Goal: Navigation & Orientation: Find specific page/section

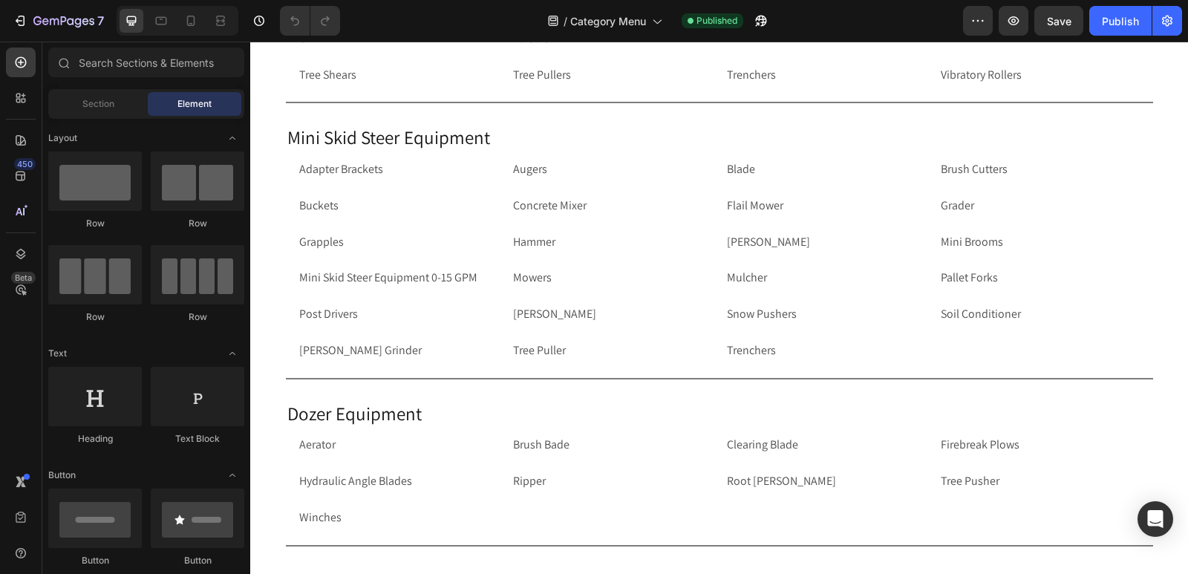
scroll to position [1231, 0]
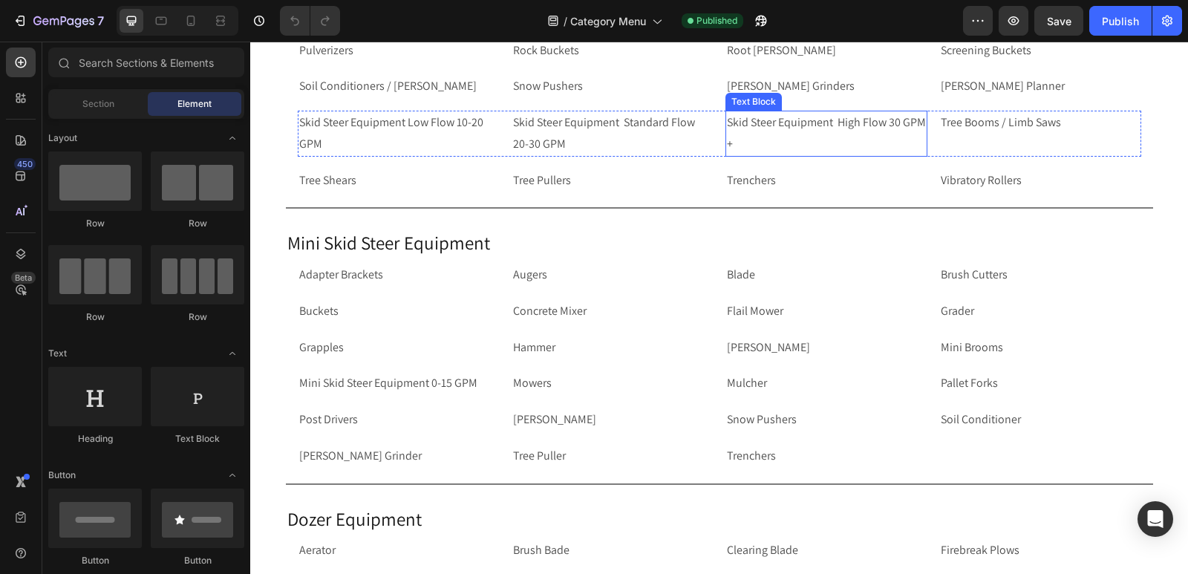
click at [882, 120] on p "Skid Steer Equipment High Flow 30 GPM +" at bounding box center [826, 133] width 199 height 43
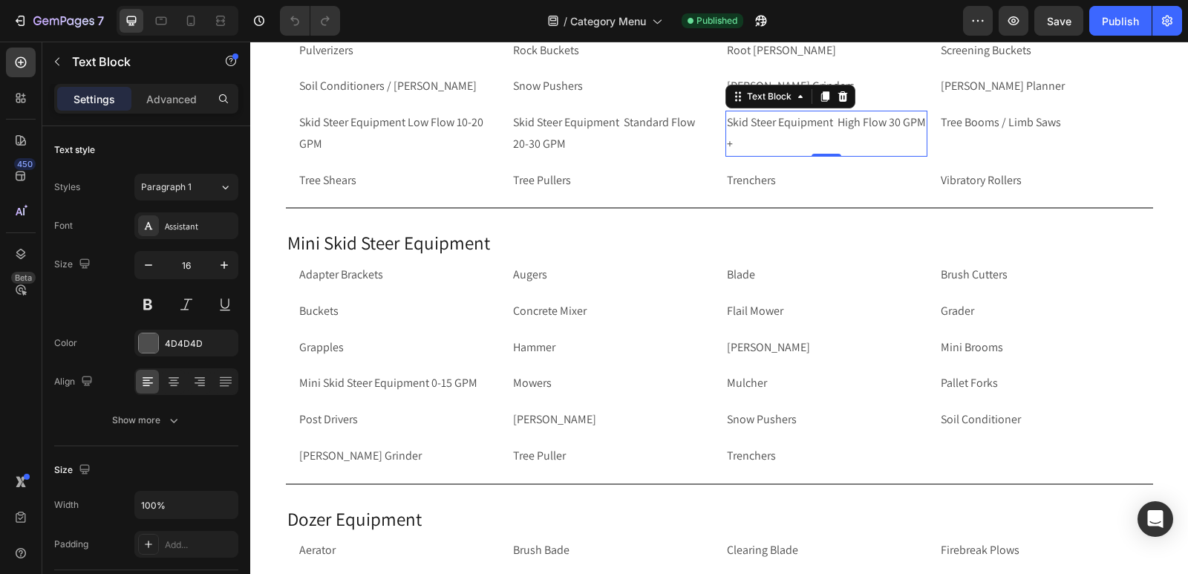
click at [901, 121] on p "Skid Steer Equipment High Flow 30 GPM +" at bounding box center [826, 133] width 199 height 43
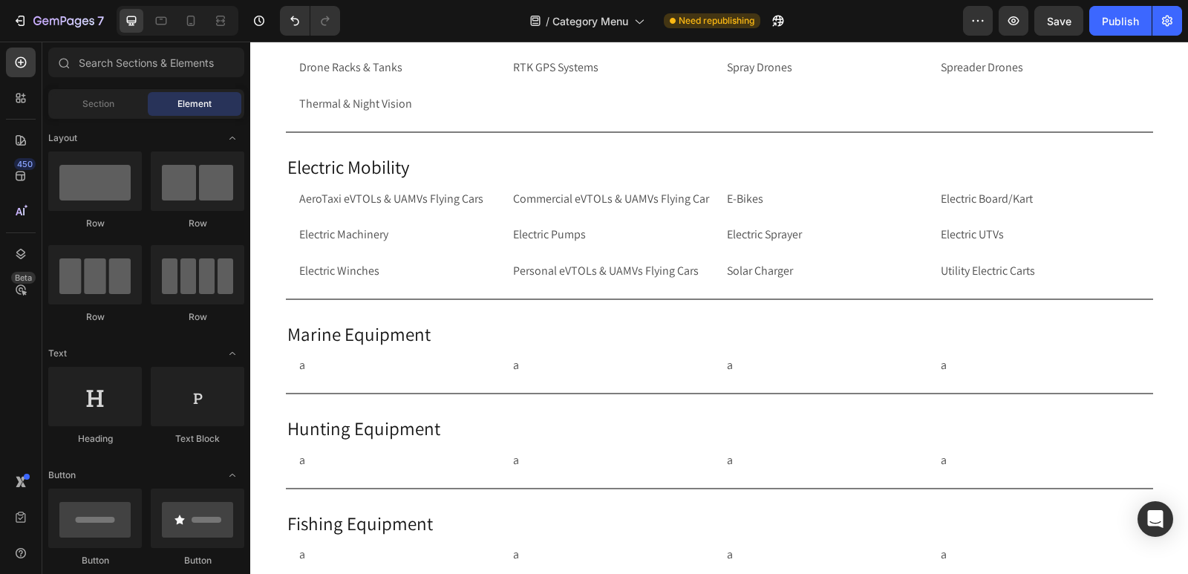
scroll to position [3393, 0]
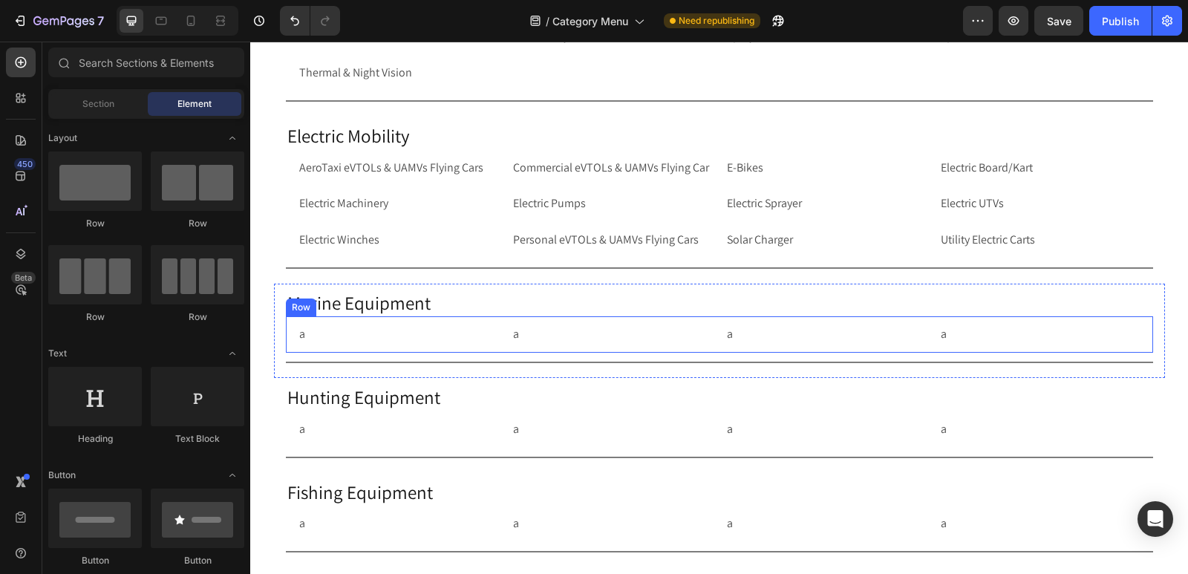
click at [286, 341] on div "a Text Block a Text Block a Text Block a Text Block Row Row" at bounding box center [719, 334] width 867 height 36
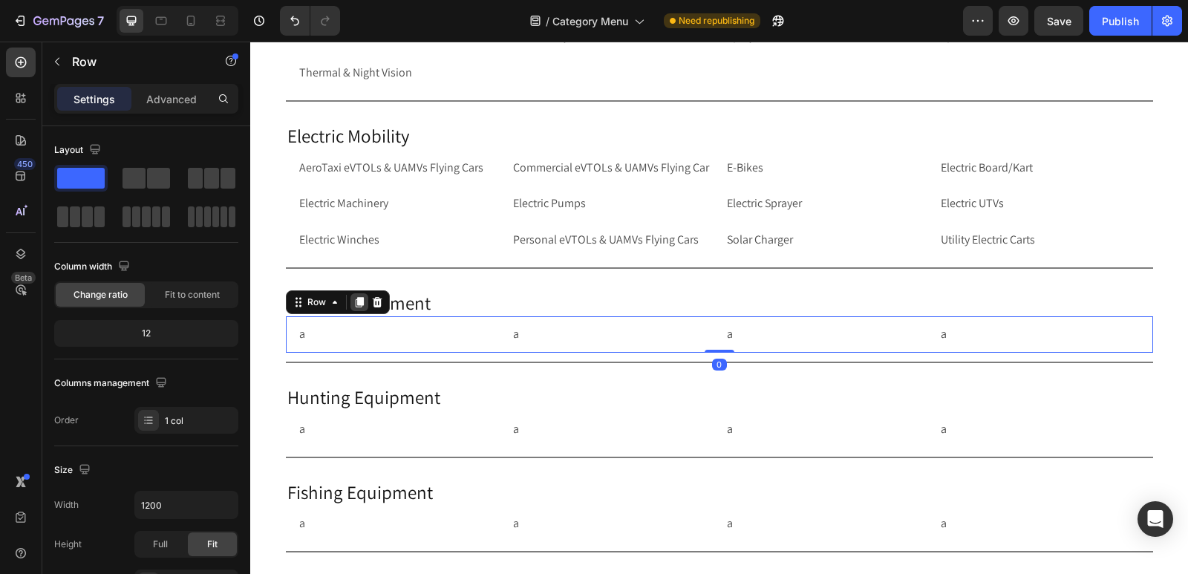
click at [355, 302] on icon at bounding box center [359, 303] width 8 height 10
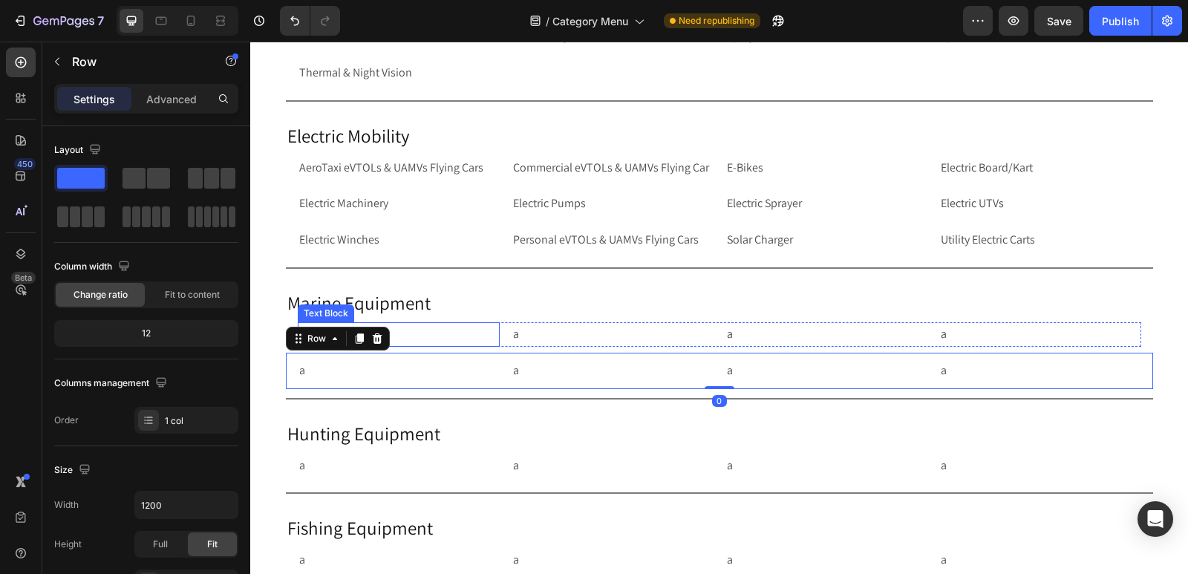
click at [430, 339] on p "a" at bounding box center [398, 335] width 199 height 22
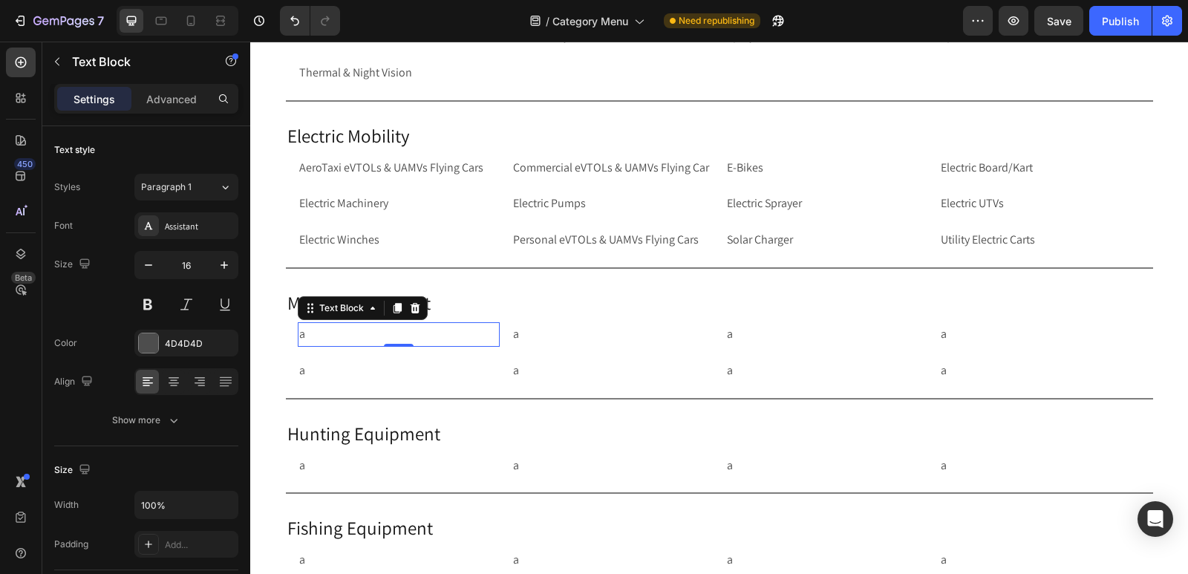
click at [430, 339] on p "a" at bounding box center [398, 335] width 199 height 22
click at [429, 331] on p "a" at bounding box center [398, 335] width 199 height 22
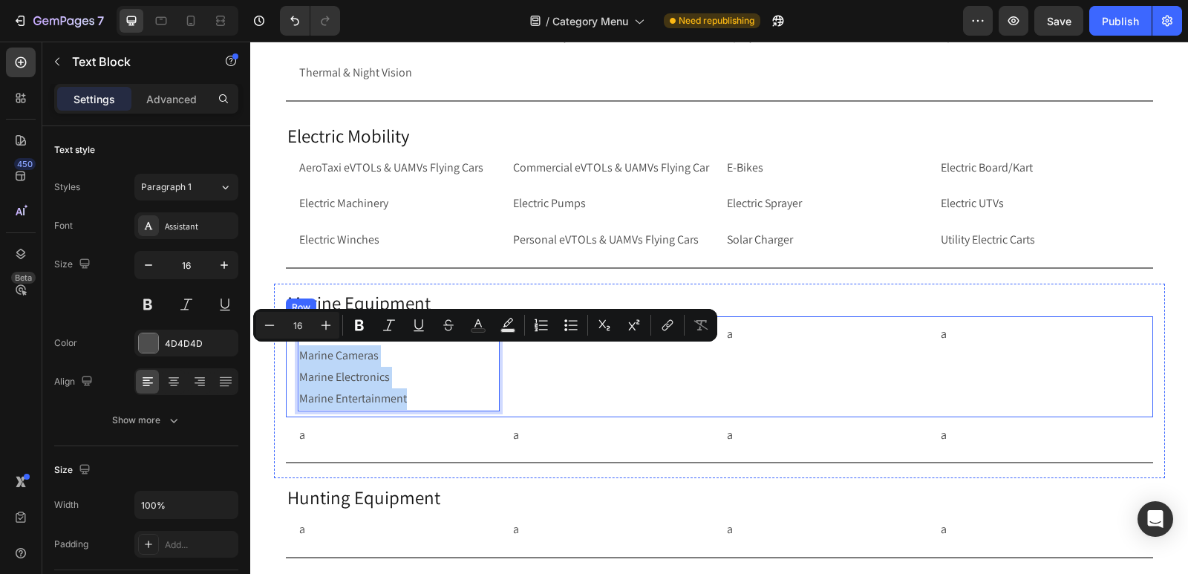
drag, startPoint x: 411, startPoint y: 398, endPoint x: 291, endPoint y: 361, distance: 125.2
click at [291, 361] on div "Battery & Power Management Systems Marine Cameras Marine Electronics Marine Ent…" at bounding box center [719, 366] width 867 height 100
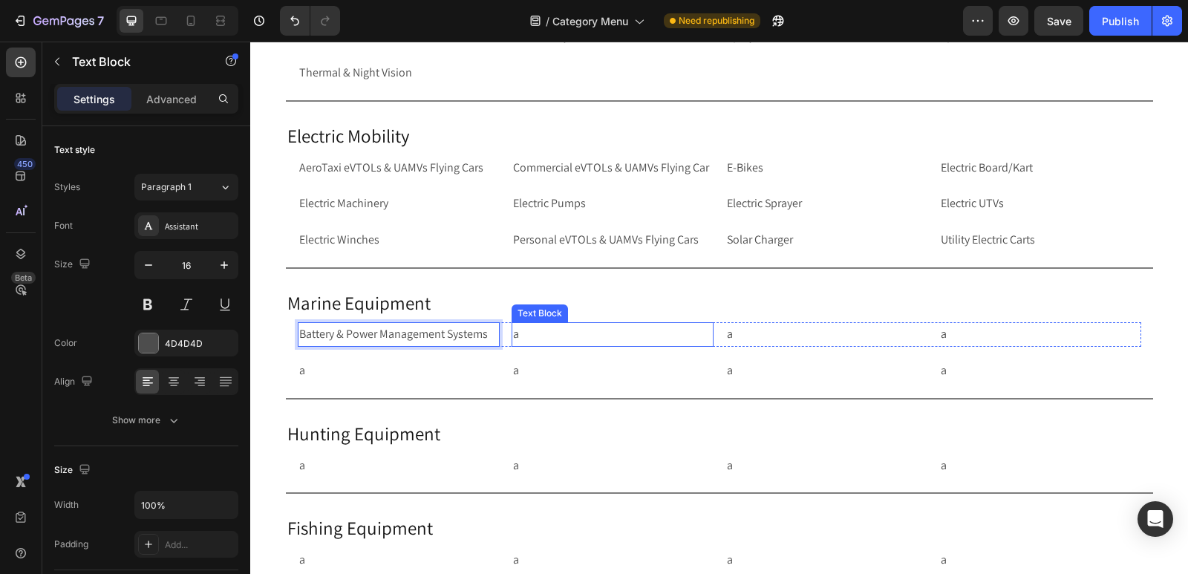
click at [549, 338] on p "a" at bounding box center [612, 335] width 199 height 22
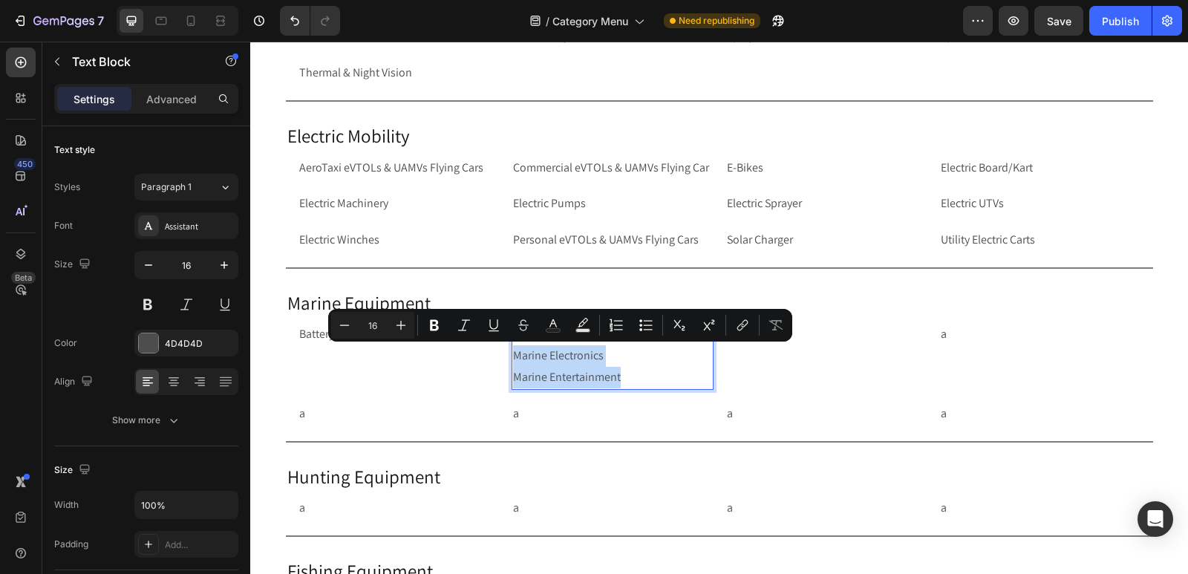
drag, startPoint x: 618, startPoint y: 377, endPoint x: 507, endPoint y: 360, distance: 112.6
click at [512, 360] on div "Marine Cameras Marine Electronics Marine Entertainment" at bounding box center [613, 355] width 202 height 67
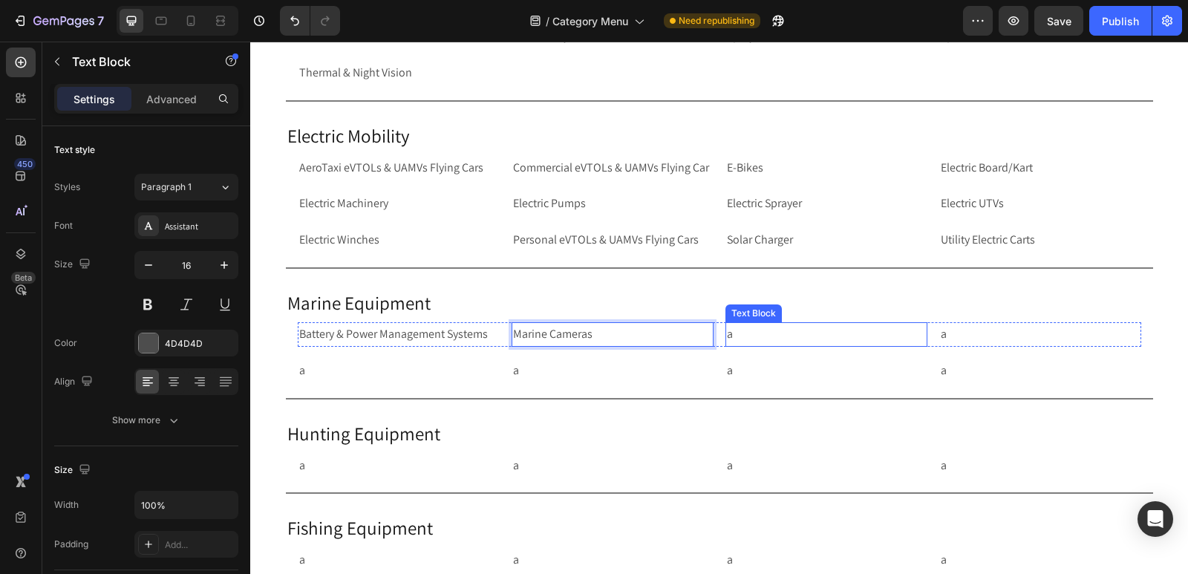
click at [752, 333] on p "a" at bounding box center [826, 335] width 199 height 22
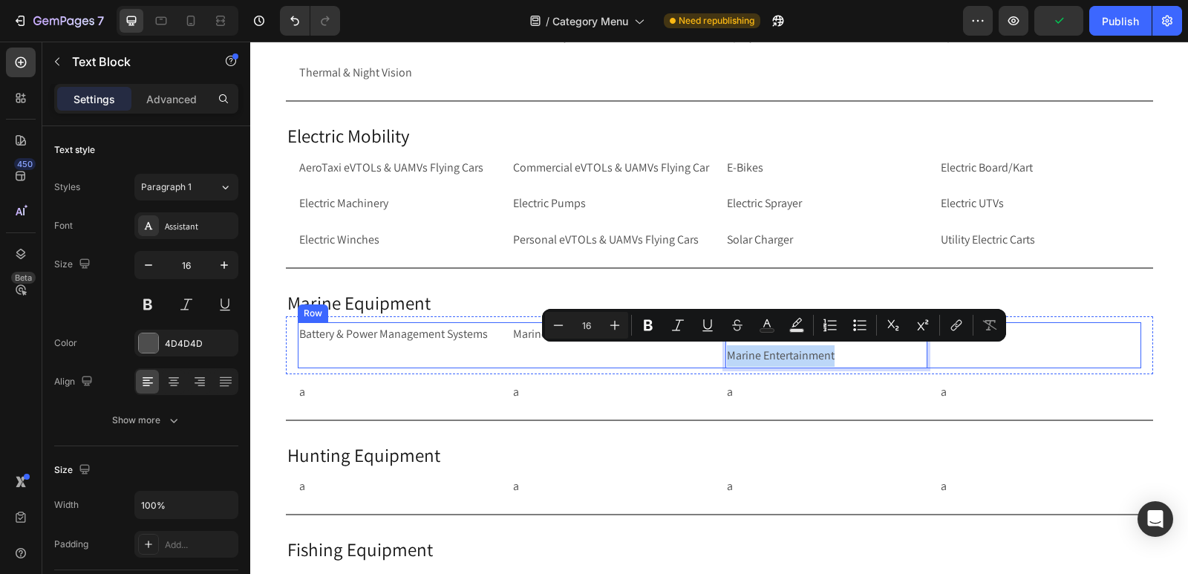
drag, startPoint x: 848, startPoint y: 354, endPoint x: 712, endPoint y: 359, distance: 136.0
click at [712, 359] on div "Battery & Power Management Systems Text Block Marine Cameras Text Block Marine …" at bounding box center [720, 345] width 844 height 46
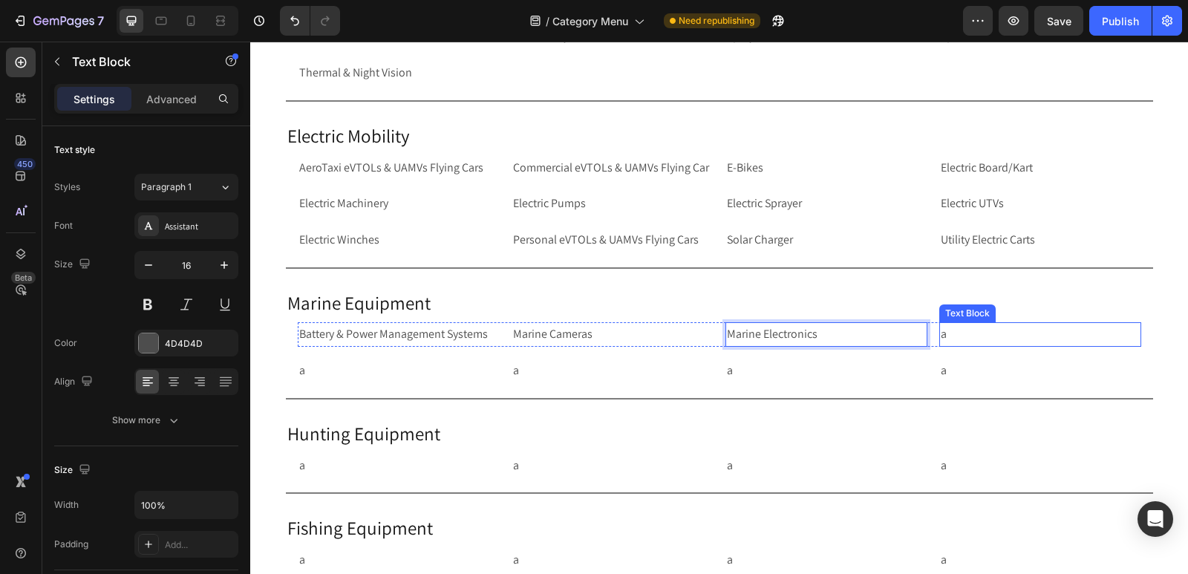
click at [969, 336] on p "a" at bounding box center [1040, 335] width 199 height 22
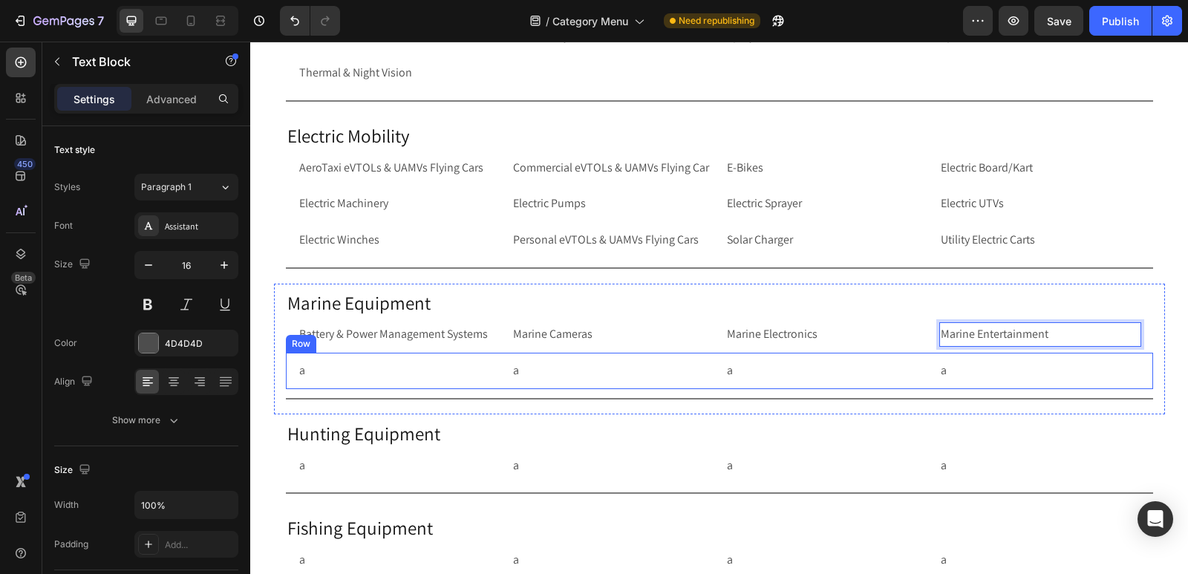
click at [286, 374] on div "a Text Block a Text Block a Text Block a Text Block Row Row" at bounding box center [719, 371] width 867 height 36
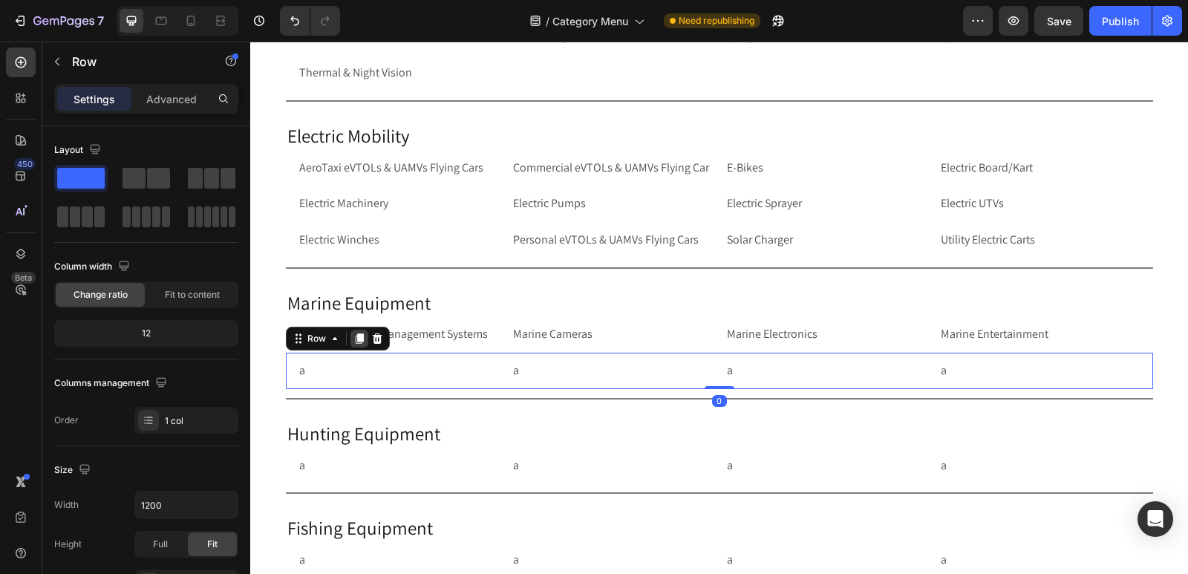
click at [356, 336] on icon at bounding box center [359, 338] width 8 height 10
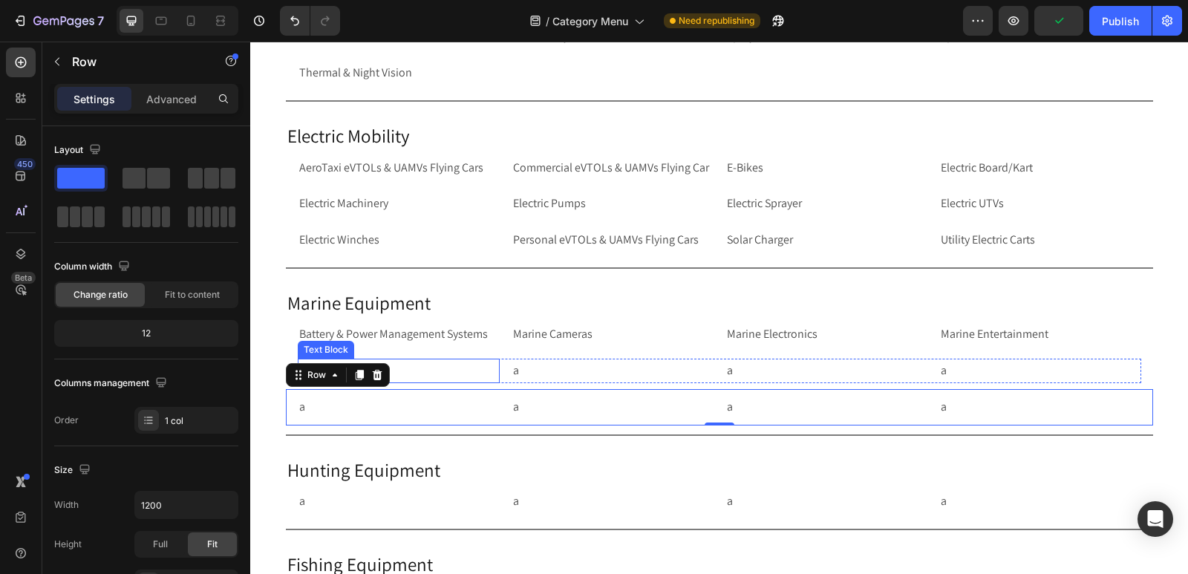
click at [420, 373] on p "a" at bounding box center [398, 371] width 199 height 22
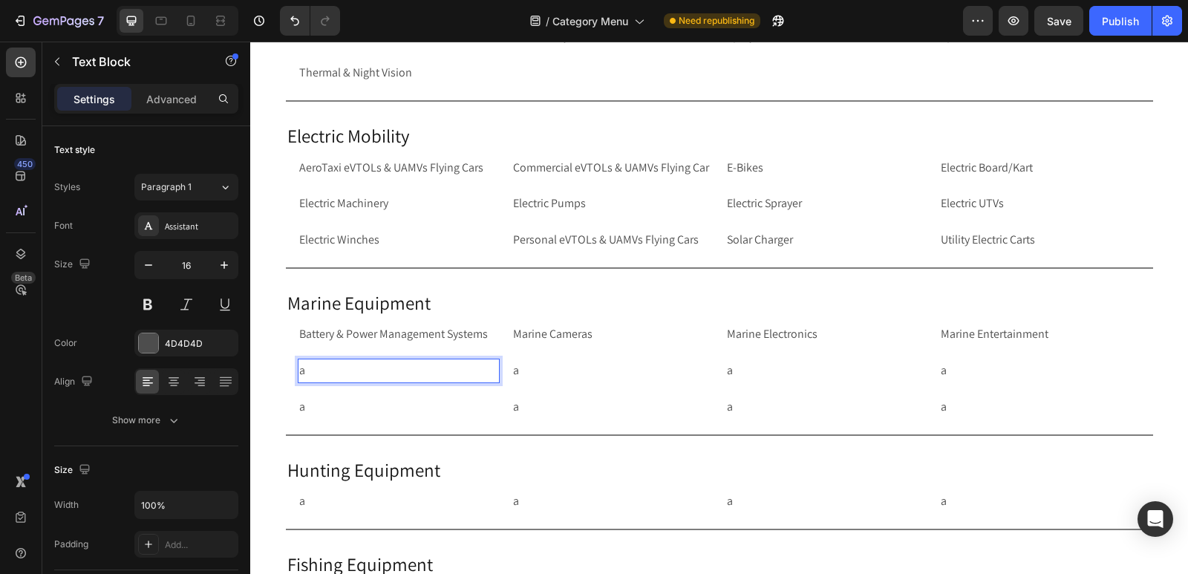
click at [420, 373] on p "a" at bounding box center [398, 371] width 199 height 22
click at [426, 367] on p "a" at bounding box center [398, 371] width 199 height 22
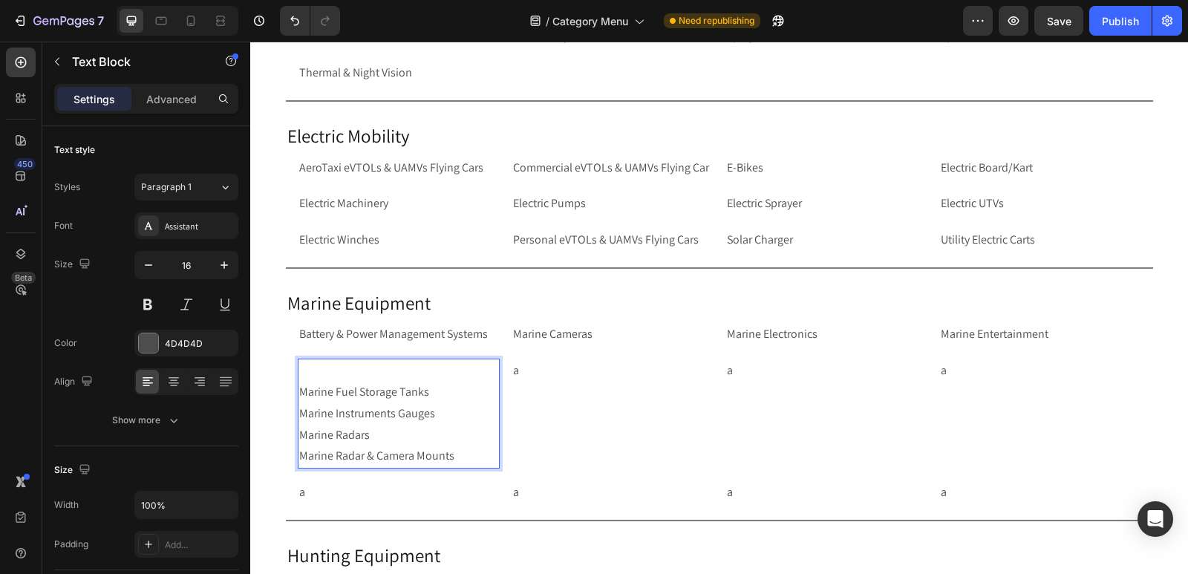
click at [298, 390] on div "Marine Fuel Storage Tanks Marine Instruments Gauges Marine Radars Marine Radar …" at bounding box center [399, 414] width 202 height 110
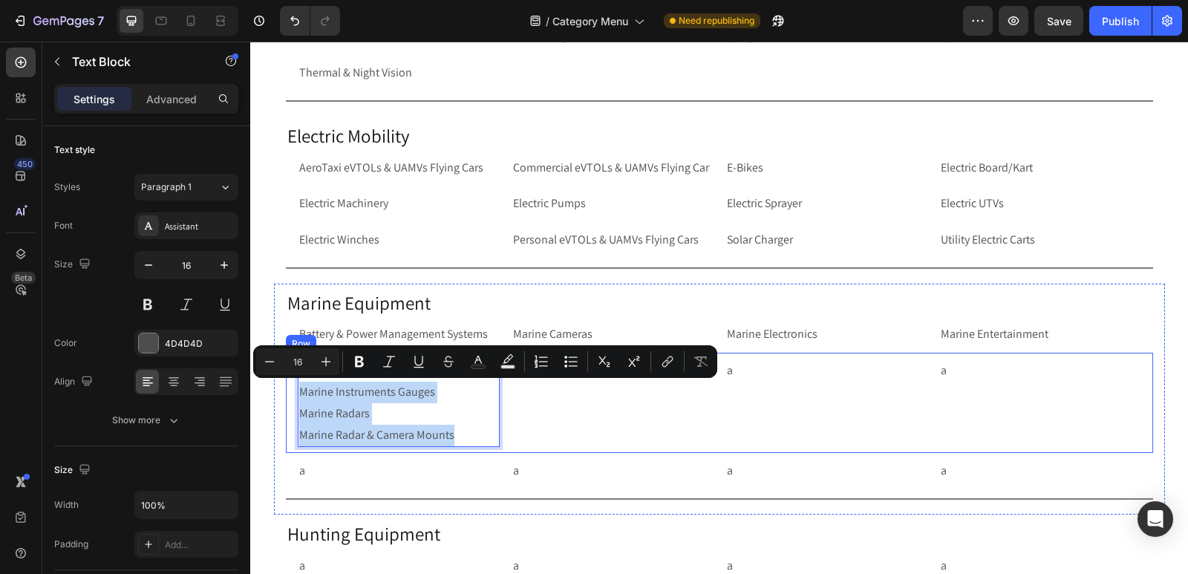
drag, startPoint x: 458, startPoint y: 432, endPoint x: 291, endPoint y: 397, distance: 170.7
click at [291, 397] on div "Marine Fuel Storage Tanks Marine Instruments Gauges Marine Radars Marine Radar …" at bounding box center [719, 403] width 867 height 100
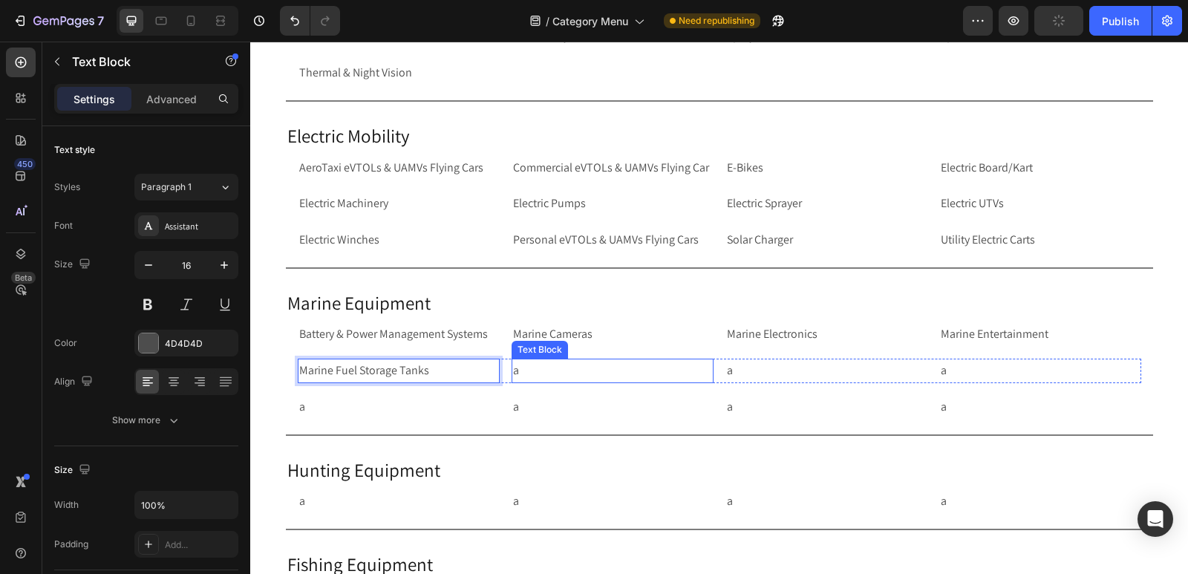
click at [550, 374] on p "a" at bounding box center [612, 371] width 199 height 22
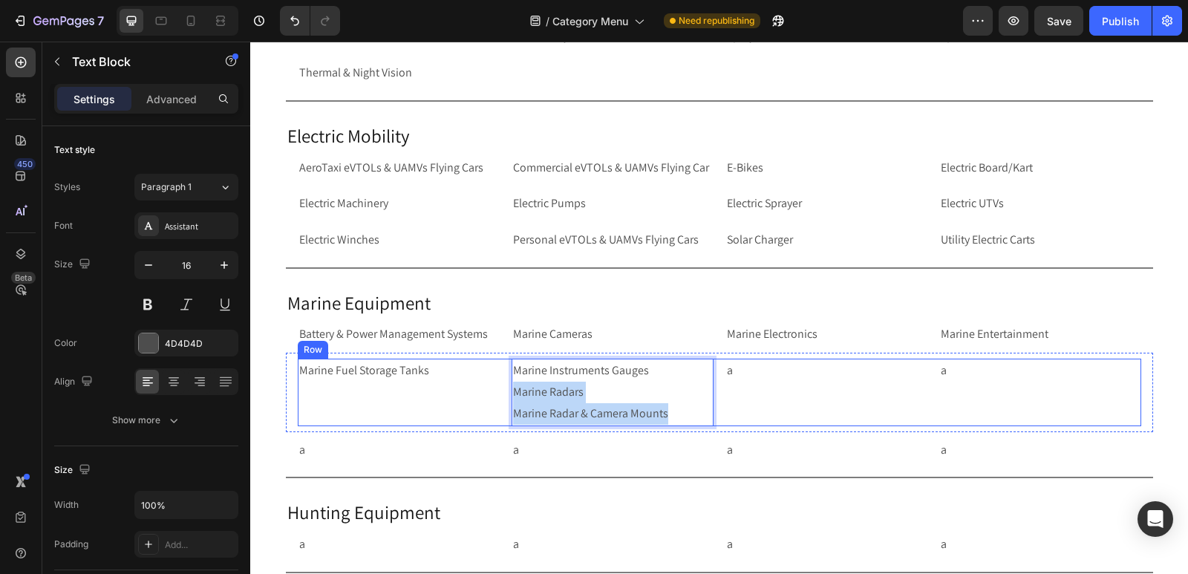
drag, startPoint x: 670, startPoint y: 410, endPoint x: 505, endPoint y: 391, distance: 165.9
click at [505, 391] on div "Marine Fuel Storage Tanks Text Block Marine Instruments Gauges Marine Radars Ma…" at bounding box center [720, 392] width 844 height 67
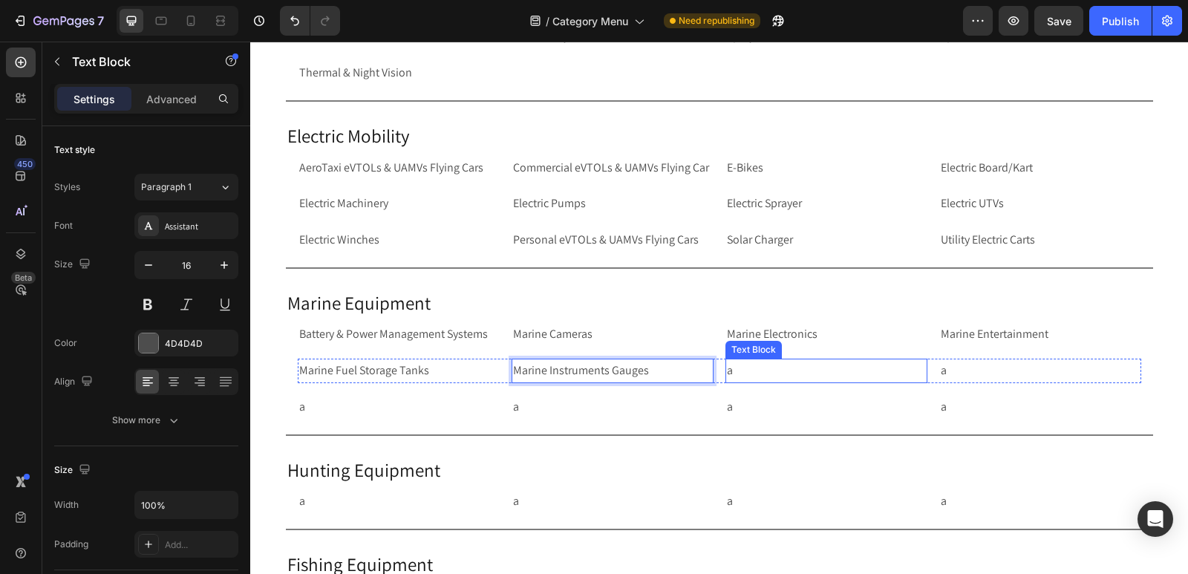
click at [815, 375] on p "a" at bounding box center [826, 371] width 199 height 22
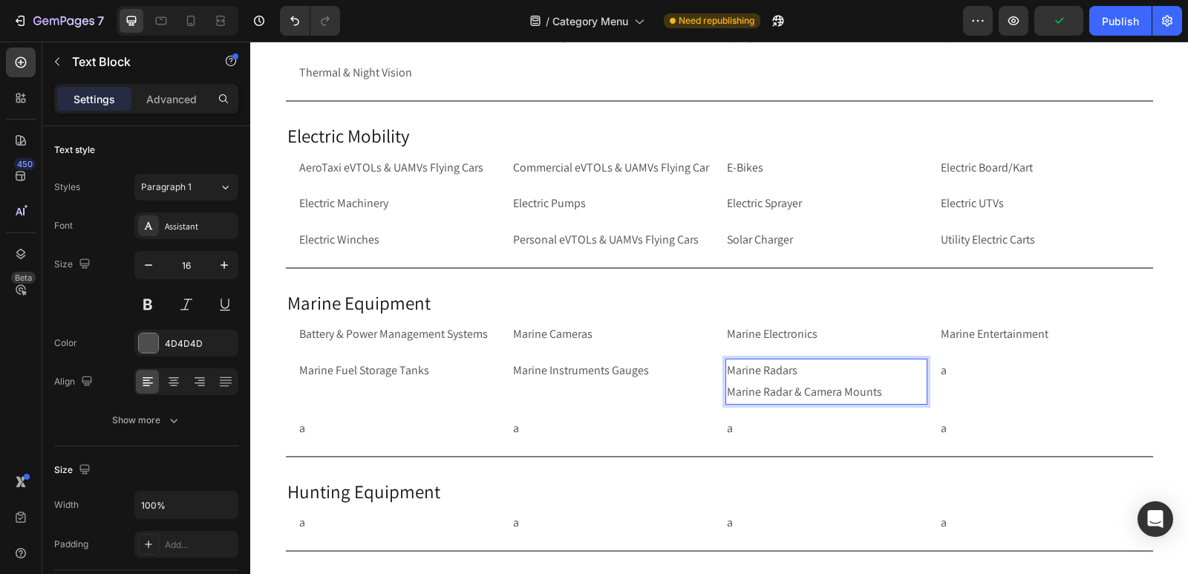
click at [882, 389] on p "Marine Radars Marine Radar & Camera Mounts" at bounding box center [826, 381] width 199 height 43
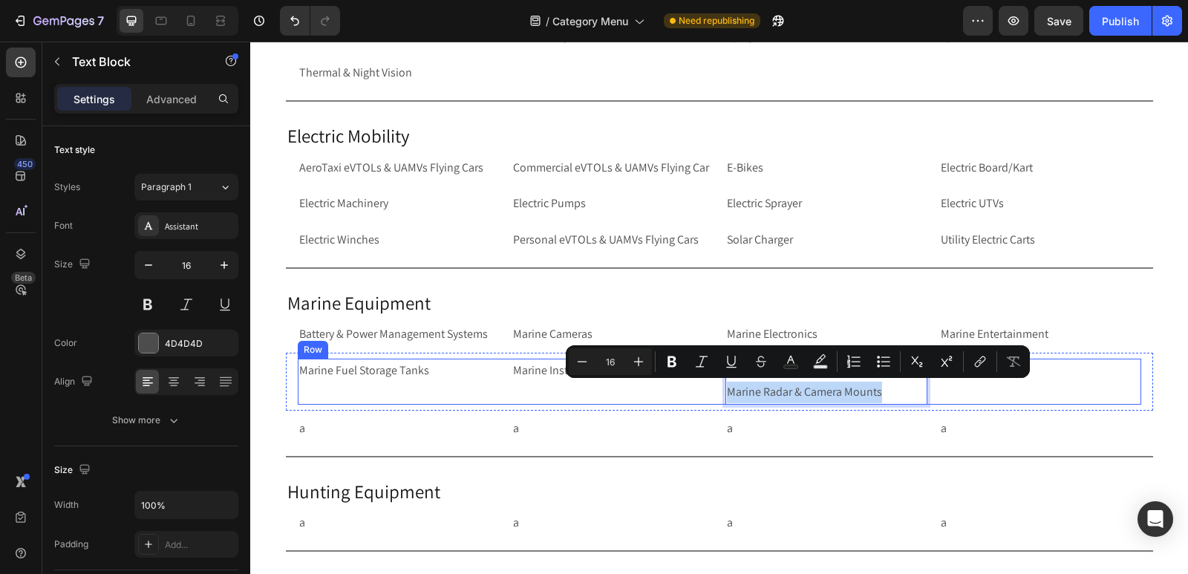
drag, startPoint x: 882, startPoint y: 389, endPoint x: 718, endPoint y: 397, distance: 164.3
click at [718, 397] on div "Marine Fuel Storage Tanks Text Block Marine Instruments Gauges Text Block Marin…" at bounding box center [720, 382] width 844 height 46
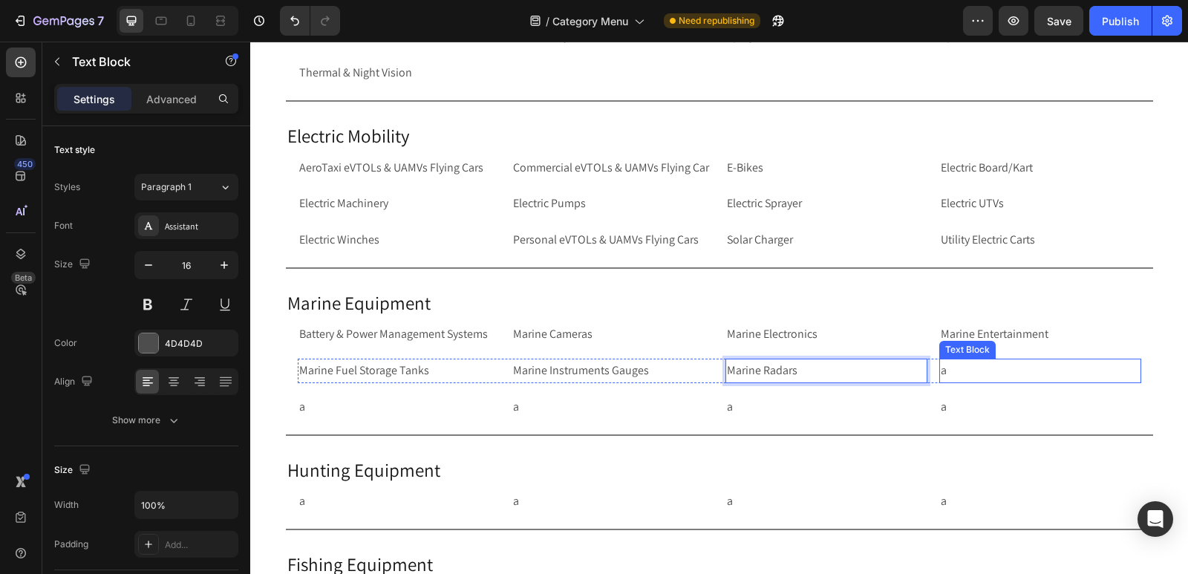
click at [972, 371] on p "a" at bounding box center [1040, 371] width 199 height 22
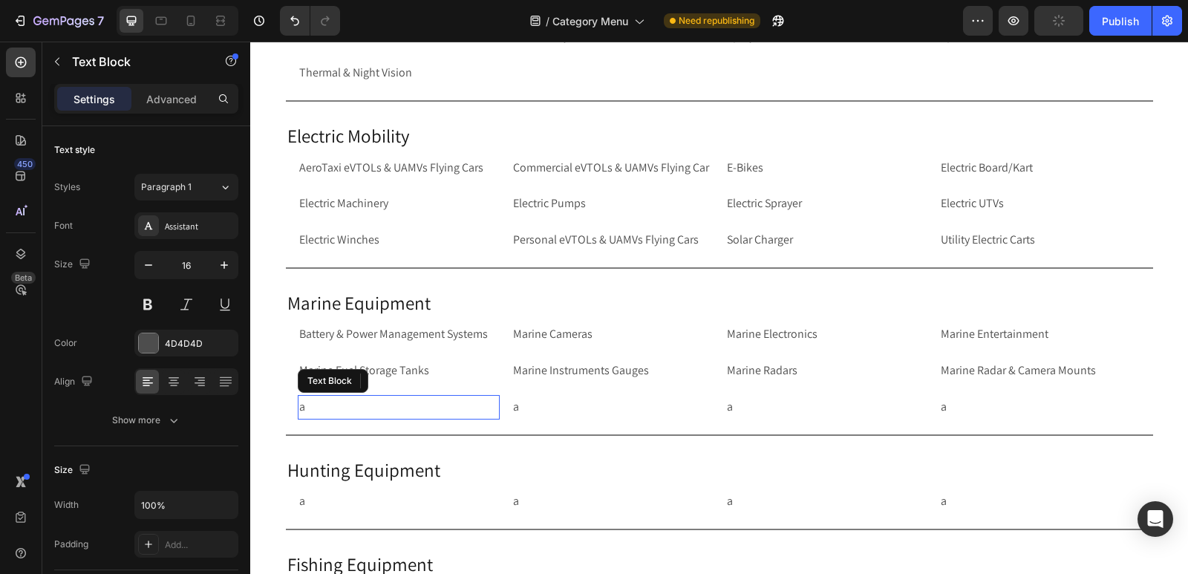
click at [325, 406] on p "a" at bounding box center [398, 408] width 199 height 22
click at [287, 406] on div "a Text Block 0 a Text Block a Text Block a Text Block Row Row" at bounding box center [719, 407] width 867 height 36
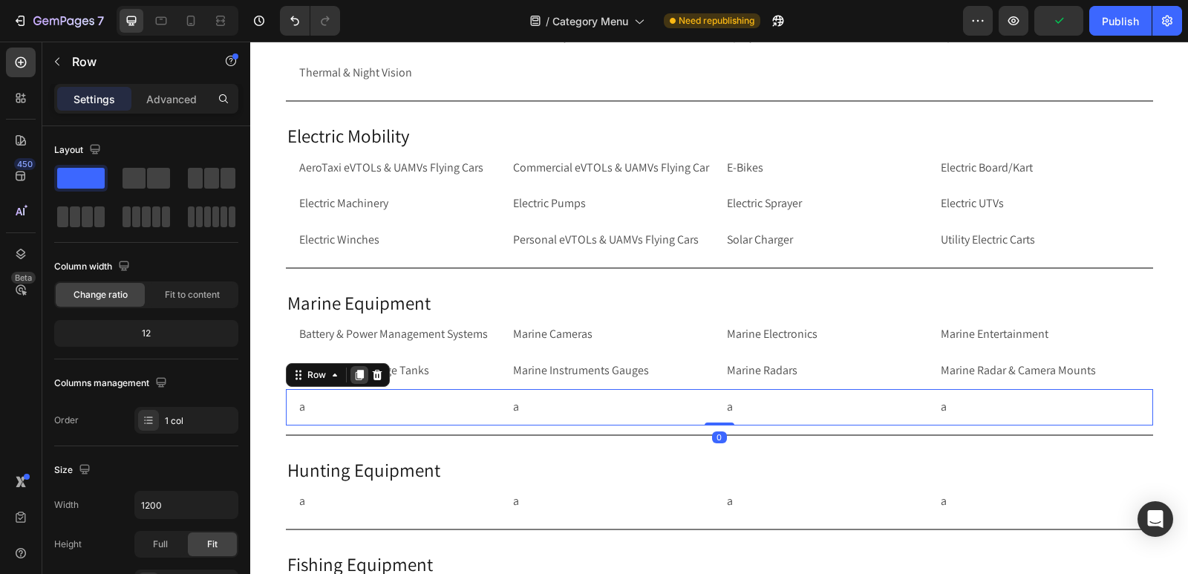
click at [354, 370] on icon at bounding box center [360, 375] width 12 height 12
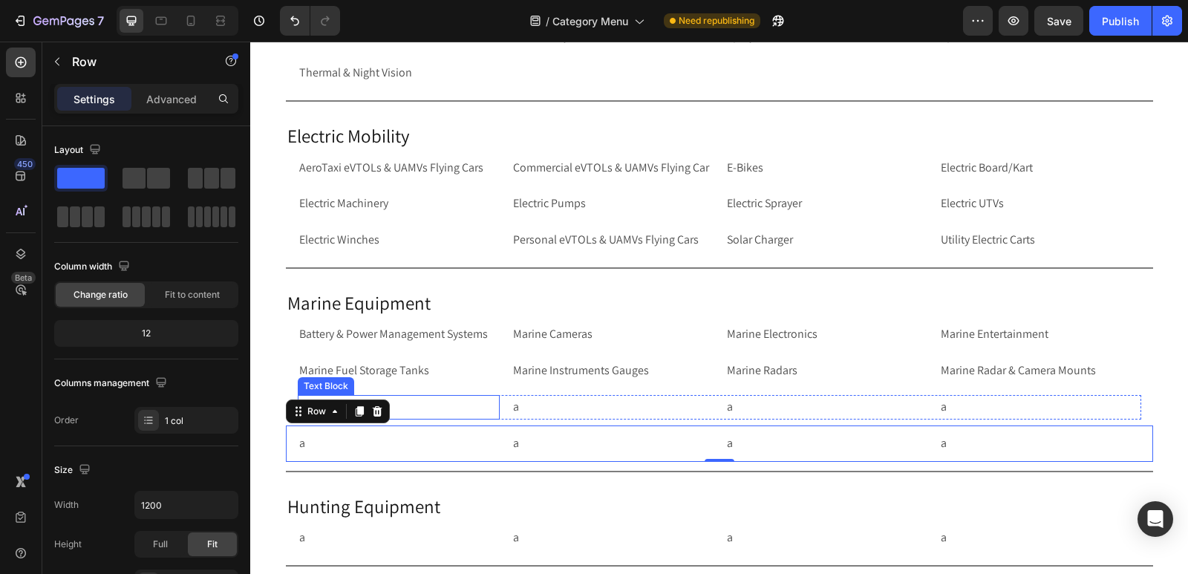
click at [396, 412] on p "a" at bounding box center [398, 408] width 199 height 22
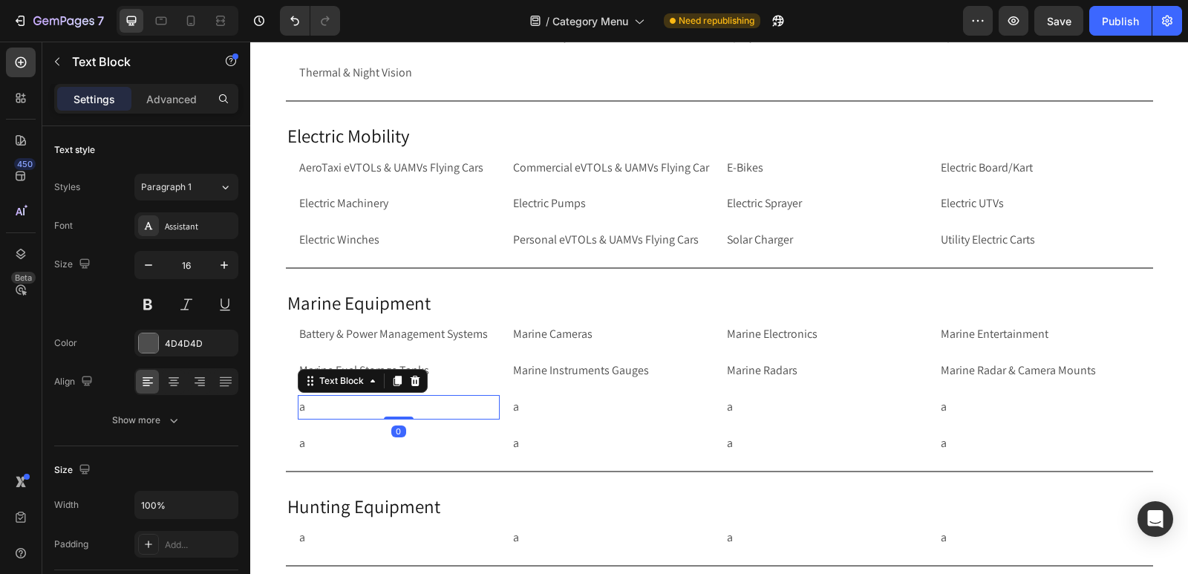
click at [401, 408] on p "a" at bounding box center [398, 408] width 199 height 22
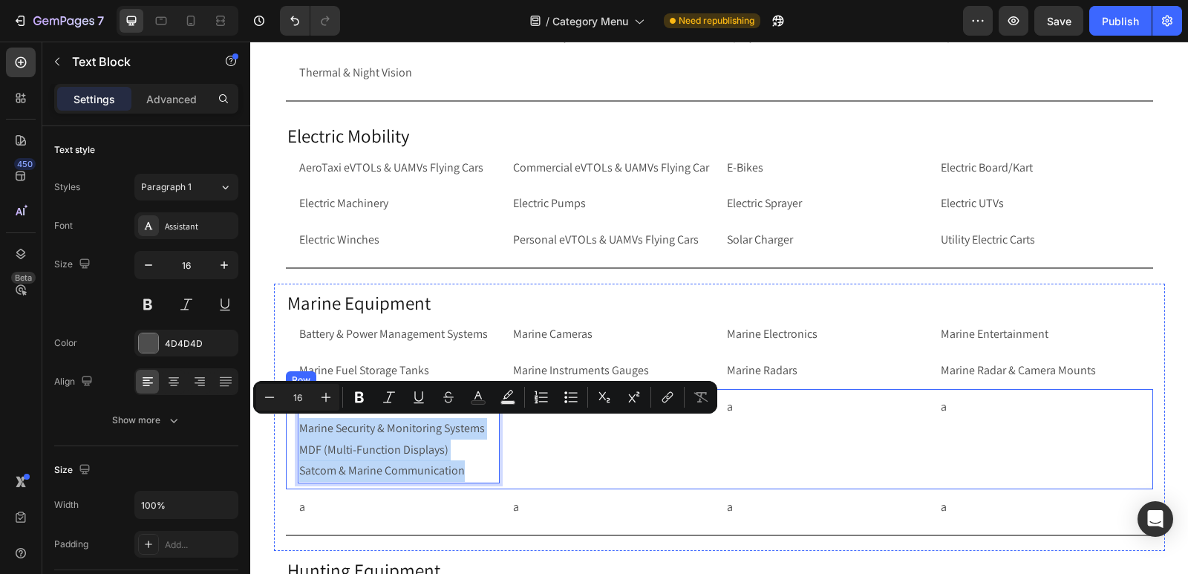
drag, startPoint x: 460, startPoint y: 468, endPoint x: 288, endPoint y: 425, distance: 177.6
click at [288, 425] on div "Marine Safety Marine Security & Monitoring Systems MDF (Multi-Function Displays…" at bounding box center [719, 439] width 867 height 100
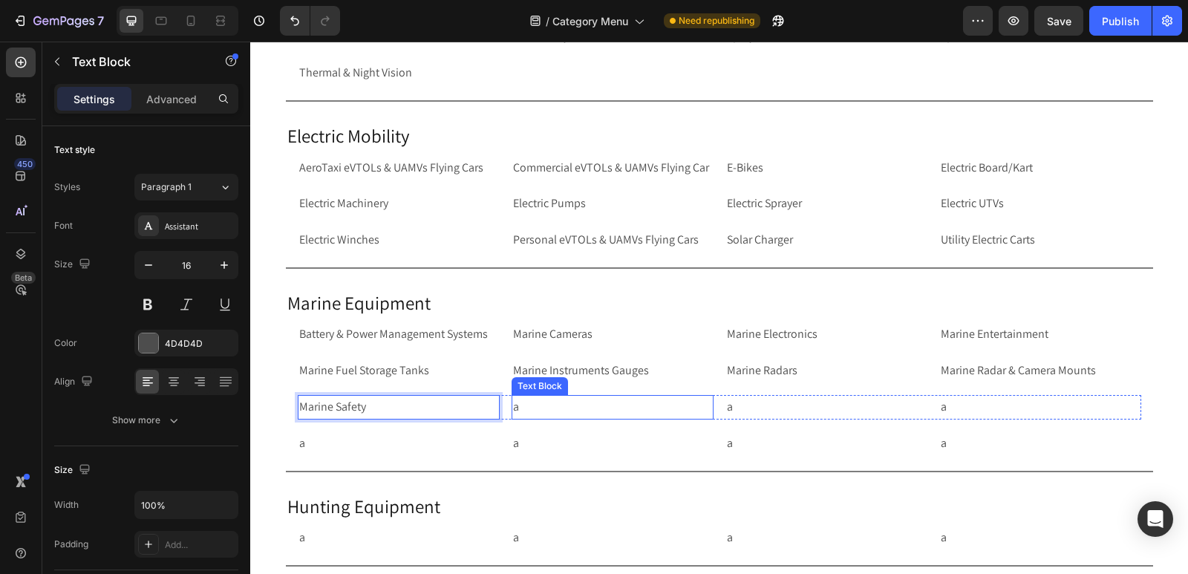
click at [567, 411] on p "a" at bounding box center [612, 408] width 199 height 22
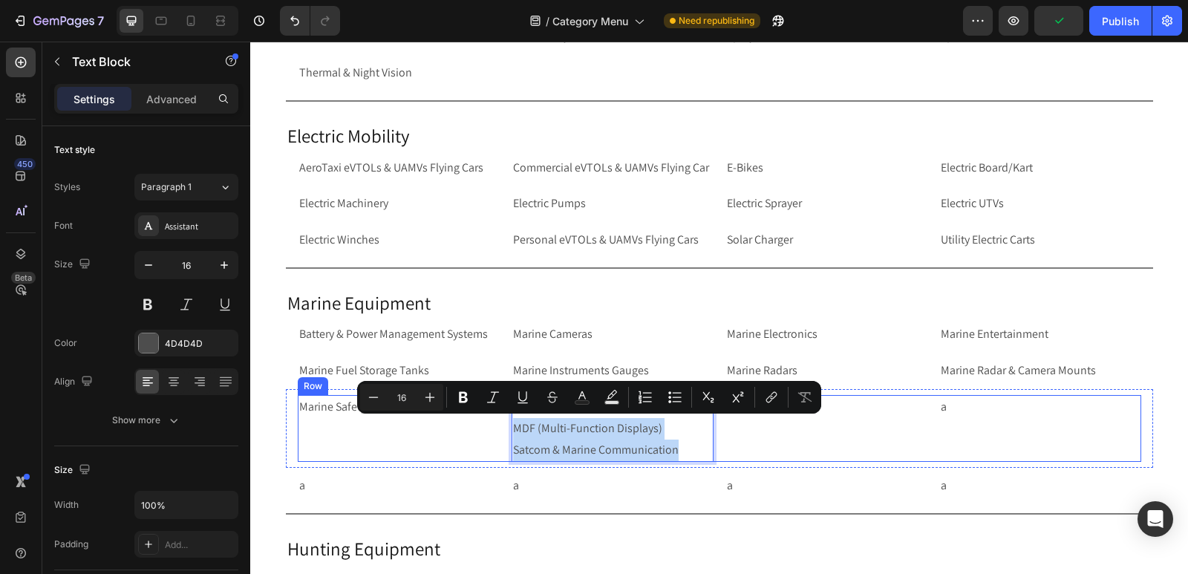
drag, startPoint x: 682, startPoint y: 452, endPoint x: 504, endPoint y: 428, distance: 179.1
click at [504, 428] on div "Marine Safety Text Block Marine Security & Monitoring Systems MDF (Multi-Functi…" at bounding box center [720, 428] width 844 height 67
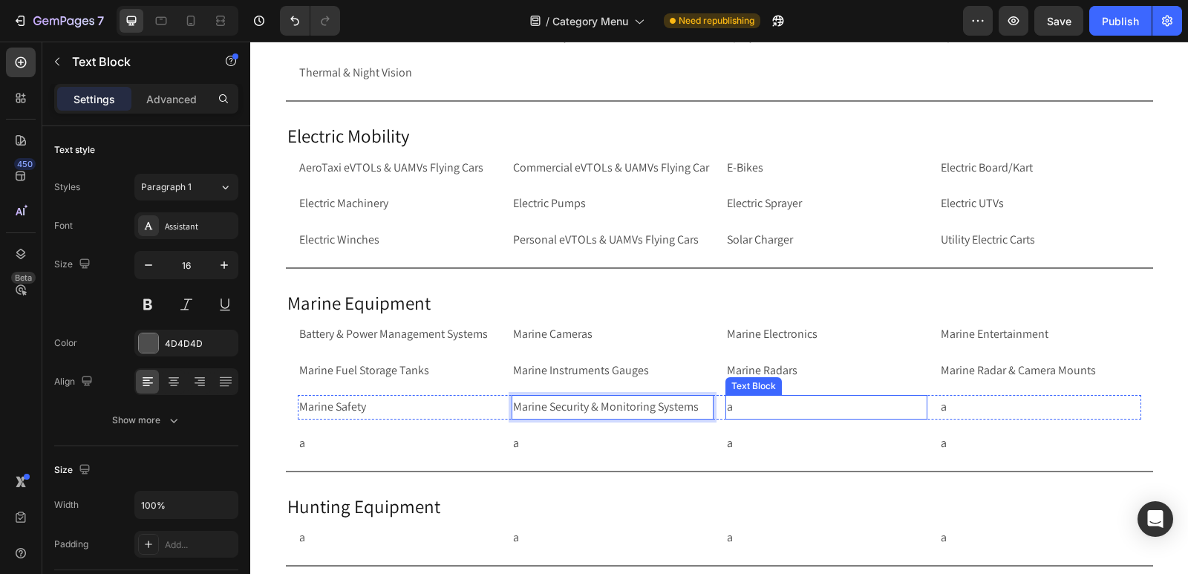
click at [771, 408] on p "a" at bounding box center [826, 408] width 199 height 22
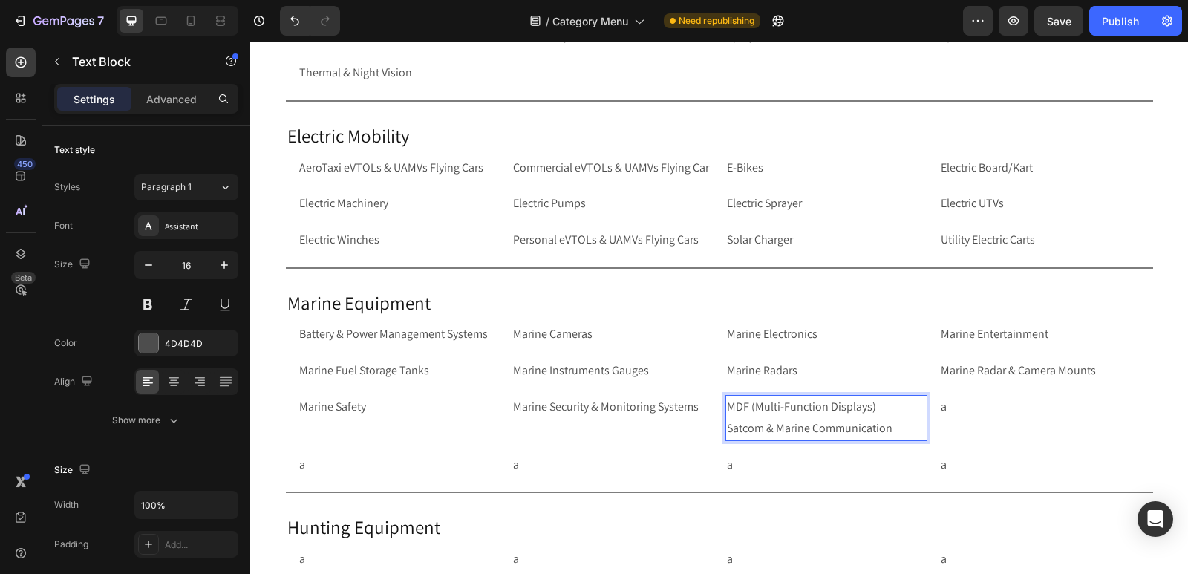
click at [898, 424] on p "MDF (Multi-Function Displays) Satcom & Marine Communication" at bounding box center [826, 418] width 199 height 43
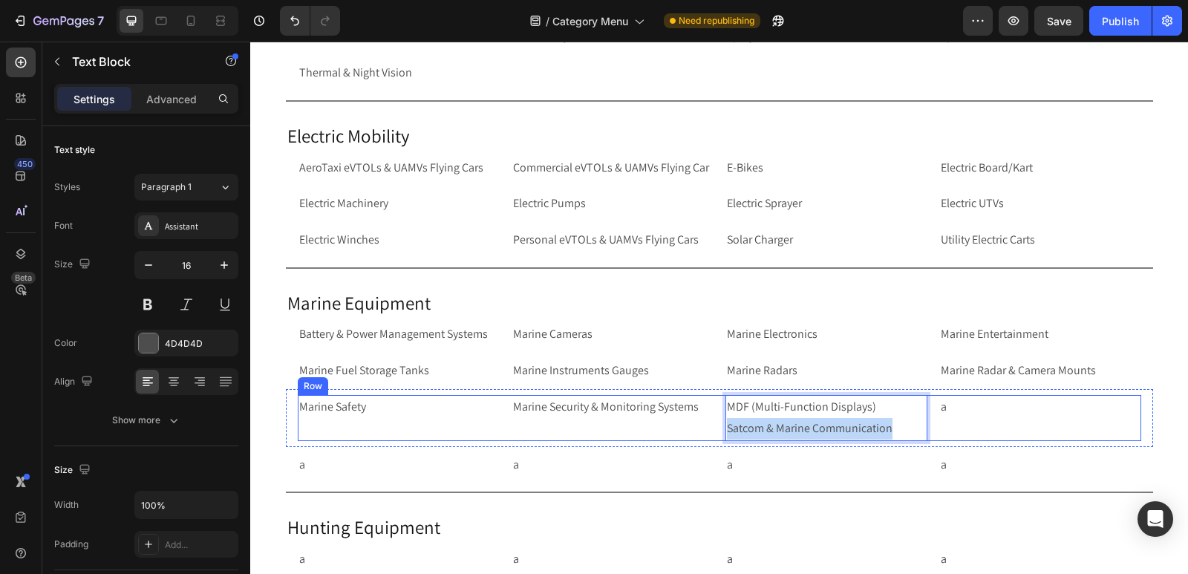
drag, startPoint x: 898, startPoint y: 424, endPoint x: 715, endPoint y: 432, distance: 182.9
click at [715, 432] on div "Marine Safety Text Block Marine Security & Monitoring Systems Text Block MDF (M…" at bounding box center [720, 418] width 844 height 46
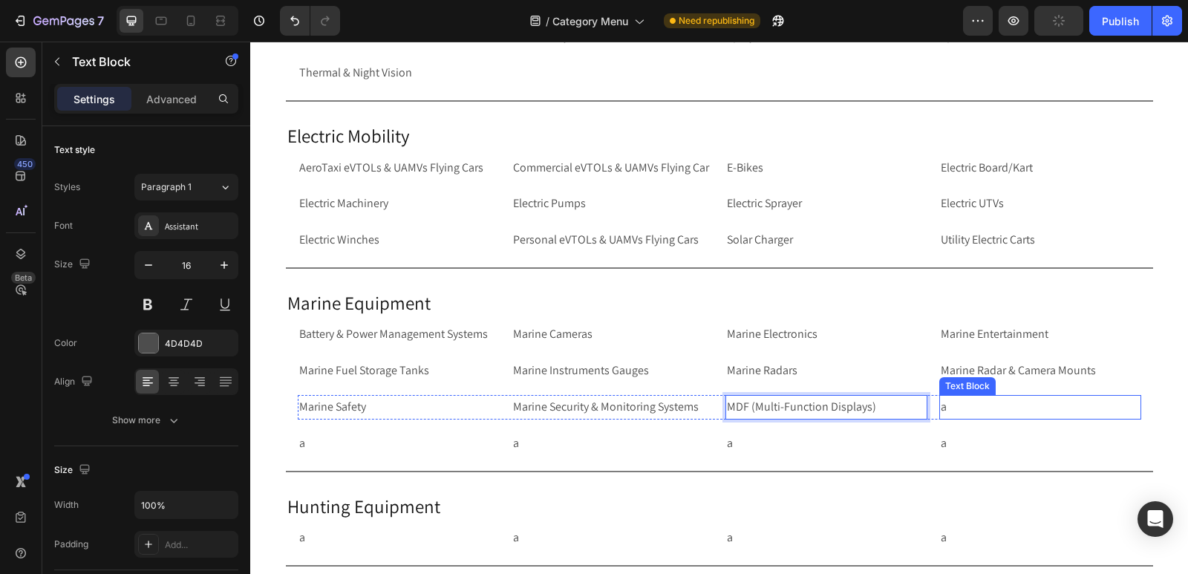
click at [997, 409] on p "a" at bounding box center [1040, 408] width 199 height 22
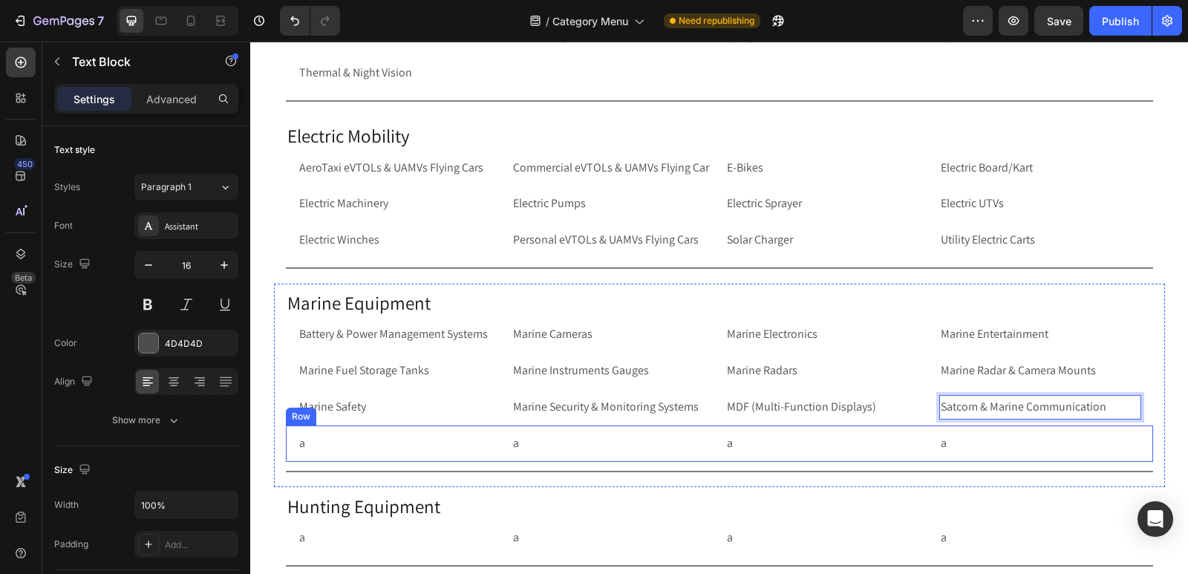
click at [286, 451] on div "a Text Block a Text Block a Text Block a Text Block Row Row" at bounding box center [719, 444] width 867 height 36
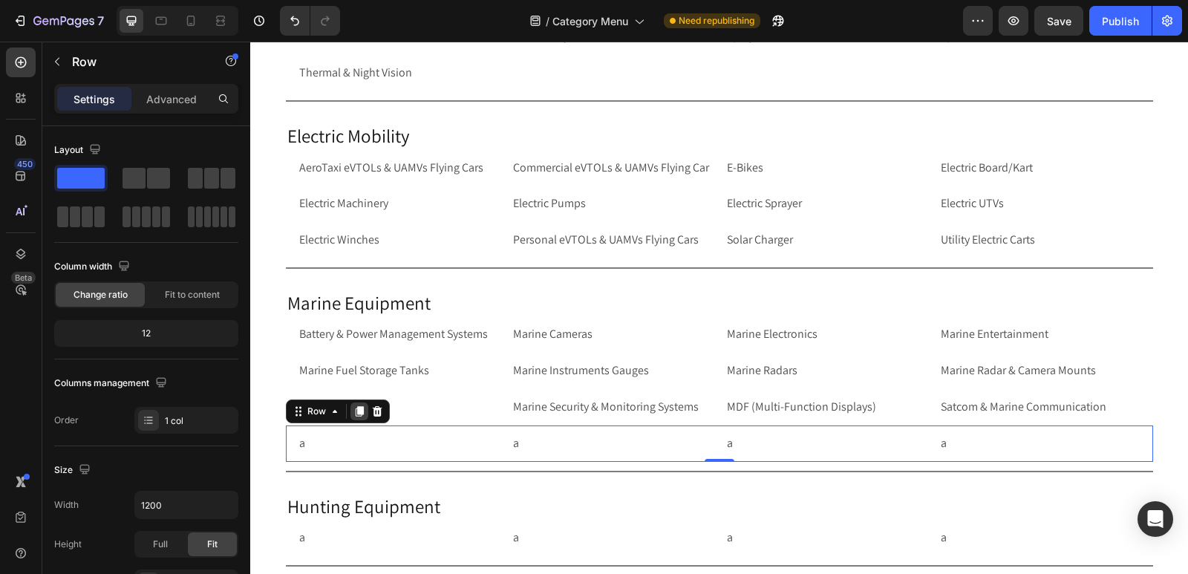
click at [356, 417] on div at bounding box center [360, 412] width 18 height 18
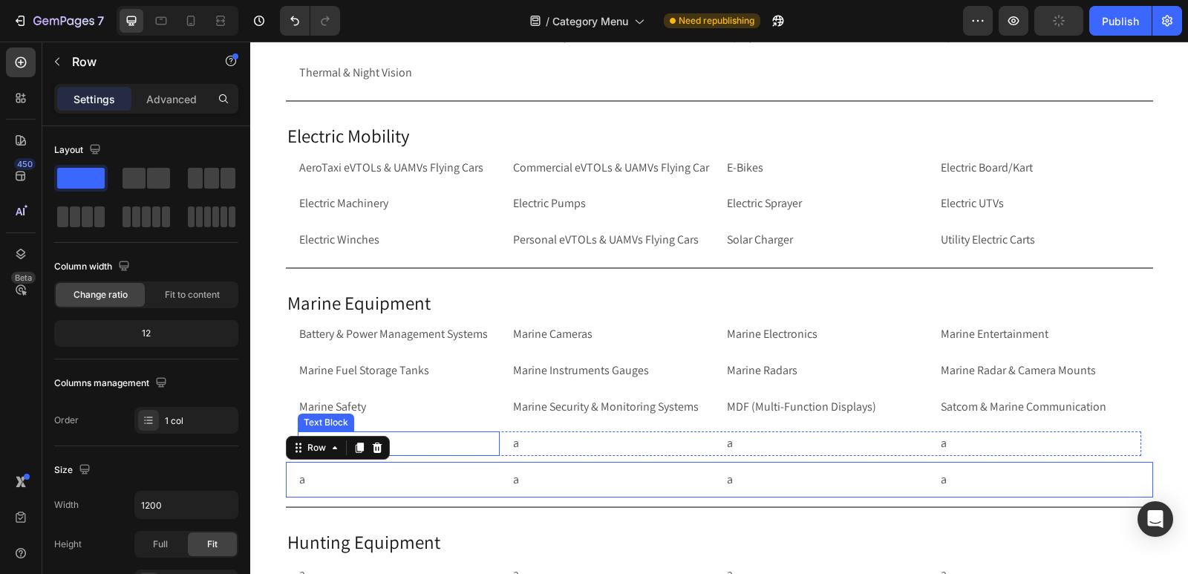
click at [372, 450] on icon at bounding box center [377, 448] width 12 height 12
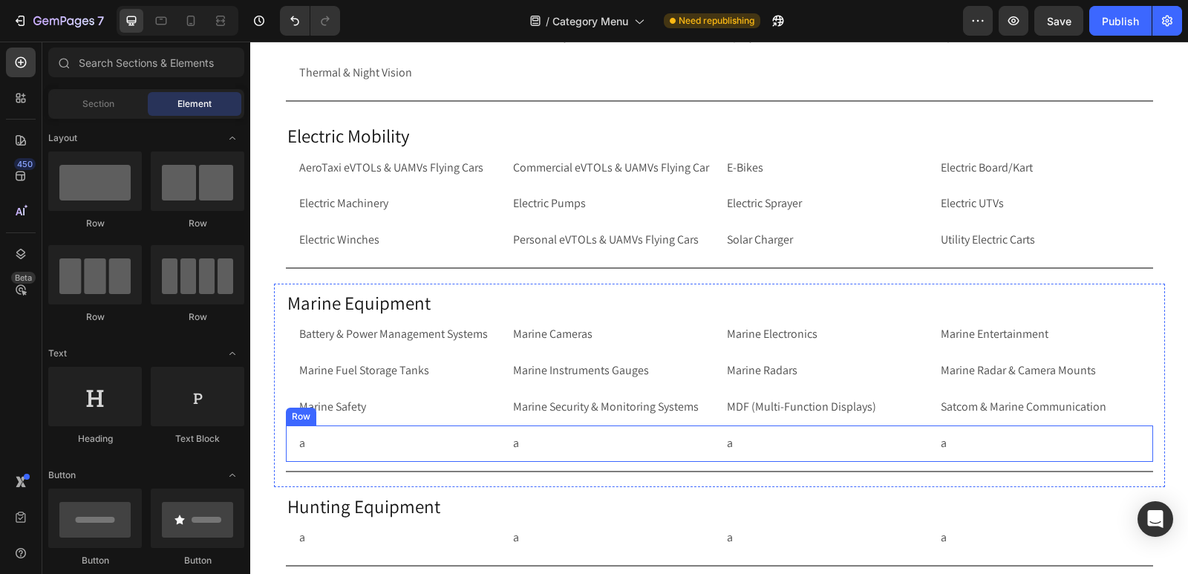
click at [286, 436] on div "a Text Block a Text Block a Text Block a Text Block Row Row" at bounding box center [719, 444] width 867 height 36
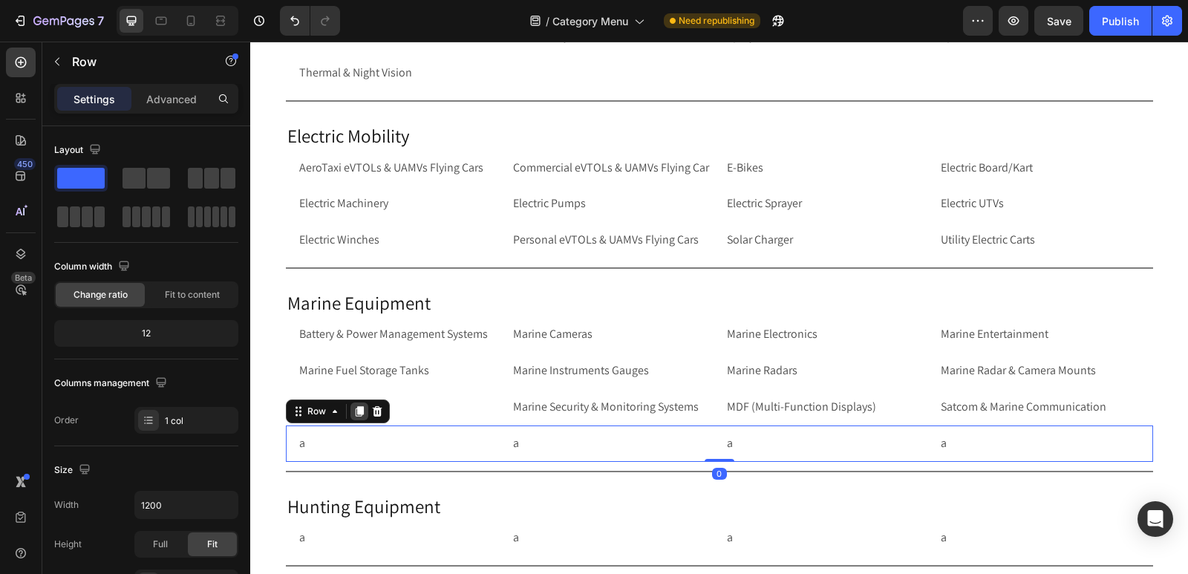
click at [356, 412] on icon at bounding box center [359, 411] width 8 height 10
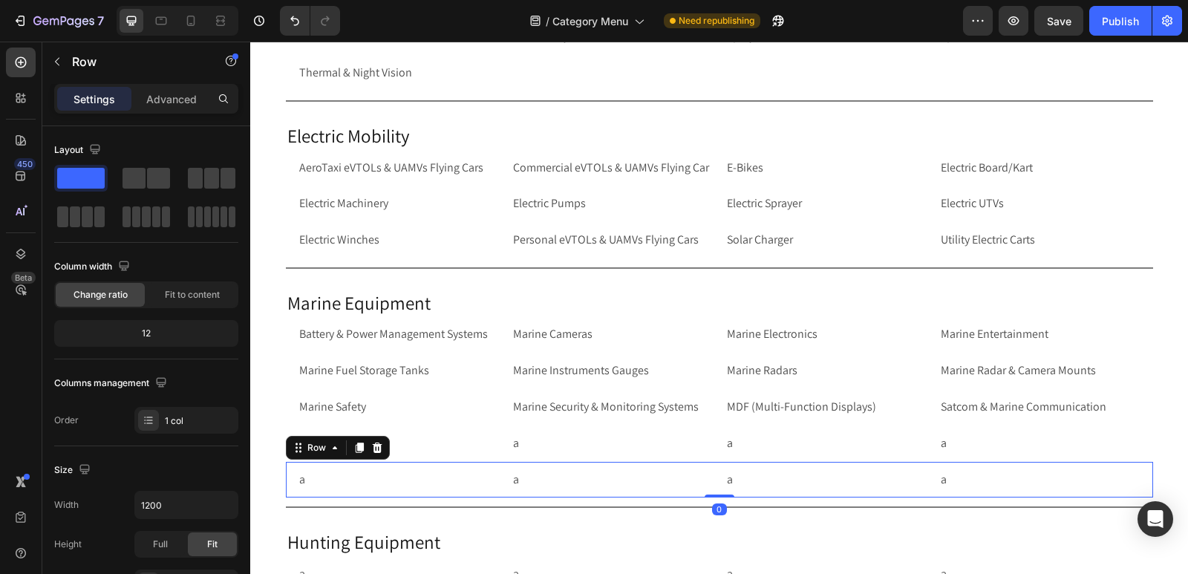
click at [431, 443] on p "a" at bounding box center [398, 444] width 199 height 22
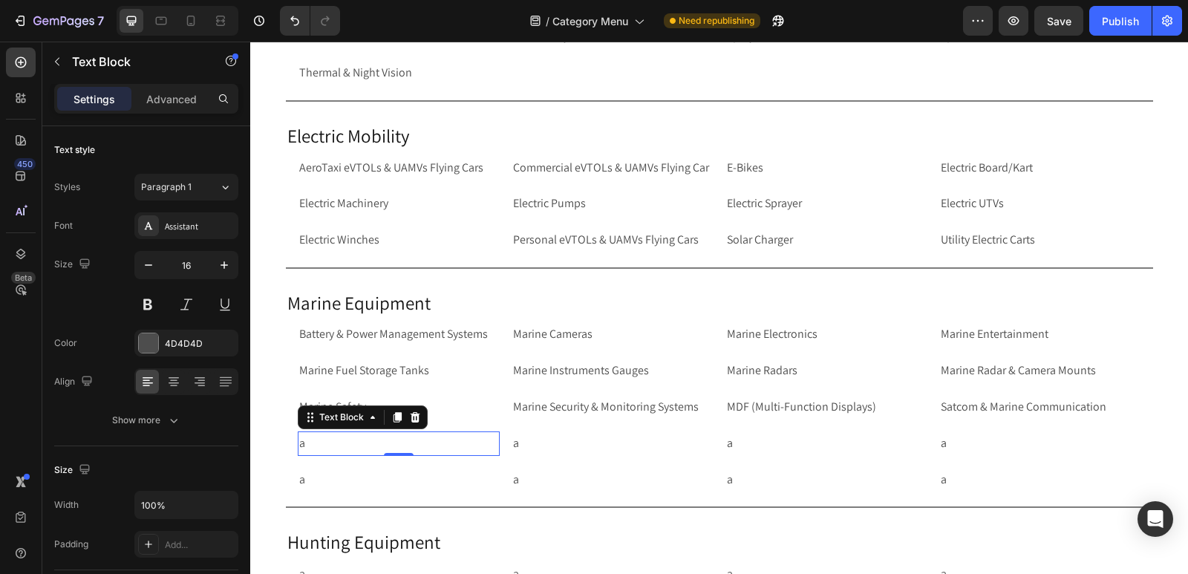
click at [455, 444] on p "a" at bounding box center [398, 444] width 199 height 22
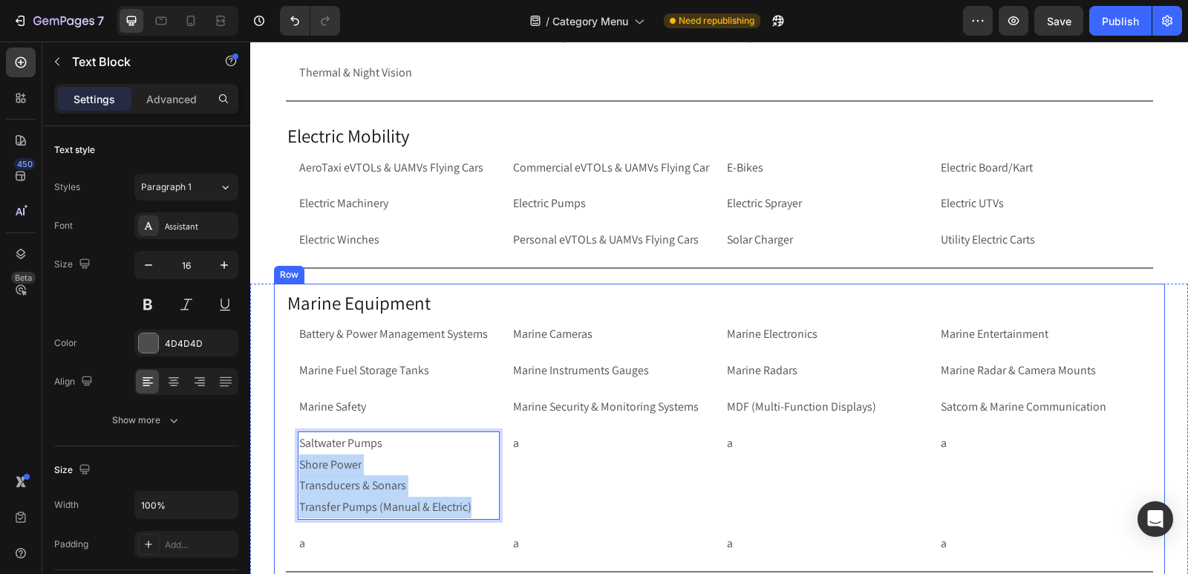
drag, startPoint x: 479, startPoint y: 506, endPoint x: 268, endPoint y: 463, distance: 215.1
click at [274, 463] on div "Marine Equipment Heading Battery & Power Management Systems Text Block Marine C…" at bounding box center [719, 436] width 891 height 304
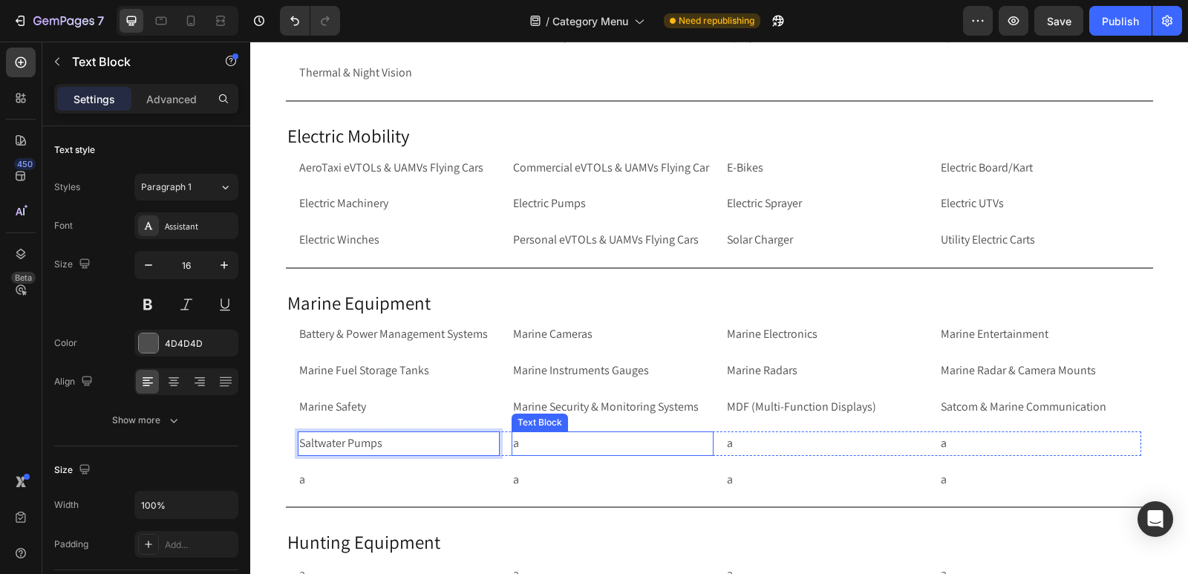
click at [581, 443] on p "a" at bounding box center [612, 444] width 199 height 22
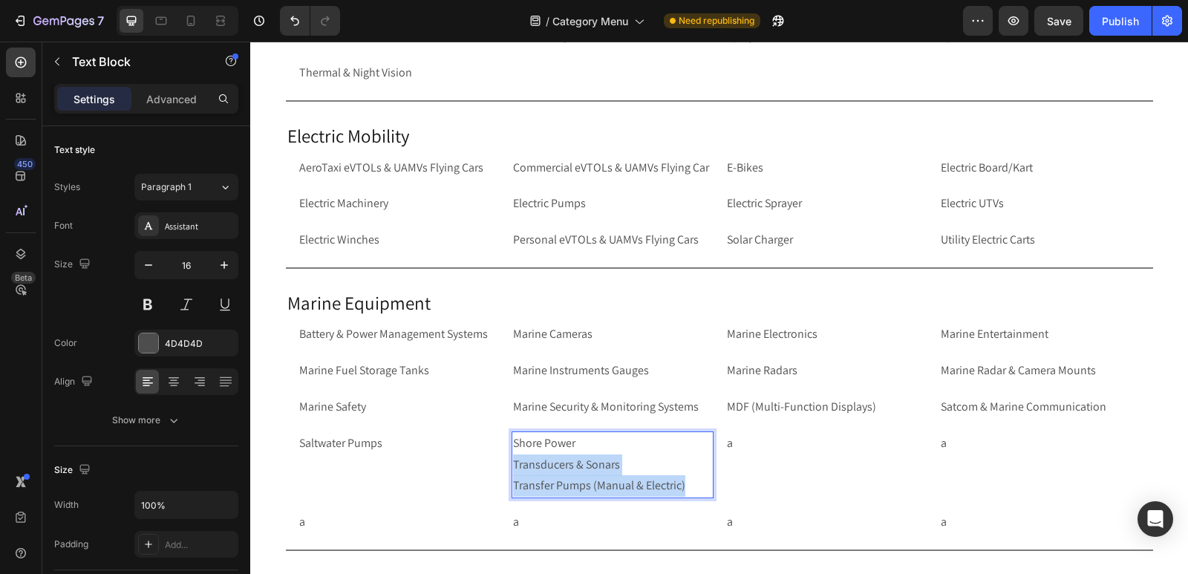
drag, startPoint x: 687, startPoint y: 489, endPoint x: 506, endPoint y: 469, distance: 182.3
click at [512, 469] on div "Shore Power Transducers & Sonars Transfer Pumps (Manual & Electric)" at bounding box center [613, 465] width 202 height 67
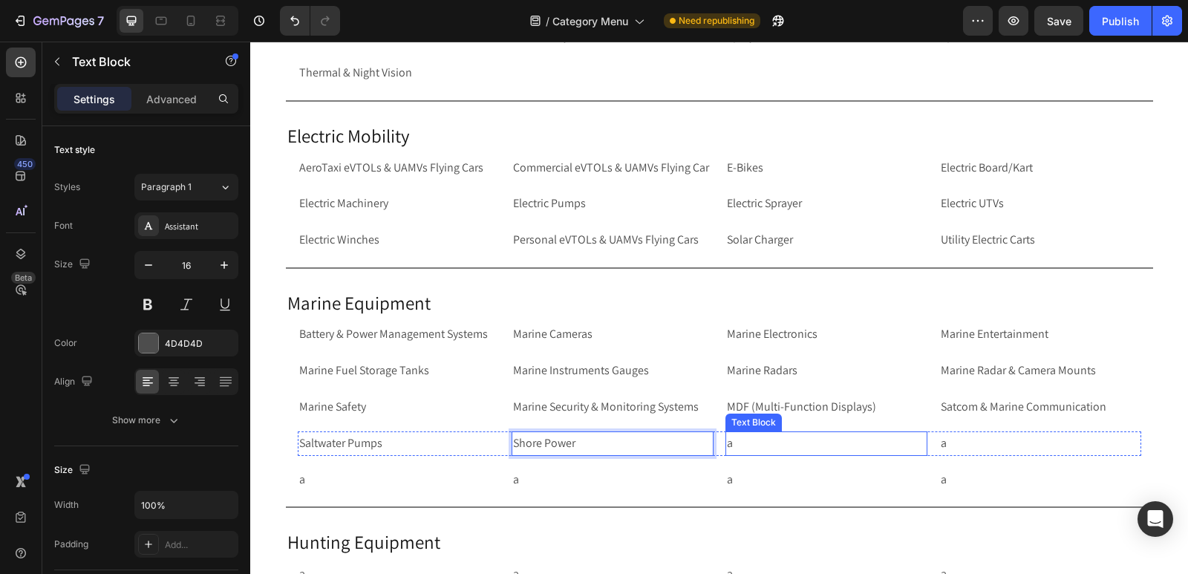
click at [760, 451] on p "a" at bounding box center [826, 444] width 199 height 22
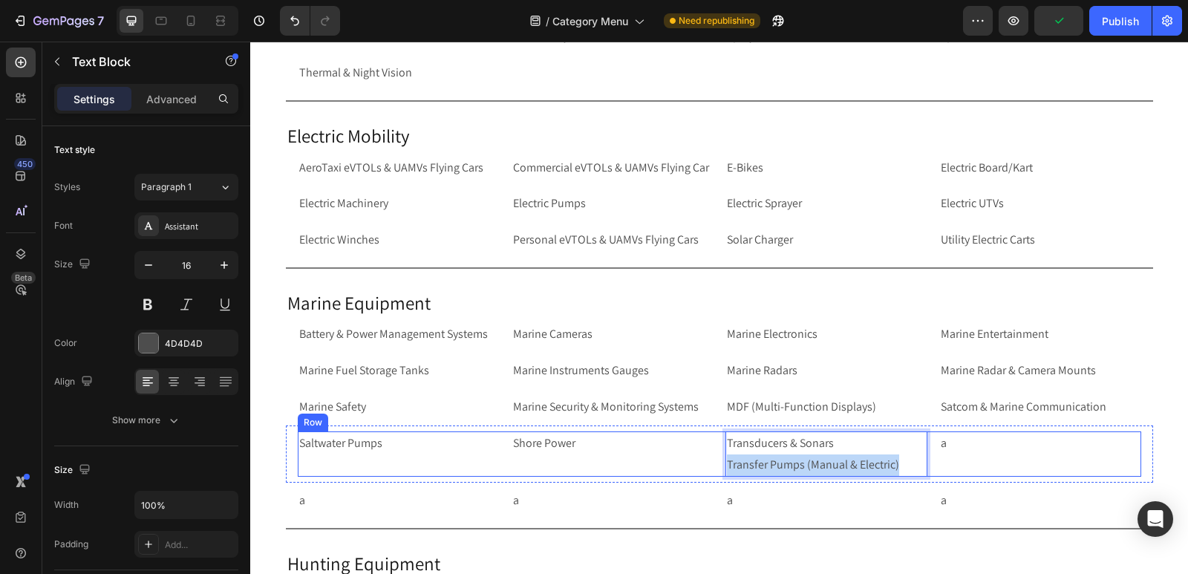
drag, startPoint x: 898, startPoint y: 460, endPoint x: 703, endPoint y: 460, distance: 195.3
click at [703, 460] on div "Saltwater Pumps Text Block Shore Power Text Block Transducers & Sonars Transfer…" at bounding box center [720, 455] width 844 height 46
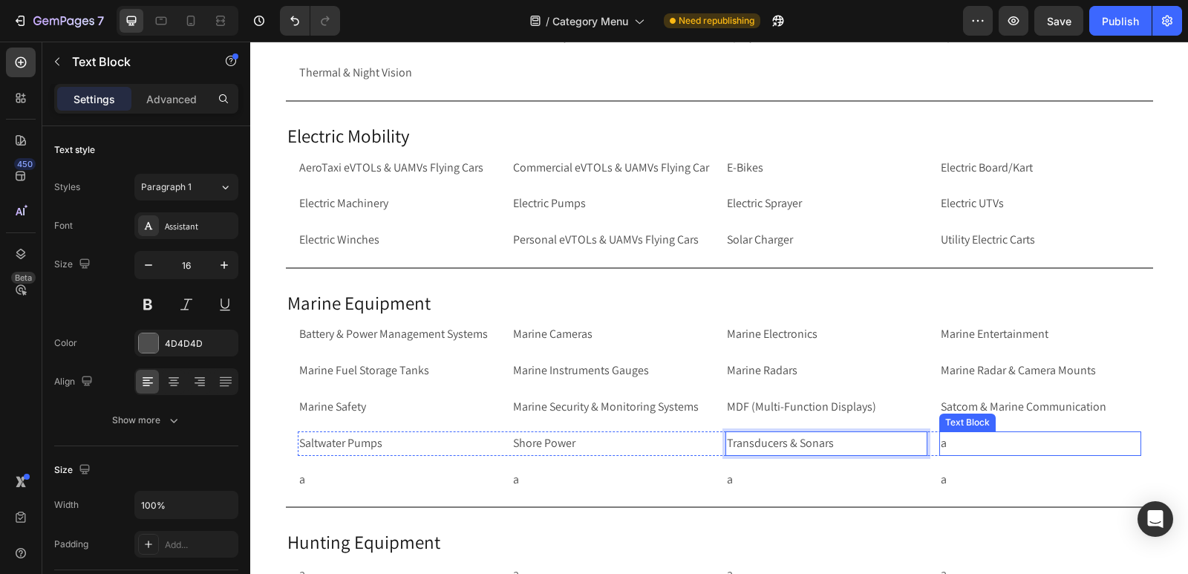
click at [987, 446] on p "a" at bounding box center [1040, 444] width 199 height 22
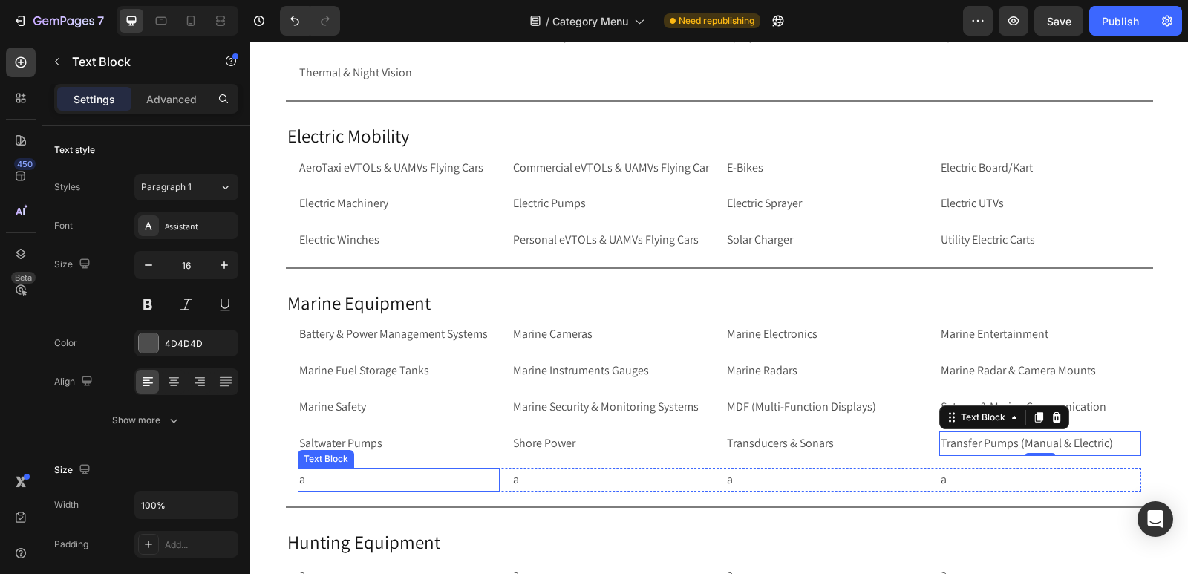
click at [316, 481] on p "a" at bounding box center [398, 480] width 199 height 22
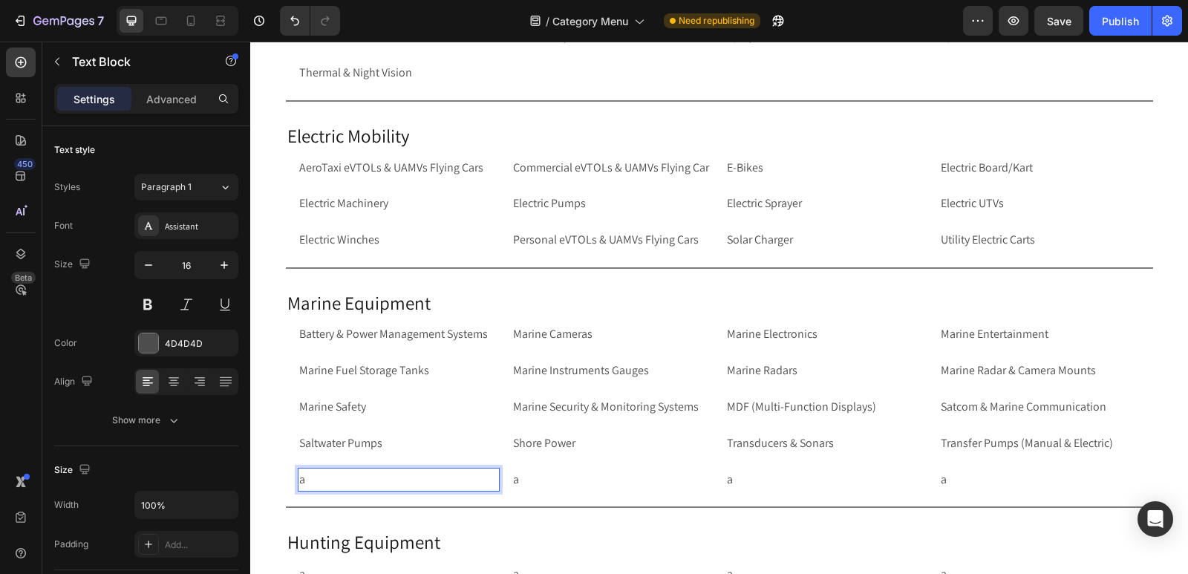
click at [316, 481] on p "a" at bounding box center [398, 480] width 199 height 22
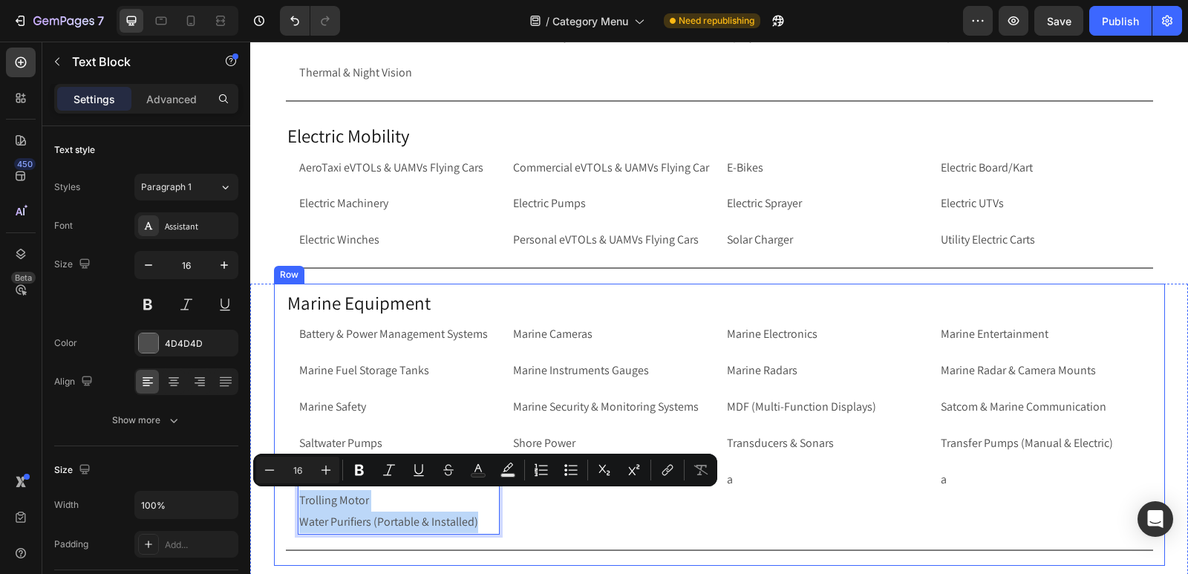
drag, startPoint x: 478, startPoint y: 519, endPoint x: 279, endPoint y: 503, distance: 200.5
click at [279, 503] on div "Marine Equipment Heading Battery & Power Management Systems Text Block Marine C…" at bounding box center [719, 425] width 891 height 282
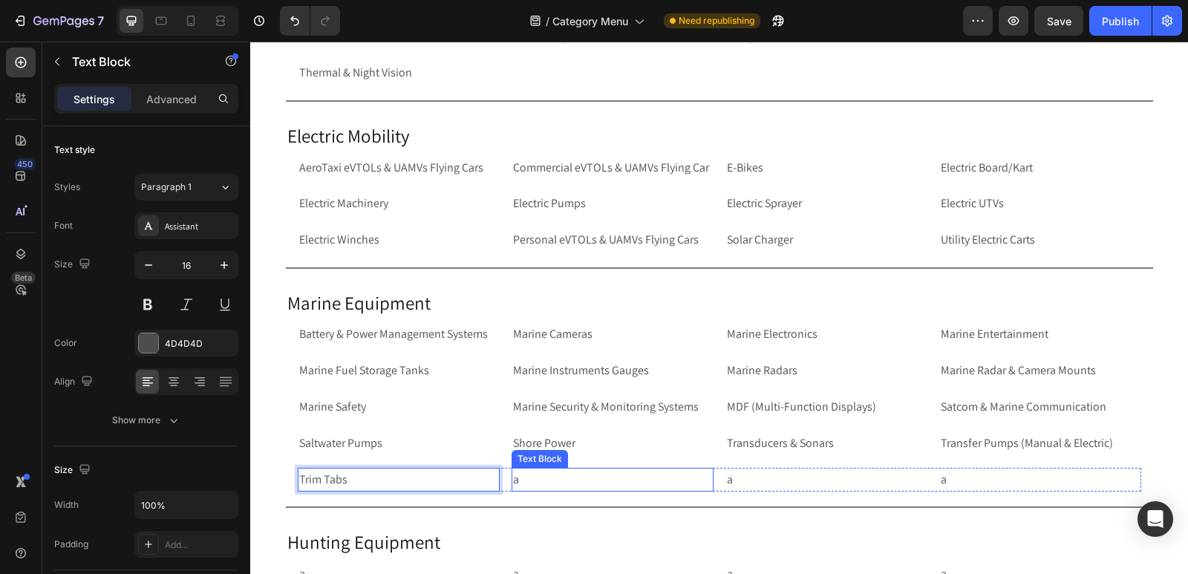
click at [569, 482] on p "a" at bounding box center [612, 480] width 199 height 22
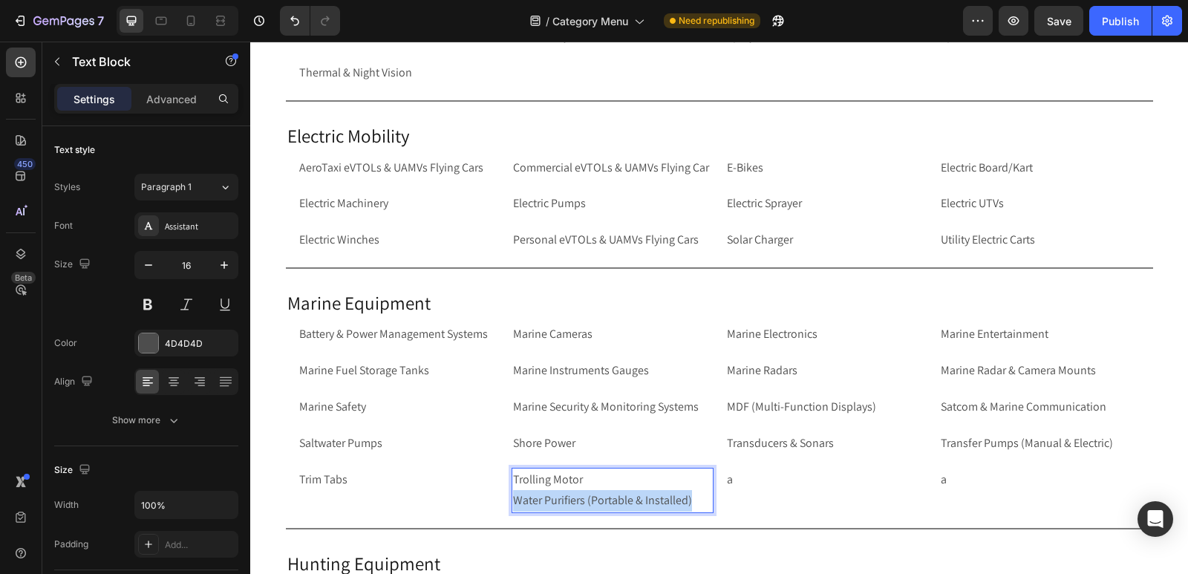
drag, startPoint x: 696, startPoint y: 498, endPoint x: 503, endPoint y: 497, distance: 193.1
click at [503, 497] on div "Trim Tabs Text Block Trolling Motor Water Purifiers (Portable & Installed) Text…" at bounding box center [720, 491] width 844 height 46
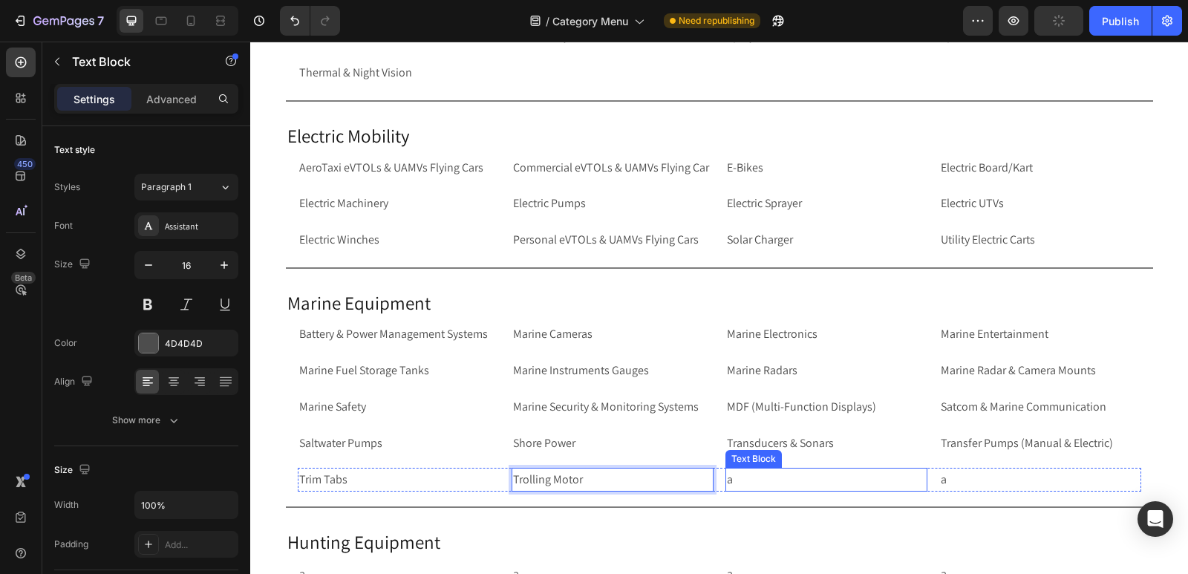
click at [805, 476] on p "a" at bounding box center [826, 480] width 199 height 22
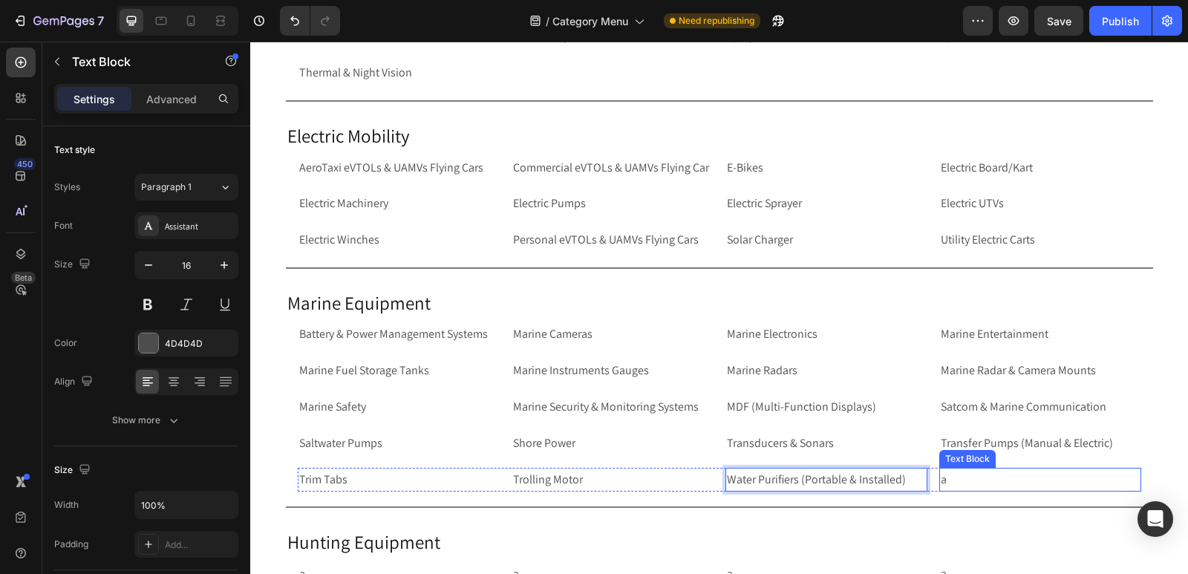
click at [982, 479] on p "a" at bounding box center [1040, 480] width 199 height 22
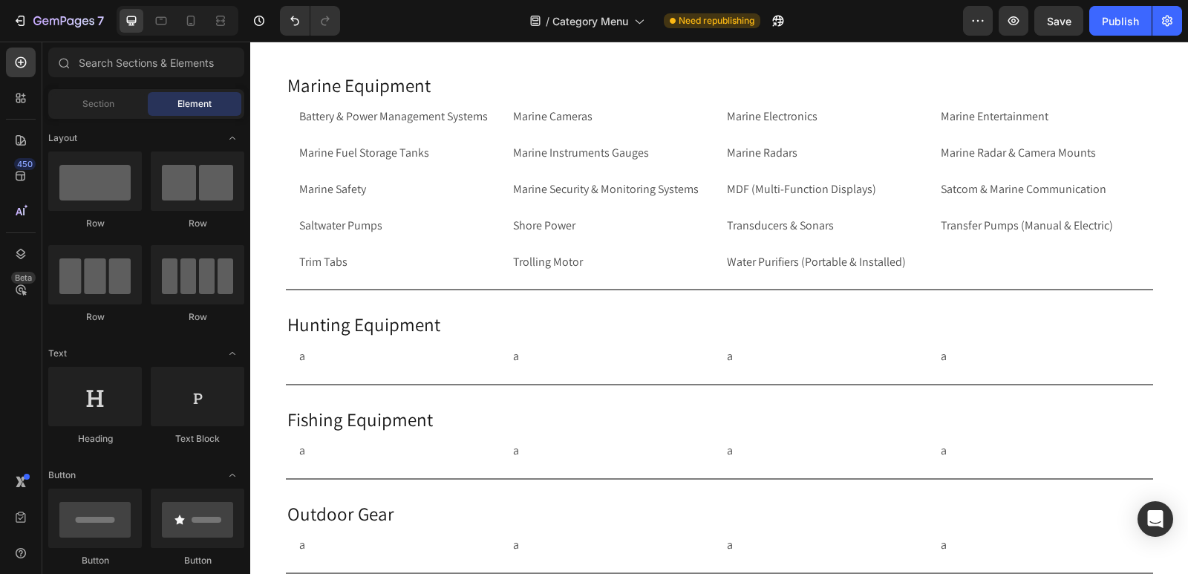
scroll to position [3703, 0]
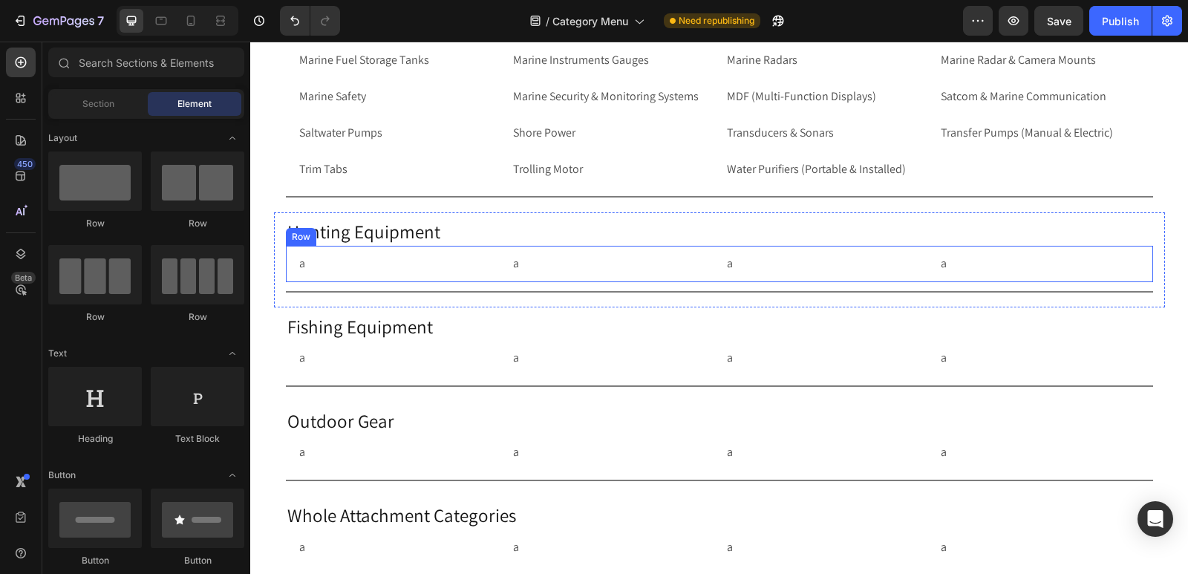
click at [286, 267] on div "a Text Block a Text Block a Text Block a Text Block Row Row" at bounding box center [719, 264] width 867 height 36
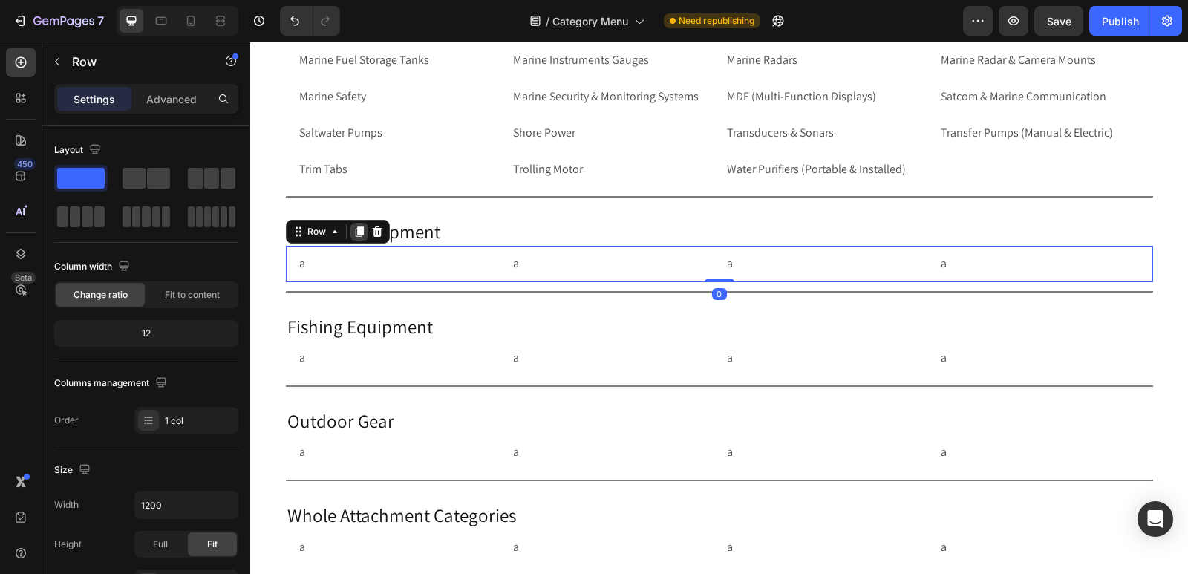
click at [355, 233] on icon at bounding box center [359, 232] width 8 height 10
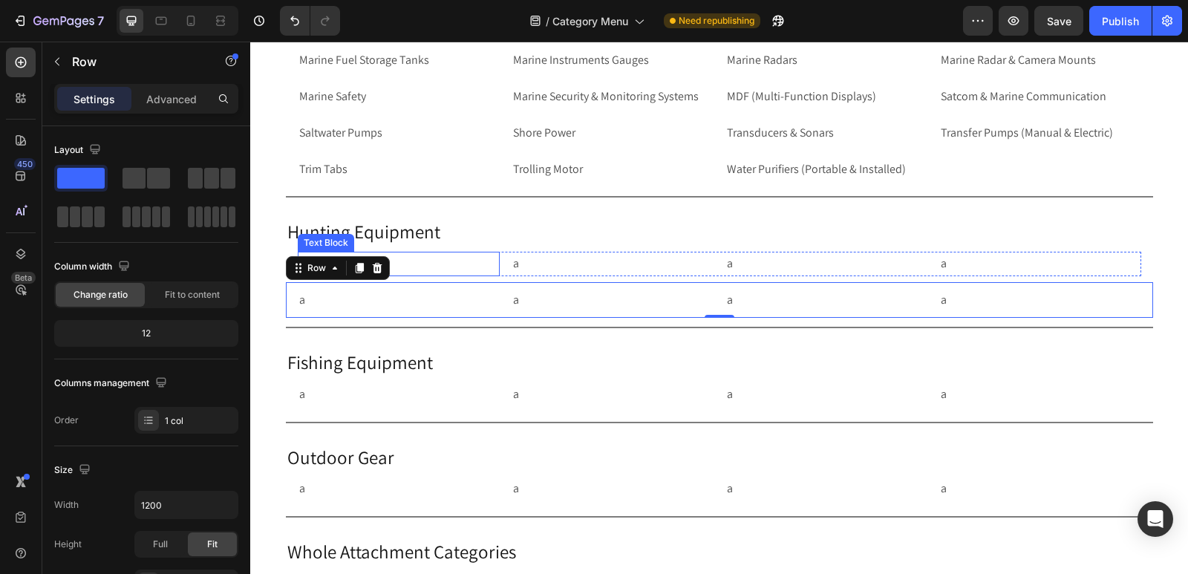
click at [422, 267] on p "a" at bounding box center [398, 264] width 199 height 22
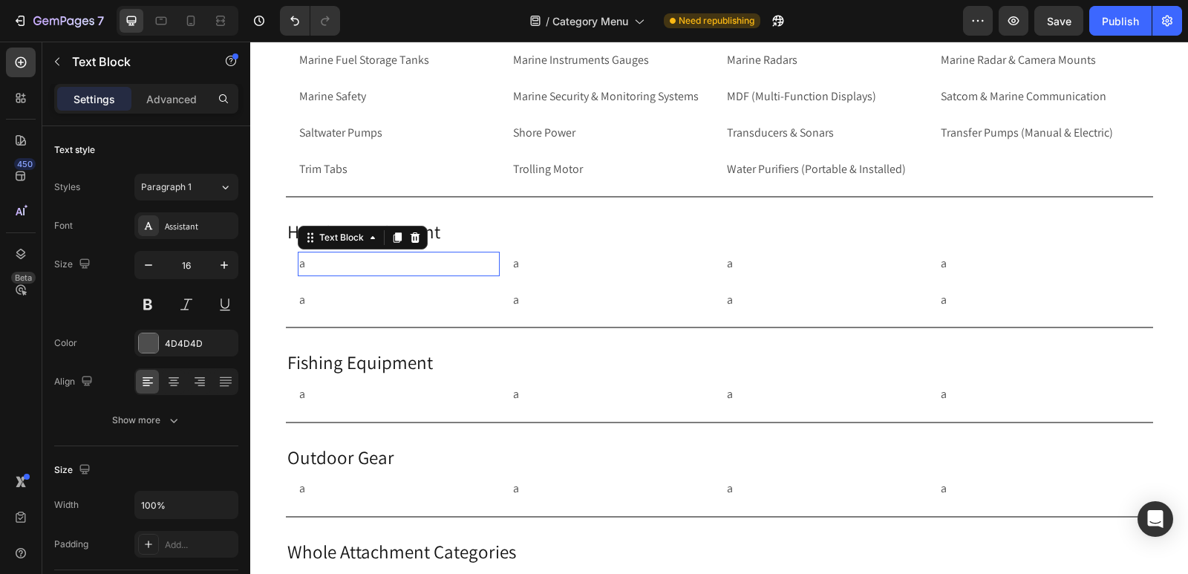
click at [422, 267] on p "a" at bounding box center [398, 264] width 199 height 22
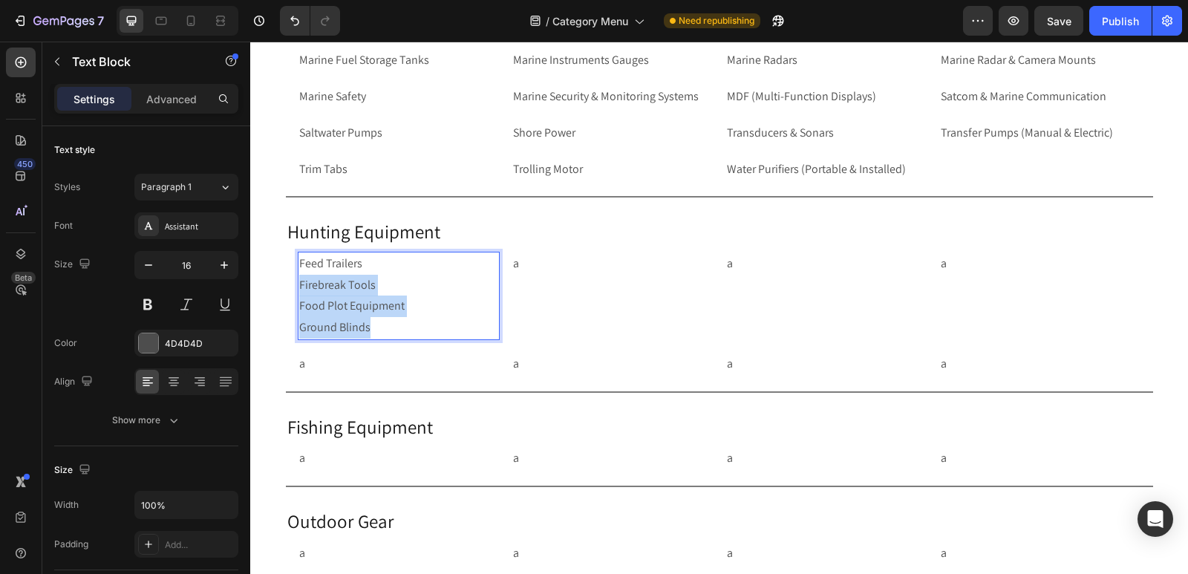
drag, startPoint x: 377, startPoint y: 325, endPoint x: 293, endPoint y: 290, distance: 90.9
click at [299, 290] on p "Feed Trailers Firebreak Tools Food Plot Equipment Ground Blinds" at bounding box center [398, 295] width 199 height 85
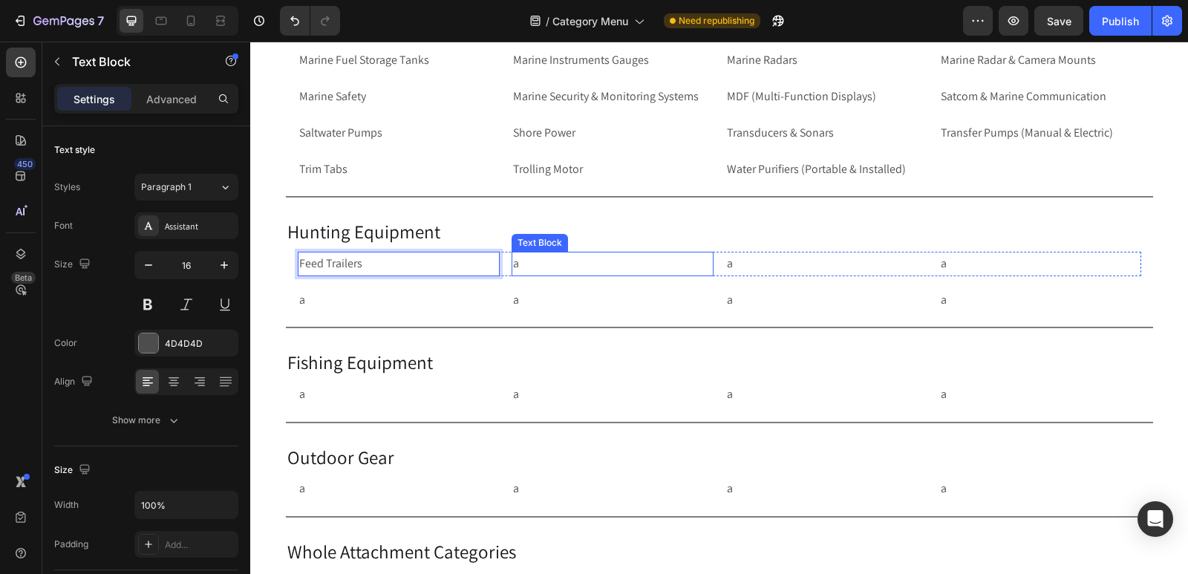
click at [539, 267] on p "a" at bounding box center [612, 264] width 199 height 22
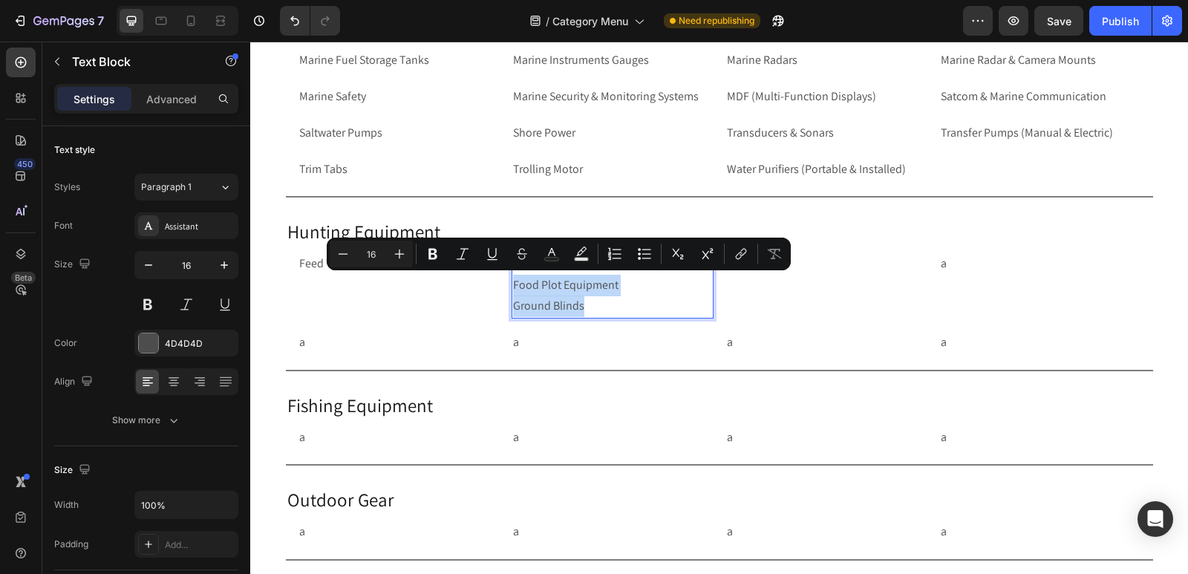
drag, startPoint x: 587, startPoint y: 307, endPoint x: 504, endPoint y: 284, distance: 85.6
click at [504, 284] on div "Feed Trailers Text Block Firebreak Tools Food Plot Equipment Ground Blinds Text…" at bounding box center [720, 285] width 844 height 67
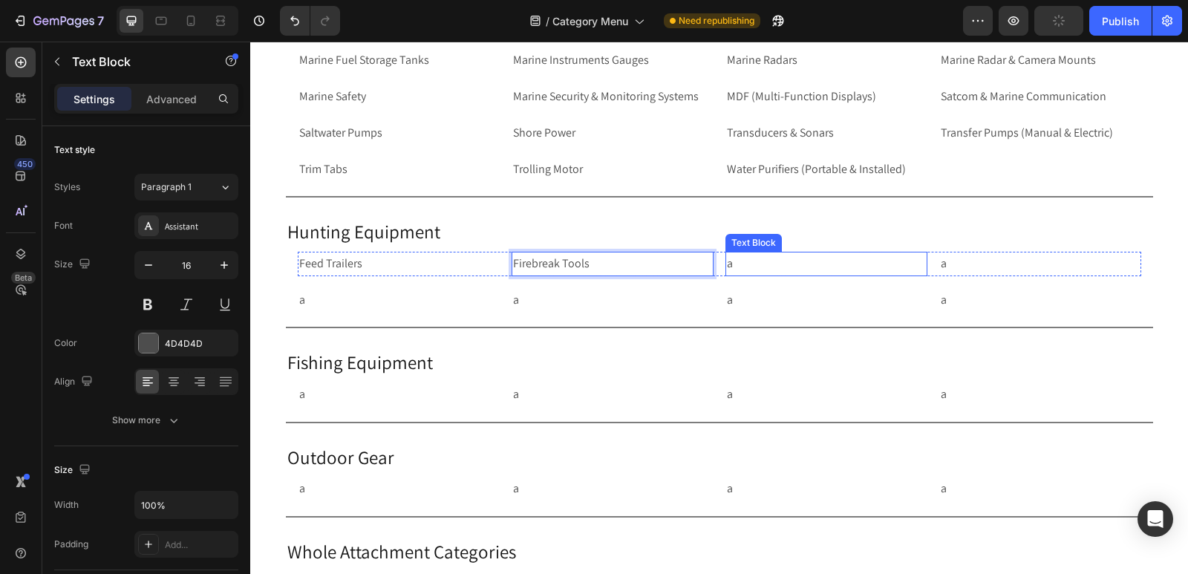
click at [757, 263] on p "a" at bounding box center [826, 264] width 199 height 22
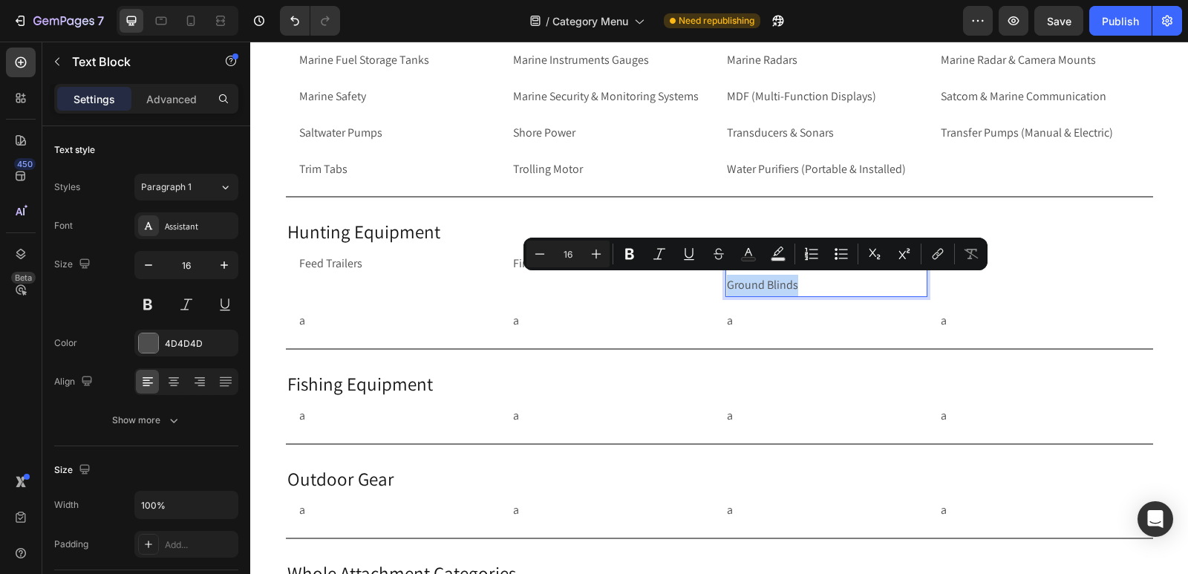
drag, startPoint x: 811, startPoint y: 281, endPoint x: 722, endPoint y: 284, distance: 89.2
click at [727, 284] on p "Food Plot Equipment Ground Blinds" at bounding box center [826, 274] width 199 height 43
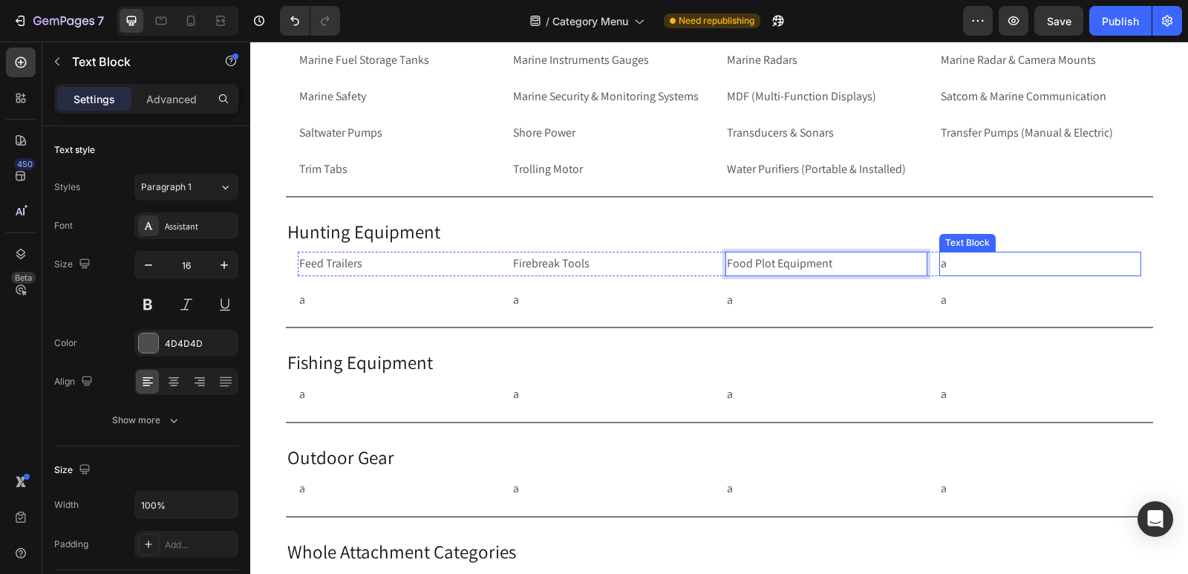
click at [960, 264] on p "a" at bounding box center [1040, 264] width 199 height 22
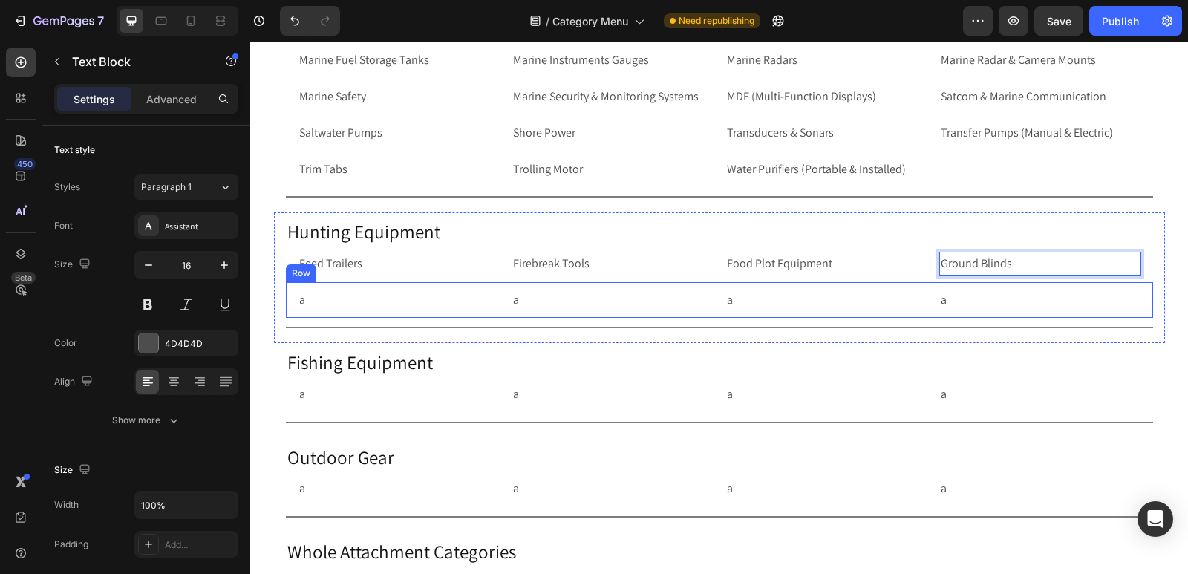
click at [286, 310] on div "a Text Block a Text Block a Text Block a Text Block Row Row" at bounding box center [719, 300] width 867 height 36
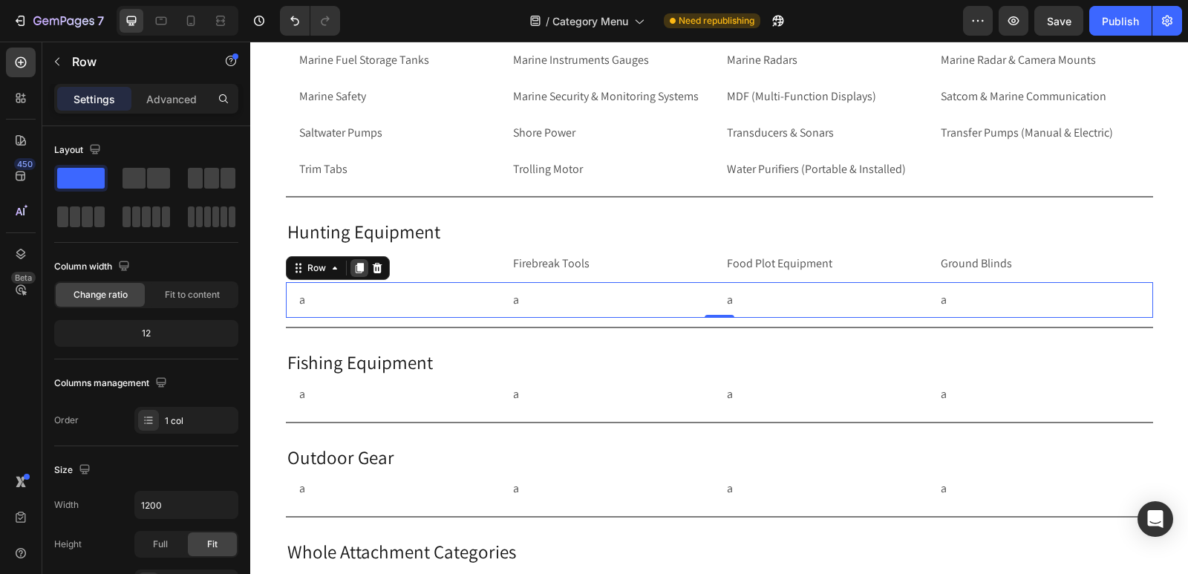
click at [354, 273] on icon at bounding box center [360, 268] width 12 height 12
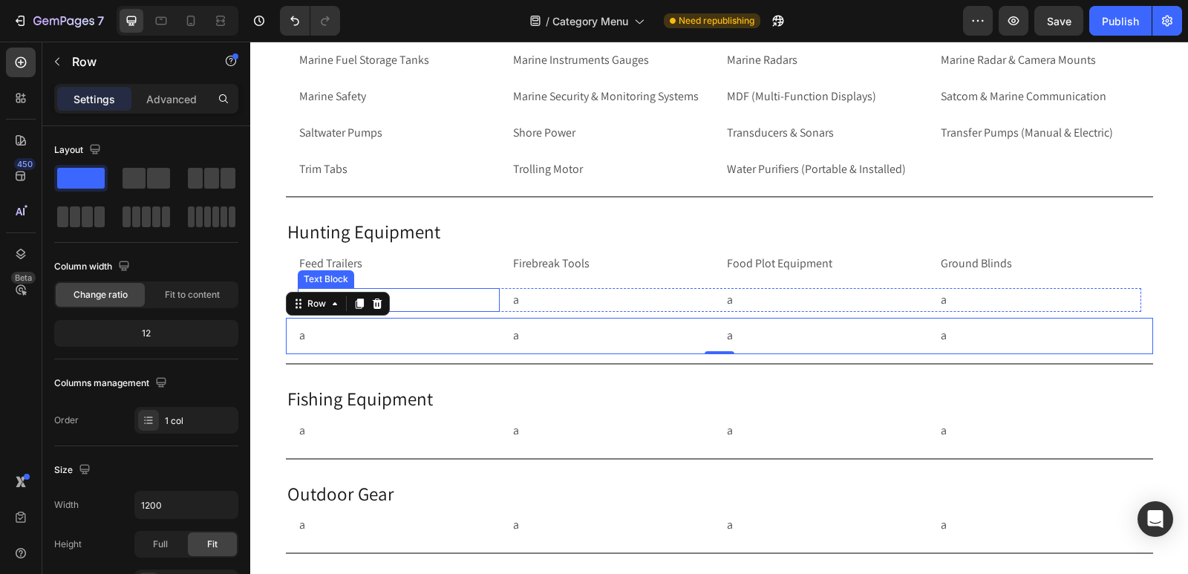
click at [421, 302] on p "a" at bounding box center [398, 301] width 199 height 22
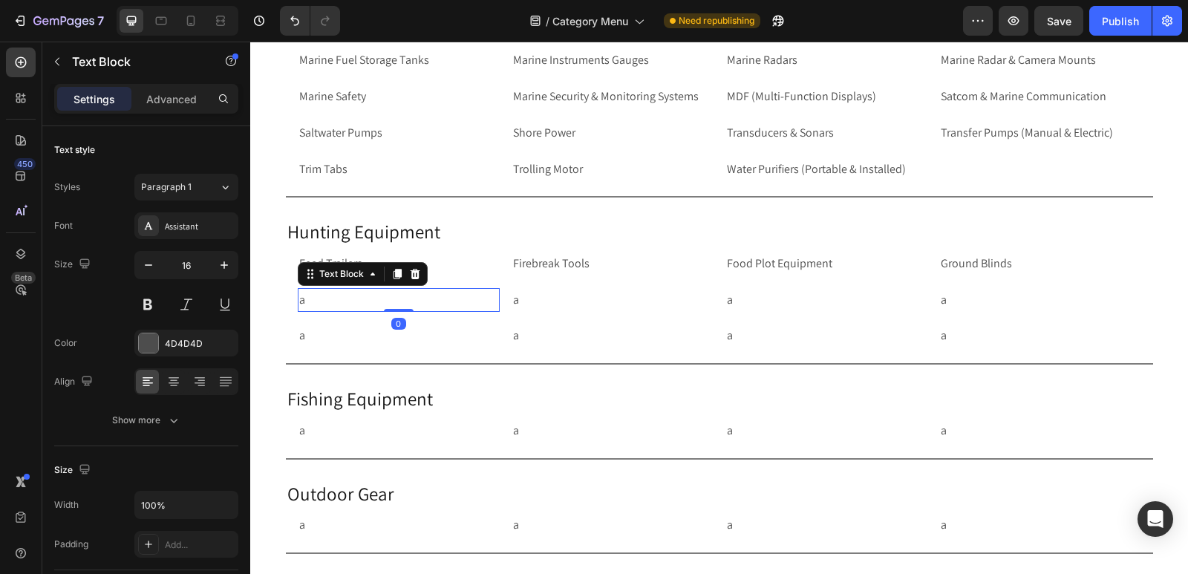
click at [421, 302] on p "a" at bounding box center [398, 301] width 199 height 22
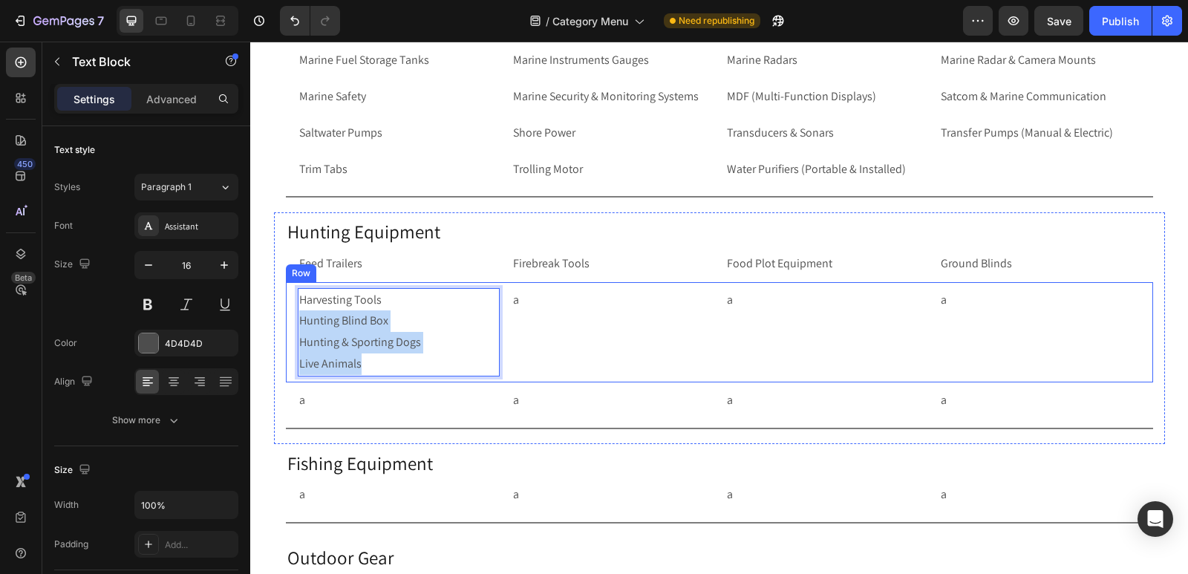
drag, startPoint x: 362, startPoint y: 365, endPoint x: 291, endPoint y: 324, distance: 81.9
click at [291, 324] on div "Harvesting Tools Hunting Blind Box Hunting & Sporting Dogs Live Animals Text Bl…" at bounding box center [719, 332] width 867 height 100
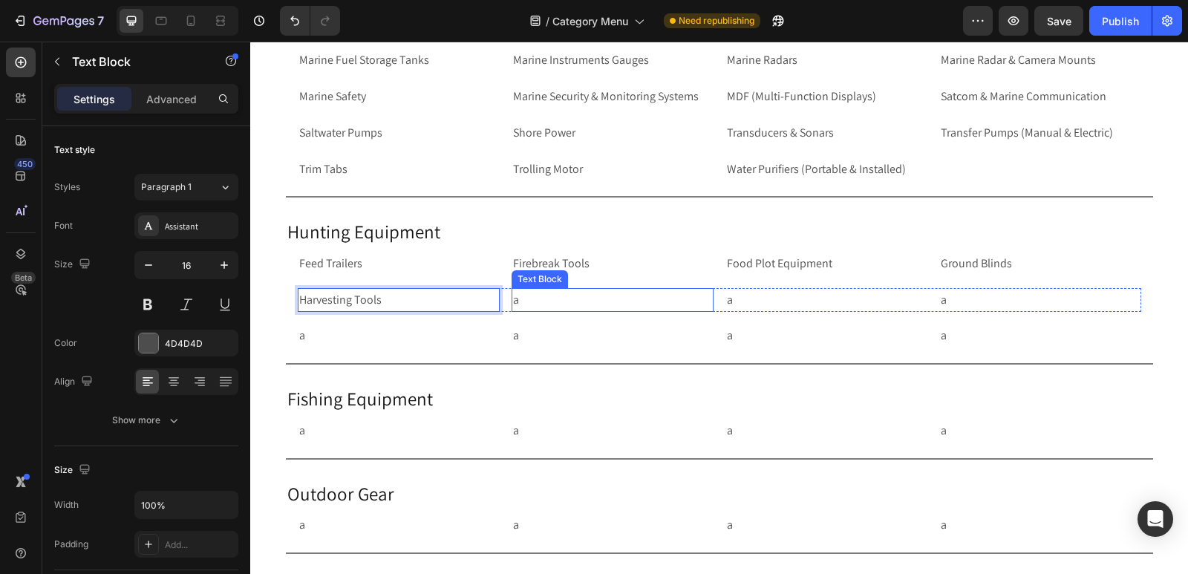
click at [553, 295] on p "a" at bounding box center [612, 301] width 199 height 22
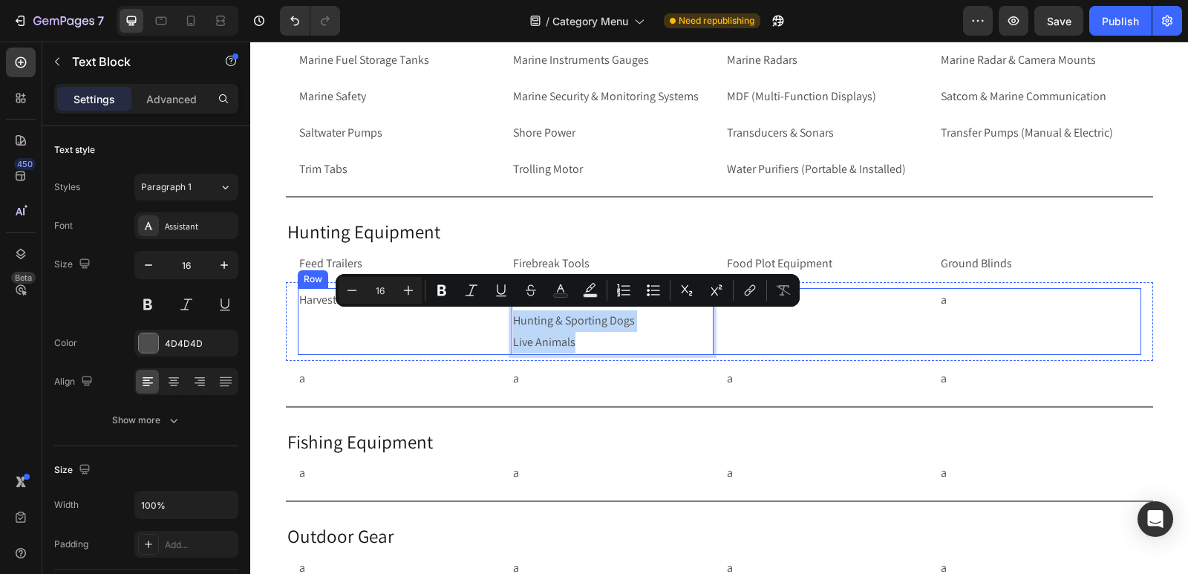
drag, startPoint x: 579, startPoint y: 342, endPoint x: 501, endPoint y: 320, distance: 80.2
click at [501, 320] on div "Harvesting Tools Text Block Hunting Blind Box Hunting & Sporting Dogs Live Anim…" at bounding box center [720, 321] width 844 height 67
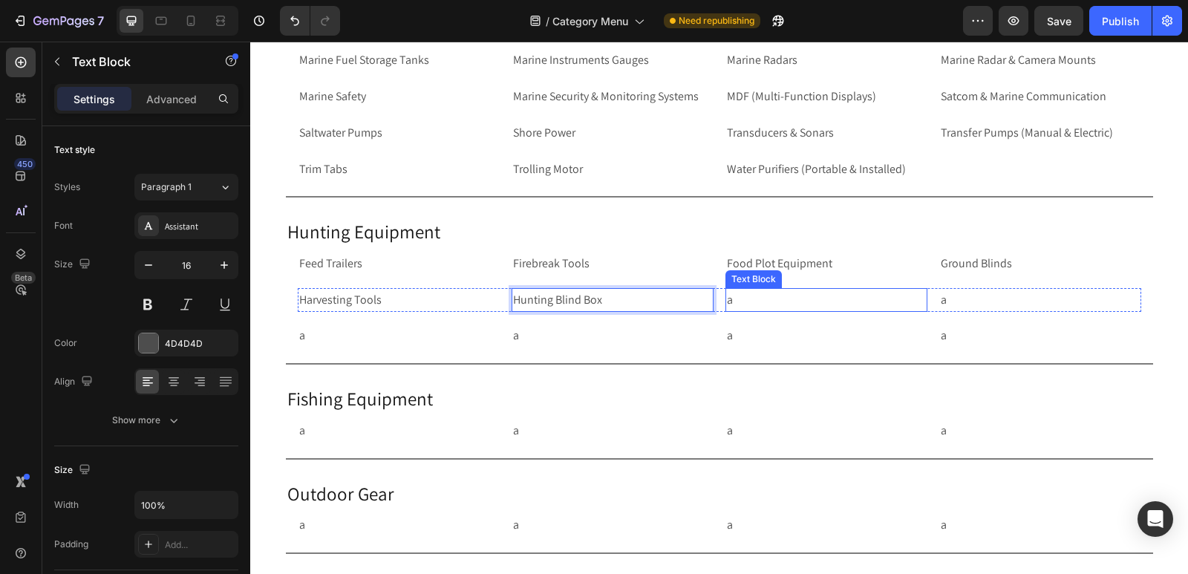
click at [761, 297] on p "a" at bounding box center [826, 301] width 199 height 22
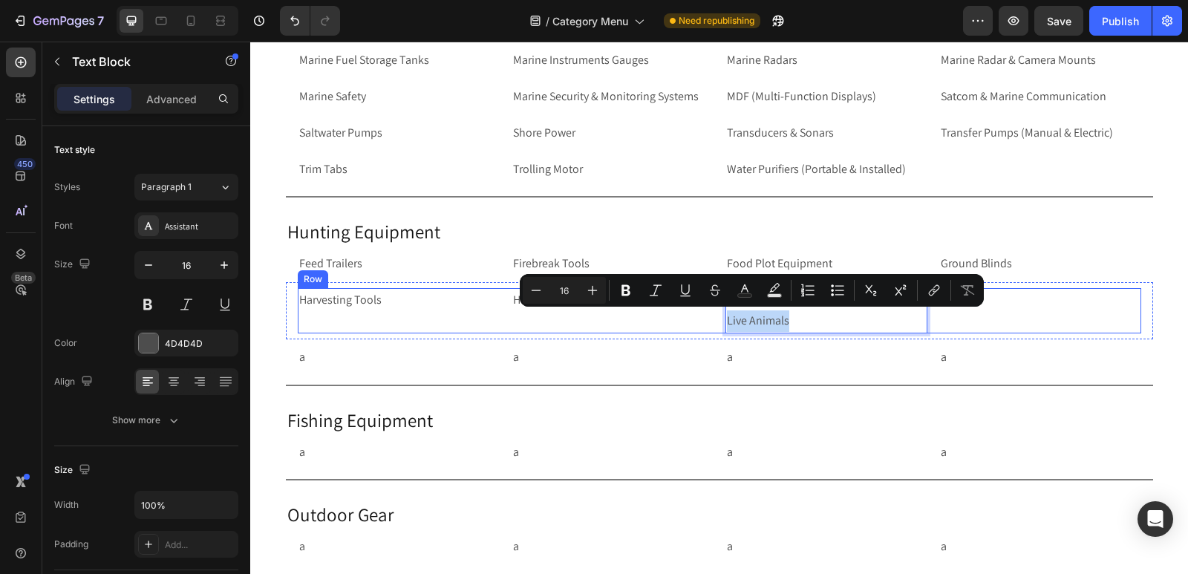
drag, startPoint x: 802, startPoint y: 325, endPoint x: 715, endPoint y: 327, distance: 86.9
click at [715, 327] on div "Harvesting Tools Text Block Hunting Blind Box Text Block Hunting & Sporting Dog…" at bounding box center [720, 311] width 844 height 46
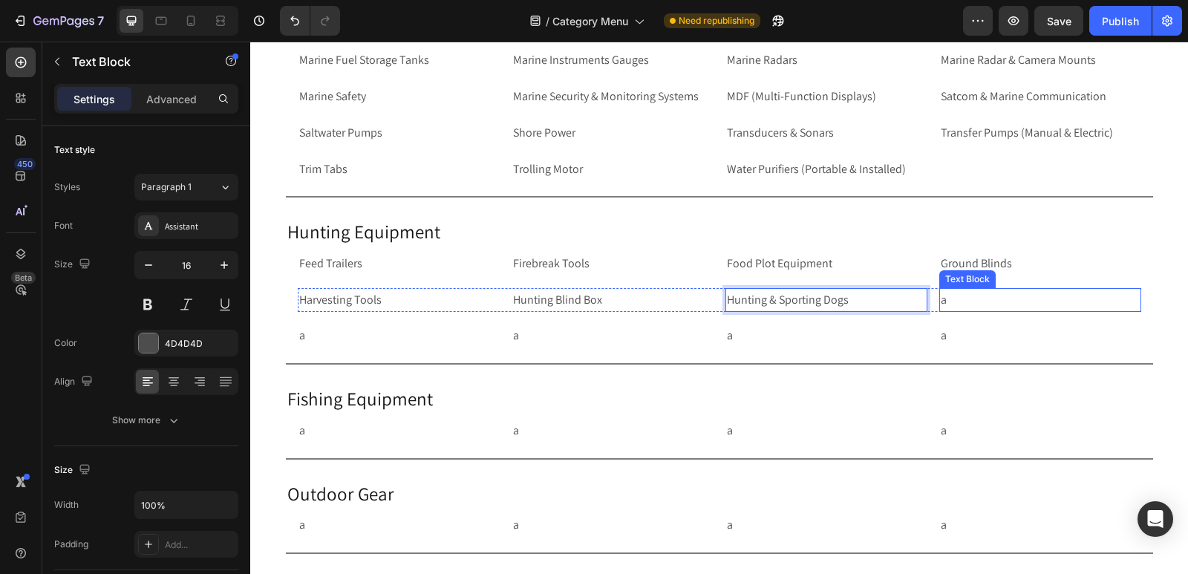
click at [971, 296] on p "a" at bounding box center [1040, 301] width 199 height 22
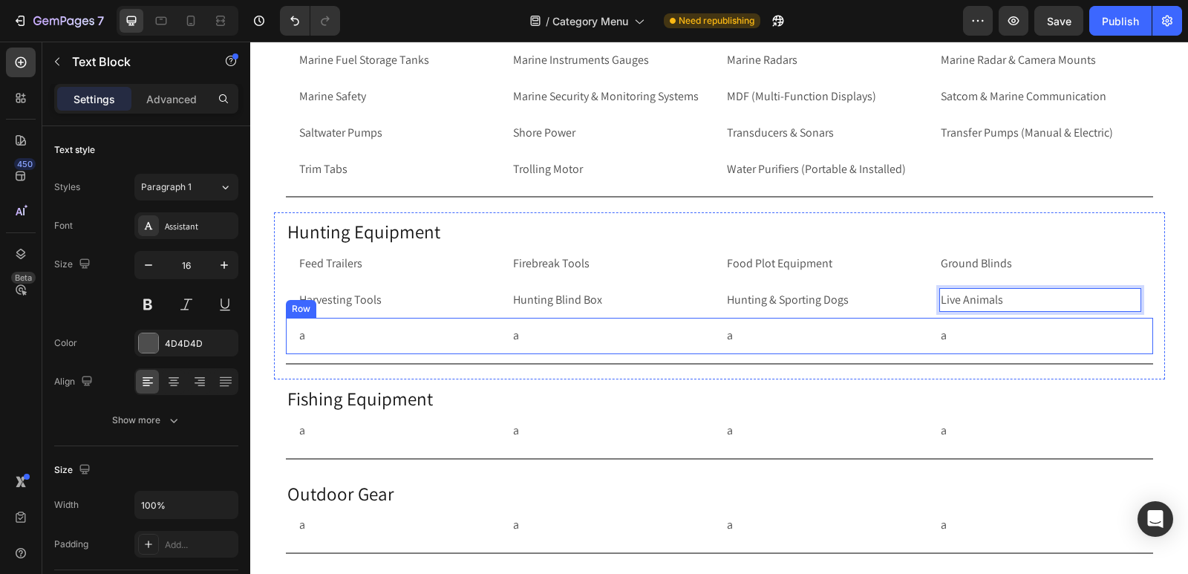
click at [286, 341] on div "a Text Block a Text Block a Text Block a Text Block Row Row" at bounding box center [719, 336] width 867 height 36
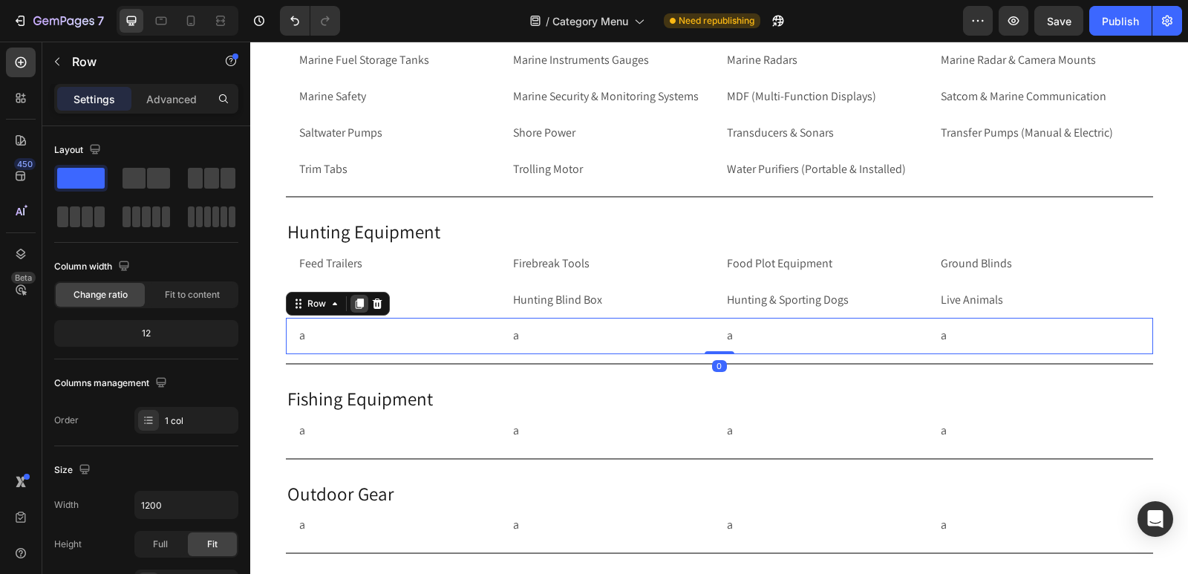
click at [355, 305] on icon at bounding box center [359, 304] width 8 height 10
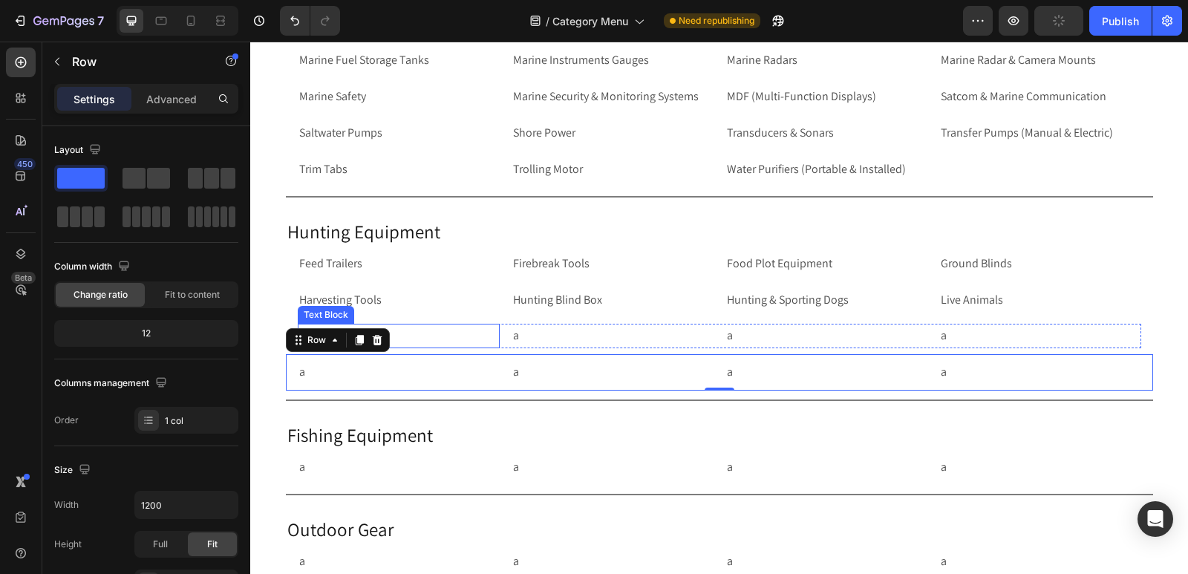
click at [422, 331] on p "a" at bounding box center [398, 336] width 199 height 22
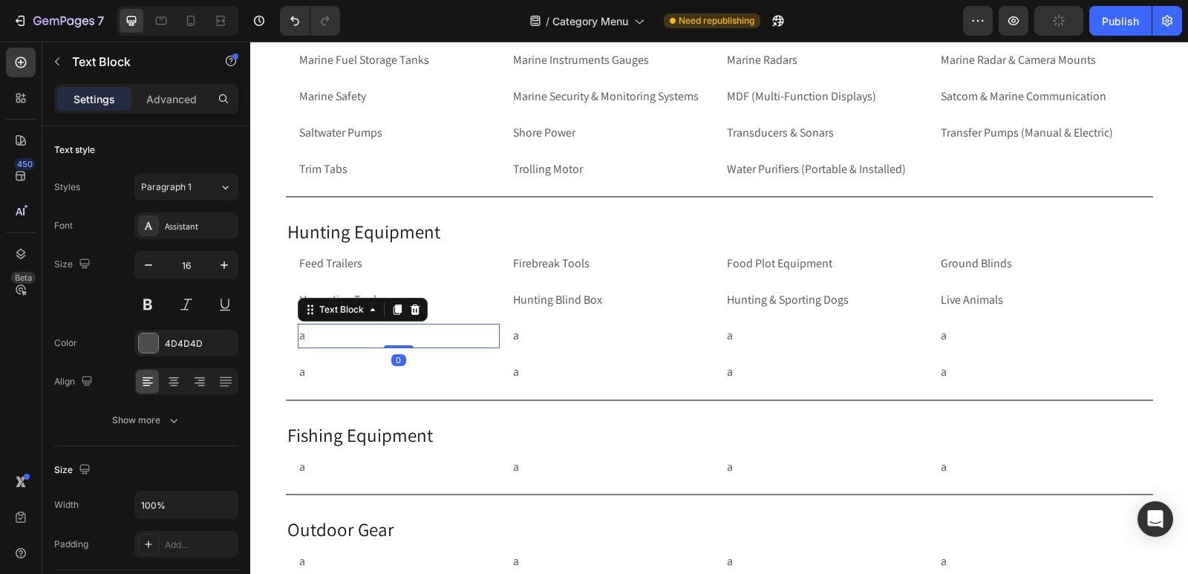
click at [422, 331] on p "a" at bounding box center [398, 336] width 199 height 22
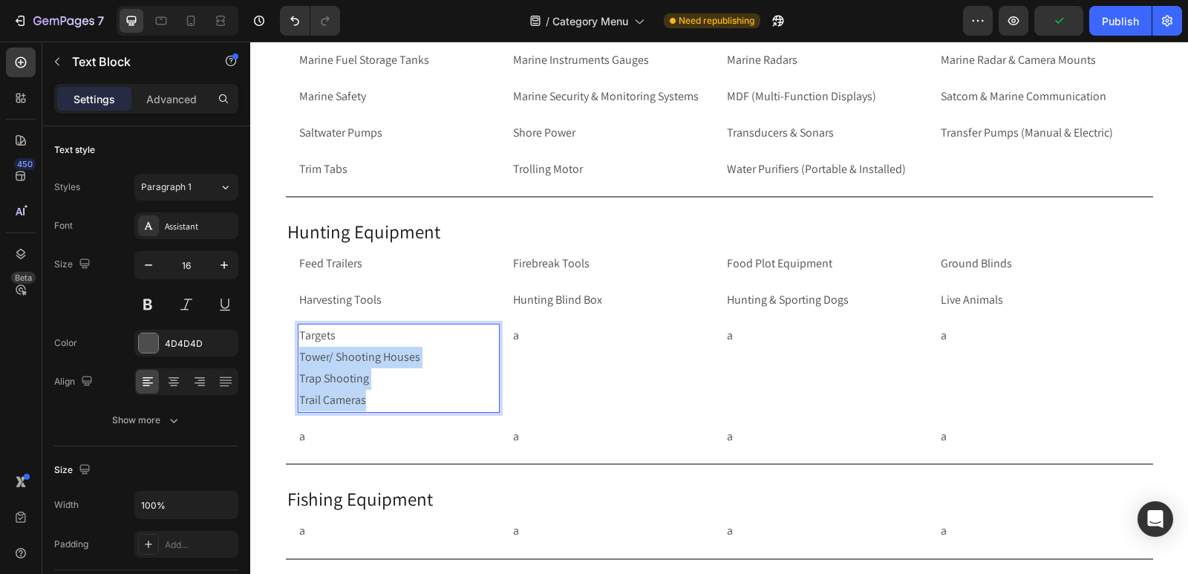
drag, startPoint x: 368, startPoint y: 400, endPoint x: 293, endPoint y: 353, distance: 88.4
click at [299, 353] on p "Targets Tower/ Shooting Houses Trap Shooting Trail Cameras" at bounding box center [398, 367] width 199 height 85
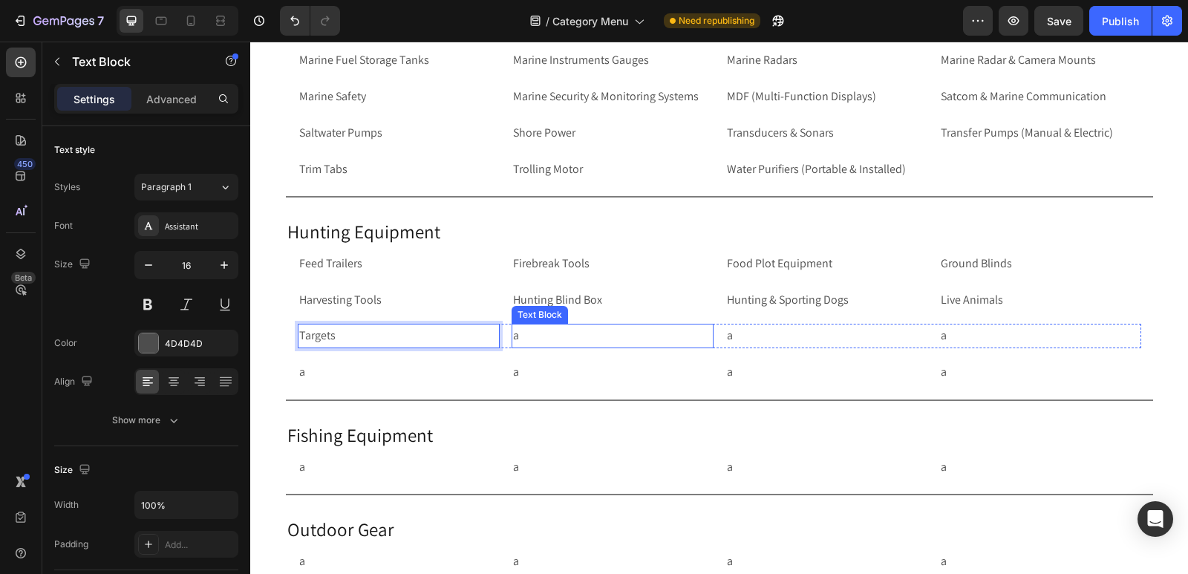
click at [530, 334] on p "a" at bounding box center [612, 336] width 199 height 22
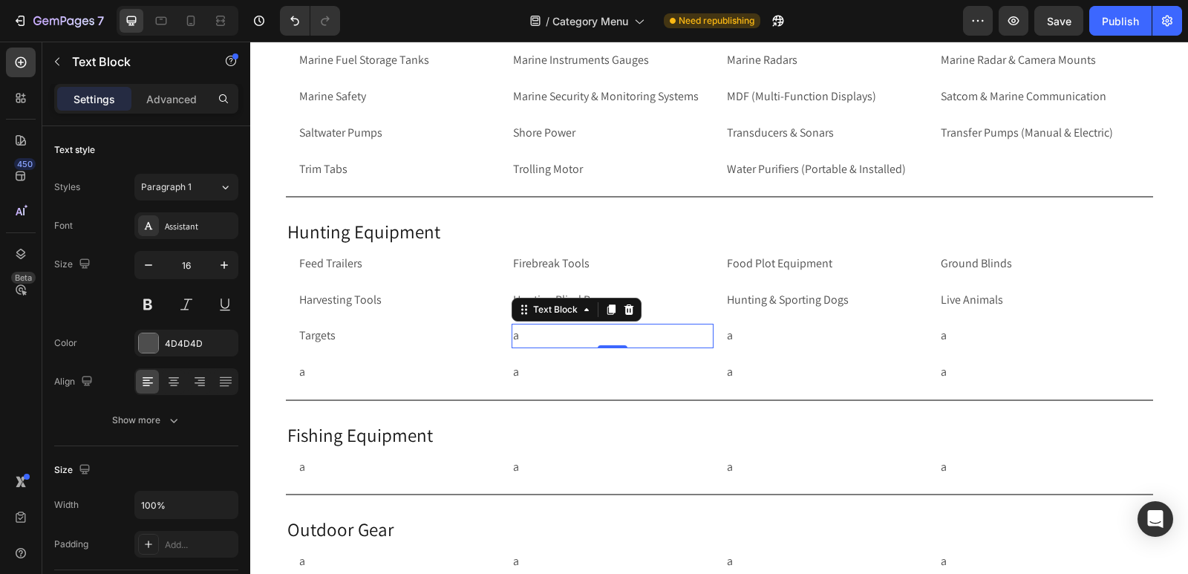
click at [530, 334] on p "a" at bounding box center [612, 336] width 199 height 22
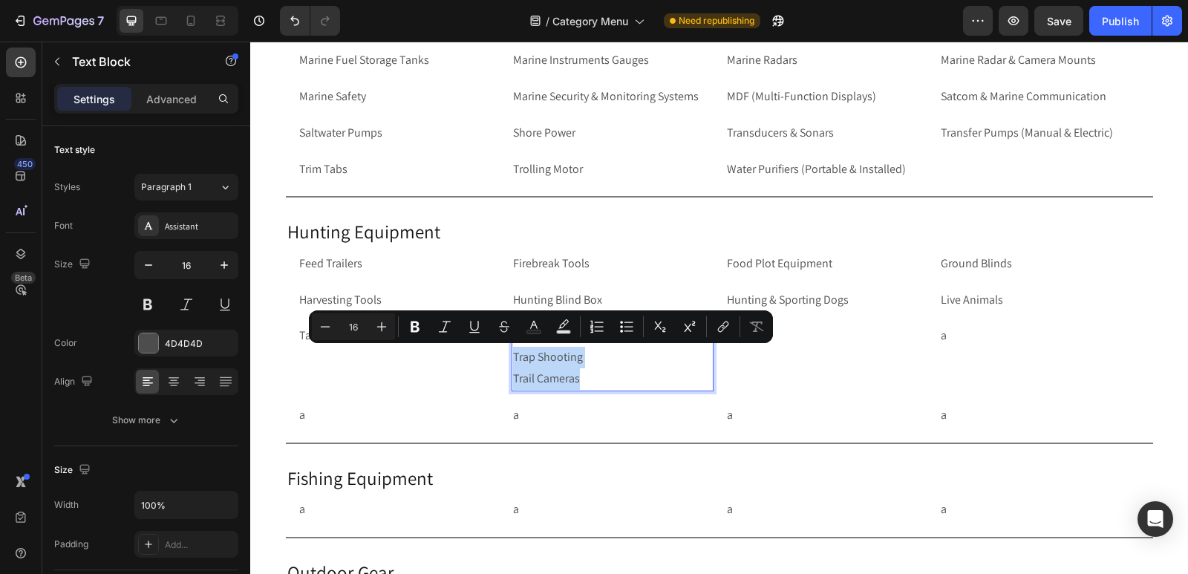
drag, startPoint x: 584, startPoint y: 379, endPoint x: 507, endPoint y: 354, distance: 81.3
click at [512, 354] on div "Tower/ Shooting Houses Trap Shooting Trail Cameras" at bounding box center [613, 357] width 202 height 67
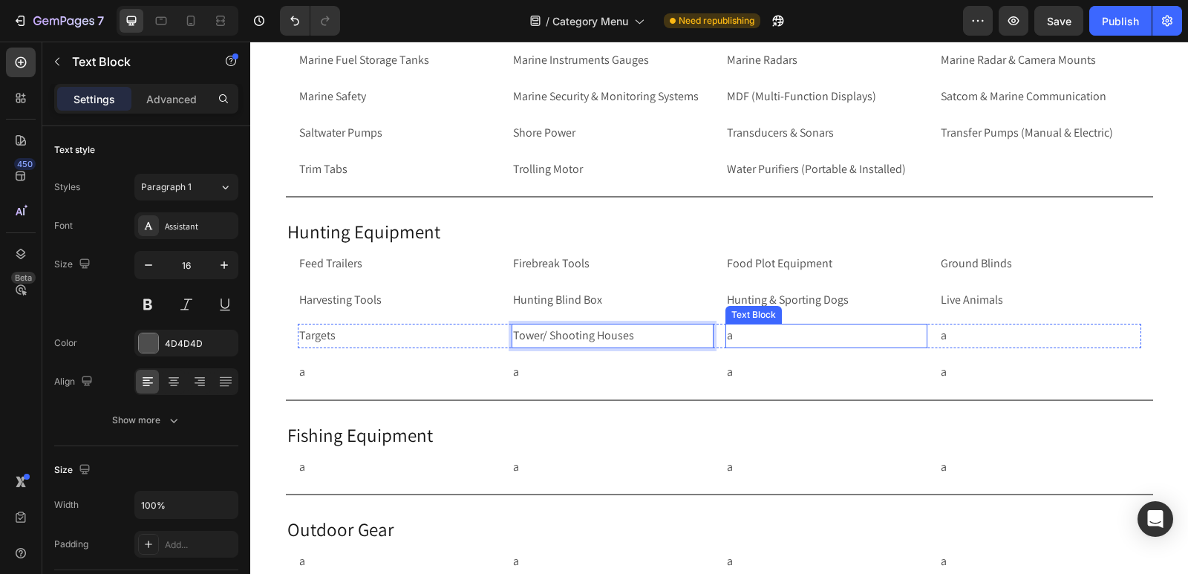
click at [769, 340] on p "a" at bounding box center [826, 336] width 199 height 22
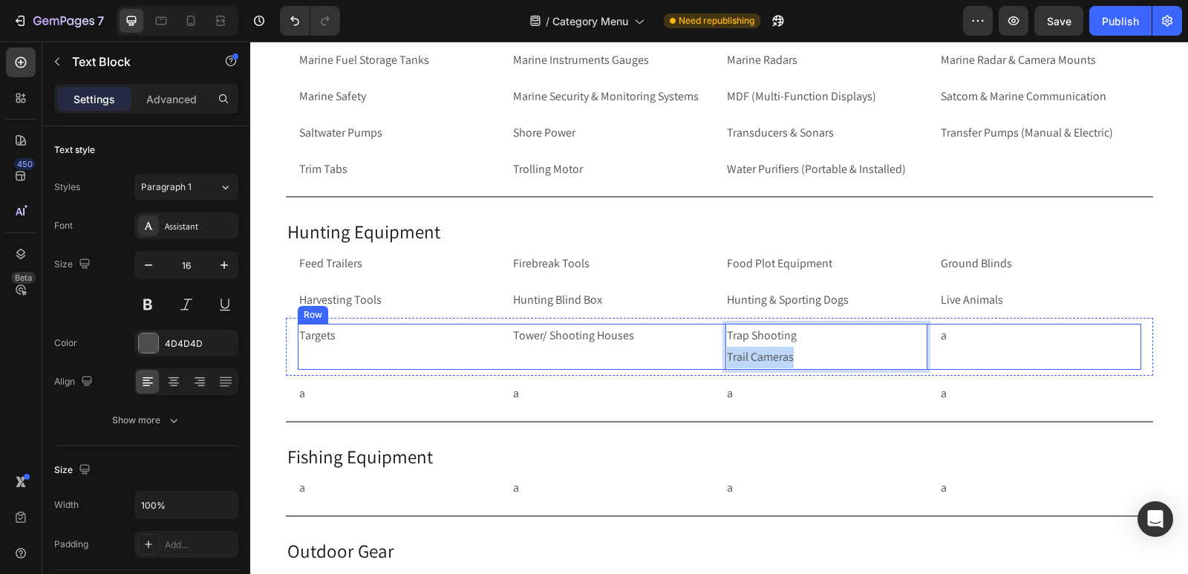
drag, startPoint x: 806, startPoint y: 357, endPoint x: 700, endPoint y: 355, distance: 106.2
click at [700, 355] on div "Targets Text Block Tower/ Shooting Houses Text Block Trap Shooting Trail Camera…" at bounding box center [720, 347] width 844 height 46
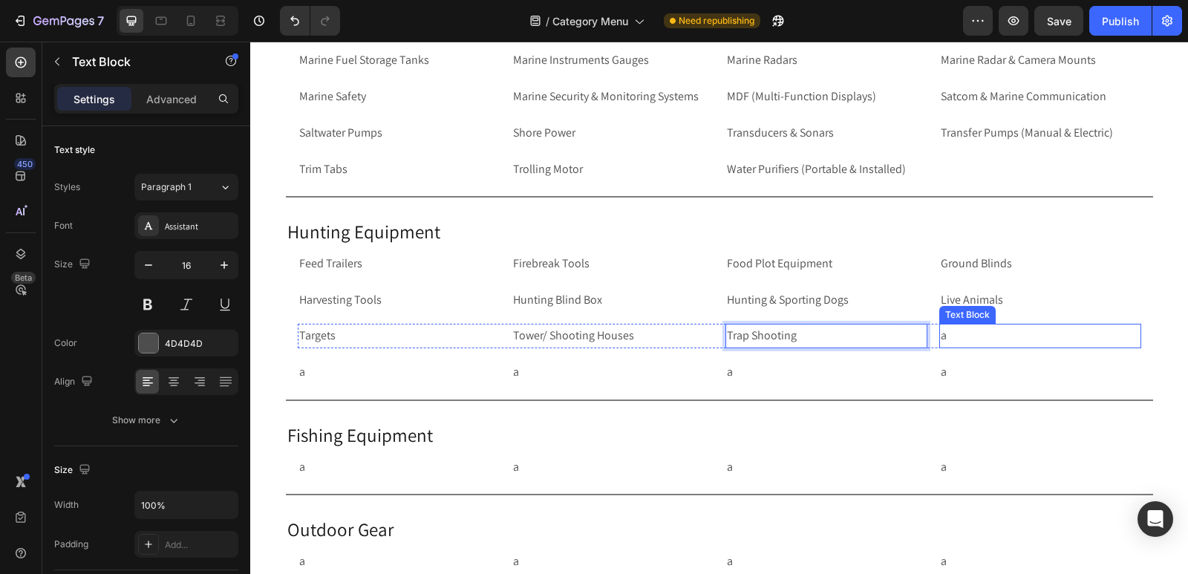
click at [951, 331] on p "a" at bounding box center [1040, 336] width 199 height 22
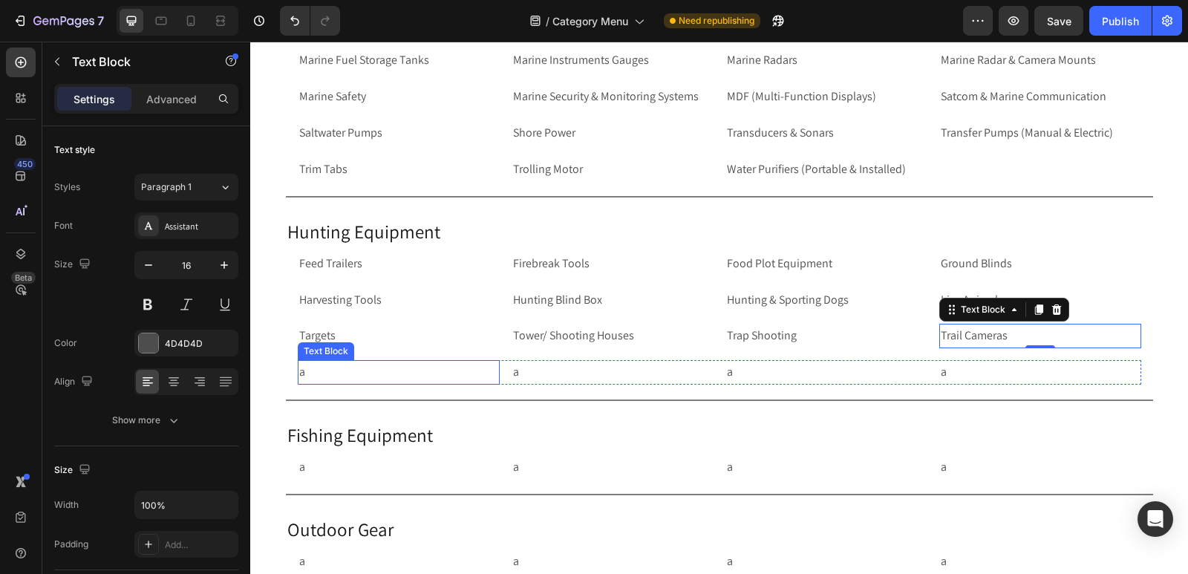
click at [313, 375] on p "a" at bounding box center [398, 373] width 199 height 22
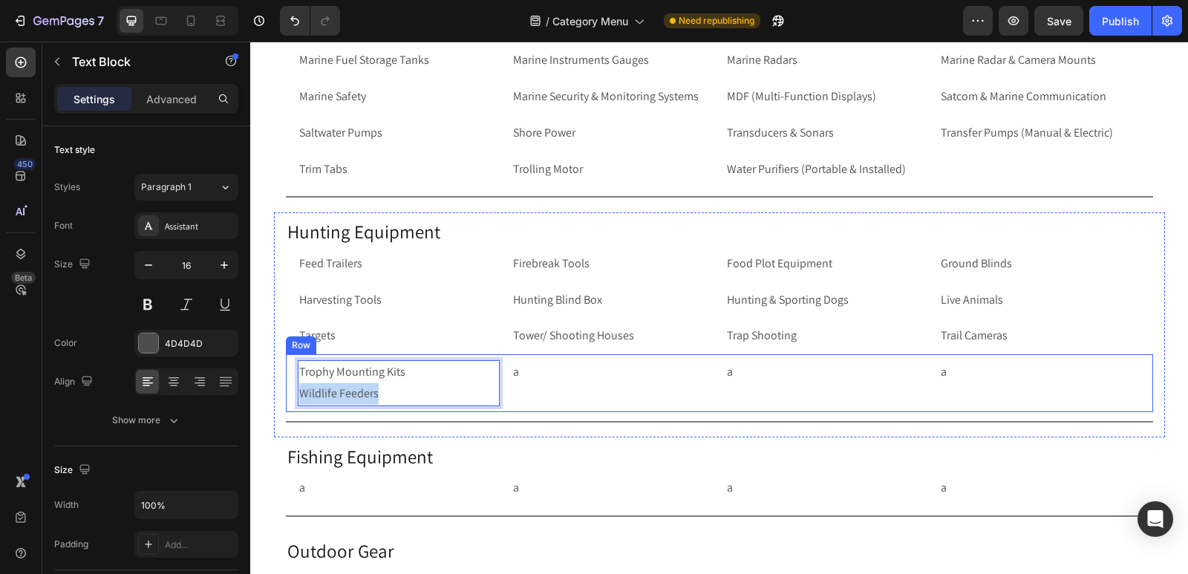
drag, startPoint x: 374, startPoint y: 392, endPoint x: 288, endPoint y: 394, distance: 85.4
click at [288, 394] on div "Trophy Mounting Kits Wildlife Feeders Text Block 0 a Text Block a Text Block a …" at bounding box center [719, 383] width 867 height 58
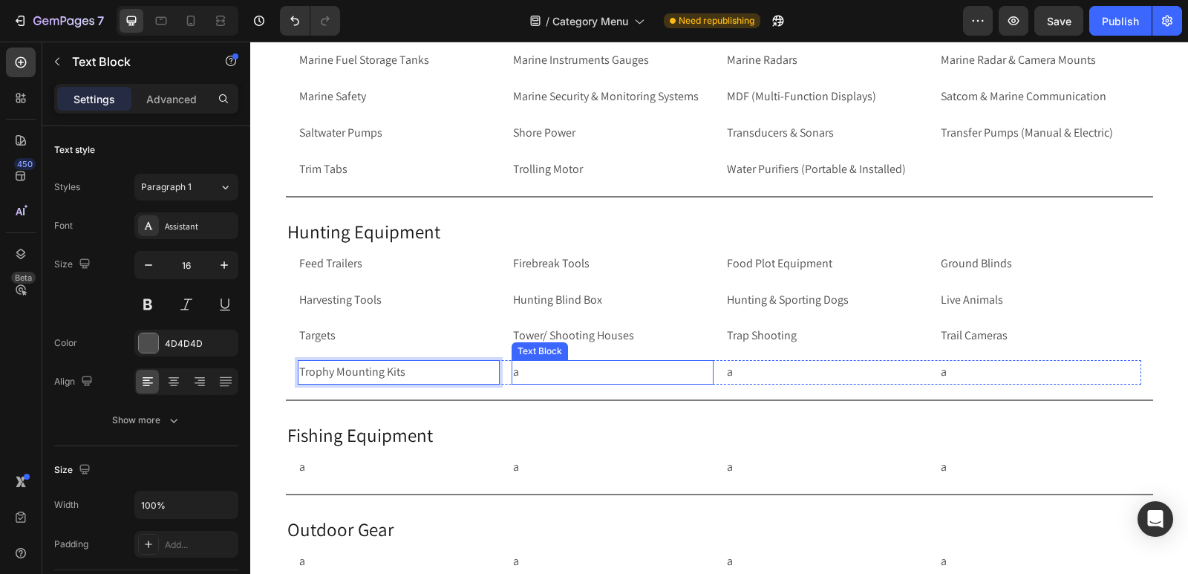
click at [547, 376] on p "a" at bounding box center [612, 373] width 199 height 22
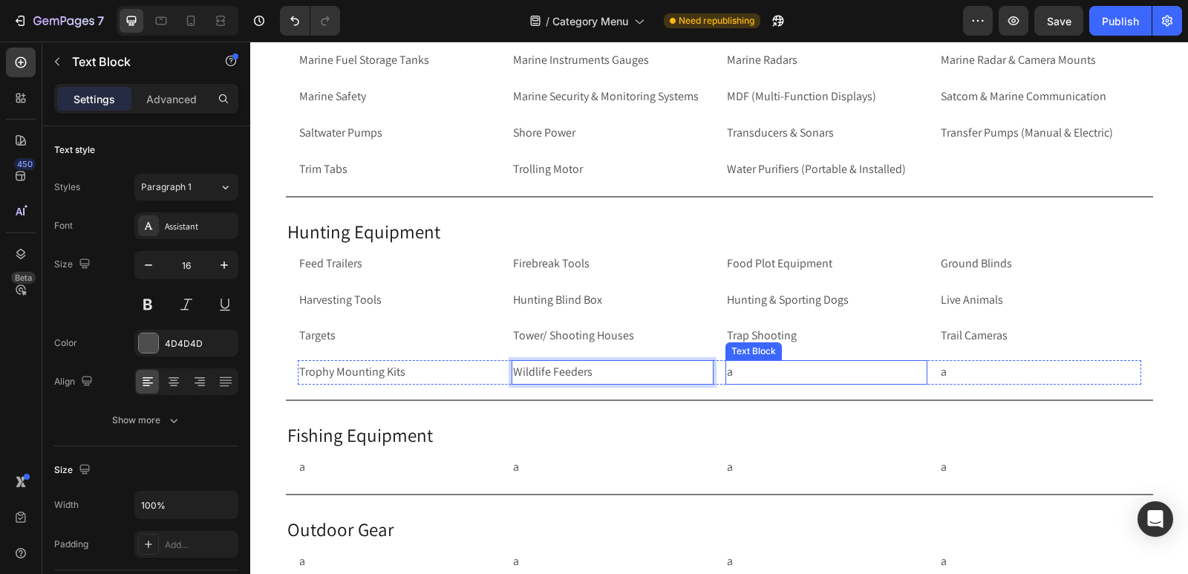
click at [758, 377] on p "a" at bounding box center [826, 373] width 199 height 22
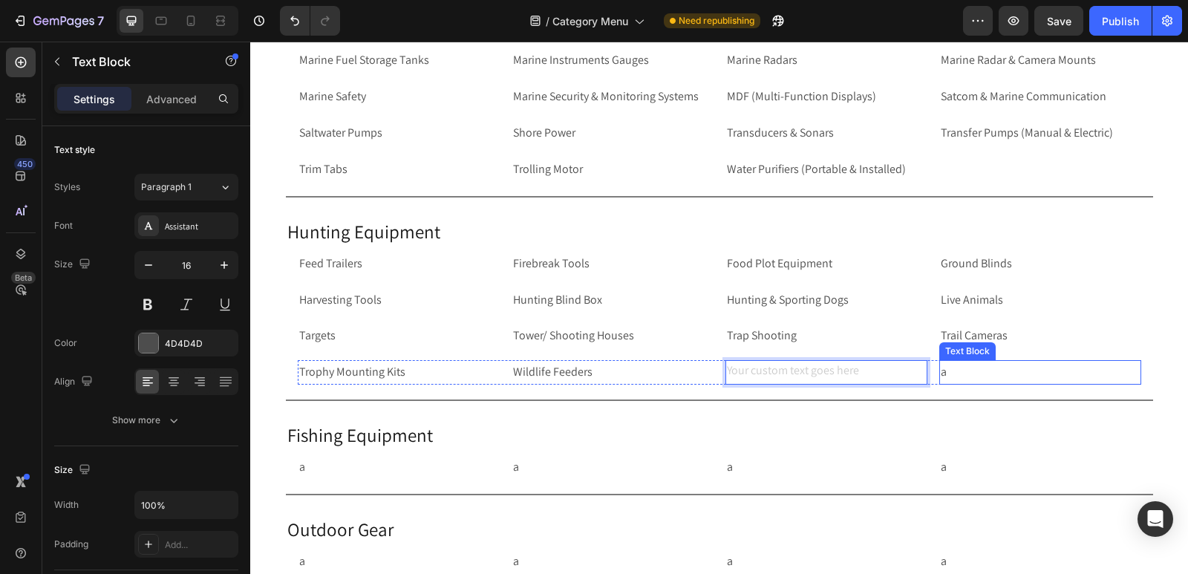
click at [981, 376] on p "a" at bounding box center [1040, 373] width 199 height 22
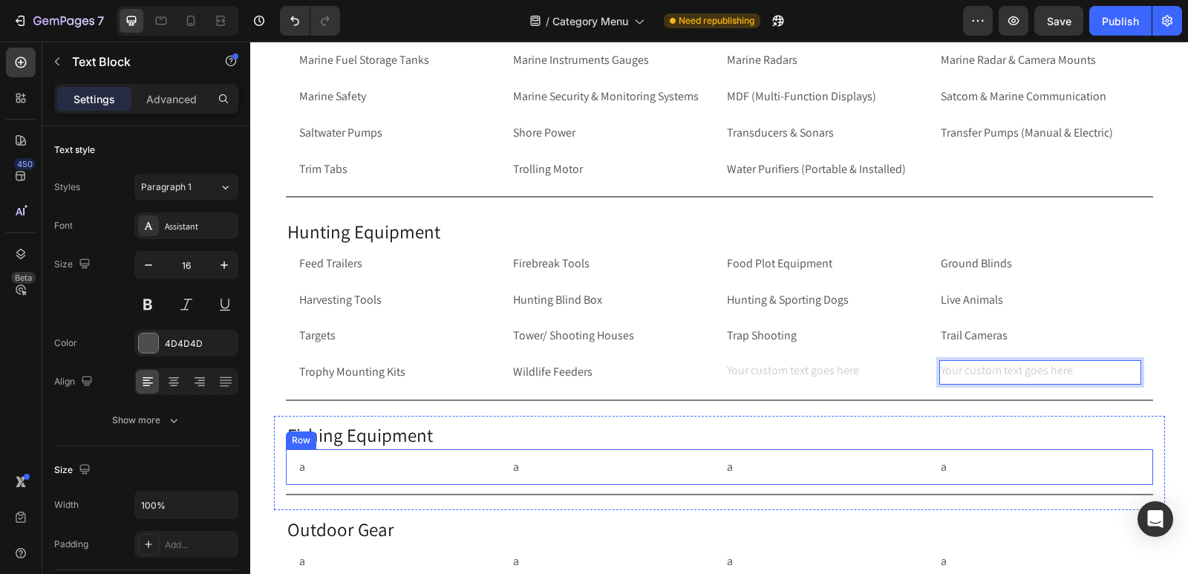
click at [286, 472] on div "a Text Block a Text Block a Text Block a Text Block Row Row" at bounding box center [719, 467] width 867 height 36
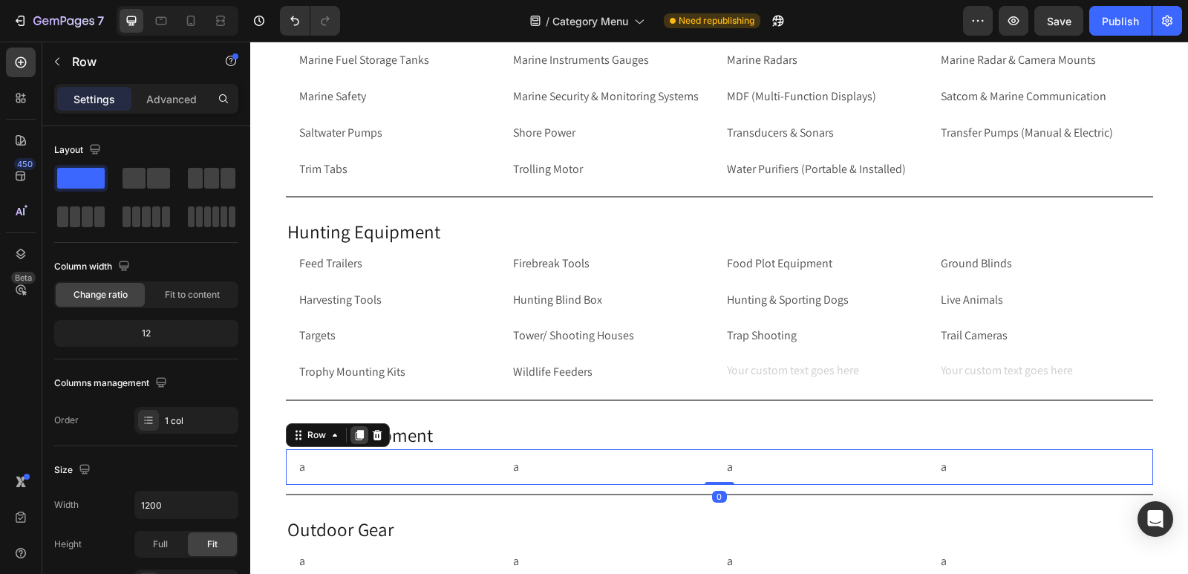
click at [355, 435] on icon at bounding box center [359, 435] width 8 height 10
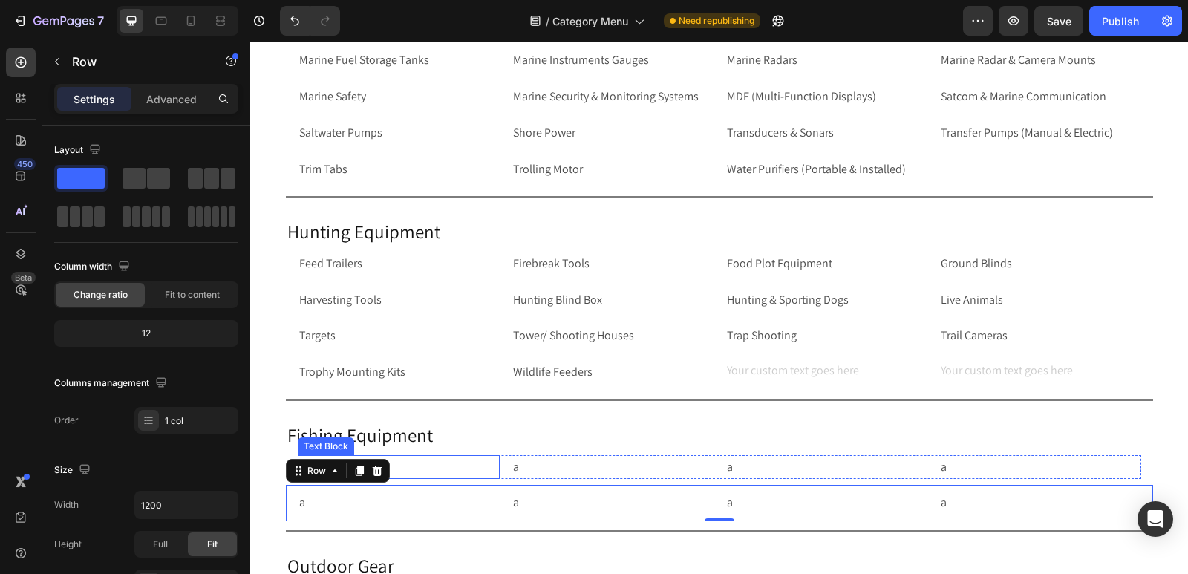
click at [442, 472] on p "a" at bounding box center [398, 468] width 199 height 22
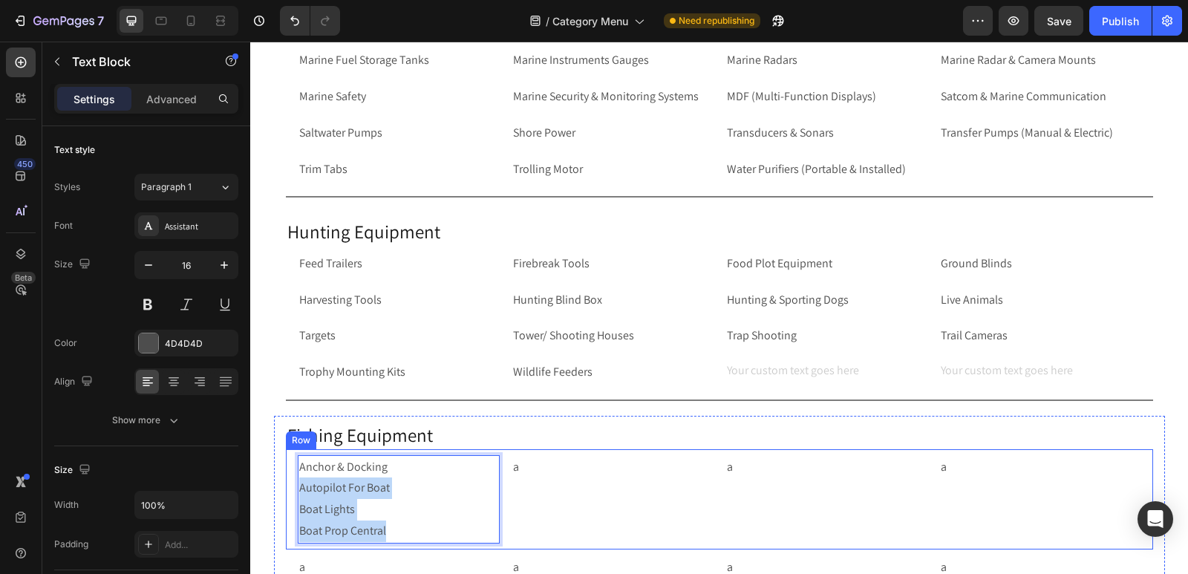
drag, startPoint x: 385, startPoint y: 530, endPoint x: 289, endPoint y: 492, distance: 103.0
click at [289, 492] on div "Anchor & Docking Autopilot For Boat Boat Lights Boat Prop Central Text Block 0 …" at bounding box center [719, 499] width 867 height 100
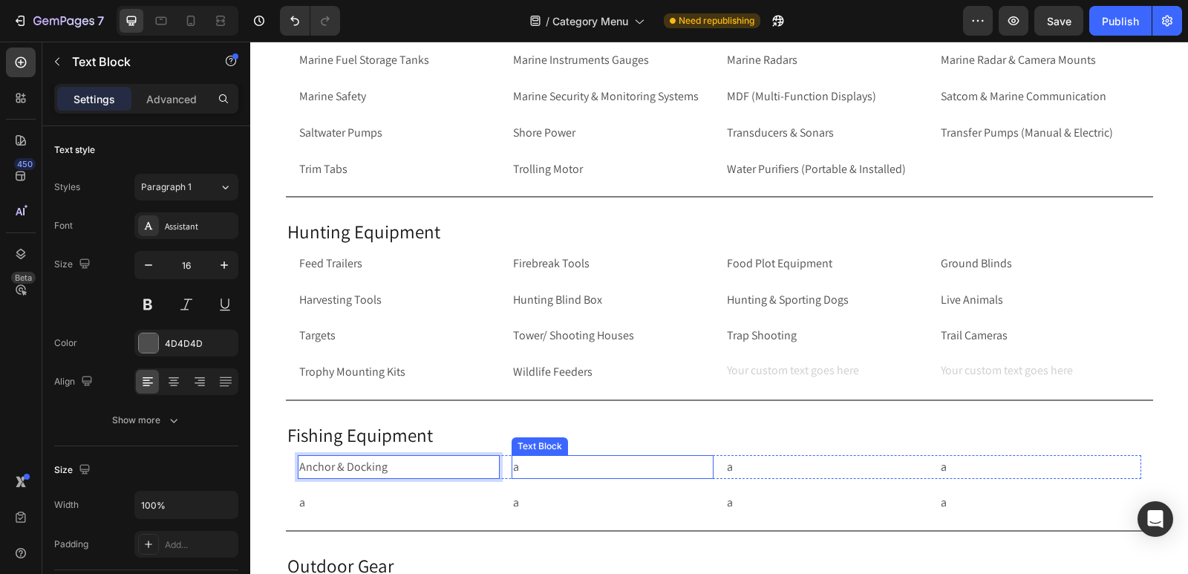
click at [588, 469] on p "a" at bounding box center [612, 468] width 199 height 22
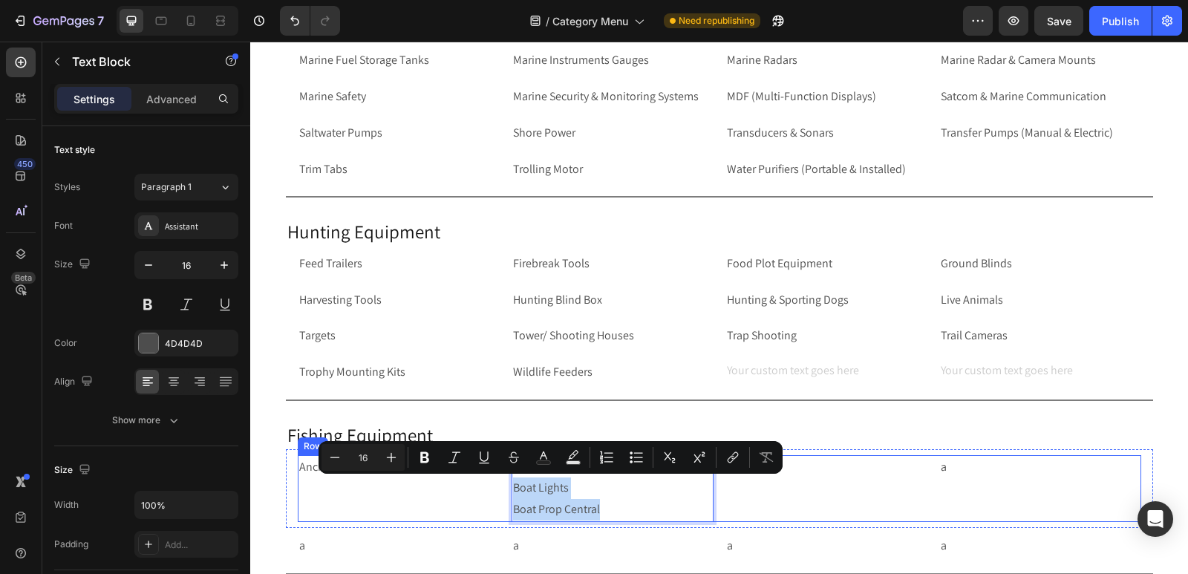
drag, startPoint x: 601, startPoint y: 513, endPoint x: 503, endPoint y: 490, distance: 100.7
click at [503, 490] on div "Anchor & Docking Text Block Autopilot For Boat Boat Lights Boat Prop Central Te…" at bounding box center [720, 488] width 844 height 67
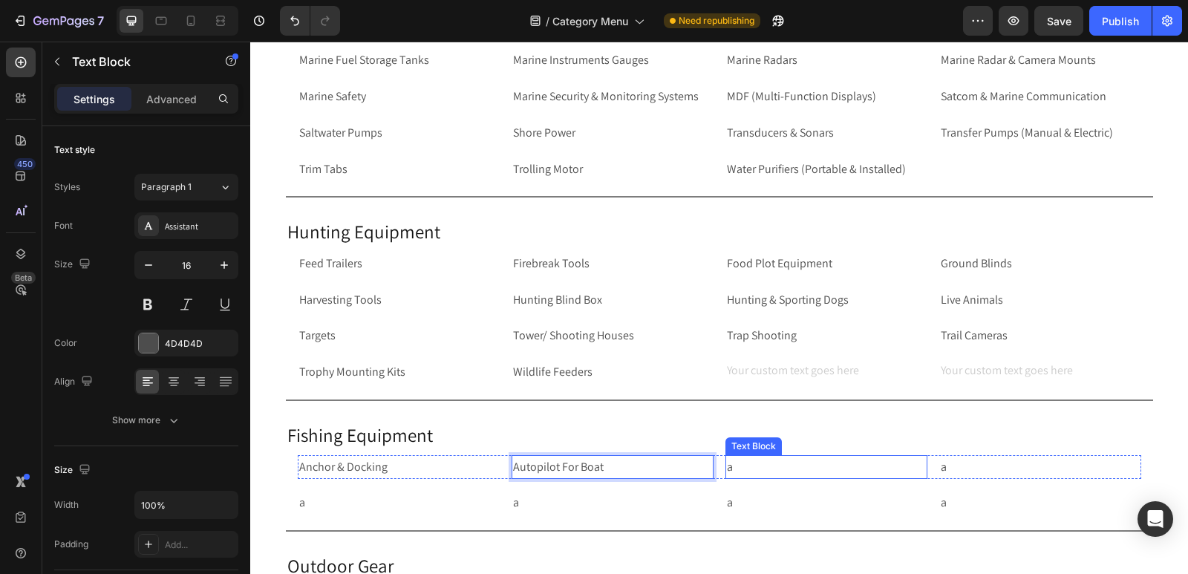
click at [772, 466] on p "a" at bounding box center [826, 468] width 199 height 22
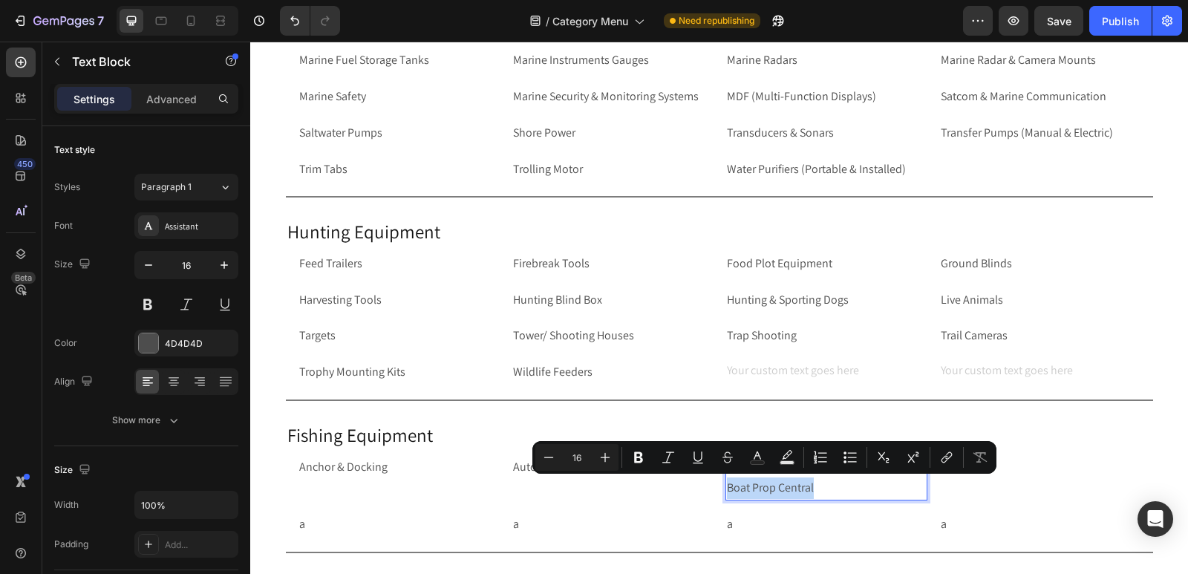
drag, startPoint x: 818, startPoint y: 487, endPoint x: 720, endPoint y: 483, distance: 97.4
click at [726, 483] on div "Boat Lights Boat Prop Central" at bounding box center [827, 478] width 202 height 46
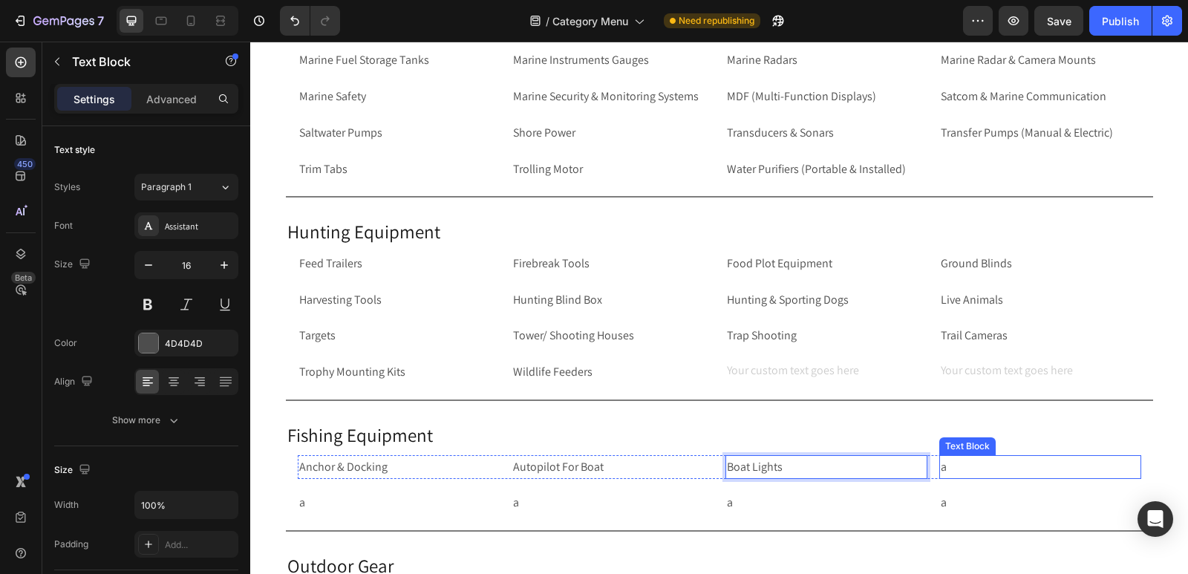
click at [967, 466] on p "a" at bounding box center [1040, 468] width 199 height 22
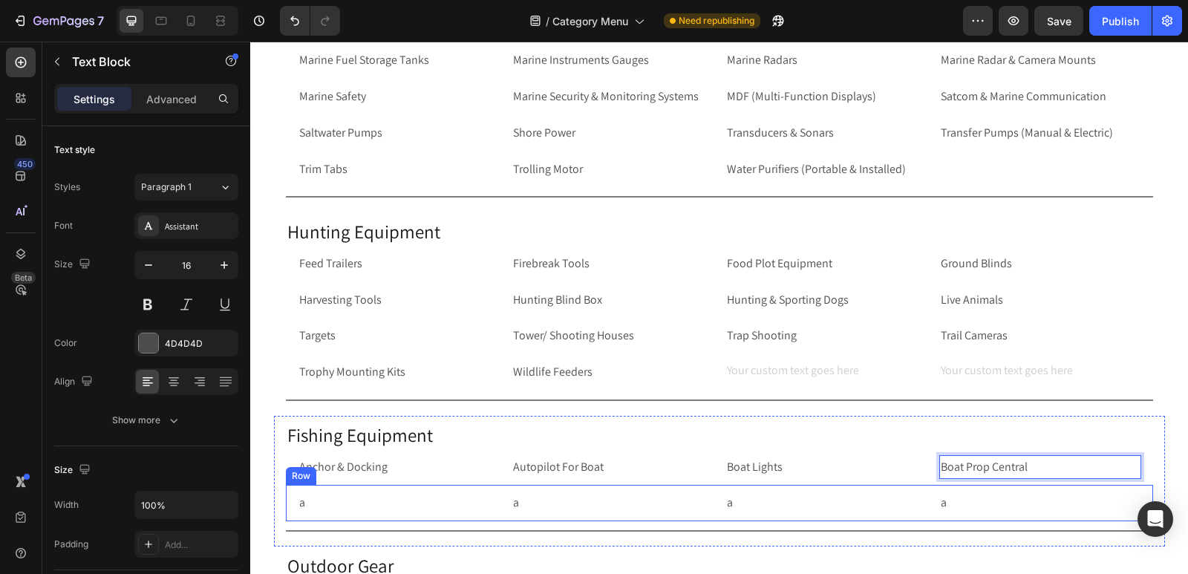
click at [286, 498] on div "a Text Block a Text Block a Text Block a Text Block Row Row" at bounding box center [719, 503] width 867 height 36
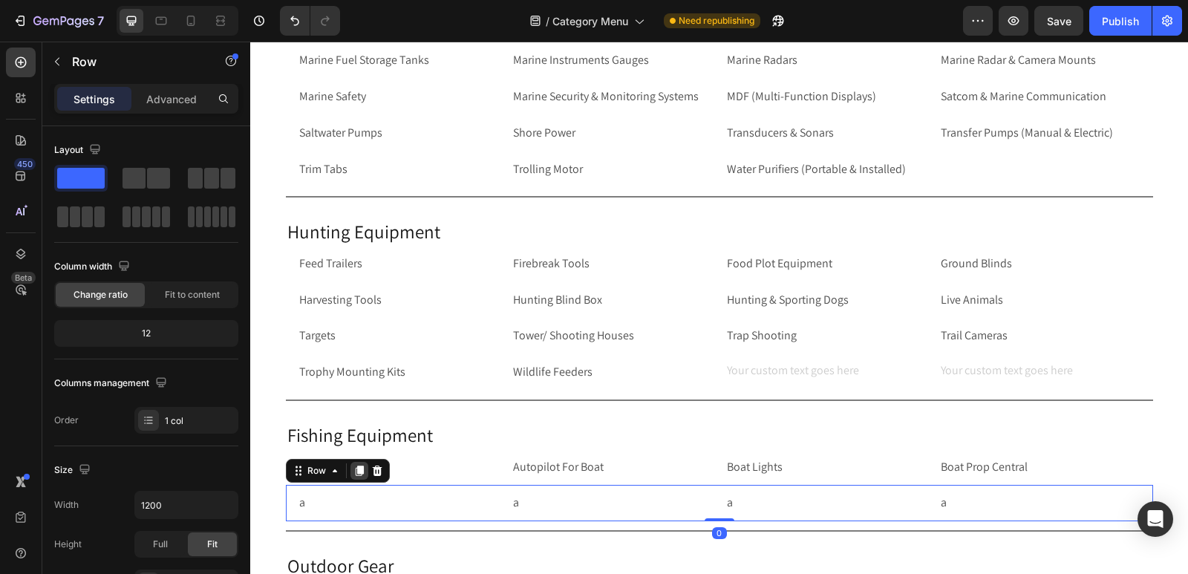
click at [355, 471] on icon at bounding box center [359, 471] width 8 height 10
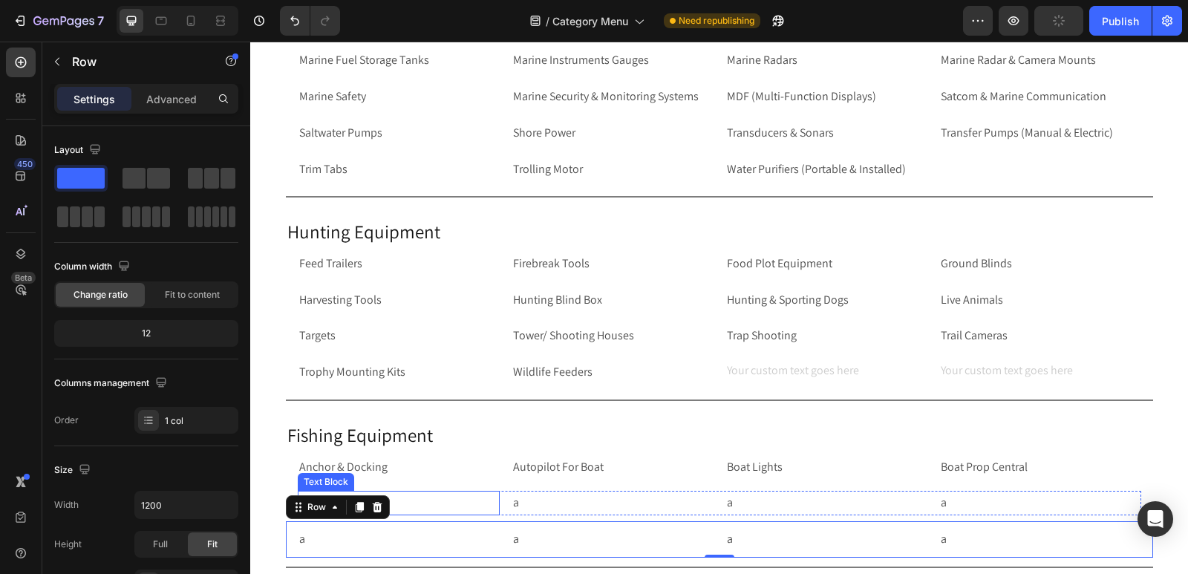
click at [420, 505] on p "a" at bounding box center [398, 503] width 199 height 22
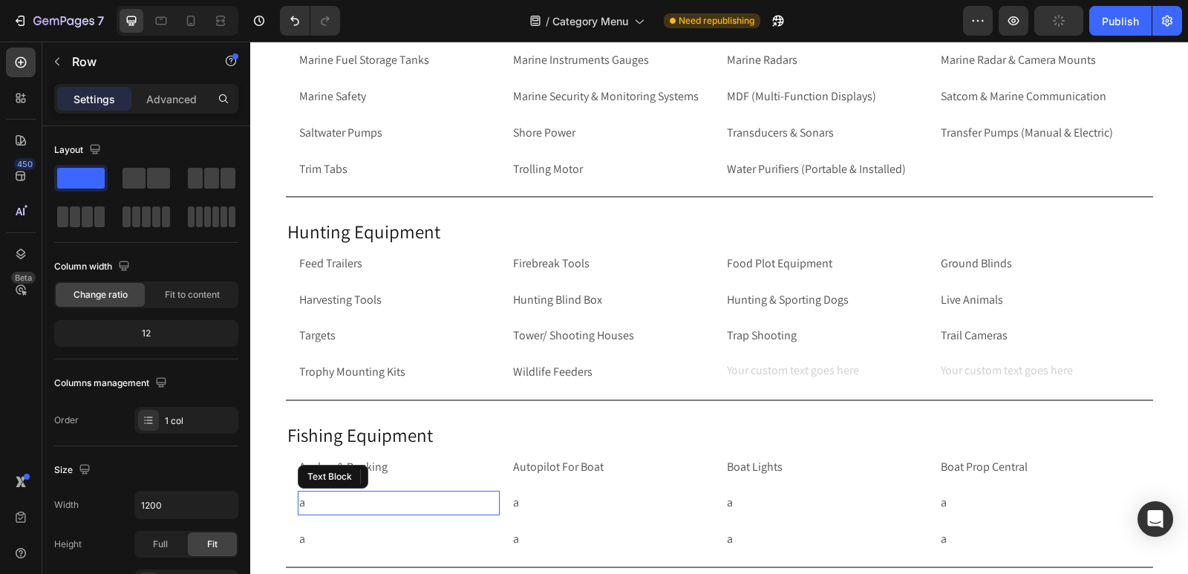
click at [420, 505] on p "a" at bounding box center [398, 503] width 199 height 22
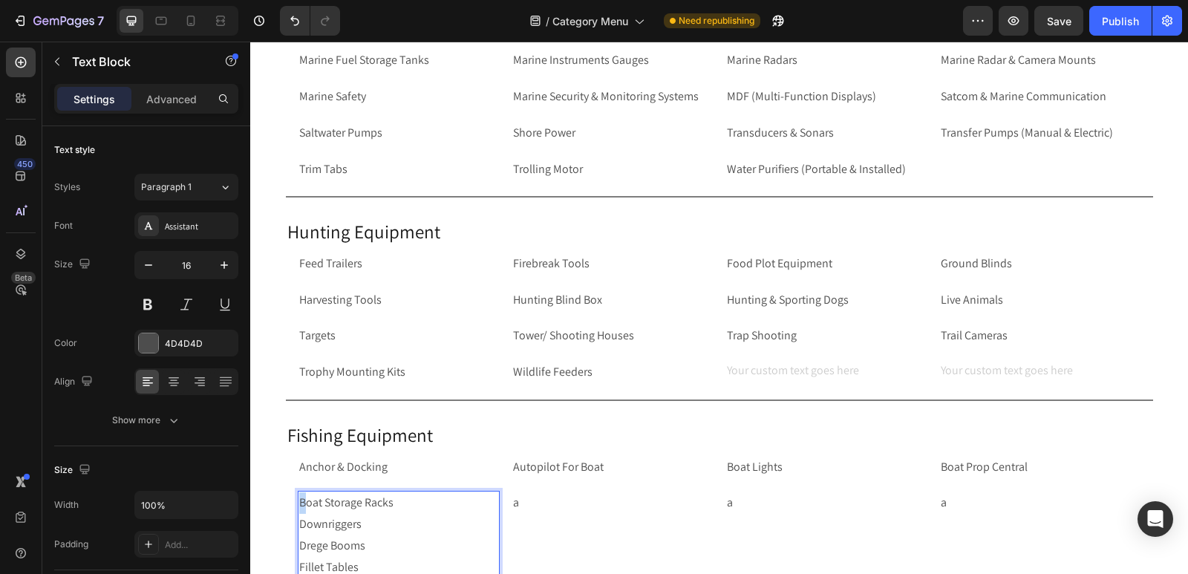
scroll to position [3719, 0]
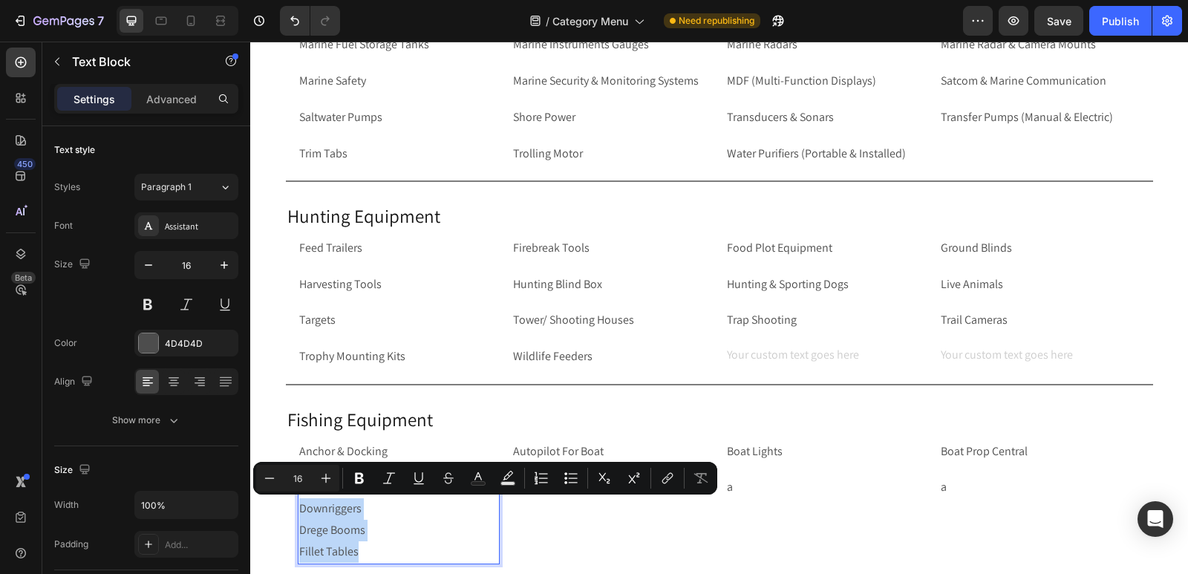
drag, startPoint x: 357, startPoint y: 554, endPoint x: 293, endPoint y: 512, distance: 76.8
click at [298, 512] on div "Boat Storage Racks Downriggers Drege Booms Fillet Tables" at bounding box center [399, 519] width 202 height 88
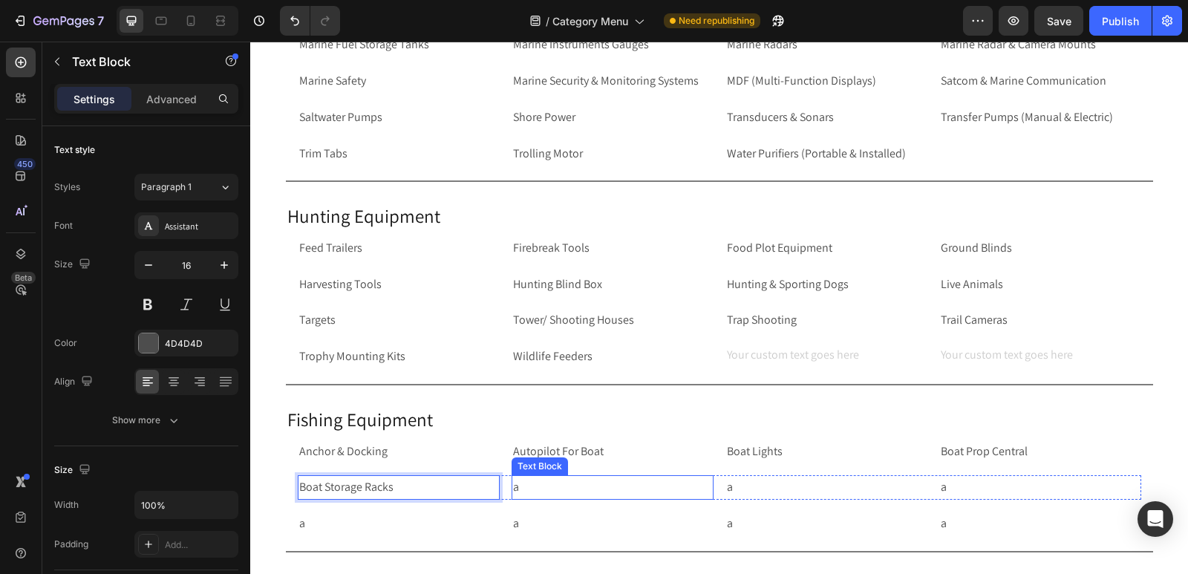
click at [569, 487] on p "a" at bounding box center [612, 488] width 199 height 22
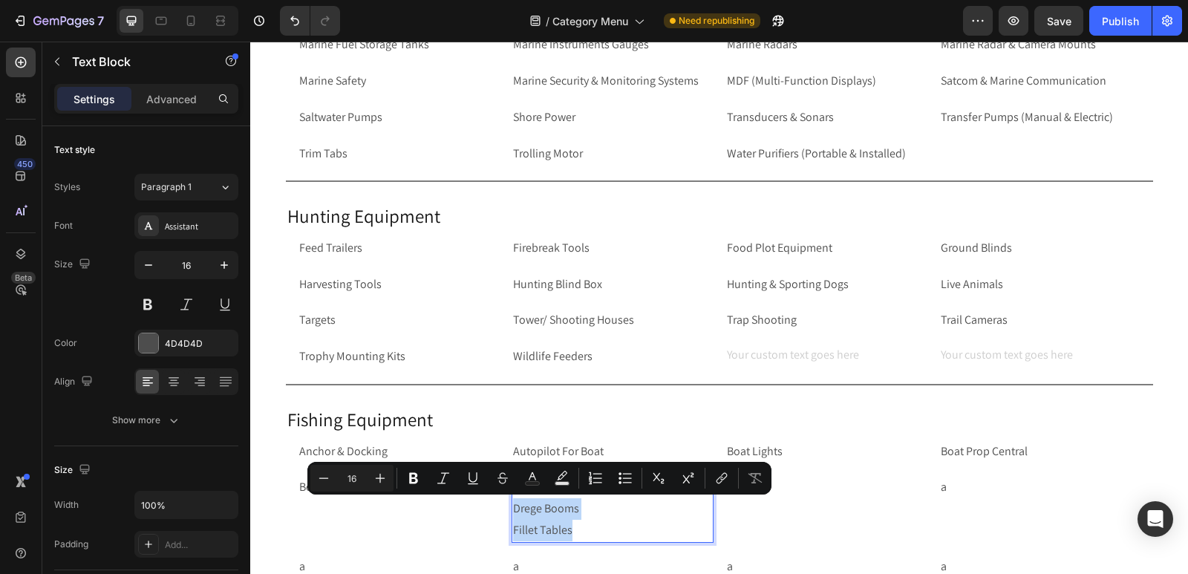
drag, startPoint x: 585, startPoint y: 533, endPoint x: 505, endPoint y: 510, distance: 82.7
click at [505, 510] on div "Boat Storage Racks Text Block Downriggers Drege Booms Fillet Tables Text Block …" at bounding box center [720, 508] width 844 height 67
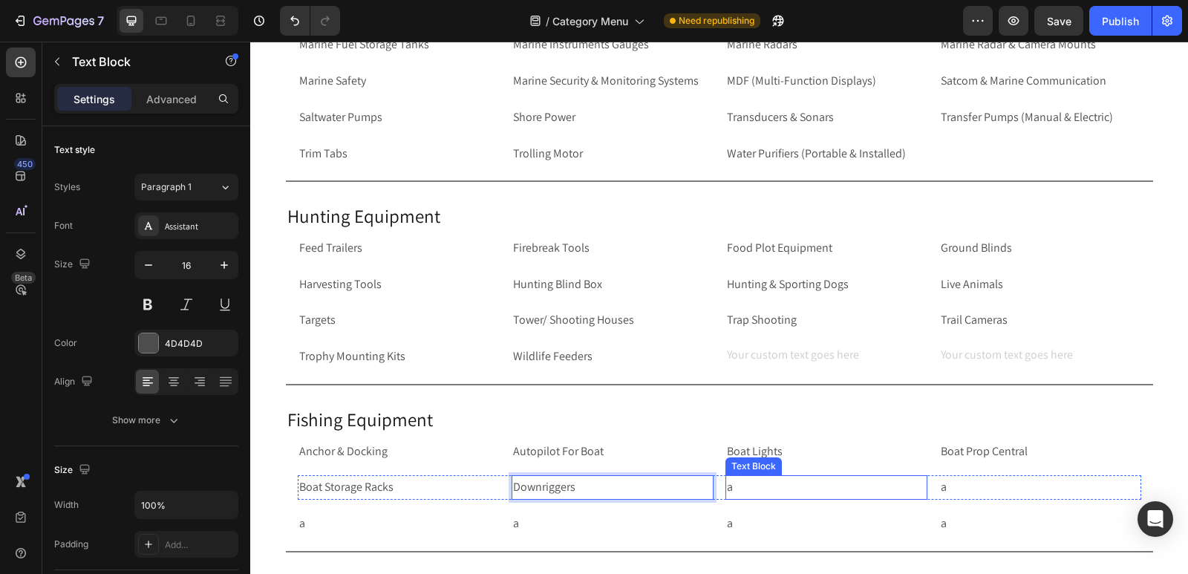
click at [769, 489] on p "a" at bounding box center [826, 488] width 199 height 22
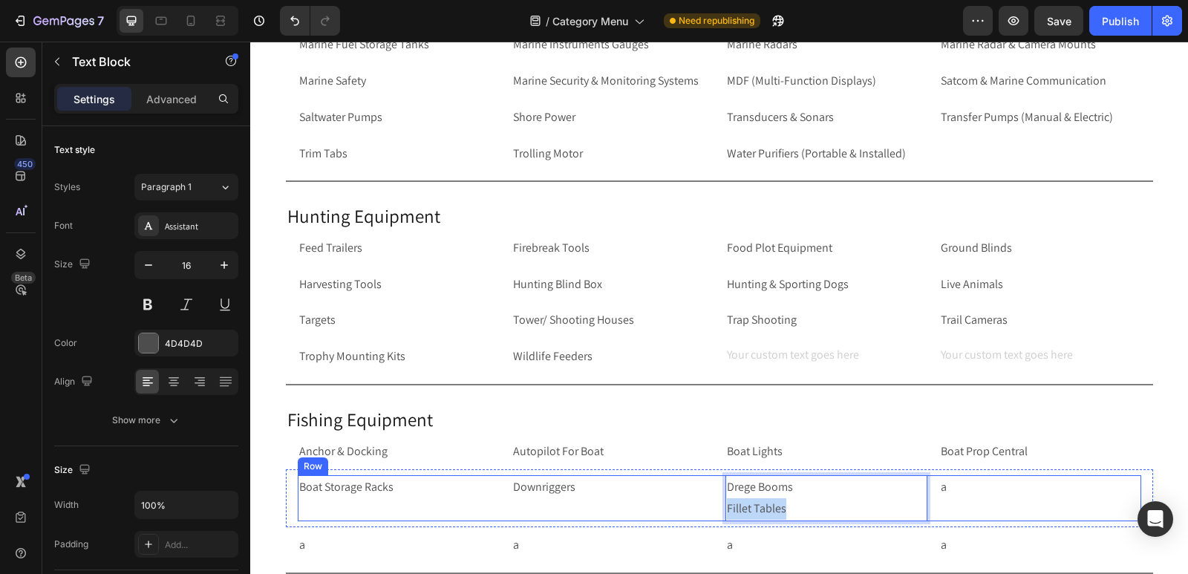
drag, startPoint x: 786, startPoint y: 502, endPoint x: 717, endPoint y: 502, distance: 68.3
click at [717, 502] on div "Boat Storage Racks Text Block Downriggers Text Block Drege Booms Fillet Tables …" at bounding box center [720, 498] width 844 height 46
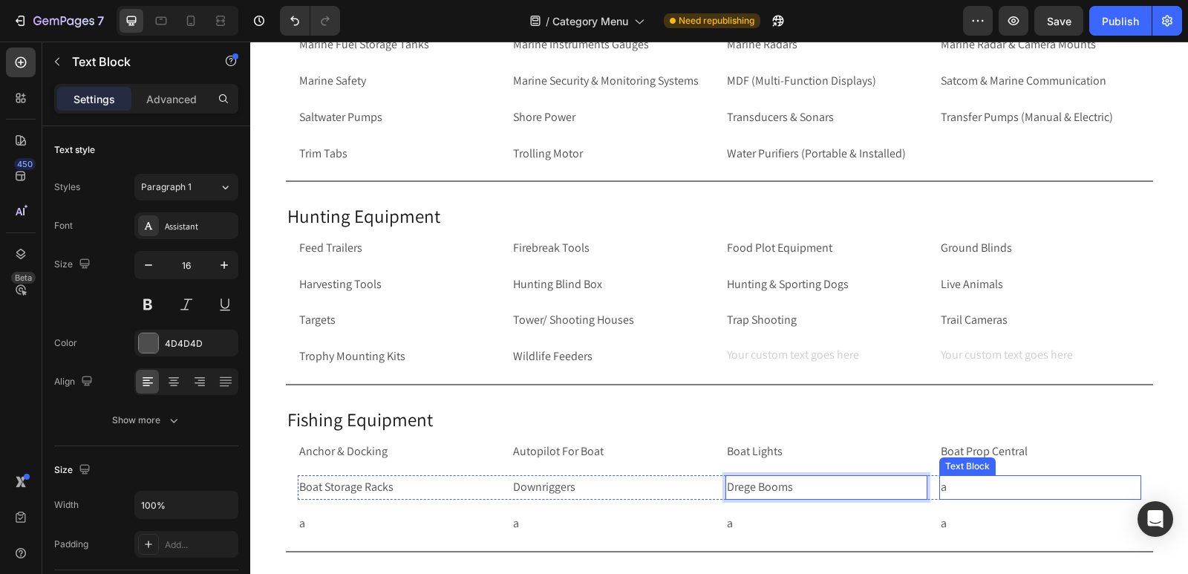
click at [992, 489] on p "a" at bounding box center [1040, 488] width 199 height 22
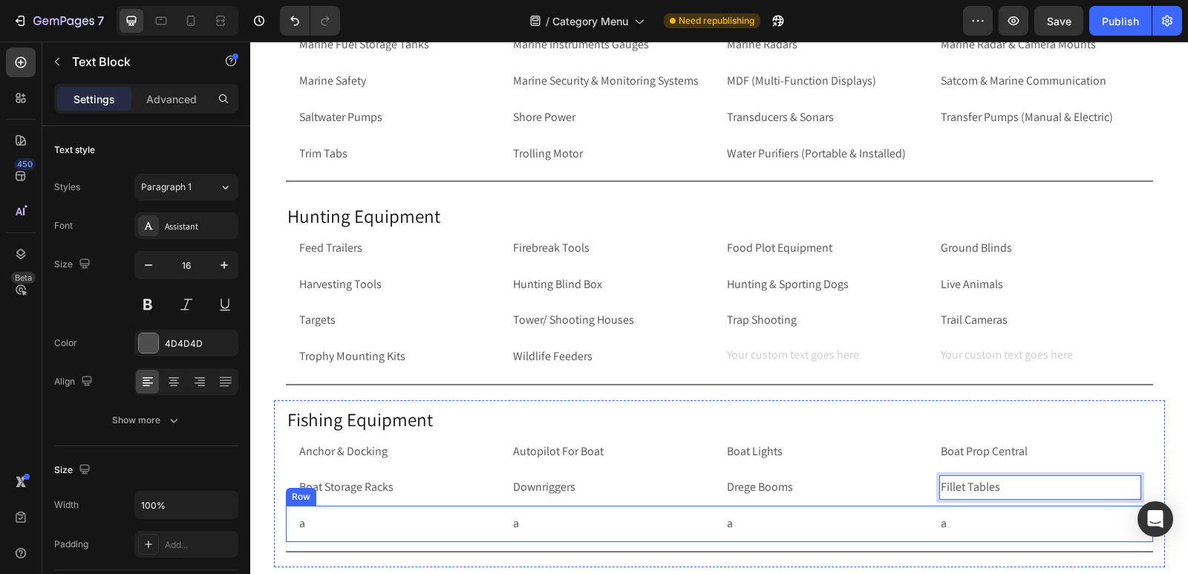
click at [286, 520] on div "a Text Block a Text Block a Text Block a Text Block Row Row" at bounding box center [719, 524] width 867 height 36
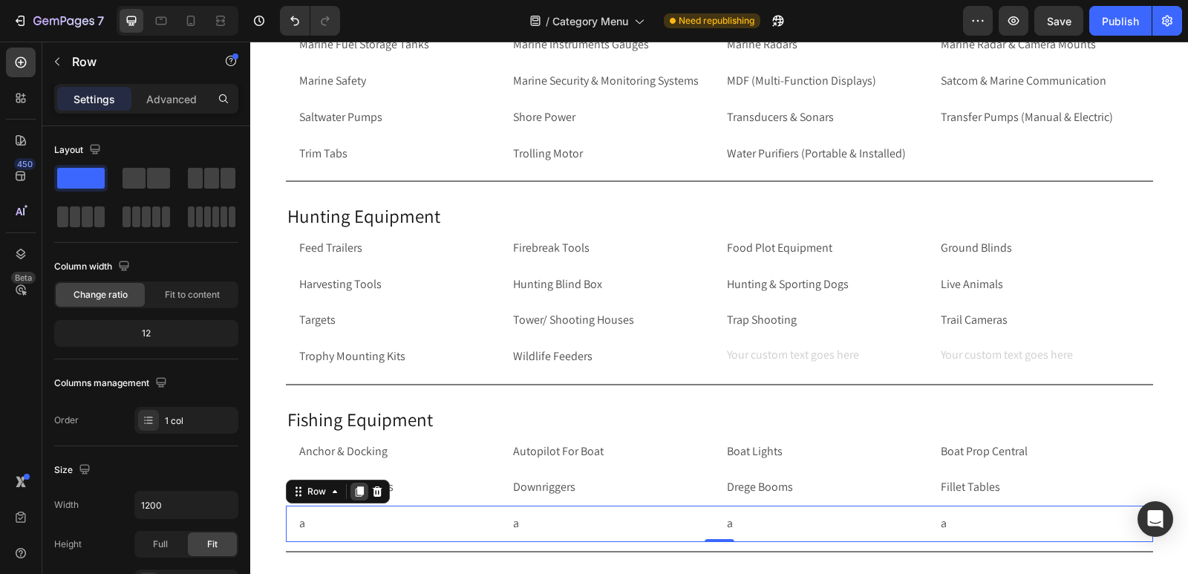
click at [361, 494] on div at bounding box center [360, 492] width 18 height 18
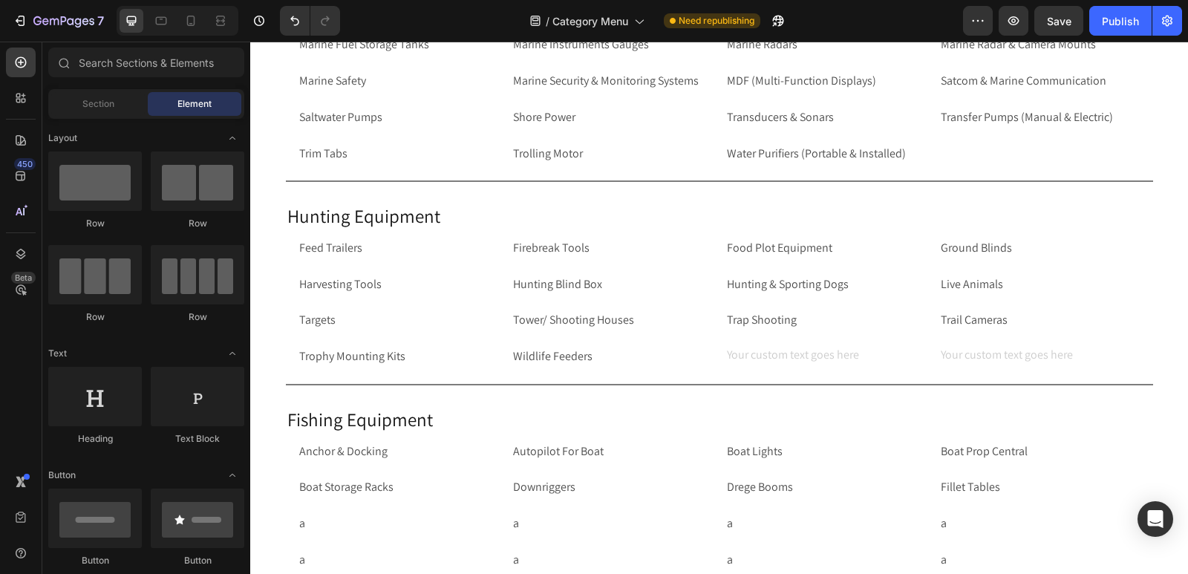
scroll to position [3968, 0]
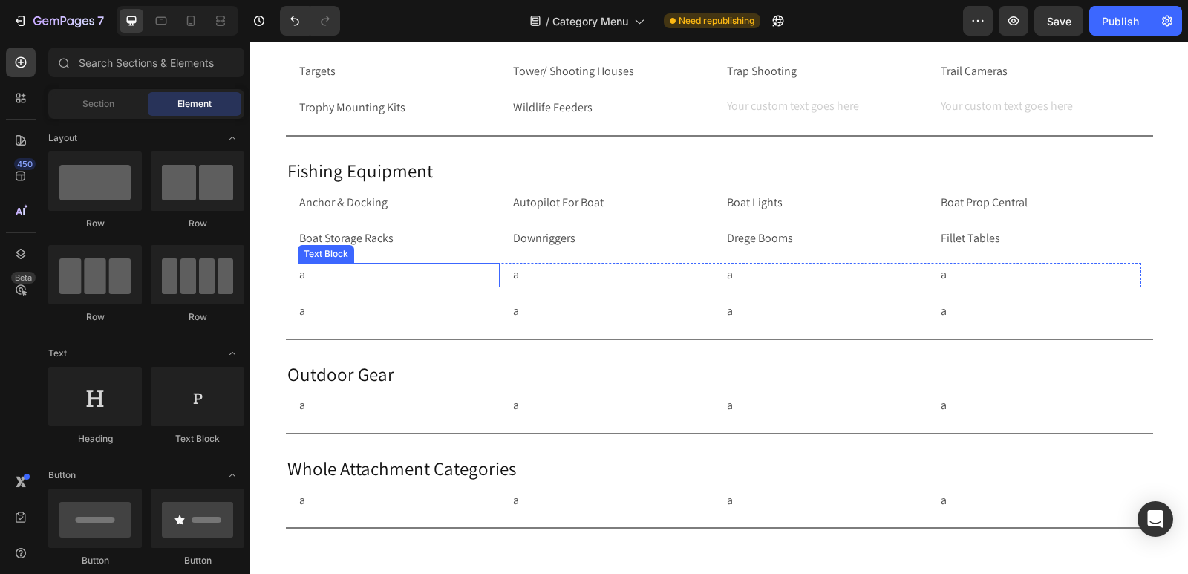
click at [316, 273] on p "a" at bounding box center [398, 275] width 199 height 22
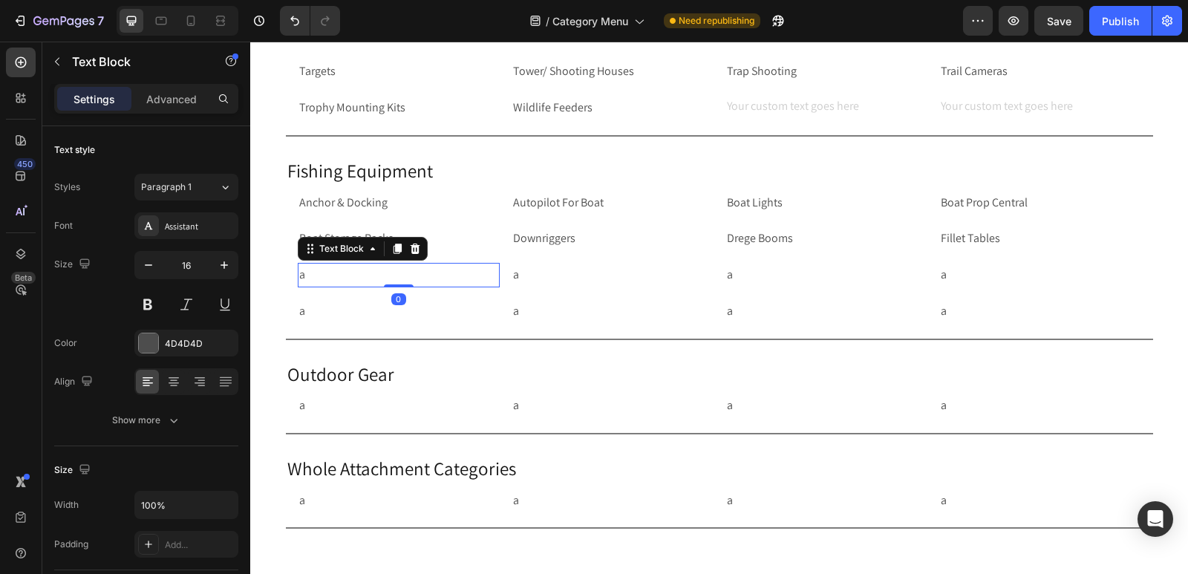
click at [316, 273] on p "a" at bounding box center [398, 275] width 199 height 22
click at [370, 270] on p "a" at bounding box center [398, 275] width 199 height 22
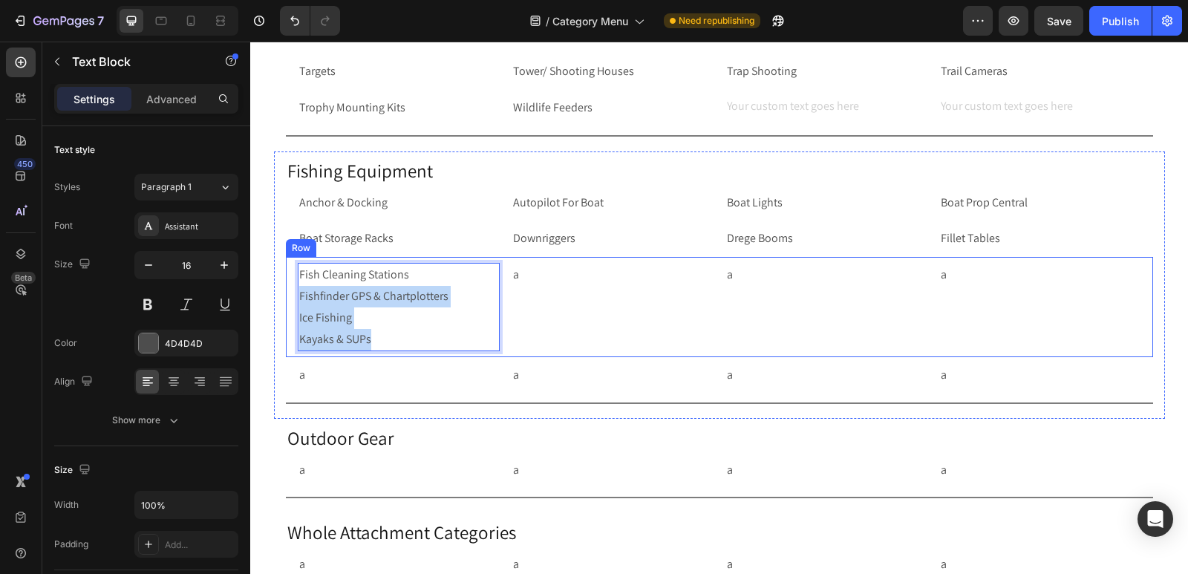
drag, startPoint x: 371, startPoint y: 338, endPoint x: 290, endPoint y: 296, distance: 92.0
click at [290, 296] on div "Fish Cleaning Stations Fishfinder GPS & Chartplotters Ice Fishing Kayaks & SUPs…" at bounding box center [719, 307] width 867 height 100
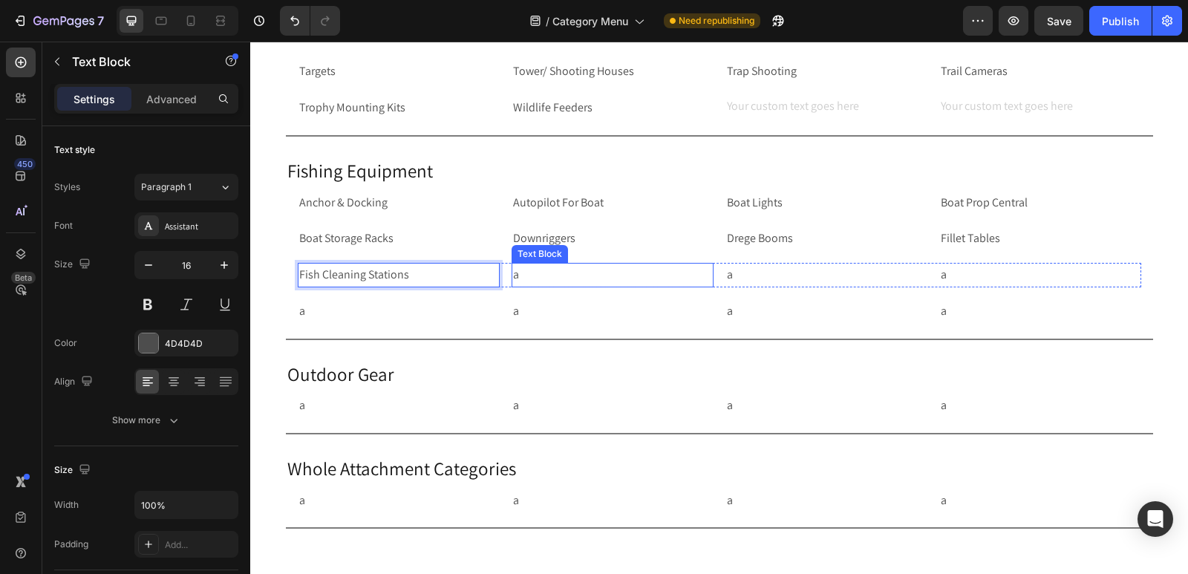
click at [539, 278] on p "a" at bounding box center [612, 275] width 199 height 22
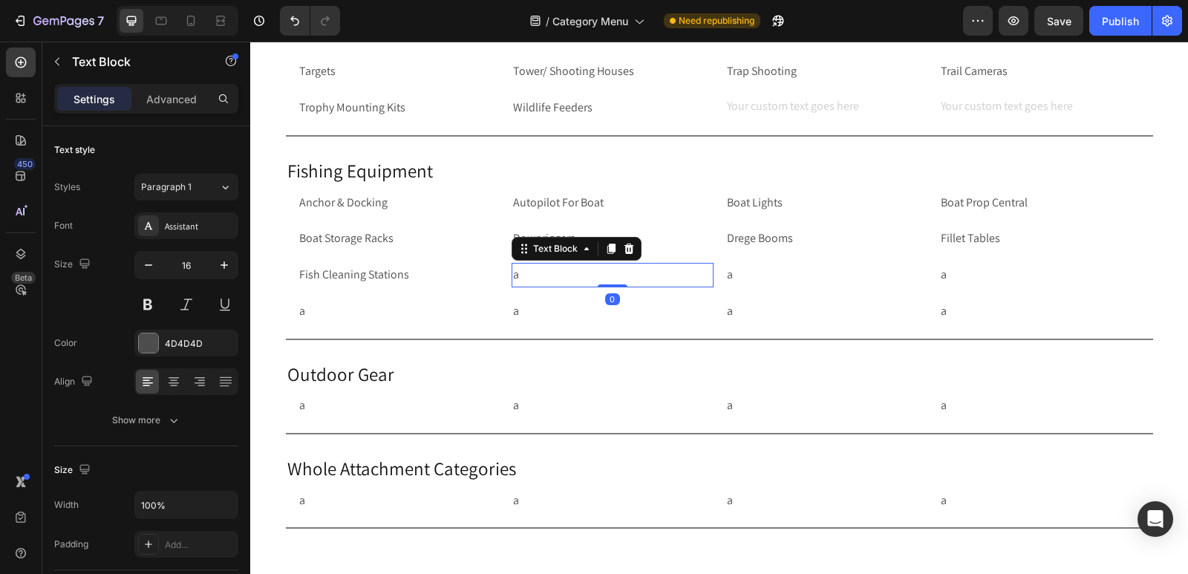
click at [539, 278] on p "a" at bounding box center [612, 275] width 199 height 22
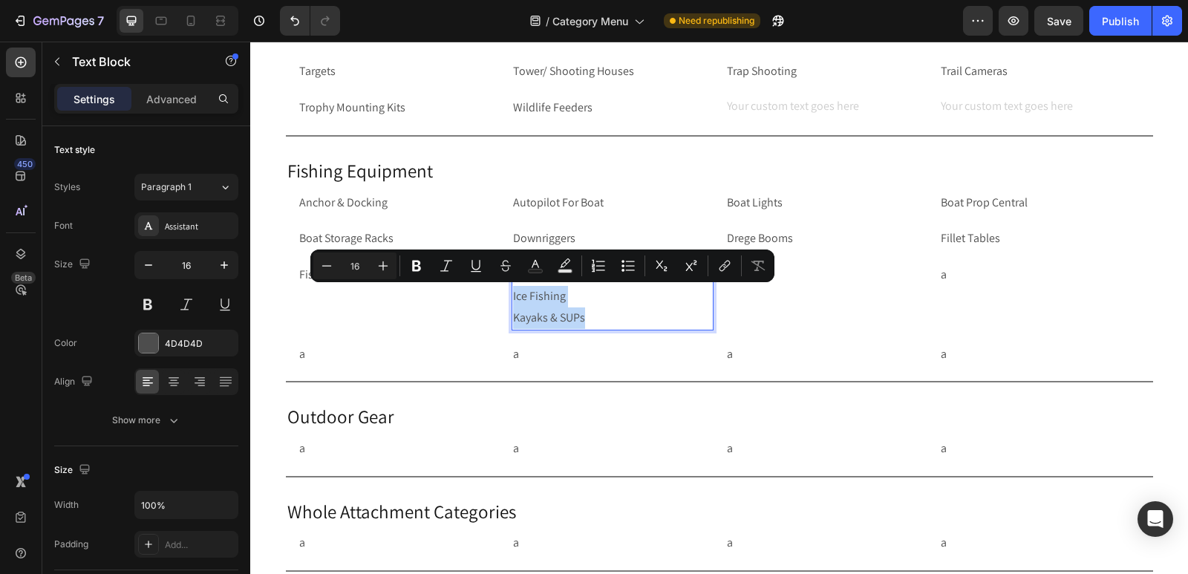
drag, startPoint x: 592, startPoint y: 317, endPoint x: 505, endPoint y: 296, distance: 89.4
click at [505, 296] on div "Fish Cleaning Stations Text Block Fishfinder GPS & Chartplotters Ice Fishing Ka…" at bounding box center [720, 296] width 844 height 67
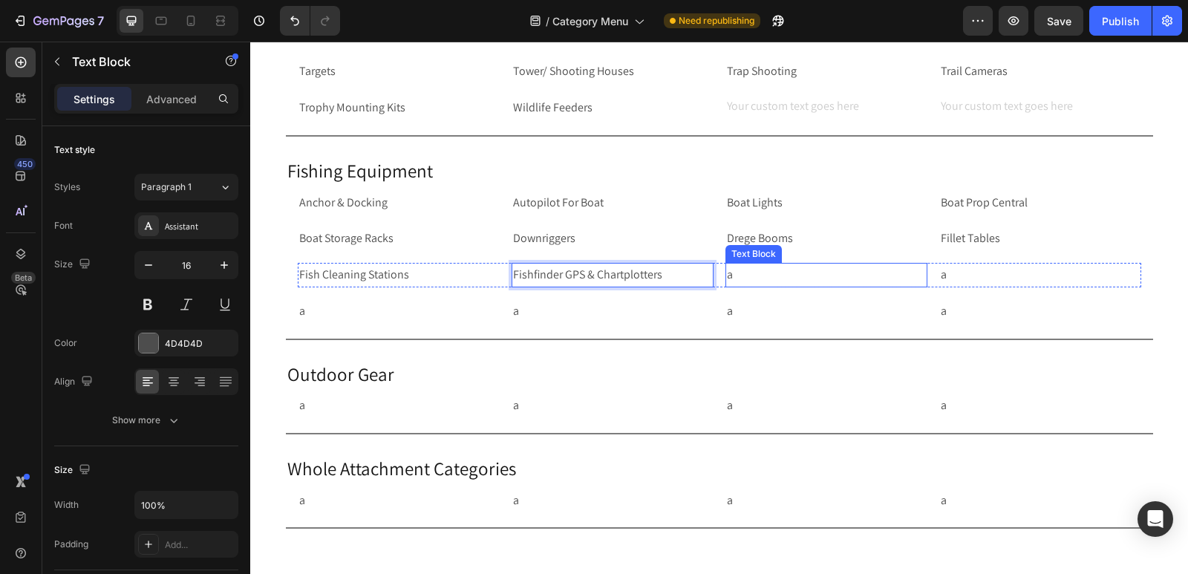
click at [775, 272] on p "a" at bounding box center [826, 275] width 199 height 22
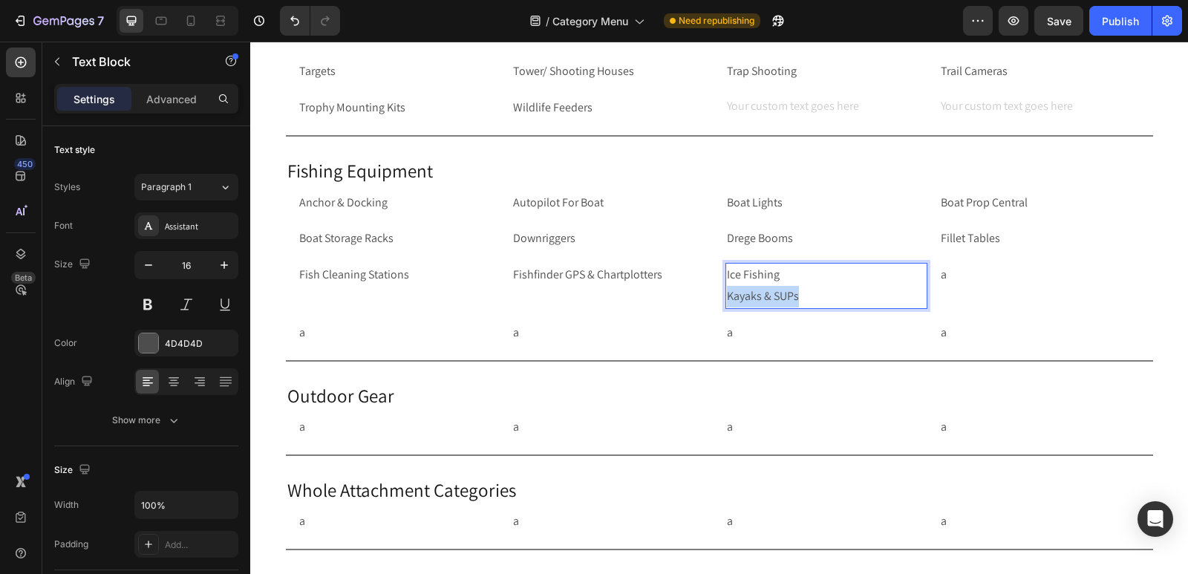
drag, startPoint x: 808, startPoint y: 296, endPoint x: 722, endPoint y: 293, distance: 86.2
click at [727, 293] on p "Ice Fishing Kayaks & SUPs" at bounding box center [826, 285] width 199 height 43
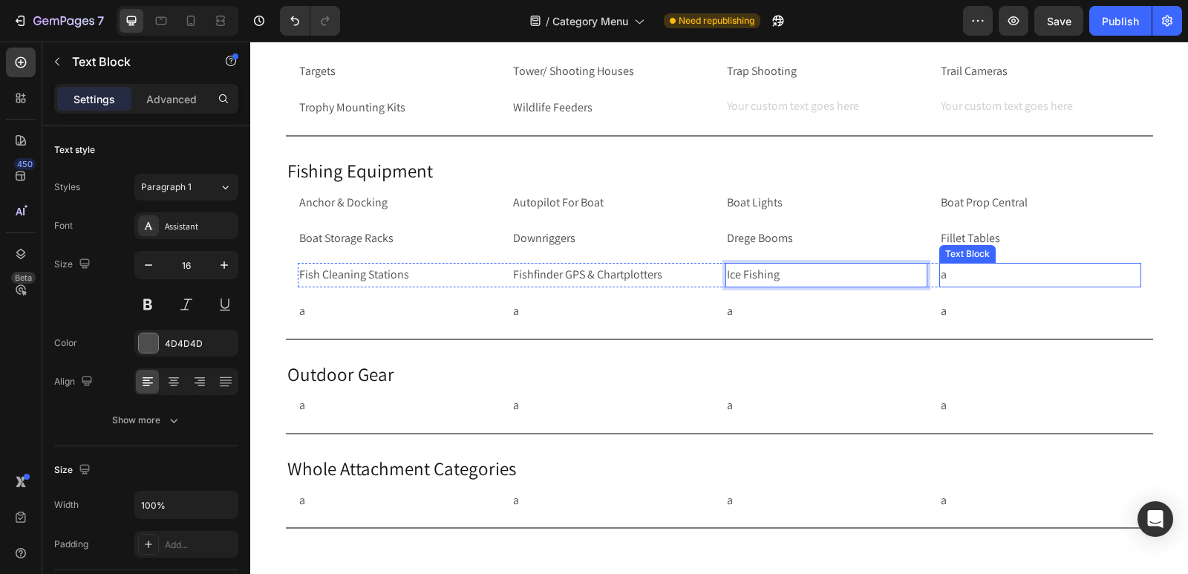
click at [957, 274] on p "a" at bounding box center [1040, 275] width 199 height 22
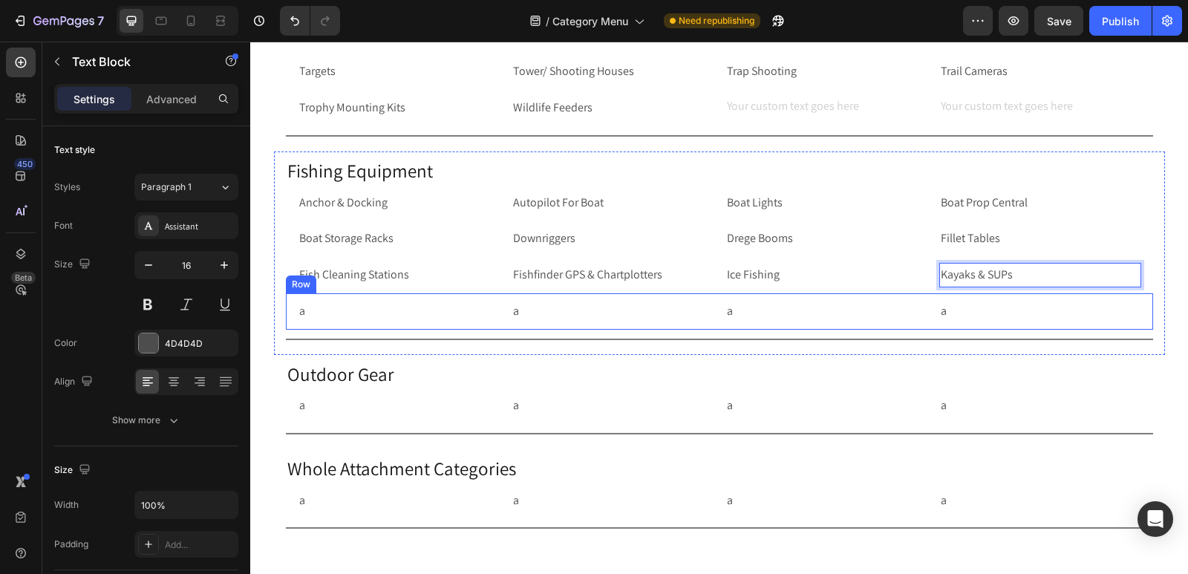
click at [286, 316] on div "a Text Block a Text Block a Text Block a Text Block Row Row" at bounding box center [719, 311] width 867 height 36
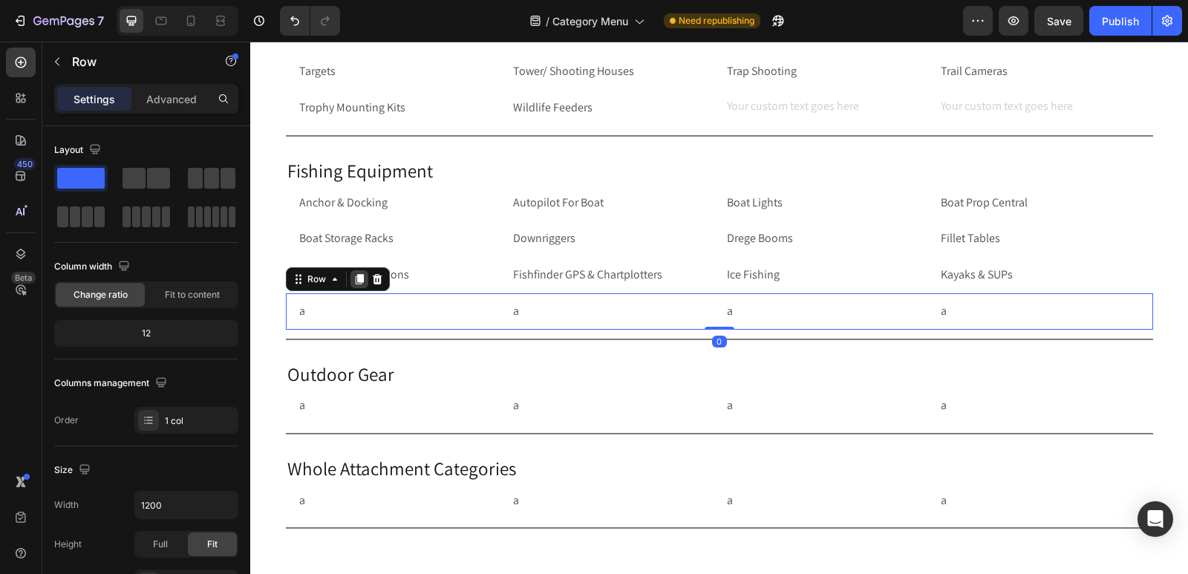
click at [355, 278] on icon at bounding box center [359, 279] width 8 height 10
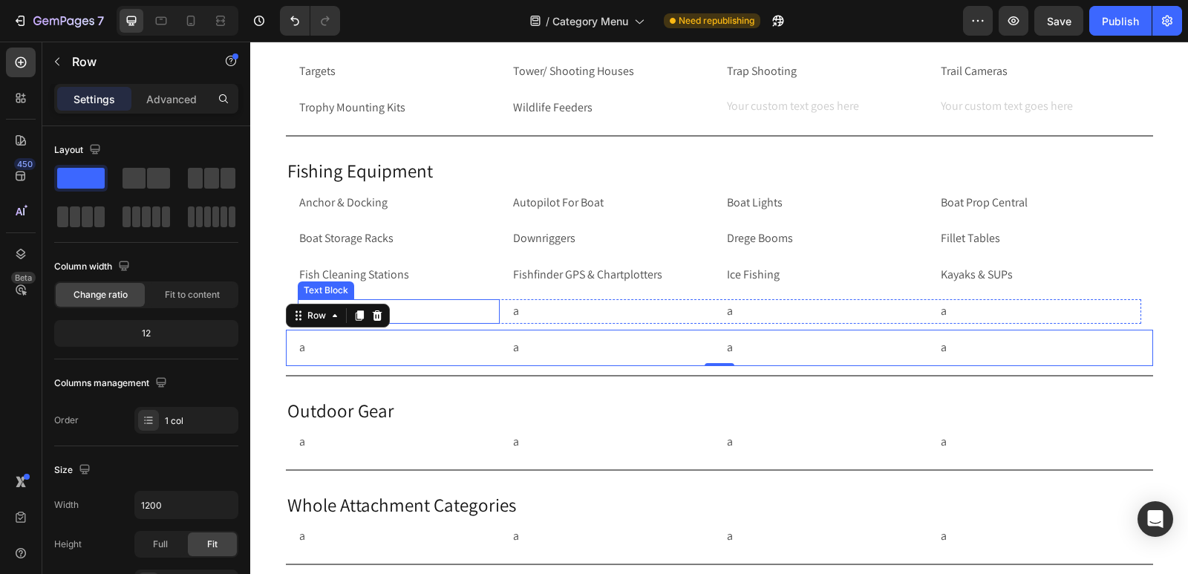
click at [446, 317] on p "a" at bounding box center [398, 312] width 199 height 22
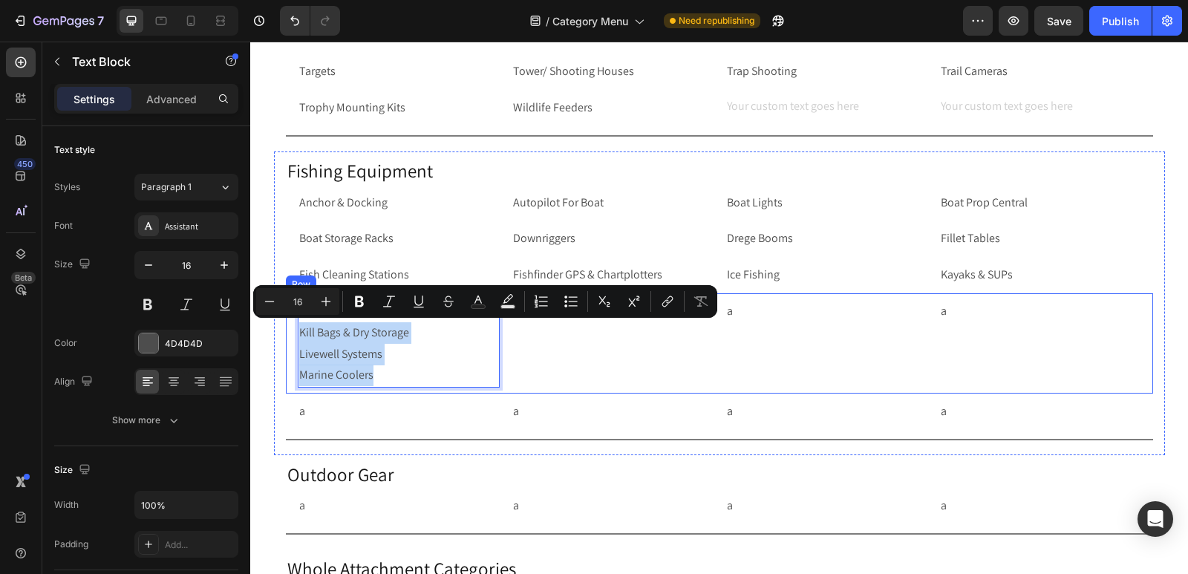
drag, startPoint x: 380, startPoint y: 376, endPoint x: 287, endPoint y: 339, distance: 99.7
click at [287, 339] on div "Kite Fishing Kill Bags & Dry Storage Livewell Systems Marine Coolers Text Block…" at bounding box center [719, 343] width 867 height 100
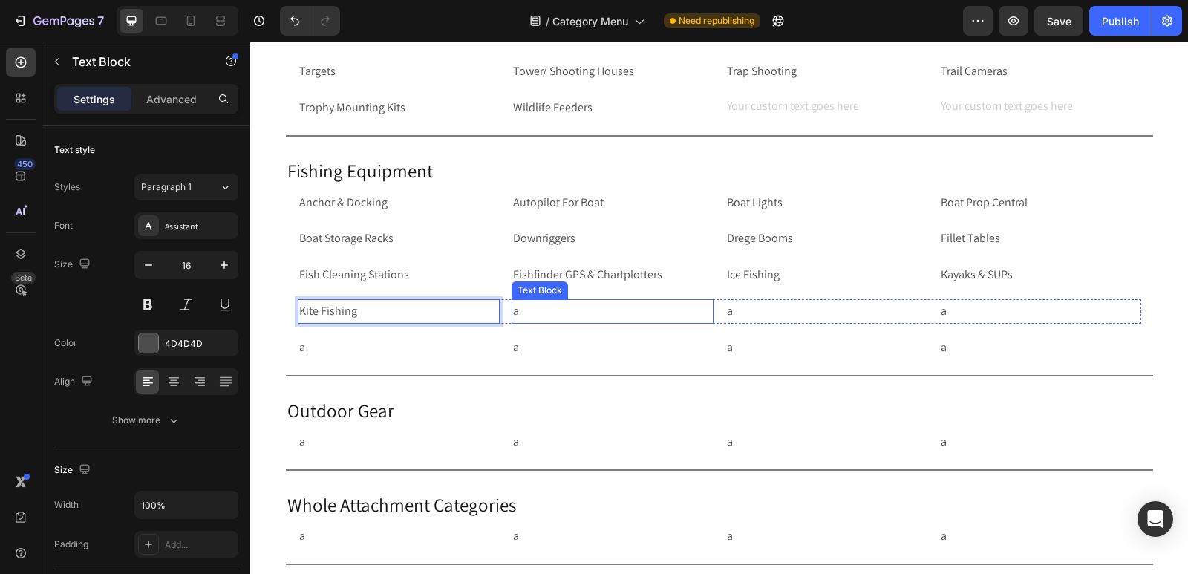
click at [551, 310] on p "a" at bounding box center [612, 312] width 199 height 22
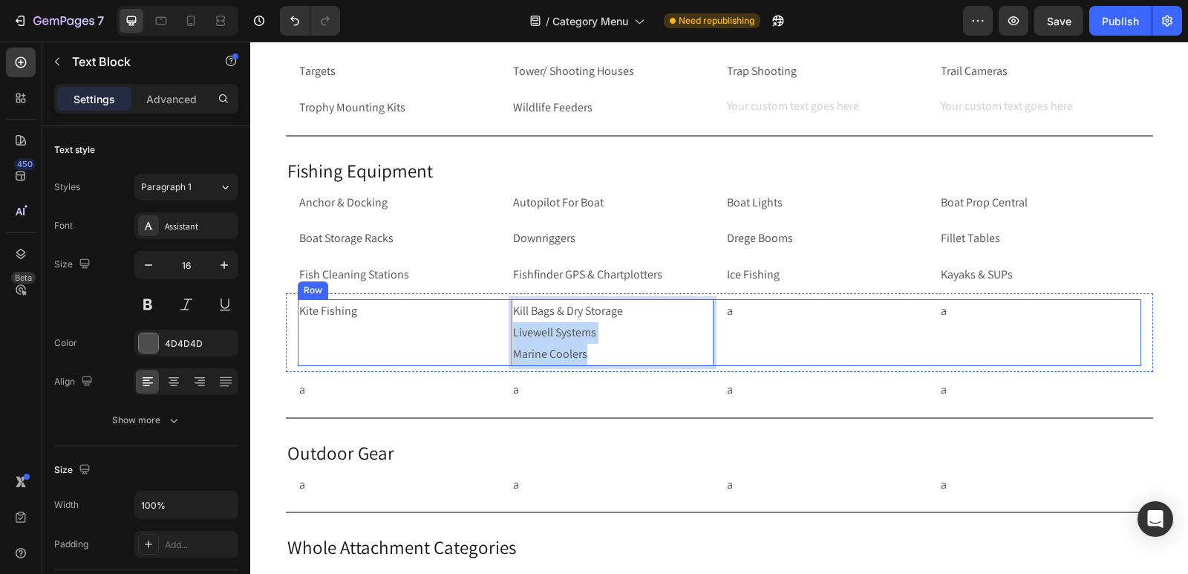
drag, startPoint x: 585, startPoint y: 358, endPoint x: 505, endPoint y: 330, distance: 84.3
click at [505, 330] on div "Kite Fishing Text Block Kill Bags & Dry Storage Livewell Systems Marine Coolers…" at bounding box center [720, 332] width 844 height 67
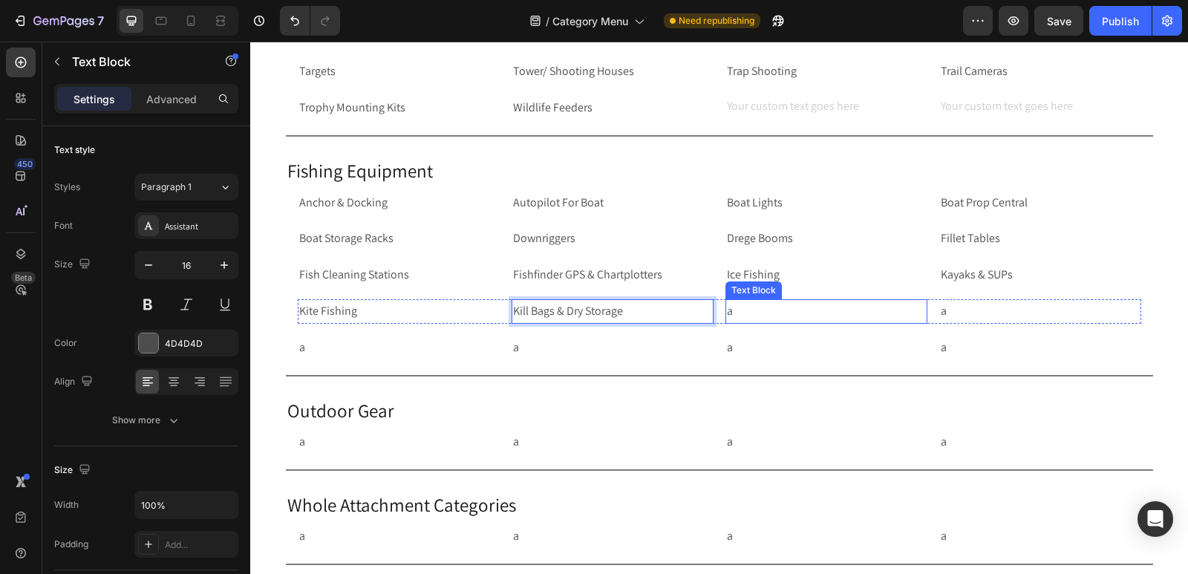
click at [758, 313] on p "a" at bounding box center [826, 312] width 199 height 22
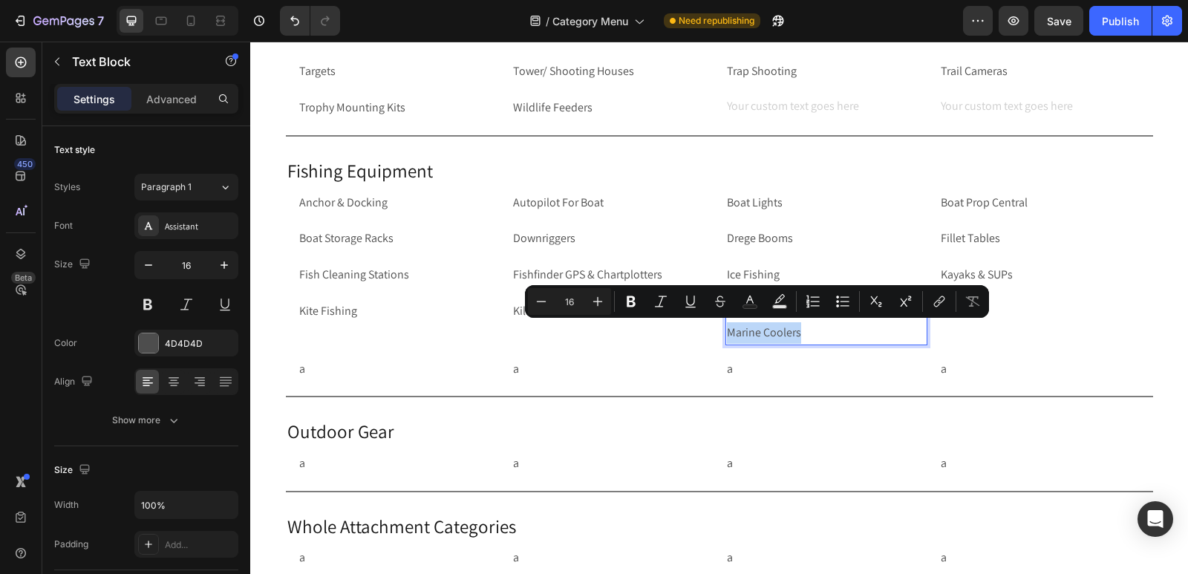
drag, startPoint x: 807, startPoint y: 331, endPoint x: 719, endPoint y: 335, distance: 88.5
click at [719, 335] on div "Kite Fishing Text Block Kill Bags & Dry Storage Text Block Livewell Systems Mar…" at bounding box center [720, 322] width 844 height 46
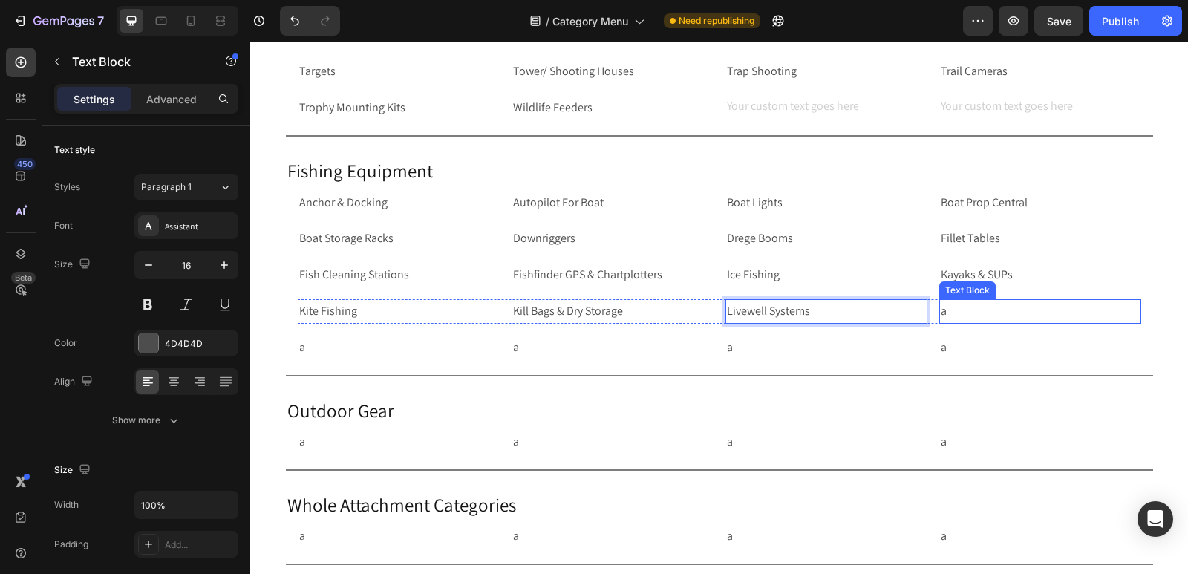
click at [973, 309] on p "a" at bounding box center [1040, 312] width 199 height 22
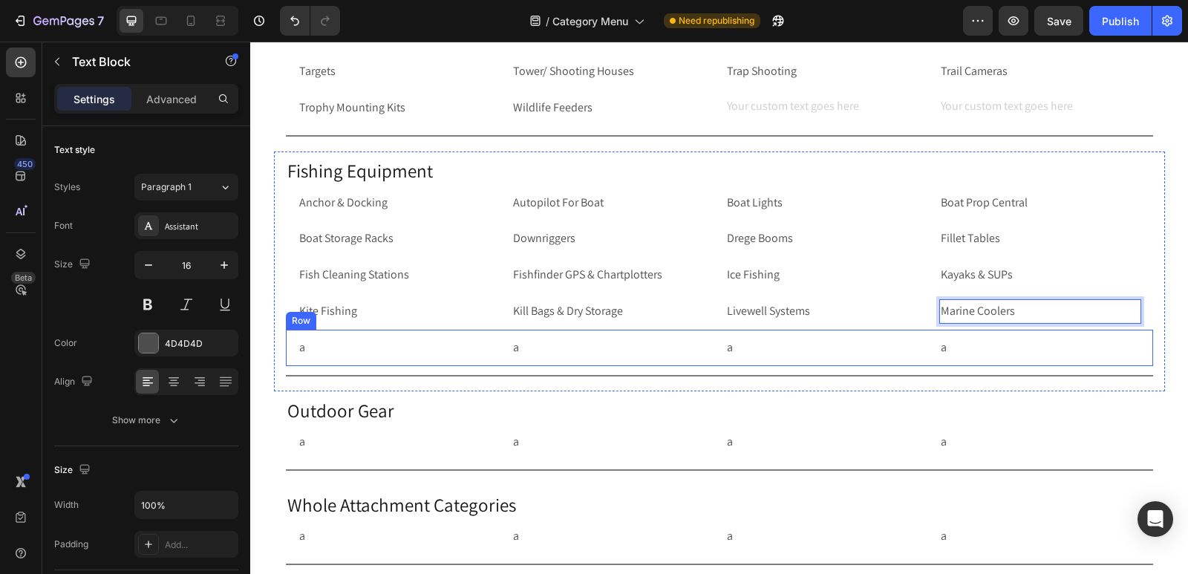
click at [286, 348] on div "a Text Block a Text Block a Text Block a Text Block Row Row" at bounding box center [719, 348] width 867 height 36
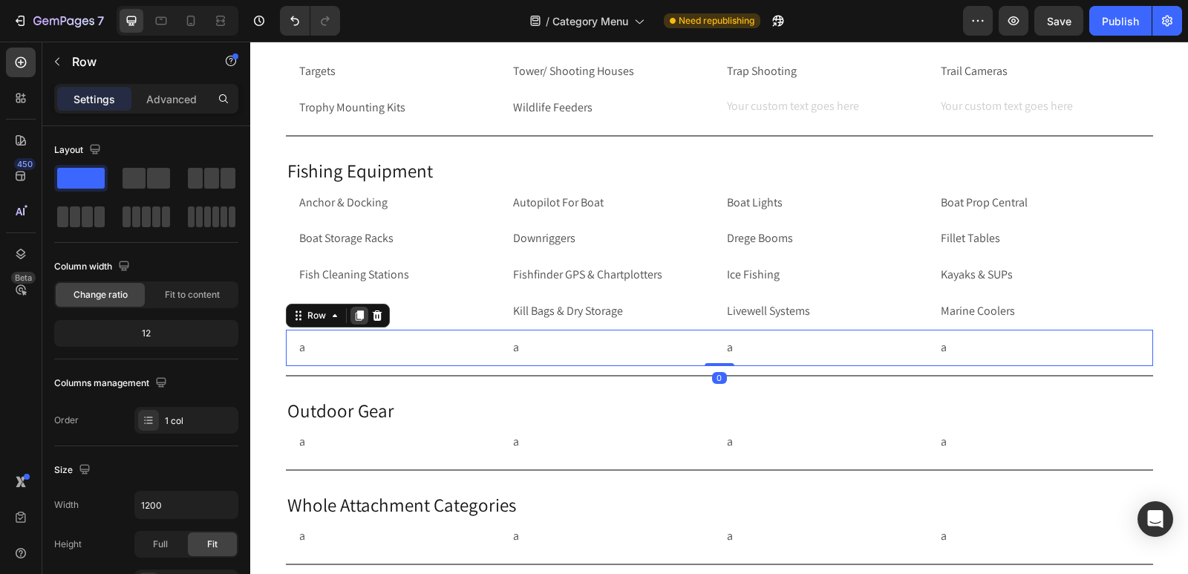
click at [355, 311] on icon at bounding box center [359, 315] width 8 height 10
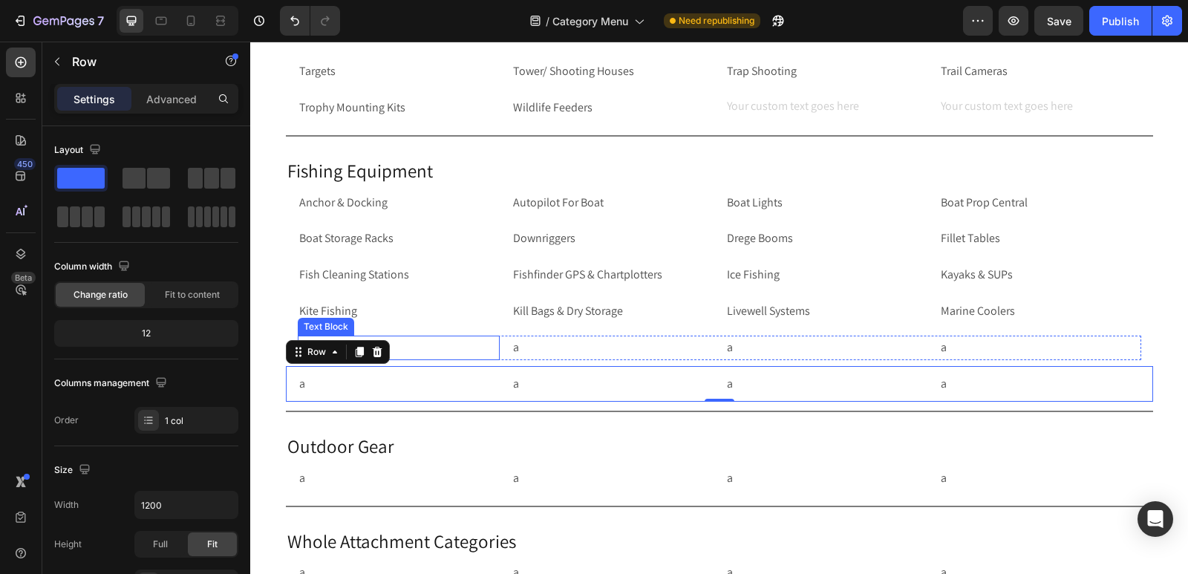
click at [409, 349] on p "a" at bounding box center [398, 348] width 199 height 22
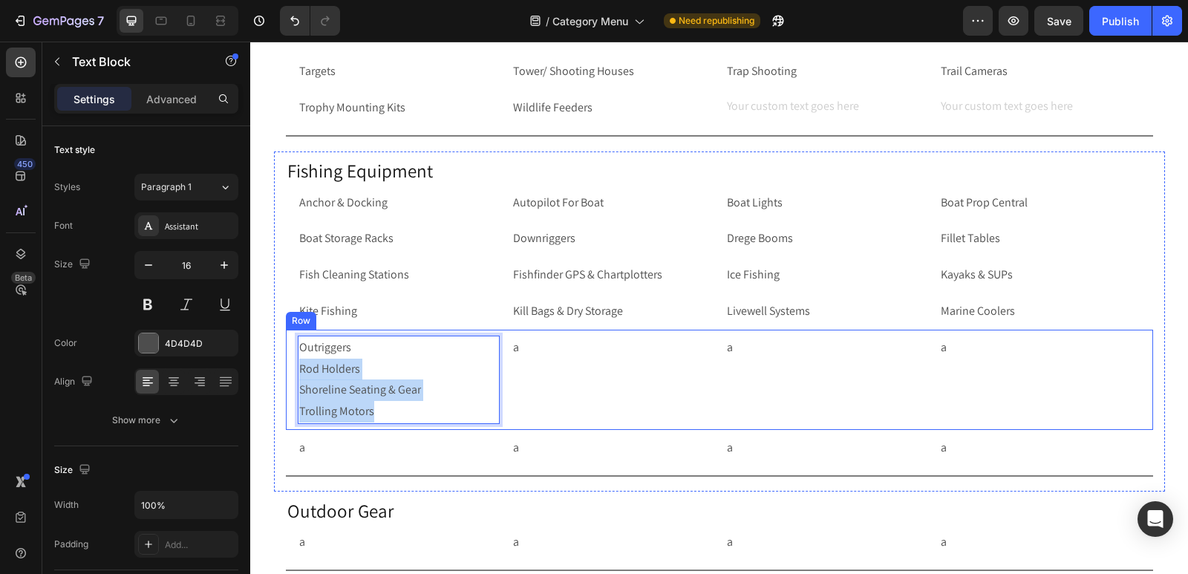
drag, startPoint x: 380, startPoint y: 413, endPoint x: 291, endPoint y: 375, distance: 96.8
click at [291, 375] on div "Outriggers Rod Holders Shoreline Seating & Gear Trolling Motors Text Block 0 a …" at bounding box center [719, 380] width 867 height 100
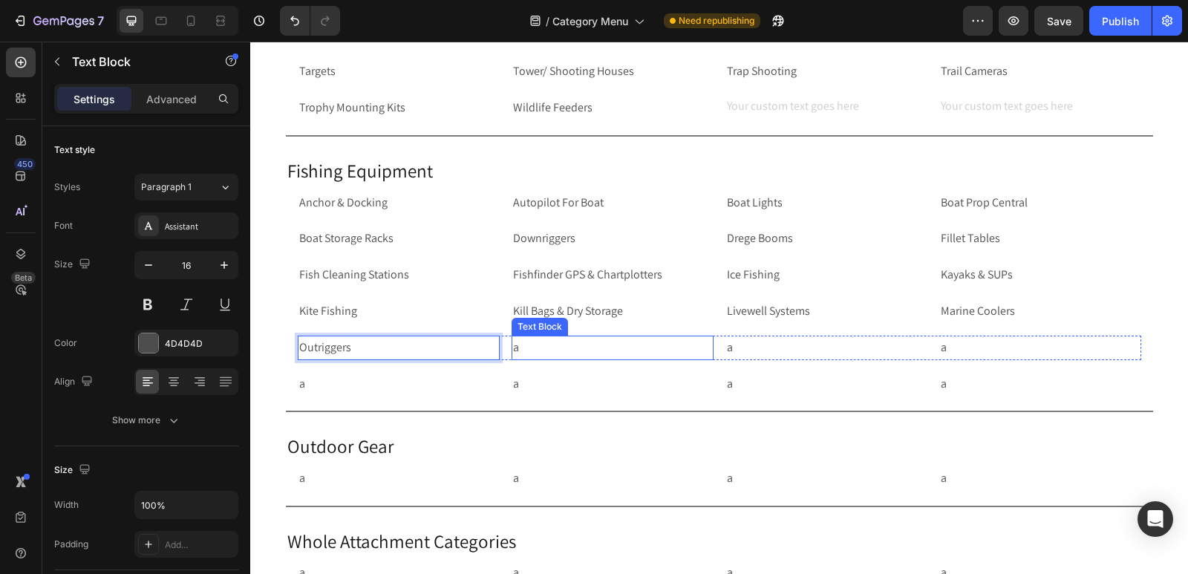
click at [562, 358] on p "a" at bounding box center [612, 348] width 199 height 22
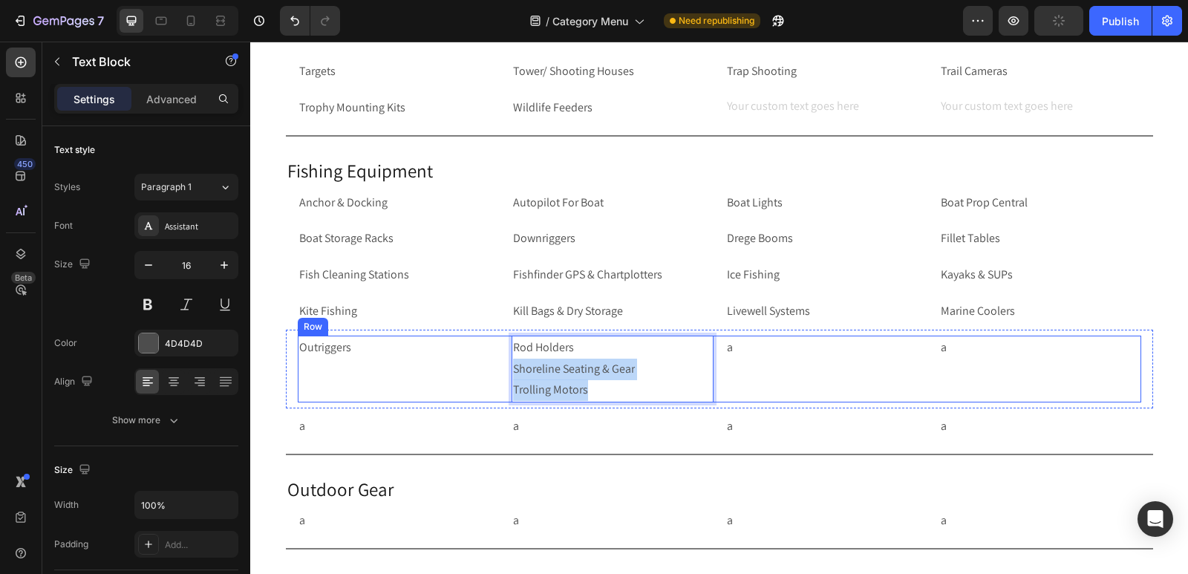
drag, startPoint x: 581, startPoint y: 385, endPoint x: 503, endPoint y: 371, distance: 79.3
click at [503, 371] on div "Outriggers Text Block Rod Holders Shoreline Seating & Gear Trolling Motors Text…" at bounding box center [720, 369] width 844 height 67
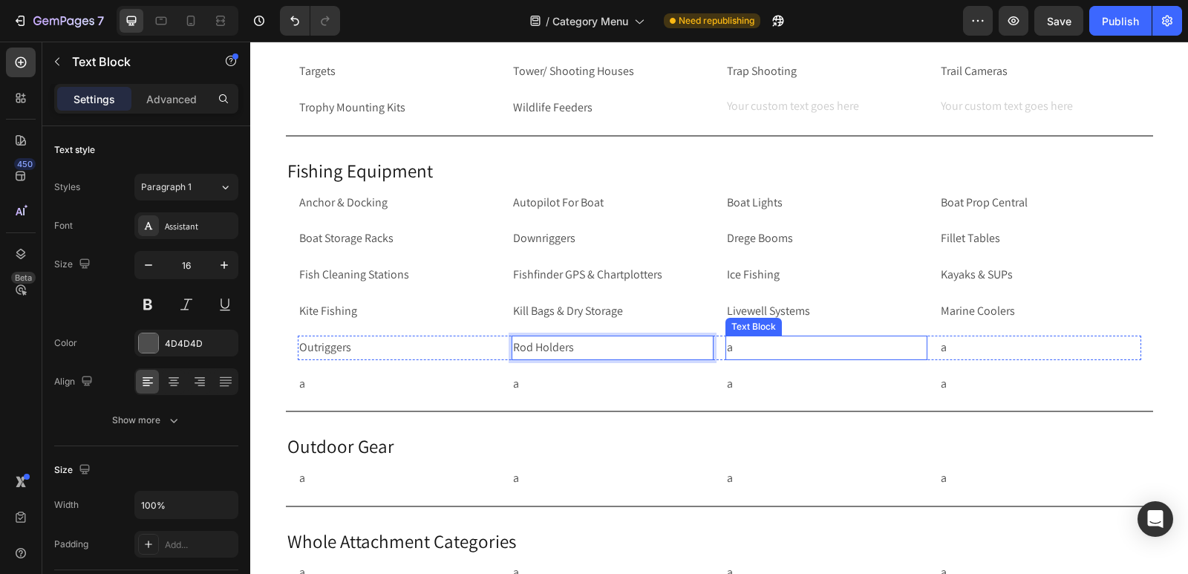
click at [779, 345] on p "a" at bounding box center [826, 348] width 199 height 22
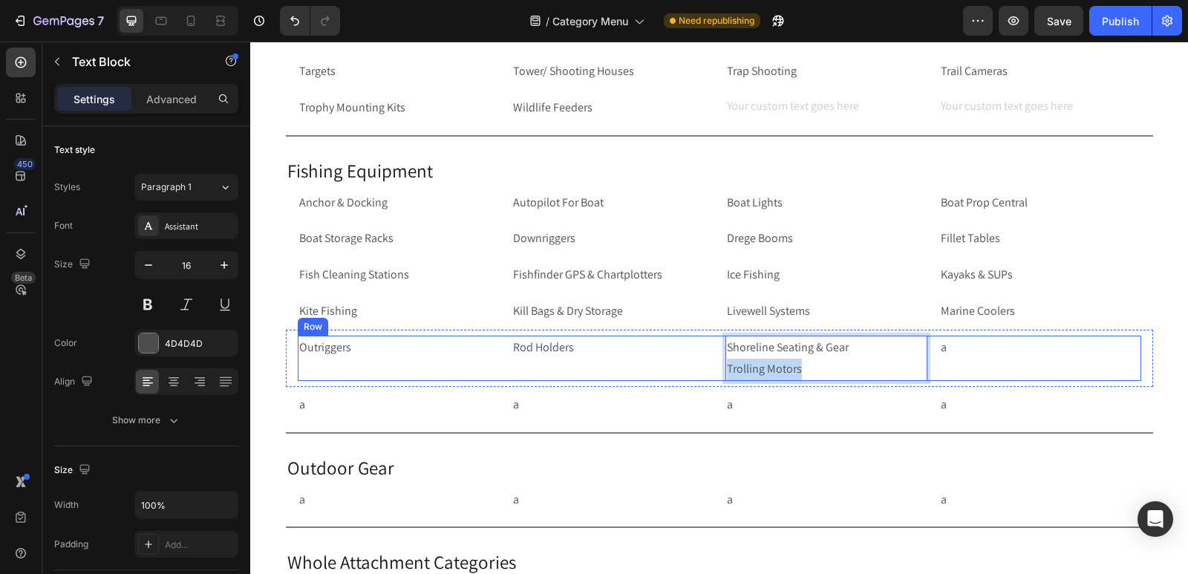
drag, startPoint x: 822, startPoint y: 365, endPoint x: 706, endPoint y: 375, distance: 116.3
click at [706, 375] on div "Outriggers Text Block Rod Holders Text Block Shoreline Seating & Gear Trolling …" at bounding box center [720, 359] width 844 height 46
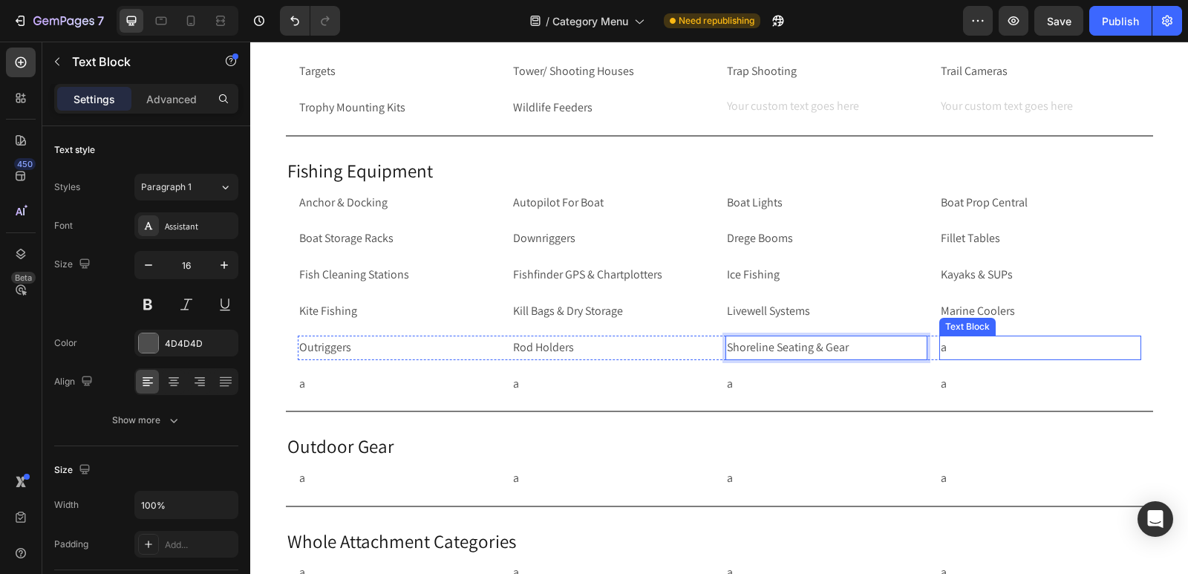
click at [992, 351] on p "a" at bounding box center [1040, 348] width 199 height 22
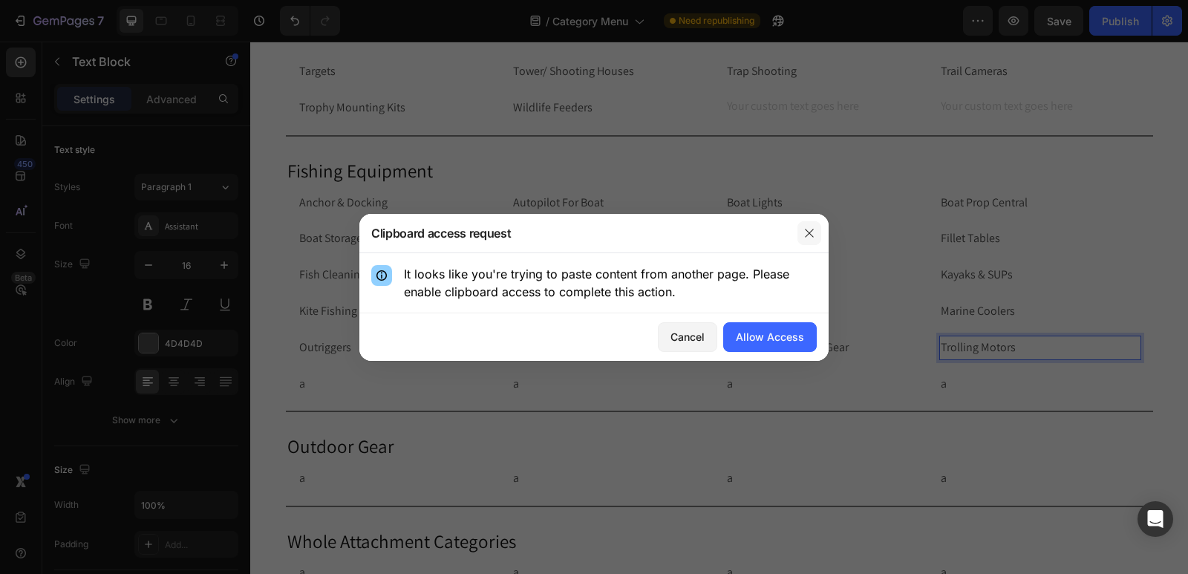
click at [813, 231] on icon "button" at bounding box center [810, 233] width 12 height 12
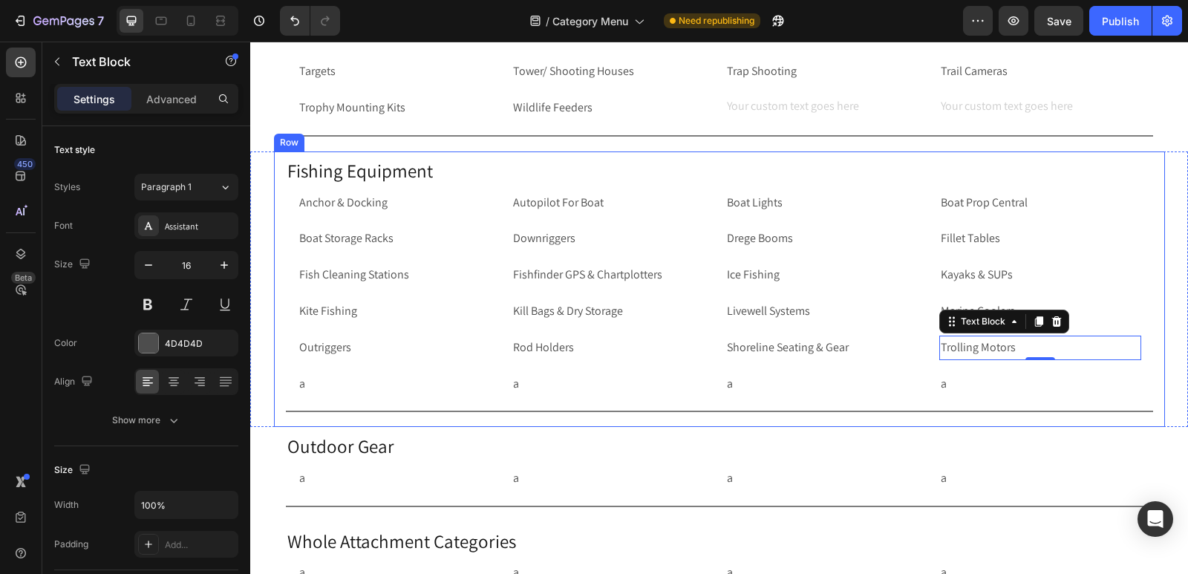
click at [279, 394] on div "Fishing Equipment Heading Anchor & Docking Text Block Autopilot For Boat Text B…" at bounding box center [719, 290] width 891 height 276
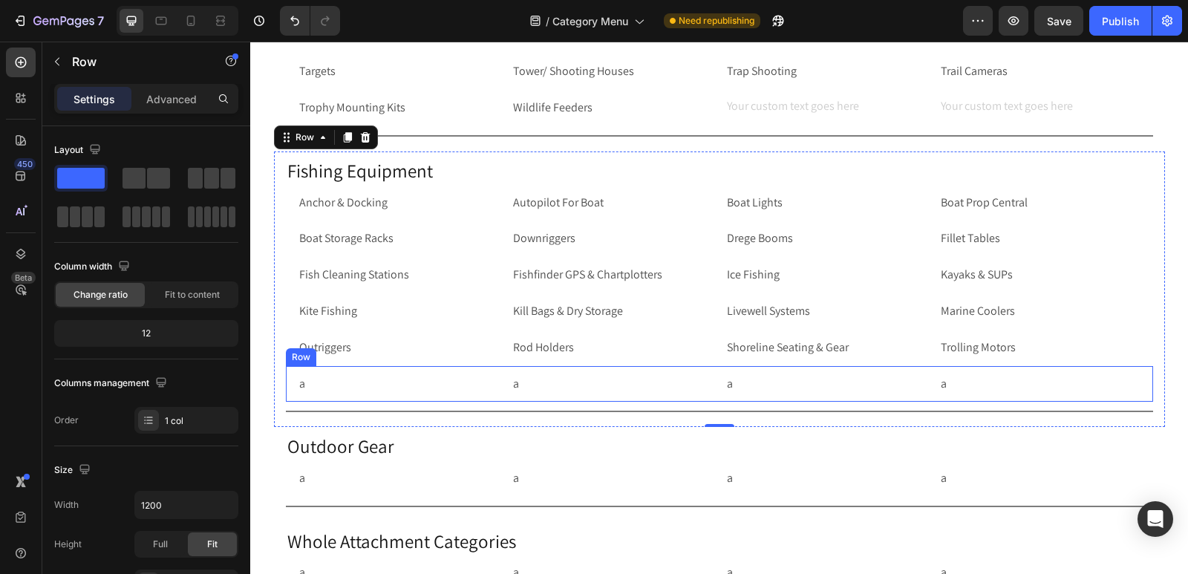
click at [290, 363] on div "Row" at bounding box center [301, 357] width 30 height 18
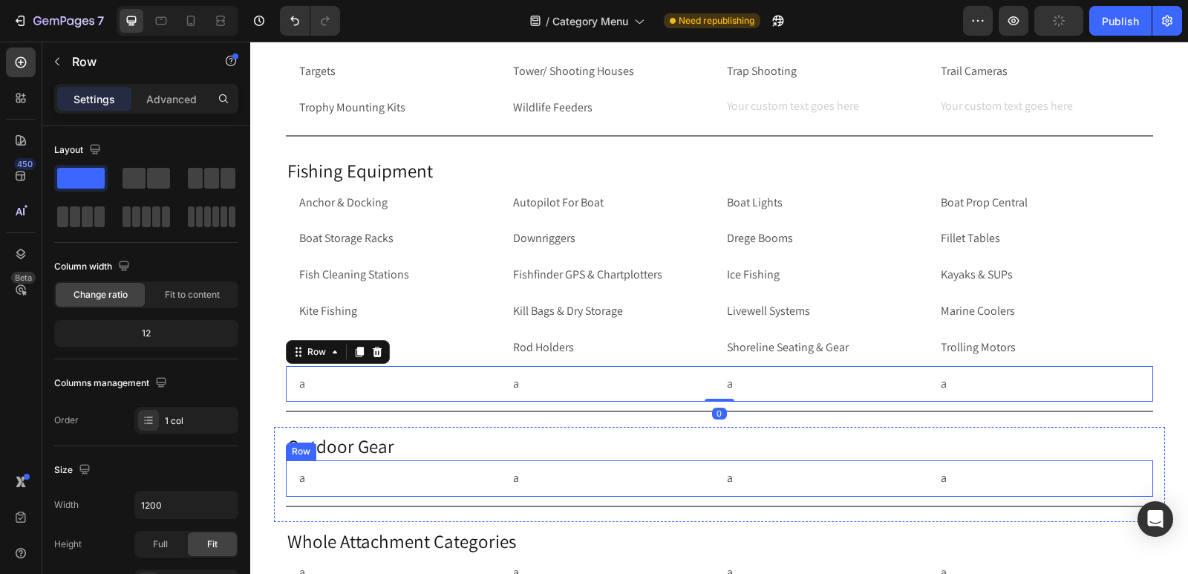
drag, startPoint x: 312, startPoint y: 353, endPoint x: 297, endPoint y: 462, distance: 110.2
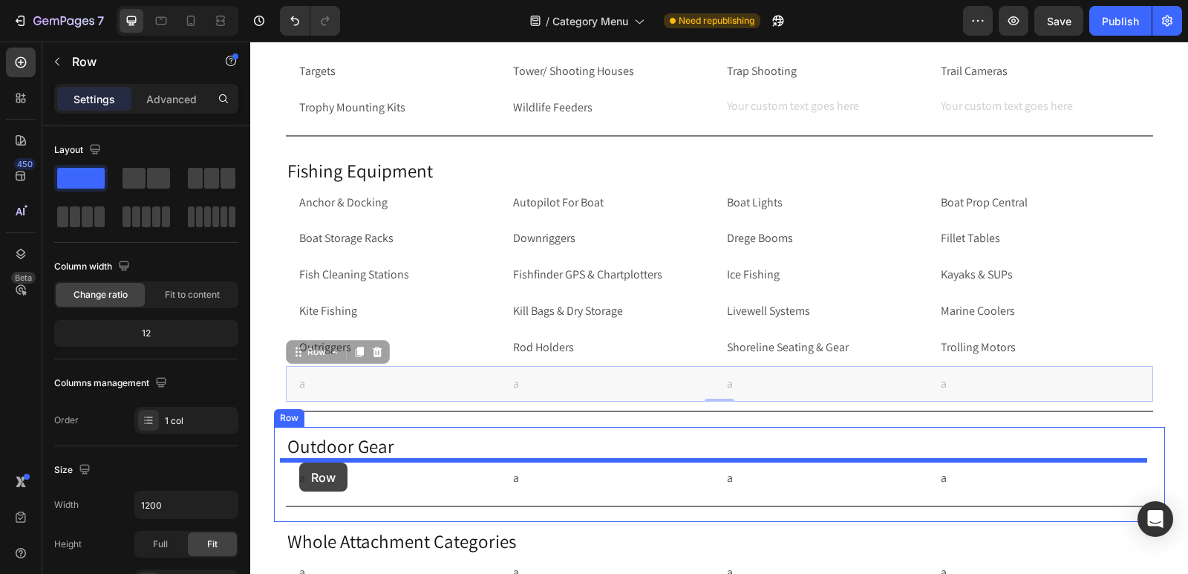
drag, startPoint x: 302, startPoint y: 356, endPoint x: 299, endPoint y: 463, distance: 106.2
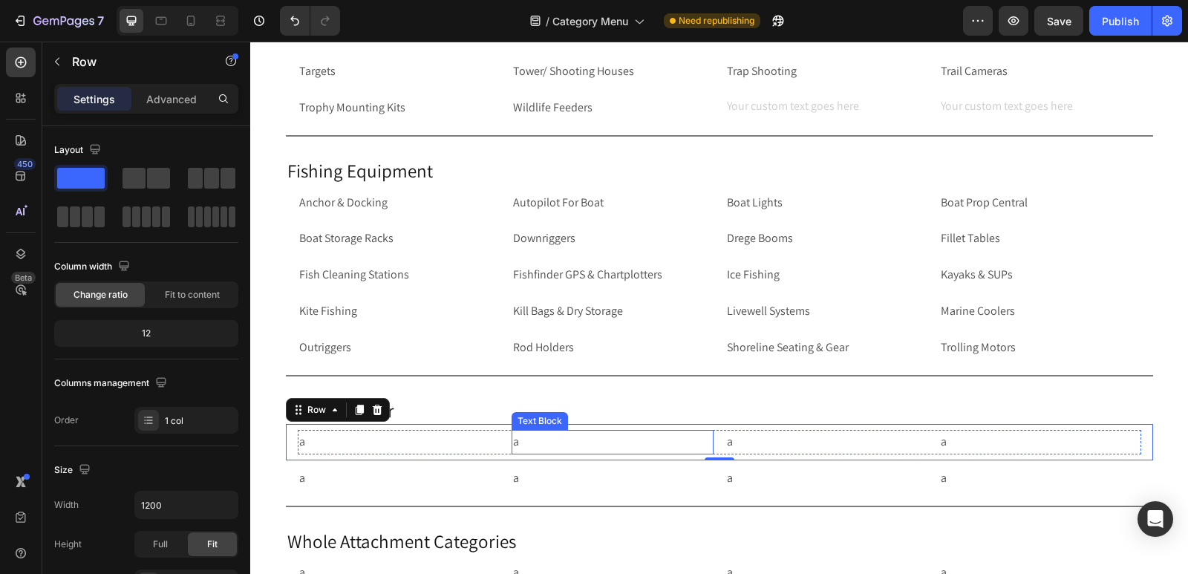
click at [529, 443] on p "a" at bounding box center [612, 443] width 199 height 22
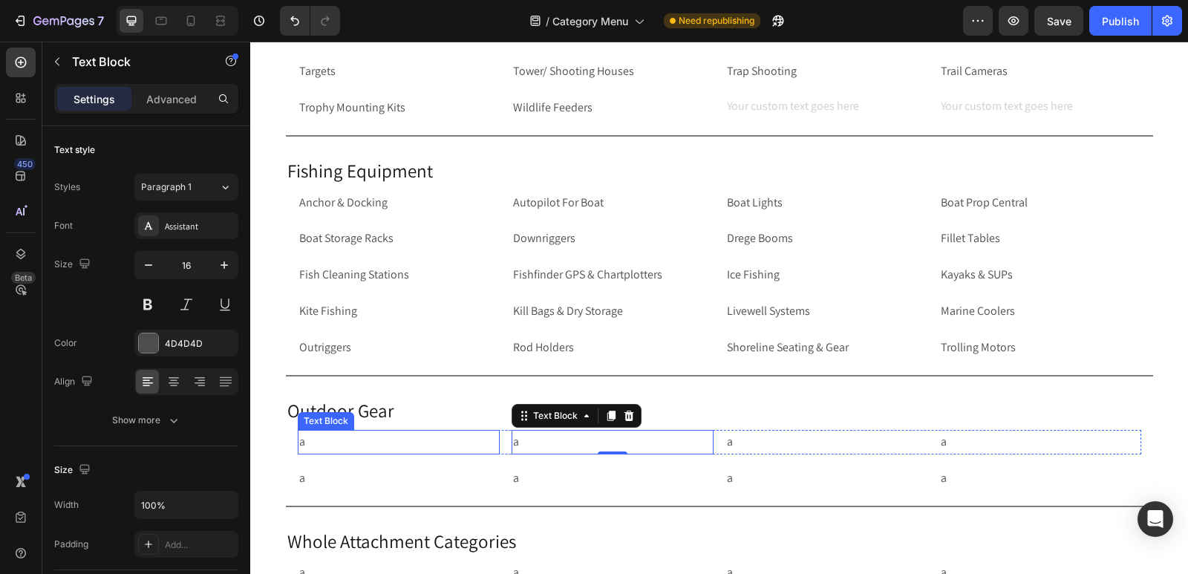
click at [328, 443] on p "a" at bounding box center [398, 443] width 199 height 22
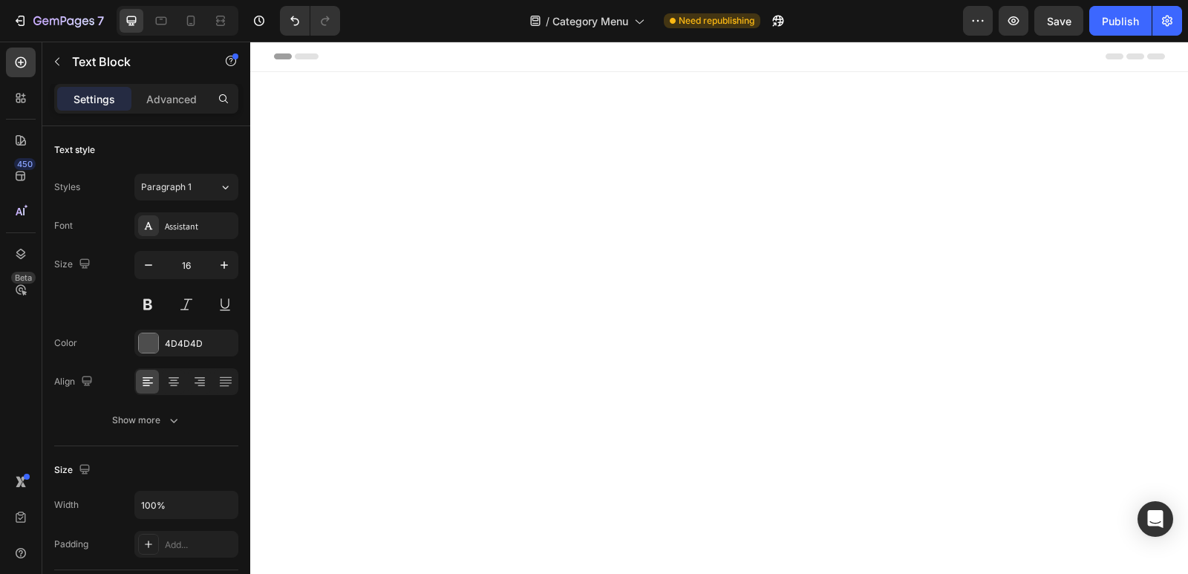
scroll to position [3968, 0]
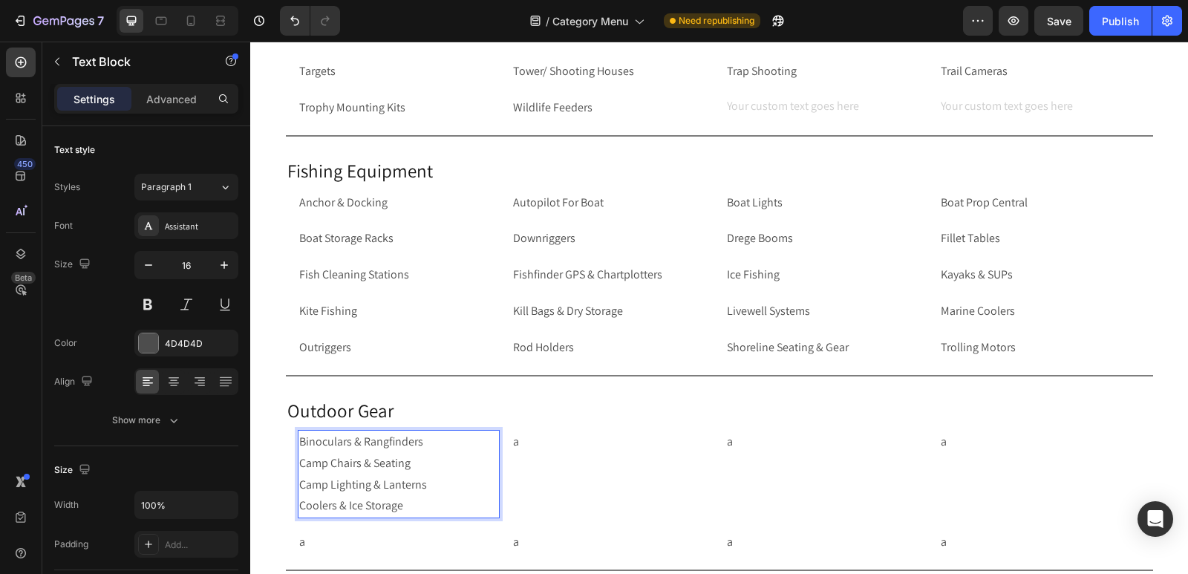
click at [405, 504] on p "Binoculars & Rangfinders Camp Chairs & Seating Camp Lighting & Lanterns Coolers…" at bounding box center [398, 474] width 199 height 85
drag, startPoint x: 405, startPoint y: 504, endPoint x: 293, endPoint y: 466, distance: 117.7
click at [299, 466] on p "Binoculars & Rangfinders Camp Chairs & Seating Camp Lighting & Lanterns Coolers…" at bounding box center [398, 474] width 199 height 85
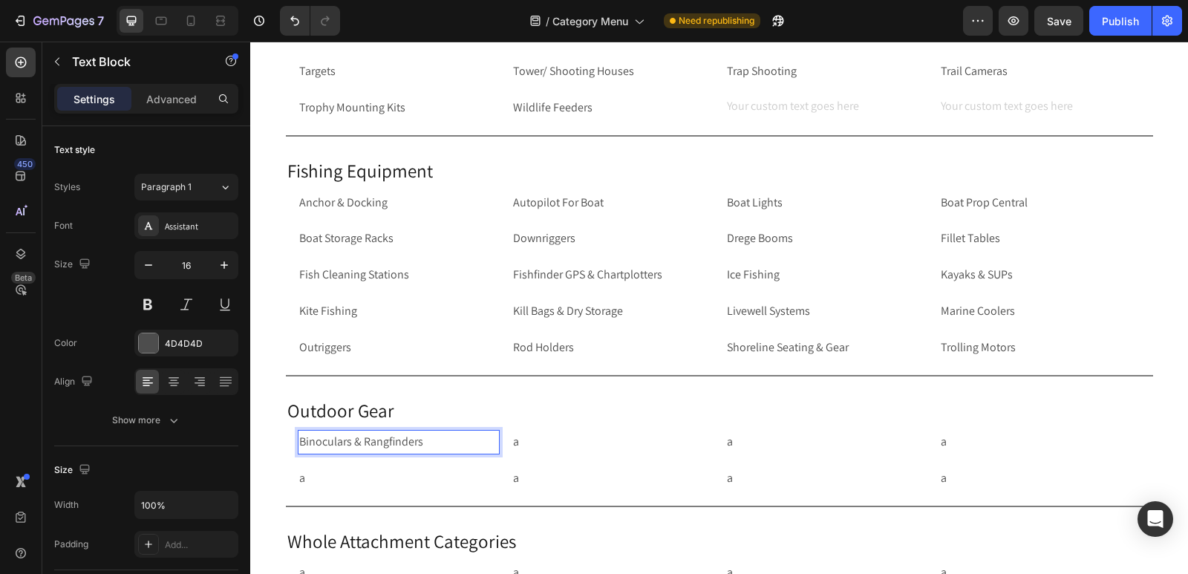
click at [385, 435] on p "Binoculars & Rangfinders" at bounding box center [398, 443] width 199 height 22
click at [540, 445] on p "a" at bounding box center [612, 443] width 199 height 22
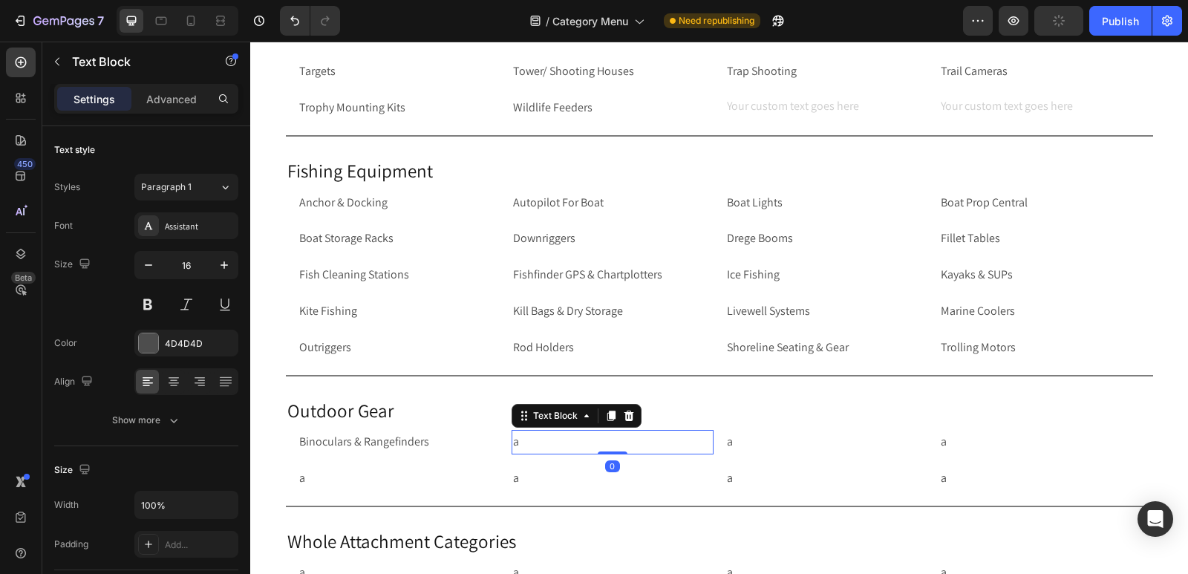
click at [540, 445] on p "a" at bounding box center [612, 443] width 199 height 22
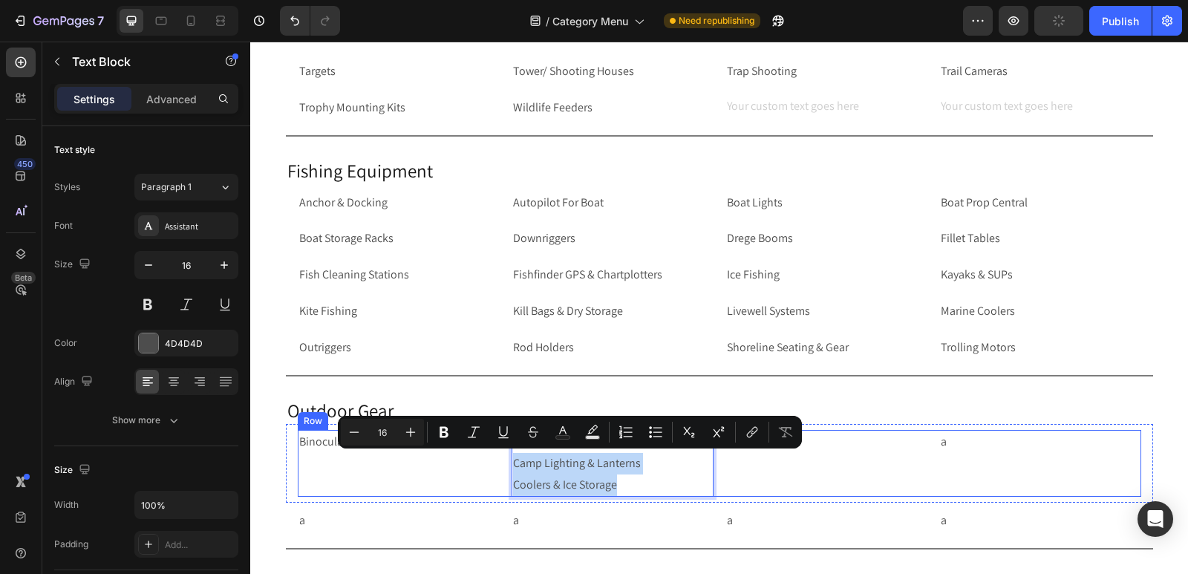
drag, startPoint x: 619, startPoint y: 484, endPoint x: 501, endPoint y: 465, distance: 119.5
click at [501, 465] on div "Binoculars & Rangefinders Text Block Camp Chairs & Seating Camp Lighting & Lant…" at bounding box center [720, 463] width 844 height 67
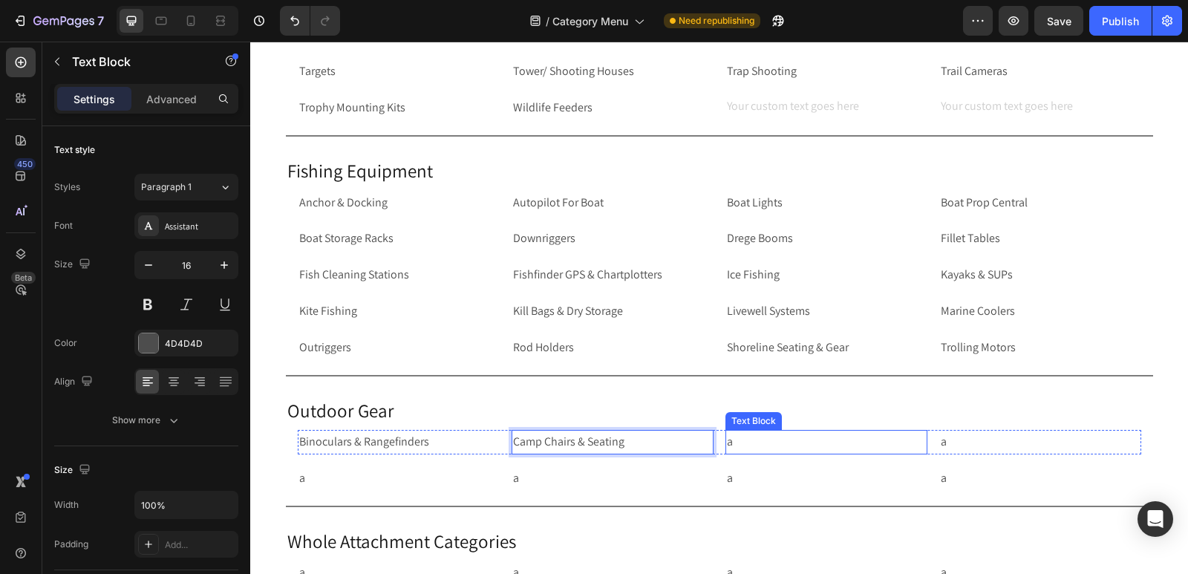
click at [753, 446] on p "a" at bounding box center [826, 443] width 199 height 22
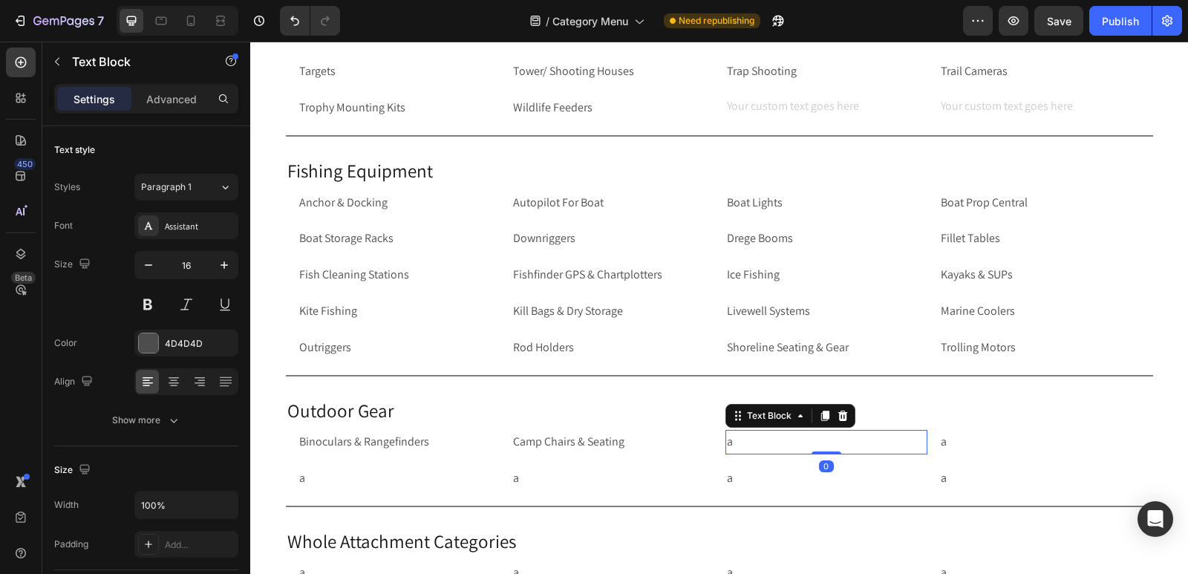
click at [753, 446] on p "a" at bounding box center [826, 443] width 199 height 22
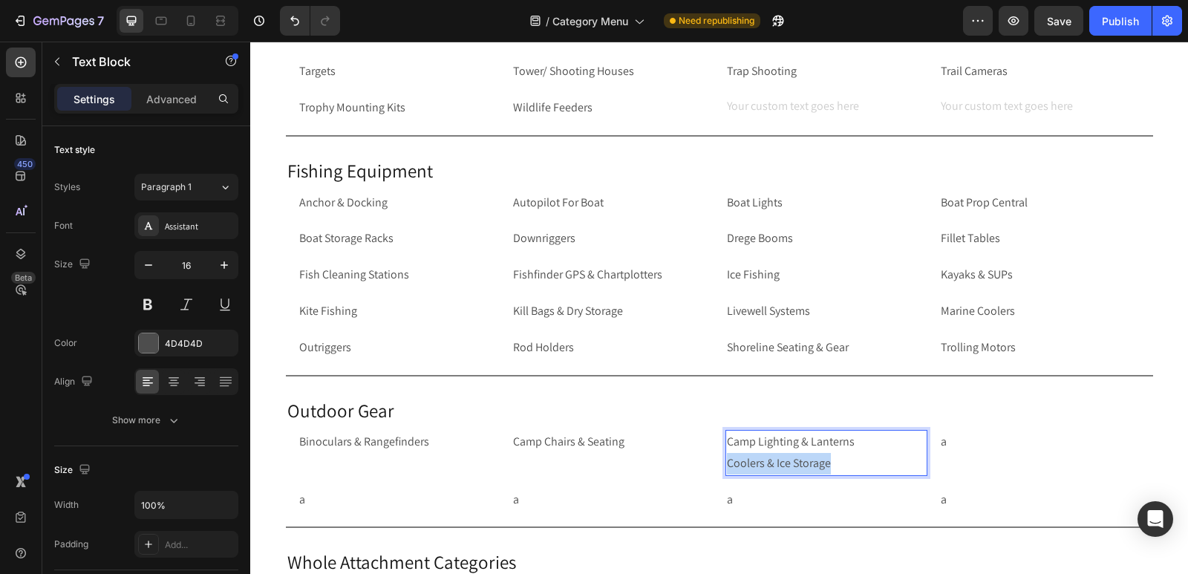
drag, startPoint x: 838, startPoint y: 460, endPoint x: 721, endPoint y: 460, distance: 116.6
click at [727, 460] on p "Camp Lighting & Lanterns Coolers & Ice Storage" at bounding box center [826, 453] width 199 height 43
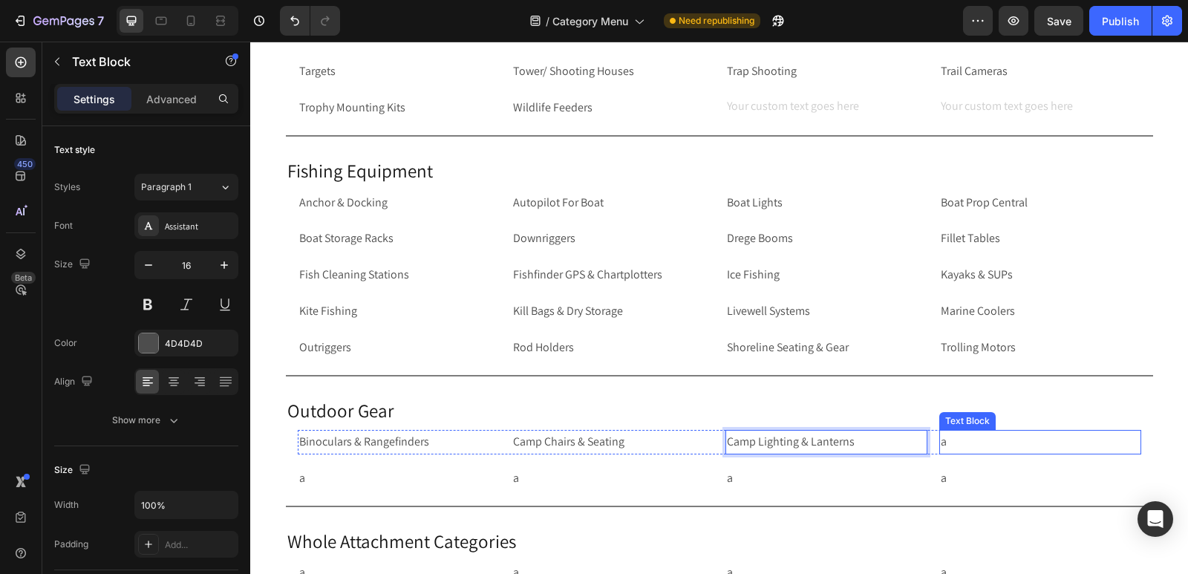
click at [976, 436] on p "a" at bounding box center [1040, 443] width 199 height 22
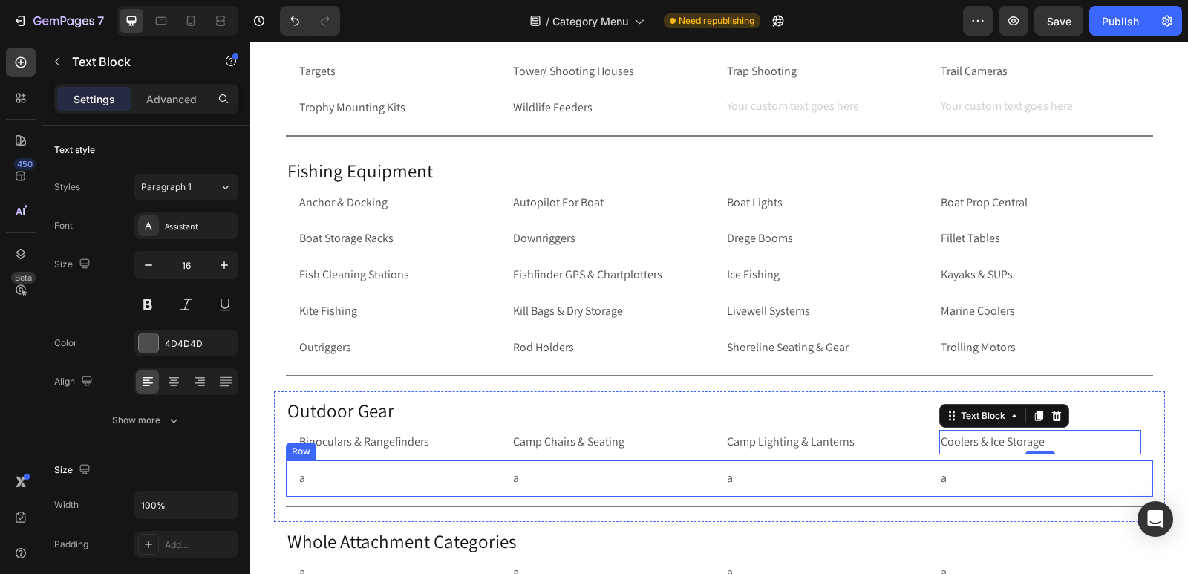
click at [286, 482] on div "a Text Block a Text Block a Text Block a Text Block Row Row" at bounding box center [719, 478] width 867 height 36
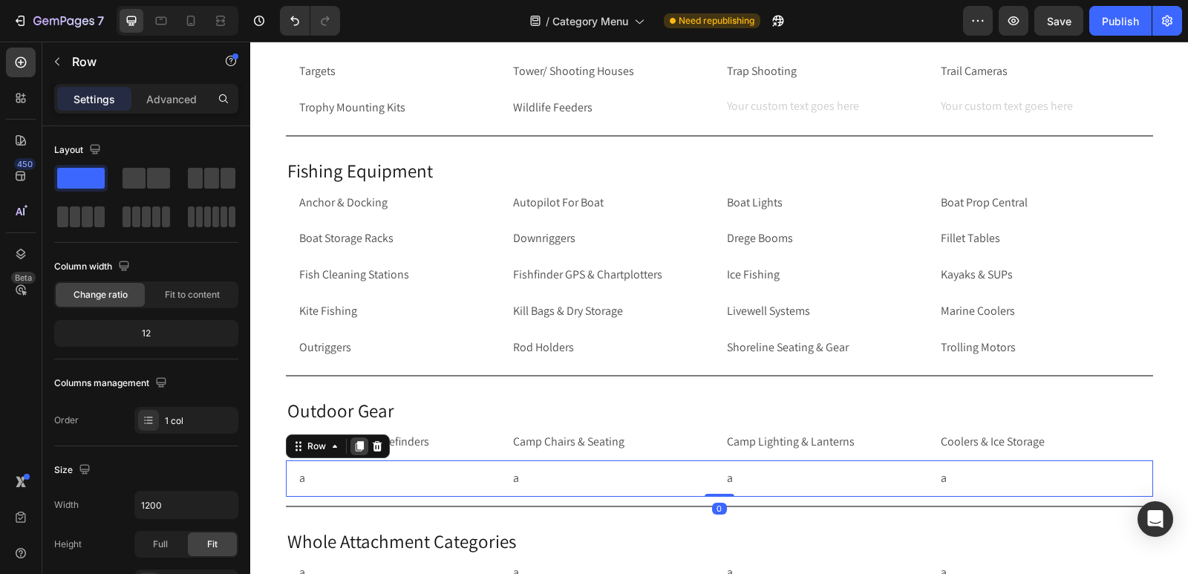
click at [354, 452] on icon at bounding box center [360, 446] width 12 height 12
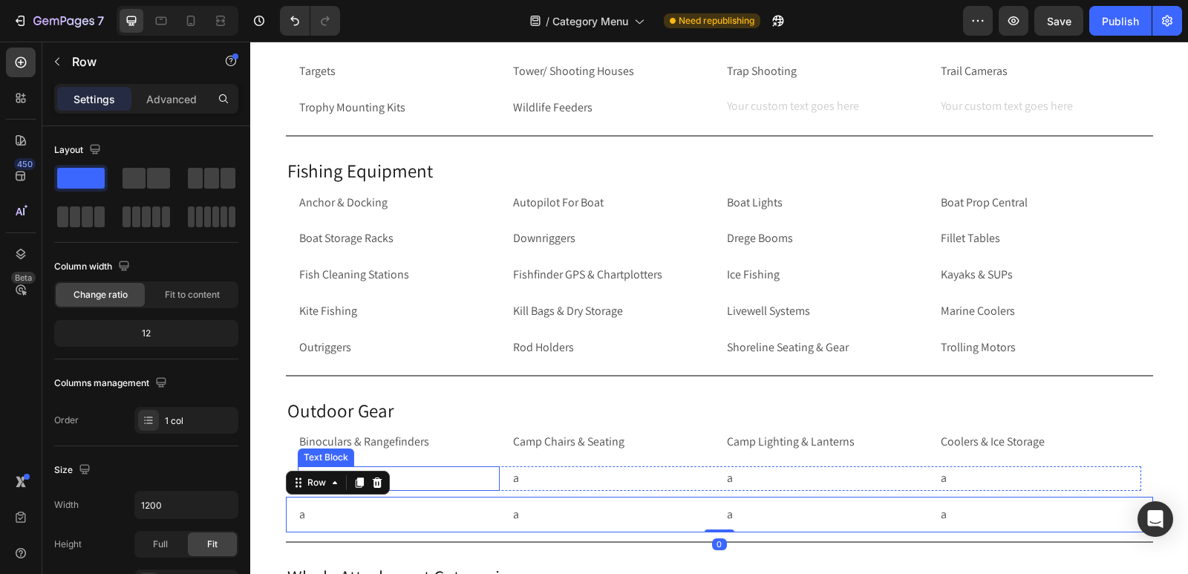
click at [434, 478] on p "a" at bounding box center [398, 479] width 199 height 22
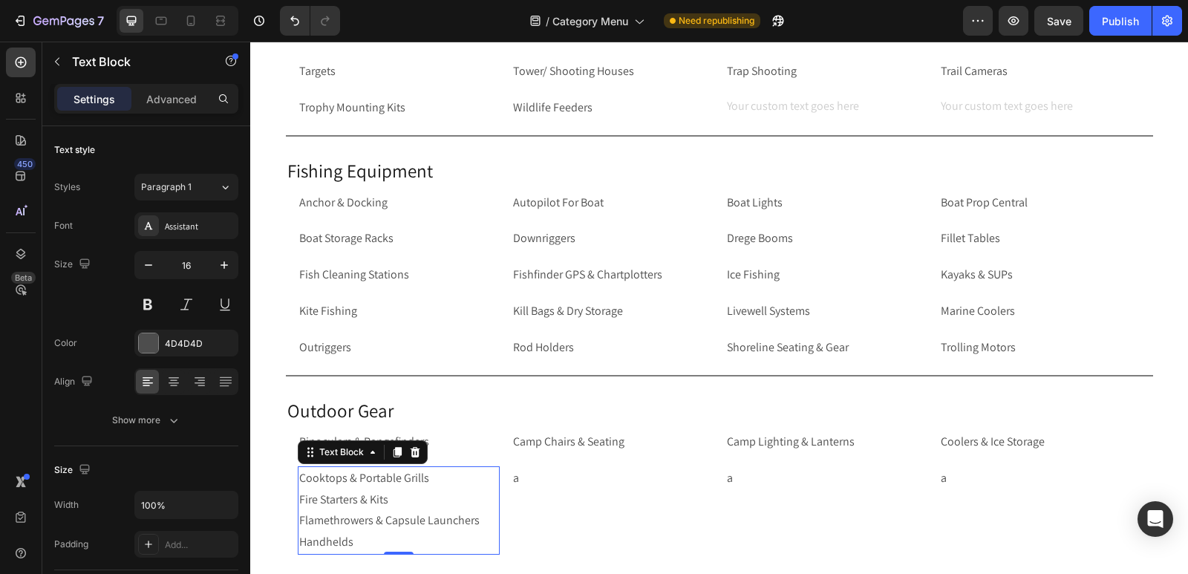
click at [354, 541] on p "Cooktops & Portable Grills Fire Starters & Kits Flamethrowers & Capsule Launche…" at bounding box center [398, 510] width 199 height 85
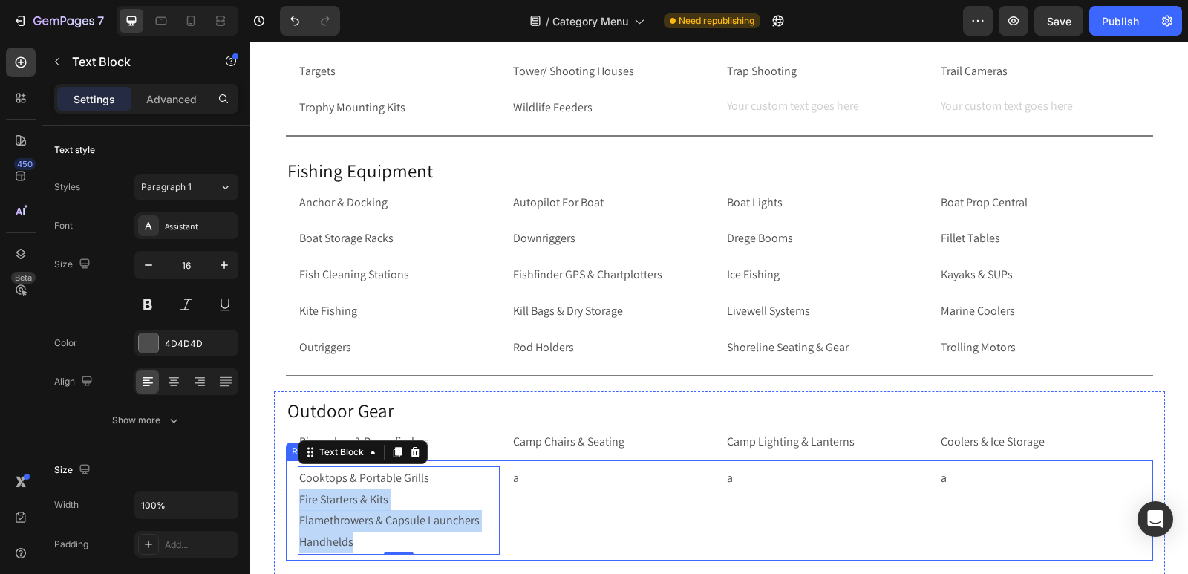
drag, startPoint x: 354, startPoint y: 541, endPoint x: 290, endPoint y: 504, distance: 74.9
click at [290, 504] on div "Cooktops & Portable Grills Fire Starters & Kits Flamethrowers & Capsule Launche…" at bounding box center [719, 510] width 867 height 100
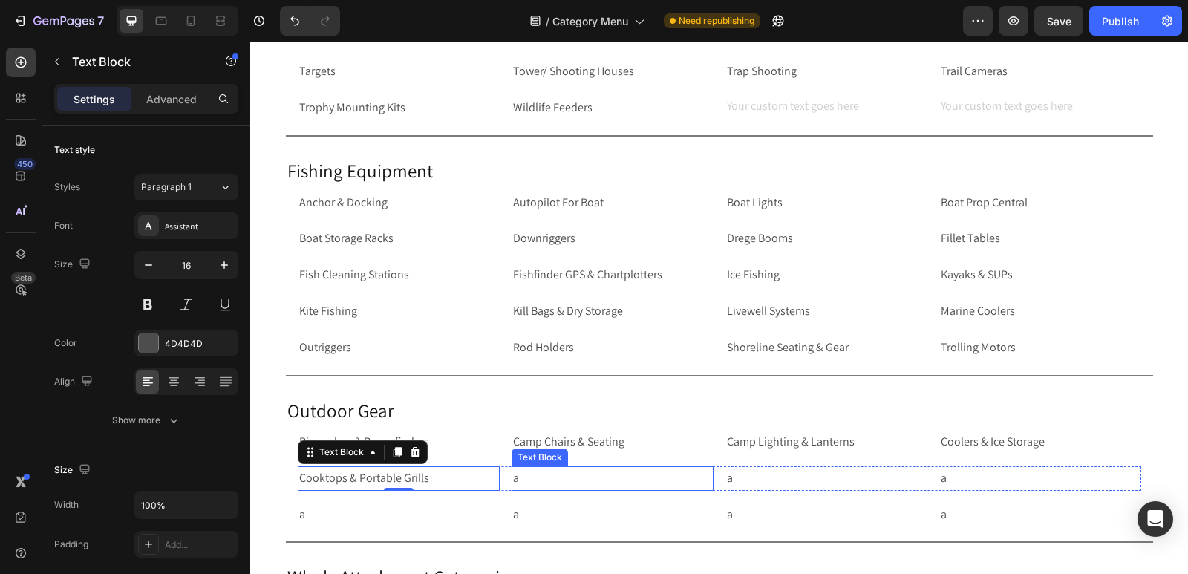
click at [538, 477] on p "a" at bounding box center [612, 479] width 199 height 22
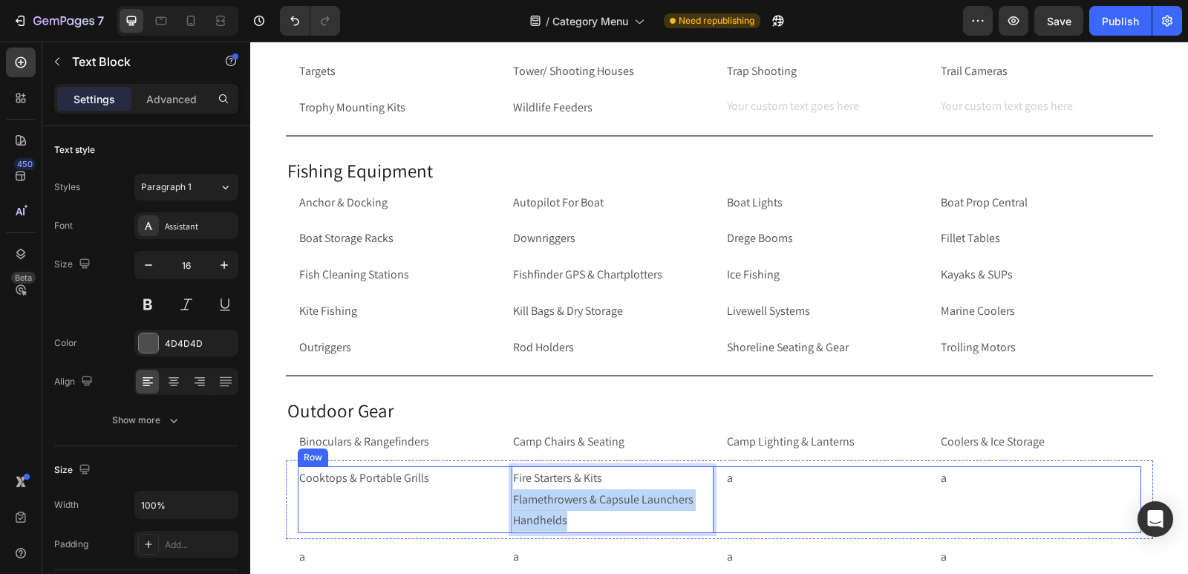
drag, startPoint x: 568, startPoint y: 521, endPoint x: 505, endPoint y: 495, distance: 68.3
click at [505, 495] on div "Cooktops & Portable Grills Text Block Fire Starters & Kits Flamethrowers & Caps…" at bounding box center [720, 499] width 844 height 67
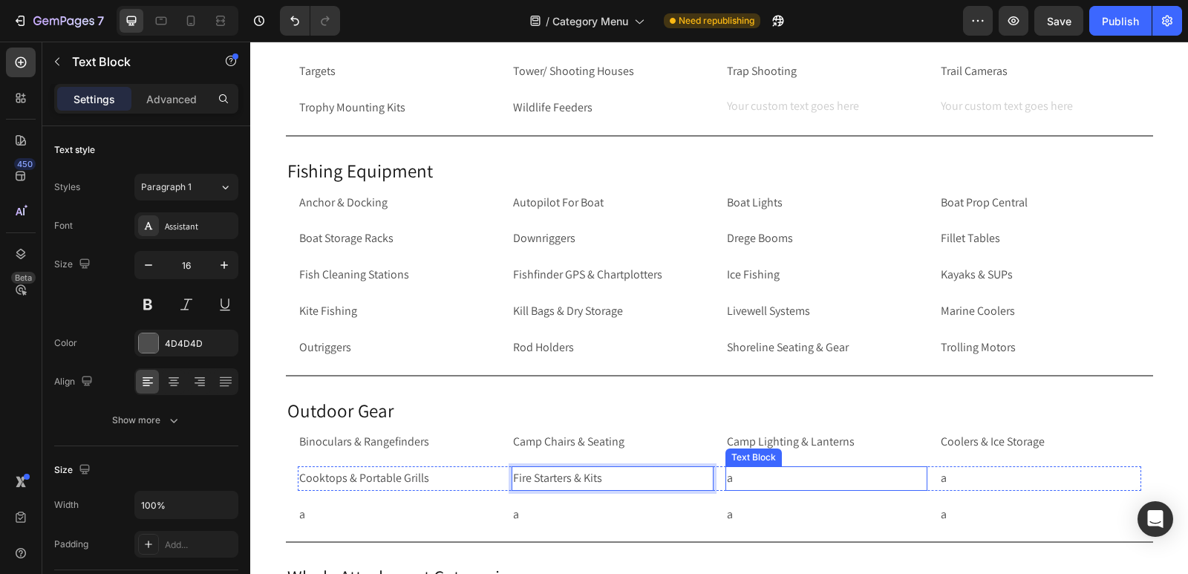
click at [765, 484] on p "a" at bounding box center [826, 479] width 199 height 22
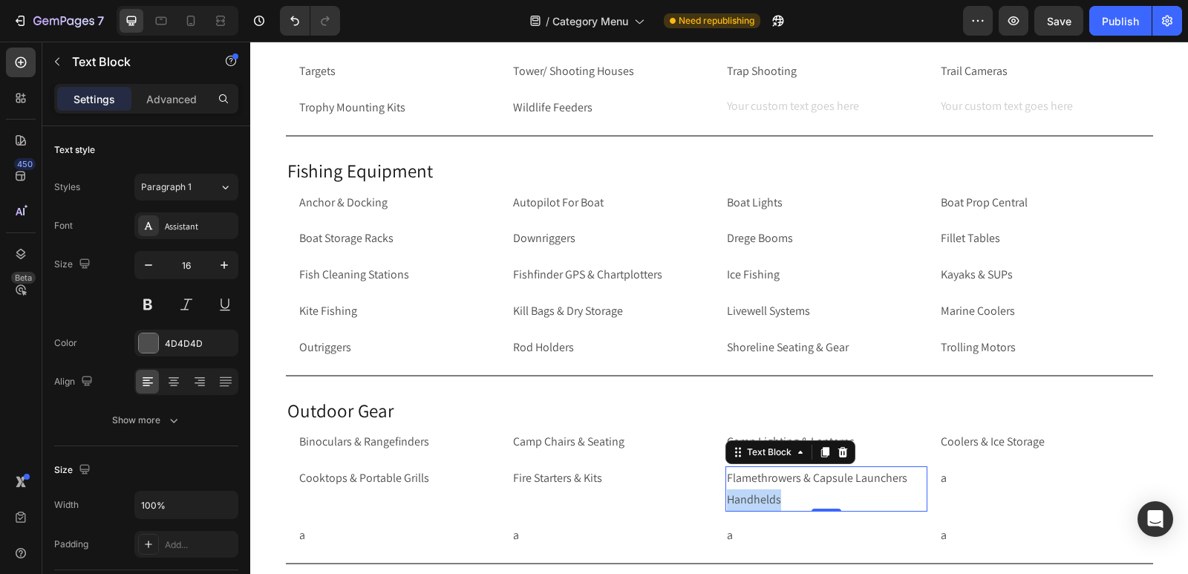
drag, startPoint x: 784, startPoint y: 495, endPoint x: 722, endPoint y: 495, distance: 61.6
click at [727, 495] on p "Flamethrowers & Capsule Launchers Handhelds" at bounding box center [826, 489] width 199 height 43
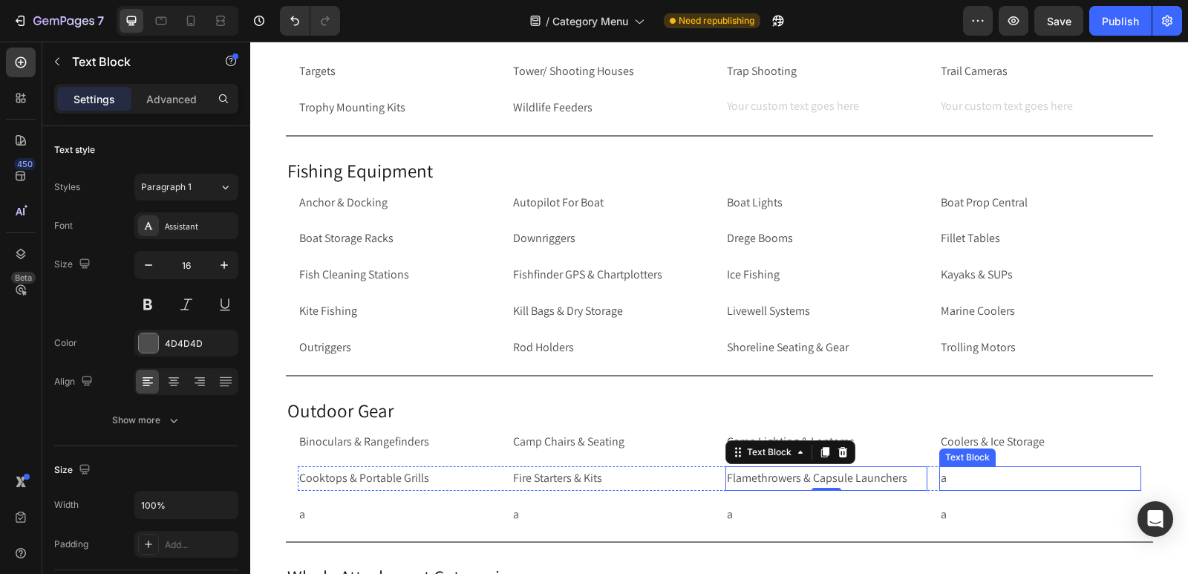
click at [1026, 476] on p "a" at bounding box center [1040, 479] width 199 height 22
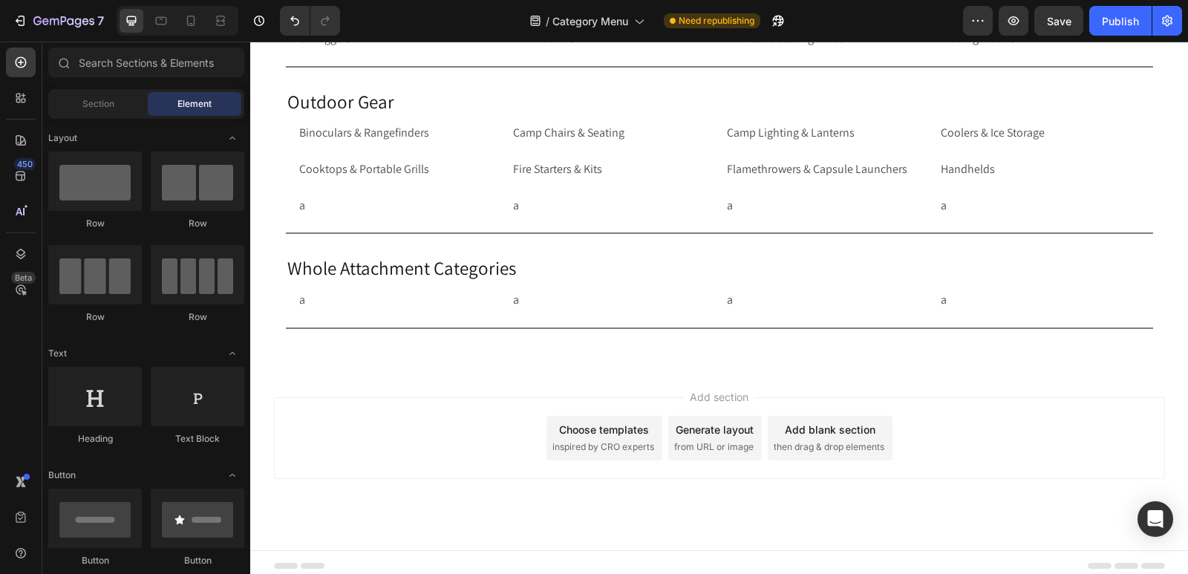
scroll to position [4256, 0]
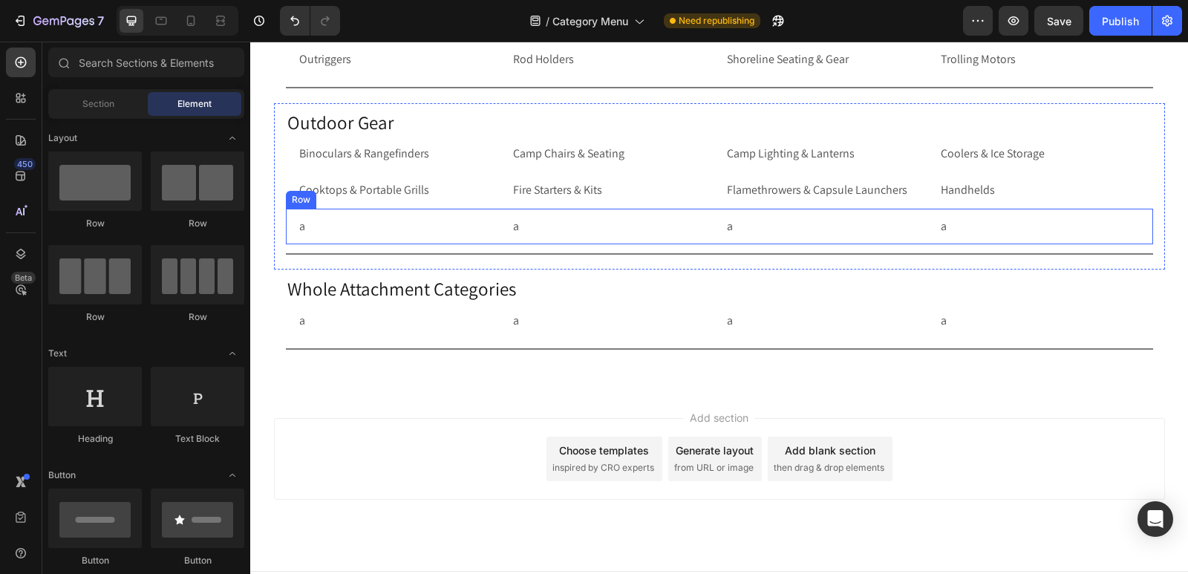
click at [286, 232] on div "a Text Block a Text Block a Text Block a Text Block Row Row" at bounding box center [719, 227] width 867 height 36
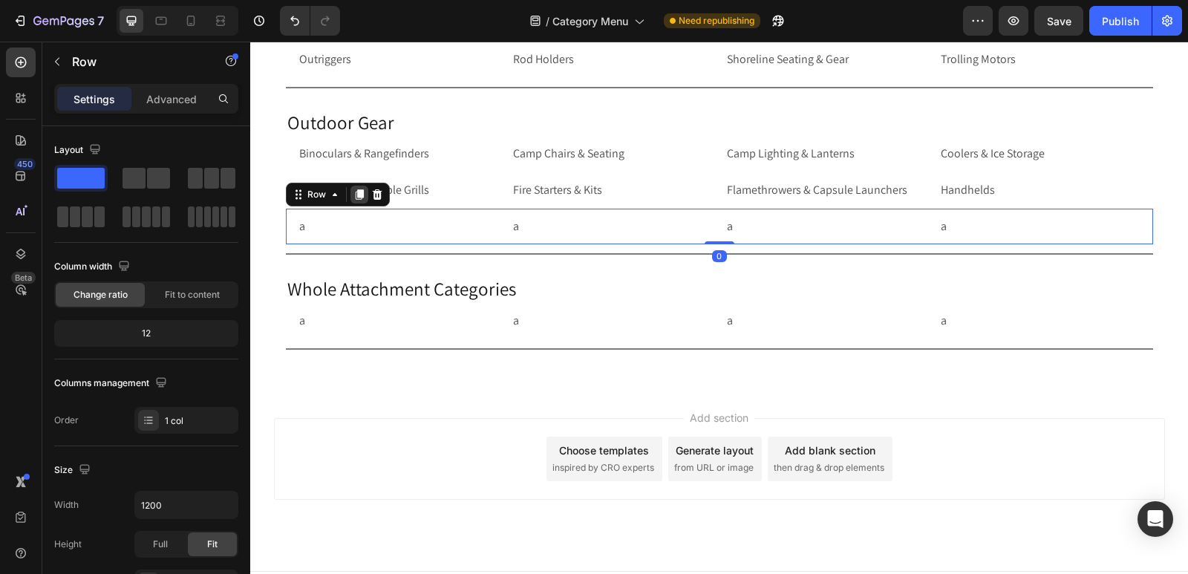
click at [355, 194] on icon at bounding box center [359, 194] width 8 height 10
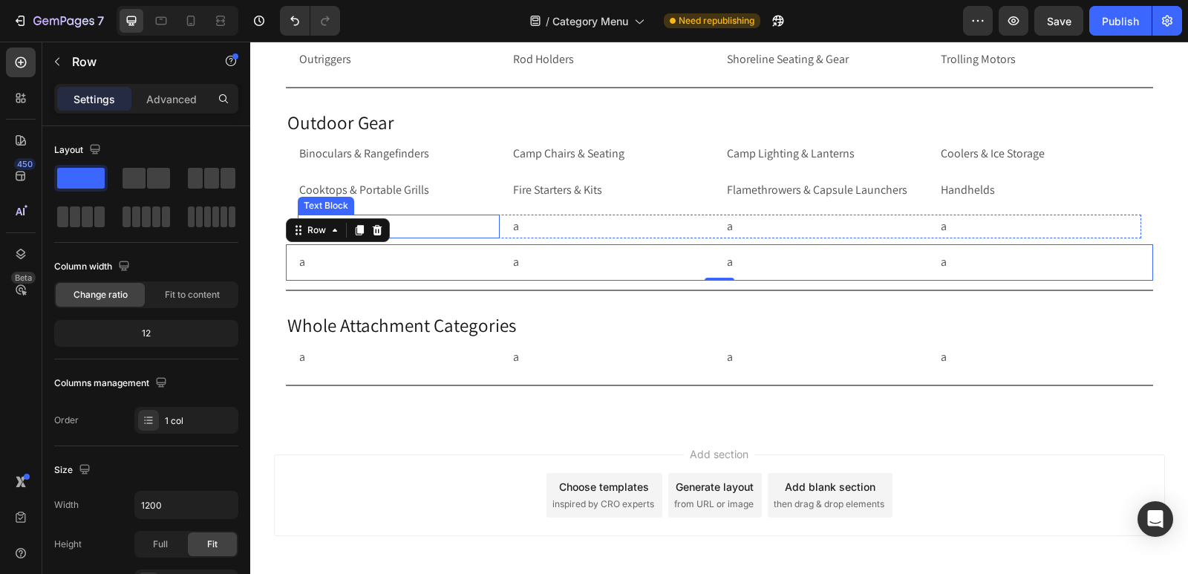
click at [419, 223] on p "a" at bounding box center [398, 227] width 199 height 22
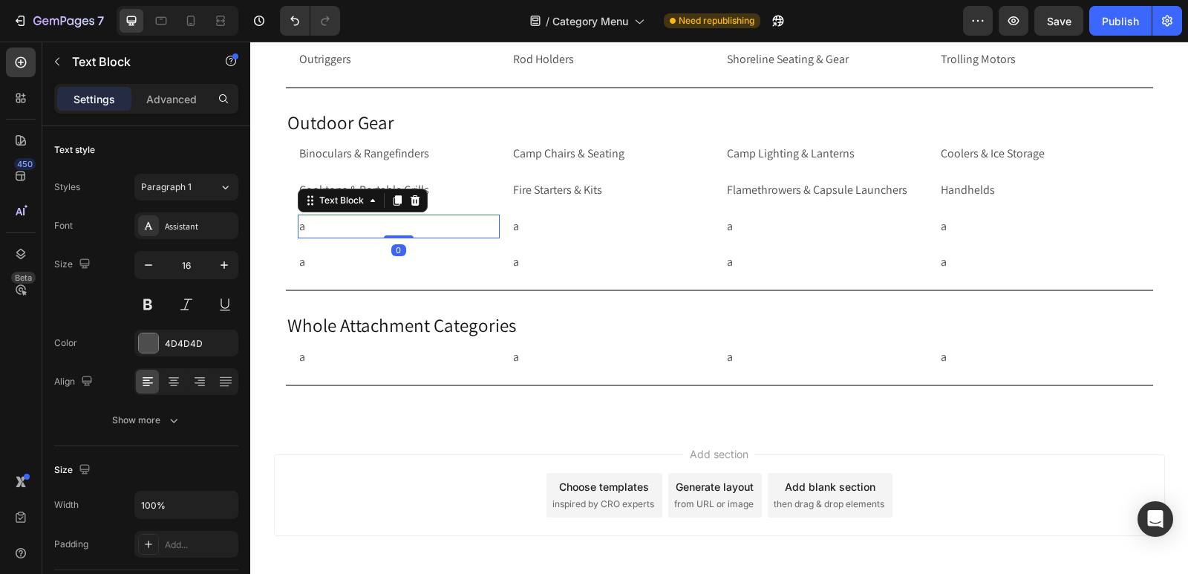
click at [419, 223] on p "a" at bounding box center [398, 227] width 199 height 22
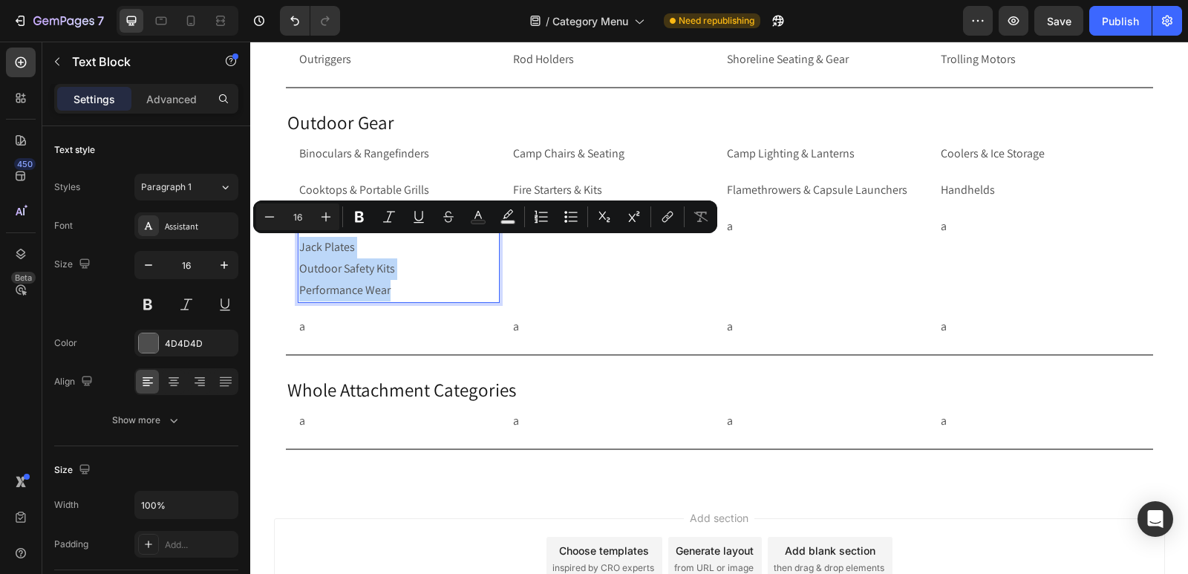
drag, startPoint x: 393, startPoint y: 289, endPoint x: 293, endPoint y: 247, distance: 107.9
click at [299, 247] on p "Insulated Kill Bag Jack Plates Outdoor Safety Kits Performance Wear" at bounding box center [398, 258] width 199 height 85
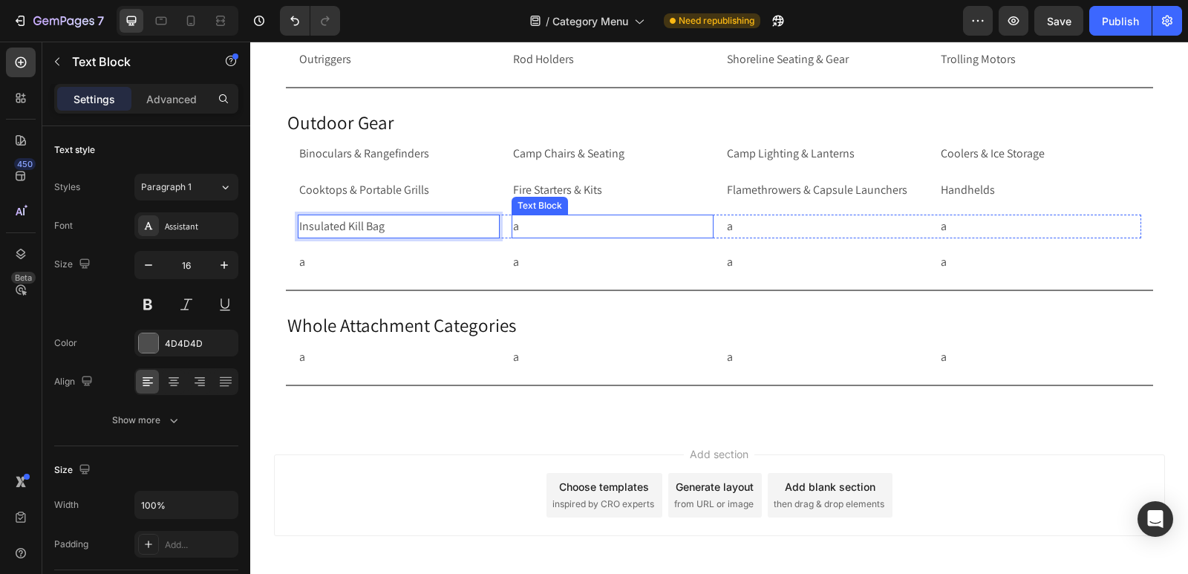
click at [587, 231] on p "a" at bounding box center [612, 227] width 199 height 22
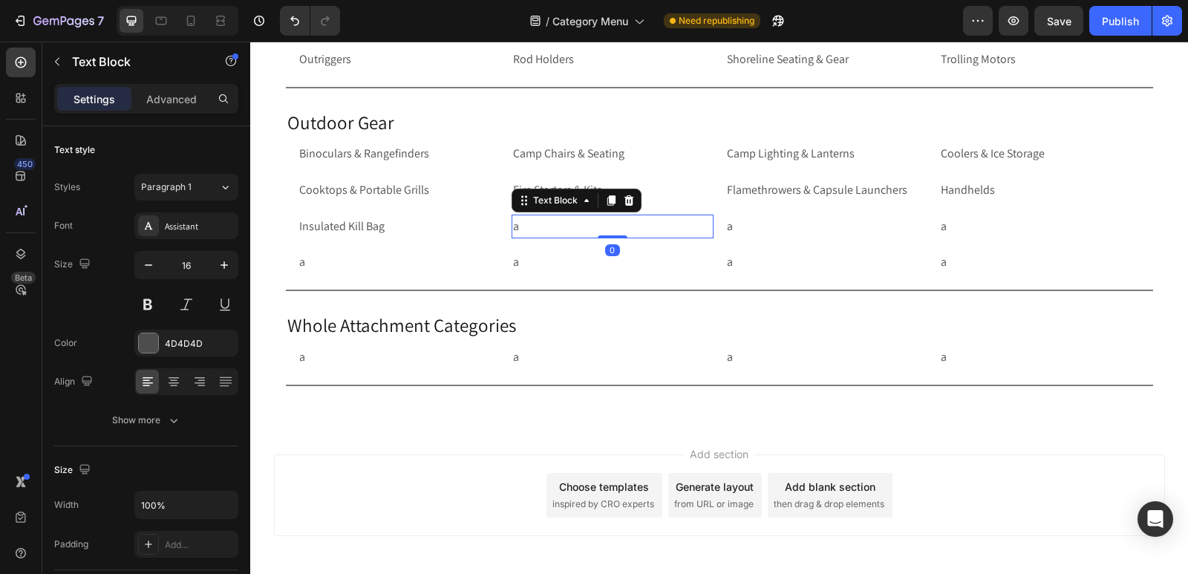
click at [587, 231] on p "a" at bounding box center [612, 227] width 199 height 22
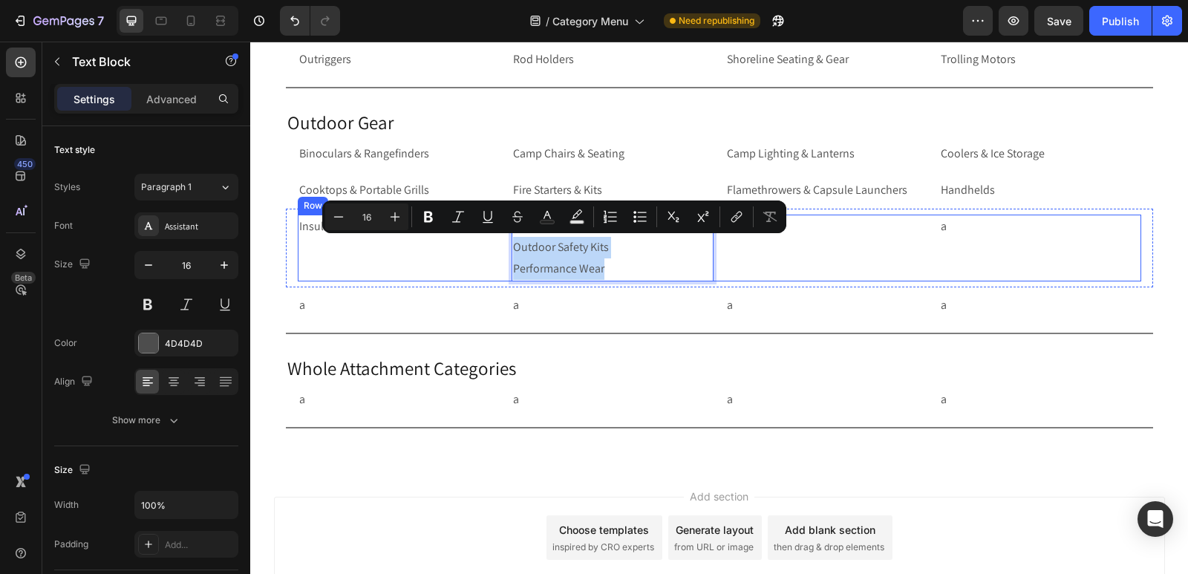
drag, startPoint x: 602, startPoint y: 267, endPoint x: 504, endPoint y: 253, distance: 98.2
click at [504, 253] on div "Insulated Kill Bag Text Block Jack Plates Outdoor Safety Kits Performance Wear …" at bounding box center [720, 248] width 844 height 67
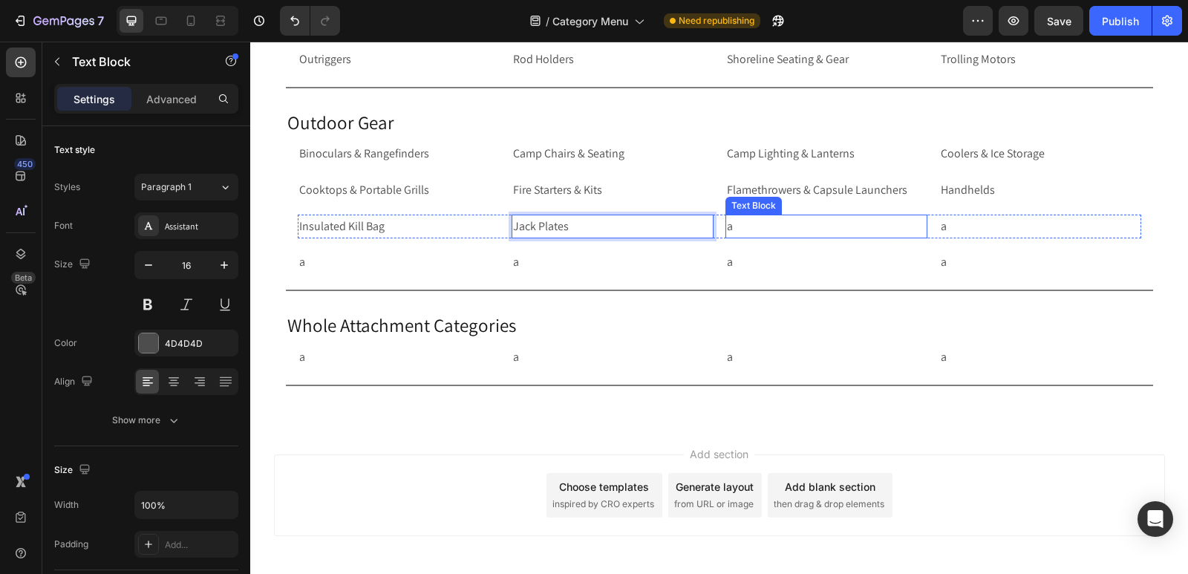
click at [764, 227] on p "a" at bounding box center [826, 227] width 199 height 22
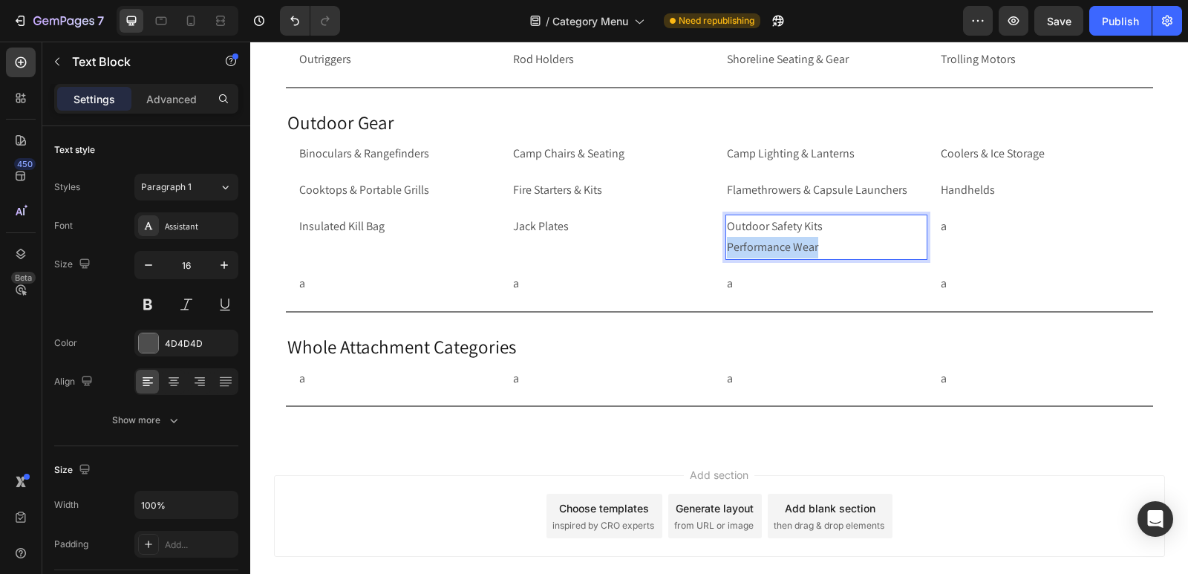
drag, startPoint x: 824, startPoint y: 243, endPoint x: 722, endPoint y: 247, distance: 102.6
click at [727, 247] on p "Outdoor Safety Kits Performance Wear" at bounding box center [826, 237] width 199 height 43
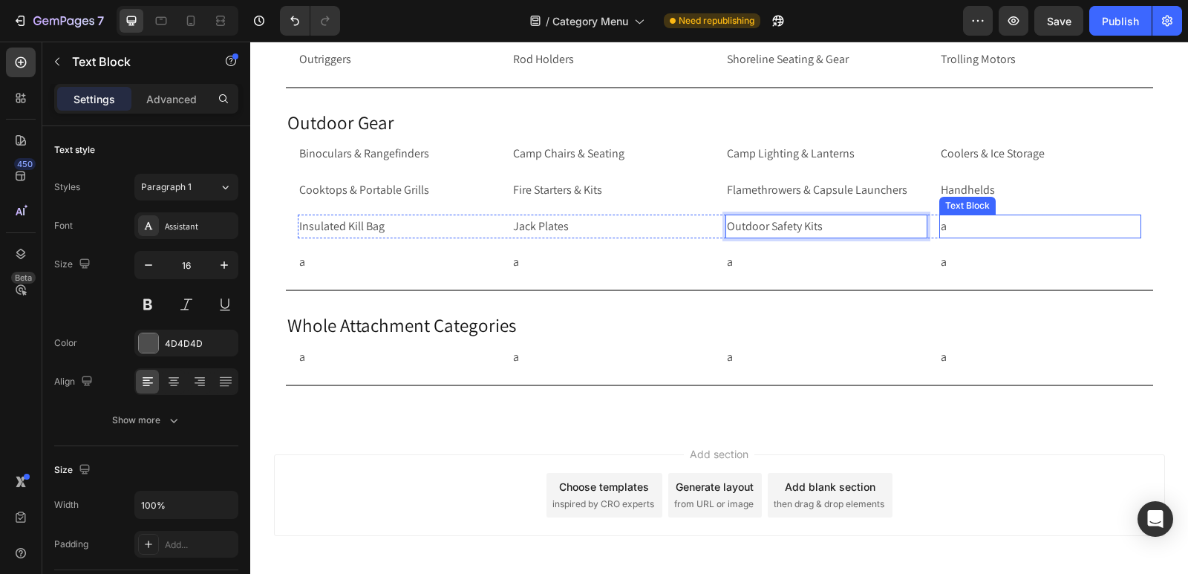
click at [985, 223] on p "a" at bounding box center [1040, 227] width 199 height 22
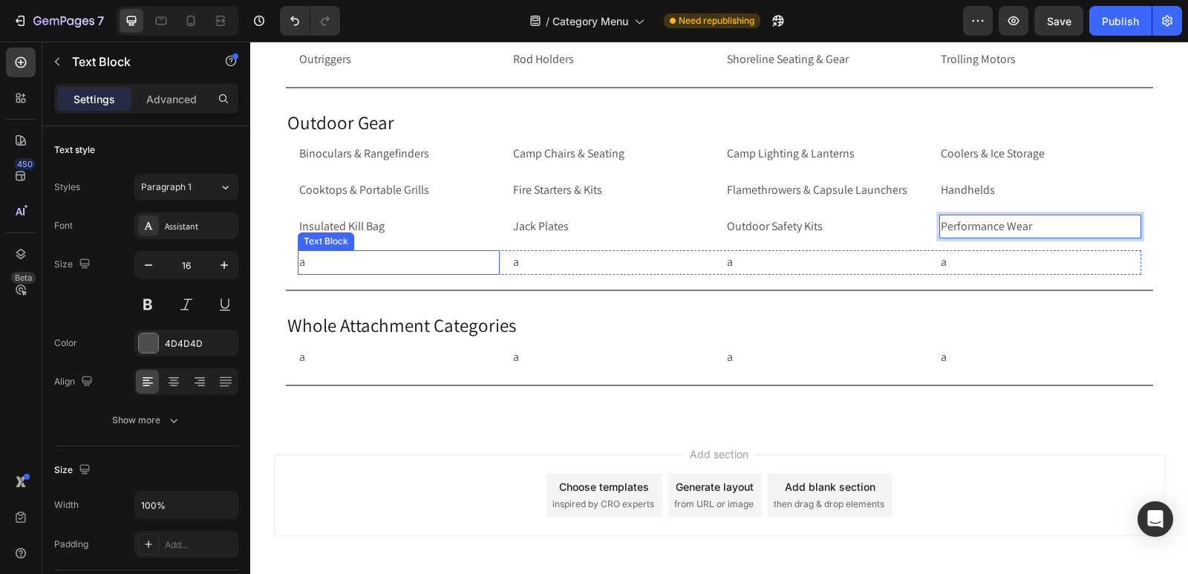
click at [311, 264] on p "a" at bounding box center [398, 263] width 199 height 22
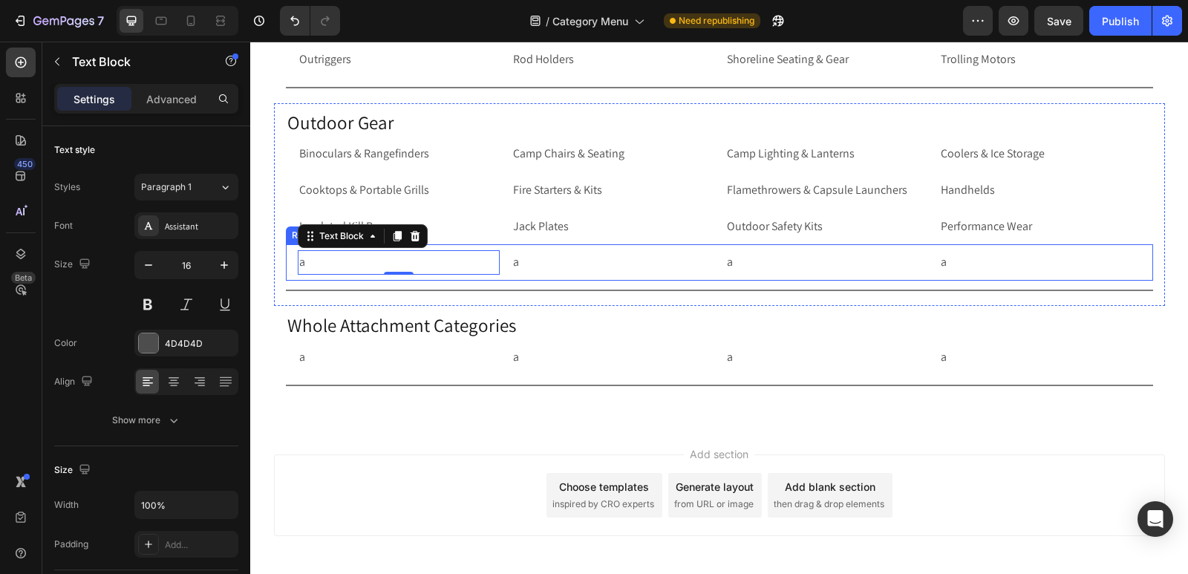
click at [286, 266] on div "a Text Block 0 a Text Block a Text Block a Text Block Row Row" at bounding box center [719, 262] width 867 height 36
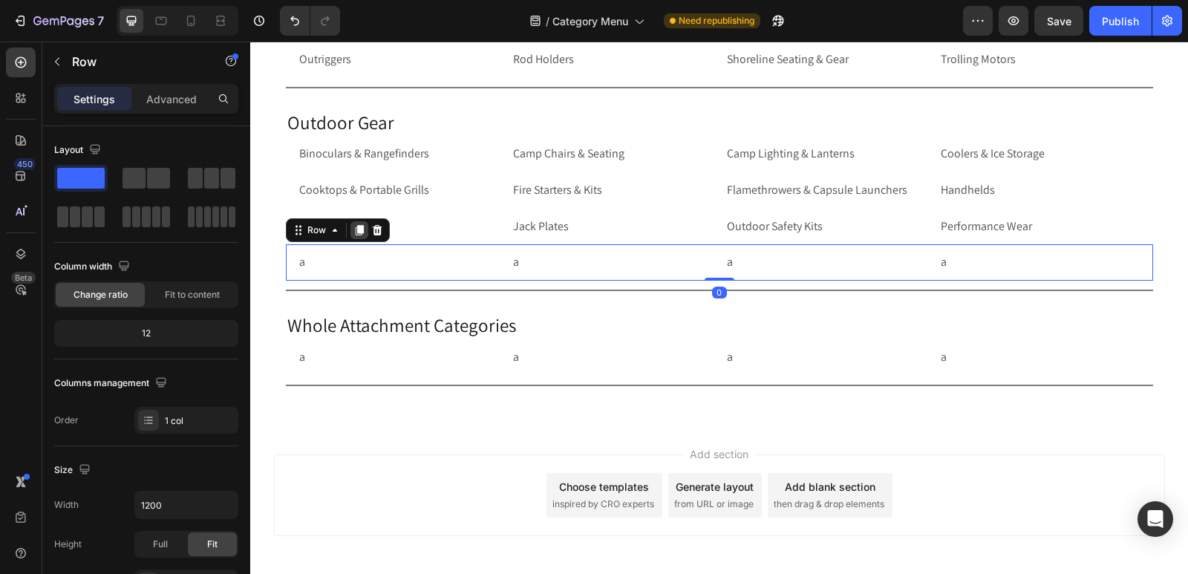
click at [355, 232] on icon at bounding box center [359, 231] width 8 height 10
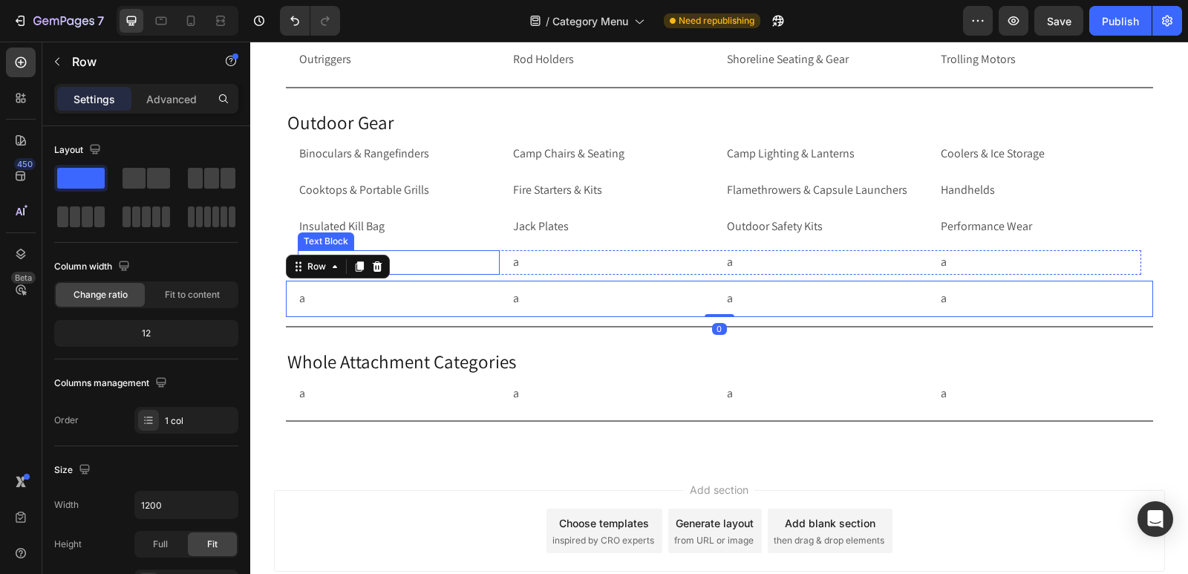
click at [468, 263] on p "a" at bounding box center [398, 263] width 199 height 22
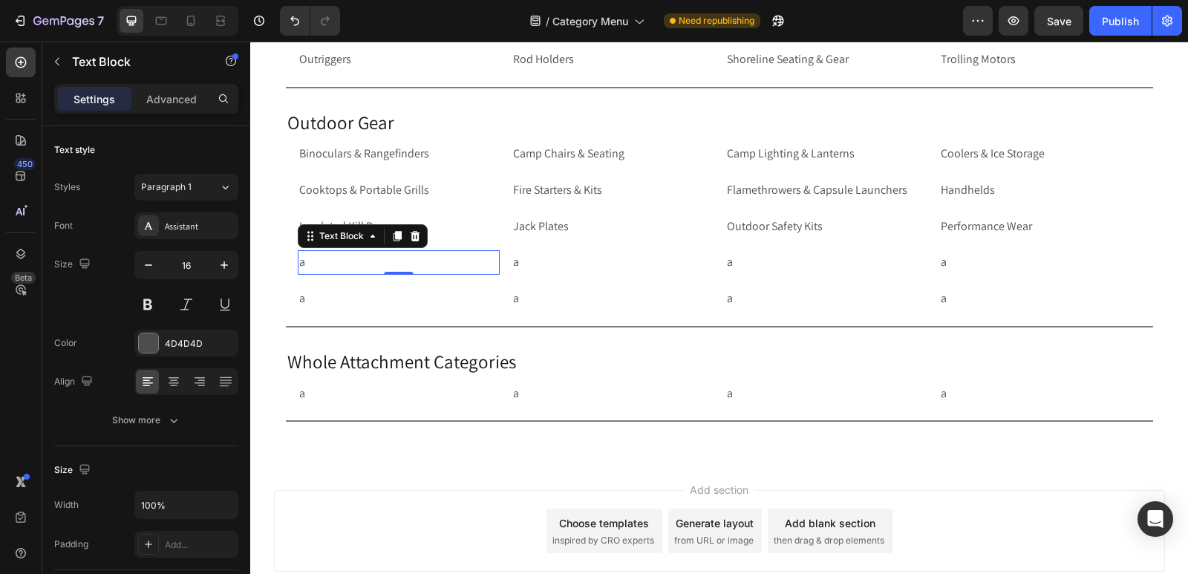
click at [340, 264] on p "a" at bounding box center [398, 263] width 199 height 22
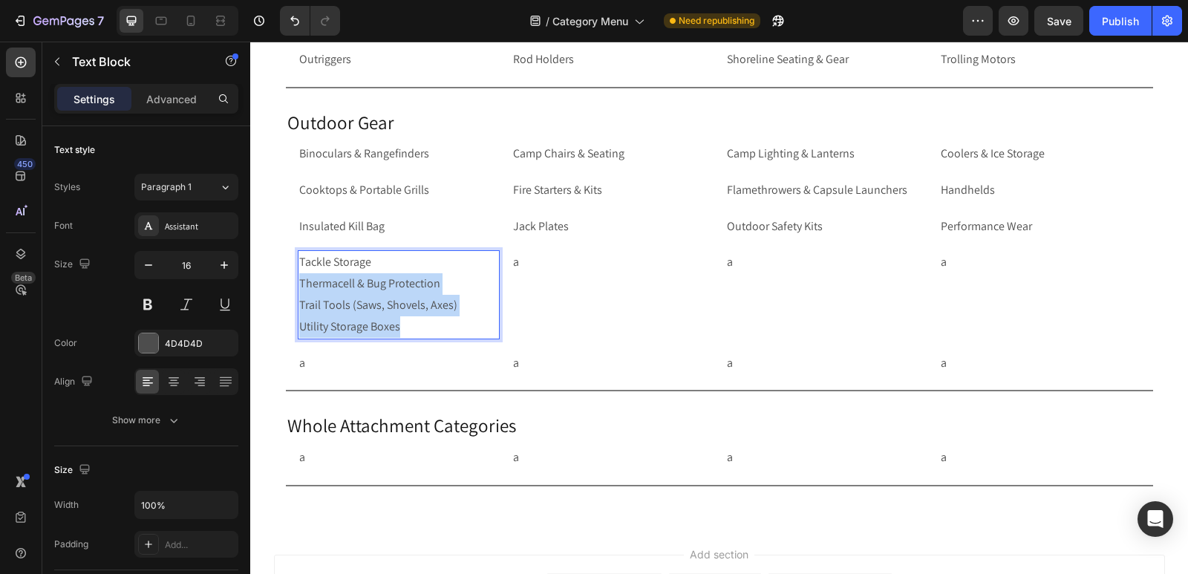
drag, startPoint x: 403, startPoint y: 328, endPoint x: 293, endPoint y: 287, distance: 117.5
click at [298, 287] on div "Tackle Storage Thermacell & Bug Protection Trail Tools (Saws, Shovels, Axes) Ut…" at bounding box center [399, 294] width 202 height 88
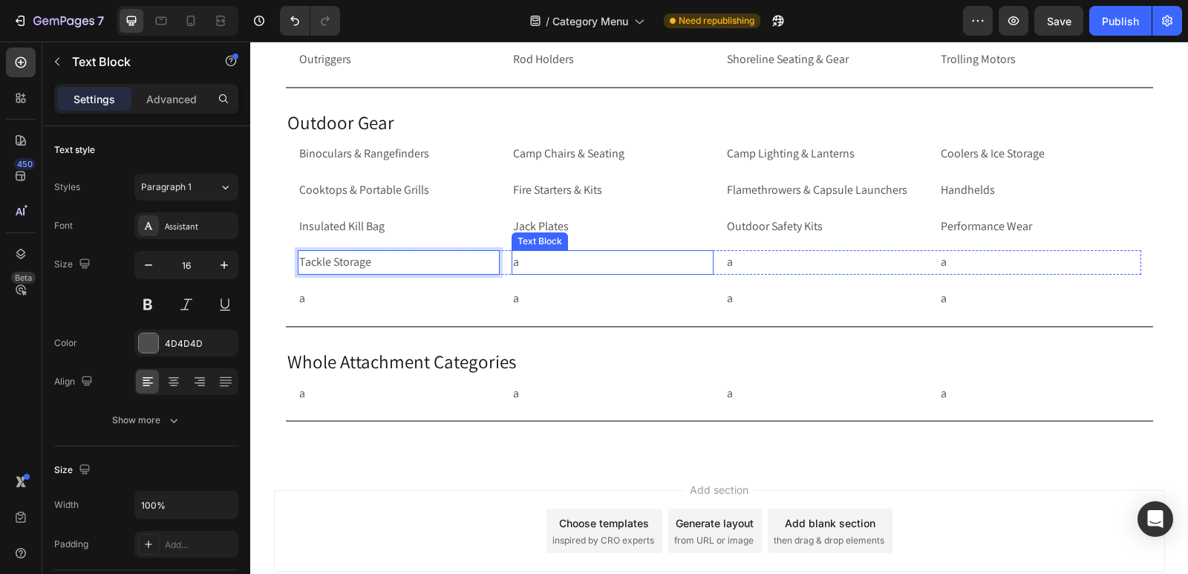
click at [544, 266] on p "a" at bounding box center [612, 263] width 199 height 22
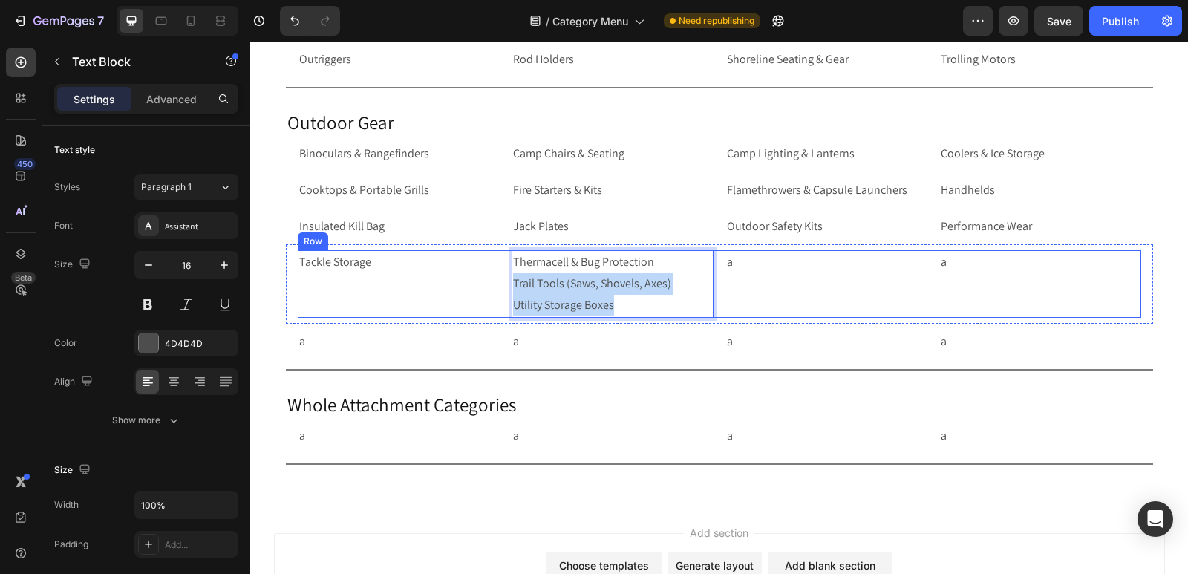
drag, startPoint x: 619, startPoint y: 305, endPoint x: 501, endPoint y: 281, distance: 120.5
click at [501, 281] on div "Tackle Storage Text Block Thermacell & Bug Protection Trail Tools (Saws, Shovel…" at bounding box center [720, 283] width 844 height 67
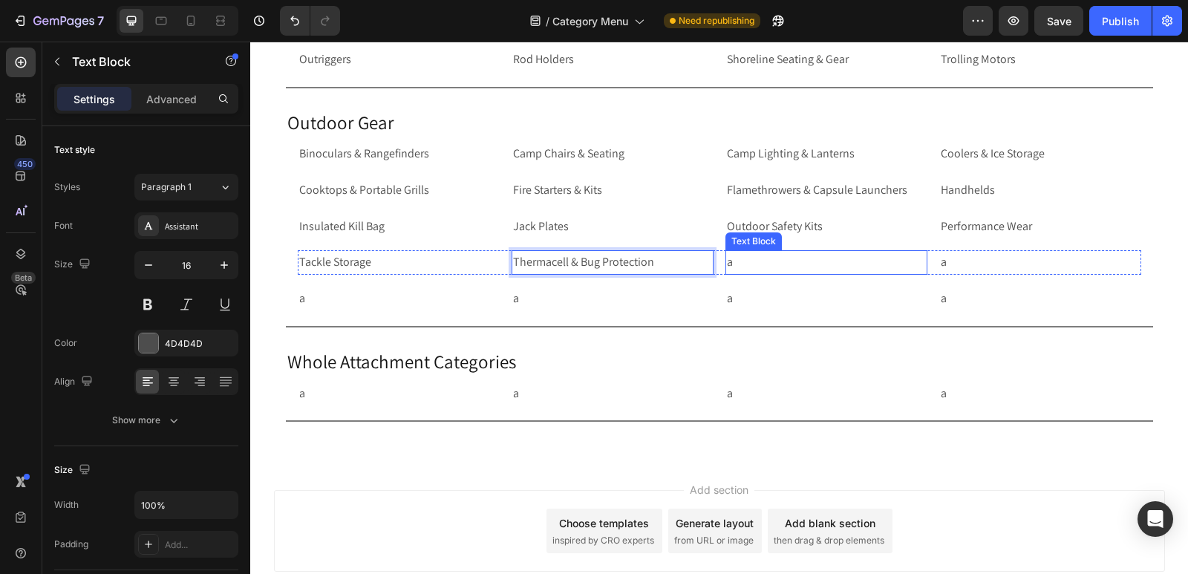
click at [758, 262] on p "a" at bounding box center [826, 263] width 199 height 22
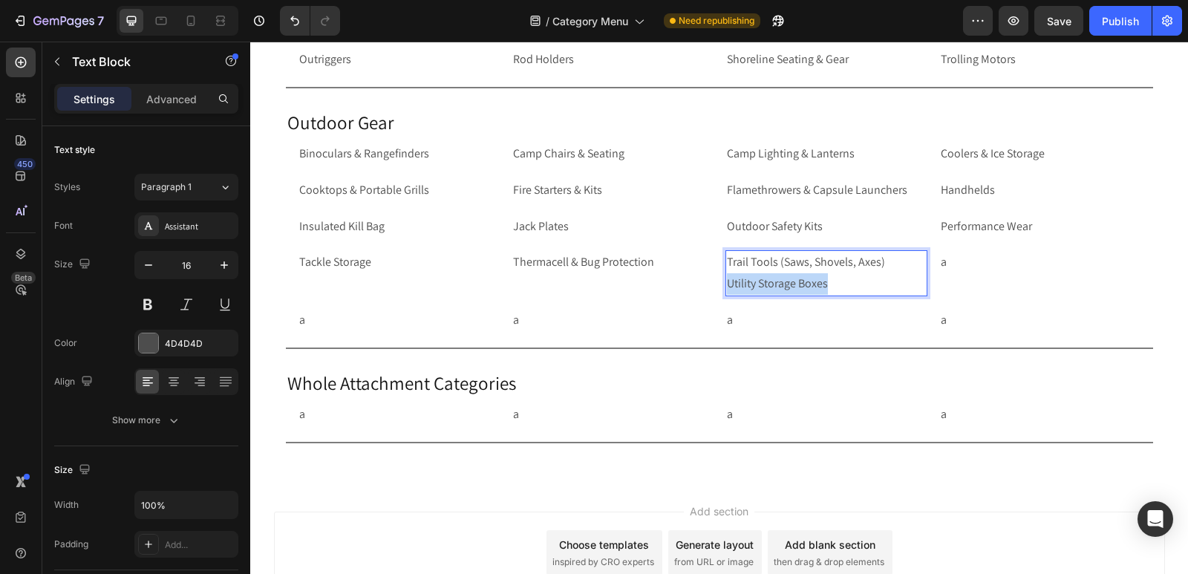
drag, startPoint x: 829, startPoint y: 283, endPoint x: 723, endPoint y: 284, distance: 105.5
click at [727, 284] on p "Trail Tools (Saws, Shovels, Axes) Utility Storage Boxes" at bounding box center [826, 273] width 199 height 43
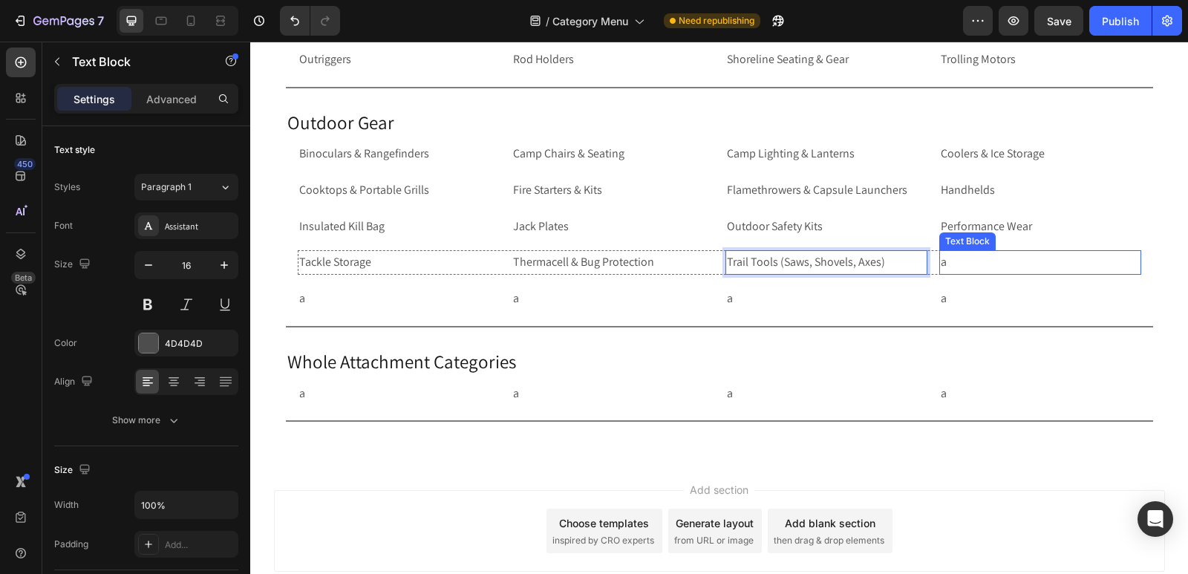
click at [981, 269] on p "a" at bounding box center [1040, 263] width 199 height 22
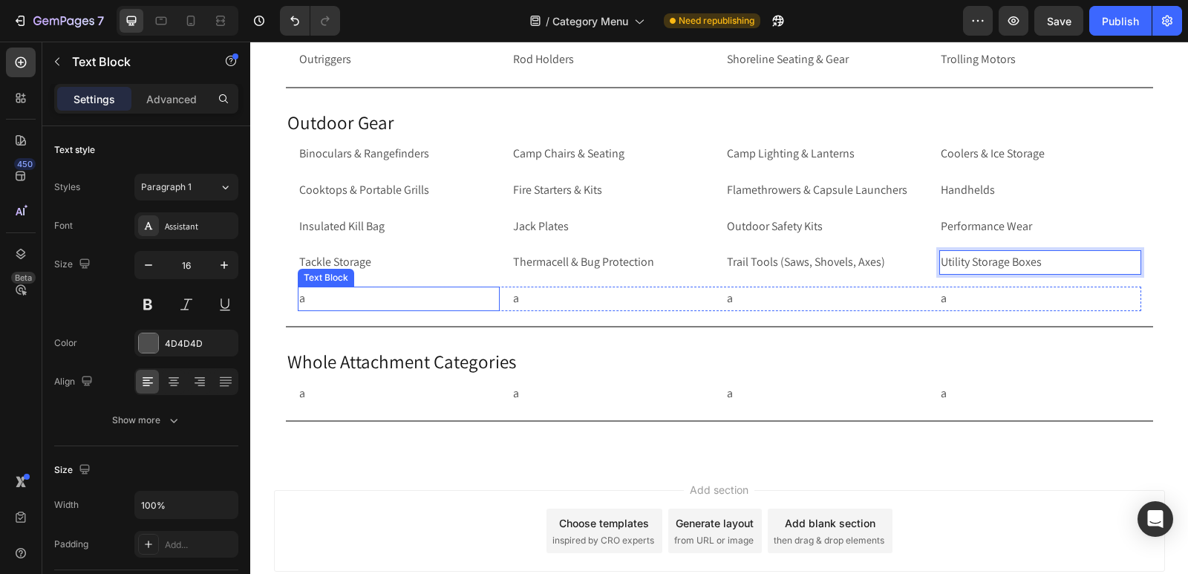
click at [328, 301] on p "a" at bounding box center [398, 299] width 199 height 22
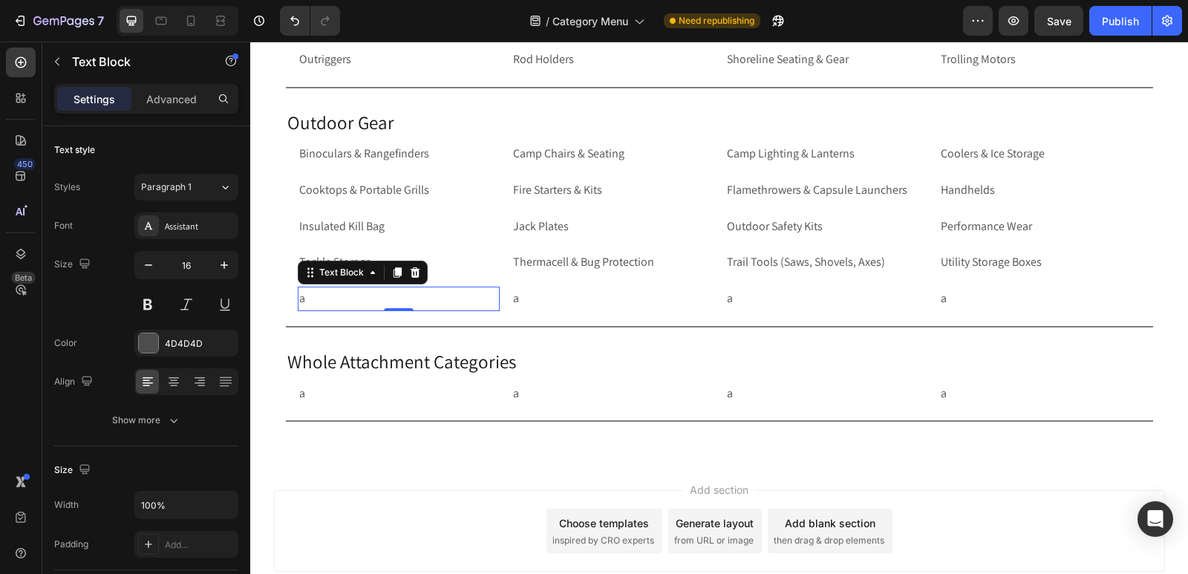
click at [336, 301] on p "a" at bounding box center [398, 299] width 199 height 22
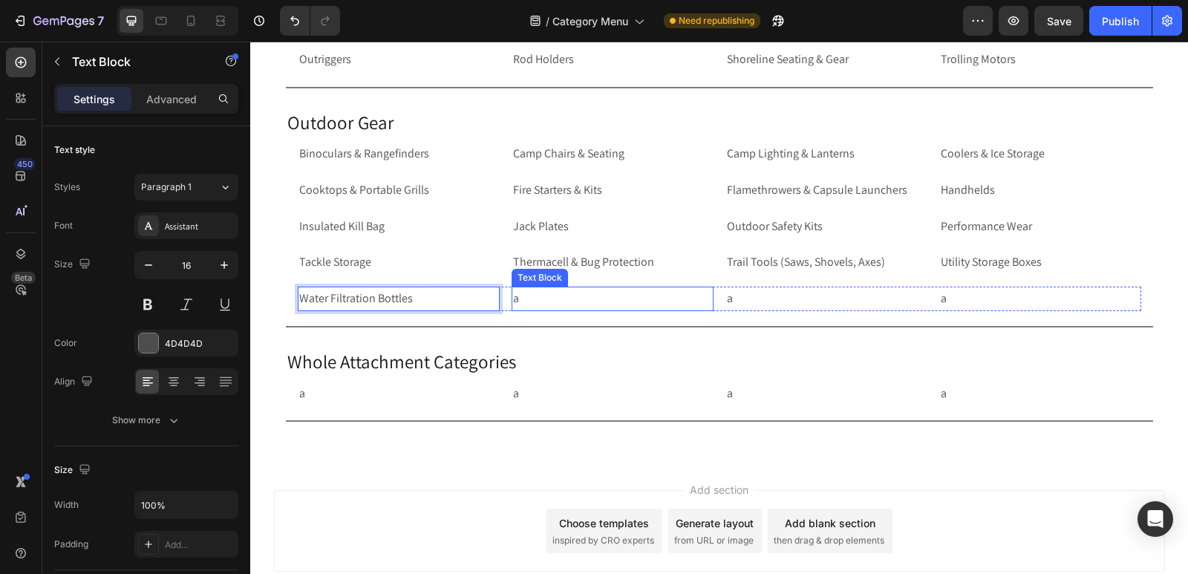
click at [561, 309] on p "a" at bounding box center [612, 299] width 199 height 22
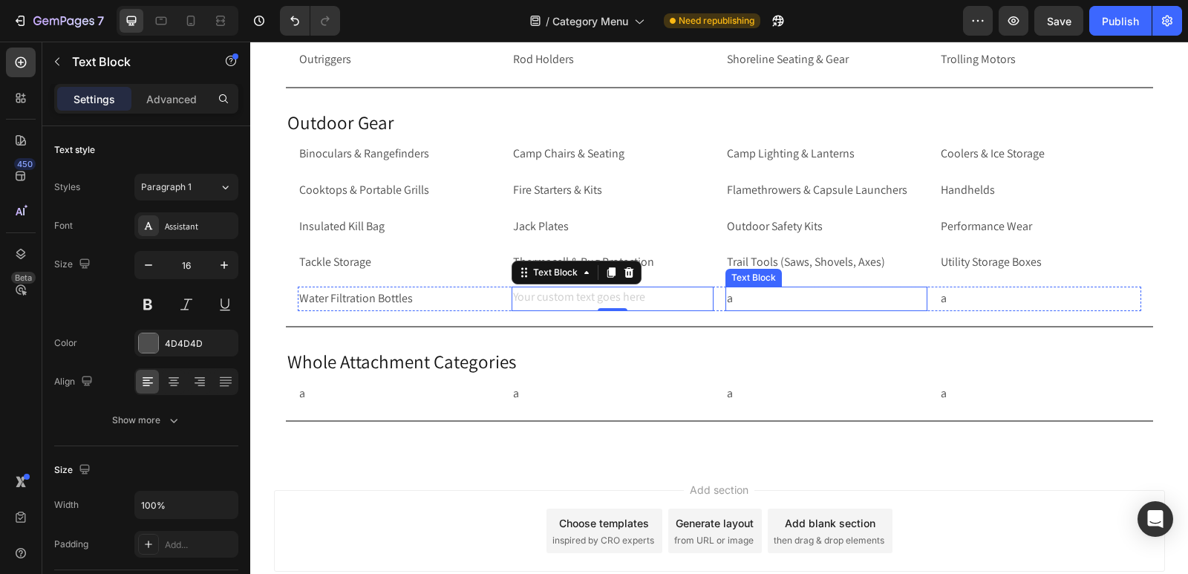
click at [759, 302] on p "a" at bounding box center [826, 299] width 199 height 22
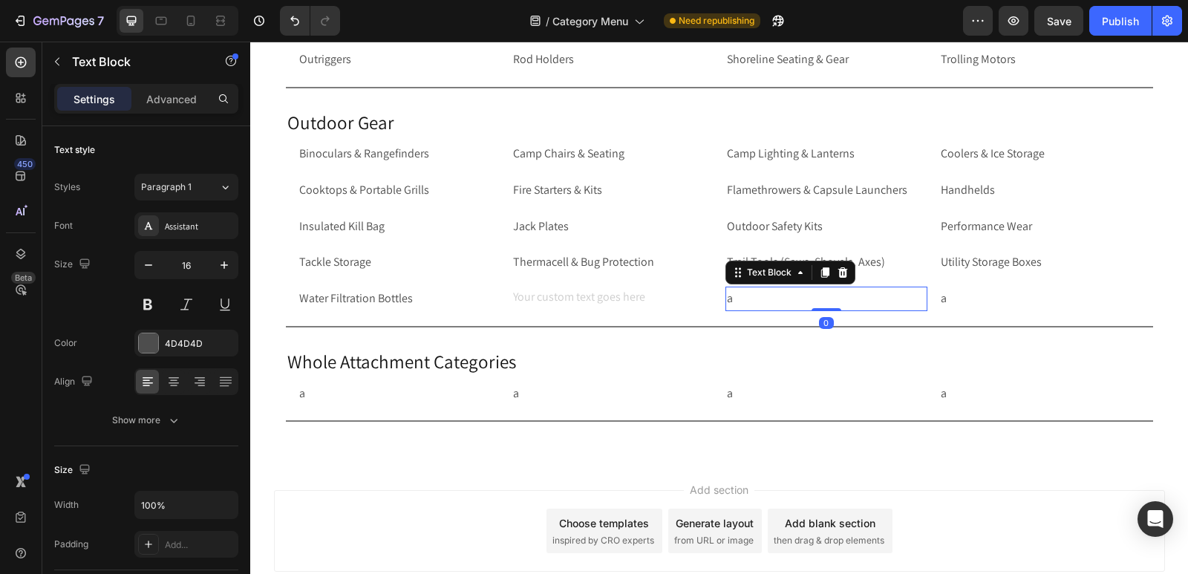
click at [759, 302] on p "a" at bounding box center [826, 299] width 199 height 22
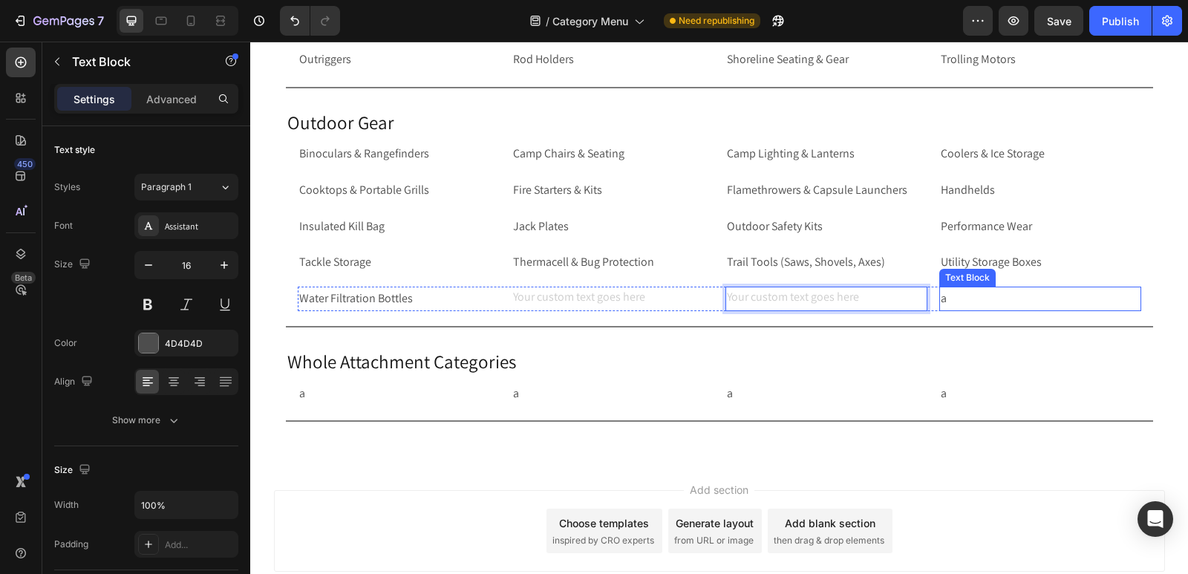
click at [961, 302] on p "a" at bounding box center [1040, 299] width 199 height 22
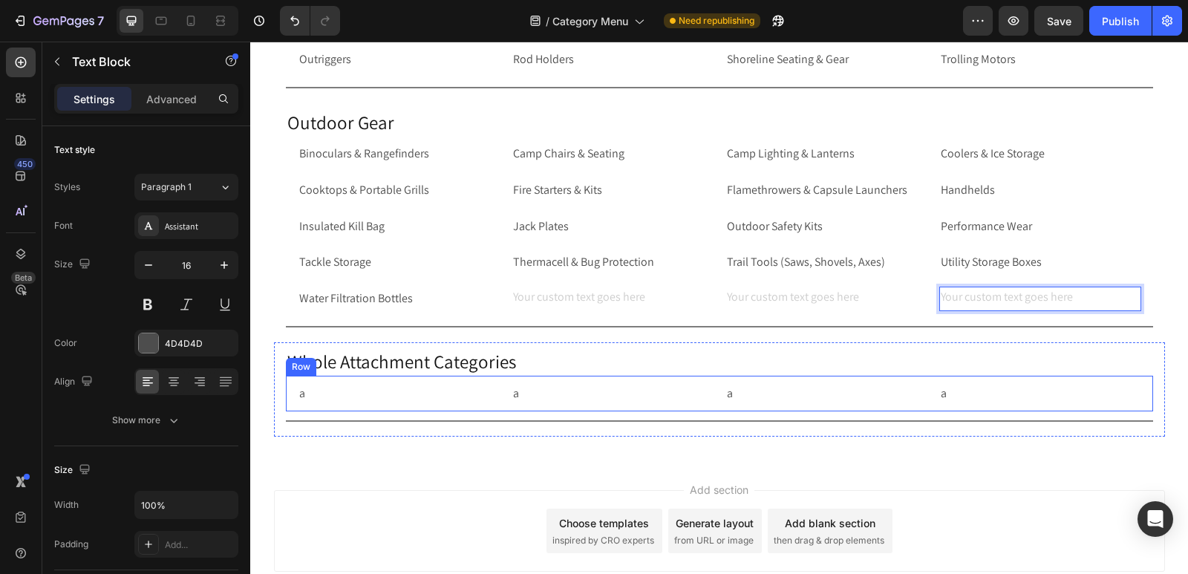
click at [287, 397] on div "a Text Block a Text Block a Text Block a Text Block Row Row" at bounding box center [719, 394] width 867 height 36
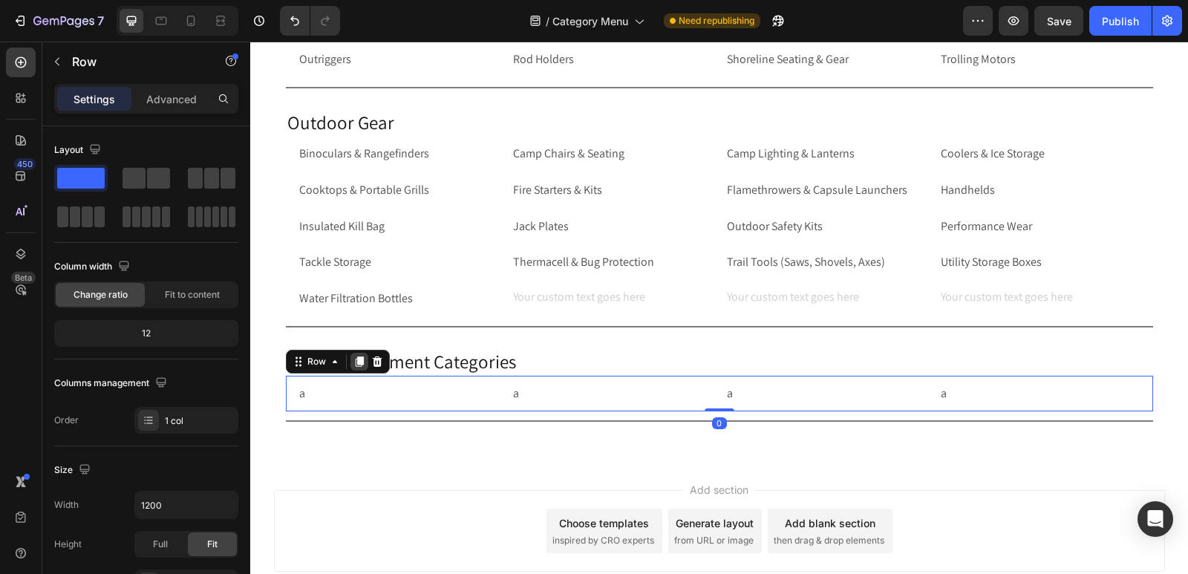
click at [355, 364] on icon at bounding box center [359, 361] width 8 height 10
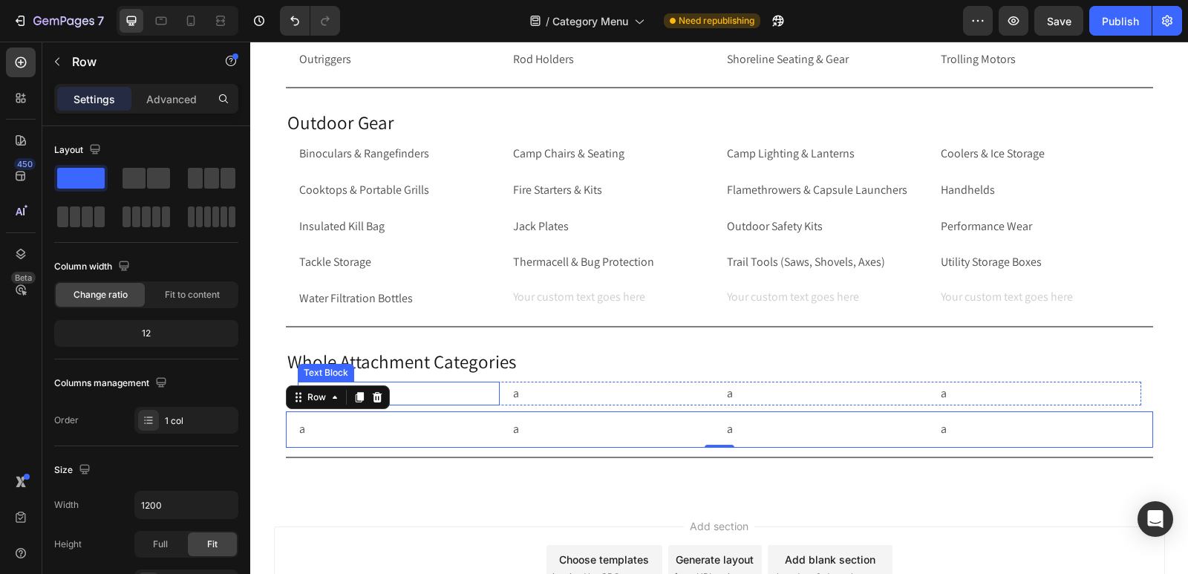
click at [400, 402] on p "a" at bounding box center [398, 394] width 199 height 22
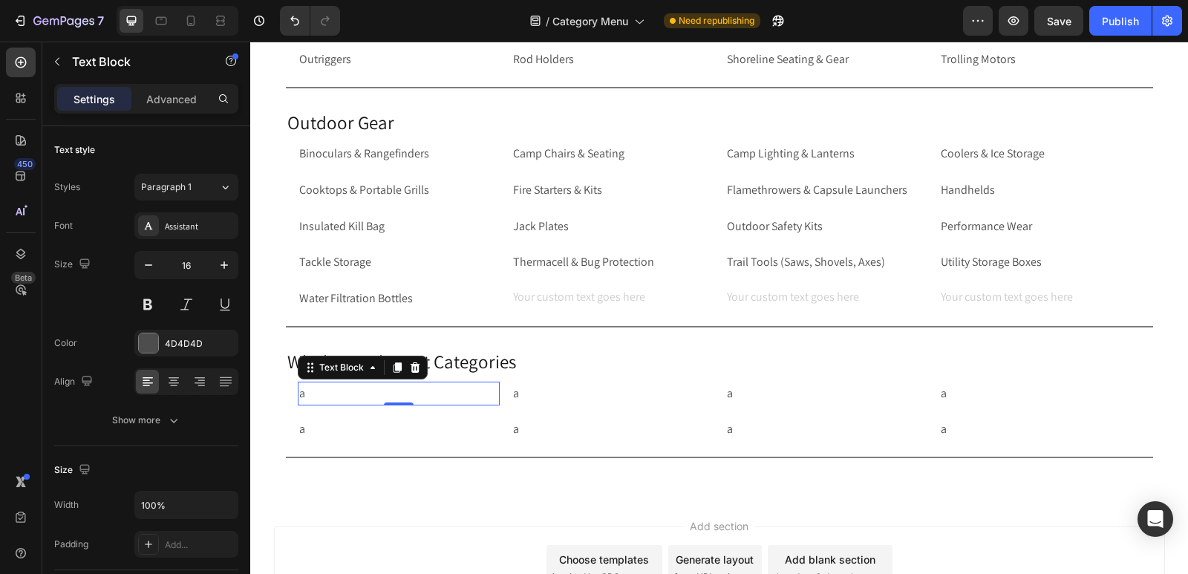
click at [439, 395] on p "a" at bounding box center [398, 394] width 199 height 22
click at [426, 390] on p "a" at bounding box center [398, 394] width 199 height 22
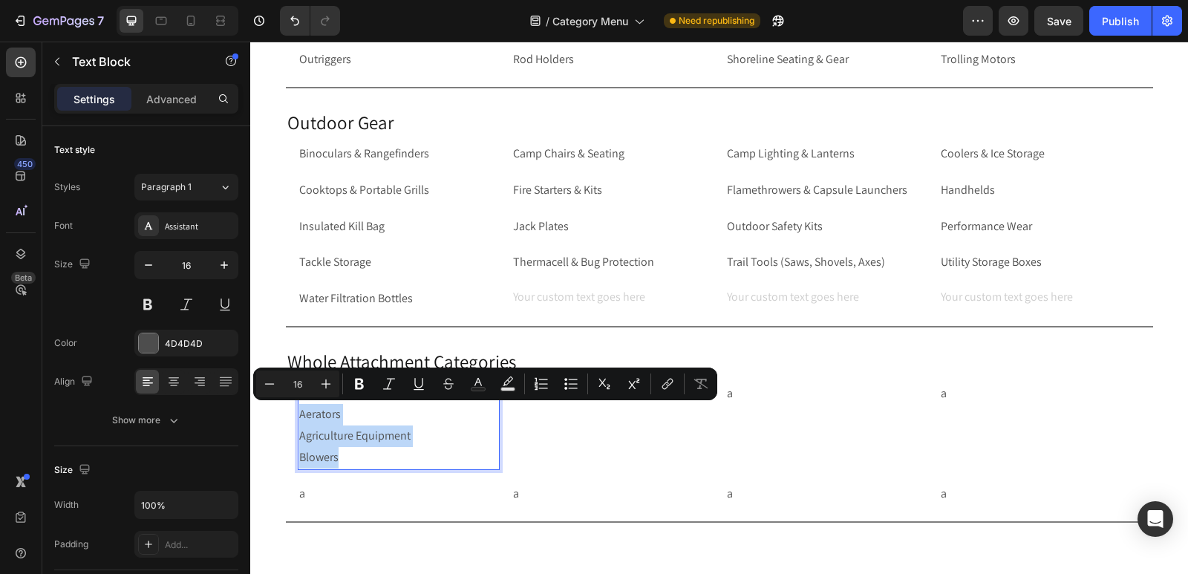
drag, startPoint x: 340, startPoint y: 457, endPoint x: 292, endPoint y: 417, distance: 62.8
click at [298, 417] on div "Adapter brackets Aerators Agriculture Equipment Blowers" at bounding box center [399, 426] width 202 height 88
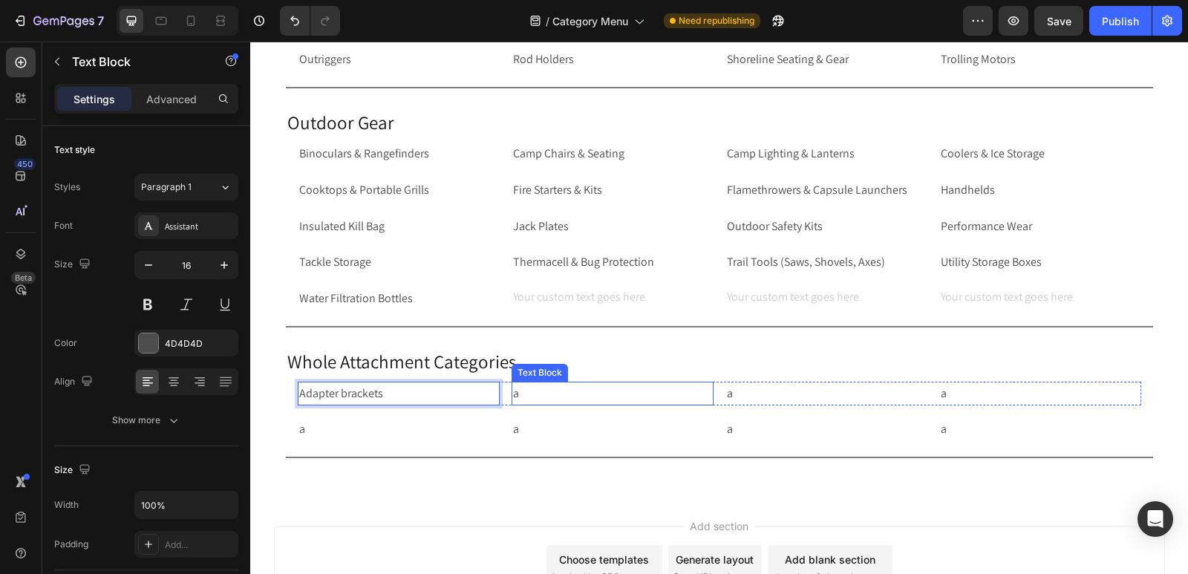
click at [526, 393] on p "a" at bounding box center [612, 394] width 199 height 22
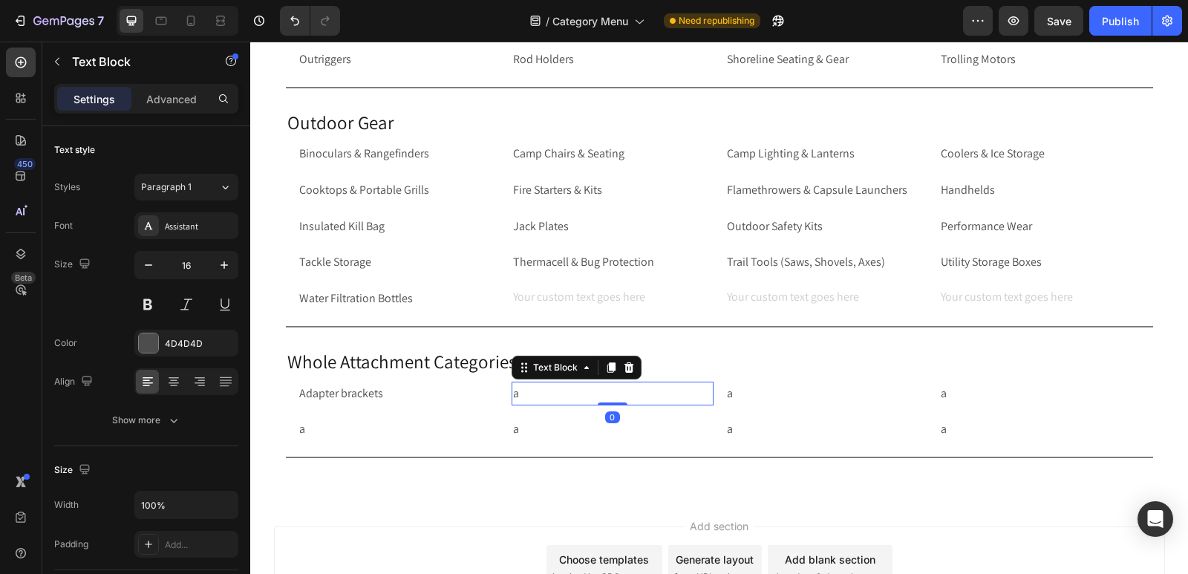
click at [526, 393] on p "a" at bounding box center [612, 394] width 199 height 22
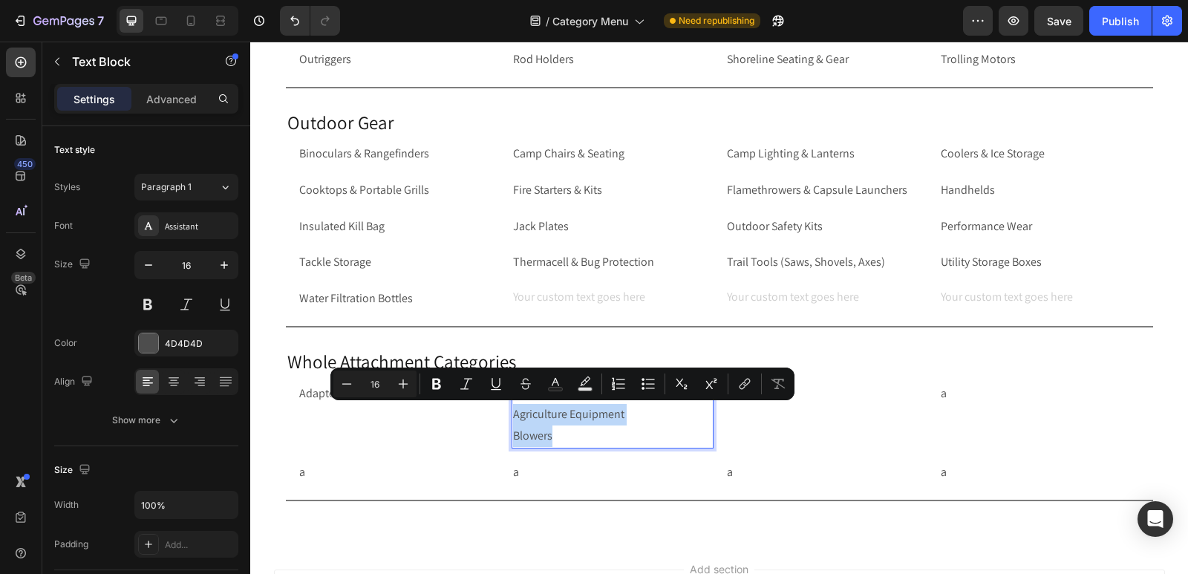
drag, startPoint x: 556, startPoint y: 437, endPoint x: 509, endPoint y: 411, distance: 53.5
click at [513, 411] on p "Aerators Agriculture Equipment Blowers" at bounding box center [612, 415] width 199 height 64
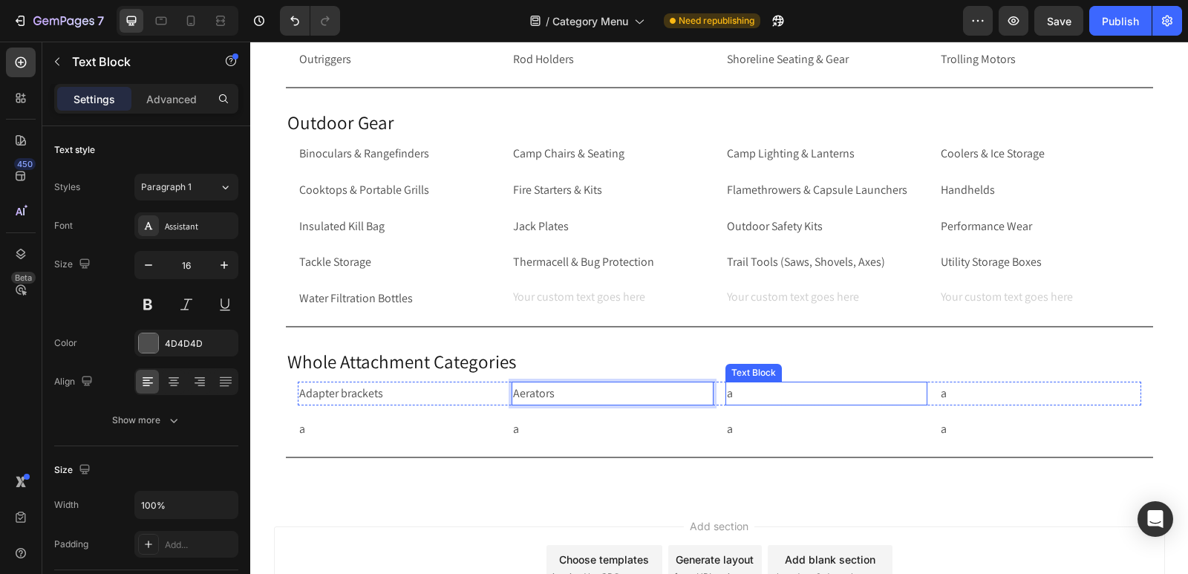
click at [747, 394] on p "a" at bounding box center [826, 394] width 199 height 22
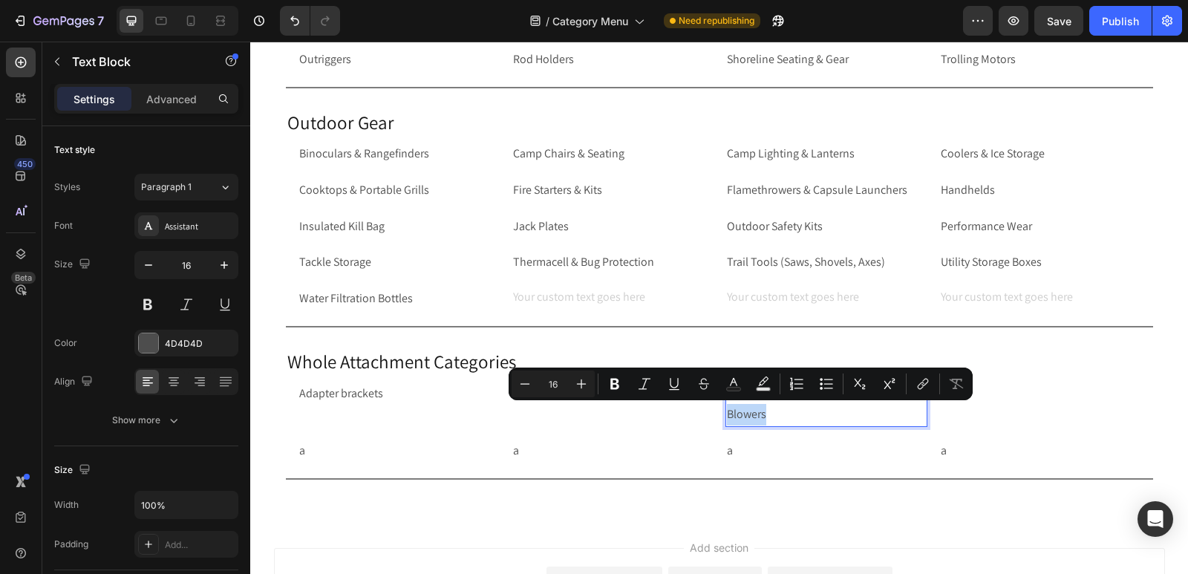
drag, startPoint x: 772, startPoint y: 412, endPoint x: 721, endPoint y: 415, distance: 51.3
click at [727, 415] on p "Agriculture Equipment Blowers" at bounding box center [826, 404] width 199 height 43
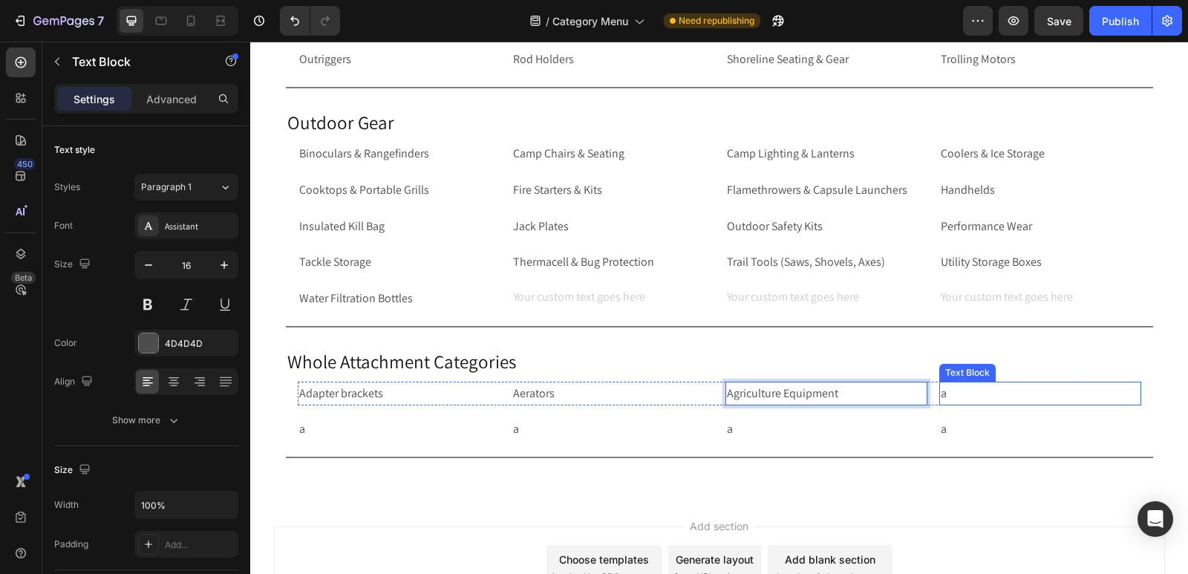
click at [980, 397] on p "a" at bounding box center [1040, 394] width 199 height 22
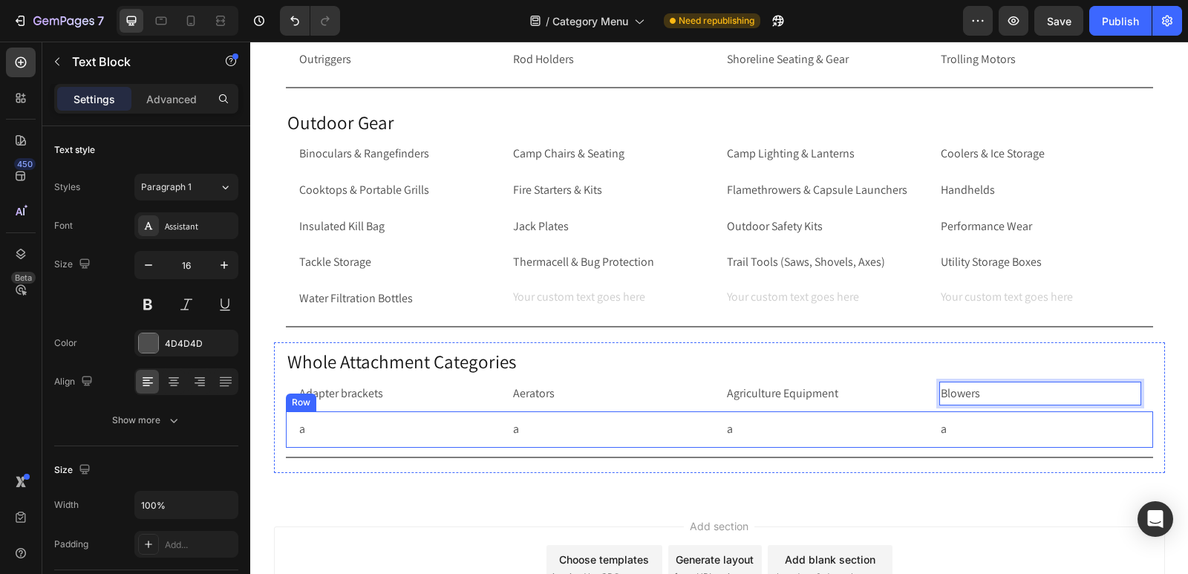
click at [291, 434] on div "a Text Block a Text Block a Text Block a Text Block Row Row" at bounding box center [719, 429] width 867 height 36
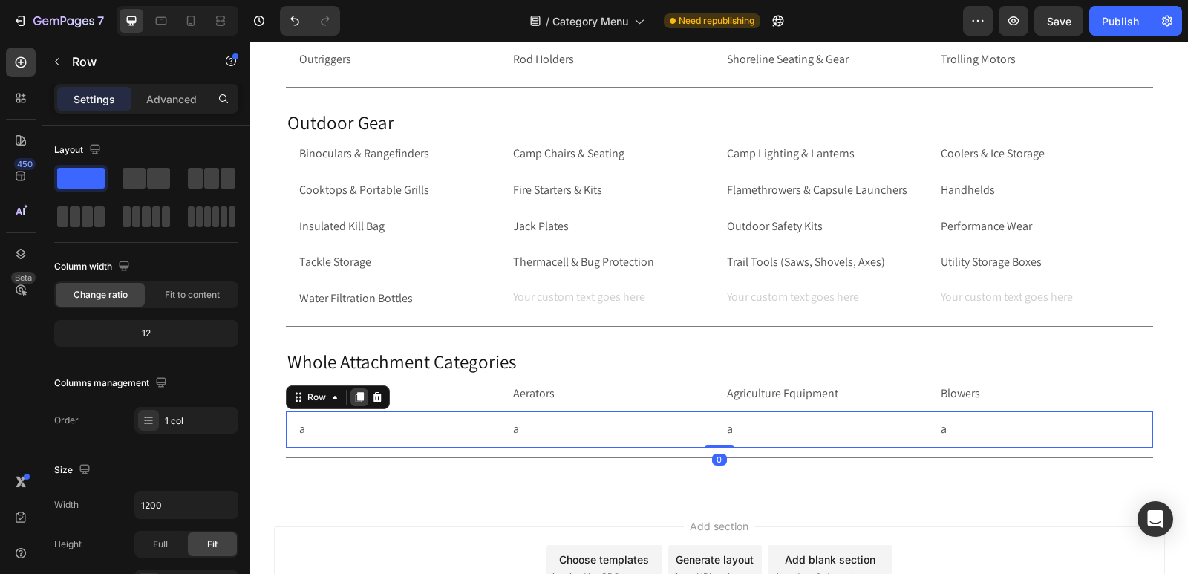
click at [355, 398] on icon at bounding box center [359, 398] width 8 height 10
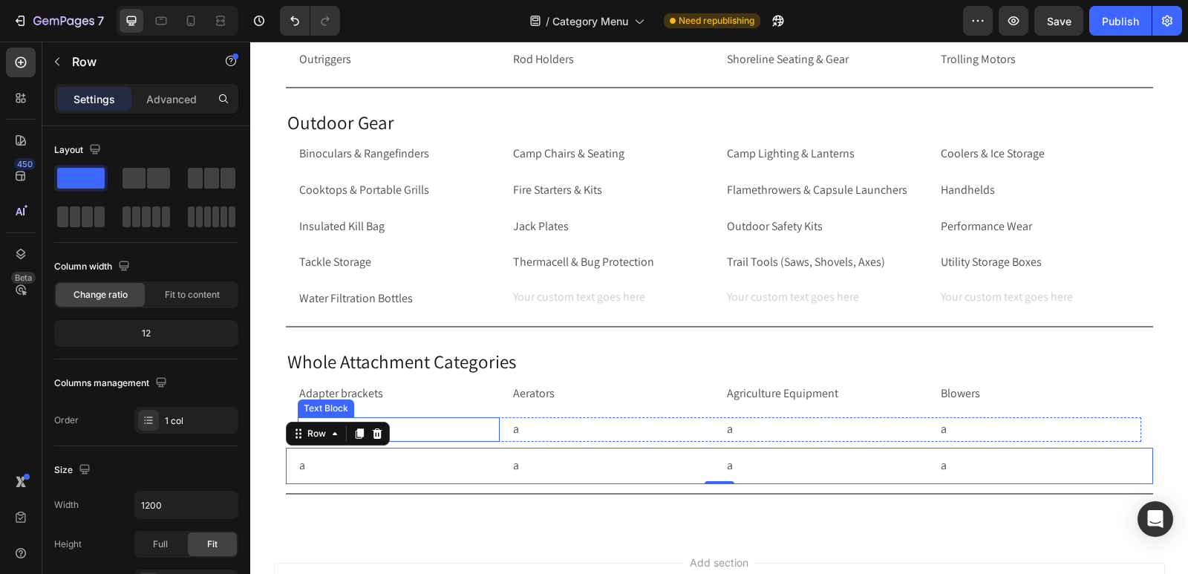
click at [441, 429] on p "a" at bounding box center [398, 430] width 199 height 22
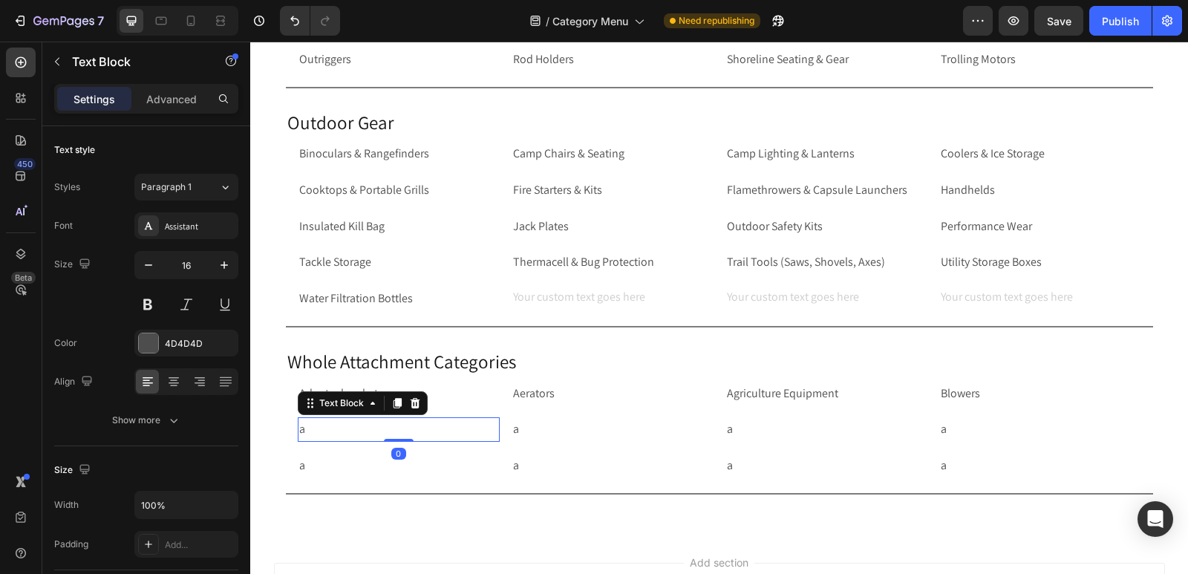
click at [441, 429] on p "a" at bounding box center [398, 430] width 199 height 22
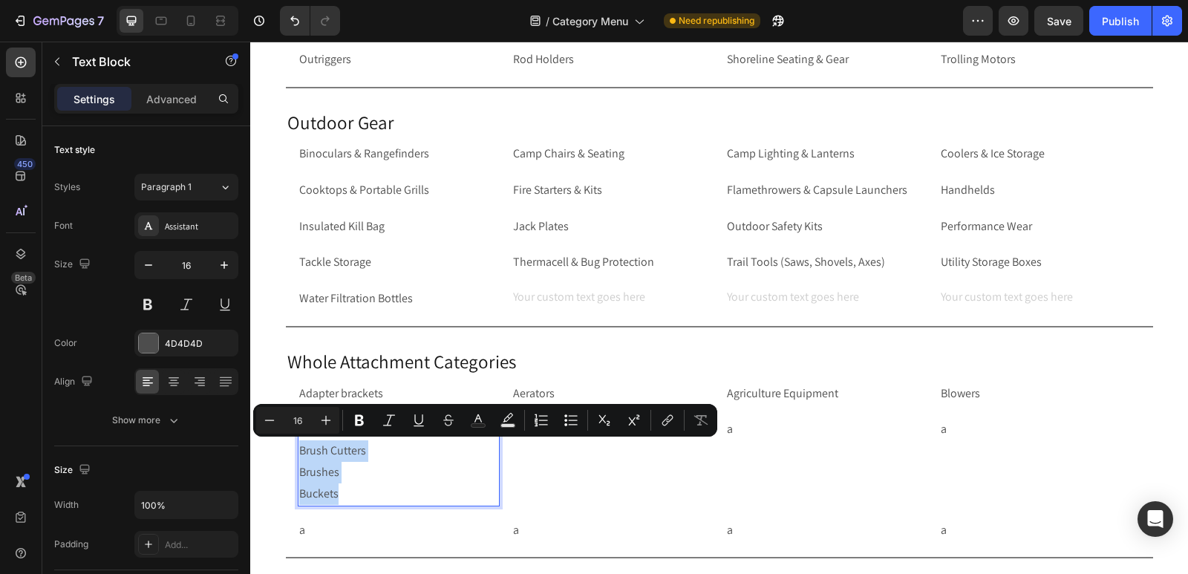
drag, startPoint x: 336, startPoint y: 489, endPoint x: 292, endPoint y: 451, distance: 58.5
click at [298, 451] on div "Brooms Brush Cutters Brushes Buckets" at bounding box center [399, 461] width 202 height 88
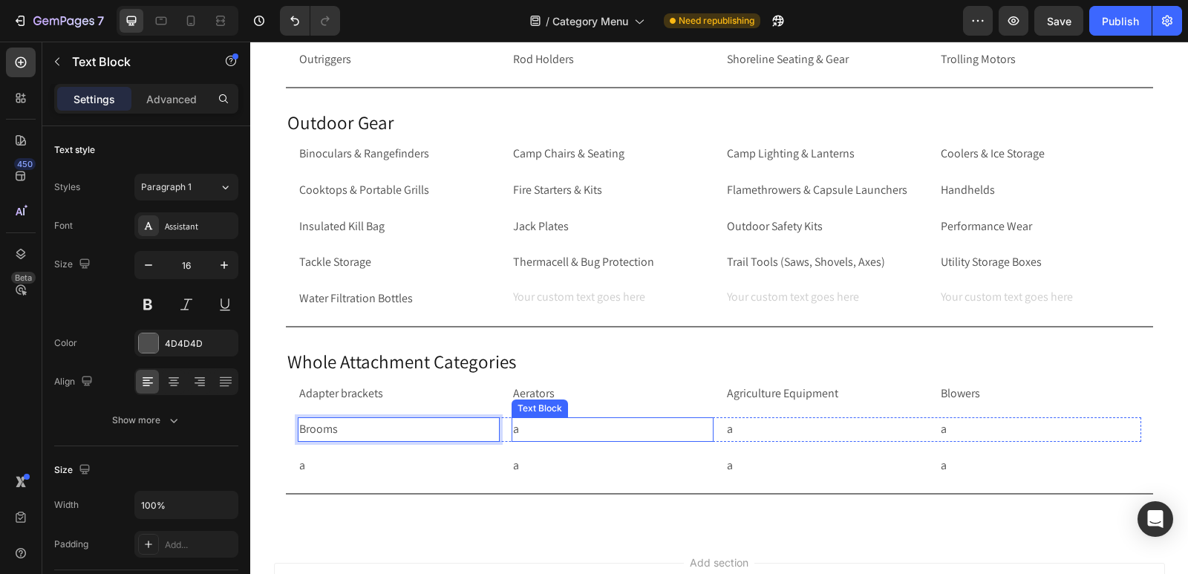
click at [561, 429] on p "a" at bounding box center [612, 430] width 199 height 22
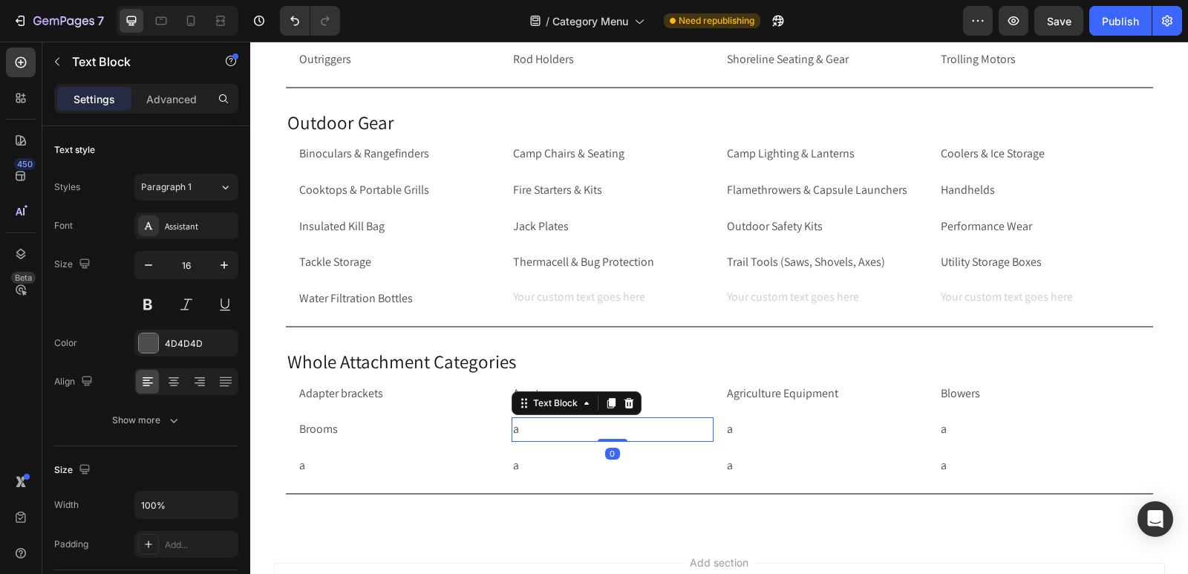
click at [561, 429] on p "a" at bounding box center [612, 430] width 199 height 22
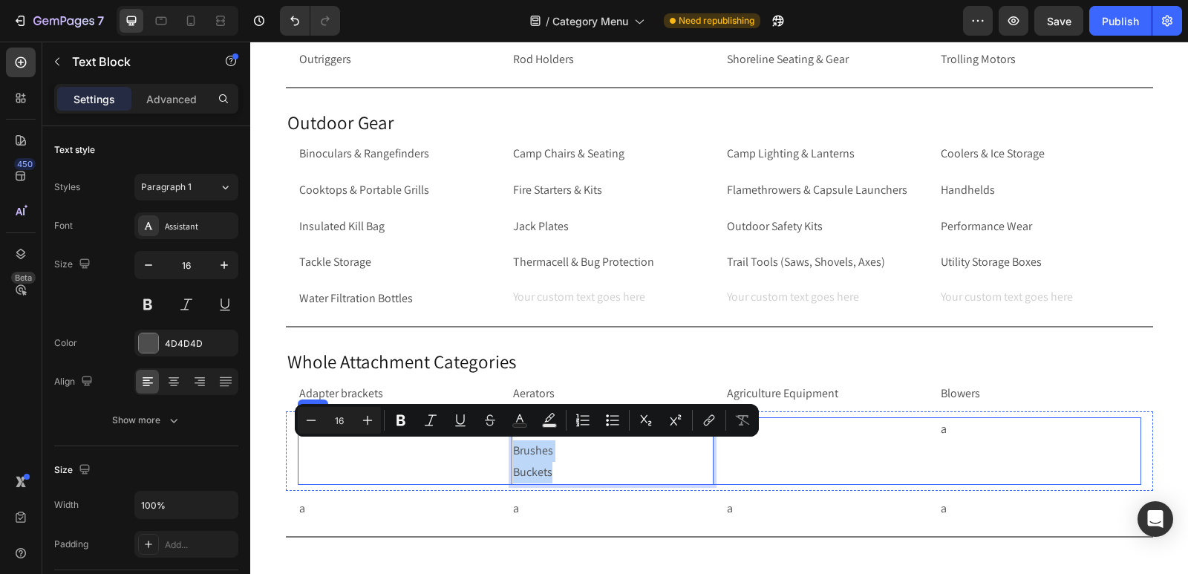
drag, startPoint x: 555, startPoint y: 469, endPoint x: 504, endPoint y: 452, distance: 54.0
click at [504, 452] on div "Brooms Text Block Brush Cutters Brushes Buckets Text Block 0 a Text Block a Tex…" at bounding box center [720, 450] width 844 height 67
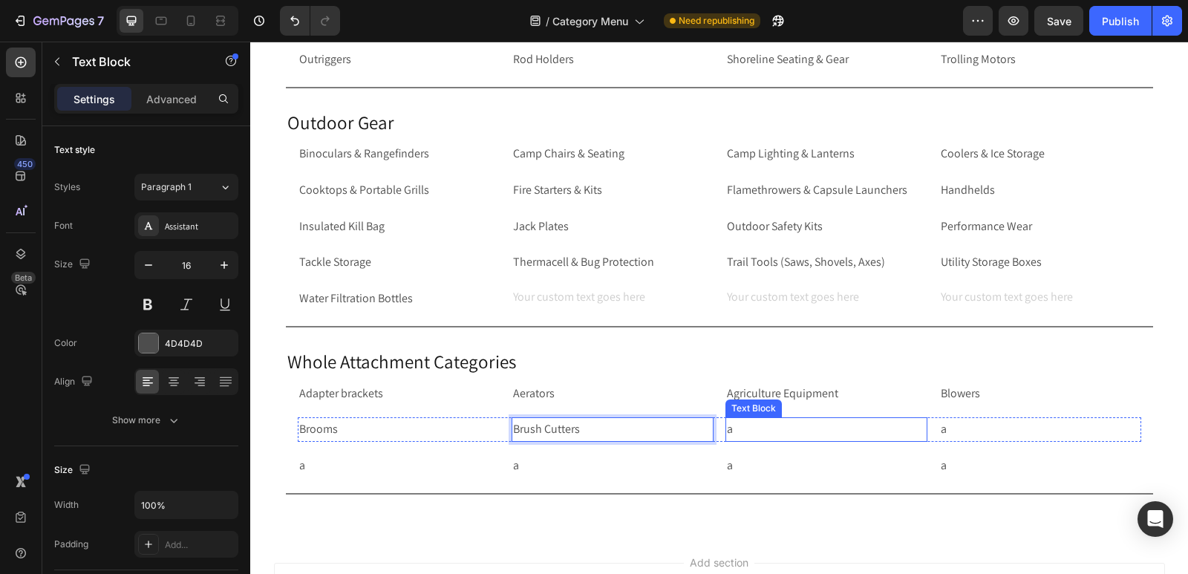
click at [741, 424] on p "a" at bounding box center [826, 430] width 199 height 22
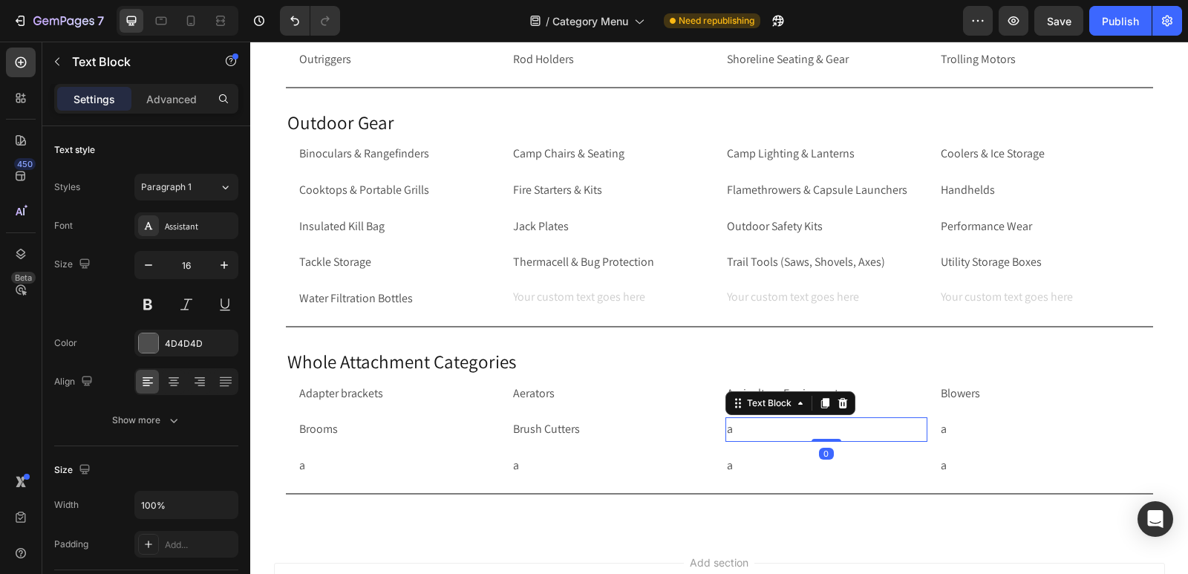
click at [741, 424] on p "a" at bounding box center [826, 430] width 199 height 22
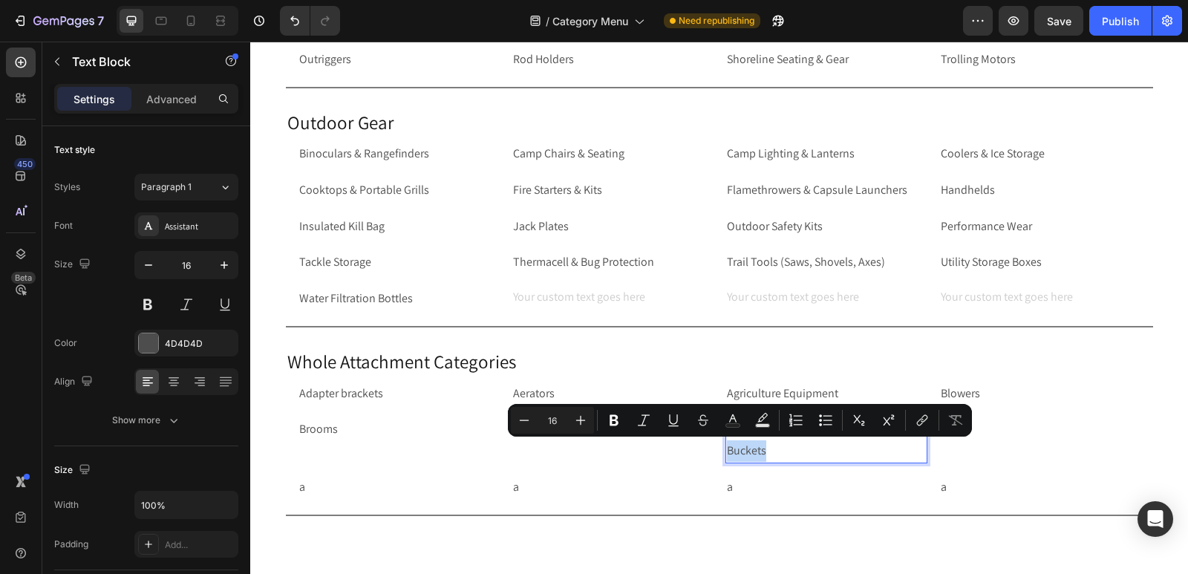
drag, startPoint x: 770, startPoint y: 453, endPoint x: 722, endPoint y: 450, distance: 48.4
click at [727, 450] on p "Brushes Buckets" at bounding box center [826, 440] width 199 height 43
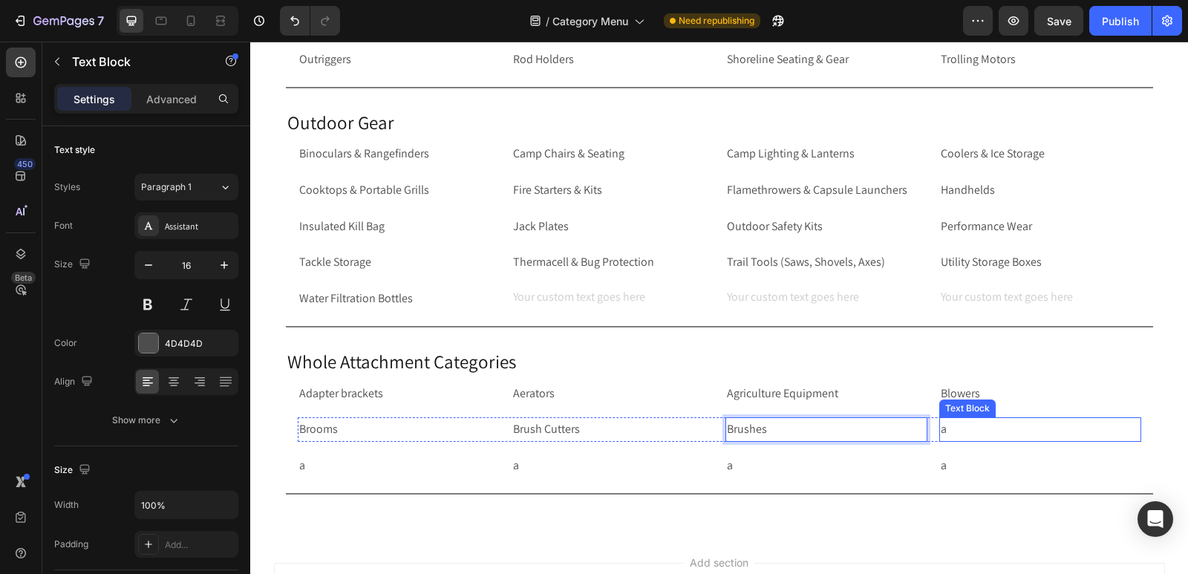
click at [947, 436] on p "a" at bounding box center [1040, 430] width 199 height 22
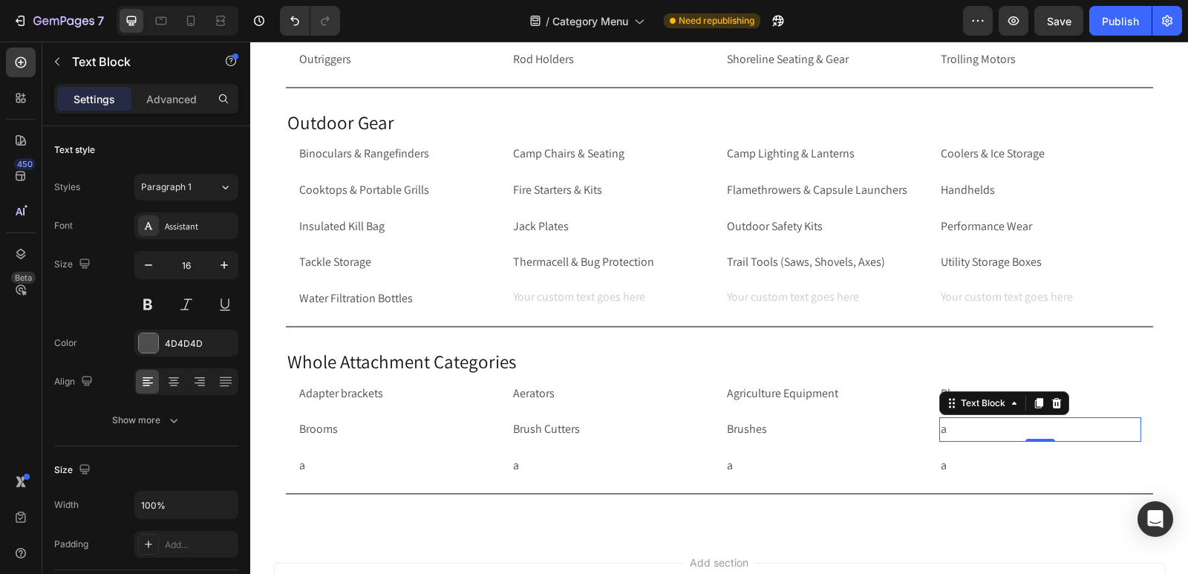
click at [947, 436] on p "a" at bounding box center [1040, 430] width 199 height 22
click at [286, 462] on div "a Text Block a Text Block a Text Block a Text Block Row Row" at bounding box center [719, 466] width 867 height 36
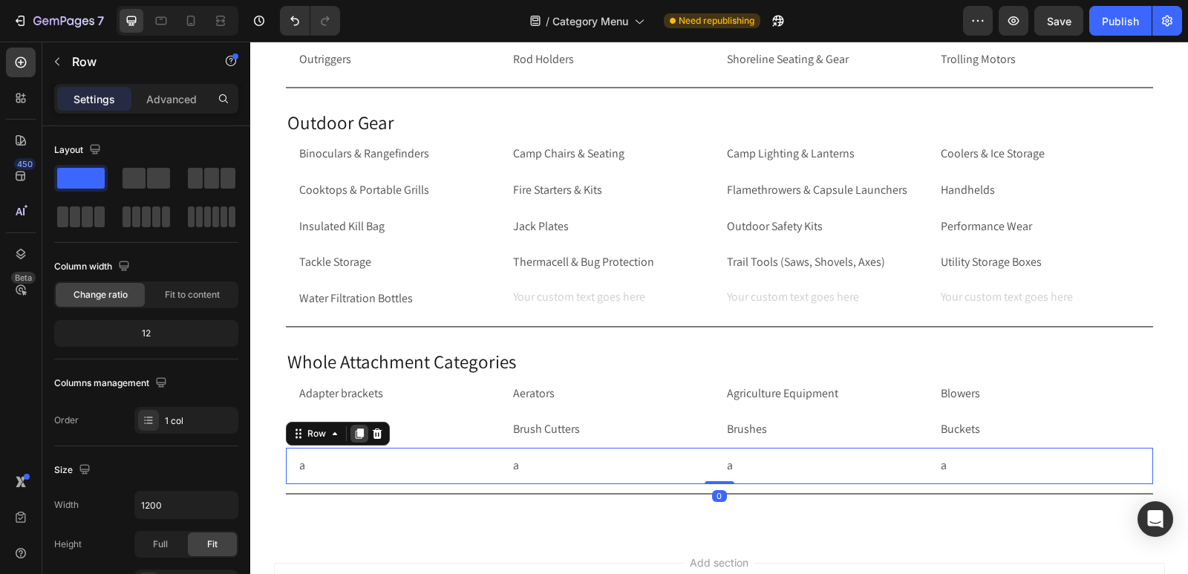
click at [358, 434] on icon at bounding box center [360, 434] width 12 height 12
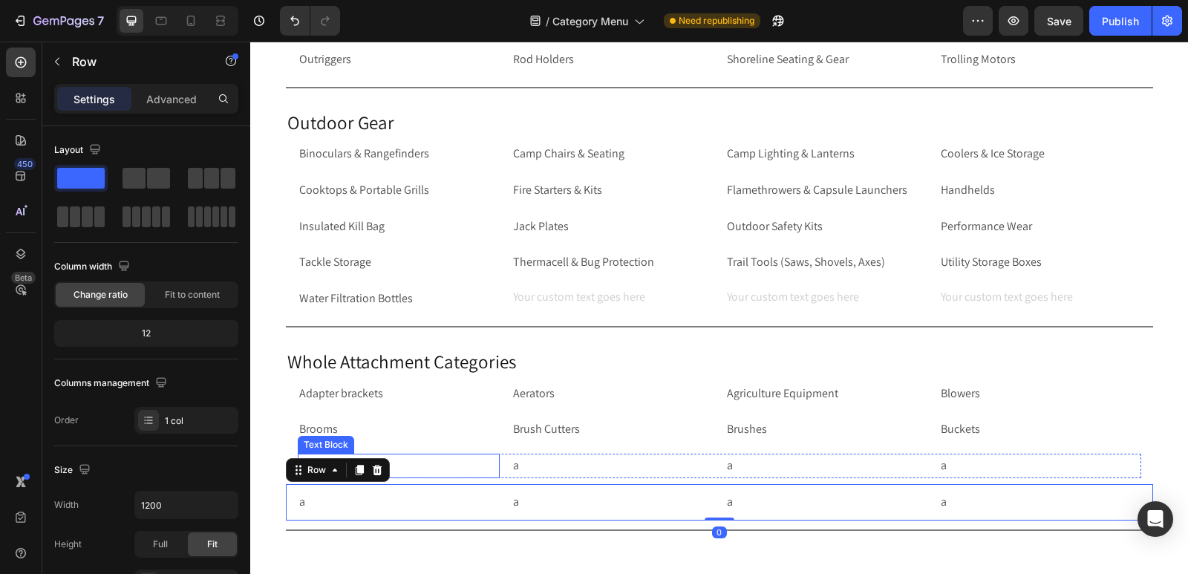
click at [431, 465] on p "a" at bounding box center [398, 466] width 199 height 22
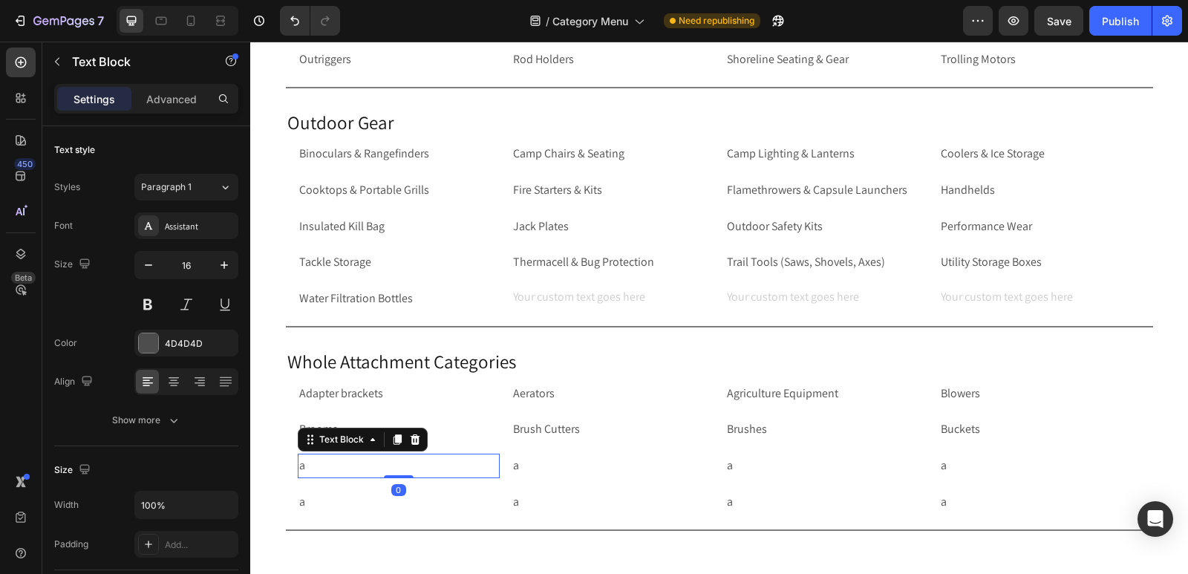
click at [431, 465] on p "a" at bounding box center [398, 466] width 199 height 22
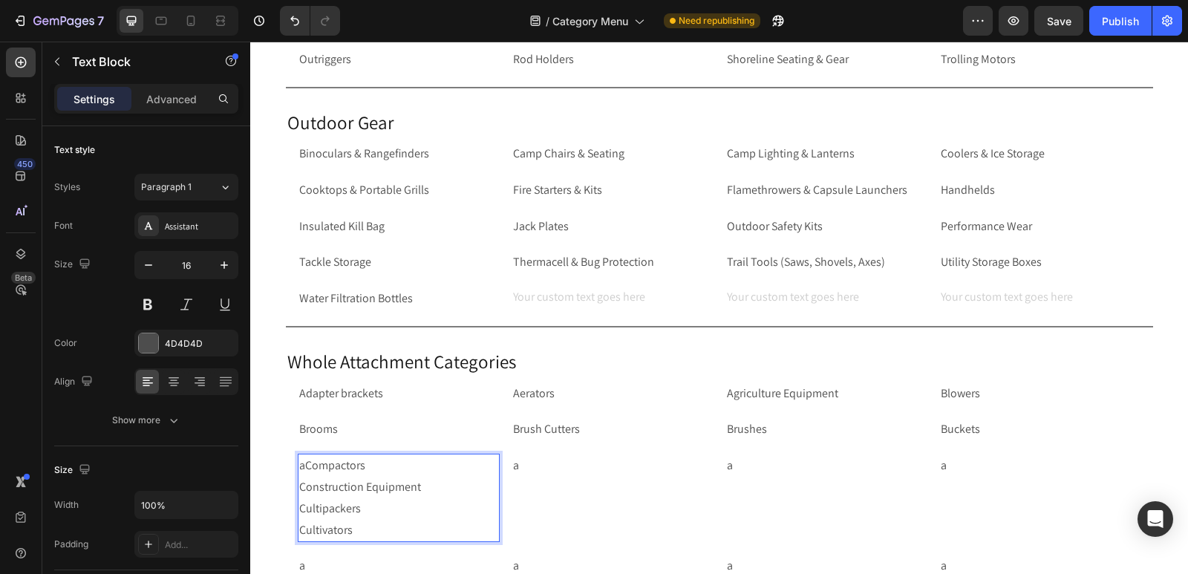
click at [305, 469] on p "aCompactors Construction Equipment Cultipackers Cultivators" at bounding box center [398, 497] width 199 height 85
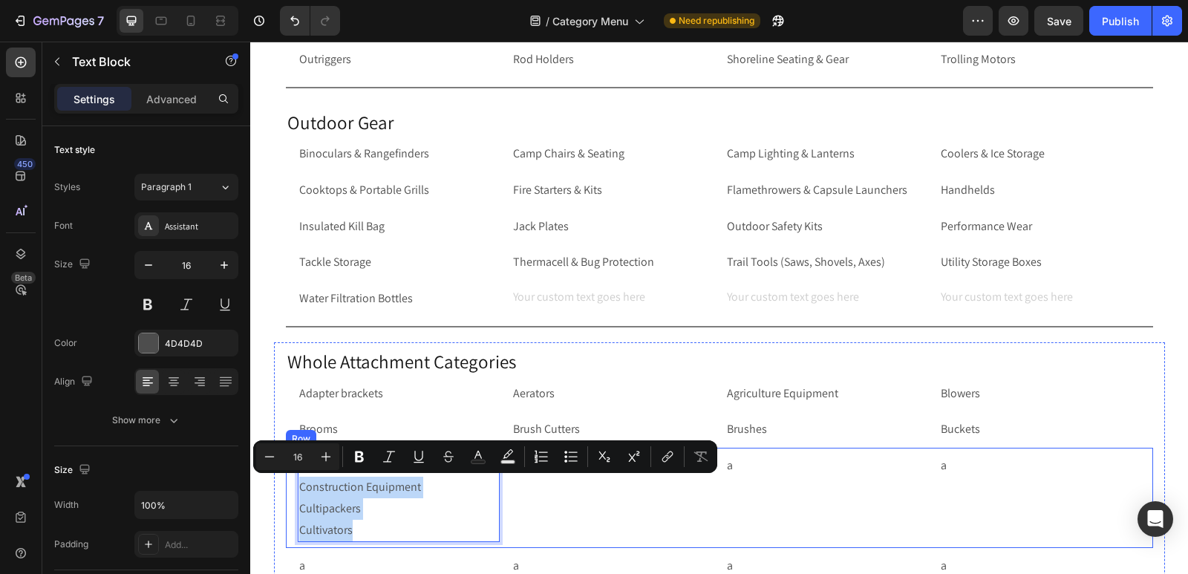
drag, startPoint x: 352, startPoint y: 530, endPoint x: 291, endPoint y: 489, distance: 73.7
click at [291, 489] on div "Compactors Construction Equipment Cultipackers Cultivators Text Block 0 a Text …" at bounding box center [719, 498] width 867 height 100
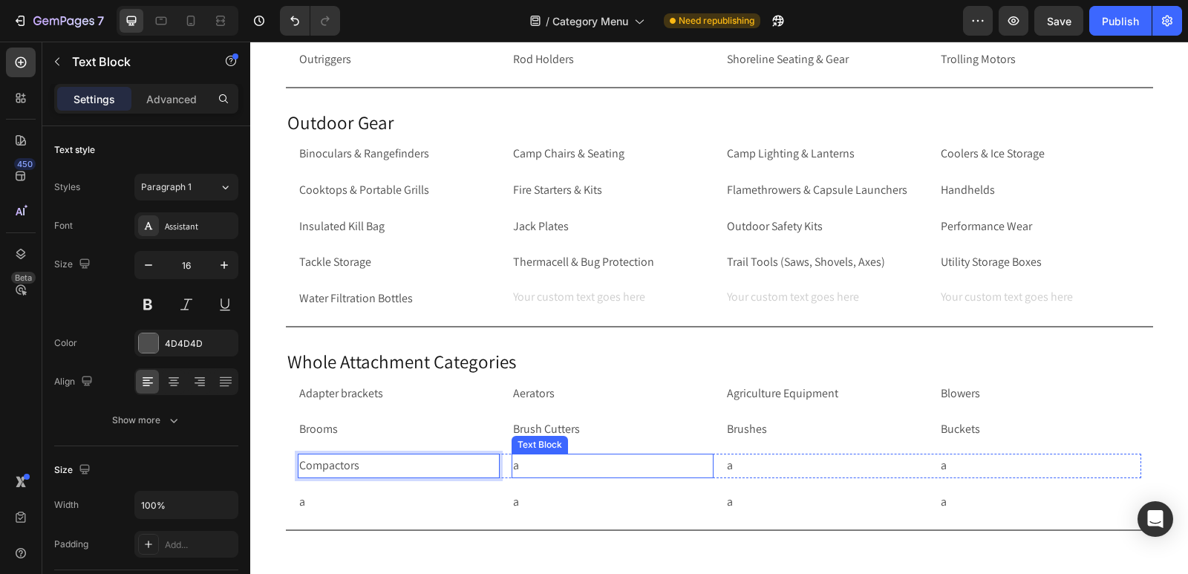
click at [583, 467] on p "a" at bounding box center [612, 466] width 199 height 22
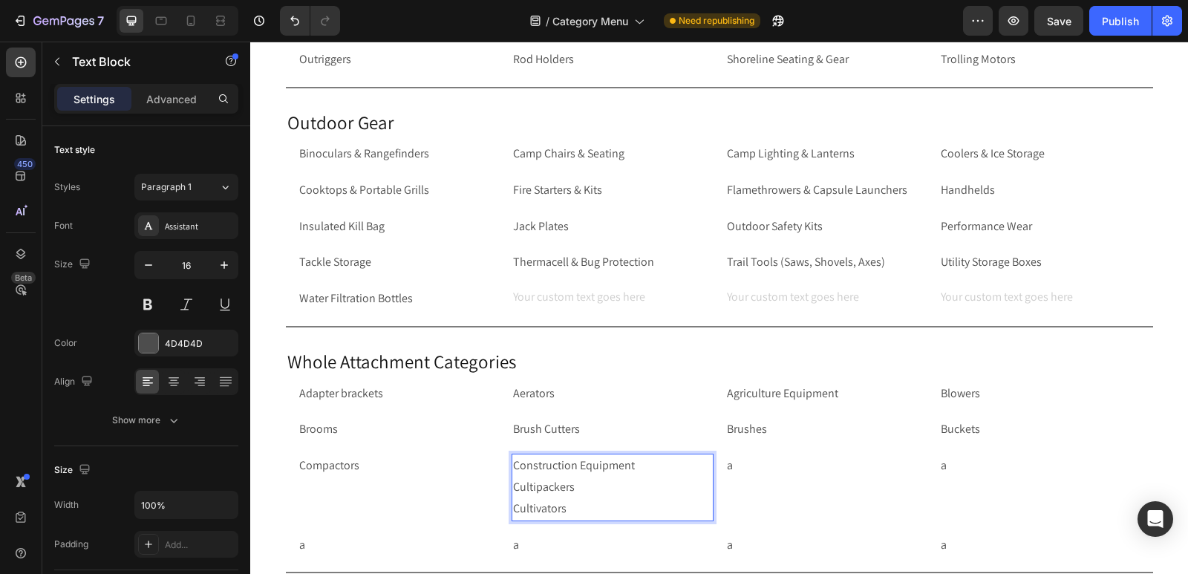
click at [567, 511] on p "Construction Equipment Cultipackers Cultivators" at bounding box center [612, 487] width 199 height 64
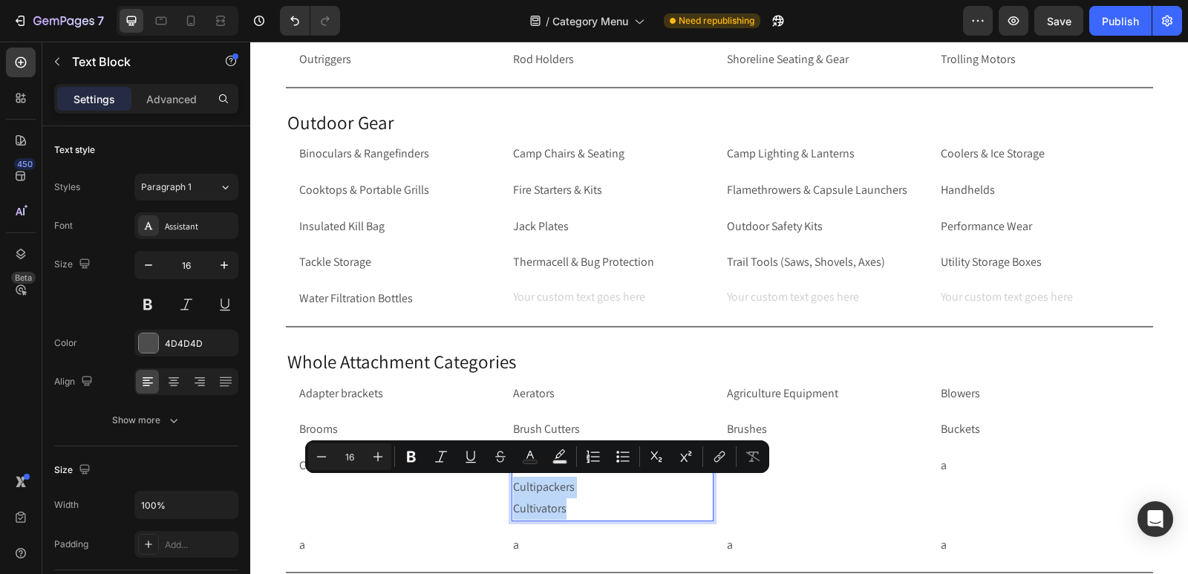
drag, startPoint x: 567, startPoint y: 511, endPoint x: 509, endPoint y: 484, distance: 63.8
click at [513, 484] on p "Construction Equipment Cultipackers Cultivators" at bounding box center [612, 487] width 199 height 64
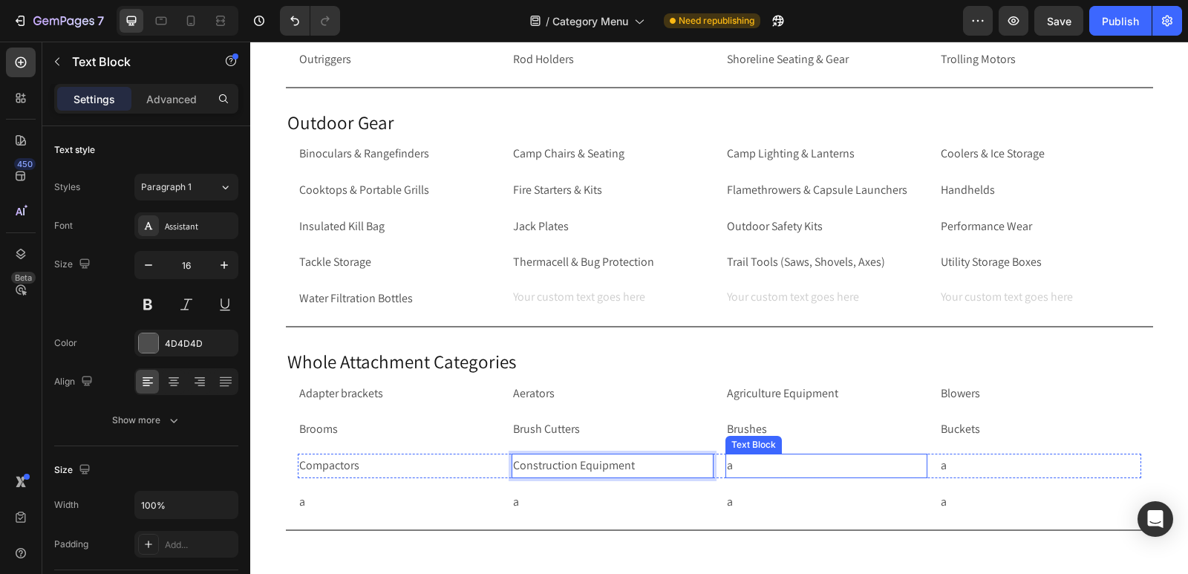
click at [749, 472] on p "a" at bounding box center [826, 466] width 199 height 22
drag, startPoint x: 749, startPoint y: 472, endPoint x: 758, endPoint y: 466, distance: 11.3
click at [749, 472] on p "a" at bounding box center [826, 466] width 199 height 22
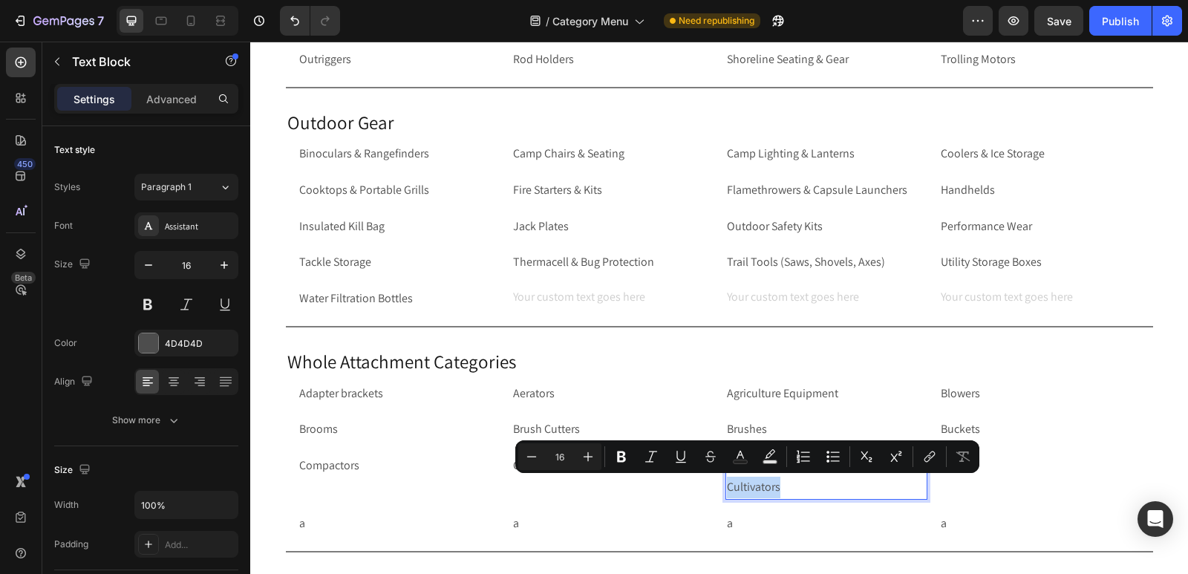
drag, startPoint x: 778, startPoint y: 489, endPoint x: 723, endPoint y: 492, distance: 55.1
click at [727, 492] on p "Cultipackers Cultivators" at bounding box center [826, 476] width 199 height 43
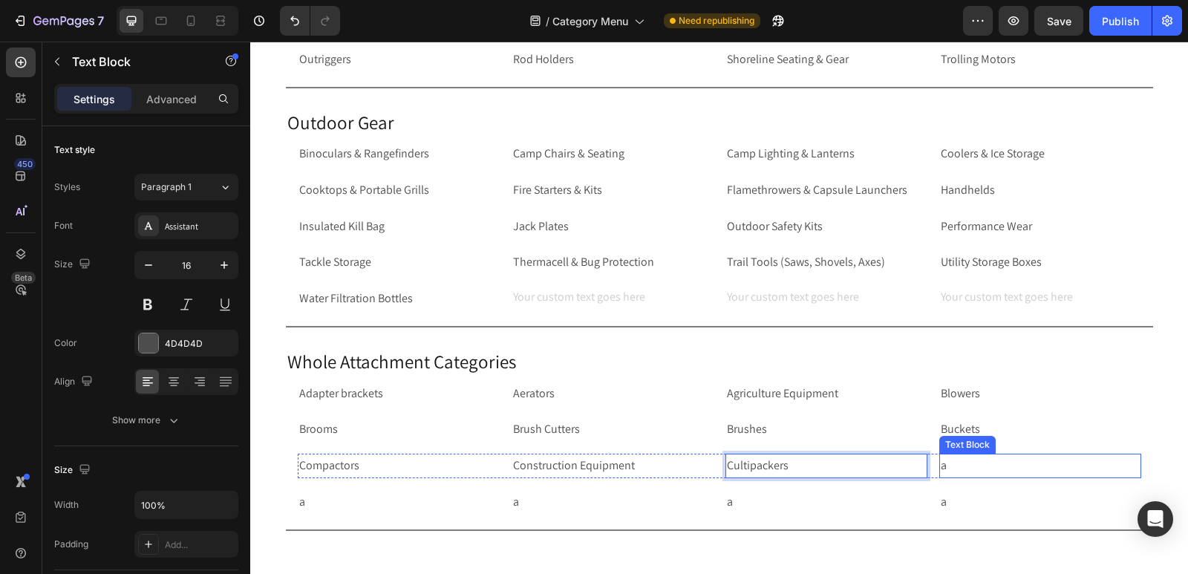
click at [977, 465] on p "a" at bounding box center [1040, 466] width 199 height 22
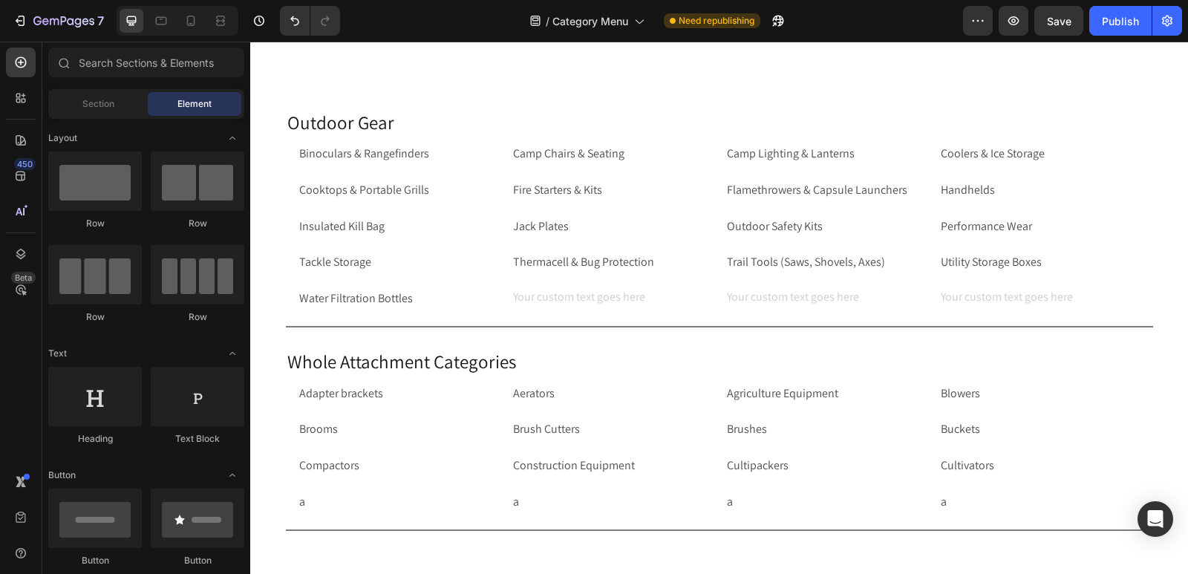
scroll to position [4348, 0]
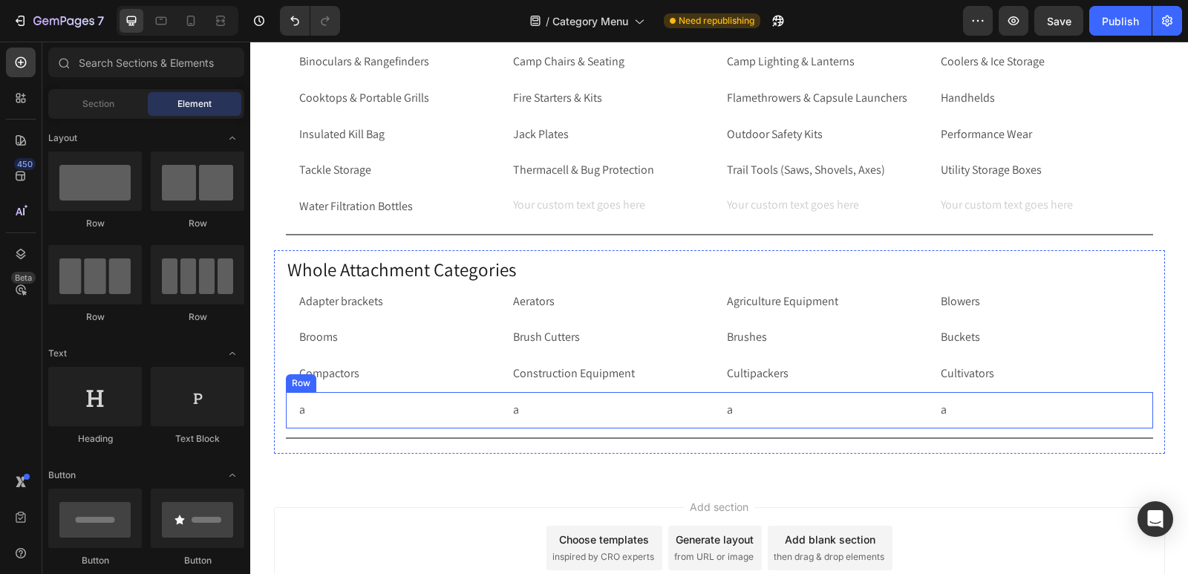
click at [286, 412] on div "a Text Block a Text Block a Text Block a Text Block Row Row" at bounding box center [719, 410] width 867 height 36
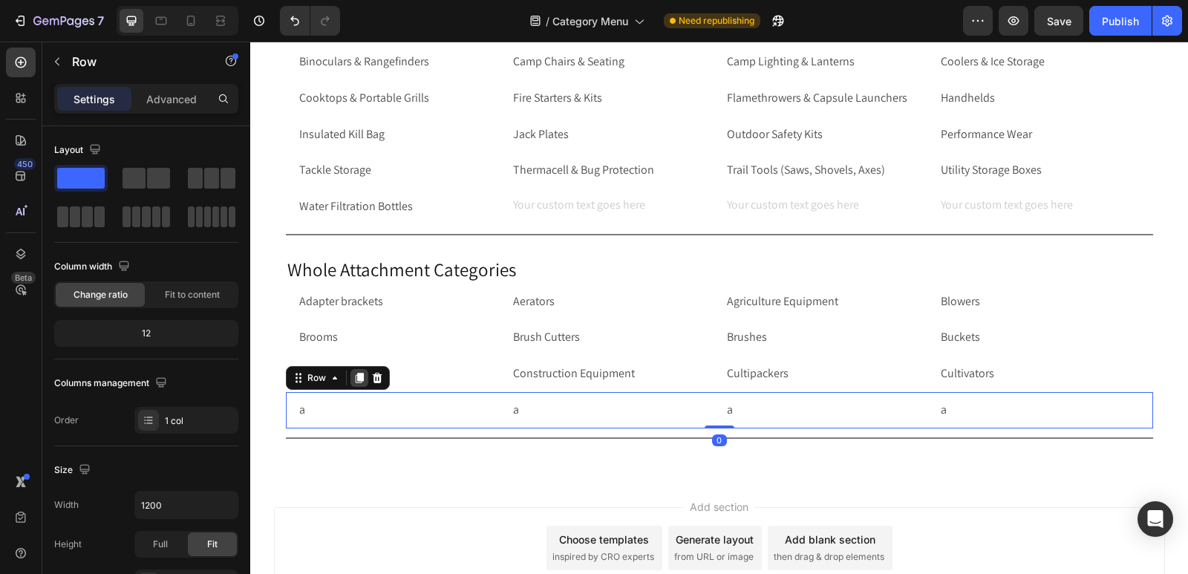
click at [355, 376] on icon at bounding box center [359, 378] width 8 height 10
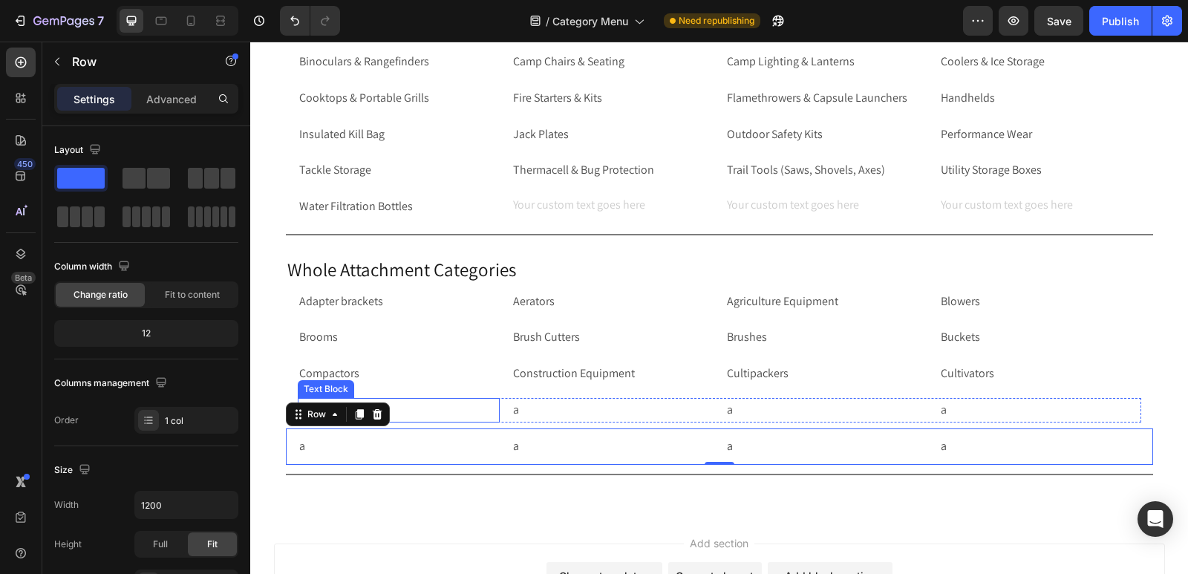
click at [433, 406] on p "a" at bounding box center [398, 411] width 199 height 22
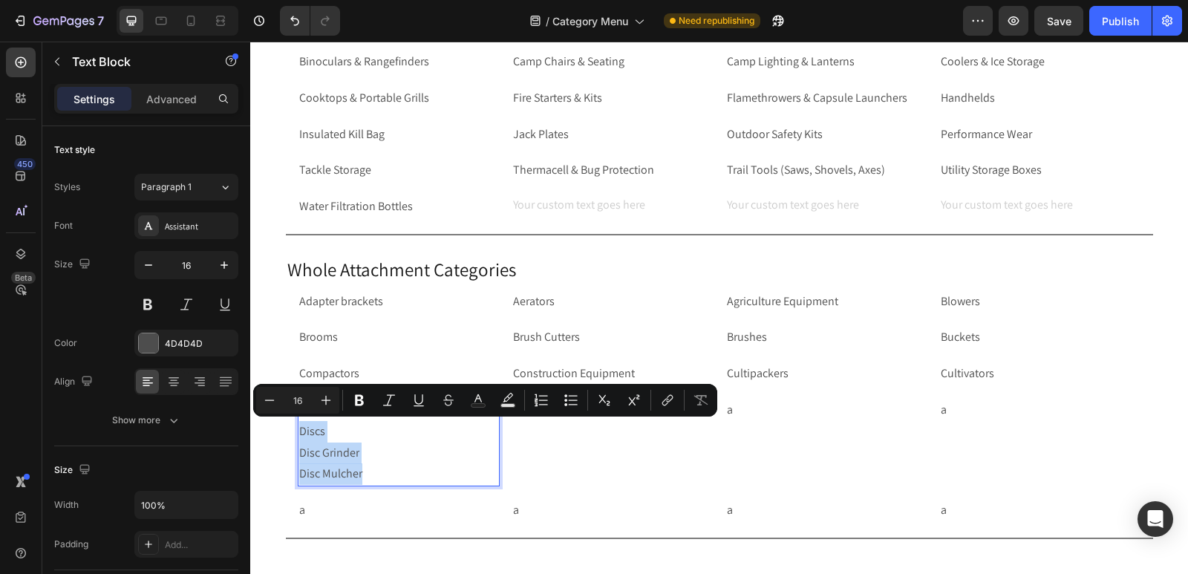
drag, startPoint x: 361, startPoint y: 472, endPoint x: 293, endPoint y: 433, distance: 78.5
click at [298, 433] on div "Deck Mowers Discs Disc Grinder Disc Mulcher" at bounding box center [399, 442] width 202 height 88
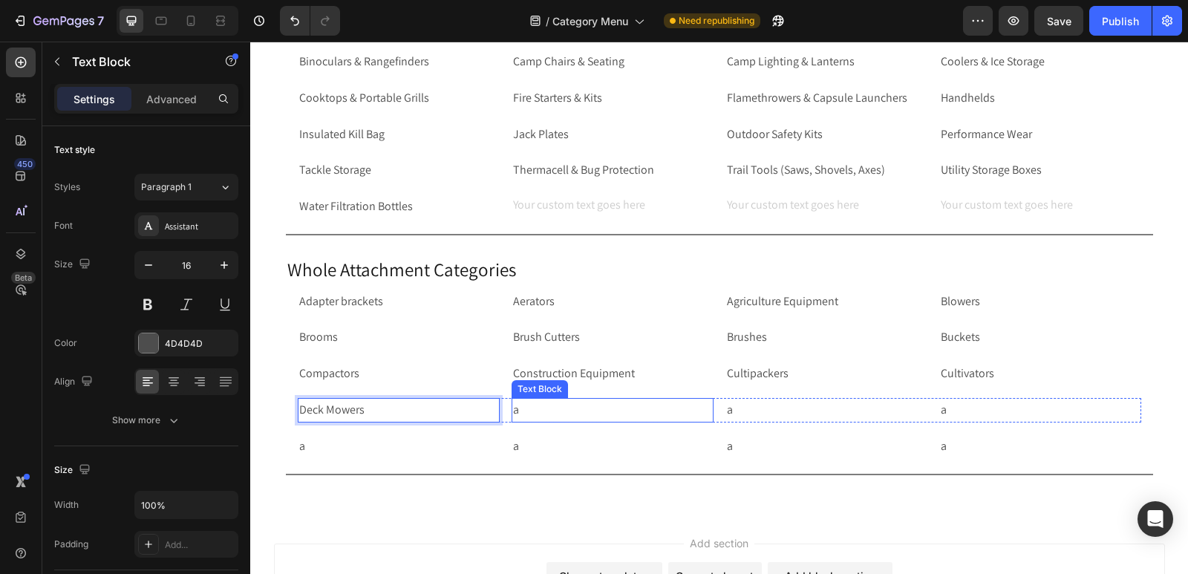
click at [544, 407] on p "a" at bounding box center [612, 411] width 199 height 22
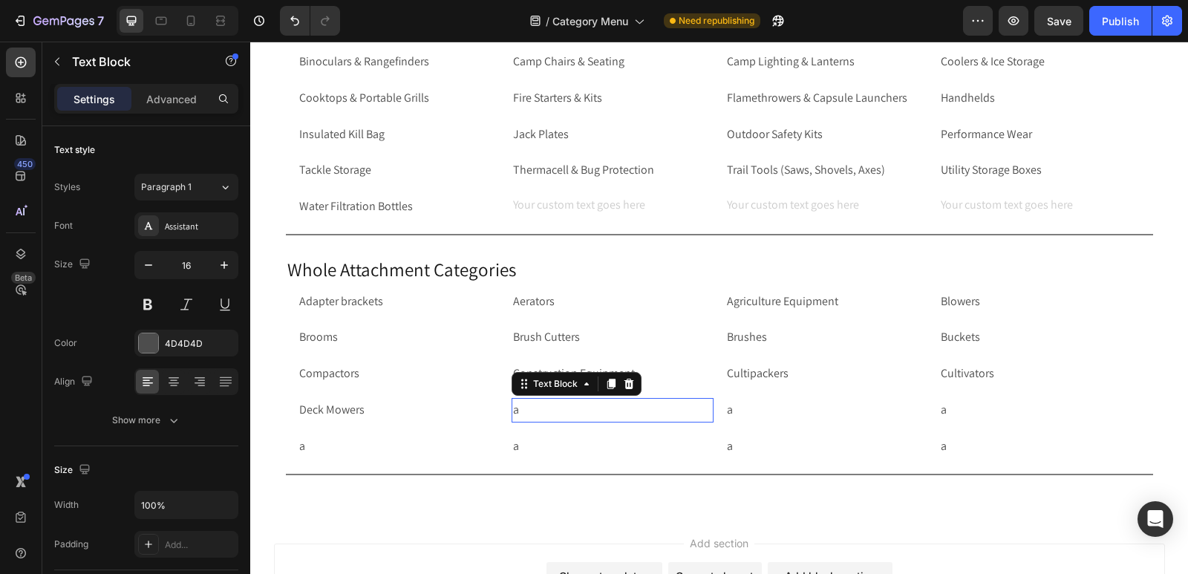
click at [544, 407] on p "a" at bounding box center [612, 411] width 199 height 22
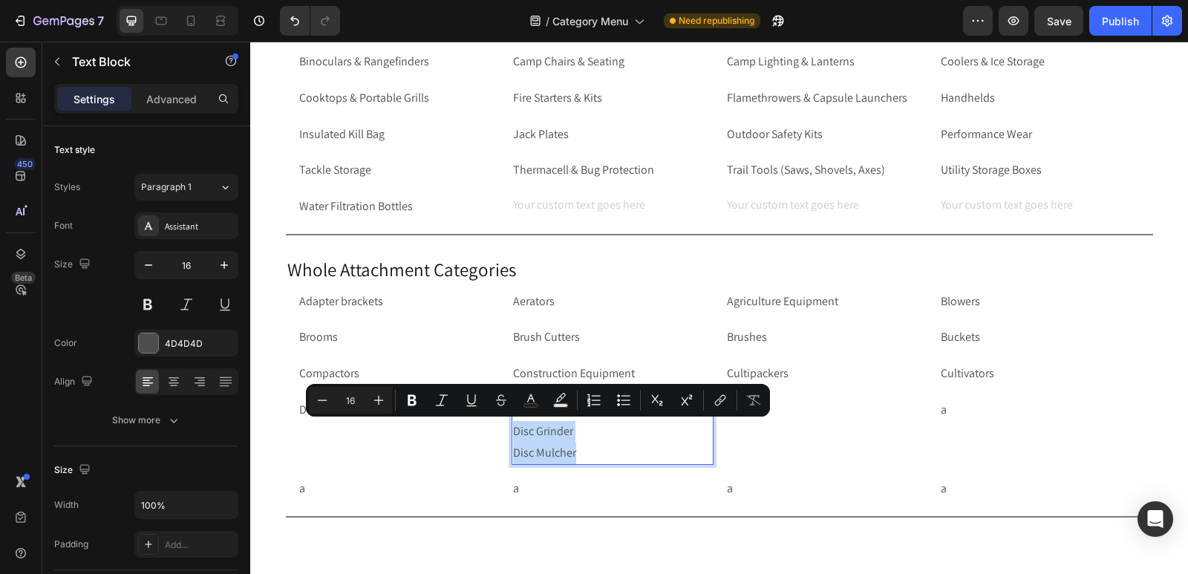
drag, startPoint x: 579, startPoint y: 449, endPoint x: 508, endPoint y: 432, distance: 72.6
click at [513, 432] on p "Discs Disc Grinder Disc Mulcher" at bounding box center [612, 432] width 199 height 64
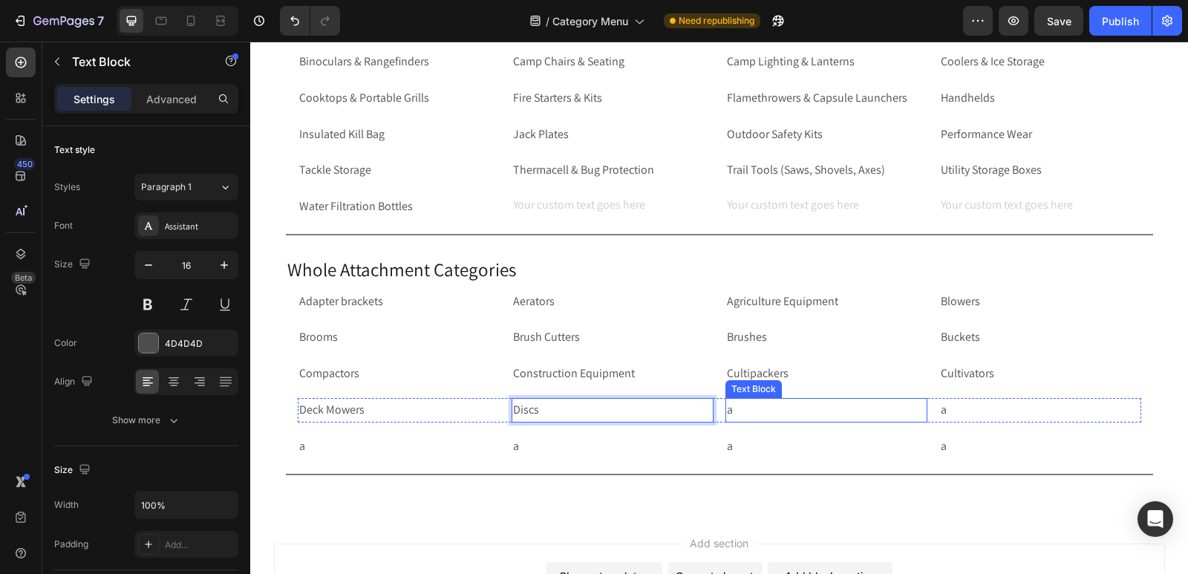
click at [748, 408] on p "a" at bounding box center [826, 411] width 199 height 22
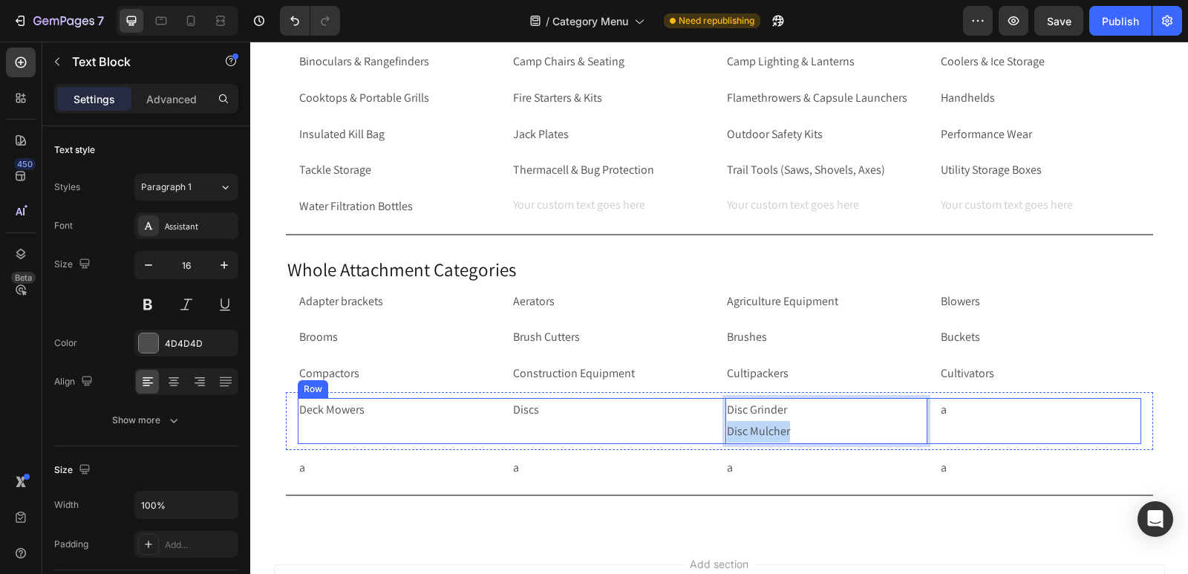
drag, startPoint x: 797, startPoint y: 433, endPoint x: 717, endPoint y: 437, distance: 80.3
click at [717, 437] on div "Deck Mowers Text Block Discs Text Block Disc Grinder Disc Mulcher Text Block 0 …" at bounding box center [720, 421] width 844 height 46
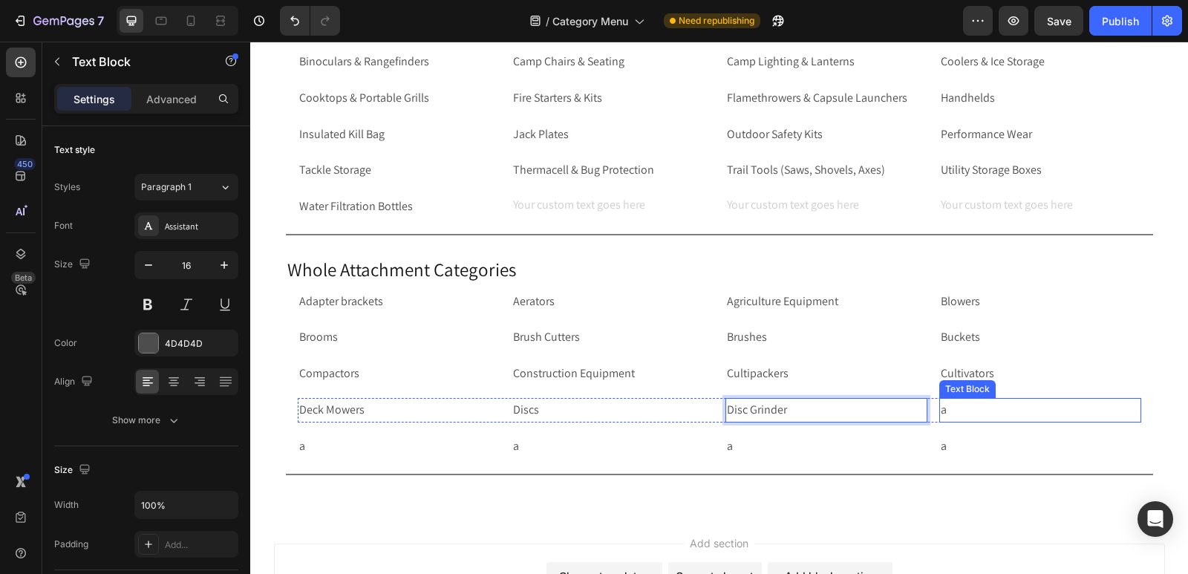
click at [992, 410] on p "a" at bounding box center [1040, 411] width 199 height 22
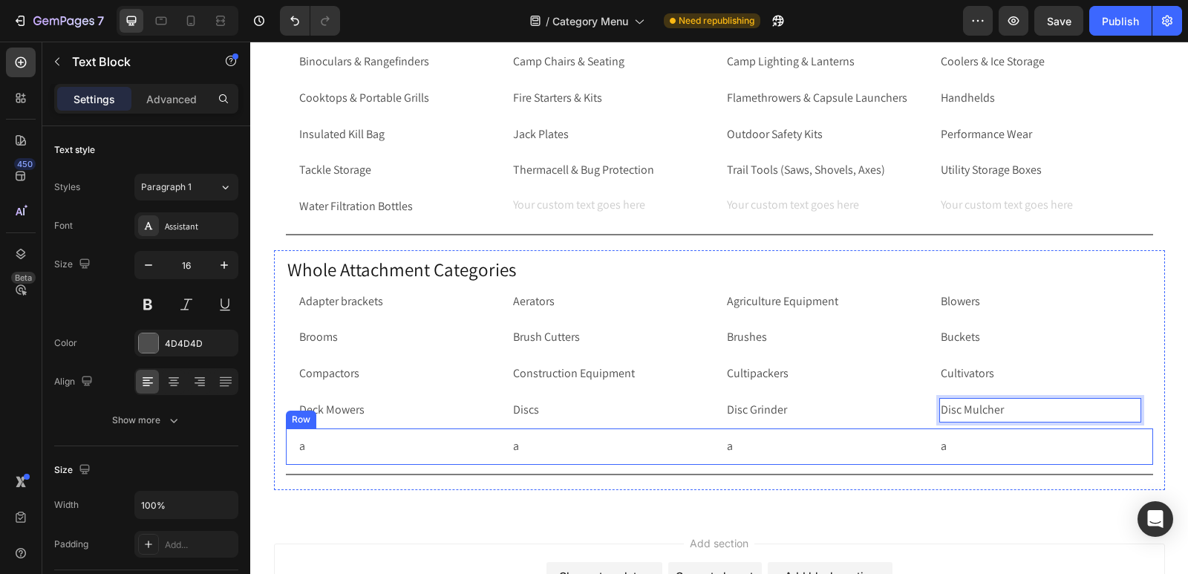
click at [286, 443] on div "a Text Block a Text Block a Text Block a Text Block Row Row" at bounding box center [719, 447] width 867 height 36
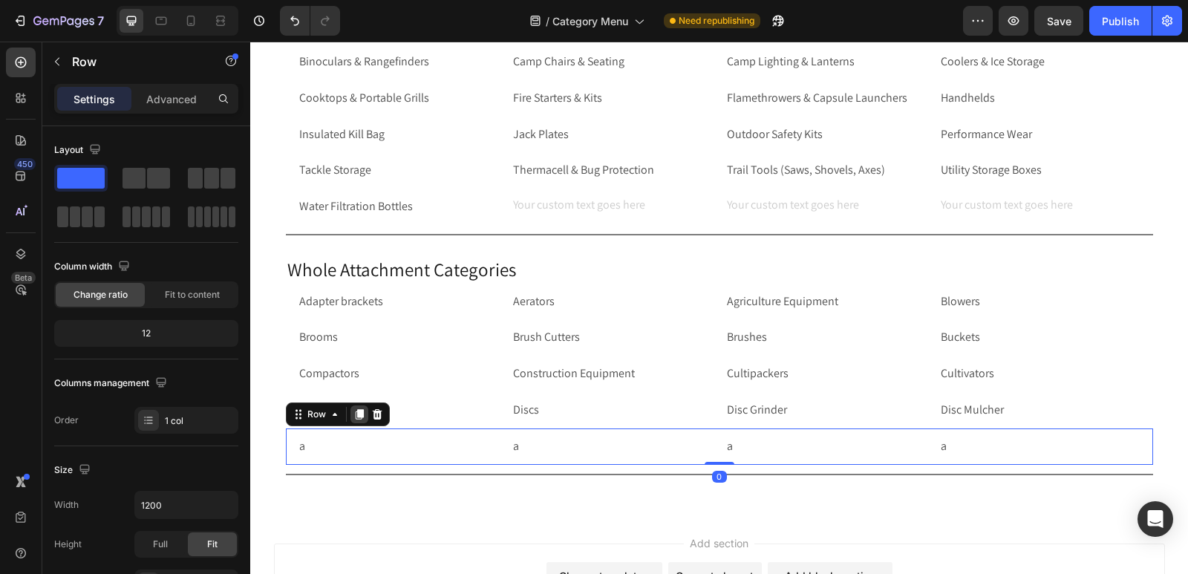
click at [354, 420] on icon at bounding box center [360, 414] width 12 height 12
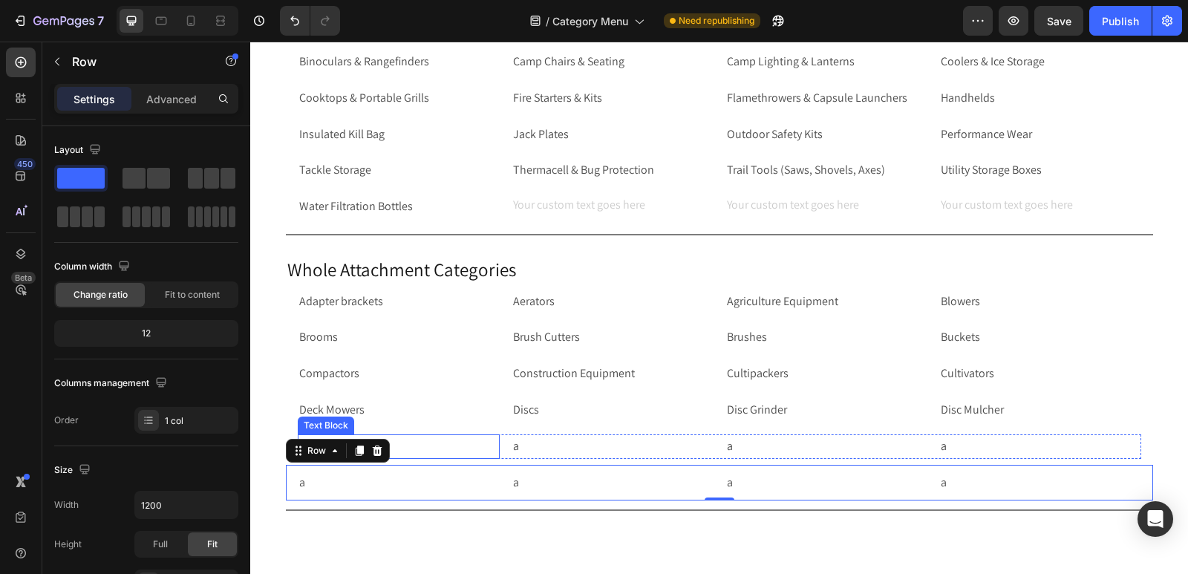
click at [408, 446] on p "a" at bounding box center [398, 447] width 199 height 22
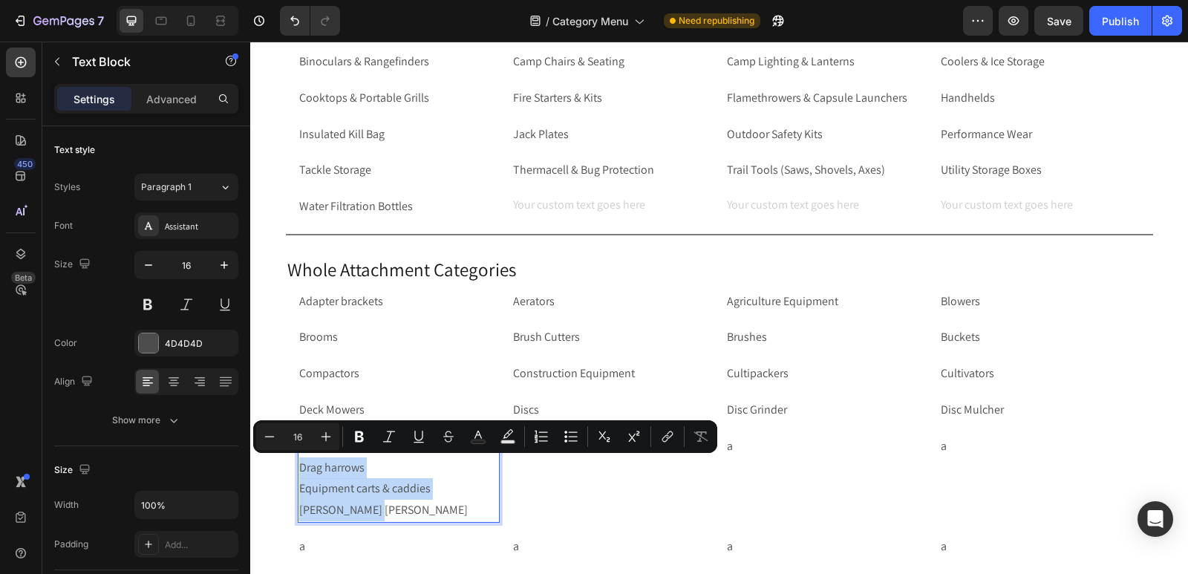
drag, startPoint x: 365, startPoint y: 509, endPoint x: 293, endPoint y: 469, distance: 82.2
click at [299, 469] on p "Drags Drag harrows Equipment carts & caddies [PERSON_NAME] [PERSON_NAME]" at bounding box center [398, 478] width 199 height 85
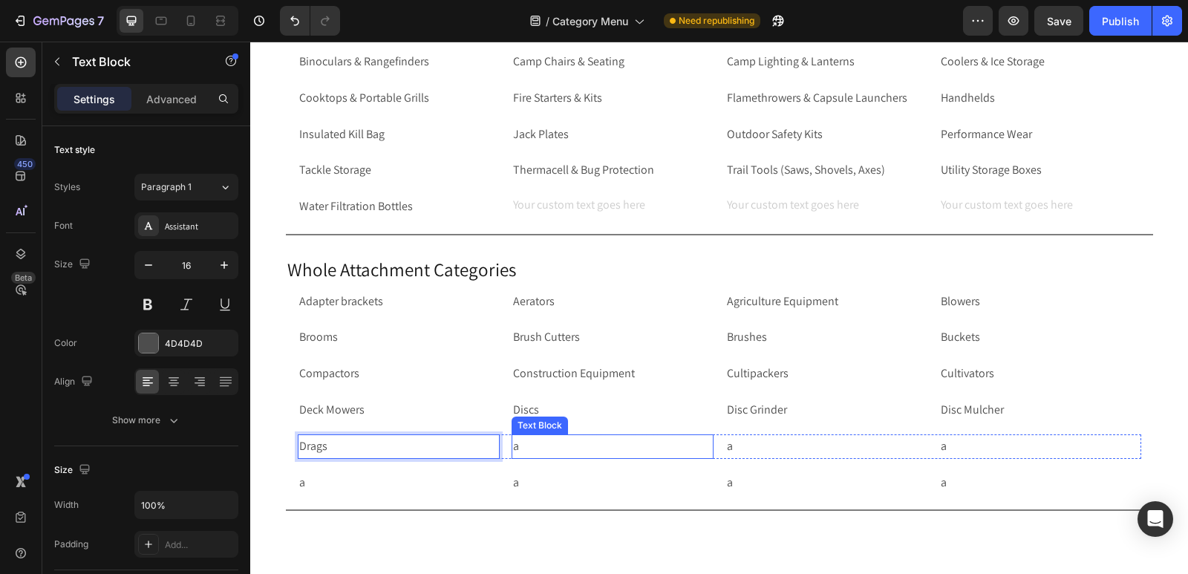
click at [539, 444] on p "a" at bounding box center [612, 447] width 199 height 22
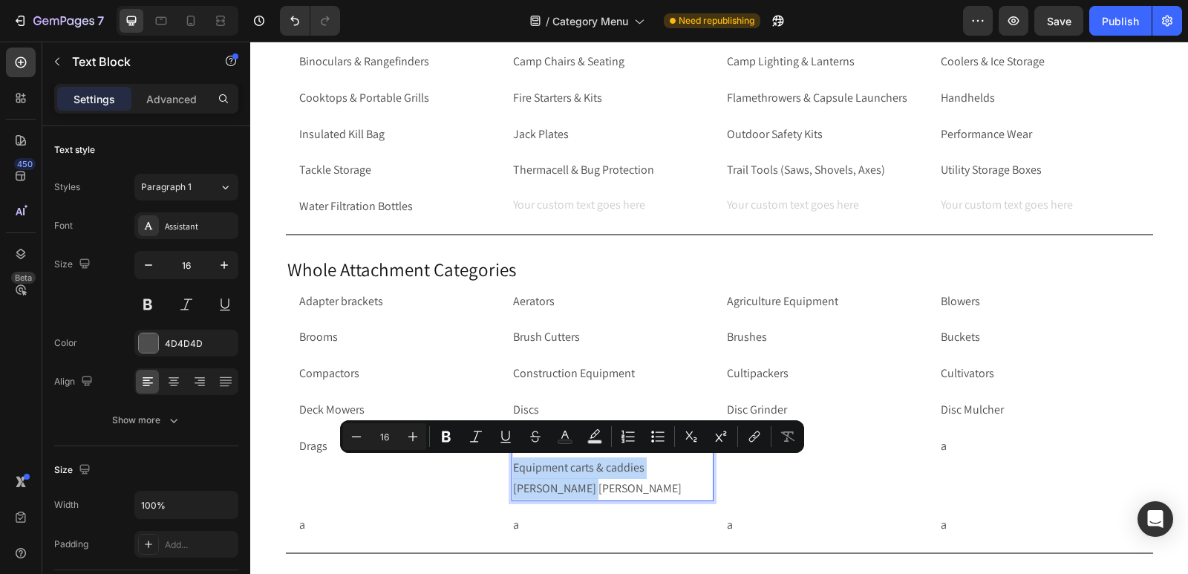
drag, startPoint x: 581, startPoint y: 486, endPoint x: 508, endPoint y: 466, distance: 75.3
click at [513, 466] on p "Drag harrows Equipment carts & caddies [PERSON_NAME] [PERSON_NAME]" at bounding box center [612, 468] width 199 height 64
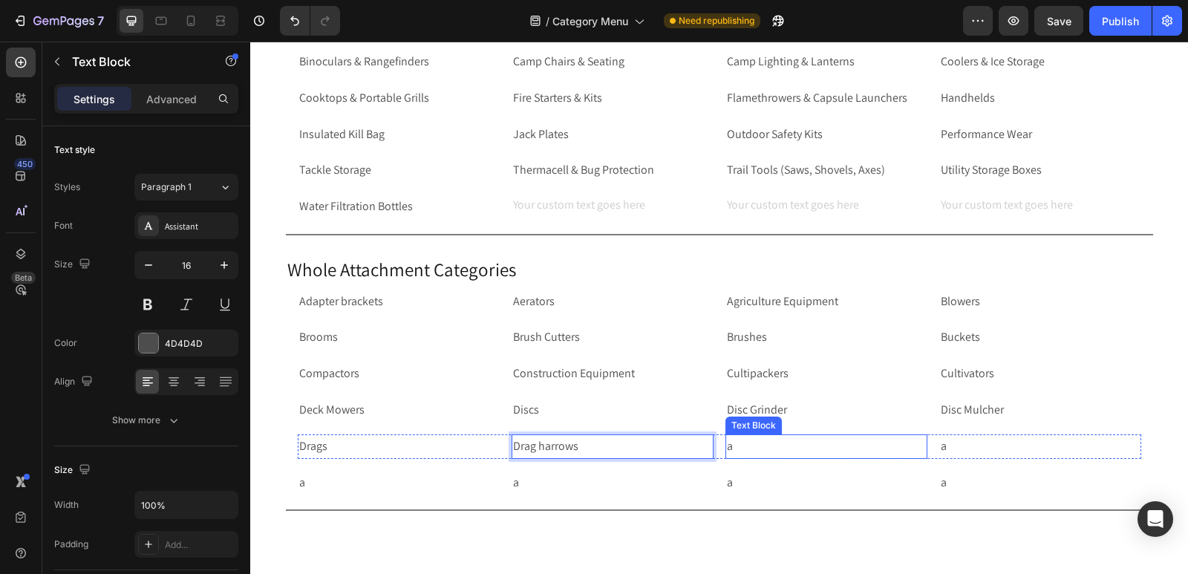
click at [794, 447] on p "a" at bounding box center [826, 447] width 199 height 22
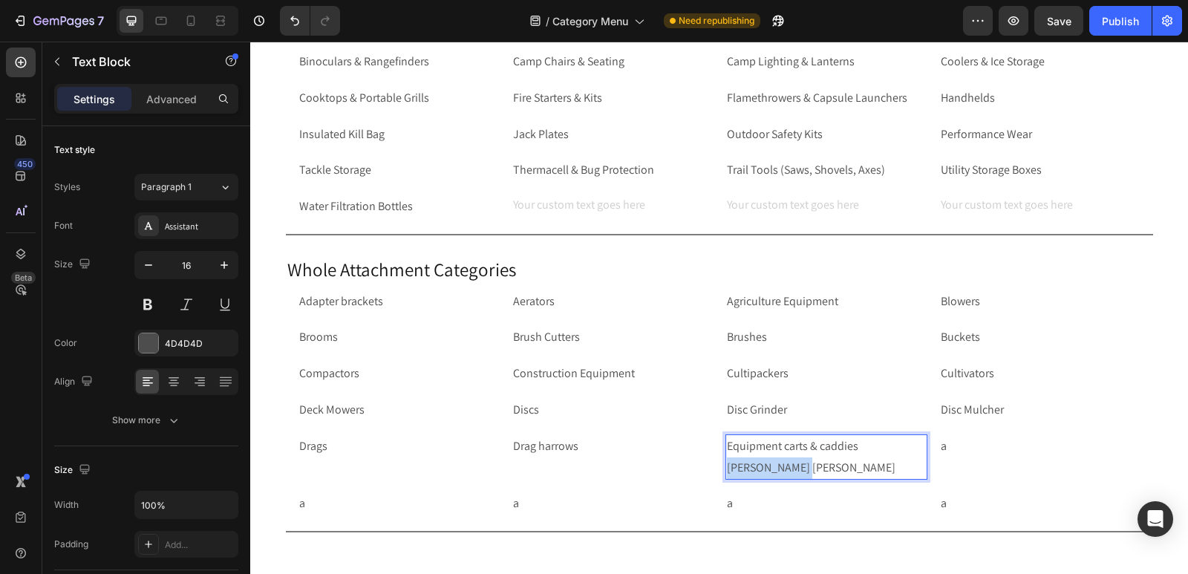
drag, startPoint x: 804, startPoint y: 466, endPoint x: 720, endPoint y: 470, distance: 84.8
click at [726, 470] on div "Equipment carts & caddies [PERSON_NAME] [PERSON_NAME]" at bounding box center [827, 457] width 202 height 46
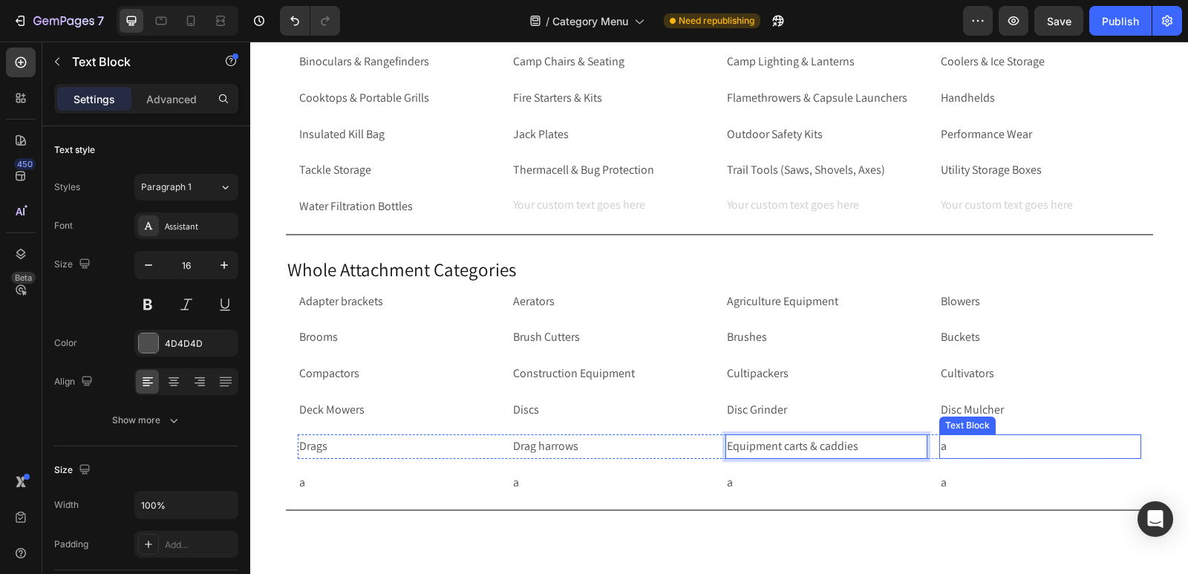
click at [1026, 444] on p "a" at bounding box center [1040, 447] width 199 height 22
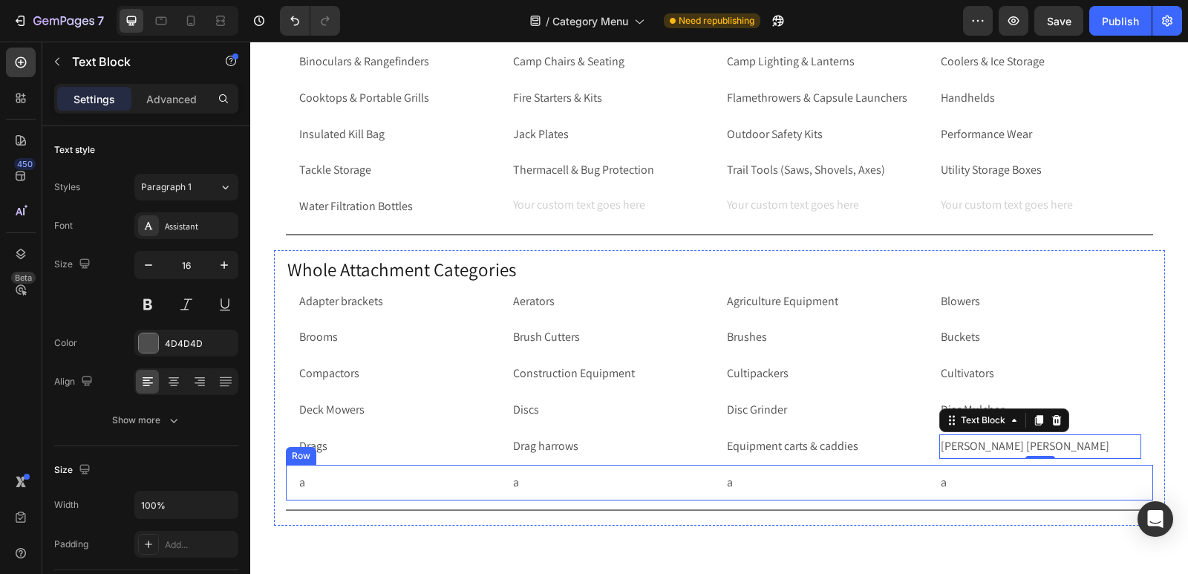
click at [286, 486] on div "a Text Block a Text Block a Text Block a Text Block Row Row" at bounding box center [719, 483] width 867 height 36
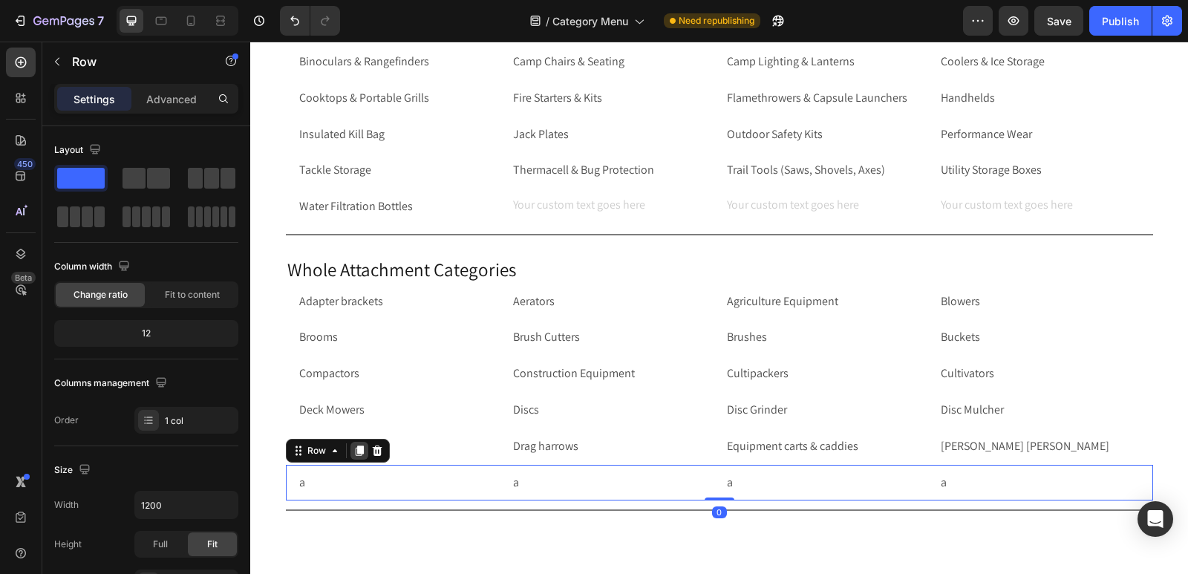
click at [355, 452] on icon at bounding box center [359, 451] width 8 height 10
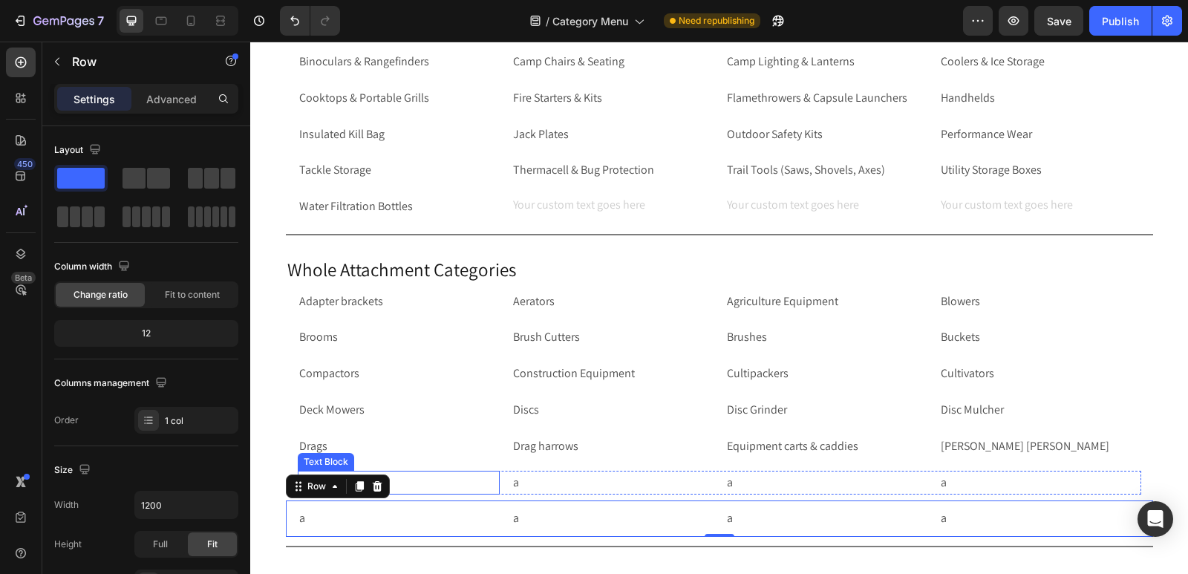
click at [437, 486] on p "a" at bounding box center [398, 483] width 199 height 22
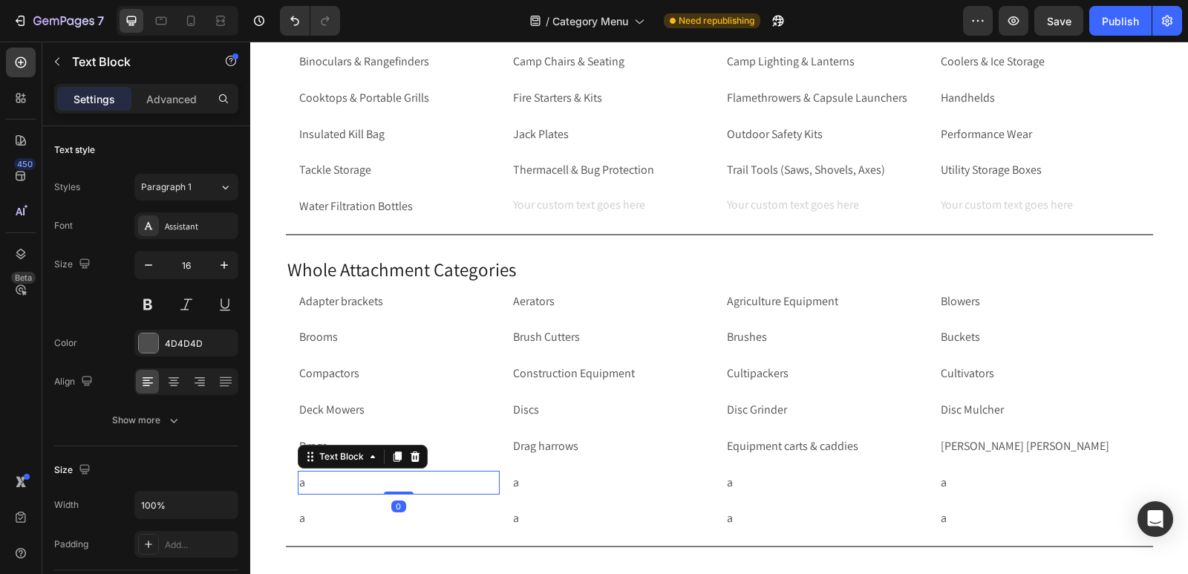
click at [437, 486] on p "a" at bounding box center [398, 483] width 199 height 22
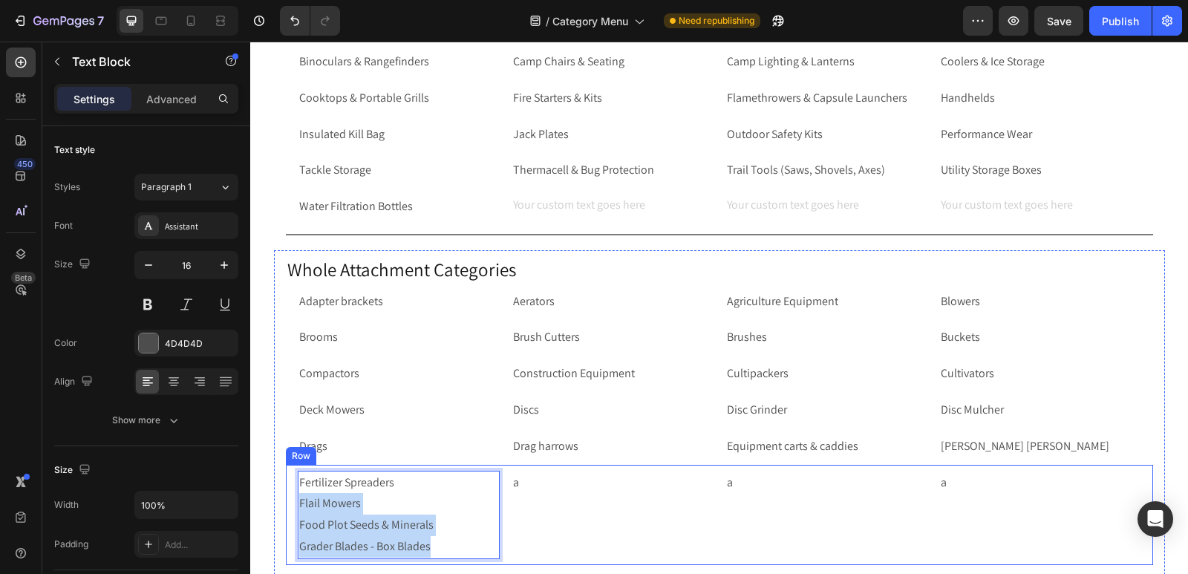
drag, startPoint x: 433, startPoint y: 548, endPoint x: 283, endPoint y: 501, distance: 157.4
click at [286, 501] on div "Fertilizer Spreaders Flail Mowers Food Plot Seeds & Minerals Grader Blades - Bo…" at bounding box center [719, 515] width 867 height 100
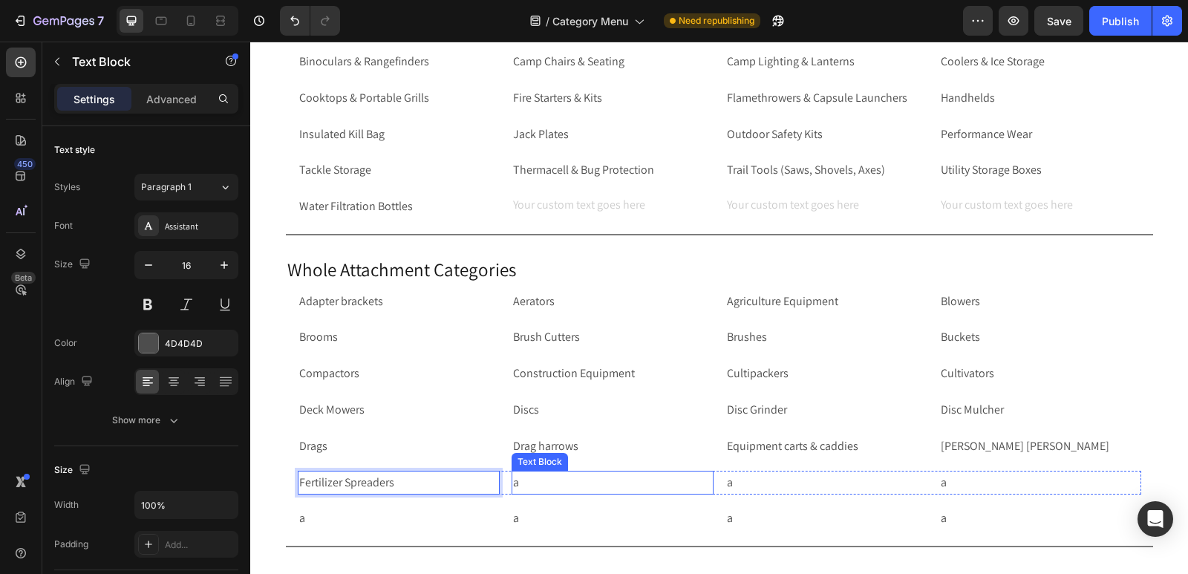
click at [538, 482] on p "a" at bounding box center [612, 483] width 199 height 22
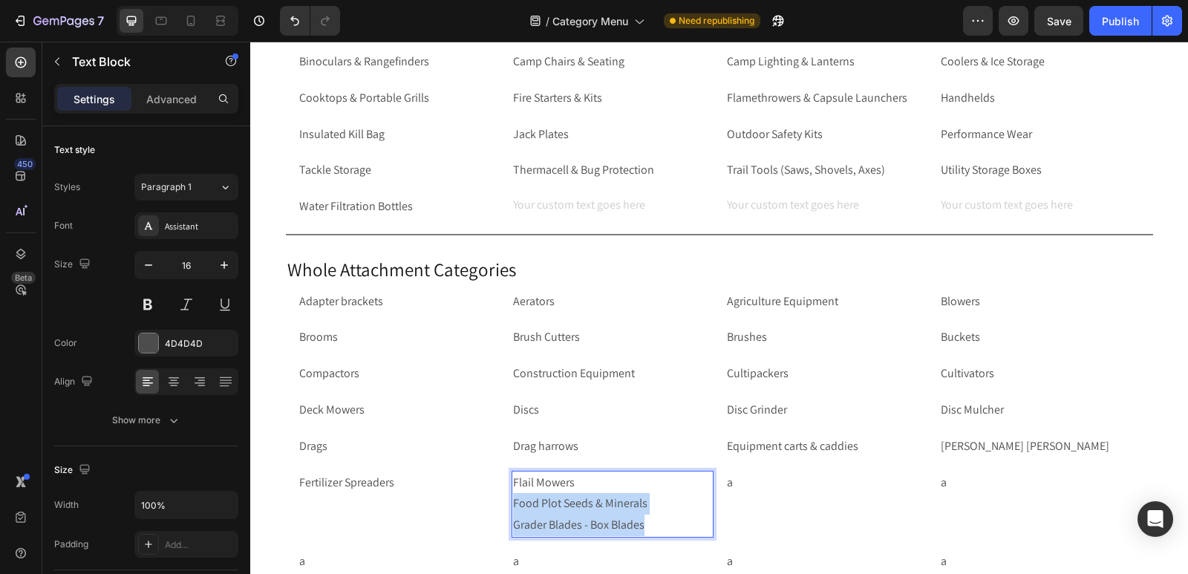
drag, startPoint x: 651, startPoint y: 525, endPoint x: 506, endPoint y: 495, distance: 147.8
click at [512, 495] on div "Flail Mowers Food Plot Seeds & Minerals Grader Blades - Box Blades" at bounding box center [613, 504] width 202 height 67
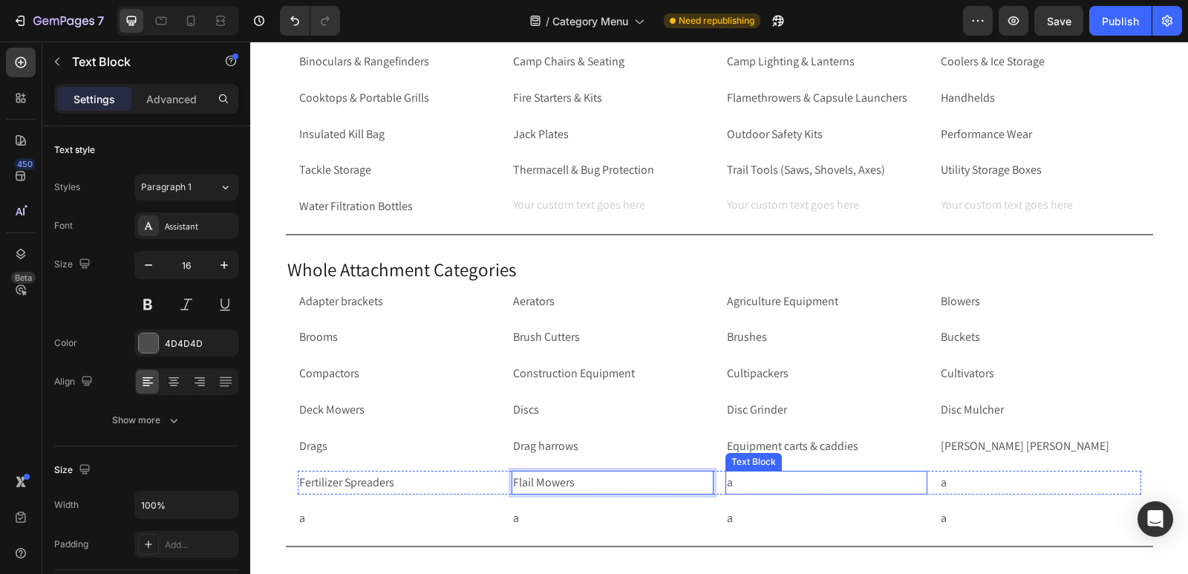
click at [801, 475] on p "a" at bounding box center [826, 483] width 199 height 22
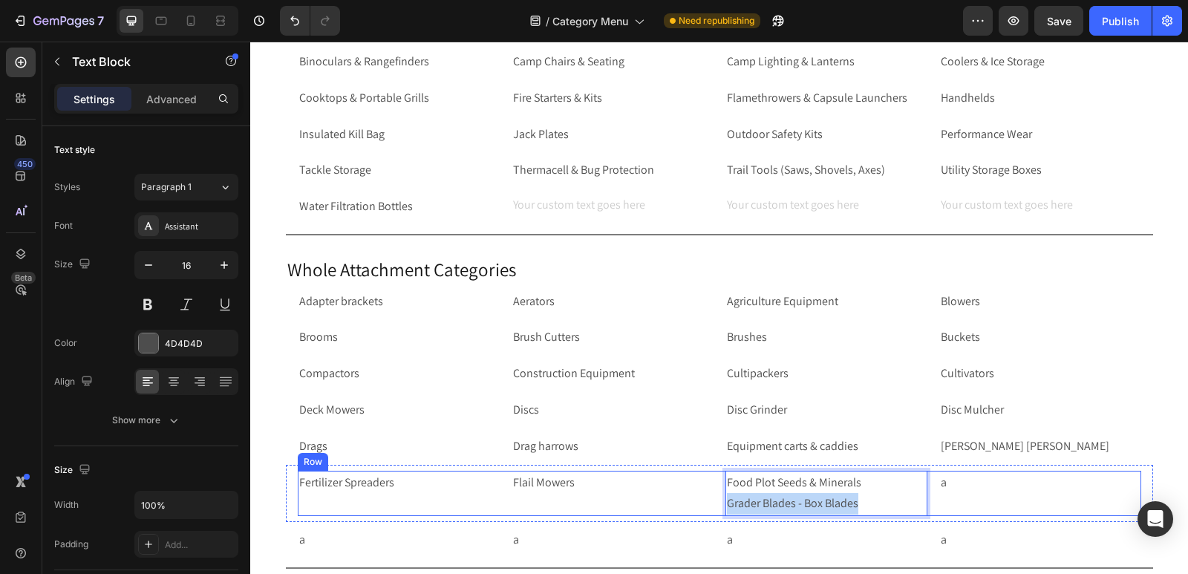
drag, startPoint x: 876, startPoint y: 503, endPoint x: 714, endPoint y: 495, distance: 162.8
click at [714, 495] on div "Fertilizer Spreaders Text Block Flail Mowers Text Block Food Plot Seeds & Miner…" at bounding box center [720, 494] width 844 height 46
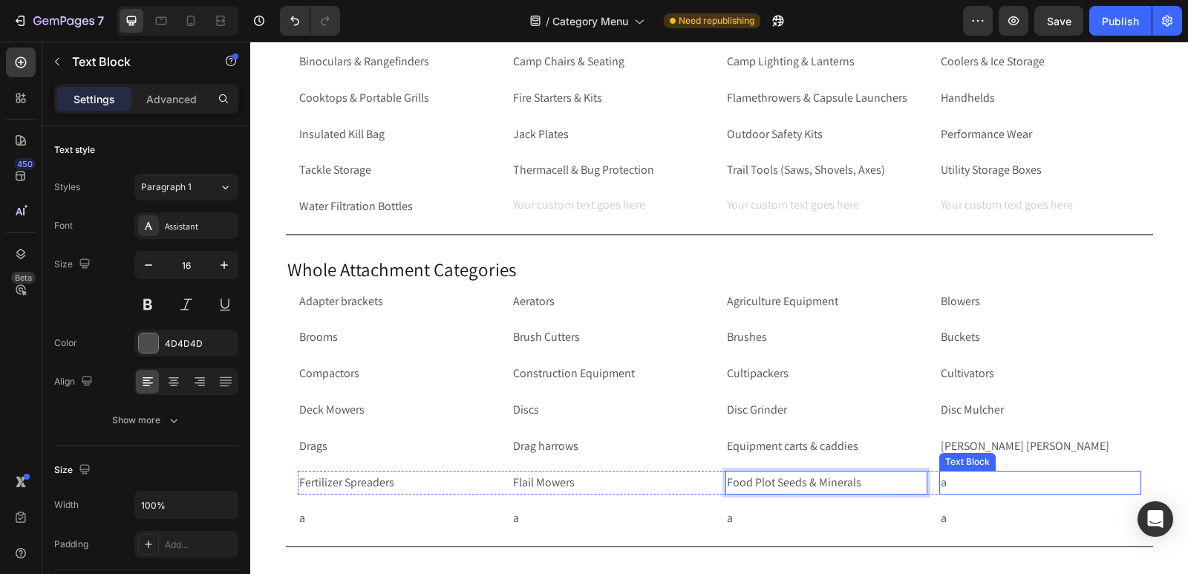
click at [992, 481] on p "a" at bounding box center [1040, 483] width 199 height 22
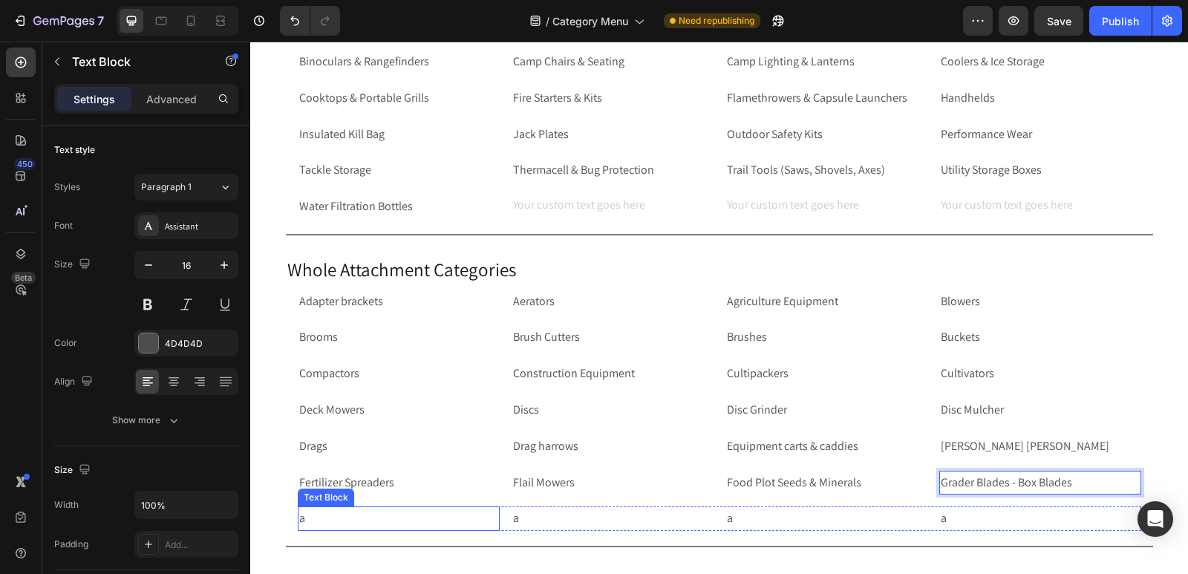
click at [312, 519] on p "a" at bounding box center [398, 519] width 199 height 22
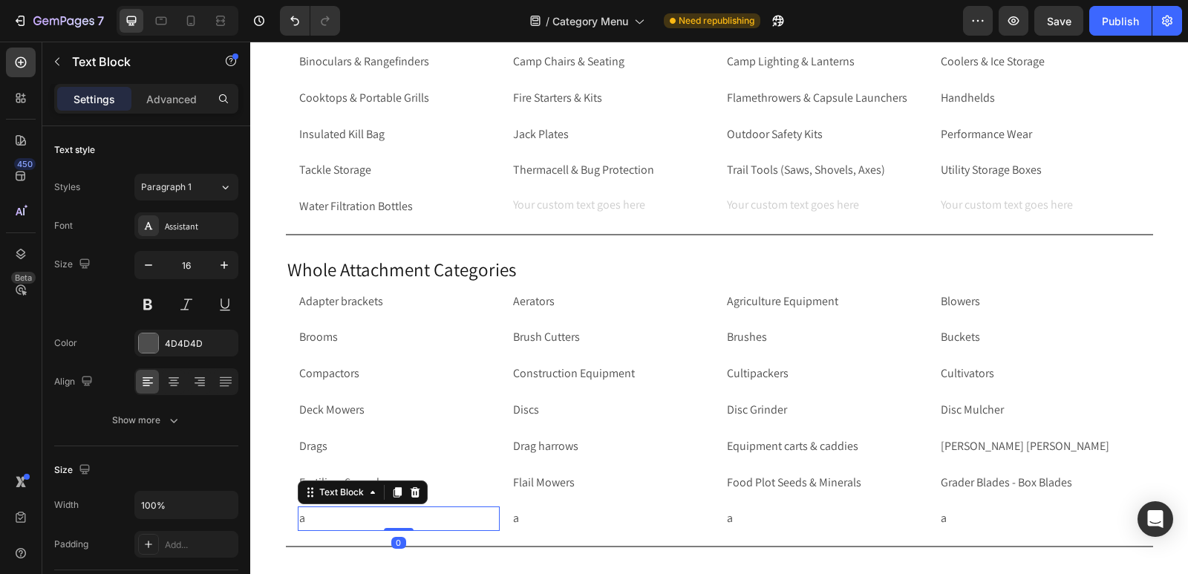
click at [312, 519] on p "a" at bounding box center [398, 519] width 199 height 22
click at [546, 516] on p "a" at bounding box center [612, 519] width 199 height 22
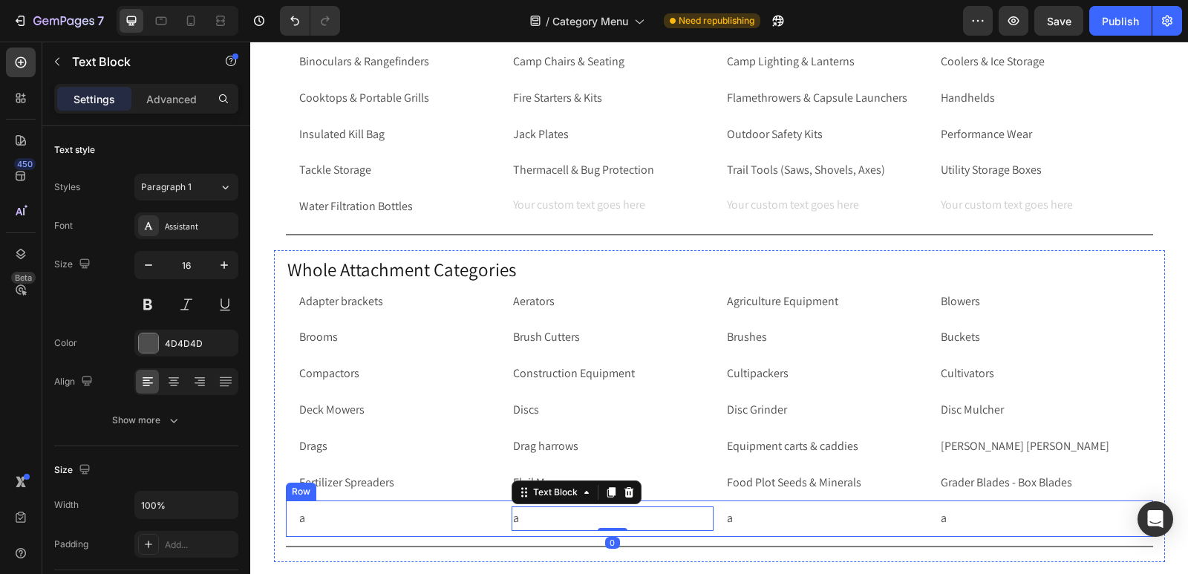
click at [286, 519] on div "a Text Block a Text Block 0 a Text Block a Text Block Row Row" at bounding box center [719, 519] width 867 height 36
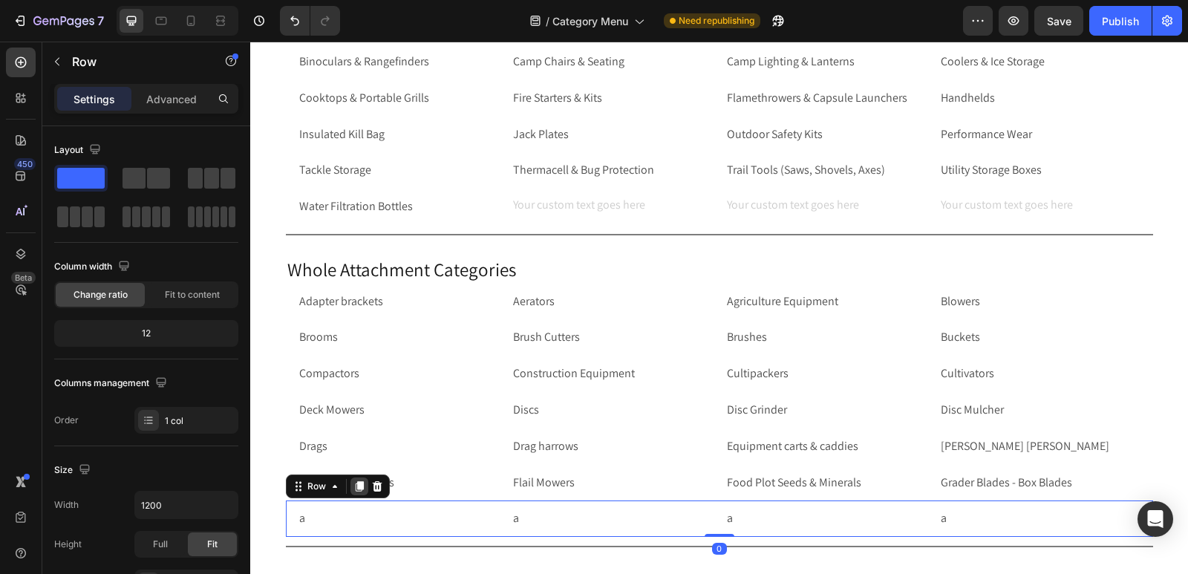
click at [355, 489] on icon at bounding box center [359, 487] width 8 height 10
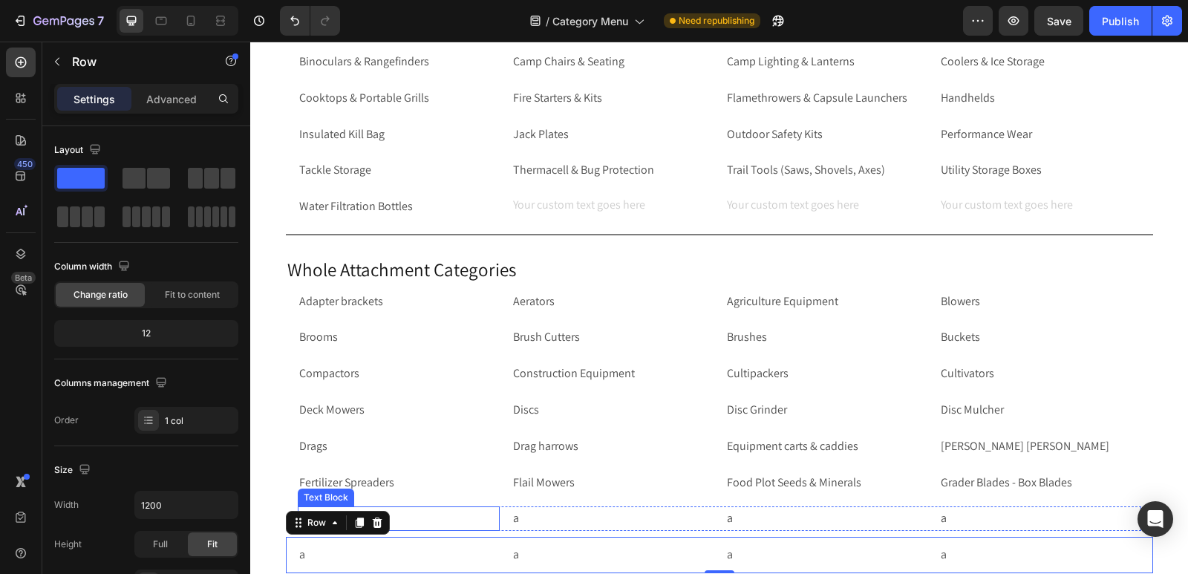
click at [452, 518] on p "a" at bounding box center [398, 519] width 199 height 22
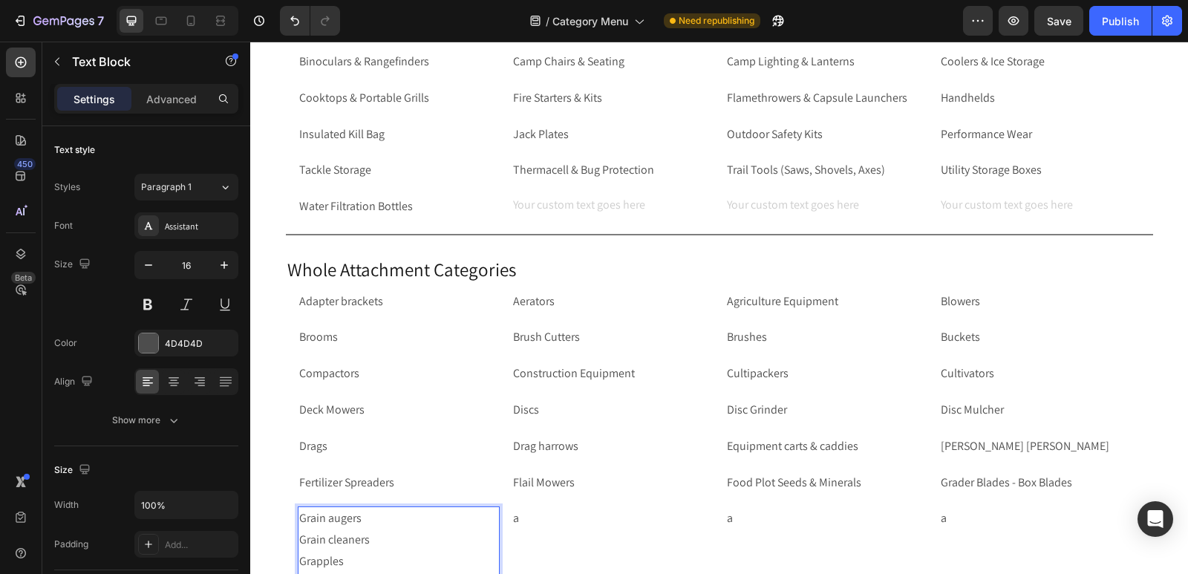
scroll to position [4379, 0]
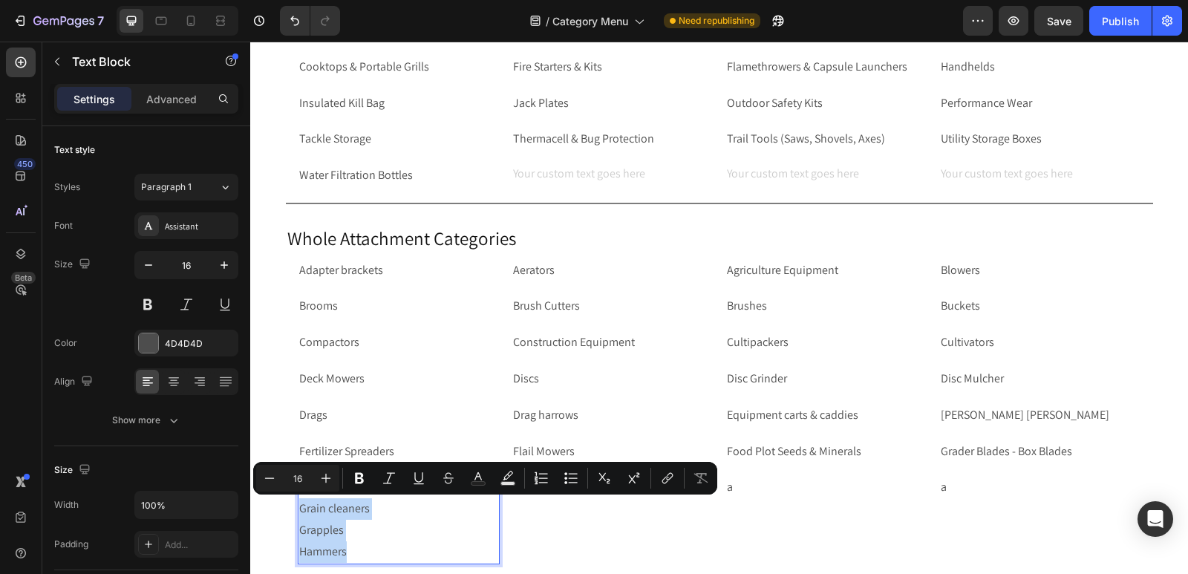
drag, startPoint x: 348, startPoint y: 552, endPoint x: 296, endPoint y: 510, distance: 66.6
click at [299, 510] on p "Grain augers Grain cleaners Grapples Hammers" at bounding box center [398, 519] width 199 height 85
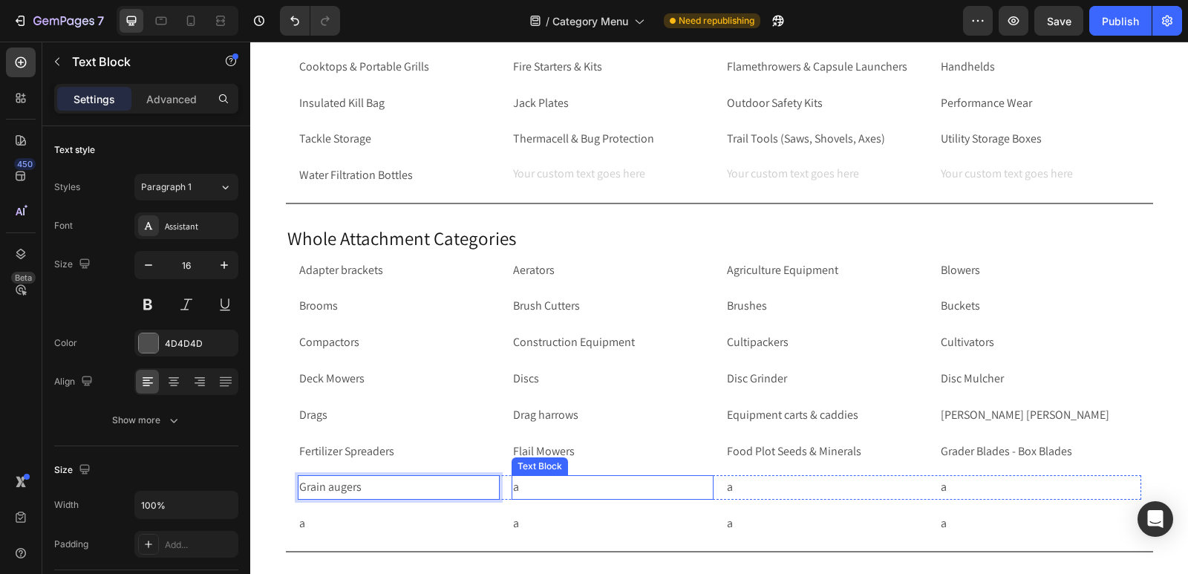
click at [544, 489] on p "a" at bounding box center [612, 488] width 199 height 22
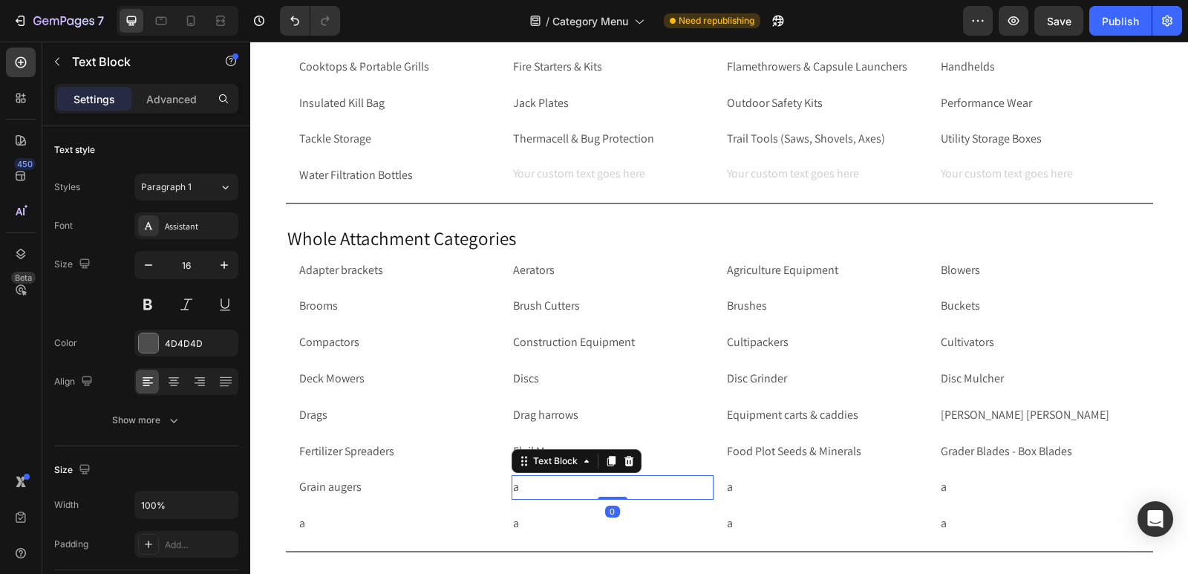
click at [544, 489] on p "a" at bounding box center [612, 488] width 199 height 22
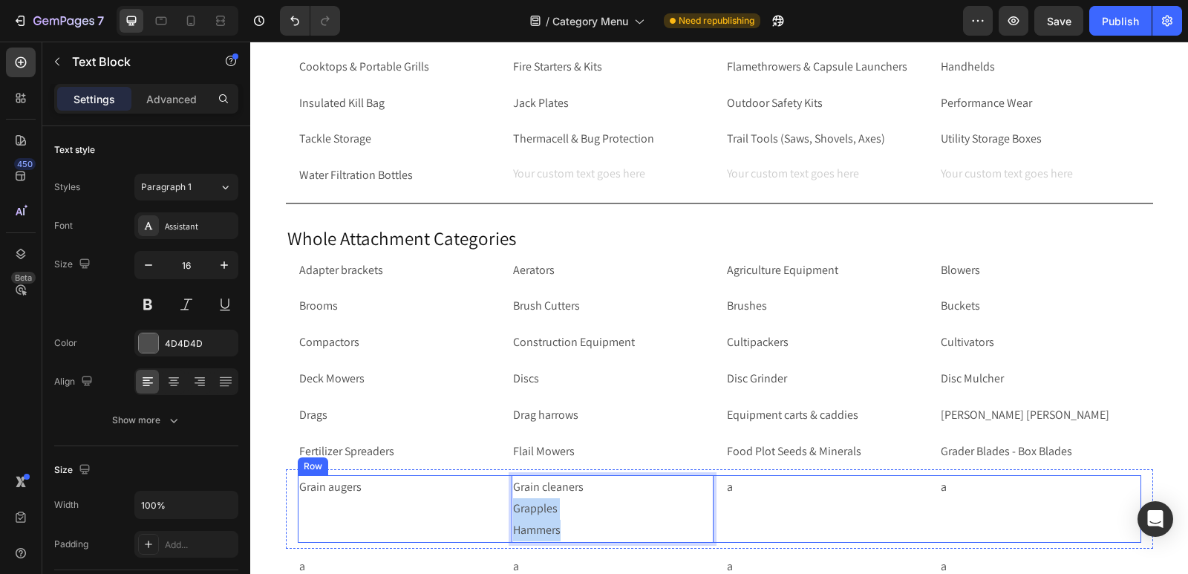
drag, startPoint x: 563, startPoint y: 533, endPoint x: 501, endPoint y: 508, distance: 66.3
click at [501, 508] on div "Grain augers Text Block Grain cleaners Grapples Hammers Text Block 0 a Text Blo…" at bounding box center [720, 508] width 844 height 67
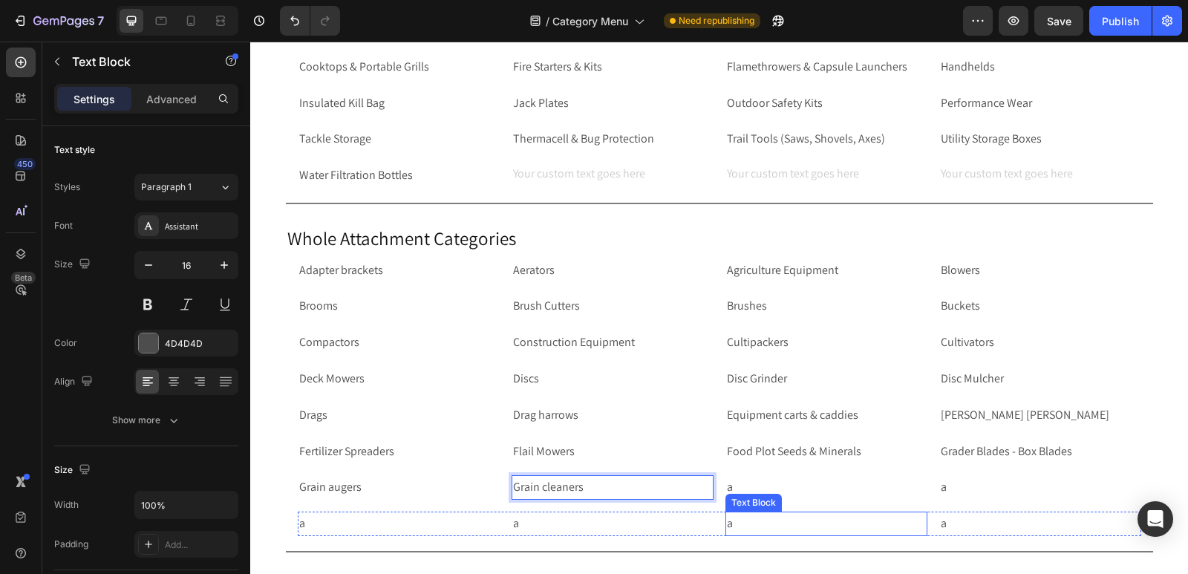
click at [771, 498] on div "Text Block" at bounding box center [754, 502] width 51 height 13
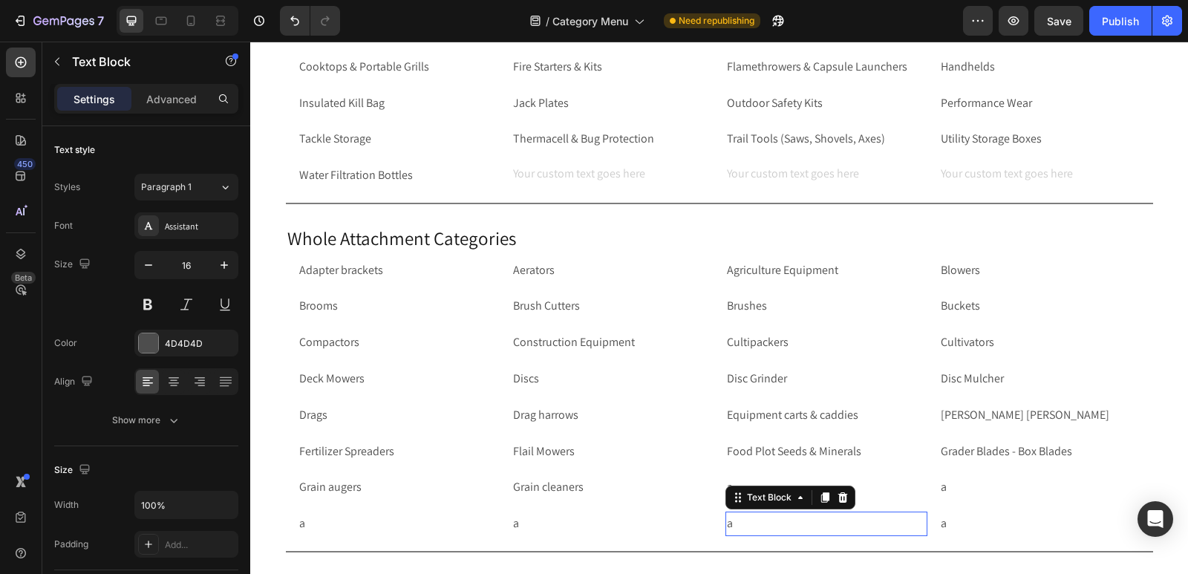
click at [820, 492] on icon at bounding box center [825, 498] width 12 height 12
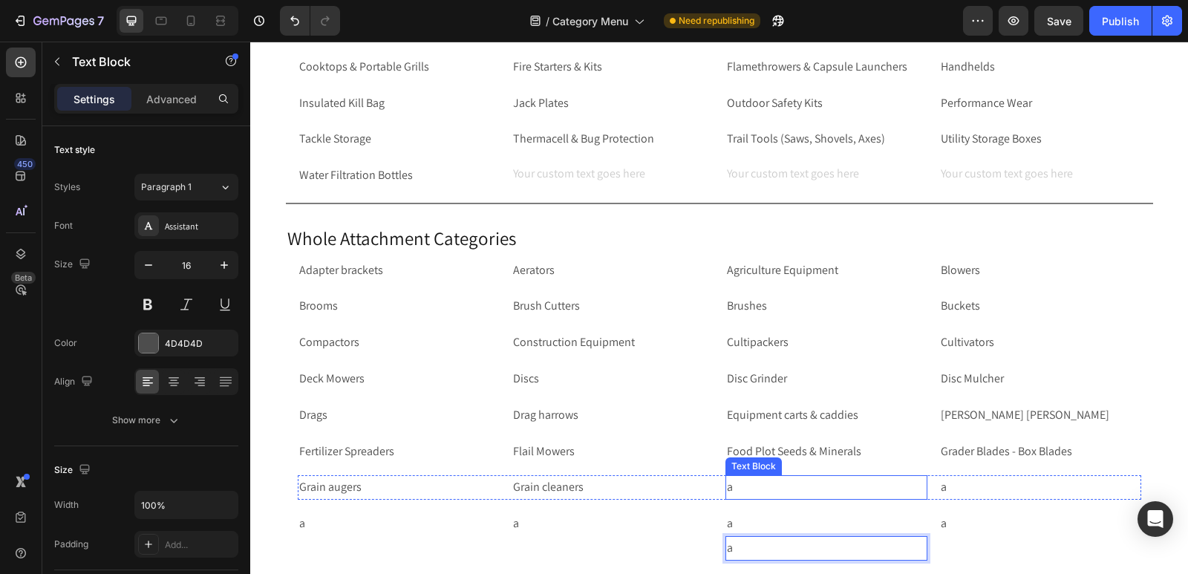
click at [740, 486] on p "a" at bounding box center [826, 488] width 199 height 22
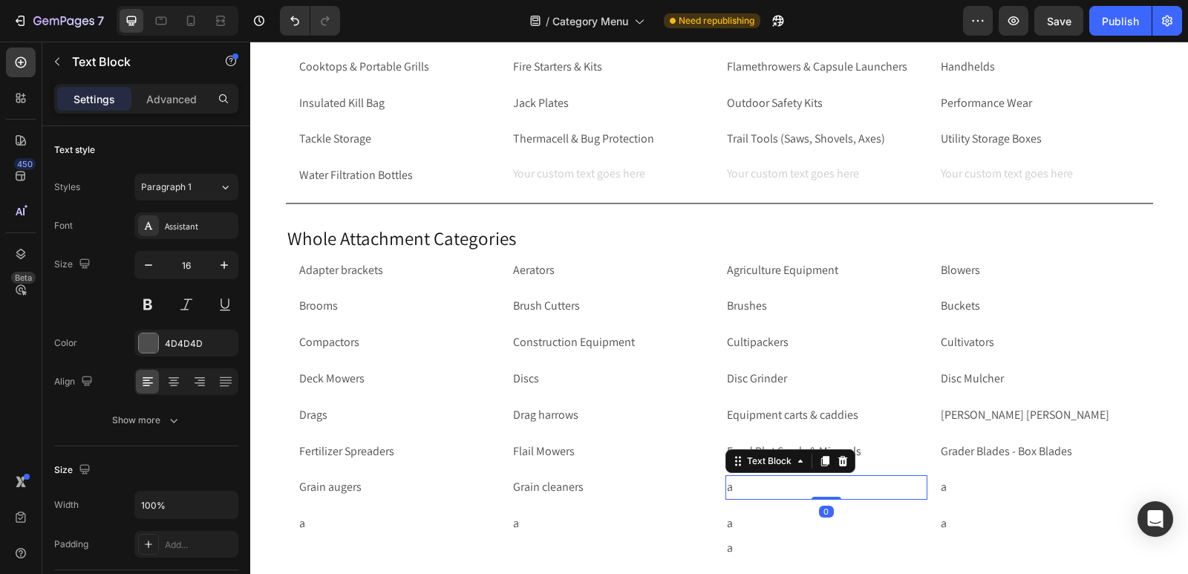
click at [740, 486] on p "a" at bounding box center [826, 488] width 199 height 22
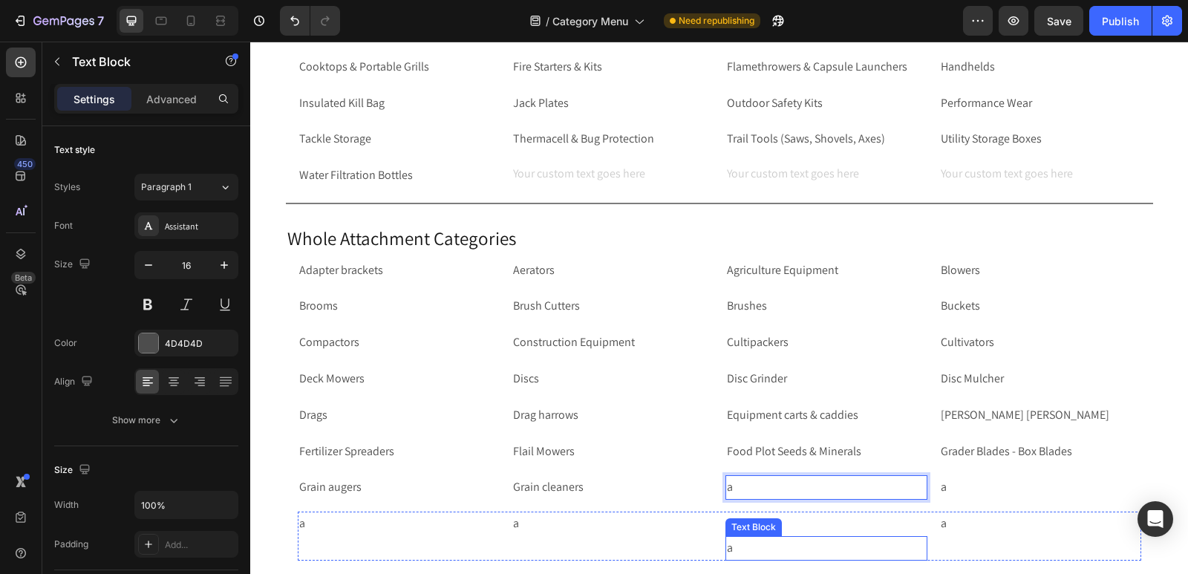
click at [749, 553] on p "a" at bounding box center [826, 549] width 199 height 22
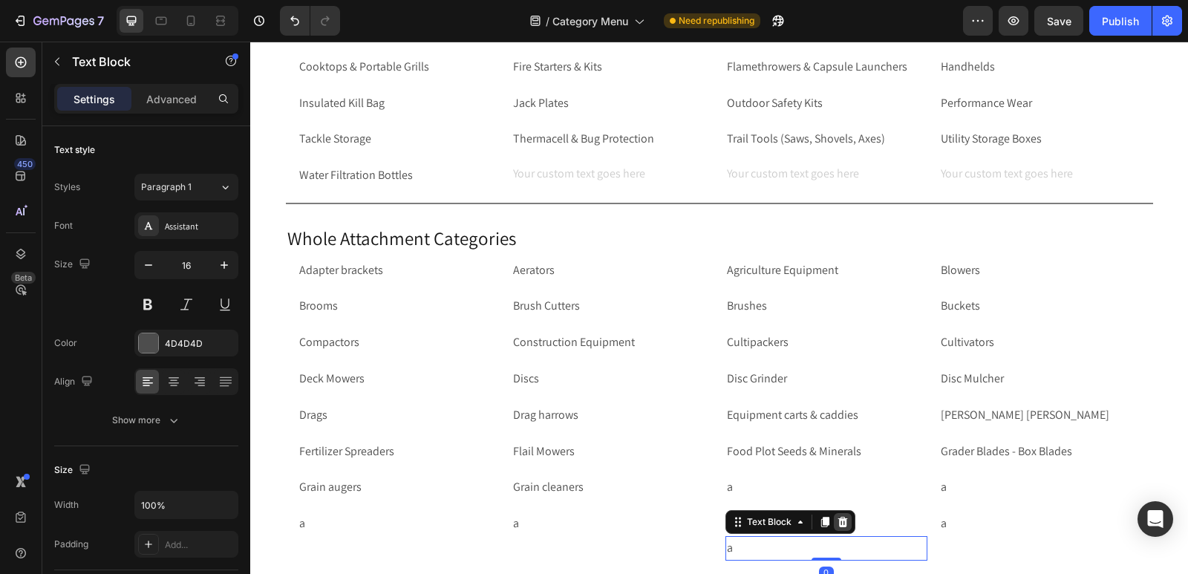
click at [839, 521] on icon at bounding box center [843, 522] width 10 height 10
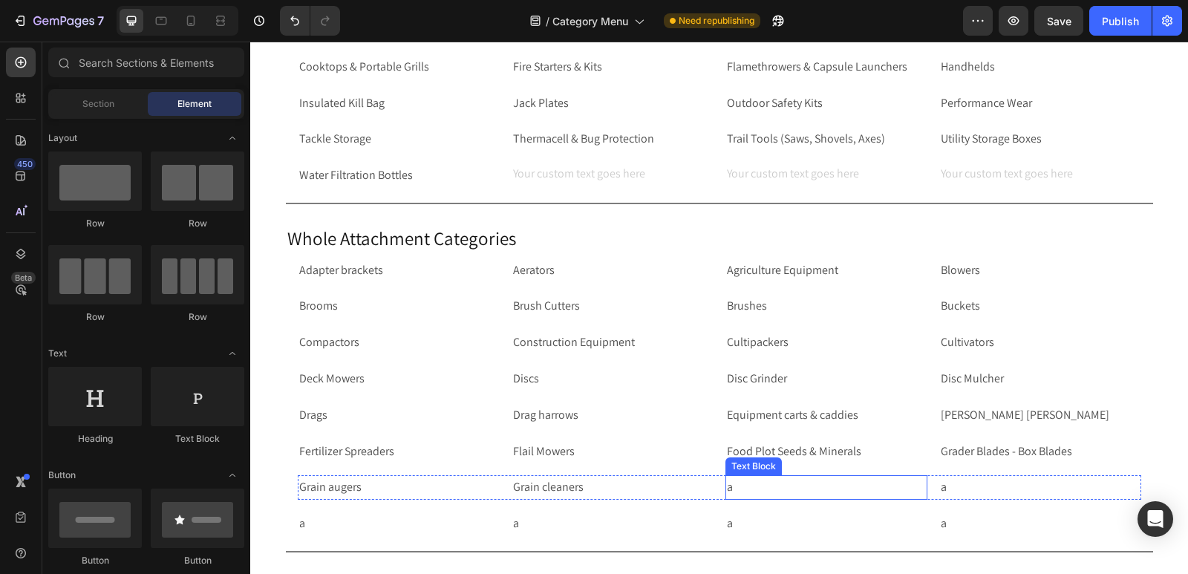
click at [758, 485] on p "a" at bounding box center [826, 488] width 199 height 22
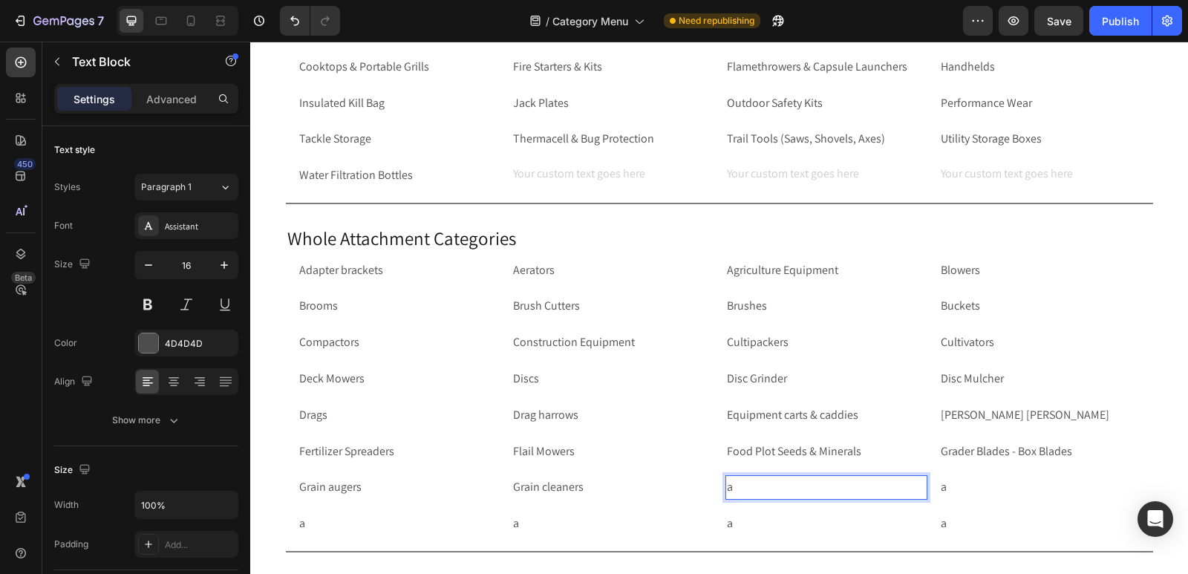
click at [749, 488] on p "a" at bounding box center [826, 488] width 199 height 22
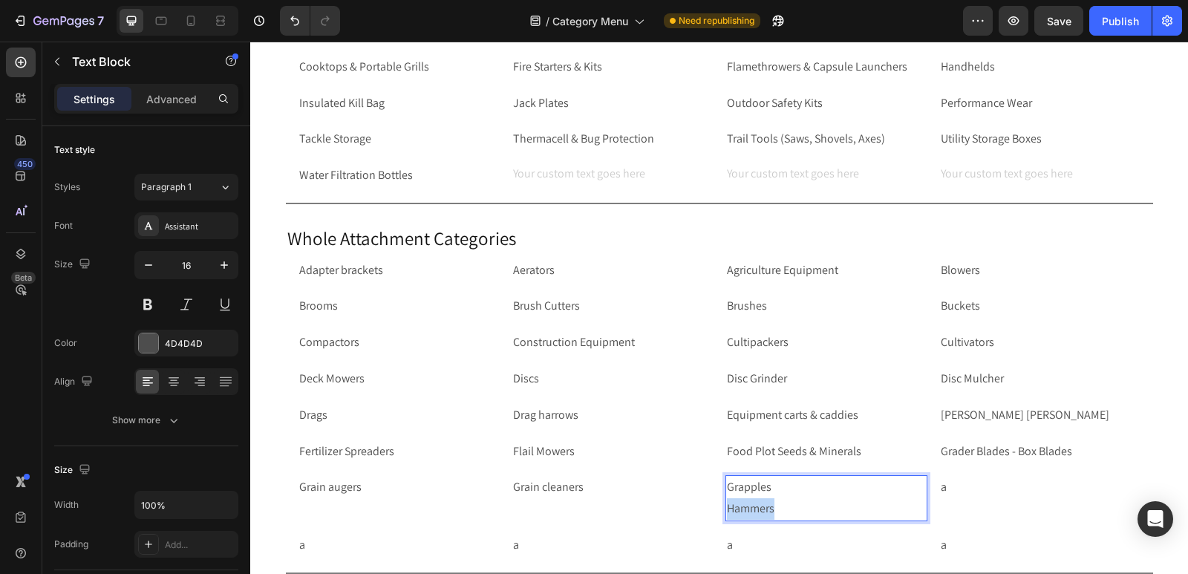
drag, startPoint x: 774, startPoint y: 506, endPoint x: 716, endPoint y: 509, distance: 58.0
click at [716, 509] on div "Grain augers Text Block Grain cleaners Text Block Grapples Hammers Text Block 0…" at bounding box center [720, 498] width 844 height 46
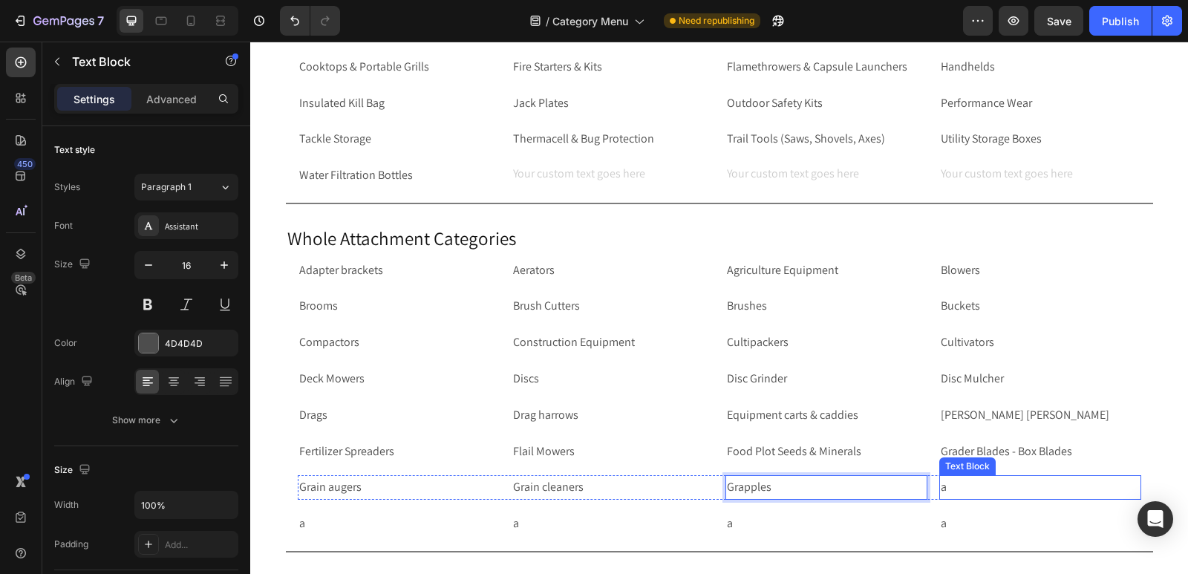
click at [975, 483] on p "a" at bounding box center [1040, 488] width 199 height 22
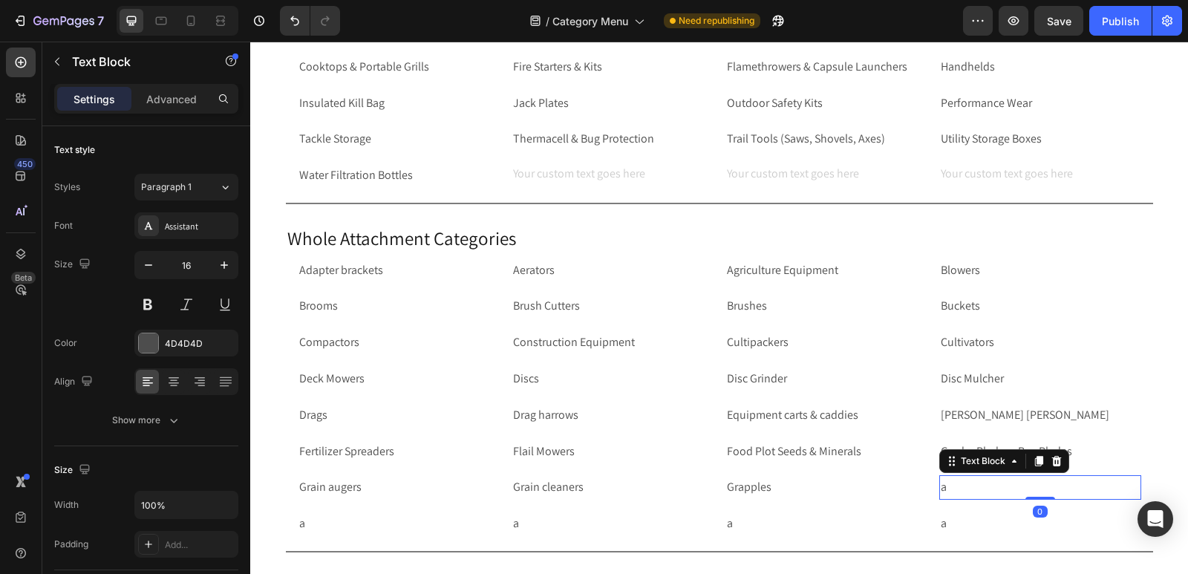
click at [975, 483] on p "a" at bounding box center [1040, 488] width 199 height 22
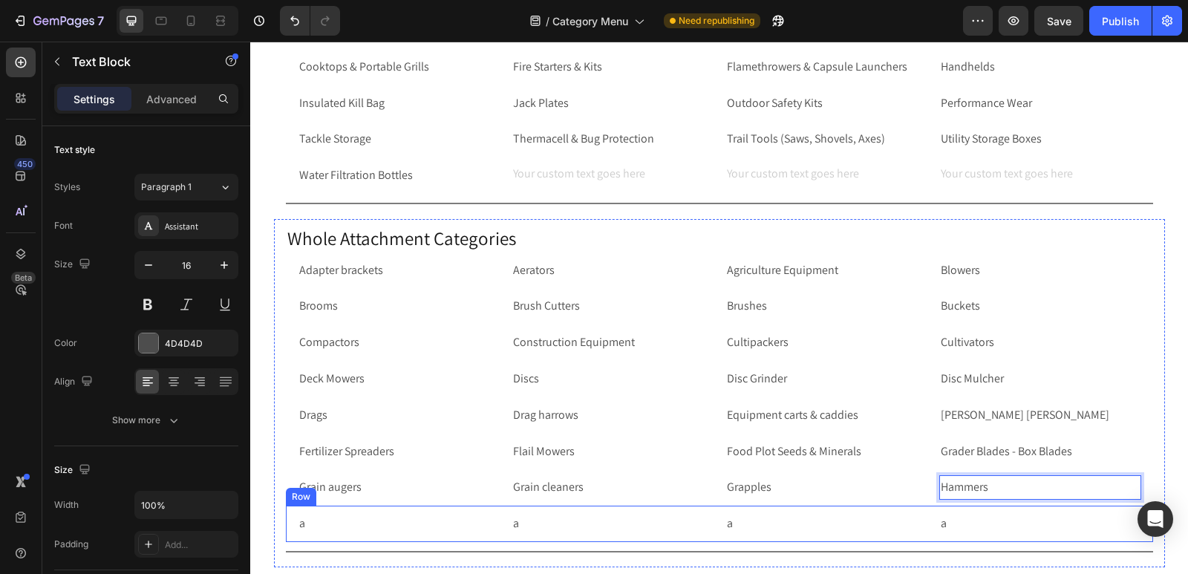
click at [286, 531] on div "a Text Block a Text Block a Text Block a Text Block Row Row" at bounding box center [719, 524] width 867 height 36
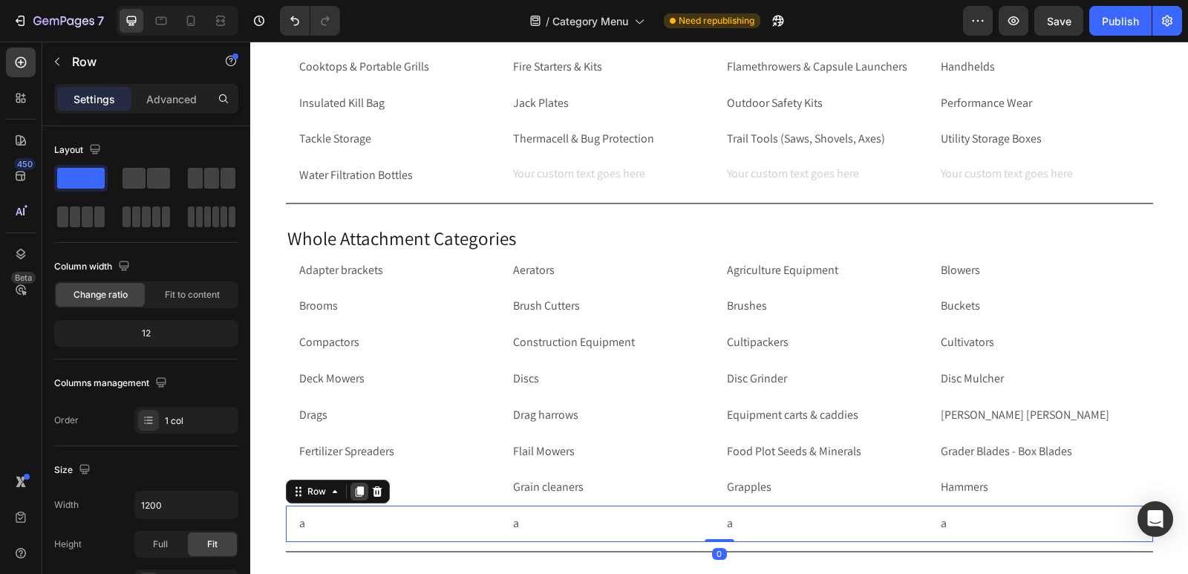
click at [355, 486] on icon at bounding box center [360, 492] width 12 height 12
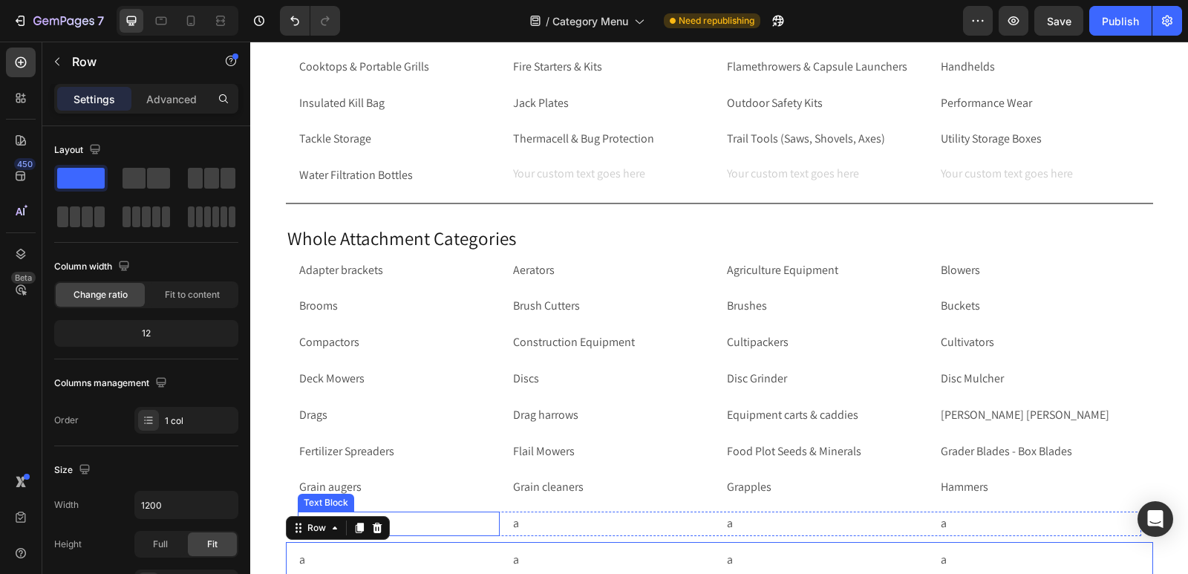
click at [450, 520] on p "a" at bounding box center [398, 524] width 199 height 22
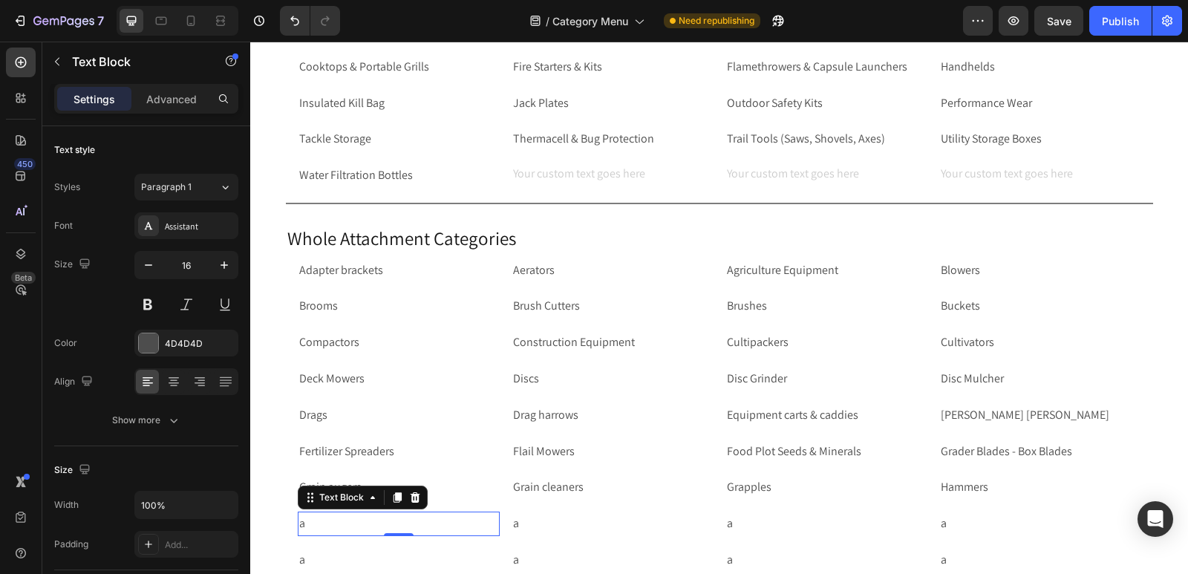
click at [458, 522] on p "a" at bounding box center [398, 524] width 199 height 22
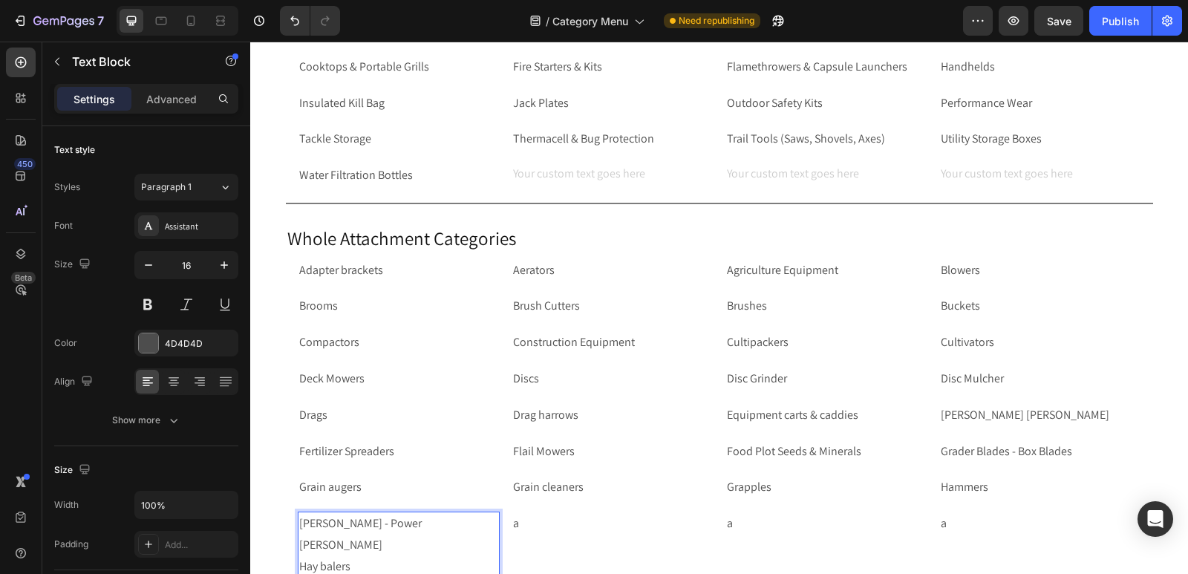
scroll to position [4436, 0]
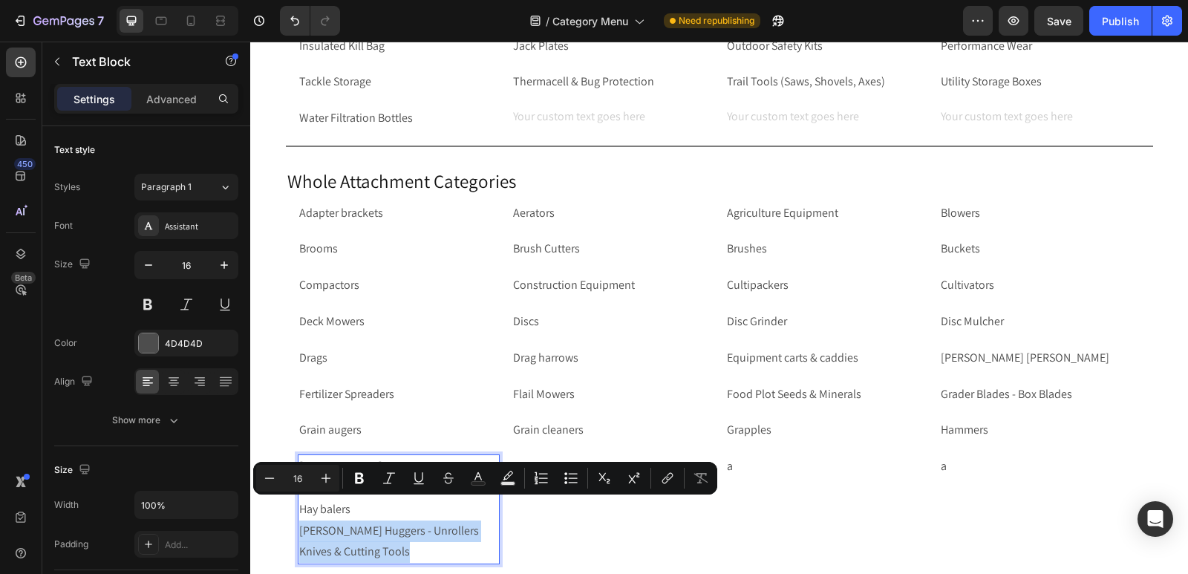
drag, startPoint x: 411, startPoint y: 550, endPoint x: 295, endPoint y: 511, distance: 123.1
click at [299, 511] on p "[PERSON_NAME] - Power [PERSON_NAME] Hay balers Hay Bale [PERSON_NAME] Huggers -…" at bounding box center [398, 509] width 199 height 107
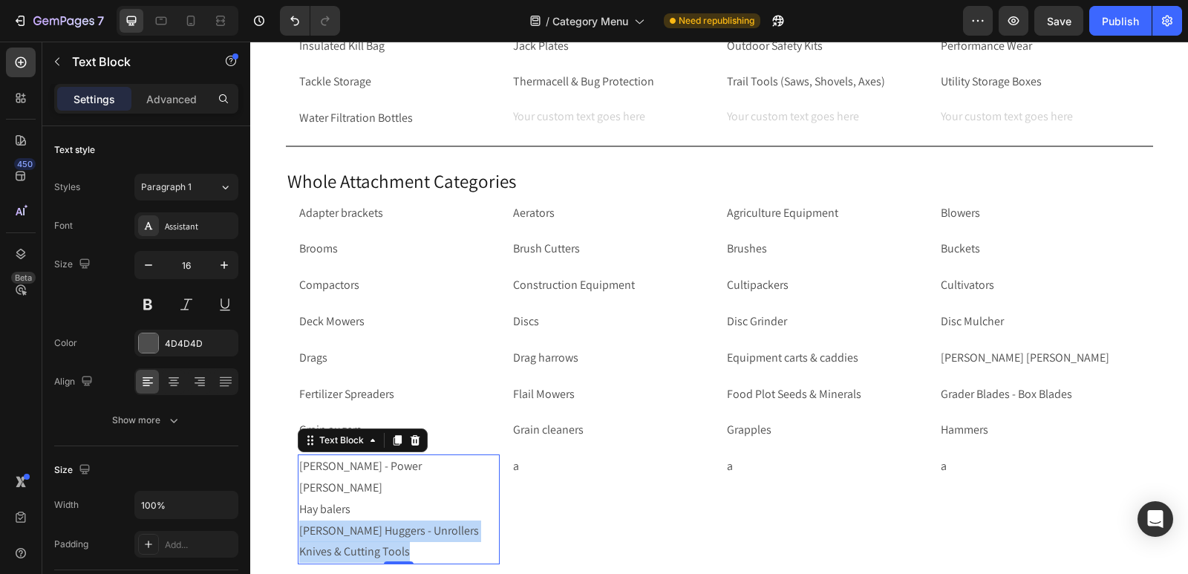
click at [432, 540] on p "[PERSON_NAME] - Power [PERSON_NAME] Hay balers Hay Bale [PERSON_NAME] Huggers -…" at bounding box center [398, 509] width 199 height 107
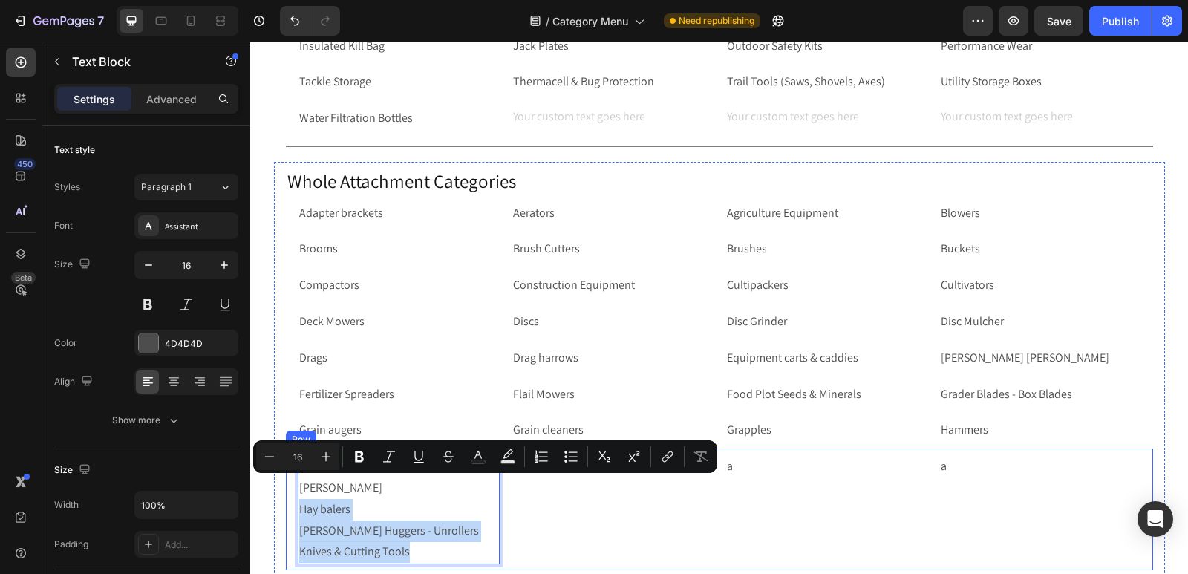
drag, startPoint x: 415, startPoint y: 546, endPoint x: 291, endPoint y: 497, distance: 133.4
click at [291, 497] on div "[PERSON_NAME] - Power [PERSON_NAME] Hay balers Hay Bale [PERSON_NAME] Huggers -…" at bounding box center [719, 510] width 867 height 122
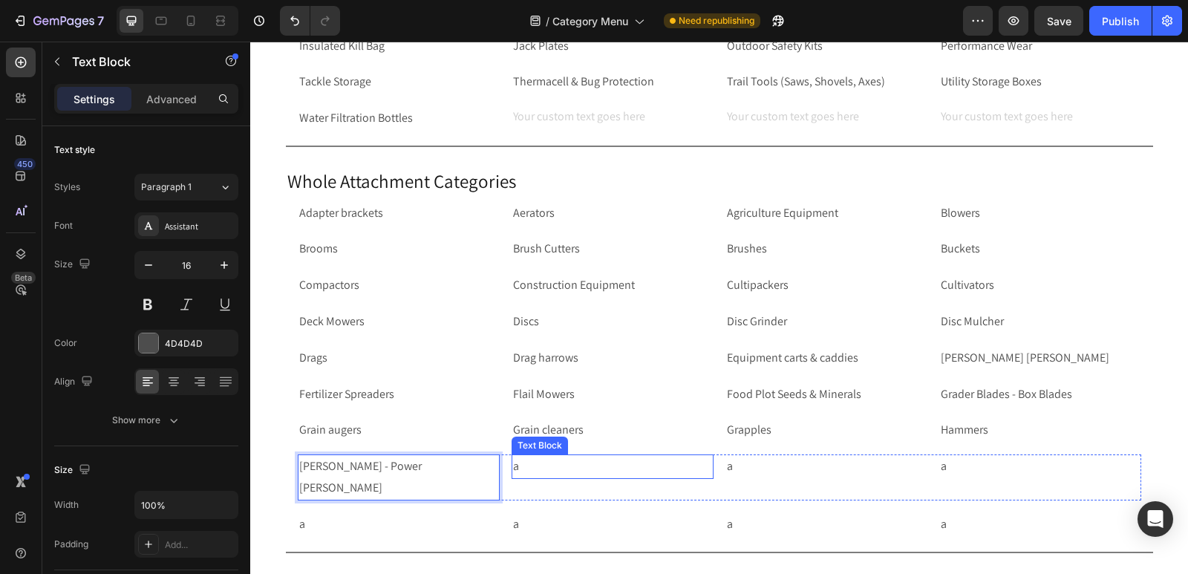
click at [560, 466] on p "a" at bounding box center [612, 467] width 199 height 22
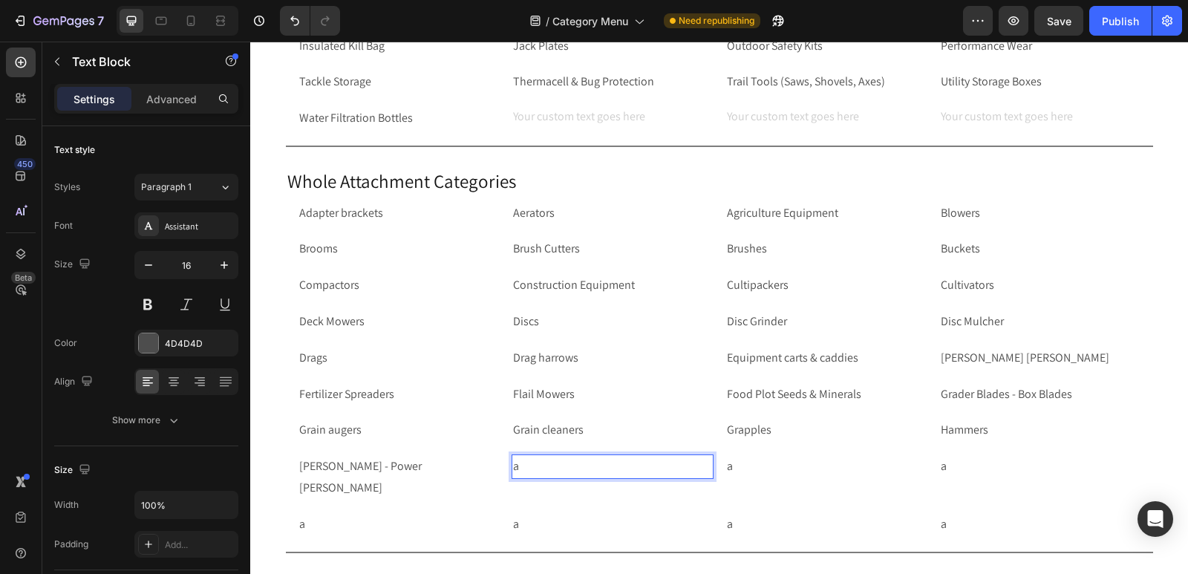
click at [560, 466] on p "a" at bounding box center [612, 467] width 199 height 22
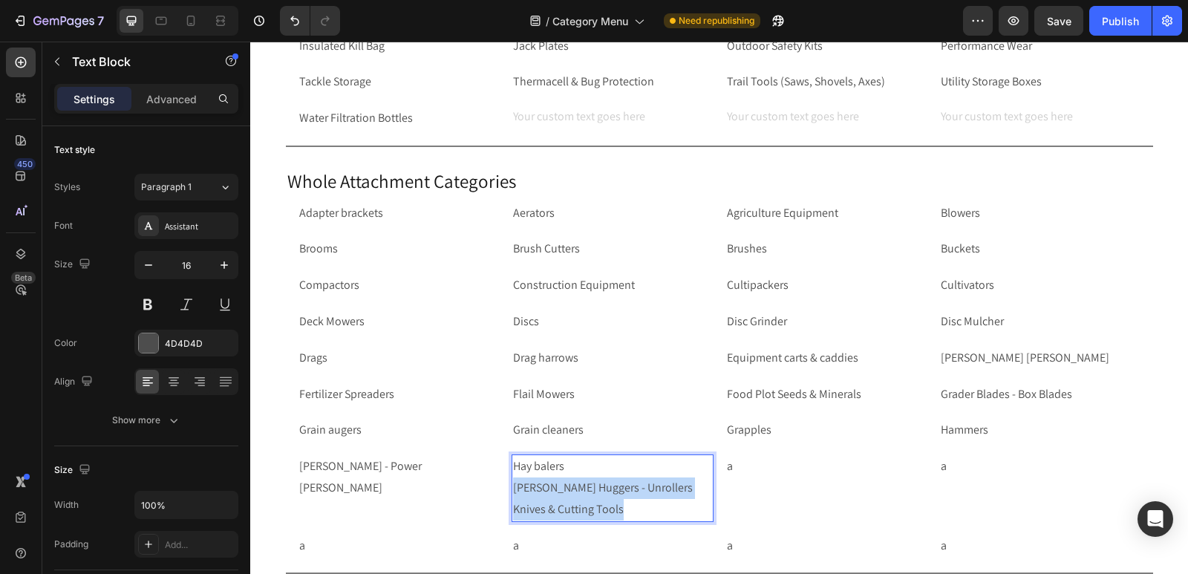
drag, startPoint x: 621, startPoint y: 527, endPoint x: 507, endPoint y: 488, distance: 120.3
click at [513, 488] on p "Hay balers [PERSON_NAME] Huggers - Unrollers Knives & Cutting Tools" at bounding box center [612, 488] width 199 height 64
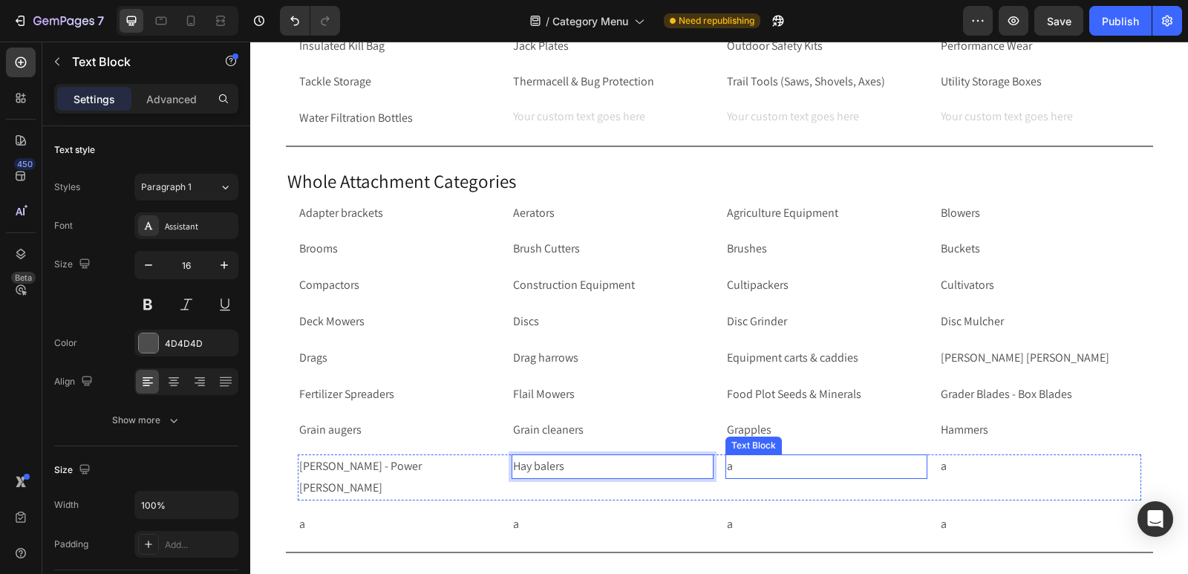
click at [762, 465] on p "a" at bounding box center [826, 467] width 199 height 22
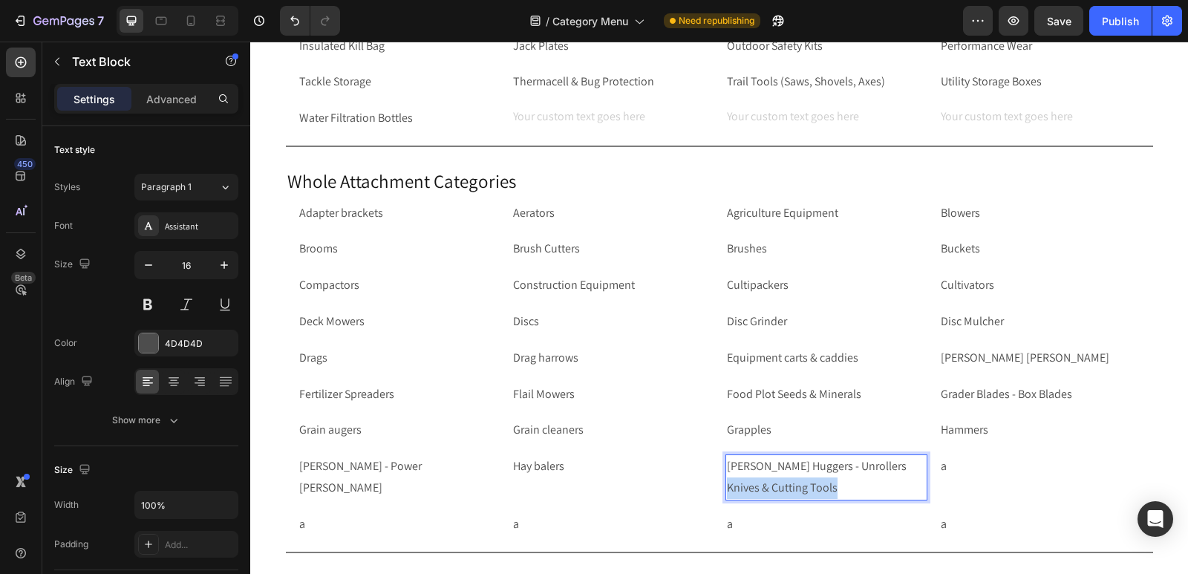
drag, startPoint x: 833, startPoint y: 511, endPoint x: 722, endPoint y: 517, distance: 111.6
click at [727, 499] on p "[PERSON_NAME] Huggers - Unrollers Knives & Cutting Tools" at bounding box center [826, 477] width 199 height 43
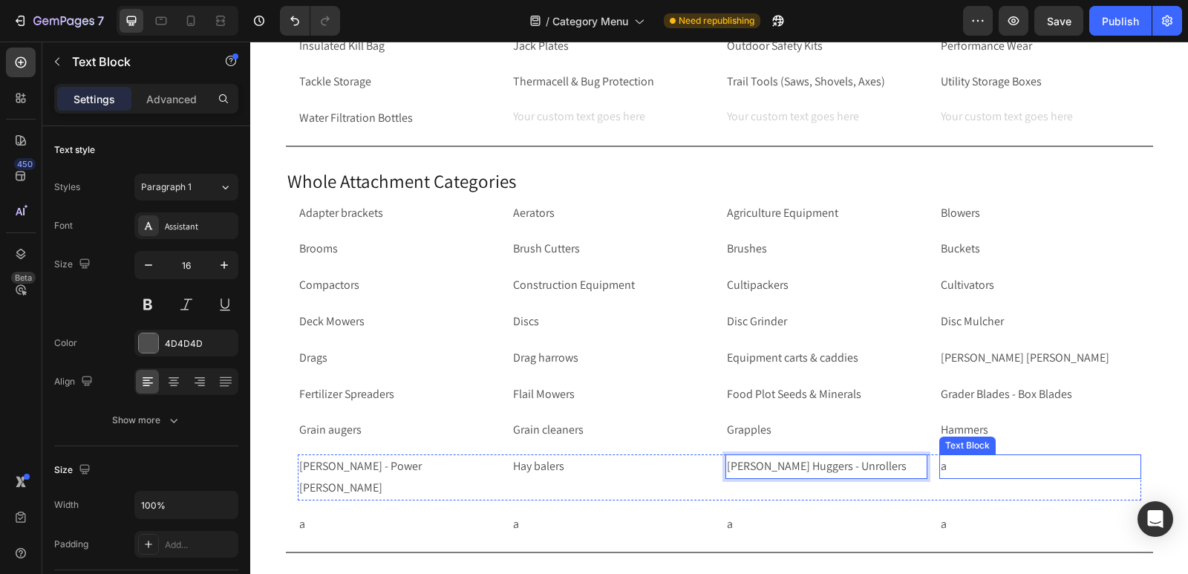
click at [986, 466] on p "a" at bounding box center [1040, 467] width 199 height 22
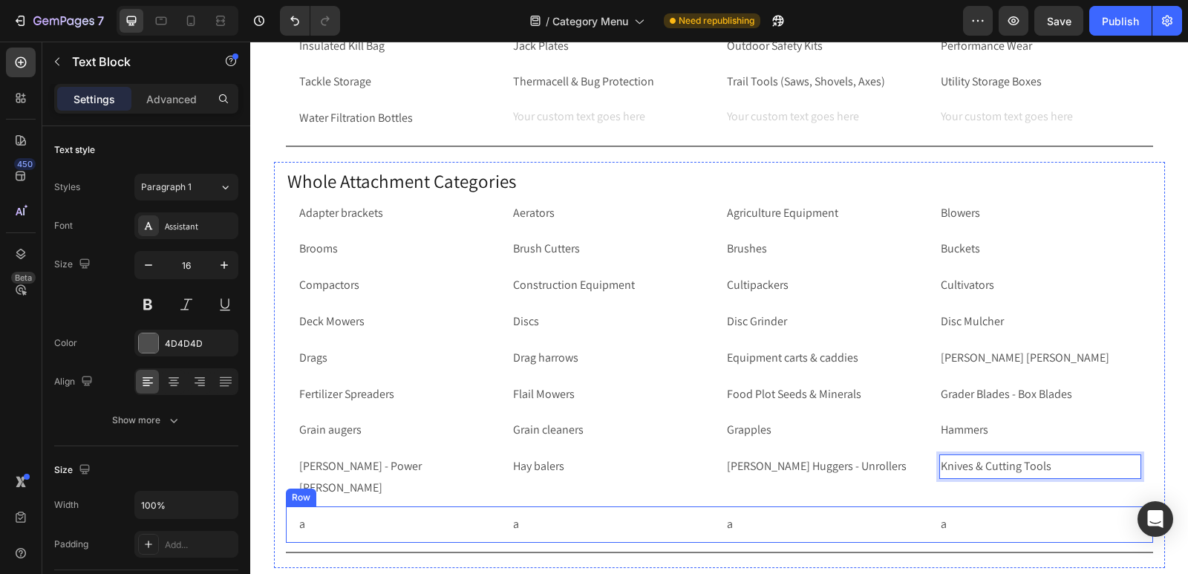
click at [286, 528] on div "a Text Block a Text Block a Text Block a Text Block Row Row" at bounding box center [719, 525] width 867 height 36
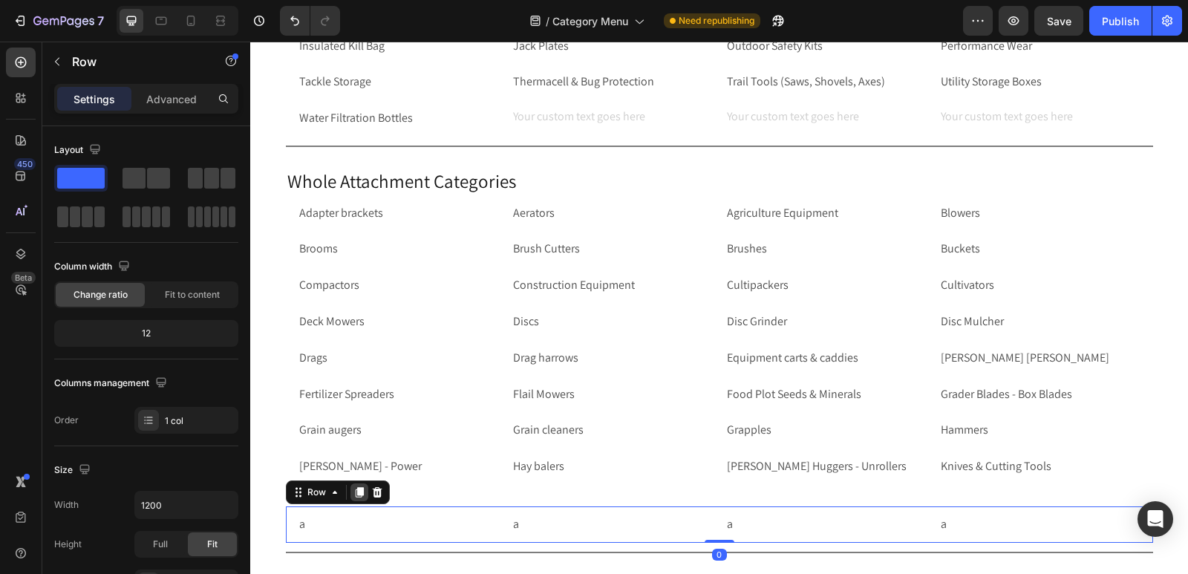
click at [355, 496] on icon at bounding box center [360, 492] width 12 height 12
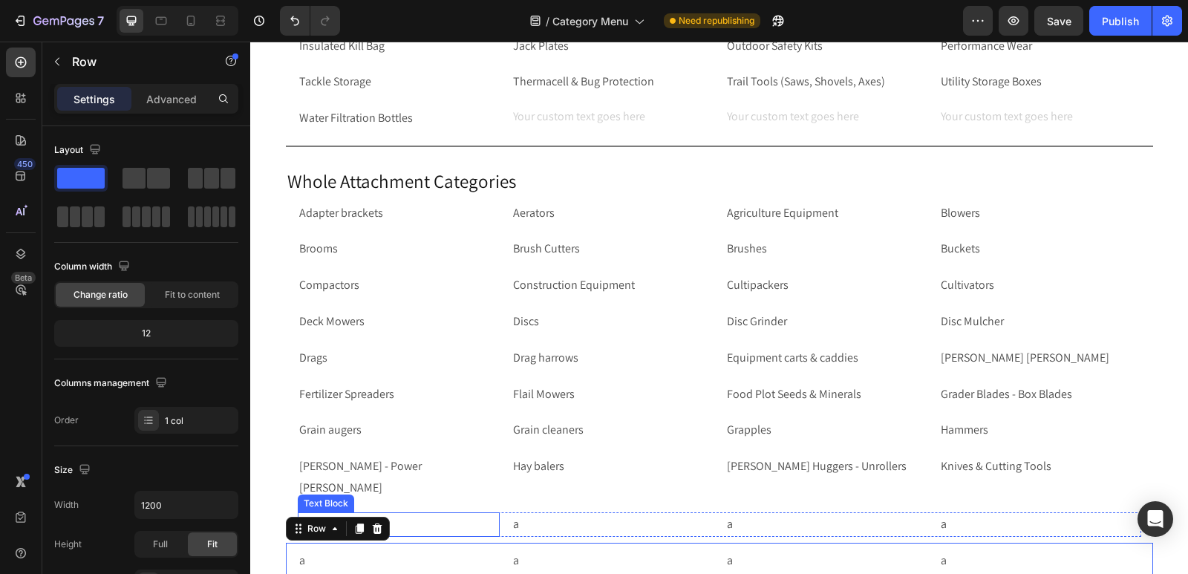
drag, startPoint x: 475, startPoint y: 526, endPoint x: 1188, endPoint y: 431, distance: 719.3
click at [475, 526] on p "a" at bounding box center [398, 525] width 199 height 22
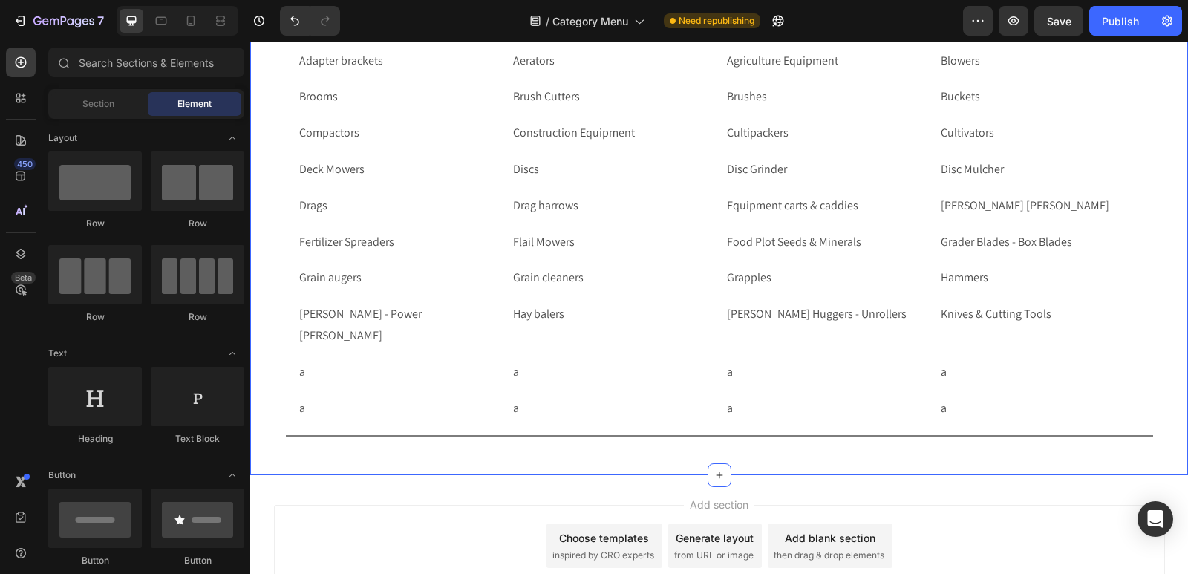
scroll to position [4604, 0]
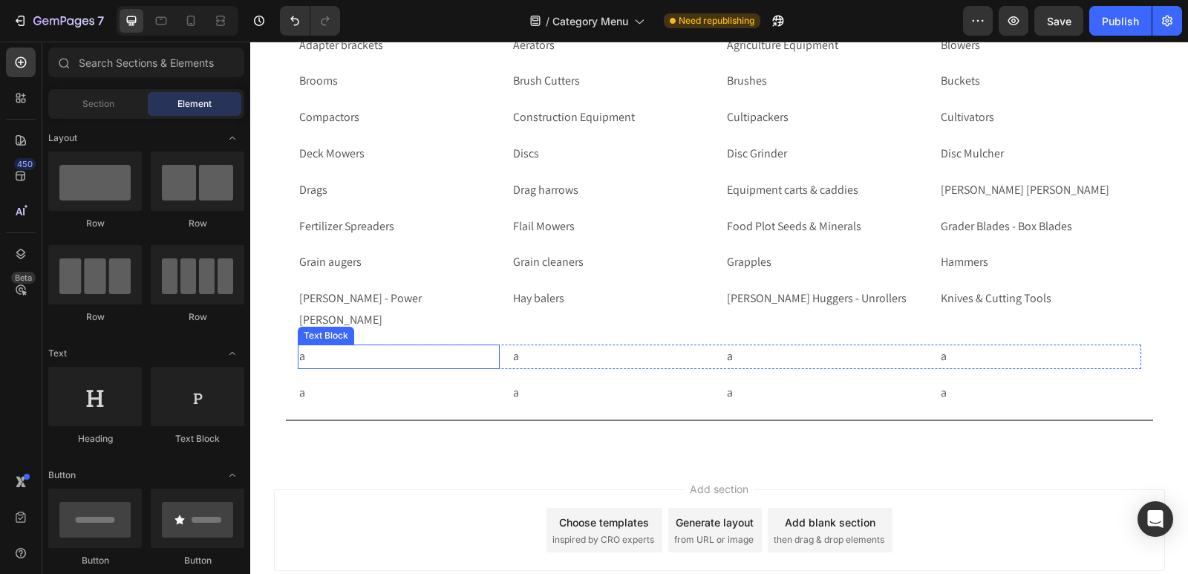
click at [301, 358] on p "a" at bounding box center [398, 357] width 199 height 22
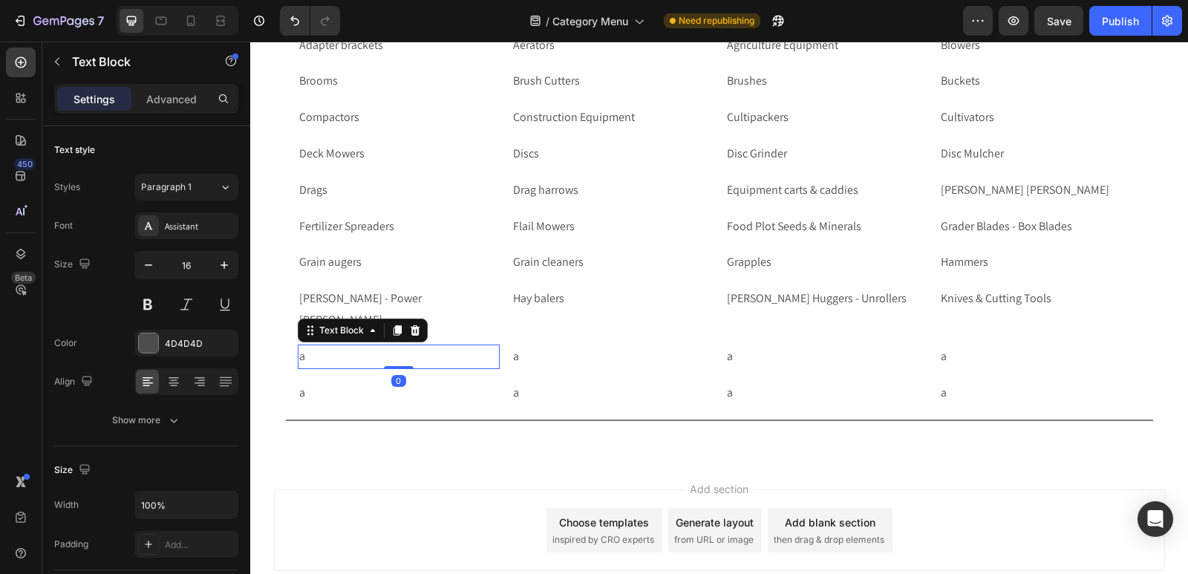
click at [301, 358] on p "a" at bounding box center [398, 357] width 199 height 22
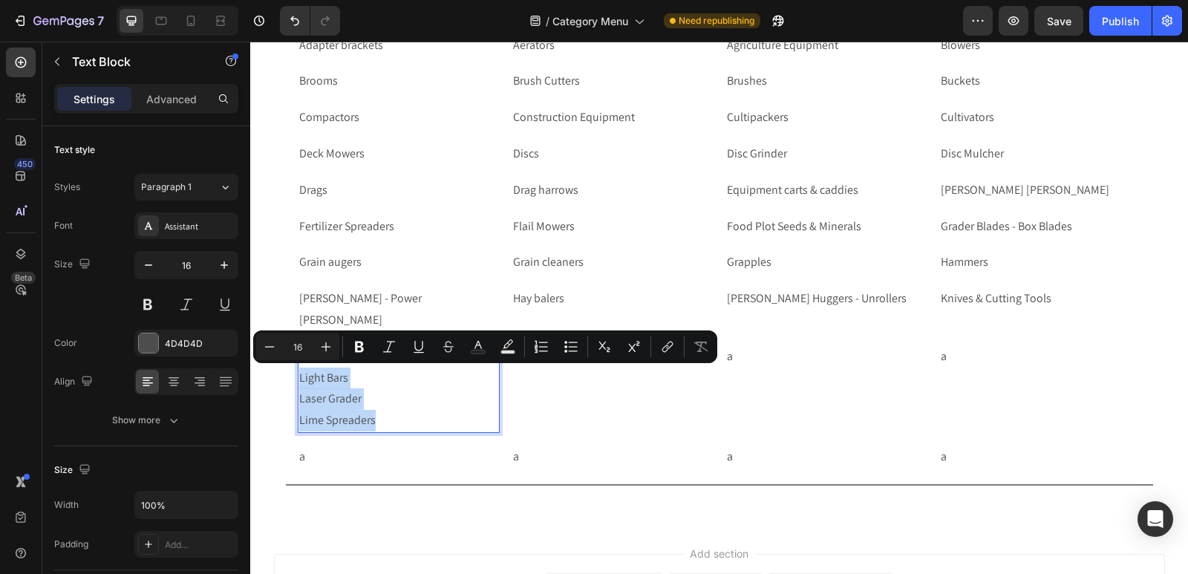
drag, startPoint x: 377, startPoint y: 422, endPoint x: 295, endPoint y: 384, distance: 90.7
click at [299, 384] on p "Hay Rake & tenders Light Bars Laser Grader Lime Spreaders" at bounding box center [398, 388] width 199 height 85
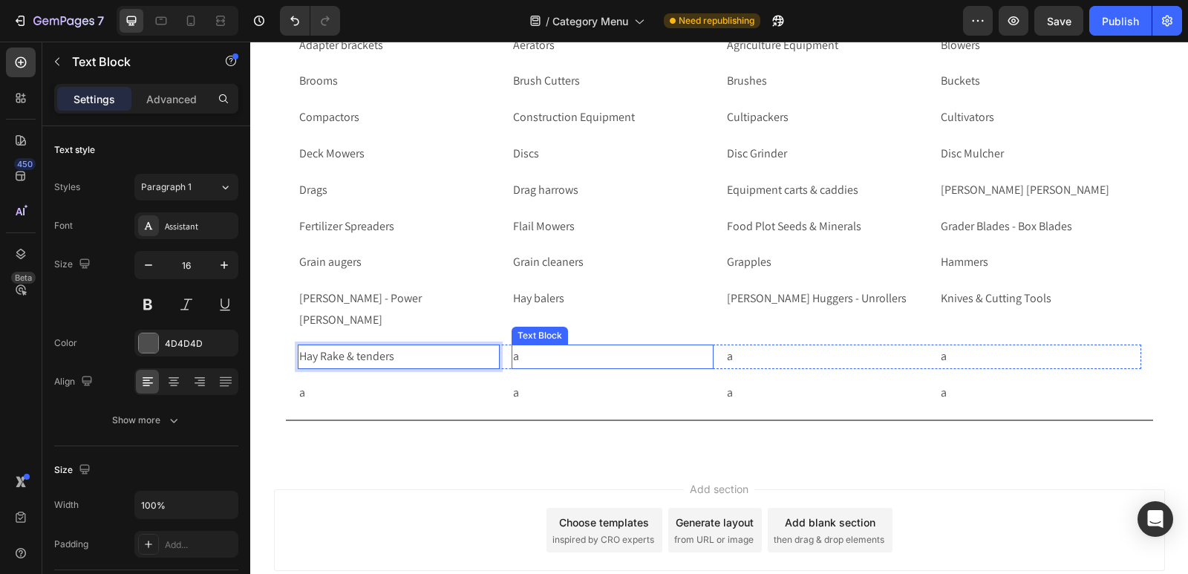
click at [542, 353] on p "a" at bounding box center [612, 357] width 199 height 22
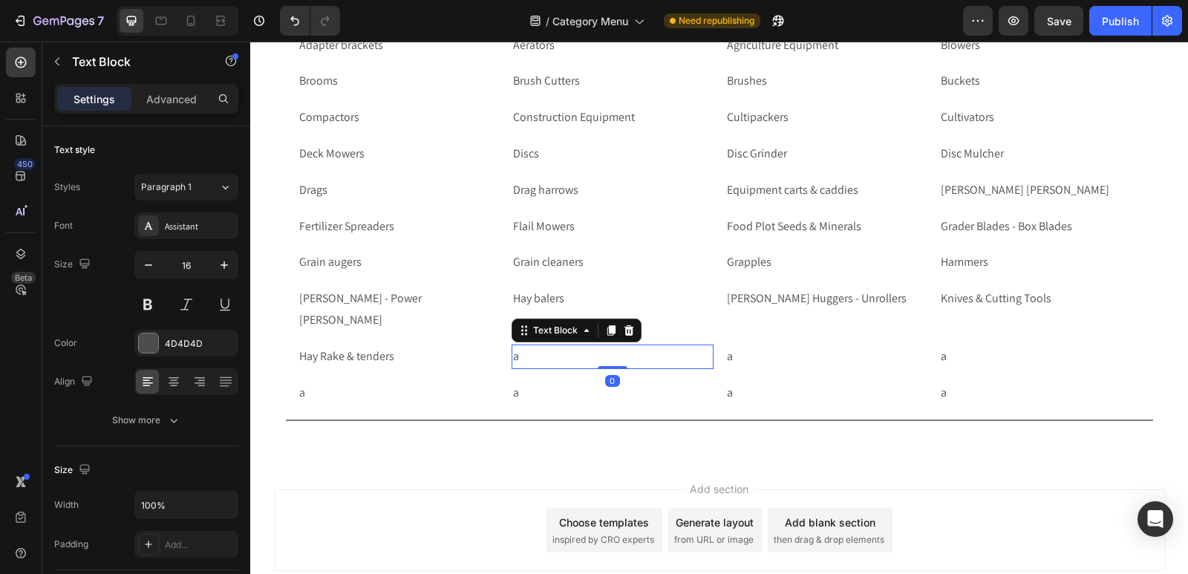
click at [542, 353] on p "a" at bounding box center [612, 357] width 199 height 22
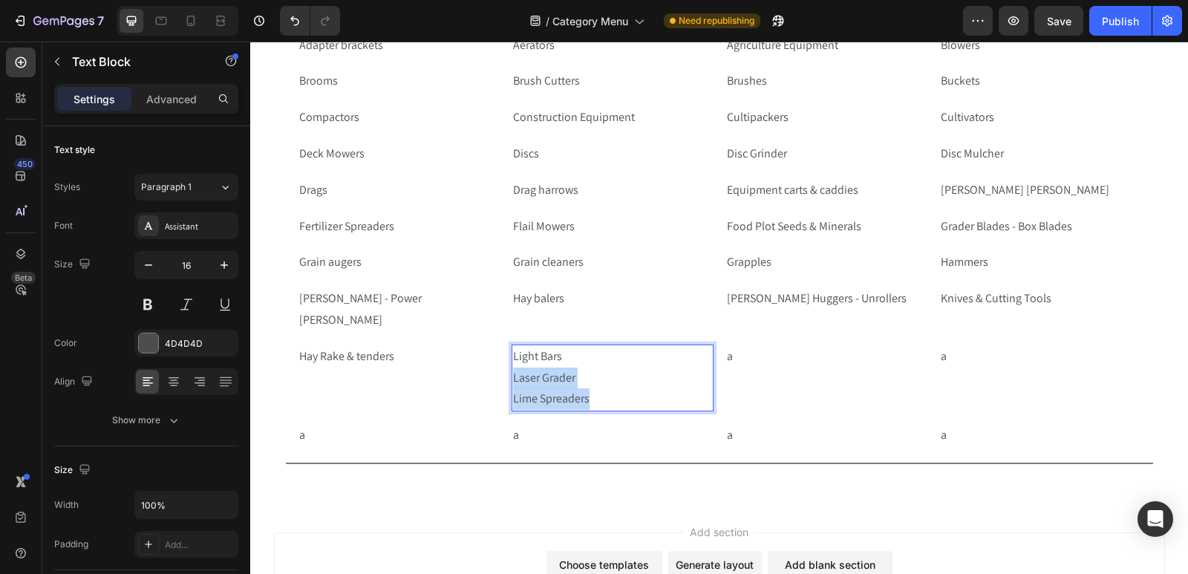
drag, startPoint x: 590, startPoint y: 397, endPoint x: 507, endPoint y: 379, distance: 84.3
click at [513, 379] on p "Light Bars Laser Grader Lime Spreaders" at bounding box center [612, 378] width 199 height 64
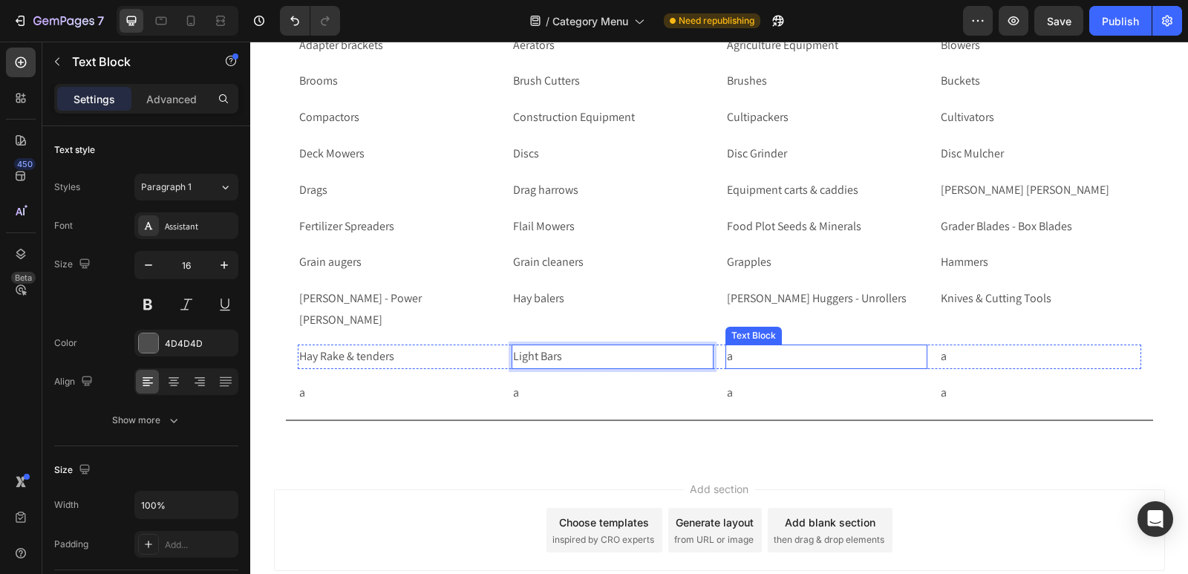
click at [776, 356] on p "a" at bounding box center [826, 357] width 199 height 22
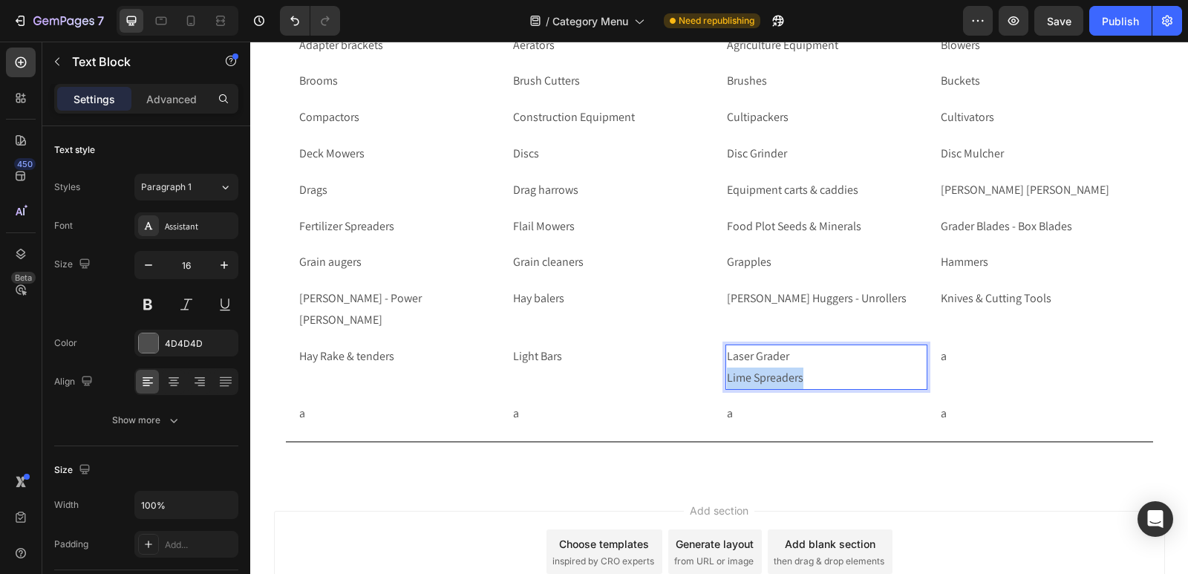
drag, startPoint x: 815, startPoint y: 377, endPoint x: 721, endPoint y: 376, distance: 93.6
click at [727, 376] on p "Laser Grader Lime Spreaders" at bounding box center [826, 367] width 199 height 43
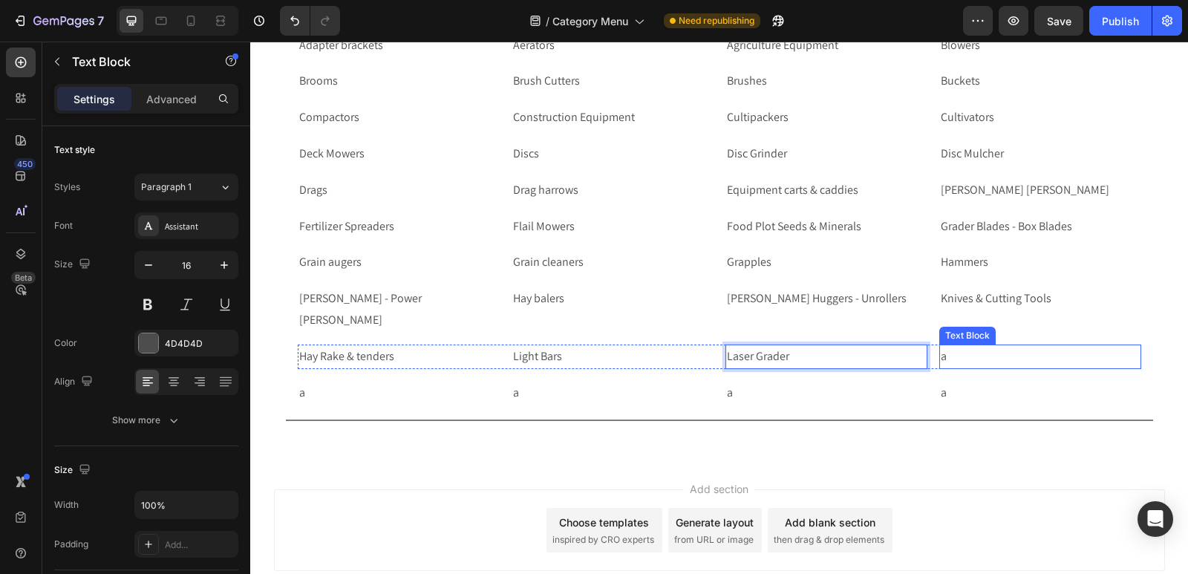
click at [983, 354] on p "a" at bounding box center [1040, 357] width 199 height 22
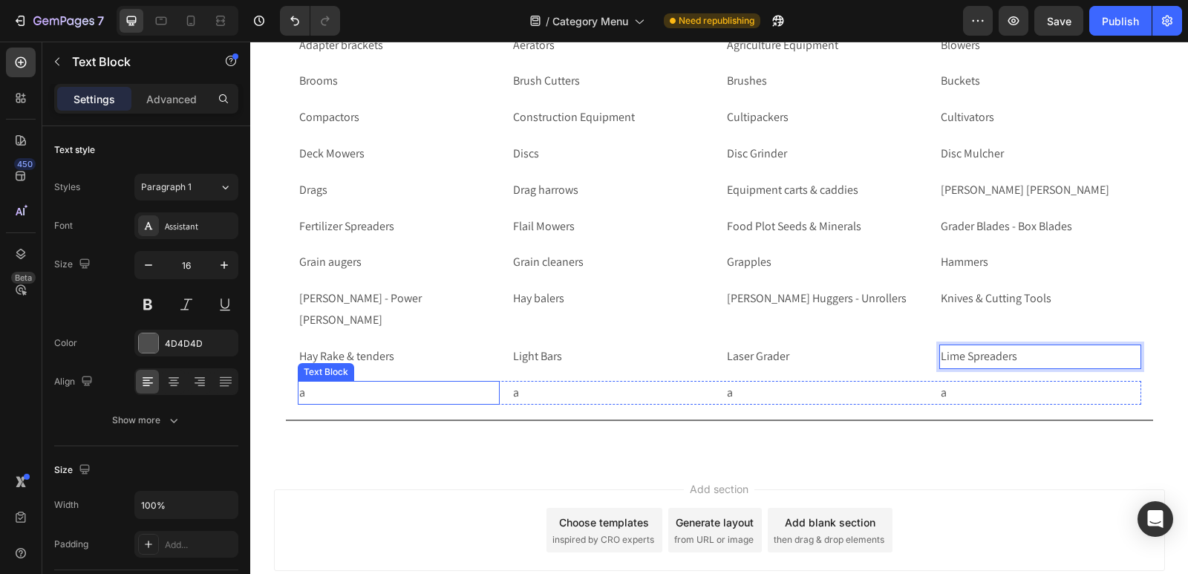
click at [319, 394] on p "a" at bounding box center [398, 393] width 199 height 22
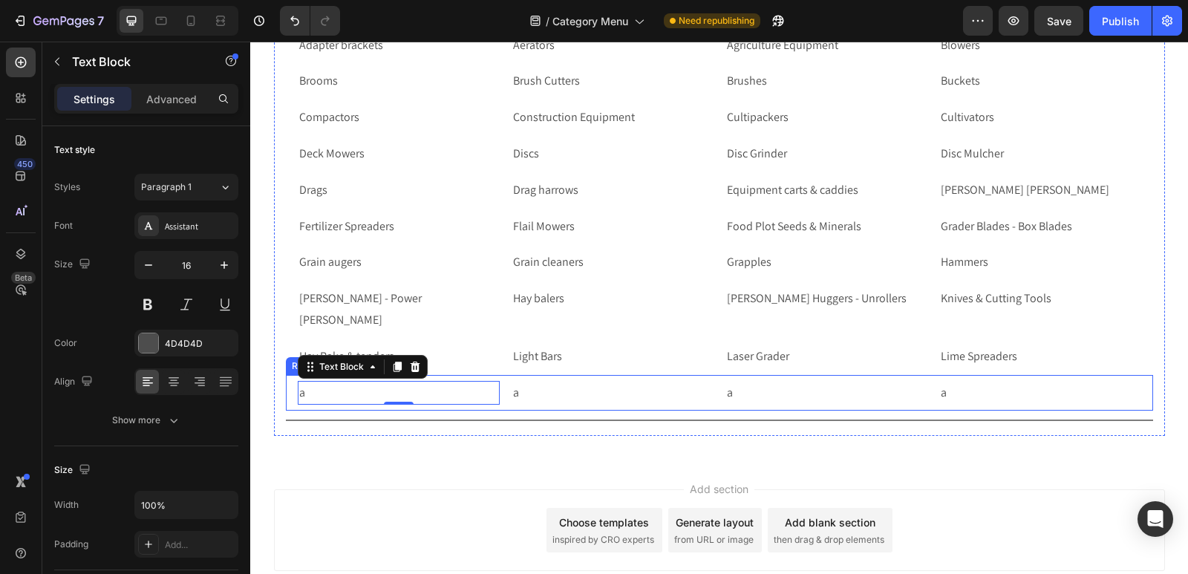
drag, startPoint x: 281, startPoint y: 400, endPoint x: 335, endPoint y: 377, distance: 58.9
click at [286, 400] on div "a Text Block 0 a Text Block a Text Block a Text Block Row Row" at bounding box center [719, 393] width 867 height 36
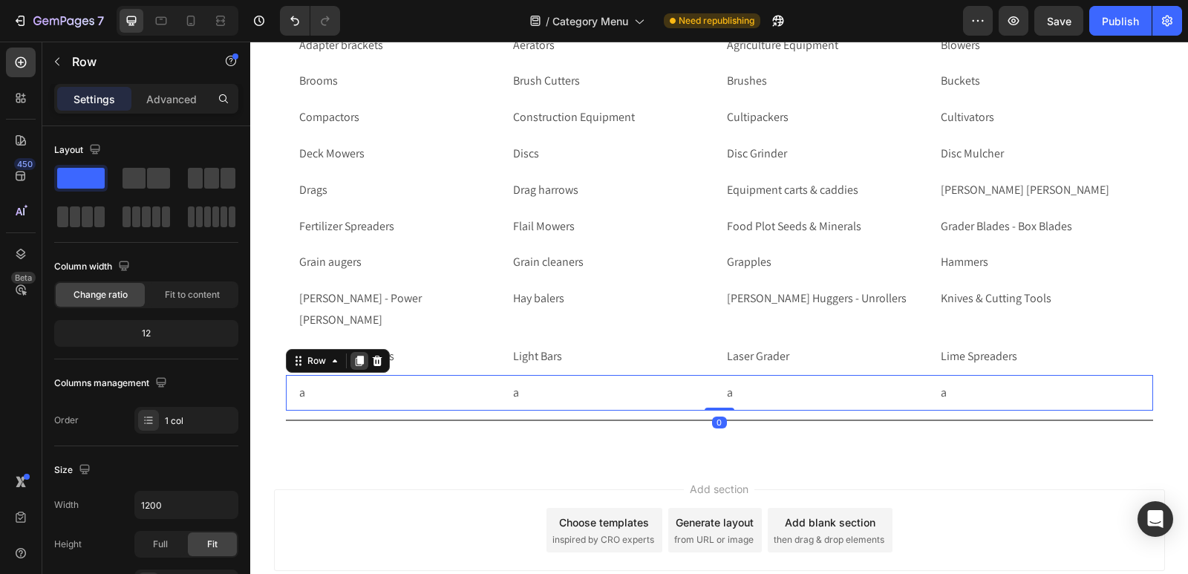
click at [355, 361] on icon at bounding box center [359, 361] width 8 height 10
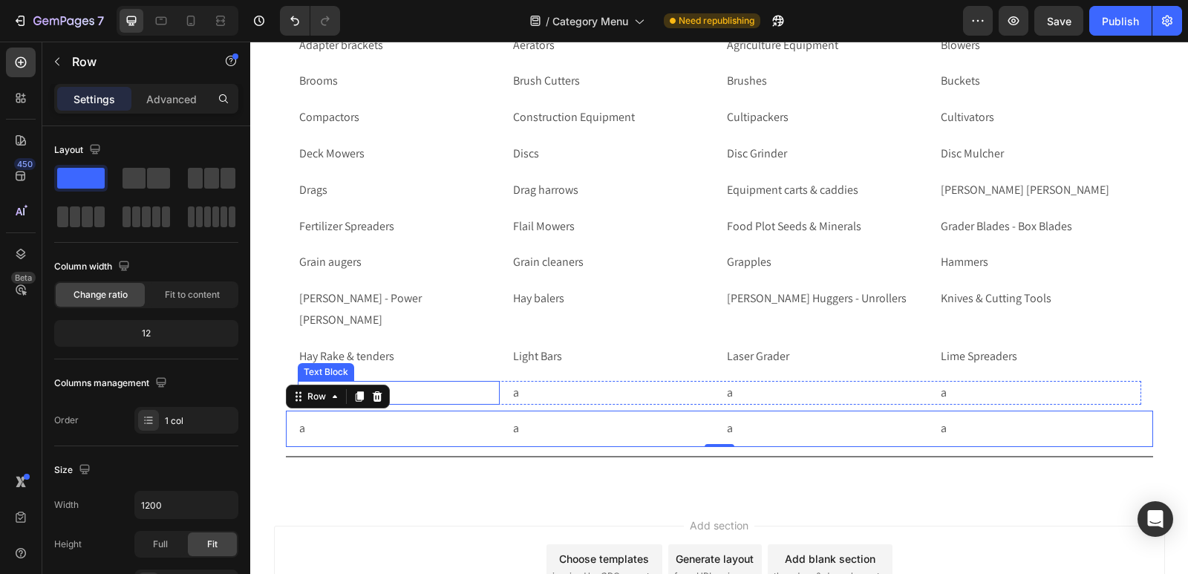
click at [451, 394] on p "a" at bounding box center [398, 393] width 199 height 22
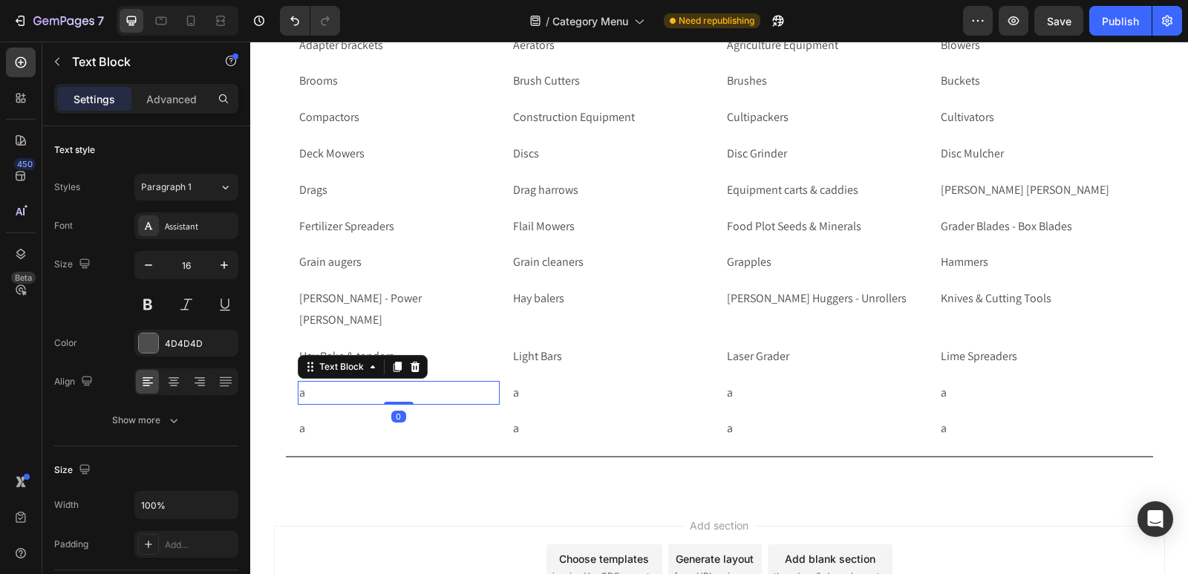
click at [451, 394] on p "a" at bounding box center [398, 393] width 199 height 22
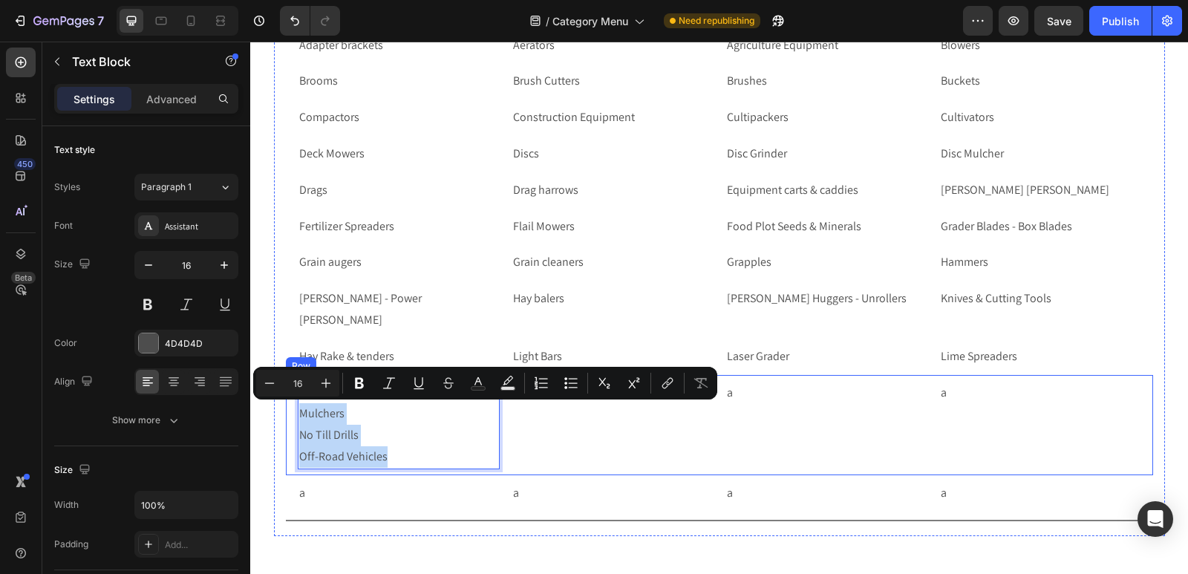
drag, startPoint x: 393, startPoint y: 455, endPoint x: 285, endPoint y: 420, distance: 113.4
click at [286, 420] on div "Material Spreaders Mulchers No Till Drills Off-Road Vehicles Text Block 0 a Tex…" at bounding box center [719, 425] width 867 height 100
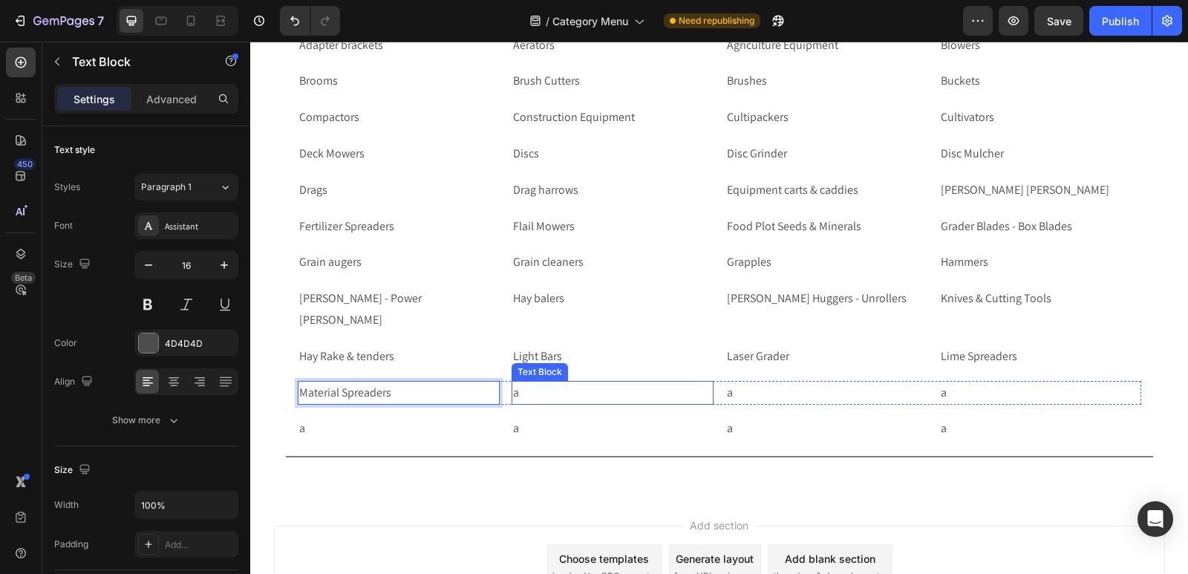
click at [524, 398] on p "a" at bounding box center [612, 393] width 199 height 22
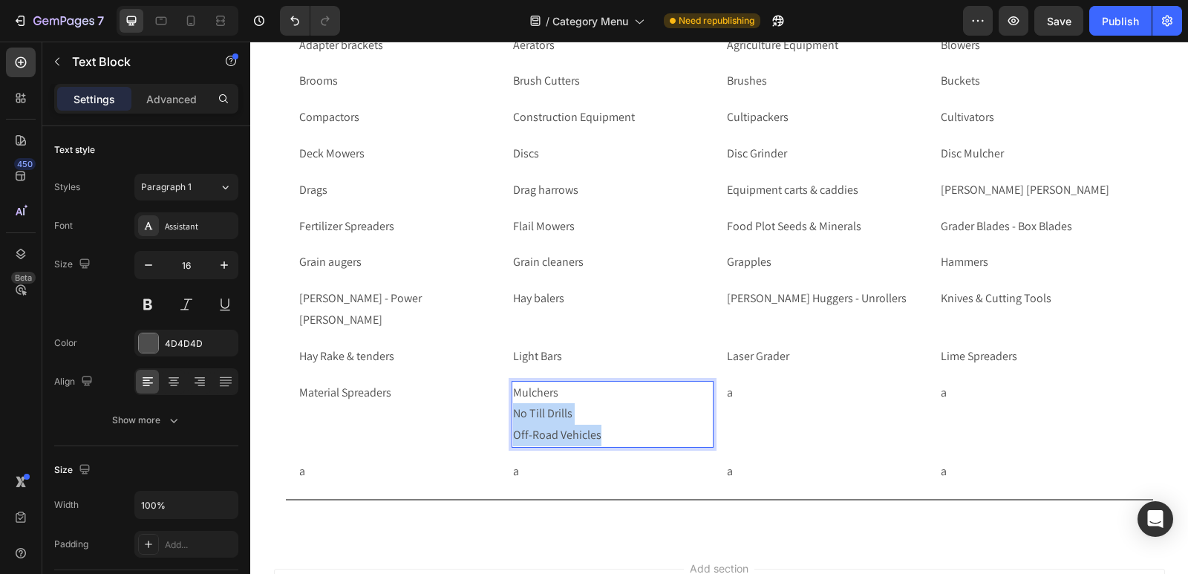
drag, startPoint x: 599, startPoint y: 436, endPoint x: 509, endPoint y: 414, distance: 92.6
click at [513, 414] on p "Mulchers No Till Drills Off-Road Vehicles" at bounding box center [612, 414] width 199 height 64
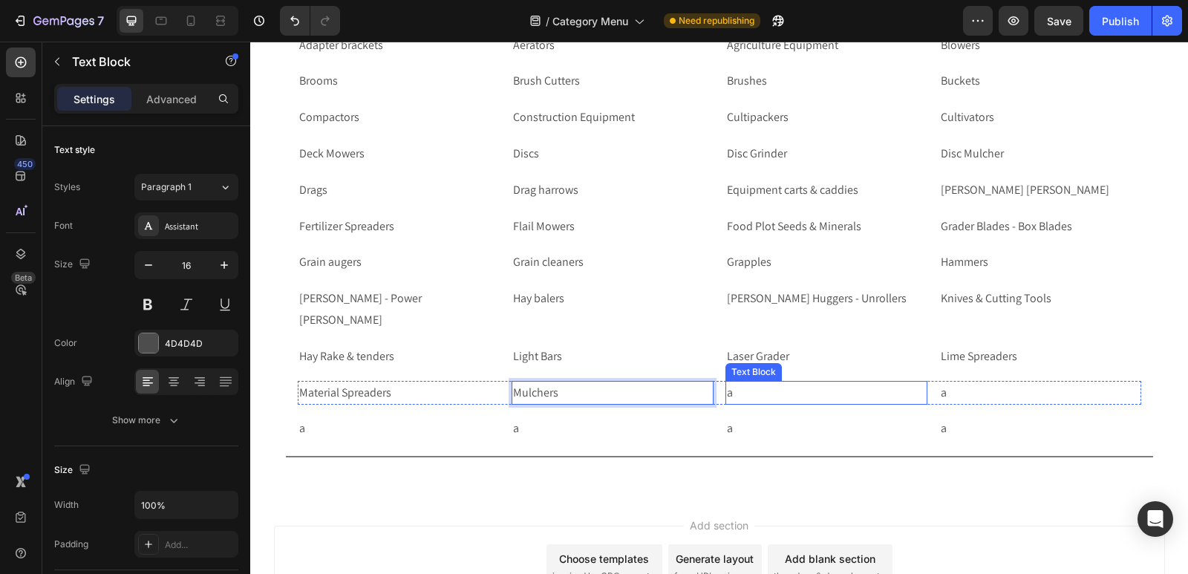
click at [738, 391] on p "a" at bounding box center [826, 393] width 199 height 22
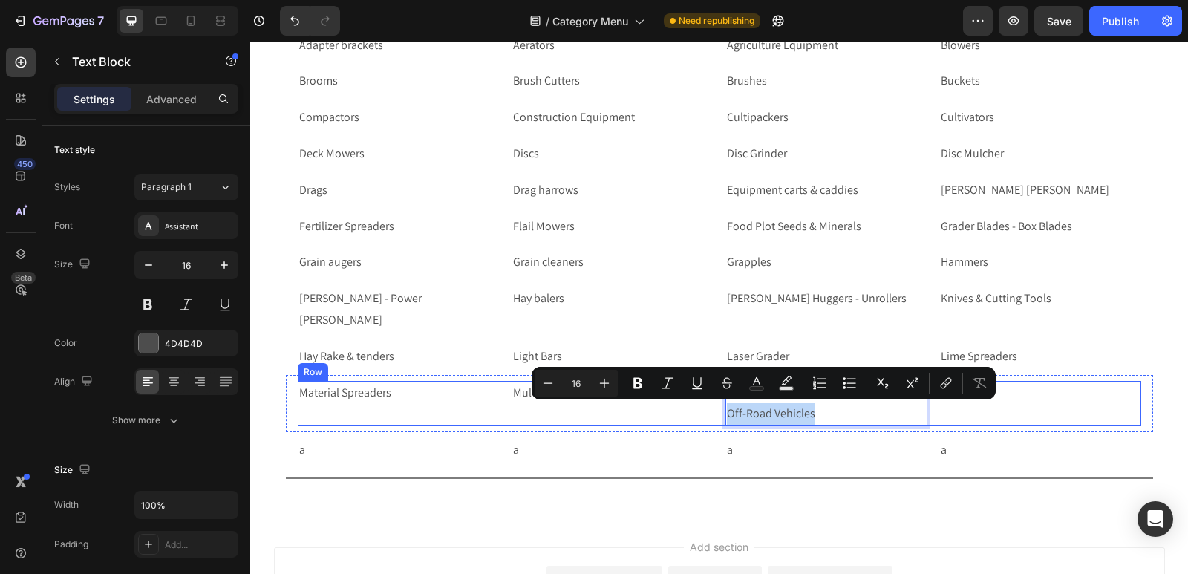
drag, startPoint x: 818, startPoint y: 411, endPoint x: 705, endPoint y: 416, distance: 113.8
click at [705, 416] on div "Material Spreaders Text Block Mulchers Text Block No Till Drills Off-Road Vehic…" at bounding box center [720, 404] width 844 height 46
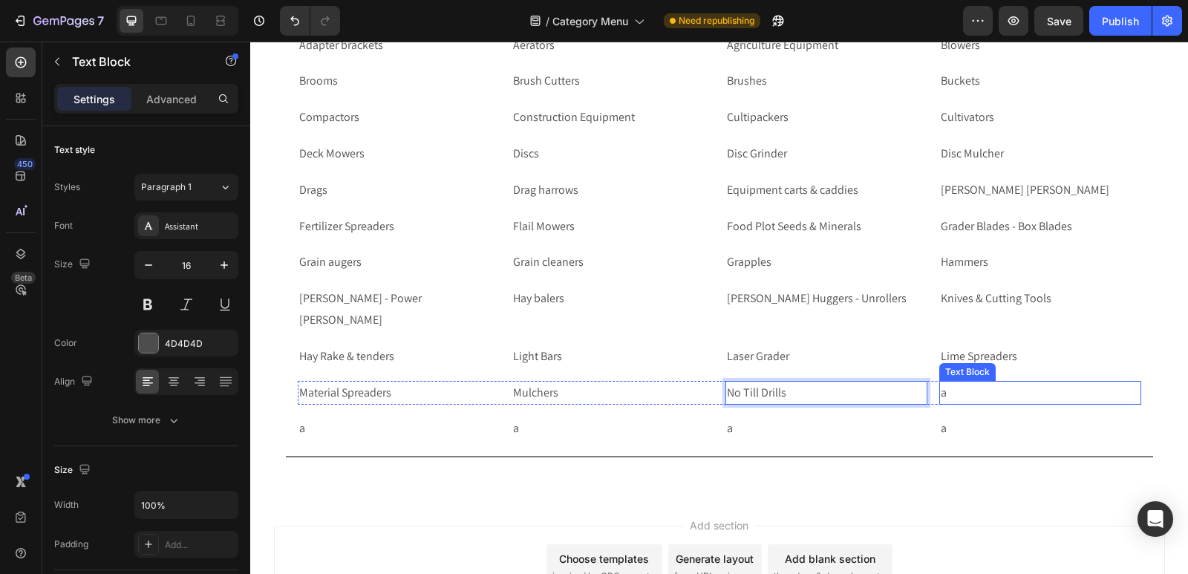
click at [1011, 400] on p "a" at bounding box center [1040, 393] width 199 height 22
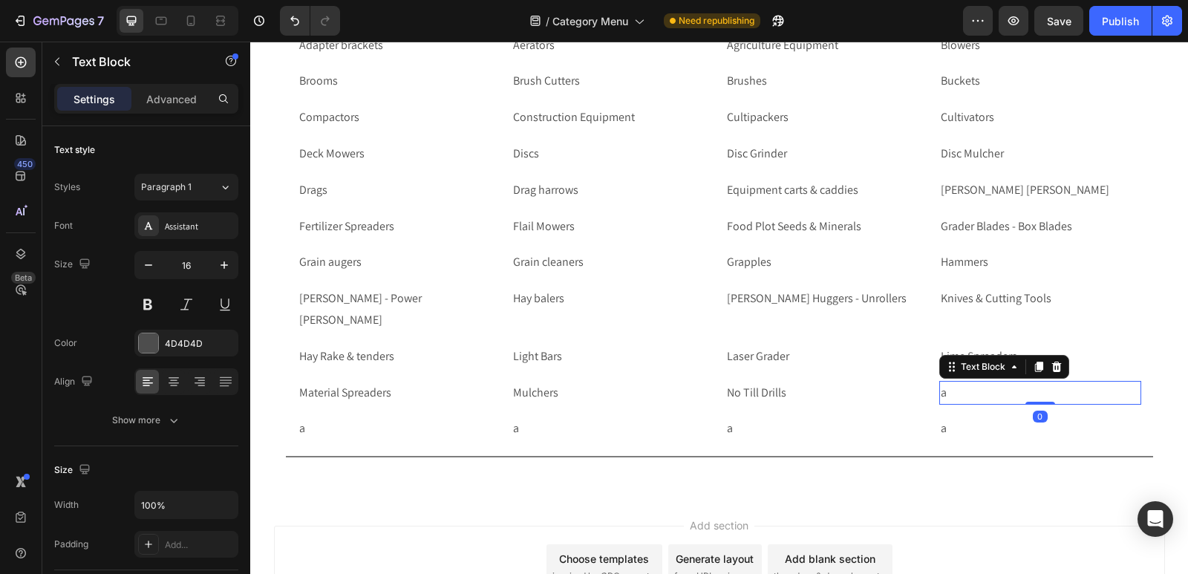
click at [1015, 392] on p "a" at bounding box center [1040, 393] width 199 height 22
drag, startPoint x: 282, startPoint y: 434, endPoint x: 299, endPoint y: 417, distance: 24.2
click at [286, 434] on div "a Text Block a Text Block a Text Block a Text Block Row Row" at bounding box center [719, 429] width 867 height 36
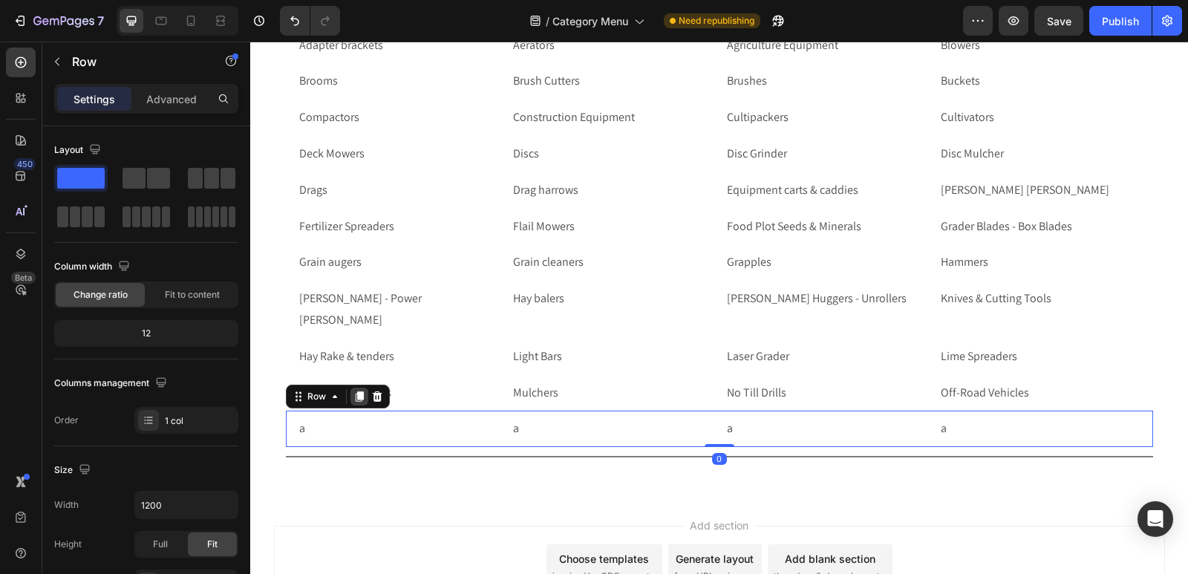
click at [354, 403] on icon at bounding box center [360, 397] width 12 height 12
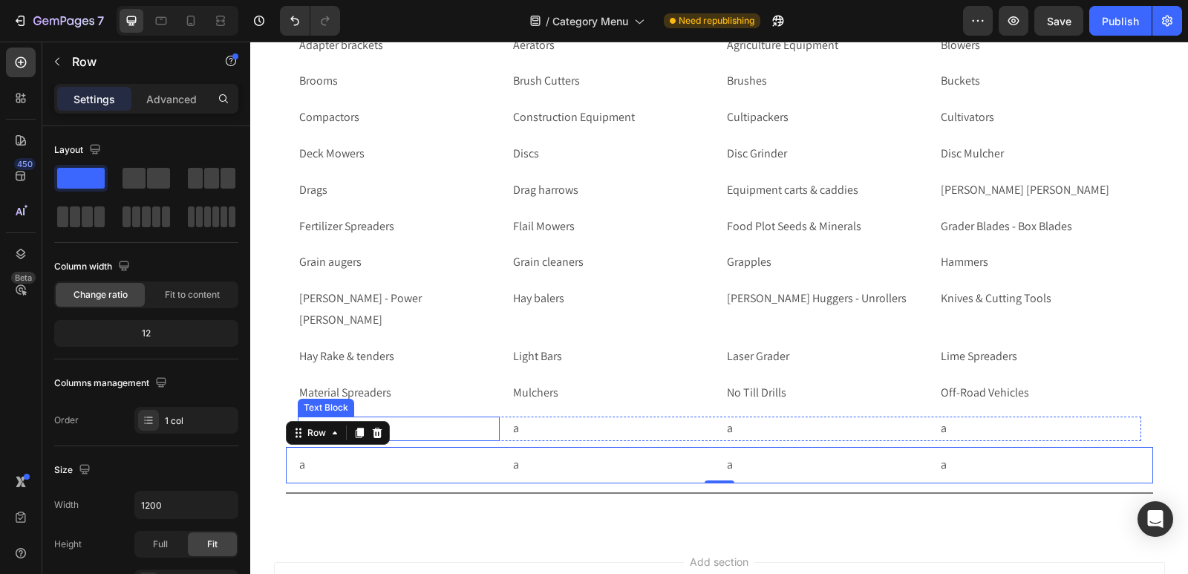
click at [426, 428] on p "a" at bounding box center [398, 429] width 199 height 22
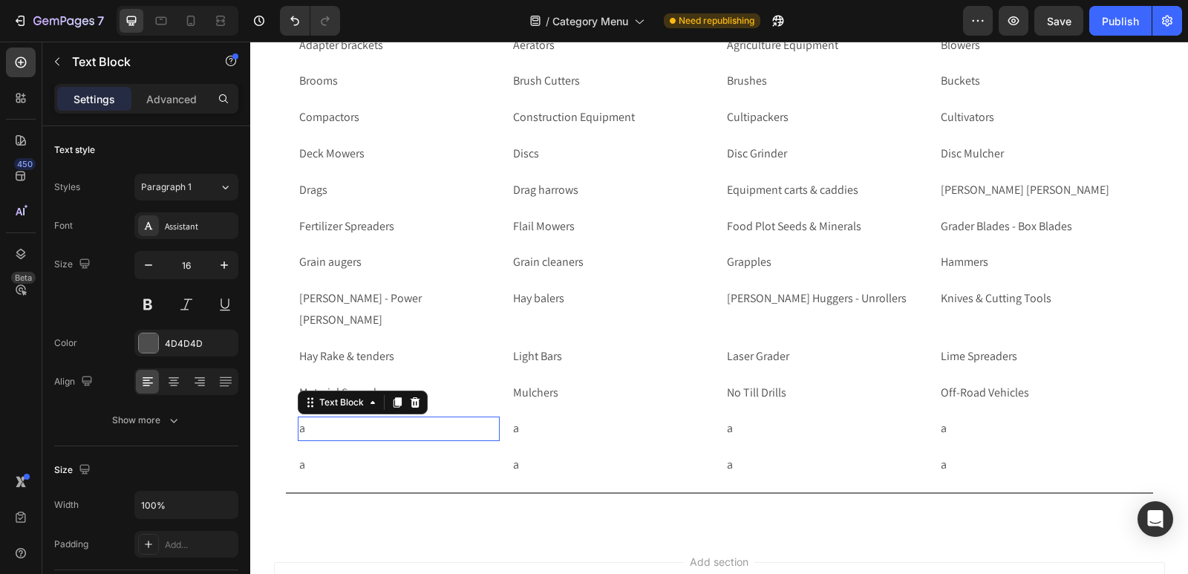
click at [426, 428] on p "a" at bounding box center [398, 429] width 199 height 22
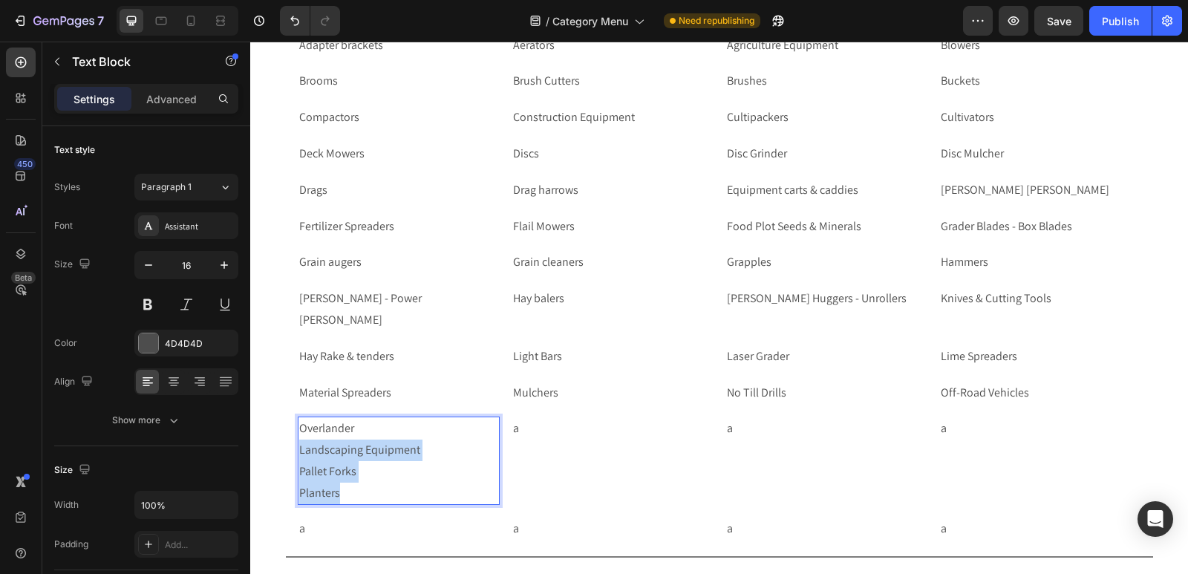
drag, startPoint x: 343, startPoint y: 485, endPoint x: 293, endPoint y: 456, distance: 57.6
click at [299, 456] on p "Overlander Landscaping Equipment Pallet Forks Planters" at bounding box center [398, 460] width 199 height 85
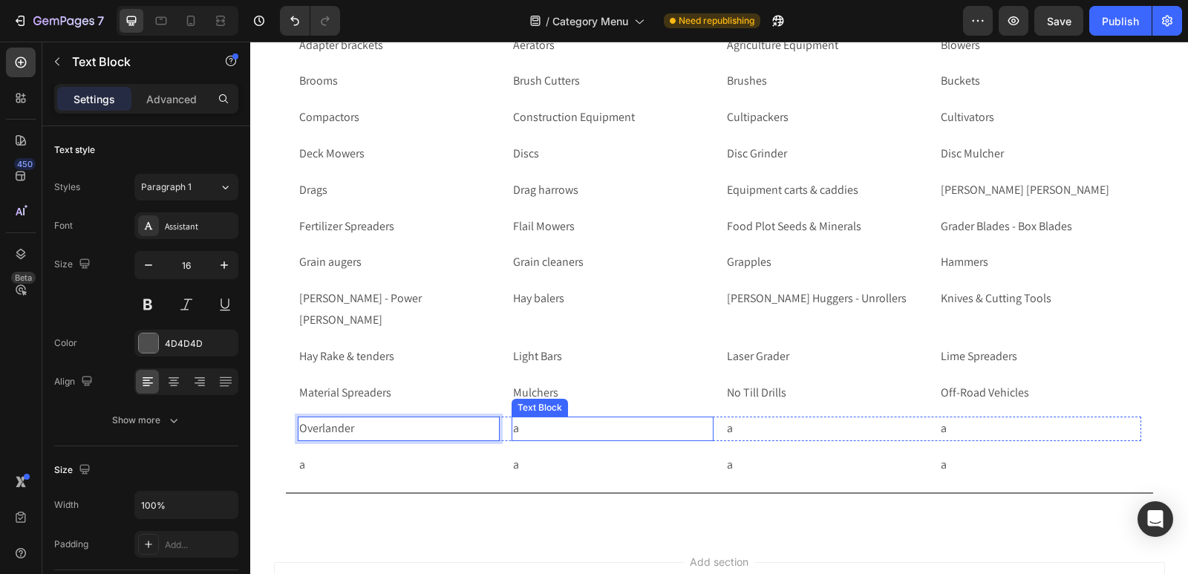
click at [539, 426] on p "a" at bounding box center [612, 429] width 199 height 22
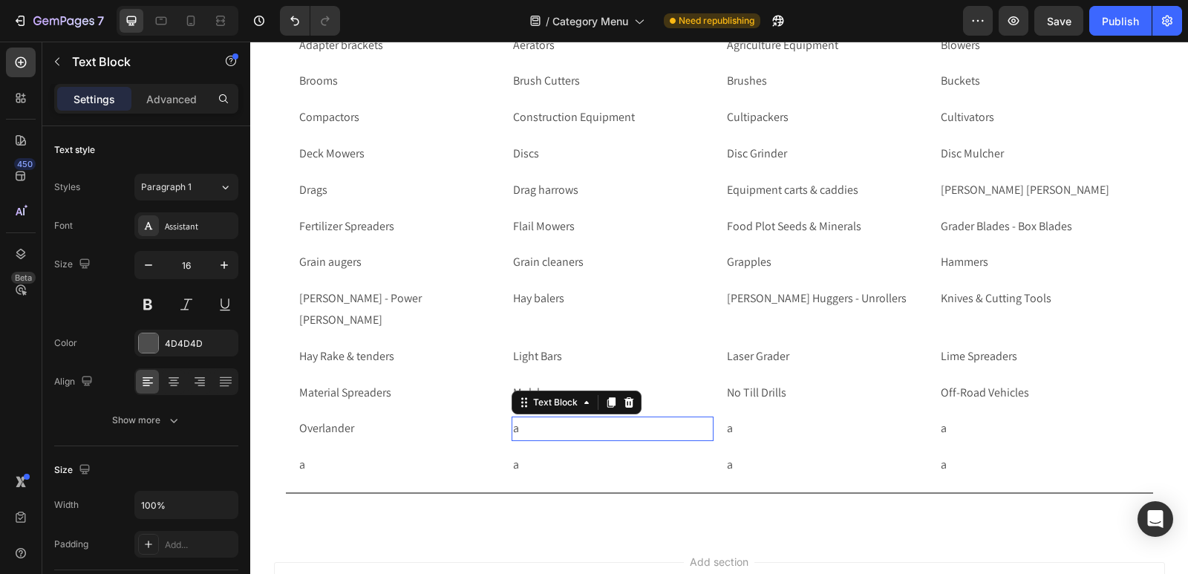
click at [539, 426] on p "a" at bounding box center [612, 429] width 199 height 22
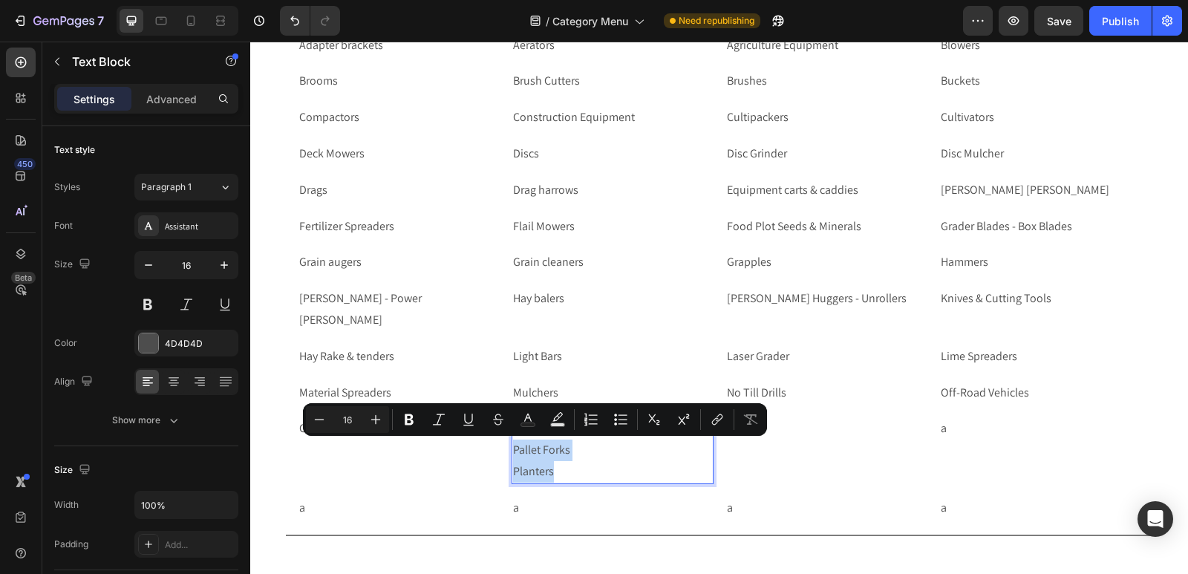
drag, startPoint x: 553, startPoint y: 472, endPoint x: 508, endPoint y: 451, distance: 49.8
click at [513, 451] on p "Landscaping Equipment Pallet Forks Planters" at bounding box center [612, 450] width 199 height 64
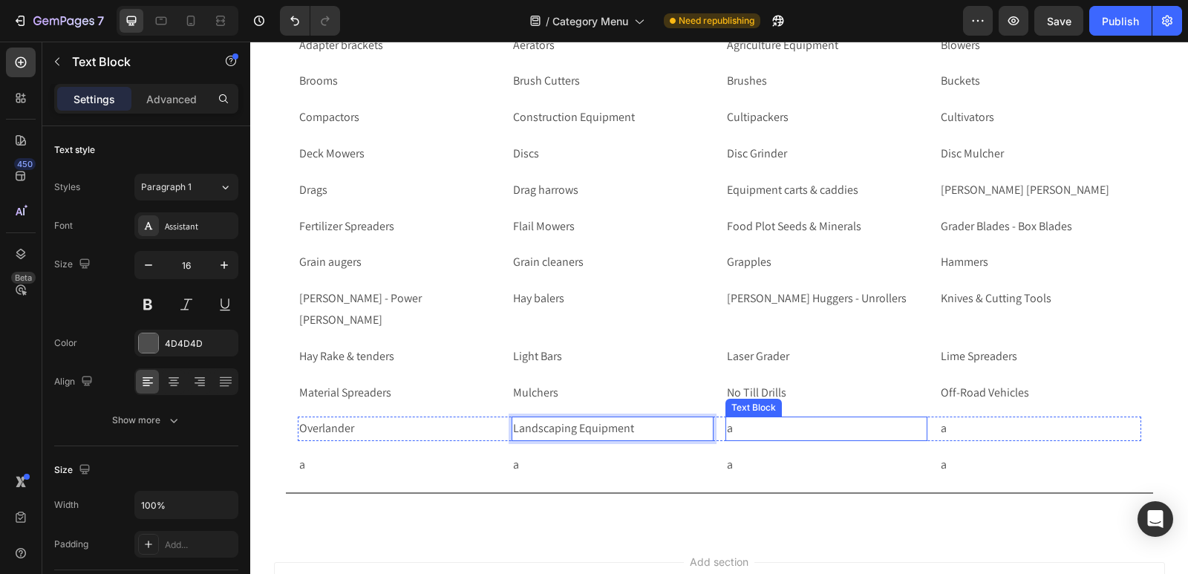
click at [766, 431] on p "a" at bounding box center [826, 429] width 199 height 22
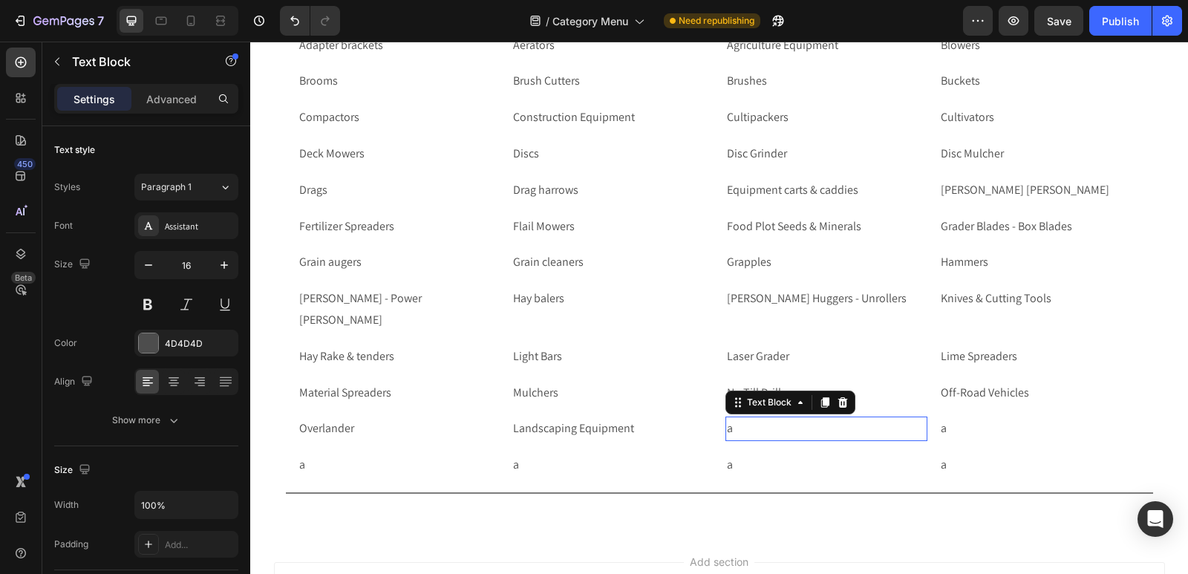
click at [766, 431] on p "a" at bounding box center [826, 429] width 199 height 22
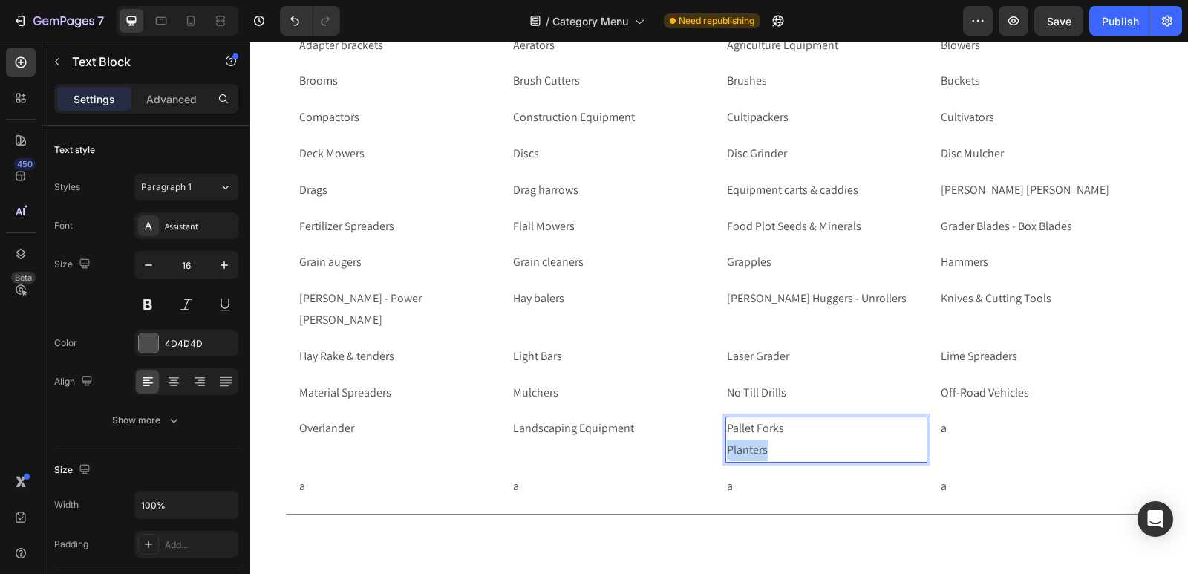
drag, startPoint x: 768, startPoint y: 447, endPoint x: 721, endPoint y: 448, distance: 46.8
click at [727, 448] on p "Pallet Forks Planters" at bounding box center [826, 439] width 199 height 43
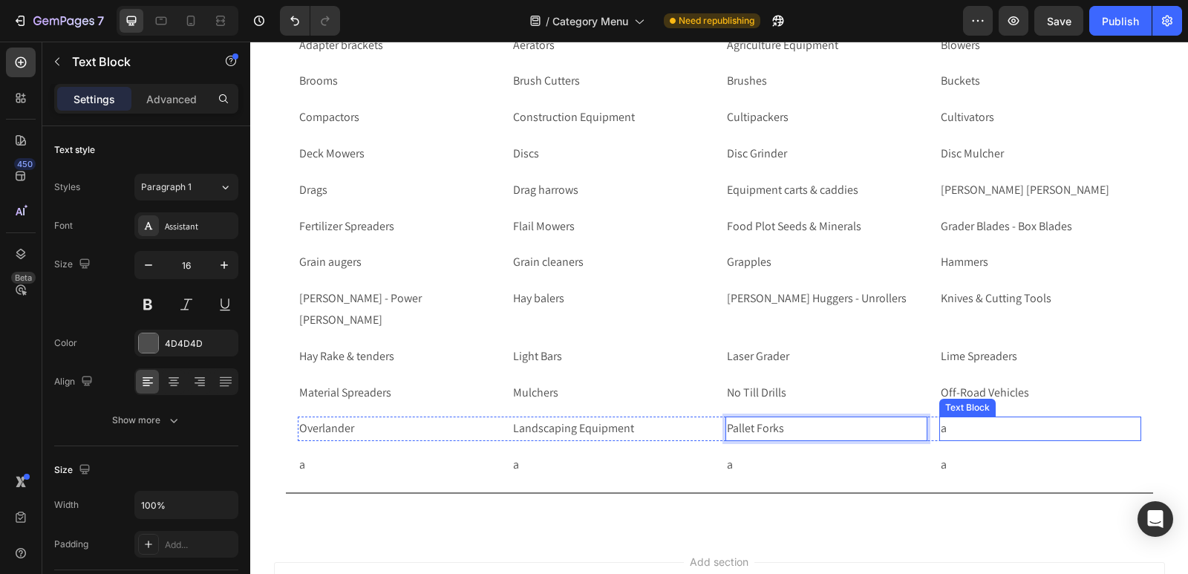
click at [1008, 429] on p "a" at bounding box center [1040, 429] width 199 height 22
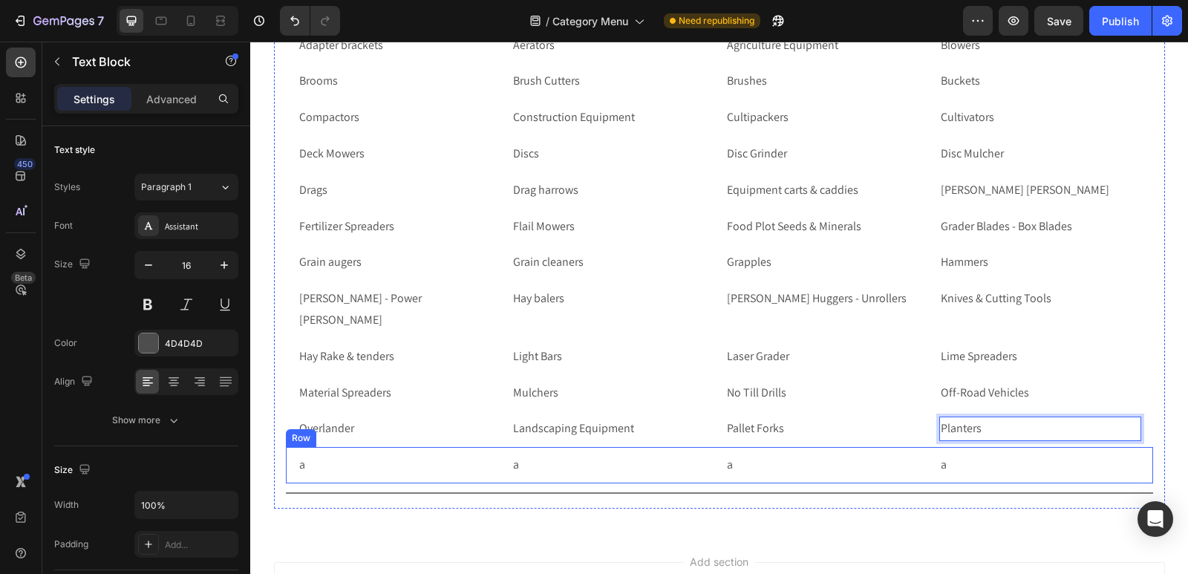
click at [288, 468] on div "a Text Block a Text Block a Text Block a Text Block Row Row" at bounding box center [719, 465] width 867 height 36
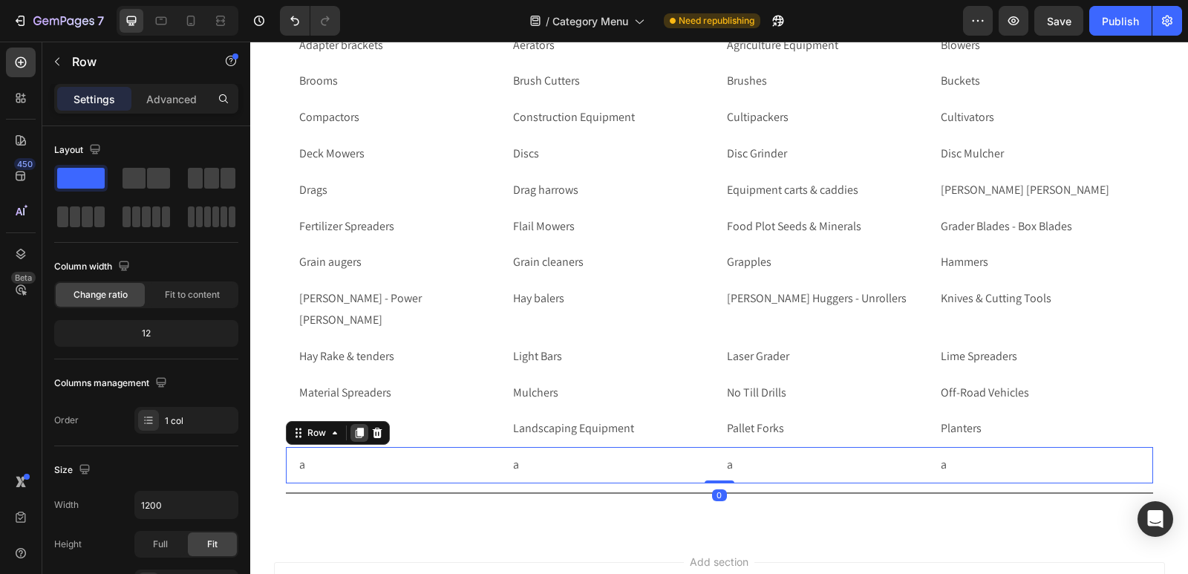
click at [356, 429] on icon at bounding box center [359, 433] width 8 height 10
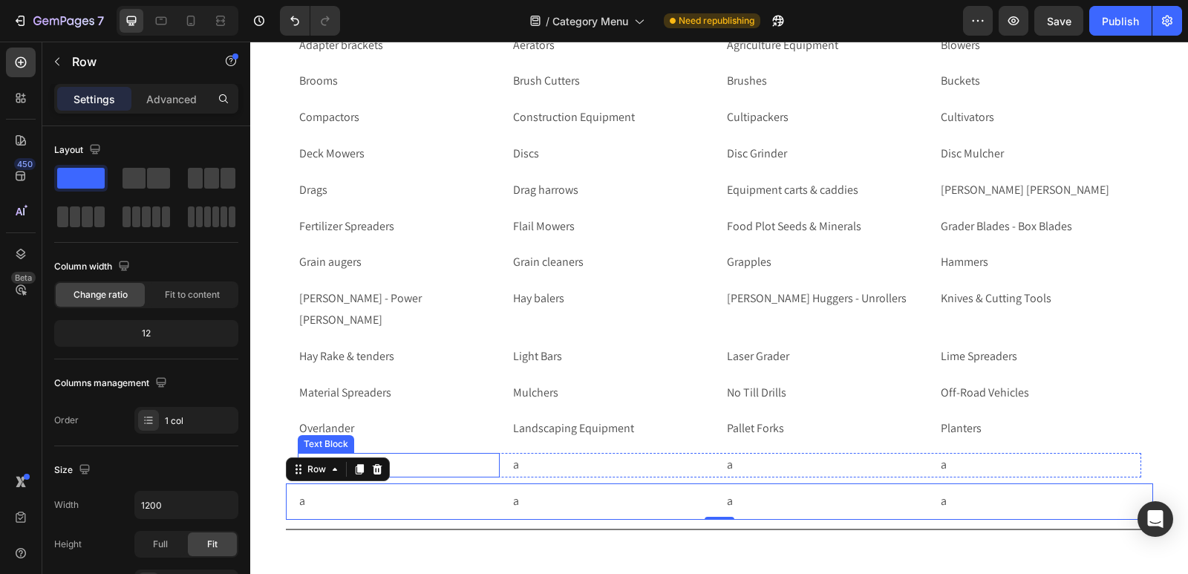
click at [424, 461] on p "a" at bounding box center [398, 466] width 199 height 22
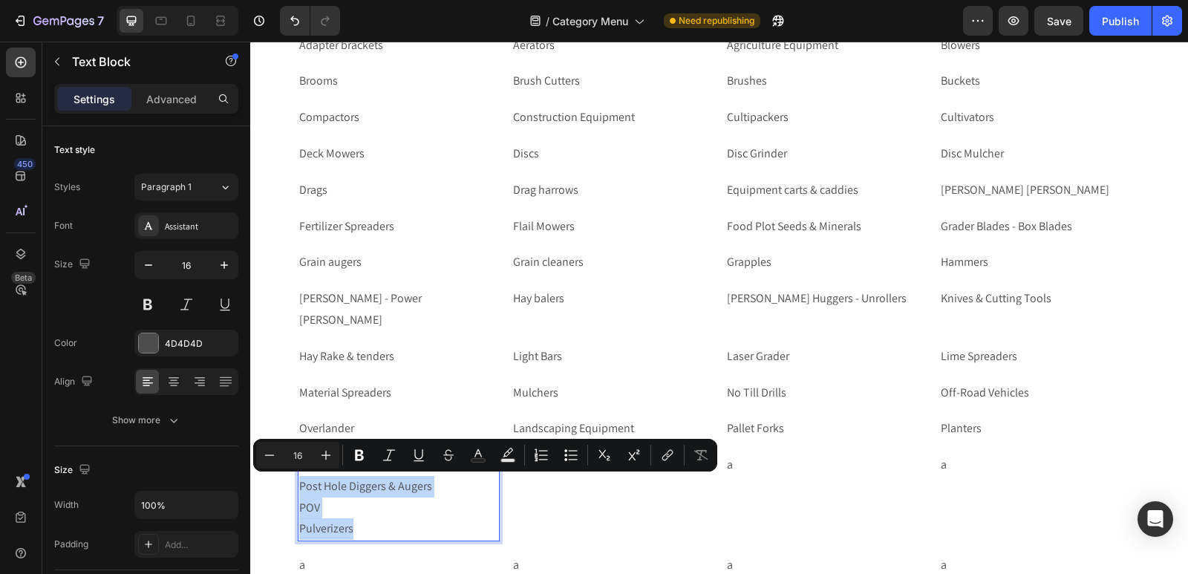
drag, startPoint x: 354, startPoint y: 530, endPoint x: 293, endPoint y: 494, distance: 70.9
click at [299, 494] on p "Plows Post Hole Diggers & Augers POV Pulverizers" at bounding box center [398, 497] width 199 height 85
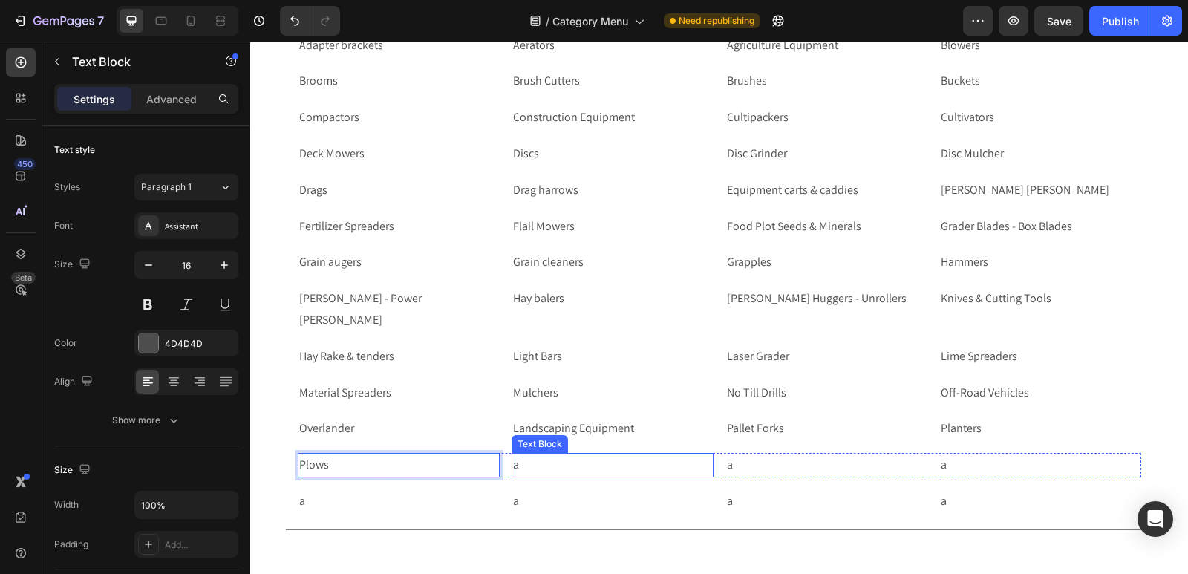
click at [529, 466] on p "a" at bounding box center [612, 466] width 199 height 22
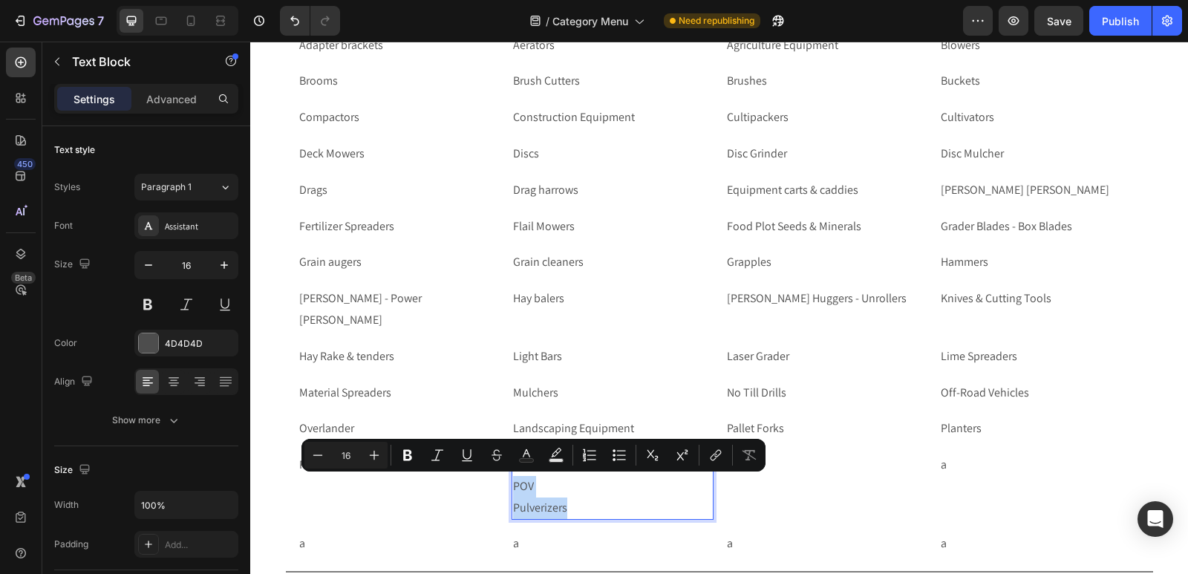
drag, startPoint x: 568, startPoint y: 508, endPoint x: 509, endPoint y: 486, distance: 63.5
click at [513, 486] on p "Post Hole Diggers & Augers POV Pulverizers" at bounding box center [612, 487] width 199 height 64
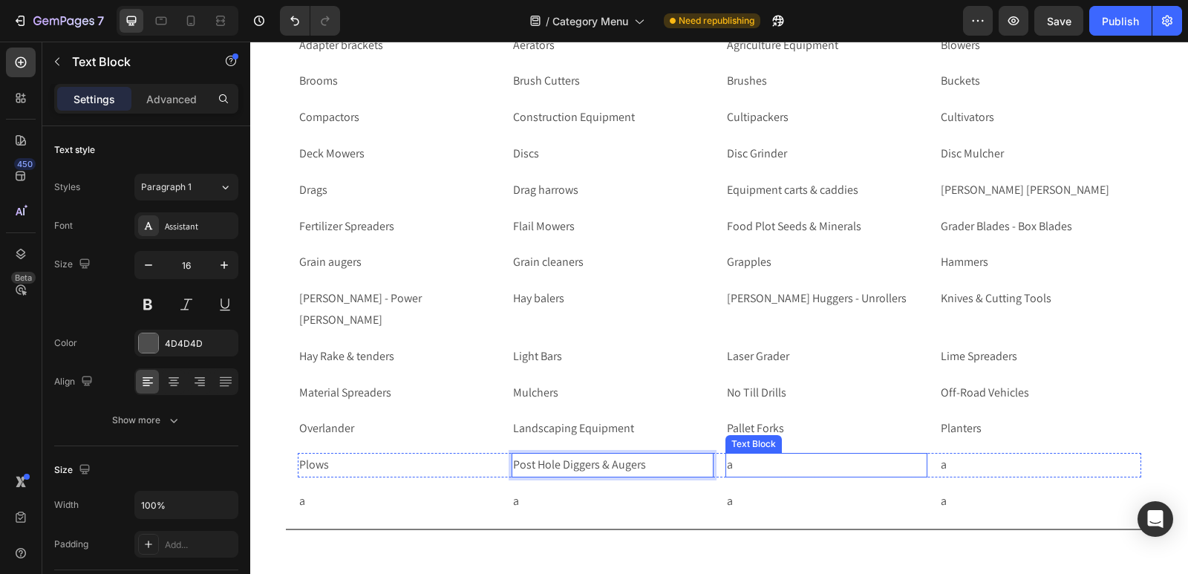
click at [770, 466] on p "a" at bounding box center [826, 466] width 199 height 22
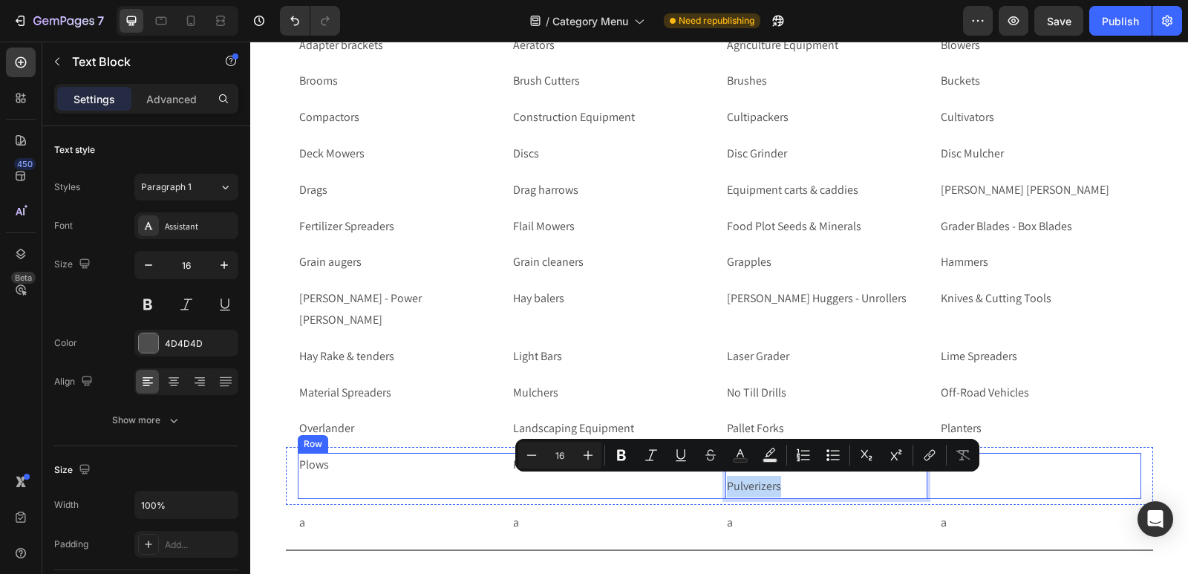
drag, startPoint x: 787, startPoint y: 484, endPoint x: 719, endPoint y: 485, distance: 67.6
click at [719, 485] on div "Plows Text Block Post Hole Diggers & Augers Text Block POV Pulverizers Text Blo…" at bounding box center [720, 476] width 844 height 46
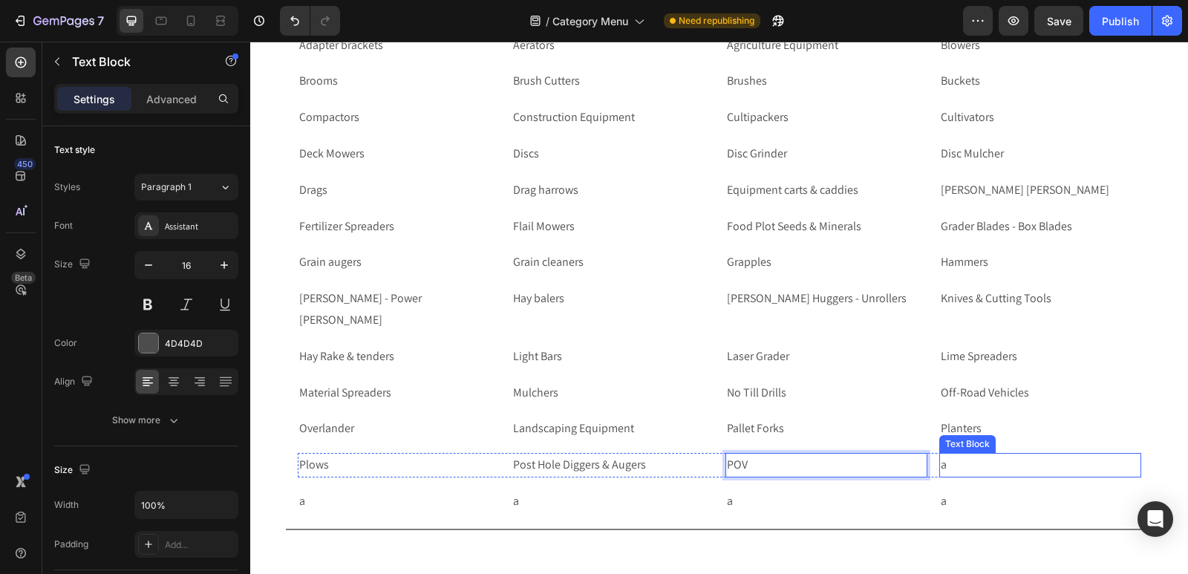
click at [982, 469] on p "a" at bounding box center [1040, 466] width 199 height 22
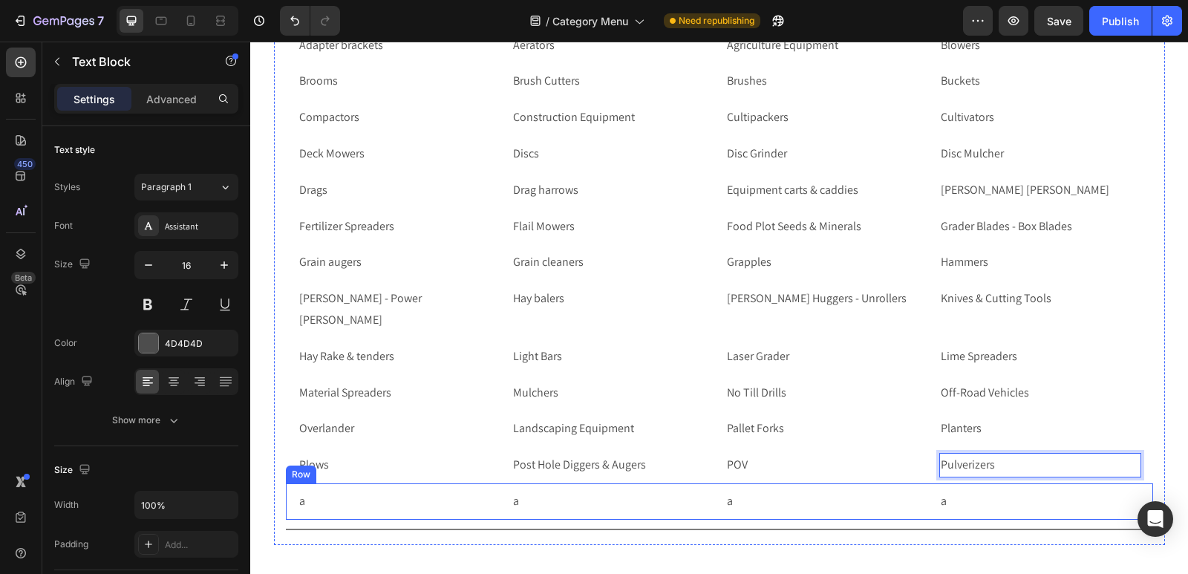
click at [286, 498] on div "a Text Block a Text Block a Text Block a Text Block Row Row" at bounding box center [719, 502] width 867 height 36
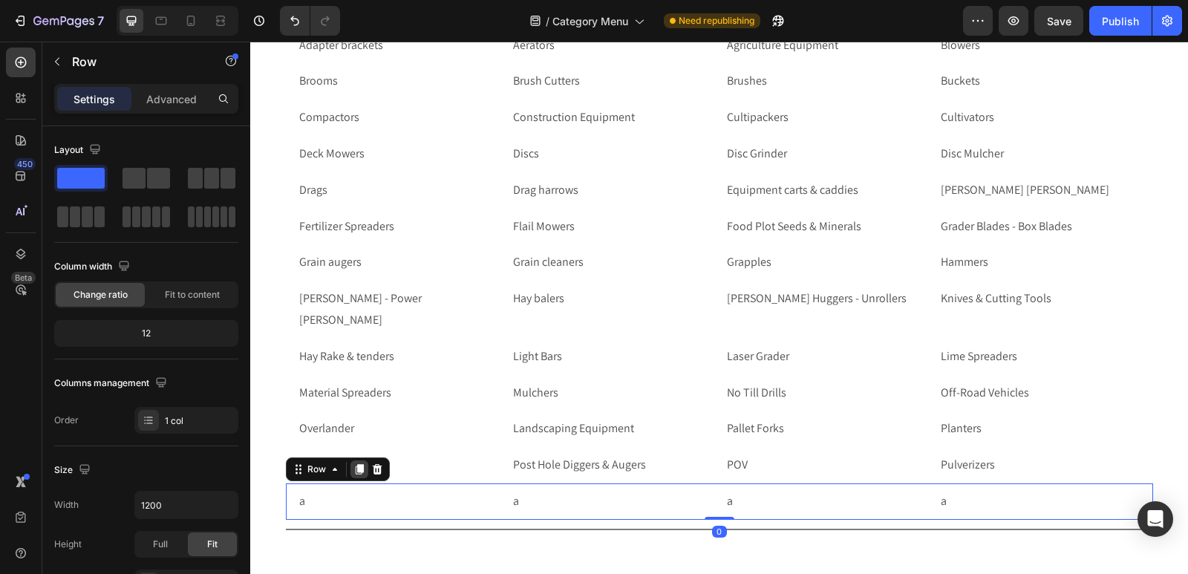
click at [356, 467] on icon at bounding box center [359, 469] width 8 height 10
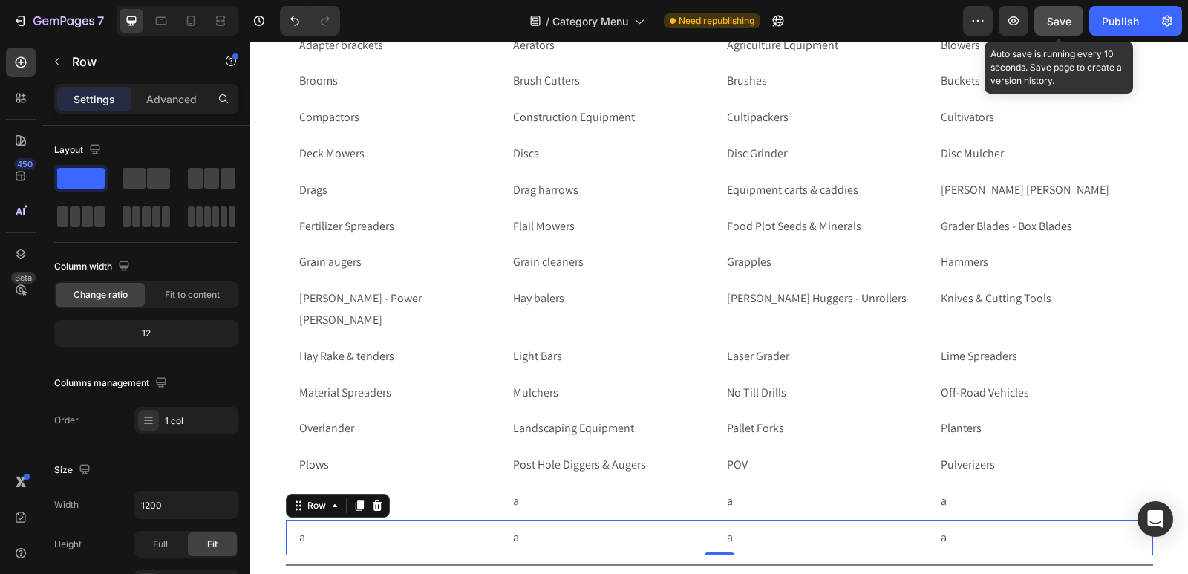
click at [1046, 22] on button "Save" at bounding box center [1059, 21] width 49 height 30
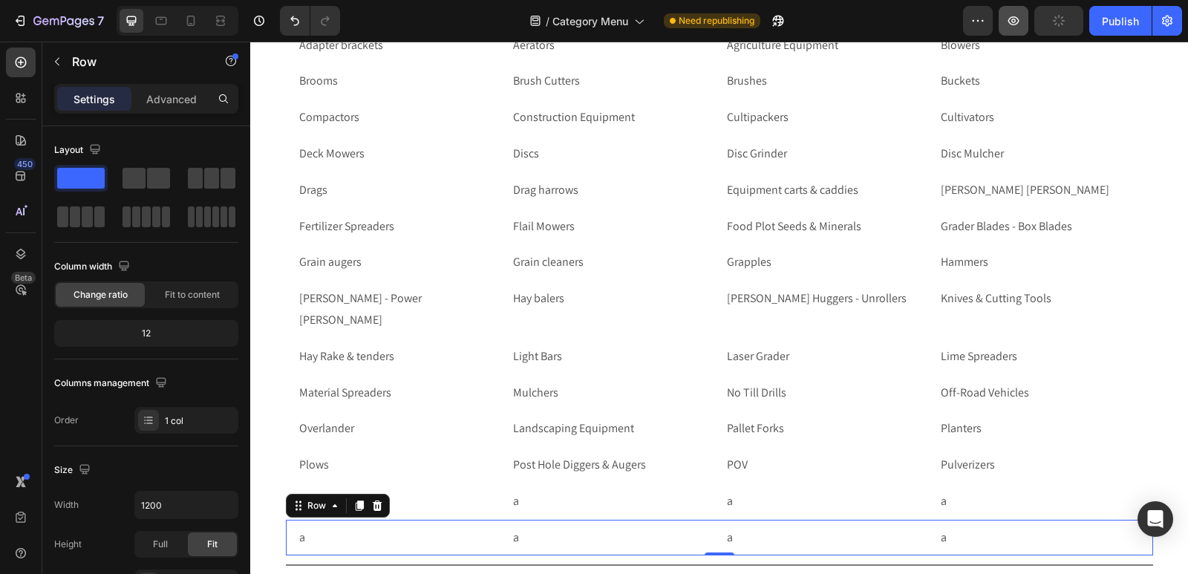
click at [1009, 22] on icon "button" at bounding box center [1013, 20] width 15 height 15
click at [406, 498] on p "a" at bounding box center [398, 502] width 199 height 22
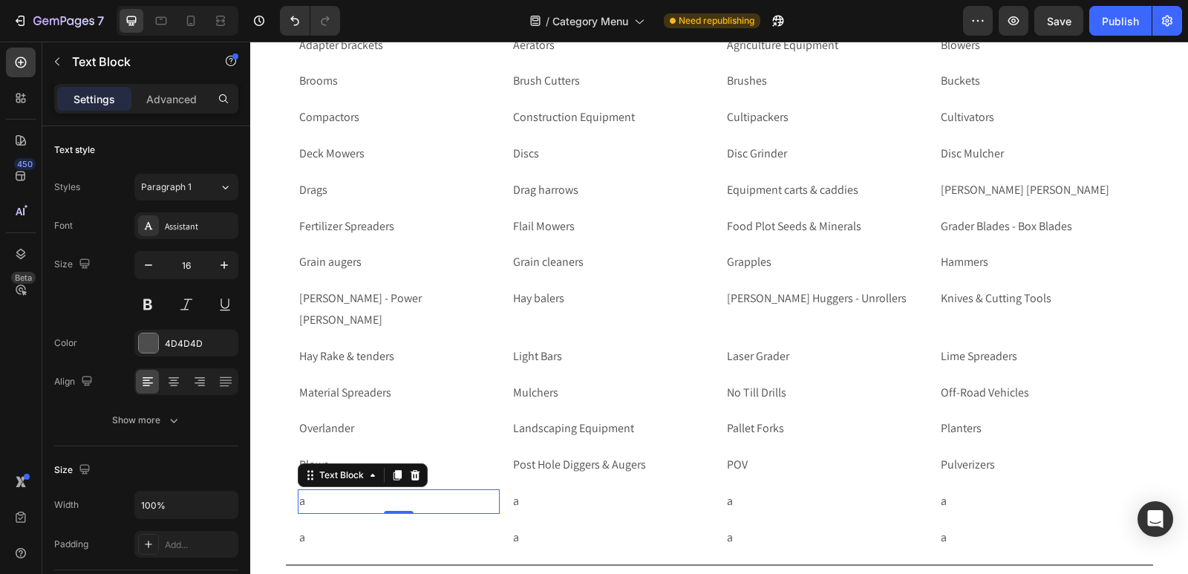
click at [422, 505] on p "a" at bounding box center [398, 502] width 199 height 22
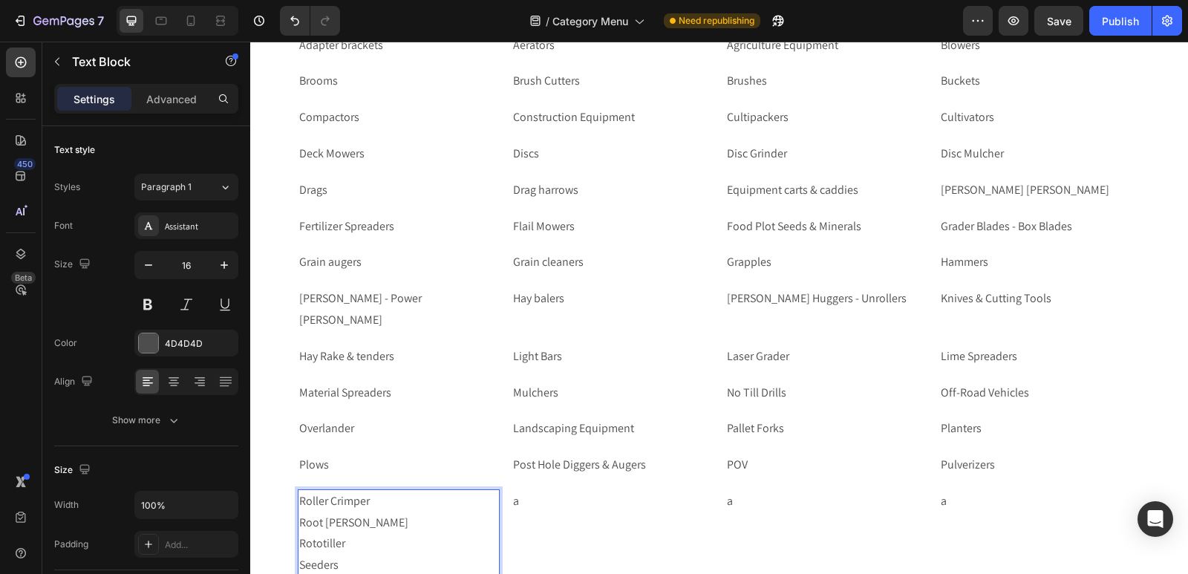
scroll to position [4617, 0]
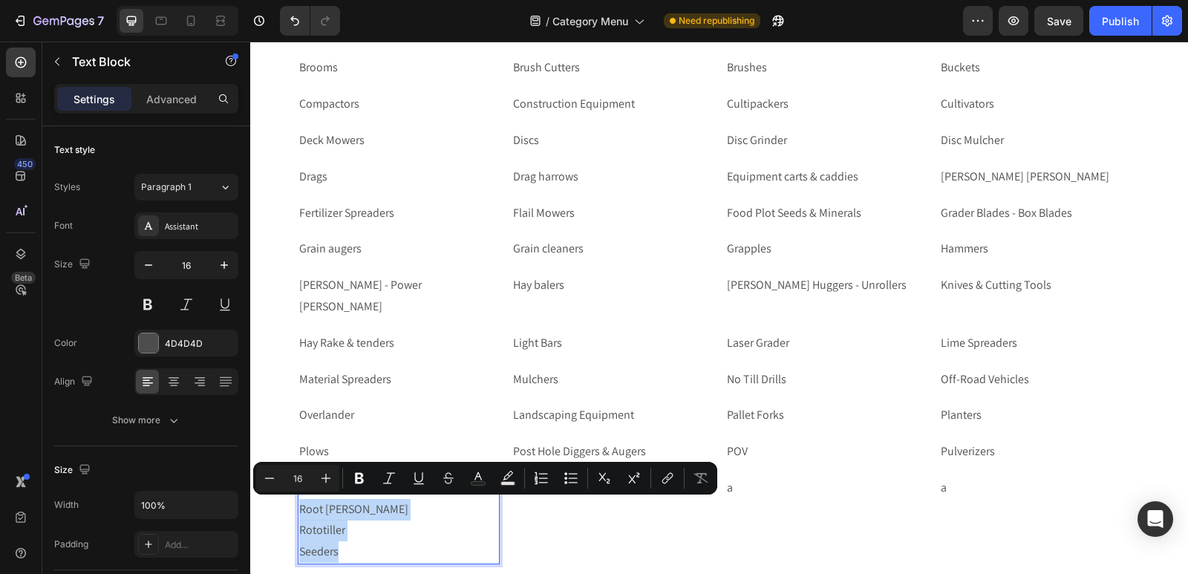
drag, startPoint x: 337, startPoint y: 553, endPoint x: 291, endPoint y: 513, distance: 61.1
click at [291, 513] on div "Roller Crimper Root [PERSON_NAME] Rototiller Seeders Text Block 0 a Text Block …" at bounding box center [719, 520] width 867 height 100
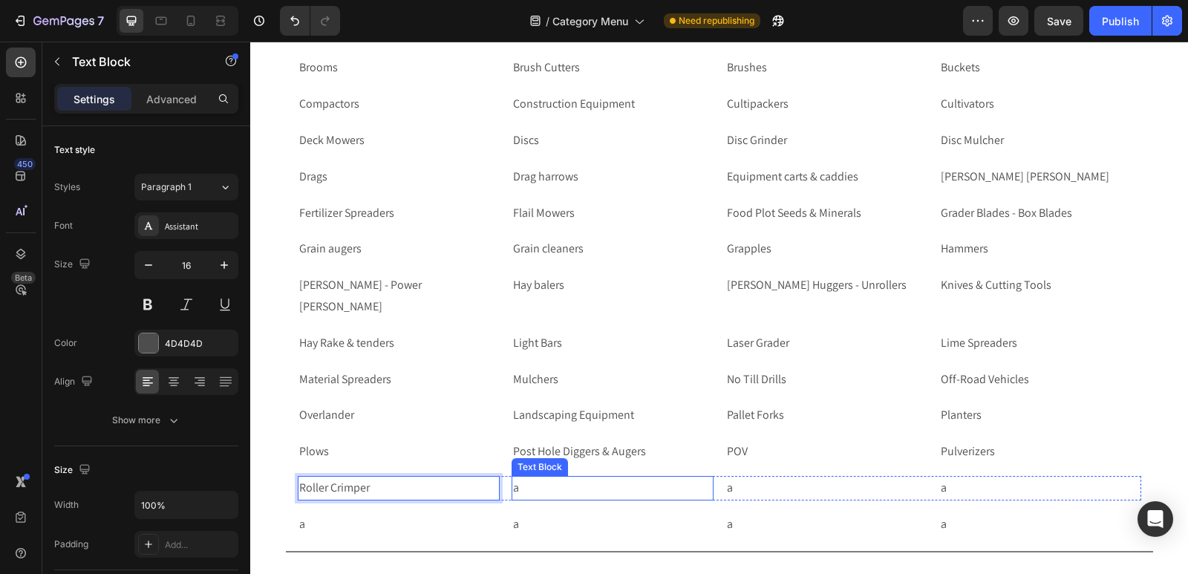
click at [541, 493] on p "a" at bounding box center [612, 489] width 199 height 22
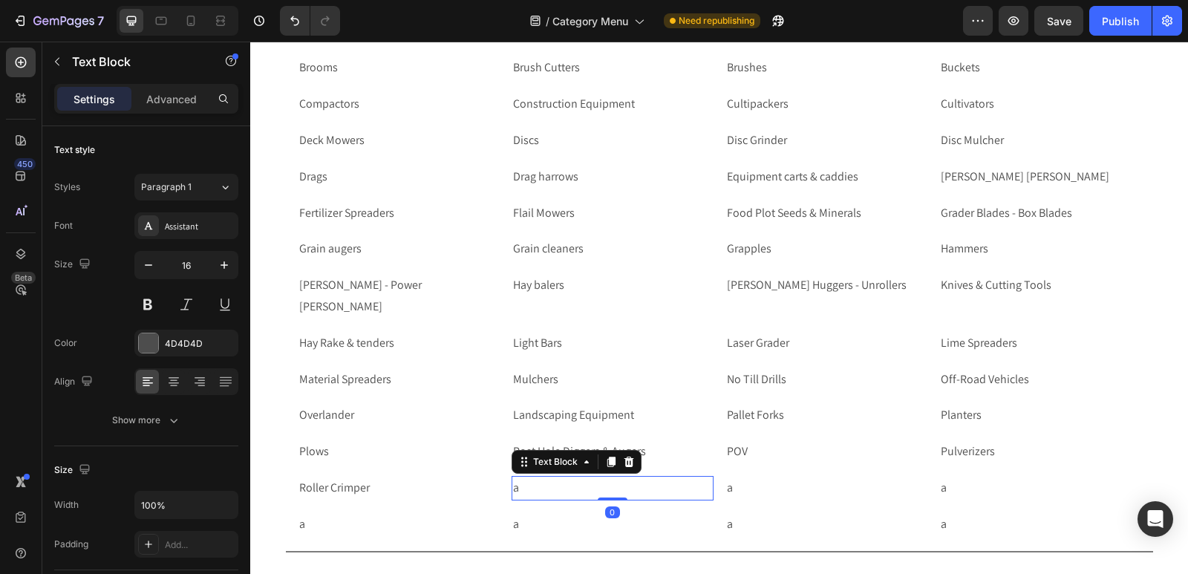
click at [541, 493] on p "a" at bounding box center [612, 489] width 199 height 22
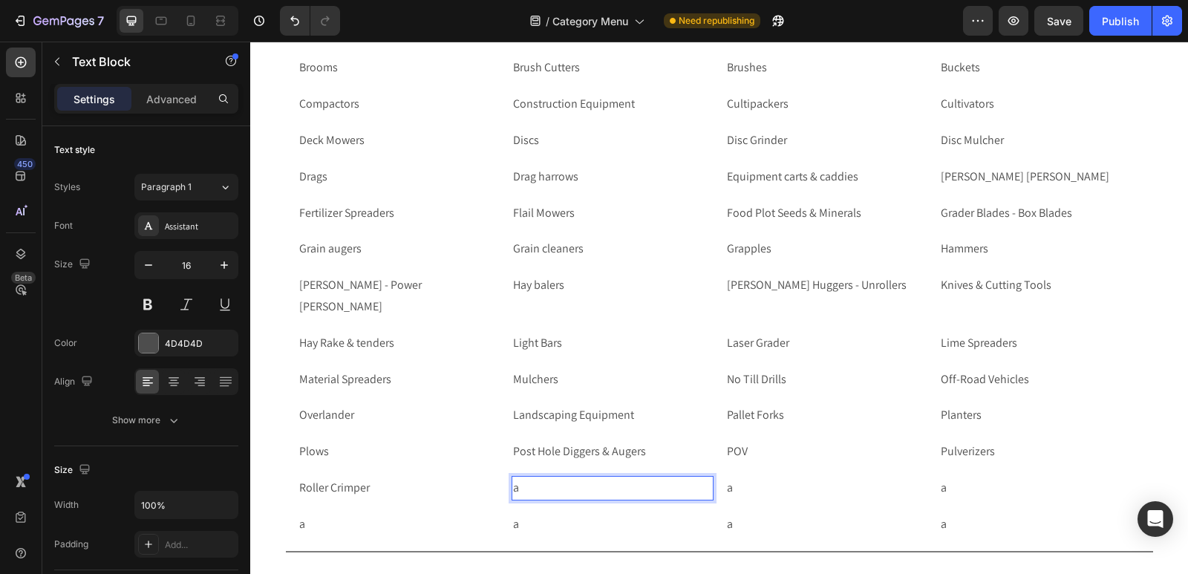
click at [541, 493] on p "a" at bounding box center [612, 489] width 199 height 22
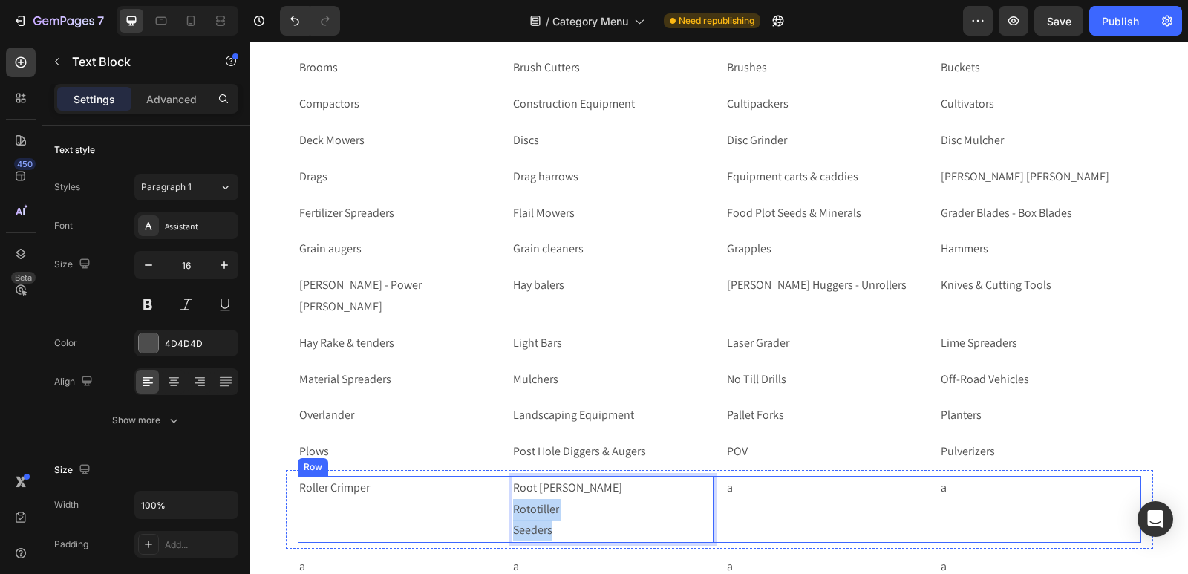
drag, startPoint x: 559, startPoint y: 530, endPoint x: 502, endPoint y: 510, distance: 59.9
click at [502, 510] on div "Roller Crimper Text Block Root [PERSON_NAME] Rototiller Seeders Text Block 0 a …" at bounding box center [720, 509] width 844 height 67
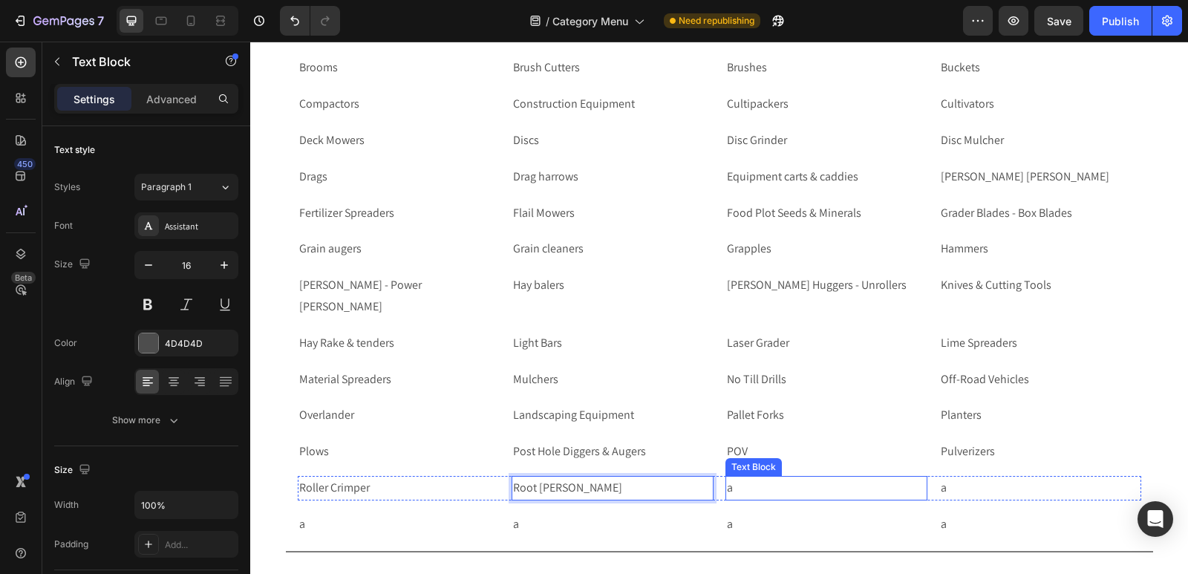
click at [810, 492] on p "a" at bounding box center [826, 489] width 199 height 22
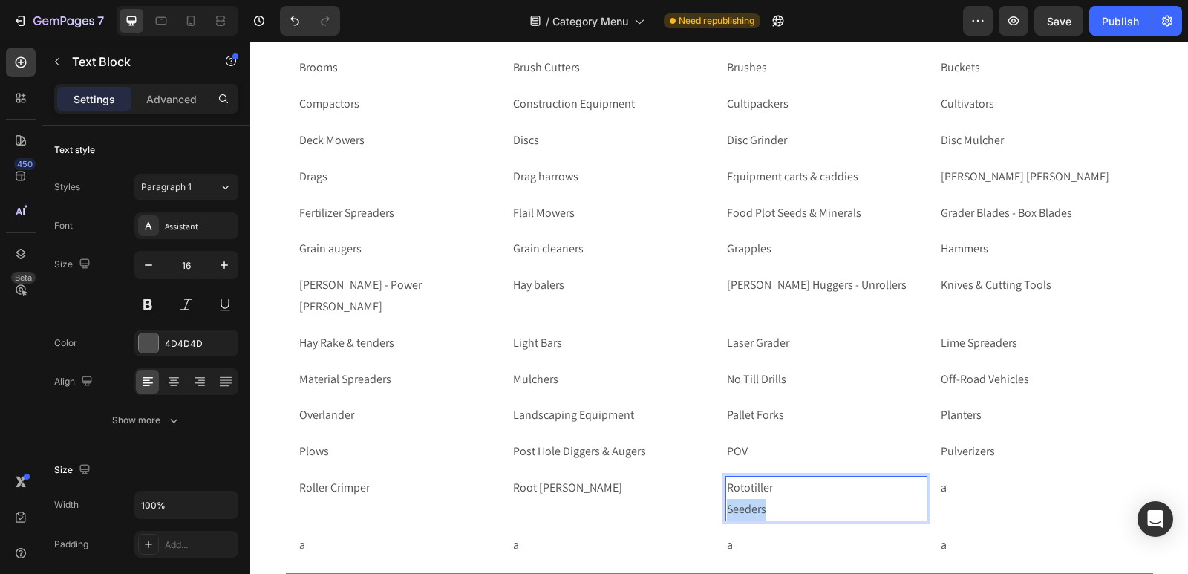
drag, startPoint x: 769, startPoint y: 515, endPoint x: 719, endPoint y: 507, distance: 50.6
click at [719, 507] on div "Roller Crimper Text Block Root [PERSON_NAME] Text Block Rototiller Seeders Text…" at bounding box center [720, 499] width 844 height 46
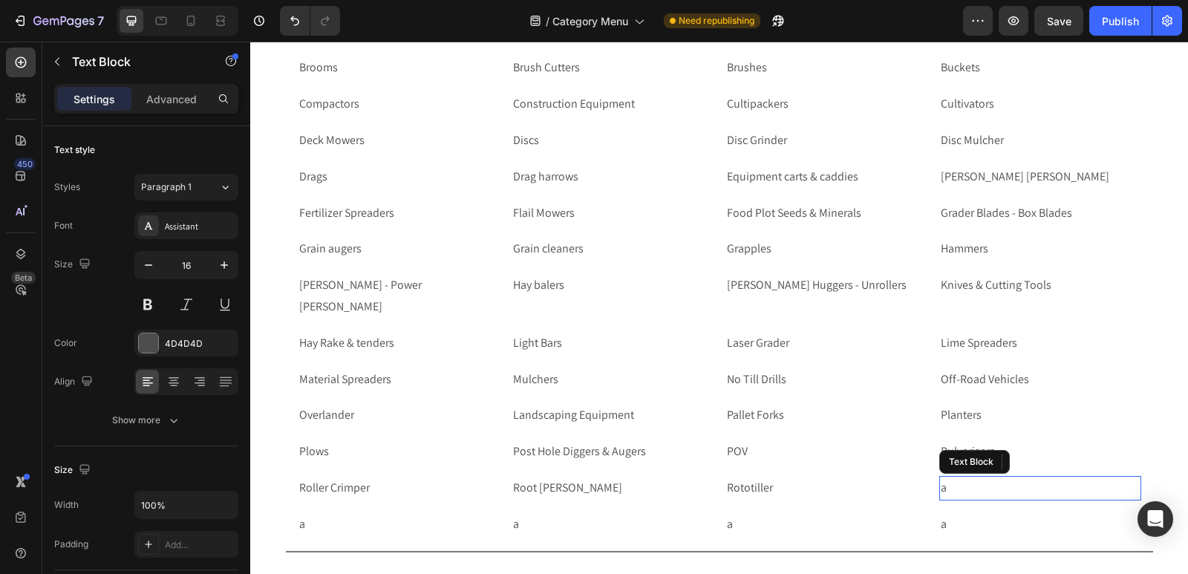
click at [982, 481] on p "a" at bounding box center [1040, 489] width 199 height 22
click at [973, 489] on p "a" at bounding box center [1040, 489] width 199 height 22
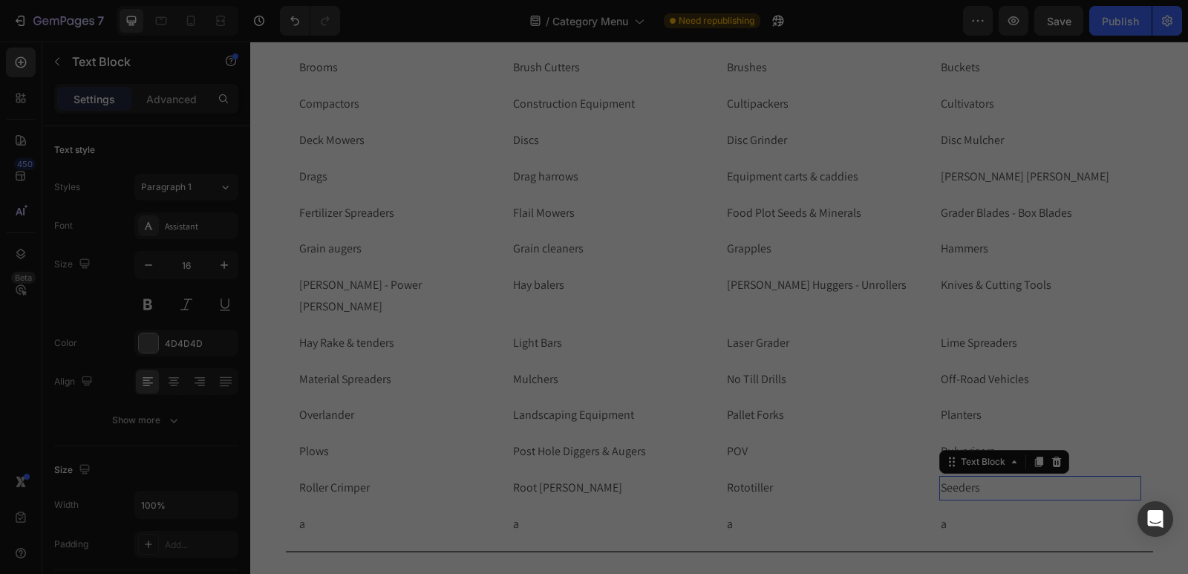
click at [973, 489] on div at bounding box center [594, 287] width 1188 height 574
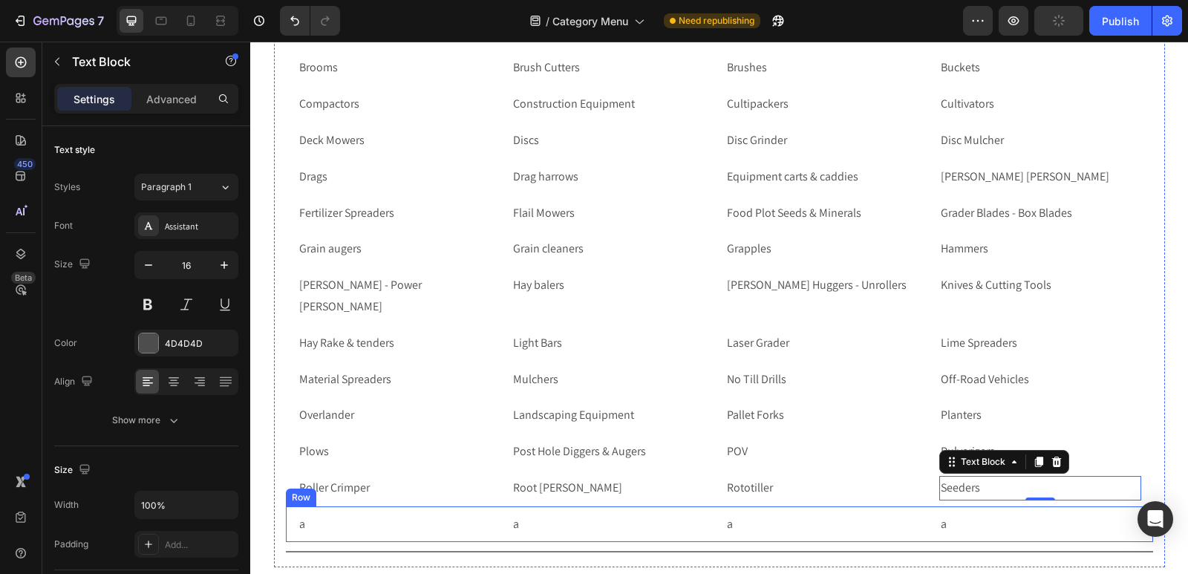
click at [286, 524] on div "a Text Block a Text Block a Text Block a Text Block Row Row" at bounding box center [719, 525] width 867 height 36
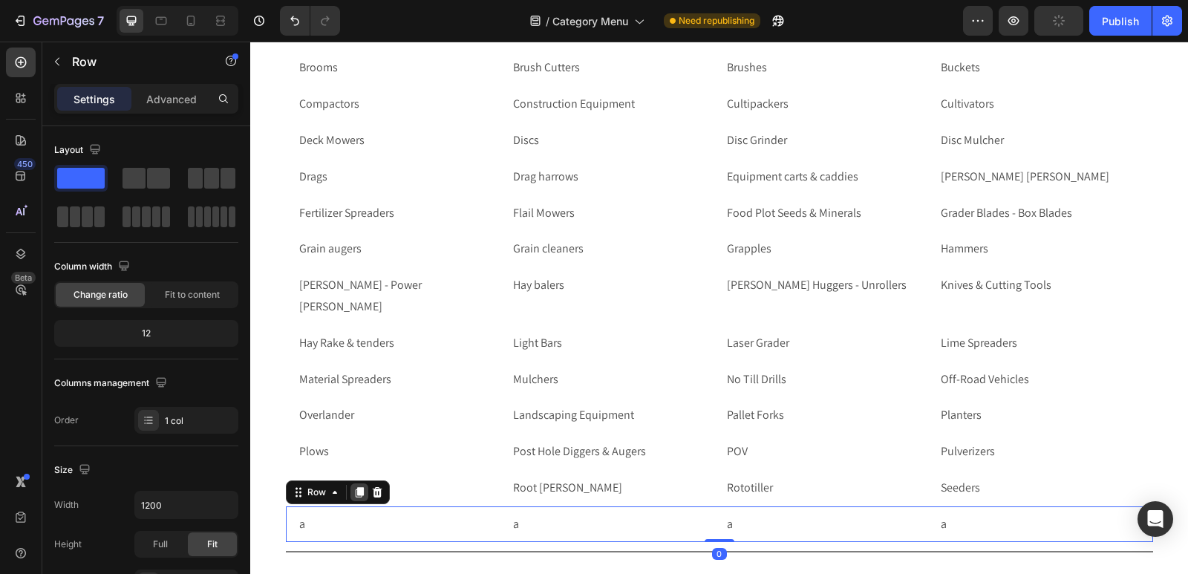
click at [355, 498] on icon at bounding box center [360, 492] width 12 height 12
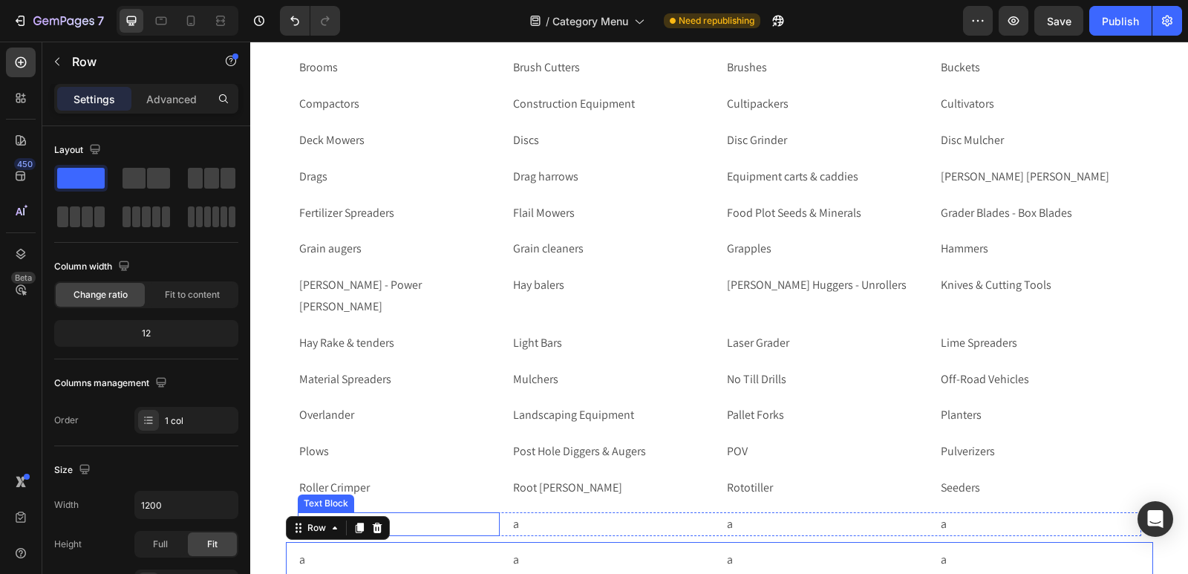
click at [410, 528] on p "a" at bounding box center [398, 525] width 199 height 22
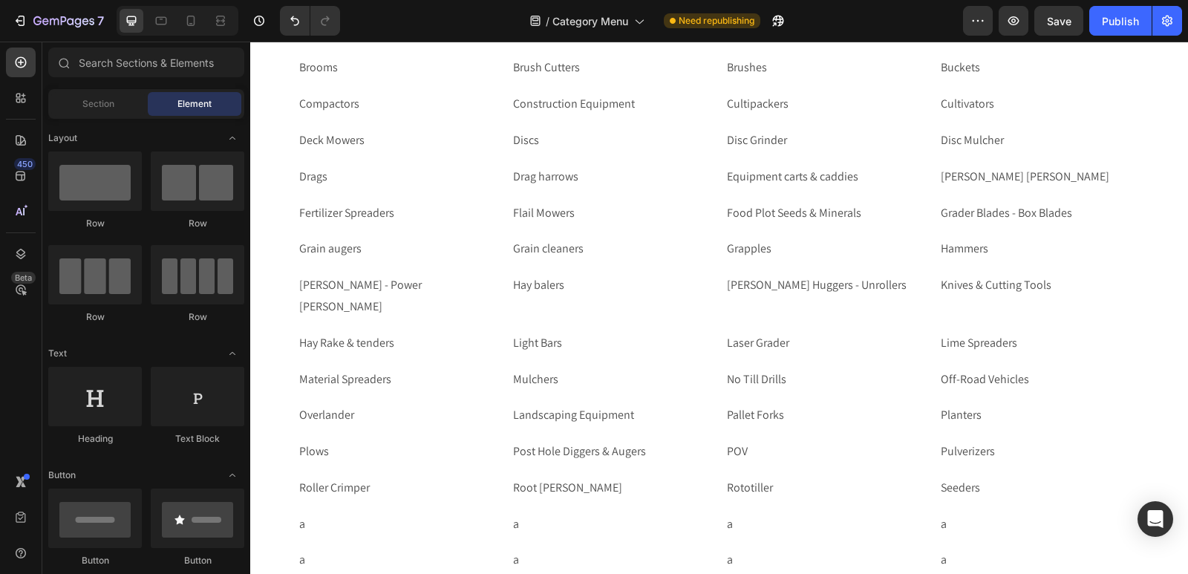
scroll to position [4885, 0]
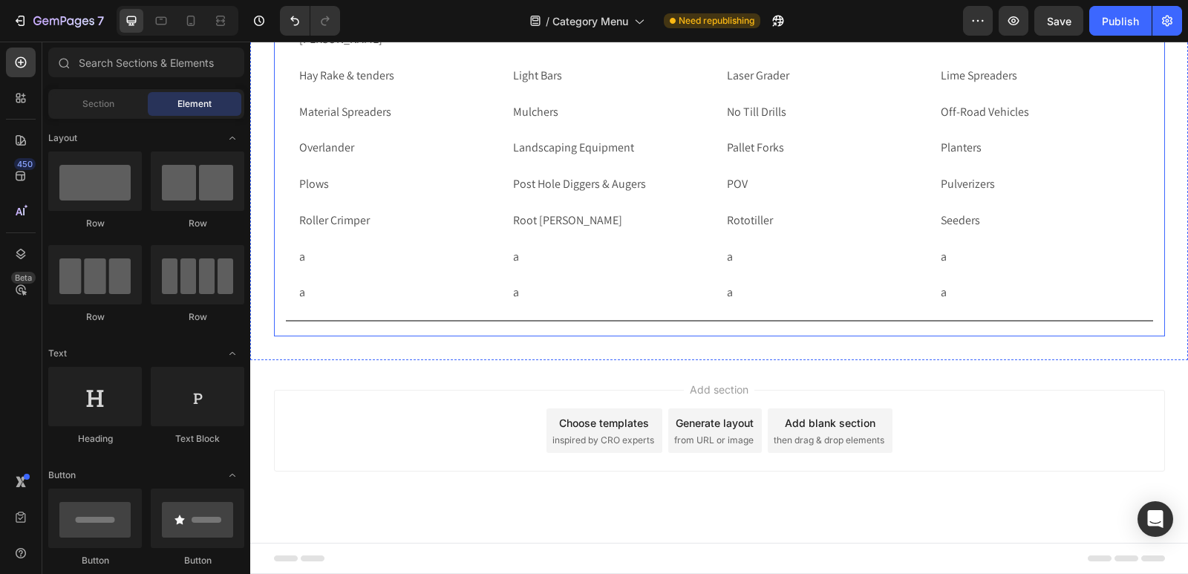
click at [305, 256] on p "a" at bounding box center [398, 258] width 199 height 22
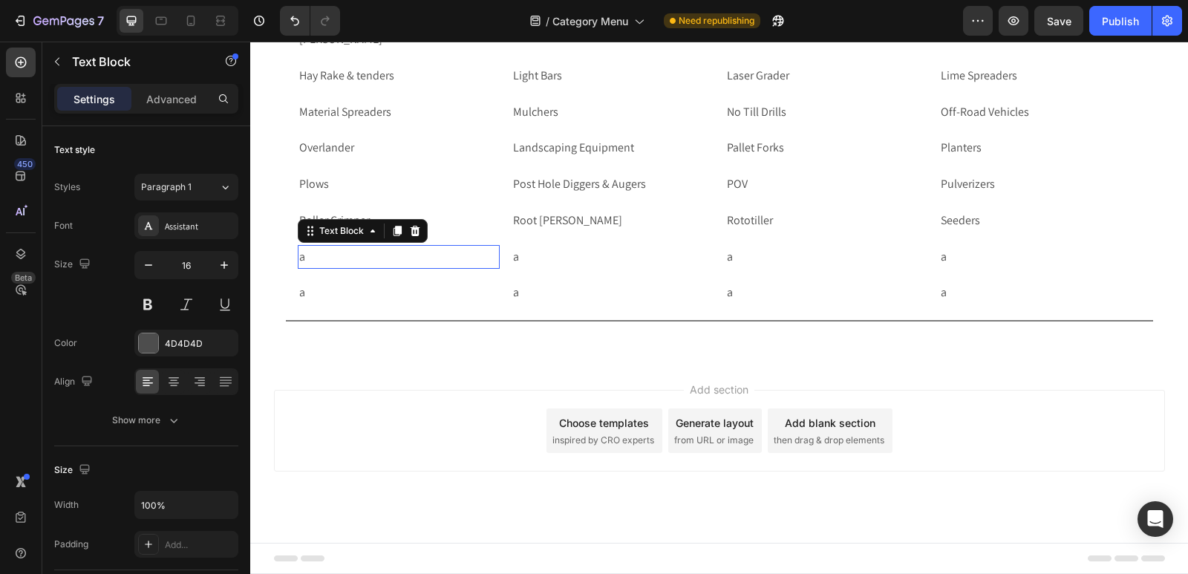
click at [305, 256] on p "a" at bounding box center [398, 258] width 199 height 22
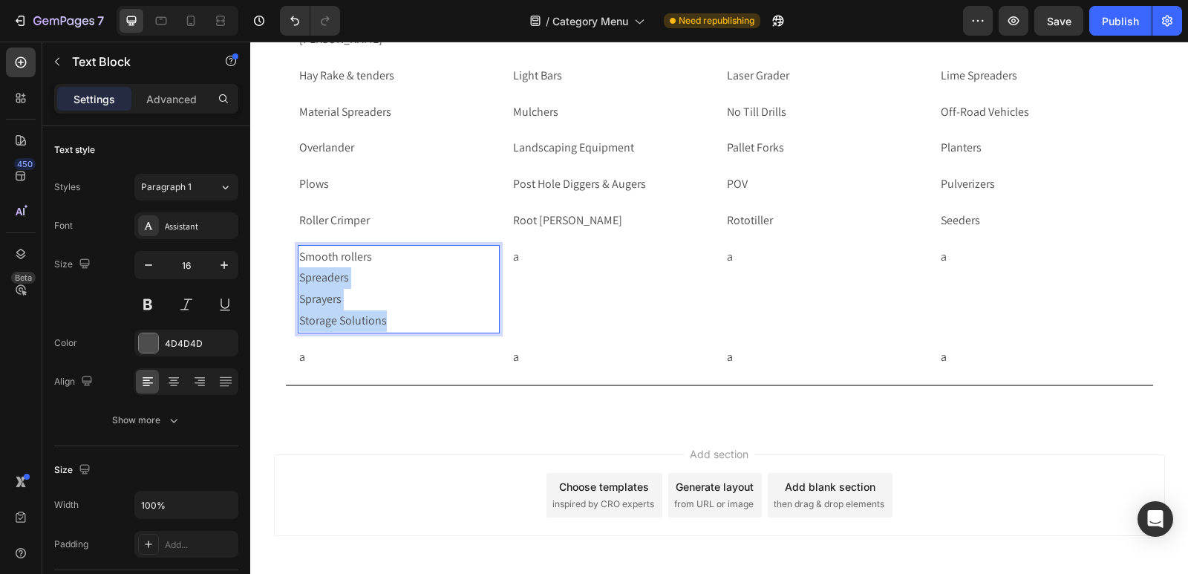
drag, startPoint x: 386, startPoint y: 320, endPoint x: 294, endPoint y: 279, distance: 100.7
click at [299, 279] on p "Smooth rollers Spreaders Sprayers Storage Solutions" at bounding box center [398, 289] width 199 height 85
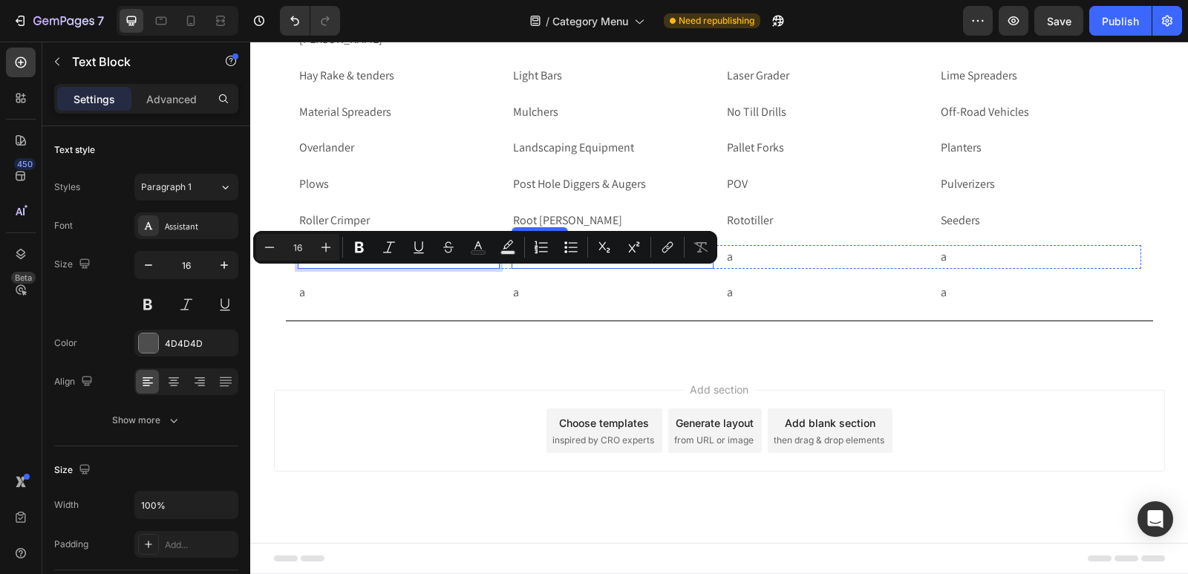
click at [518, 255] on p "a" at bounding box center [612, 258] width 199 height 22
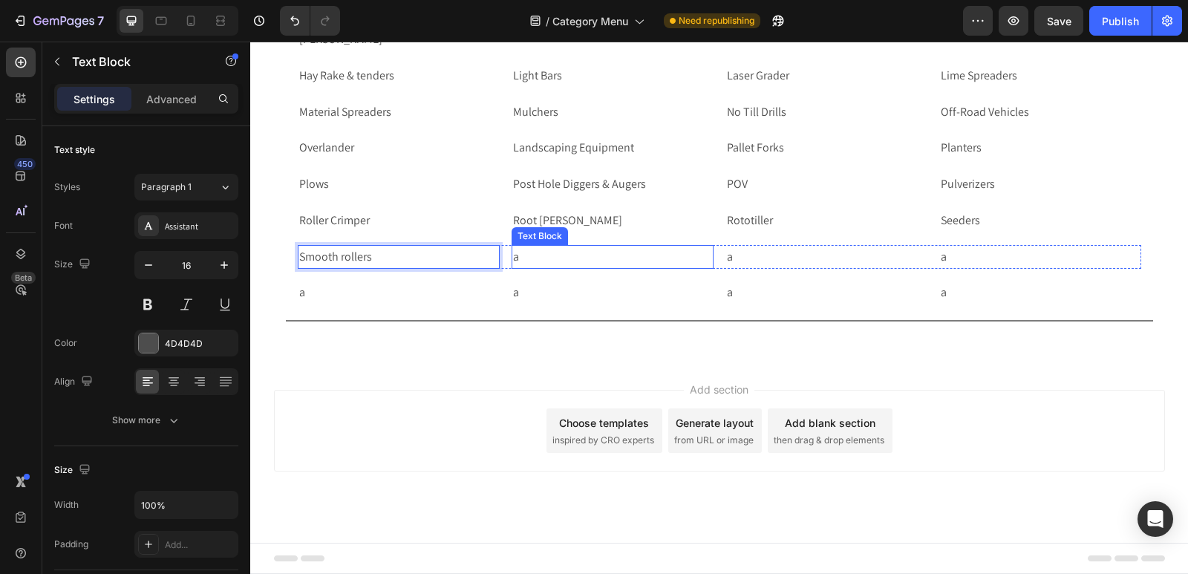
click at [518, 255] on p "a" at bounding box center [612, 258] width 199 height 22
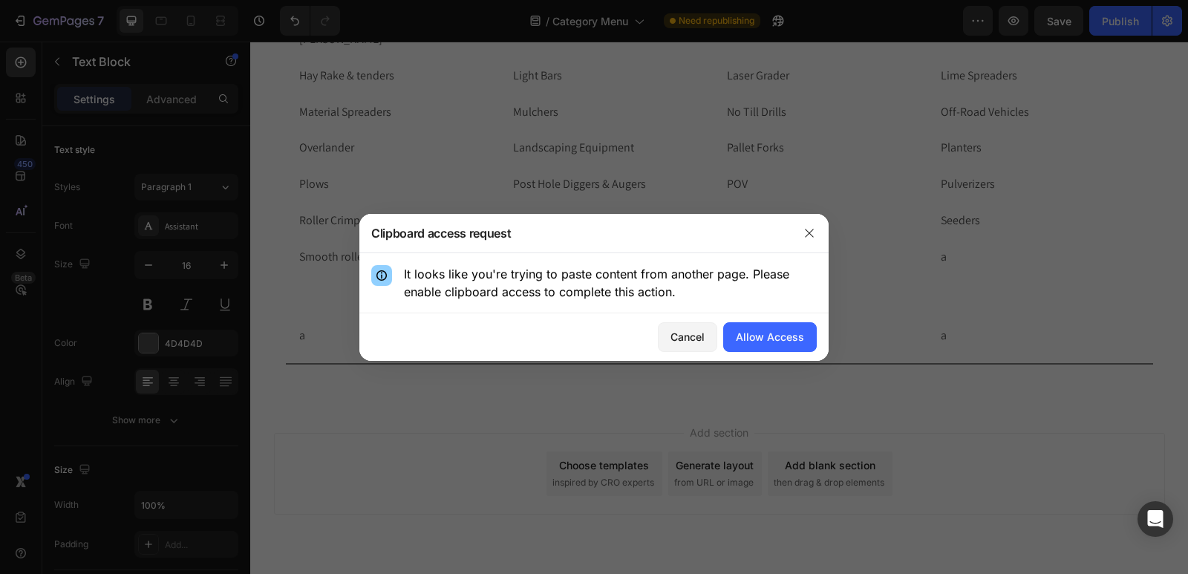
click at [820, 241] on button "button" at bounding box center [810, 233] width 24 height 24
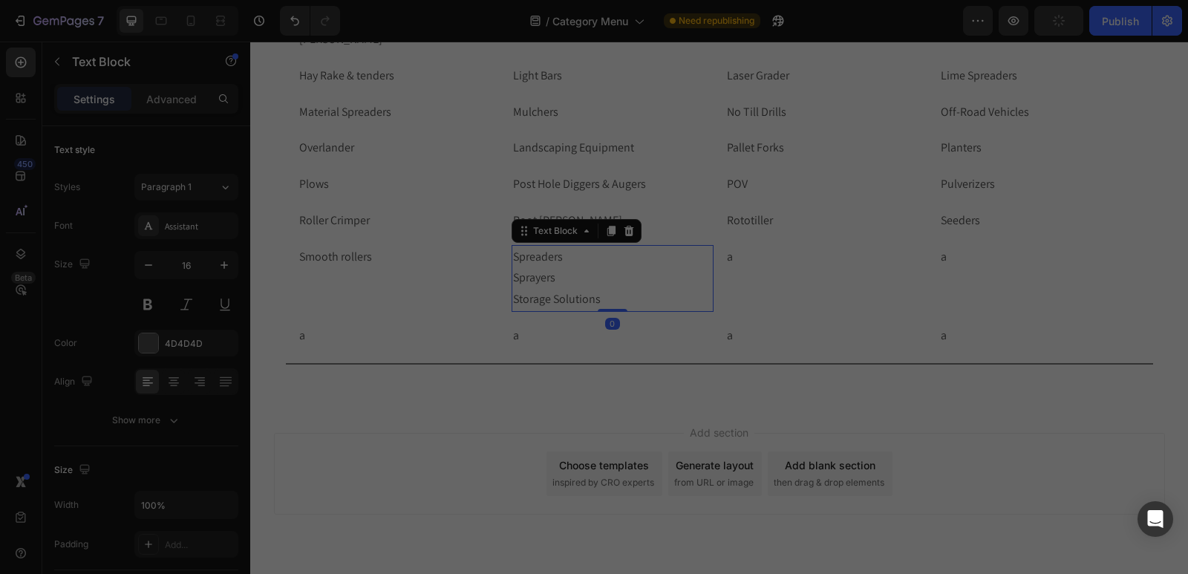
click at [577, 273] on p "It looks like you're trying to paste content from another page. Please enable c…" at bounding box center [610, 283] width 413 height 36
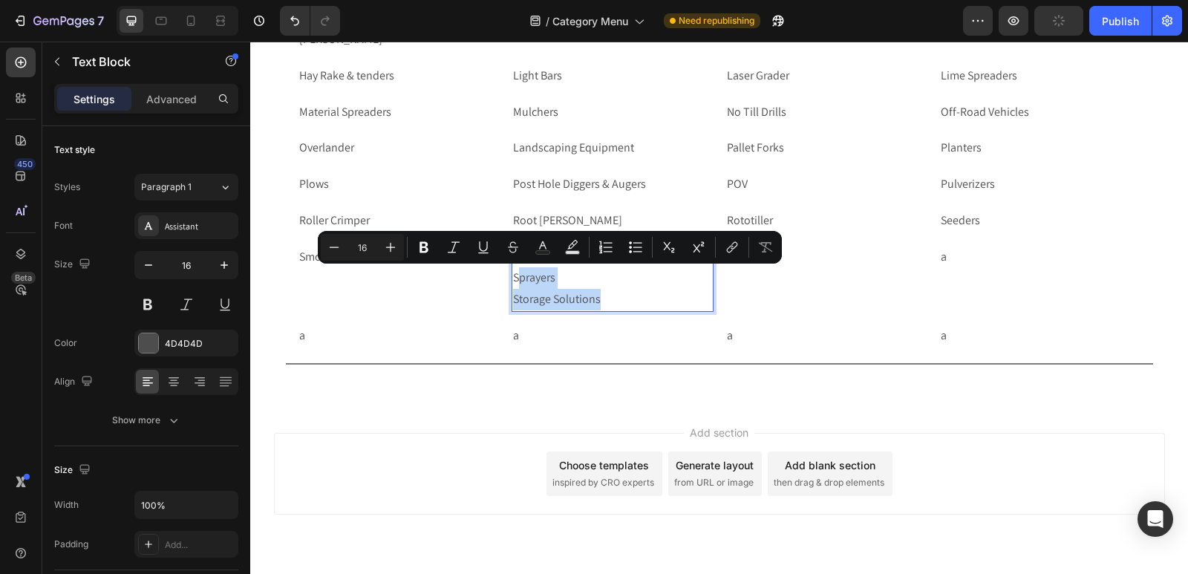
drag, startPoint x: 605, startPoint y: 298, endPoint x: 504, endPoint y: 273, distance: 104.1
click at [504, 273] on div "Smooth rollers Text Block Spreaders Sprayers Storage Solutions Text Block 0 a T…" at bounding box center [720, 278] width 844 height 67
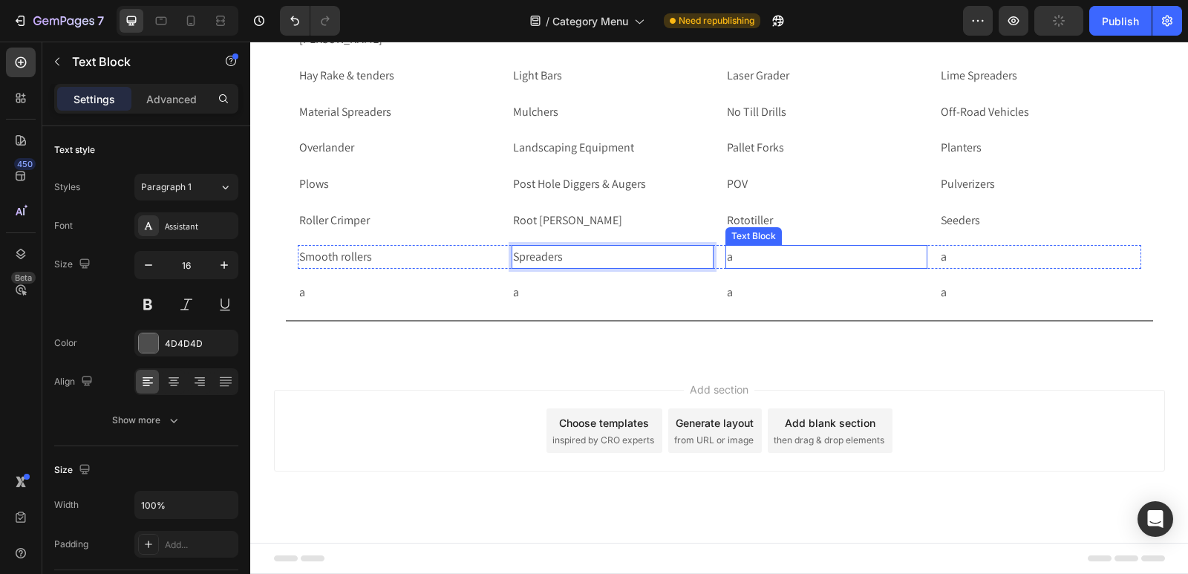
click at [764, 250] on p "a" at bounding box center [826, 258] width 199 height 22
click at [764, 255] on p "a" at bounding box center [826, 258] width 199 height 22
click at [763, 256] on p "a" at bounding box center [826, 258] width 199 height 22
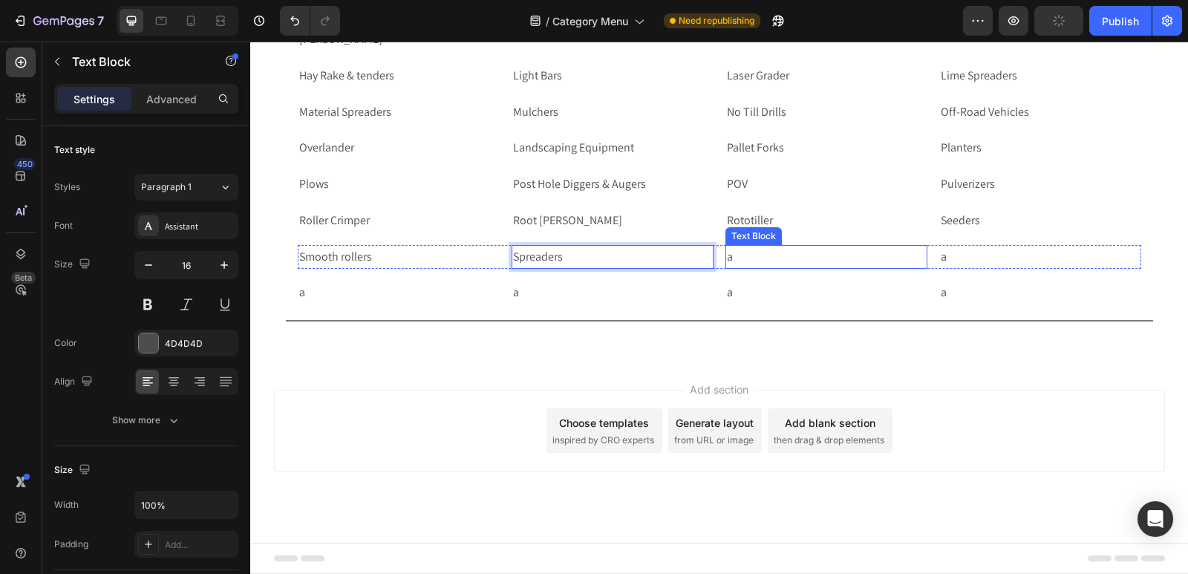
click at [763, 256] on p "a" at bounding box center [826, 258] width 199 height 22
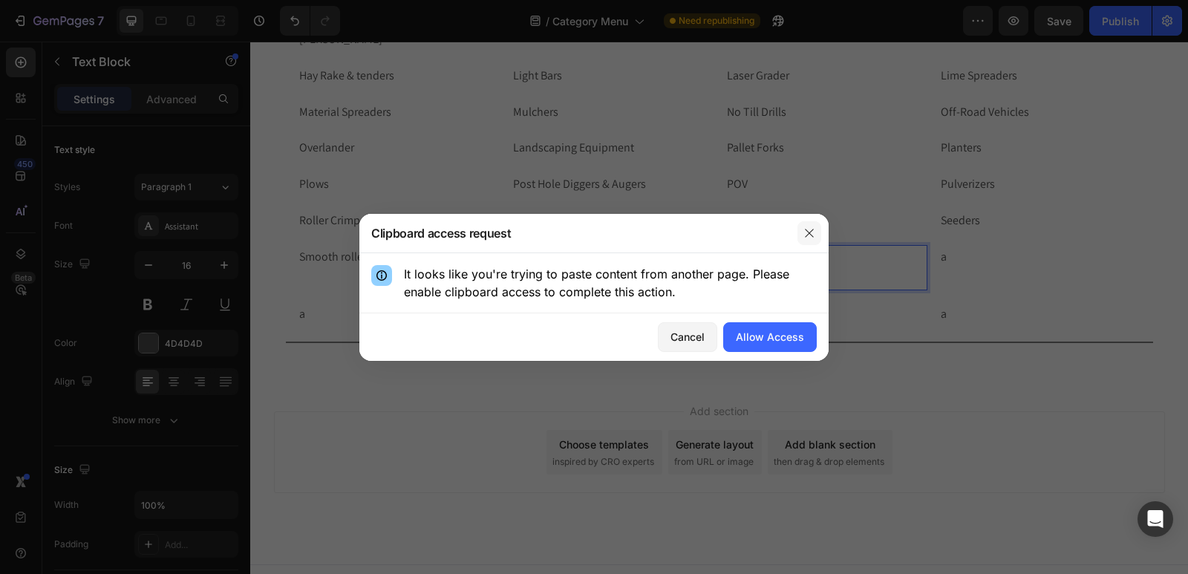
click at [811, 235] on icon "button" at bounding box center [809, 233] width 8 height 8
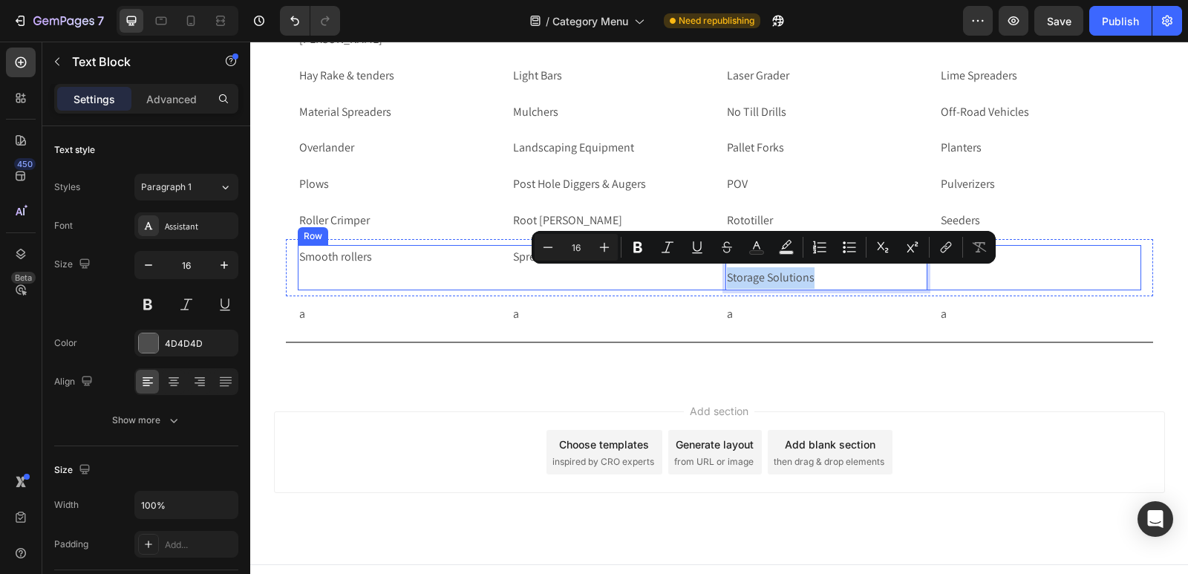
drag, startPoint x: 824, startPoint y: 279, endPoint x: 717, endPoint y: 281, distance: 106.2
click at [717, 281] on div "Smooth rollers Text Block Spreaders Text Block Sprayers Storage Solutions Text …" at bounding box center [720, 268] width 844 height 46
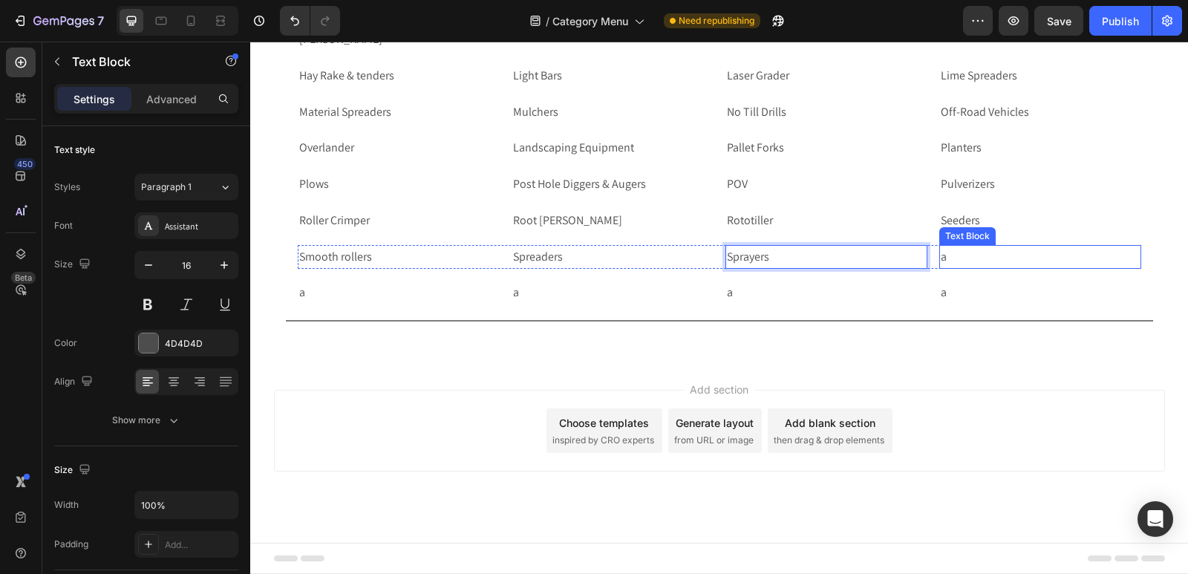
click at [955, 254] on p "a" at bounding box center [1040, 258] width 199 height 22
drag, startPoint x: 955, startPoint y: 254, endPoint x: 963, endPoint y: 260, distance: 9.5
click at [955, 254] on p "a" at bounding box center [1040, 258] width 199 height 22
click at [963, 260] on p "a" at bounding box center [1040, 258] width 199 height 22
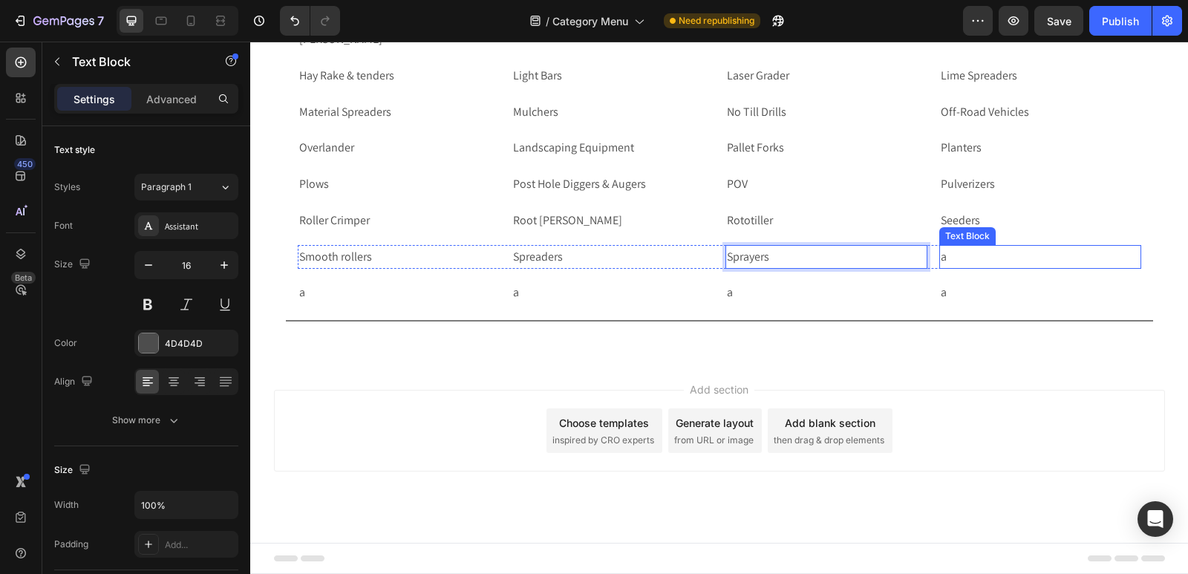
click at [963, 260] on p "a" at bounding box center [1040, 258] width 199 height 22
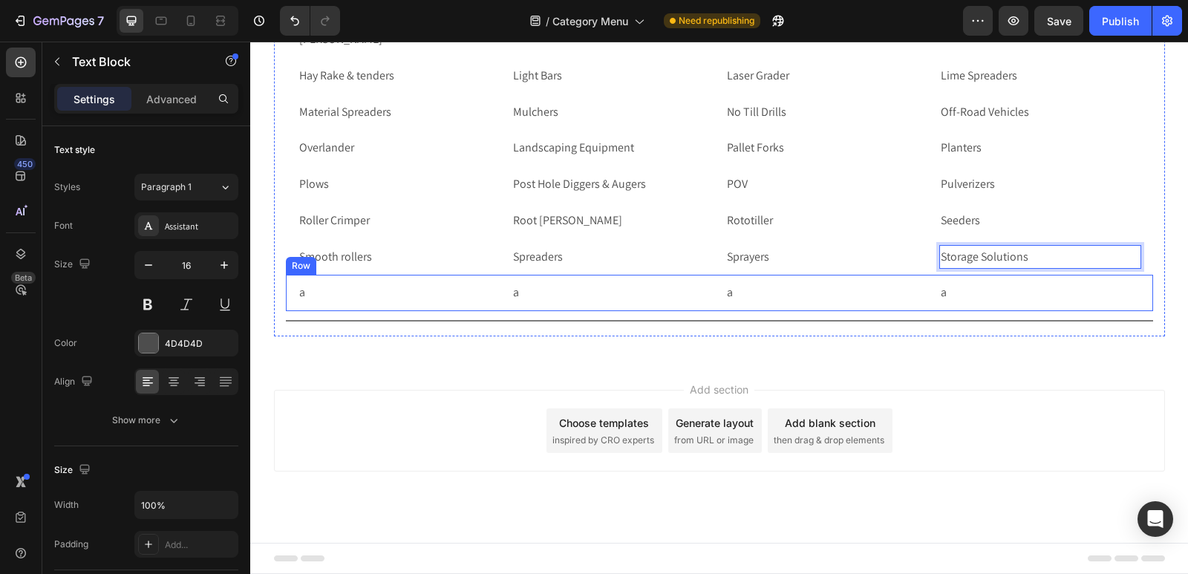
click at [286, 287] on div "a Text Block a Text Block a Text Block a Text Block Row Row" at bounding box center [719, 293] width 867 height 36
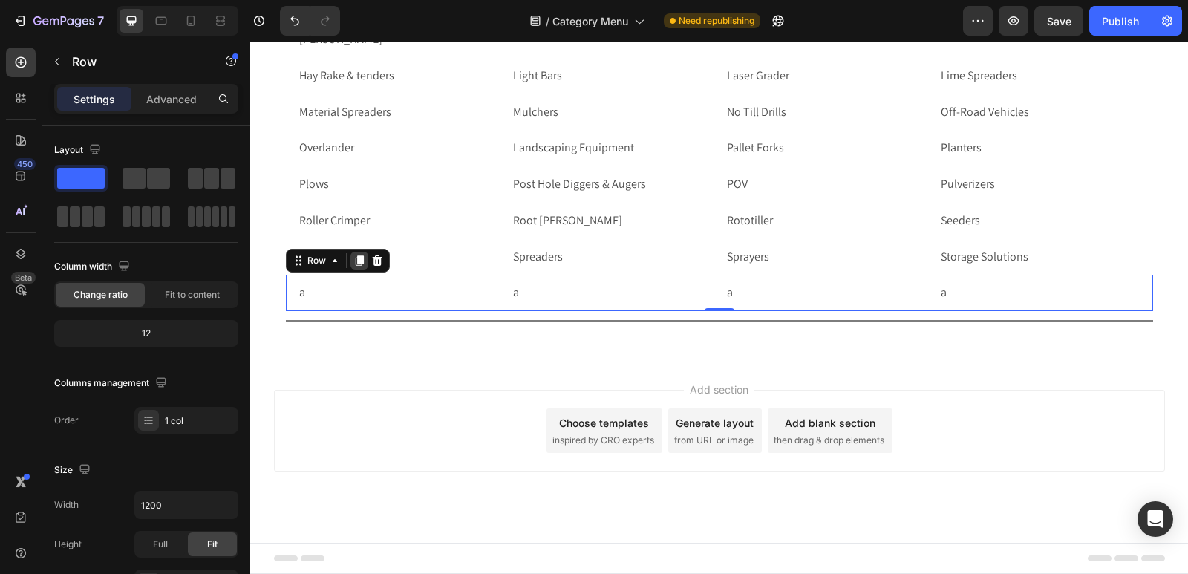
click at [354, 264] on icon at bounding box center [360, 261] width 12 height 12
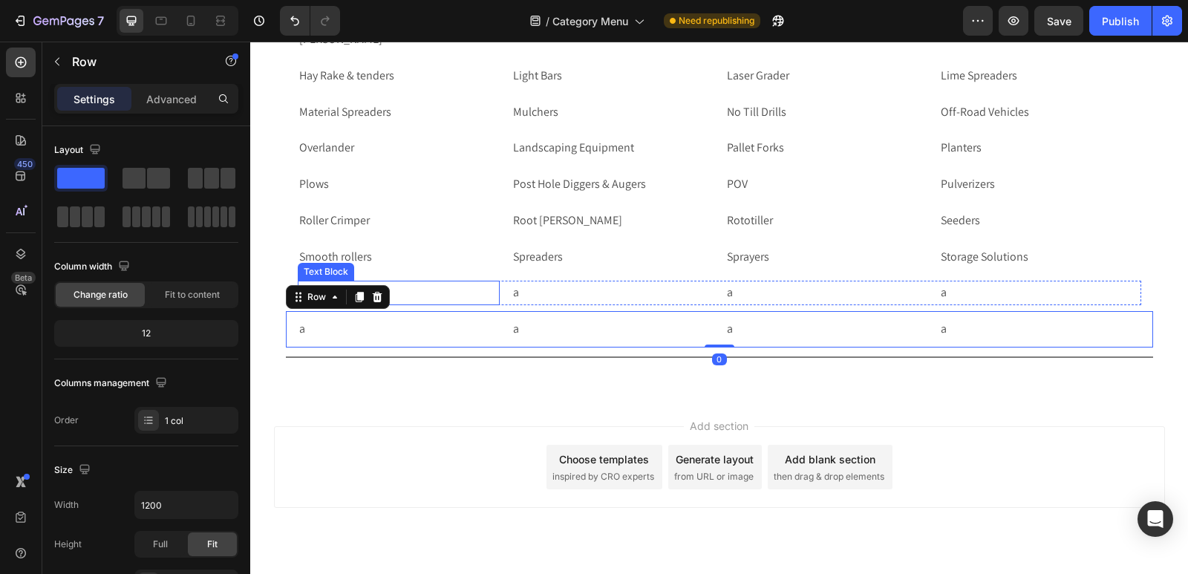
click at [438, 298] on p "a" at bounding box center [398, 293] width 199 height 22
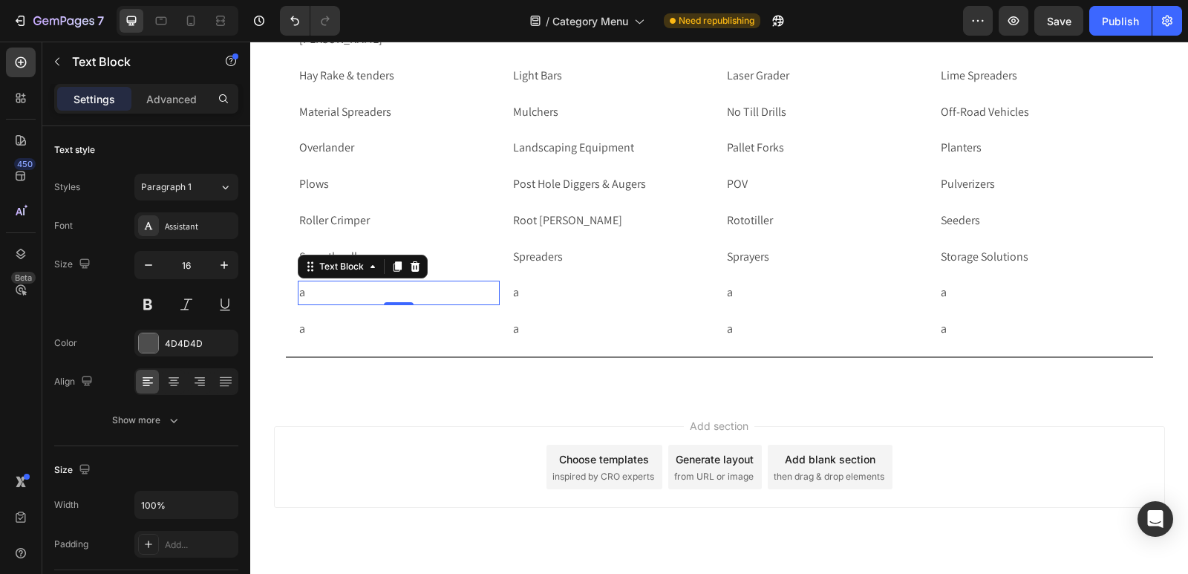
click at [459, 296] on p "a" at bounding box center [398, 293] width 199 height 22
click at [324, 290] on p "a" at bounding box center [398, 293] width 199 height 22
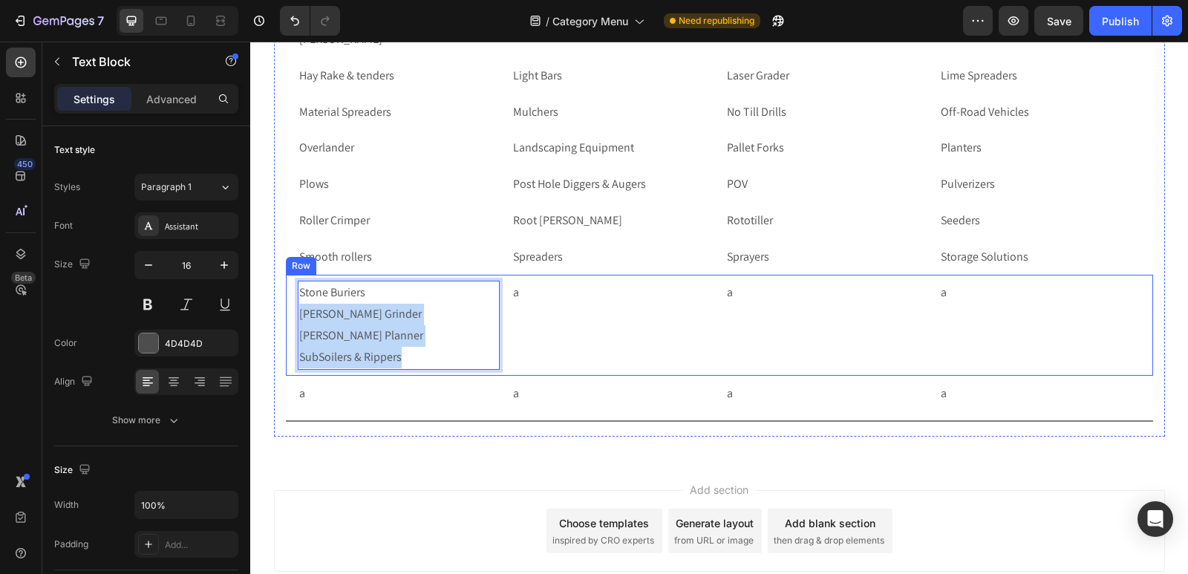
drag, startPoint x: 400, startPoint y: 352, endPoint x: 291, endPoint y: 316, distance: 115.1
click at [291, 316] on div "Stone Buriers [PERSON_NAME] Grinder [PERSON_NAME] Planner SubSoilers & Rippers …" at bounding box center [719, 325] width 867 height 100
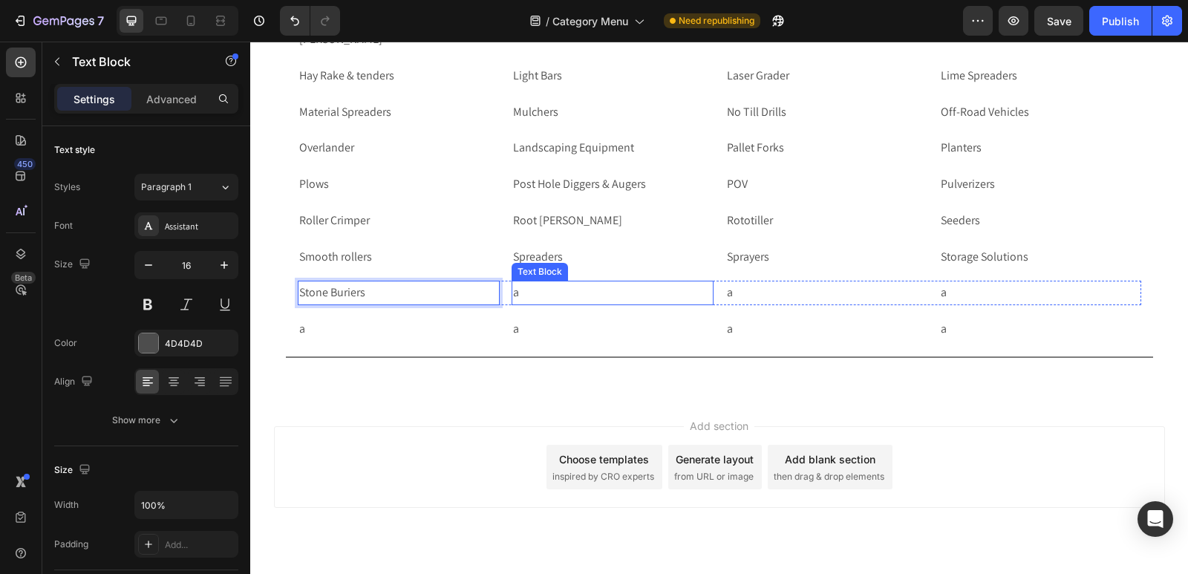
click at [530, 293] on p "a" at bounding box center [612, 293] width 199 height 22
click at [539, 293] on p "a" at bounding box center [612, 293] width 199 height 22
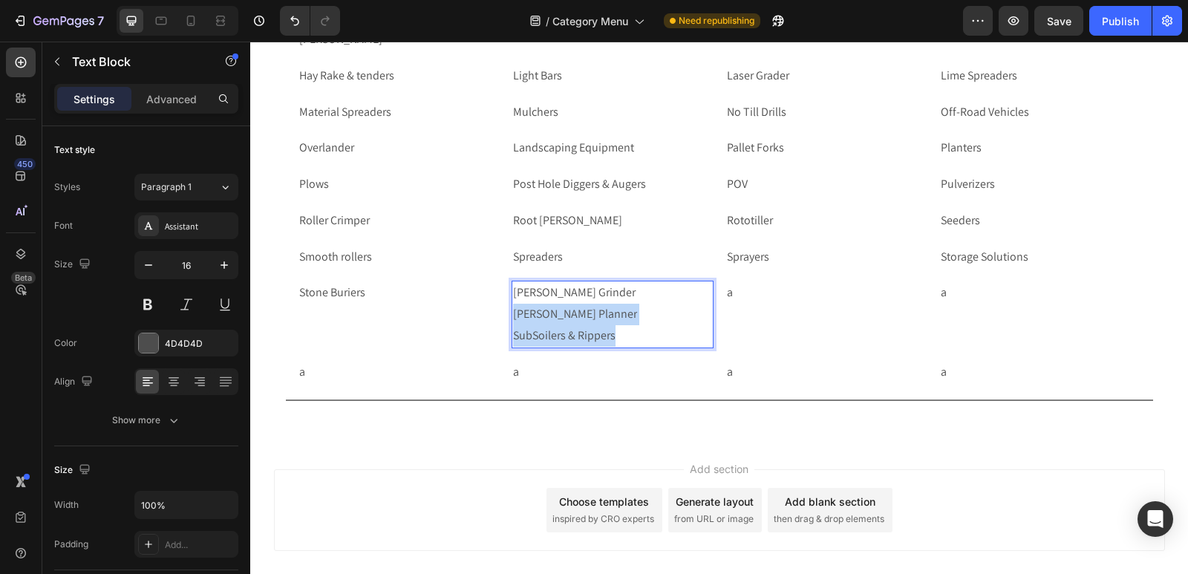
drag, startPoint x: 624, startPoint y: 331, endPoint x: 508, endPoint y: 322, distance: 116.2
click at [513, 322] on p "[PERSON_NAME] Grinder [PERSON_NAME] Planner SubSoilers & Rippers" at bounding box center [612, 314] width 199 height 64
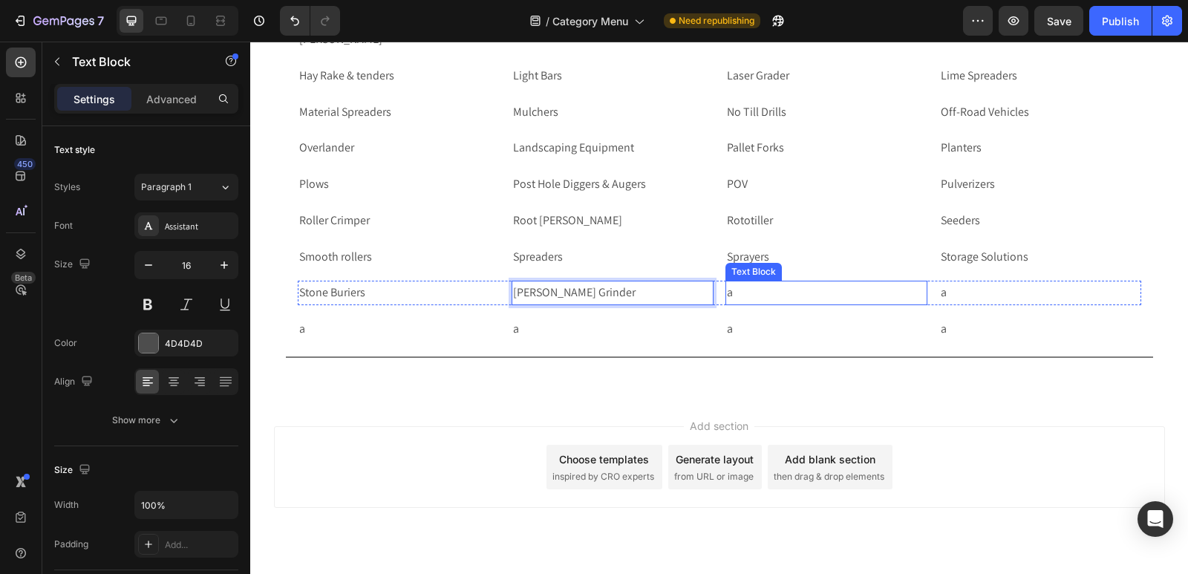
click at [758, 291] on p "a" at bounding box center [826, 293] width 199 height 22
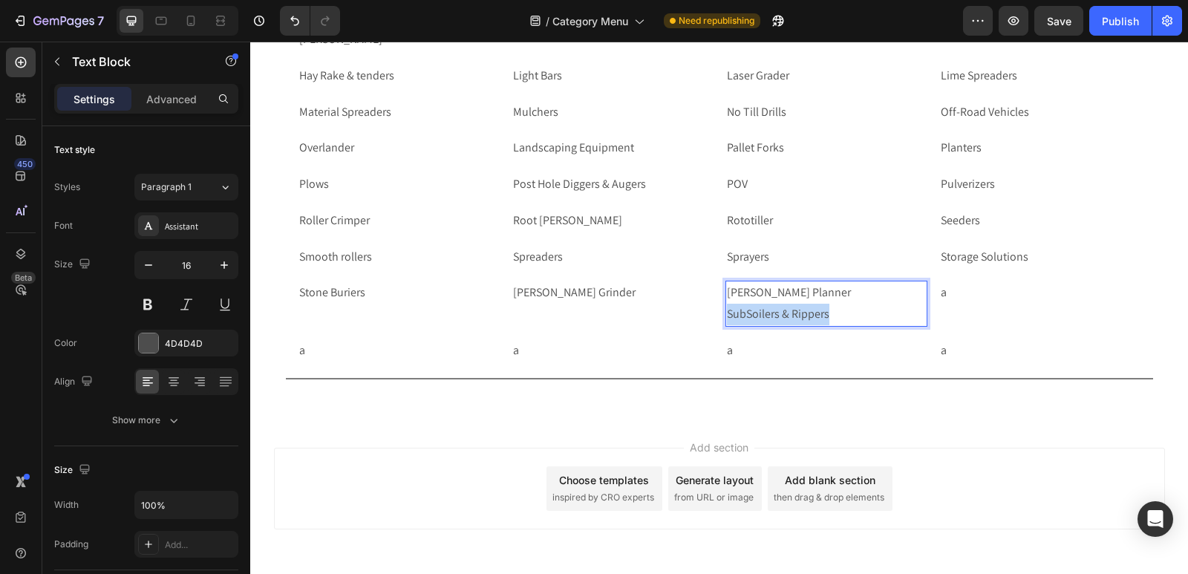
drag, startPoint x: 832, startPoint y: 316, endPoint x: 722, endPoint y: 310, distance: 110.1
click at [727, 310] on p "[PERSON_NAME] Planner SubSoilers & Rippers" at bounding box center [826, 303] width 199 height 43
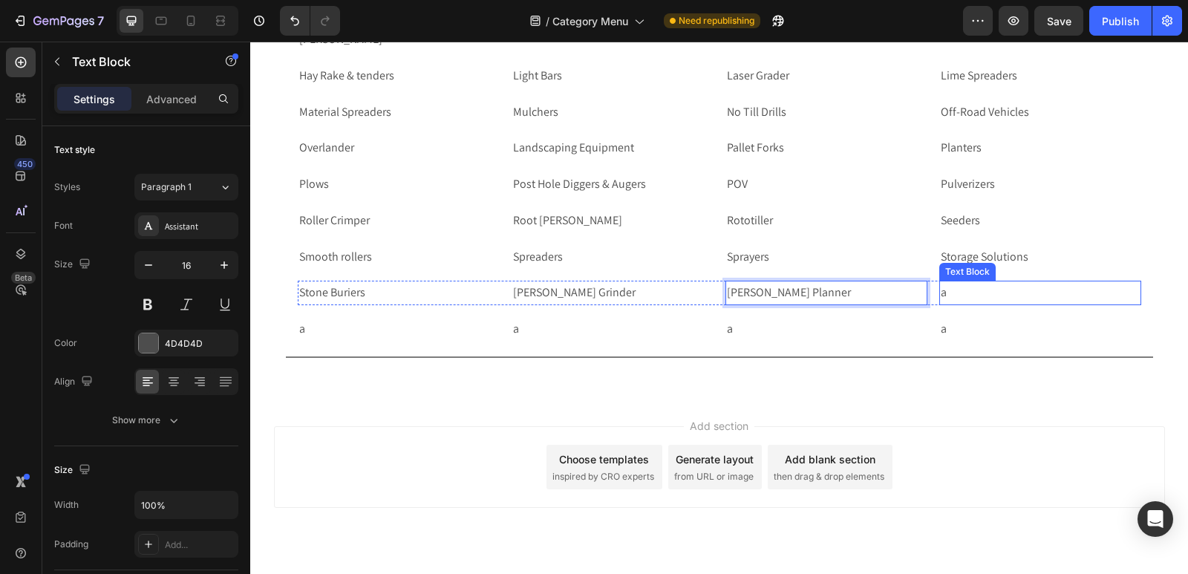
click at [970, 290] on p "a" at bounding box center [1040, 293] width 199 height 22
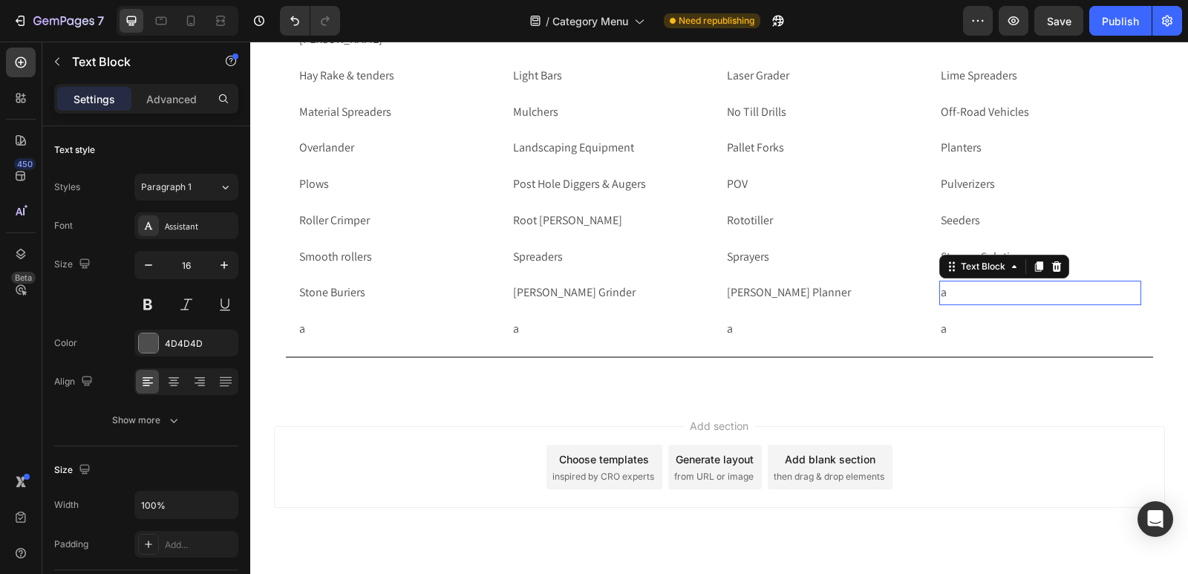
click at [970, 290] on p "a" at bounding box center [1040, 293] width 199 height 22
click at [1001, 297] on p "a" at bounding box center [1040, 293] width 199 height 22
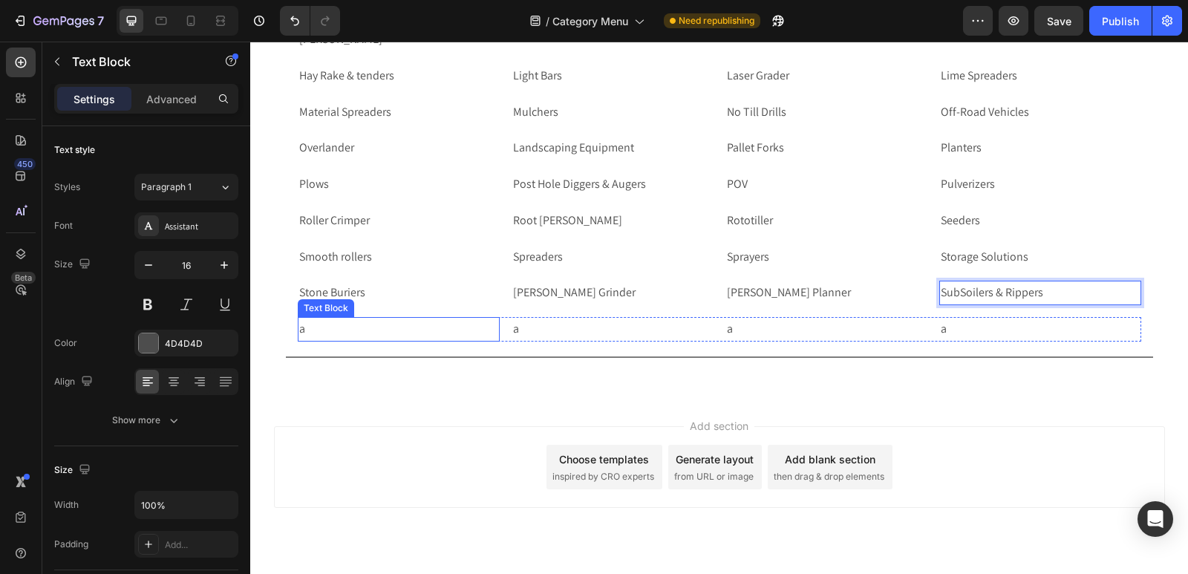
click at [286, 331] on div "a Text Block a Text Block a Text Block a Text Block Row Row" at bounding box center [719, 329] width 867 height 36
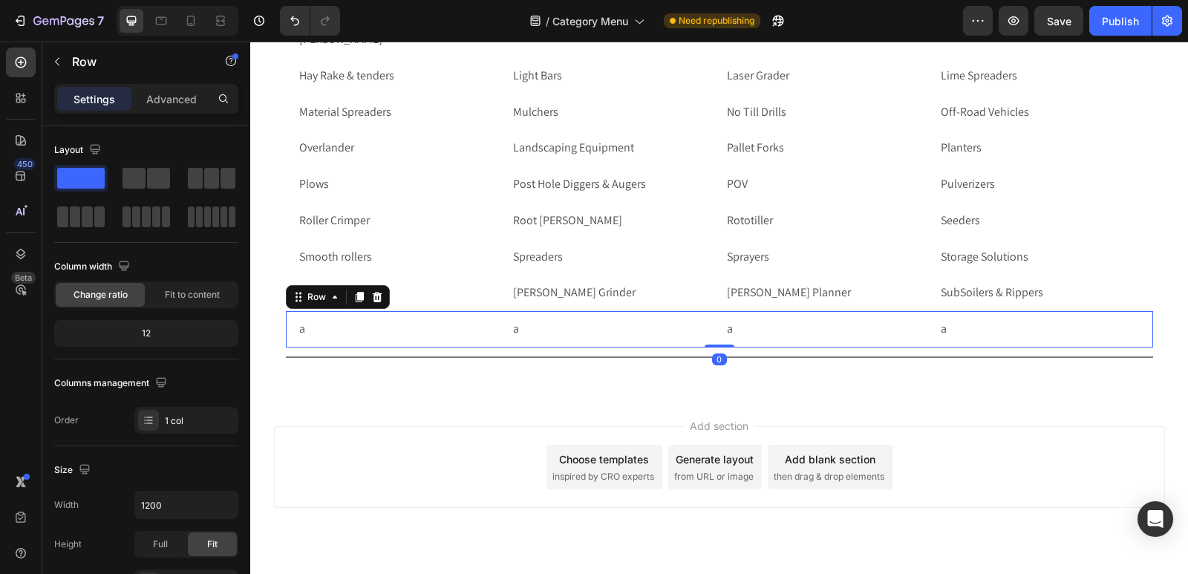
click at [355, 293] on icon at bounding box center [359, 297] width 8 height 10
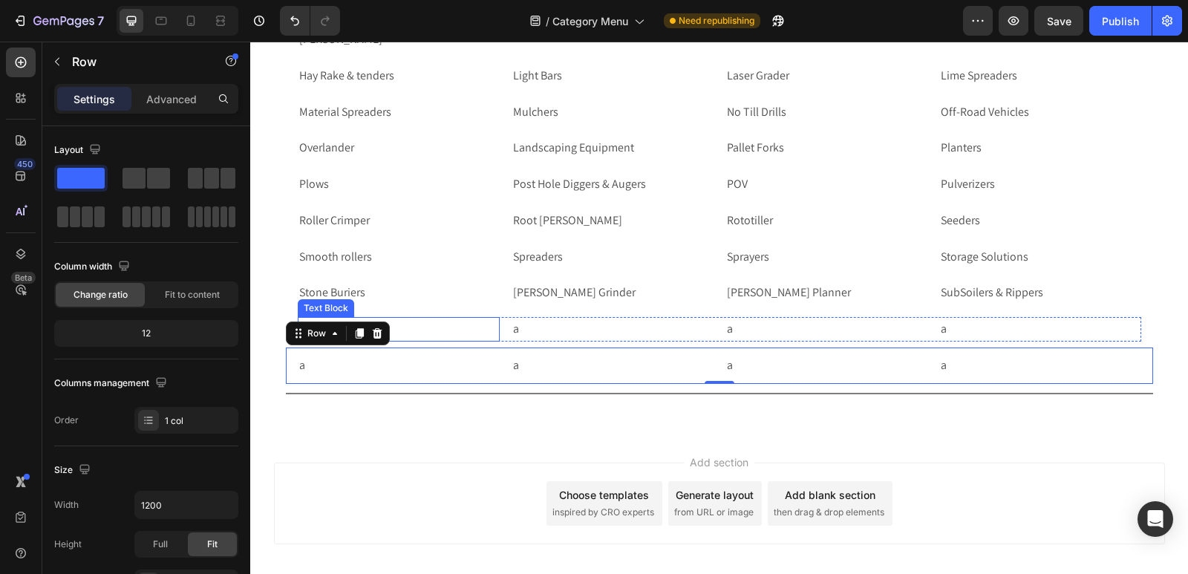
click at [433, 331] on p "a" at bounding box center [398, 330] width 199 height 22
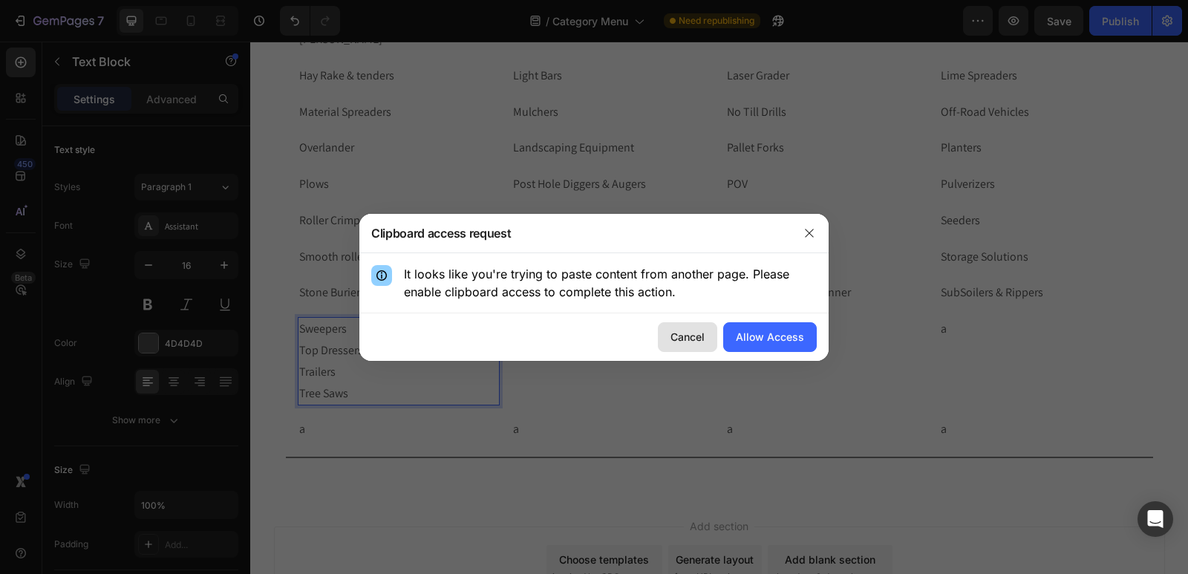
click at [685, 344] on div "Cancel" at bounding box center [688, 337] width 34 height 16
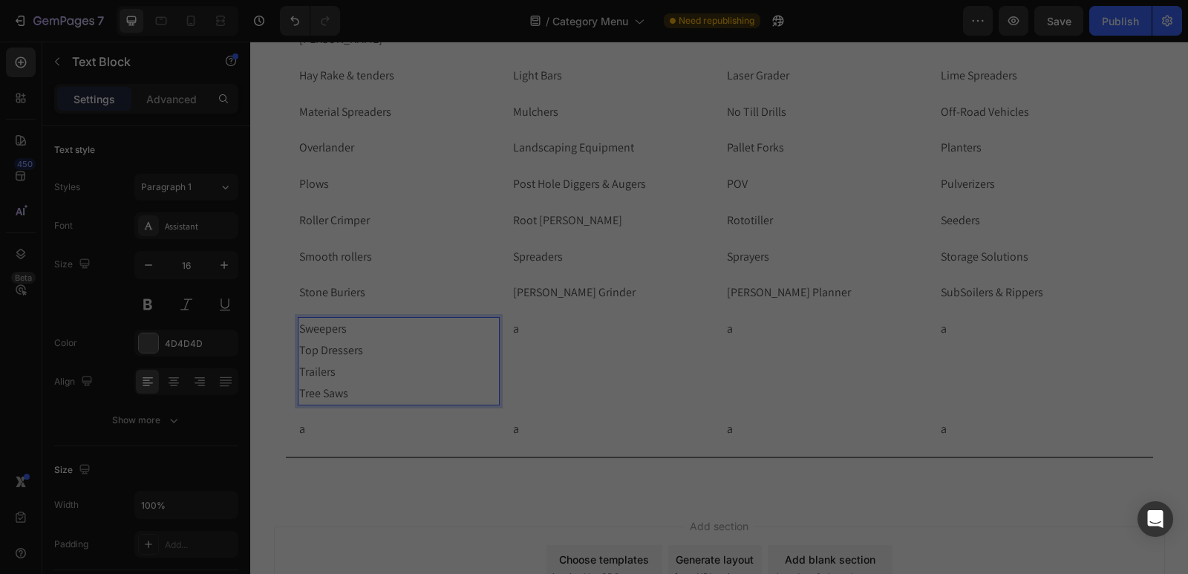
click at [369, 384] on p "Sweepers Top Dressers Trailers Tree Saws" at bounding box center [398, 361] width 199 height 85
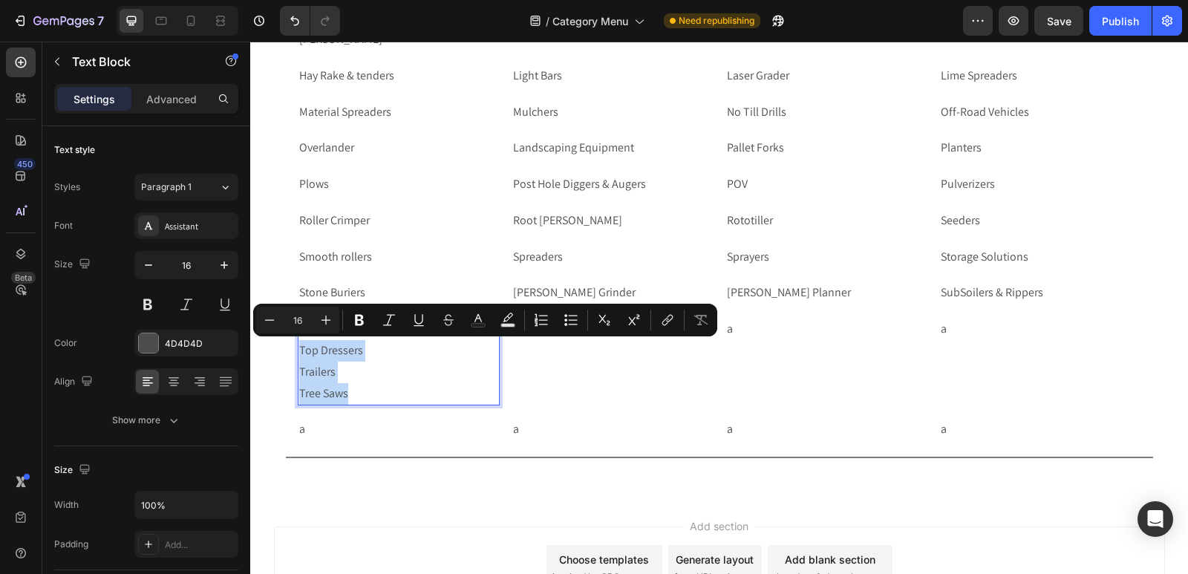
drag, startPoint x: 619, startPoint y: 426, endPoint x: 293, endPoint y: 351, distance: 334.6
click at [299, 351] on p "Sweepers Top Dressers Trailers Tree Saws" at bounding box center [398, 361] width 199 height 85
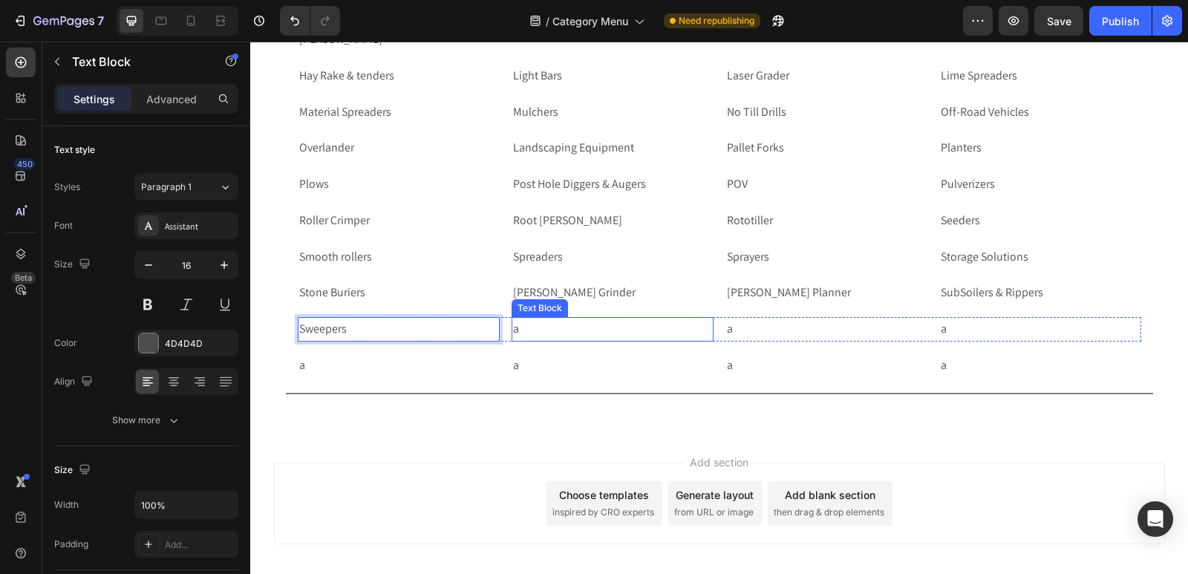
click at [532, 334] on p "a" at bounding box center [612, 330] width 199 height 22
click at [536, 331] on p "a" at bounding box center [612, 330] width 199 height 22
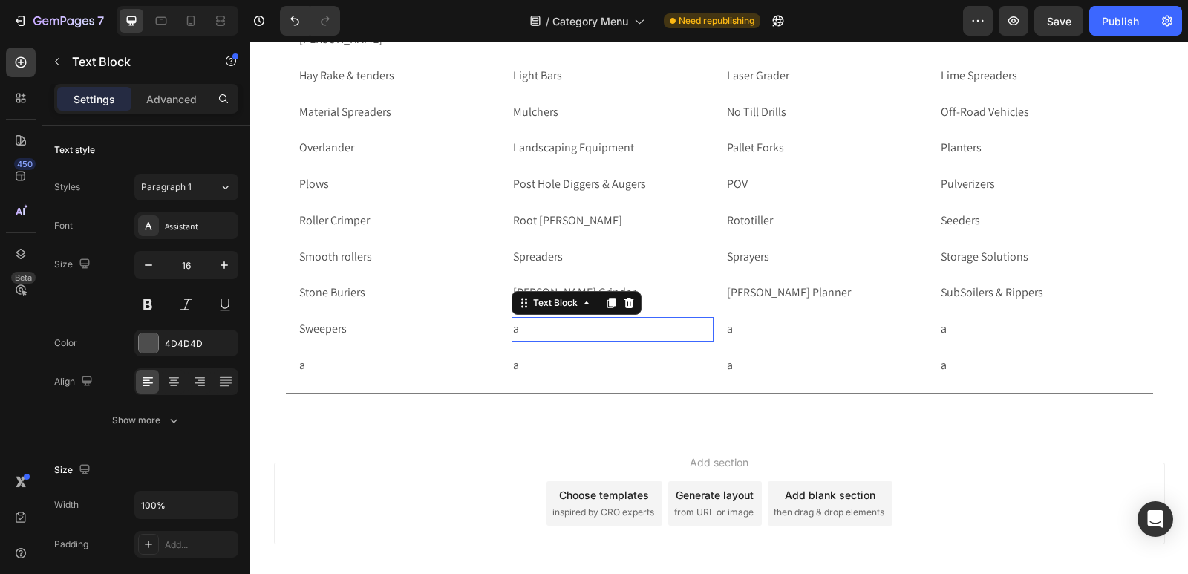
click at [536, 331] on p "a" at bounding box center [612, 330] width 199 height 22
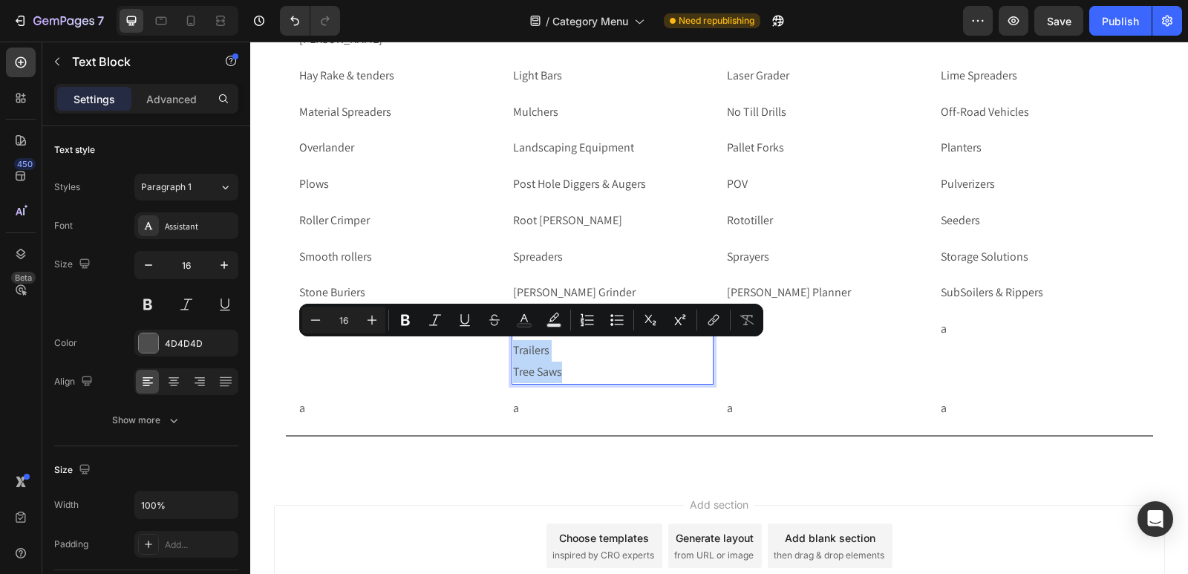
drag, startPoint x: 518, startPoint y: 352, endPoint x: 507, endPoint y: 348, distance: 11.0
click at [513, 348] on p "Top Dressers Trailers Tree Saws" at bounding box center [612, 351] width 199 height 64
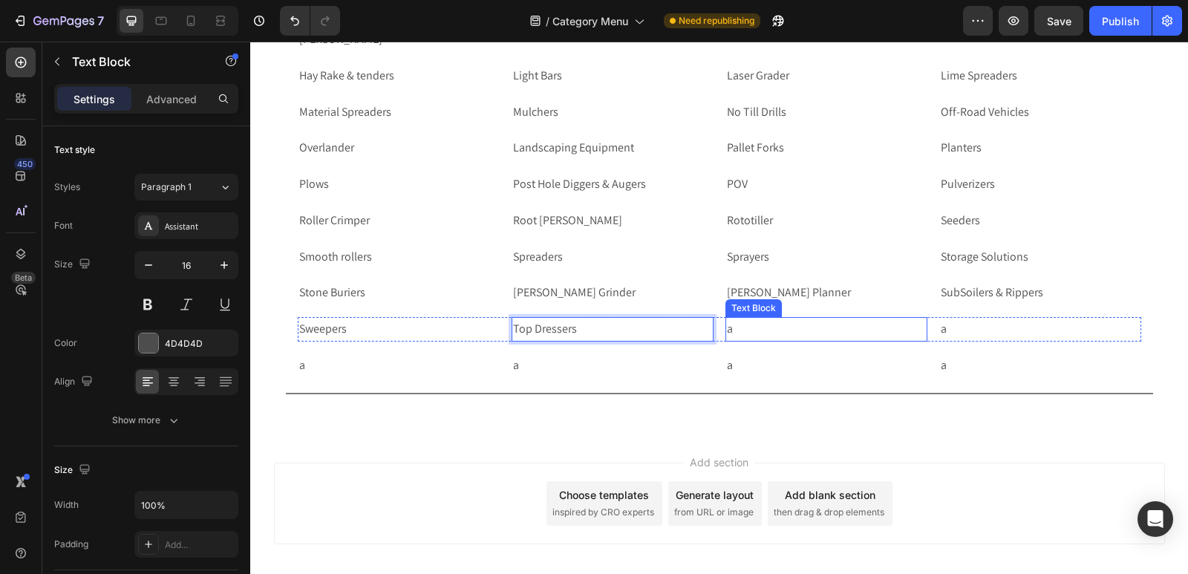
click at [800, 324] on p "a" at bounding box center [826, 330] width 199 height 22
drag, startPoint x: 800, startPoint y: 324, endPoint x: 792, endPoint y: 331, distance: 10.0
click at [800, 324] on p "a" at bounding box center [826, 330] width 199 height 22
click at [792, 331] on p "a" at bounding box center [826, 330] width 199 height 22
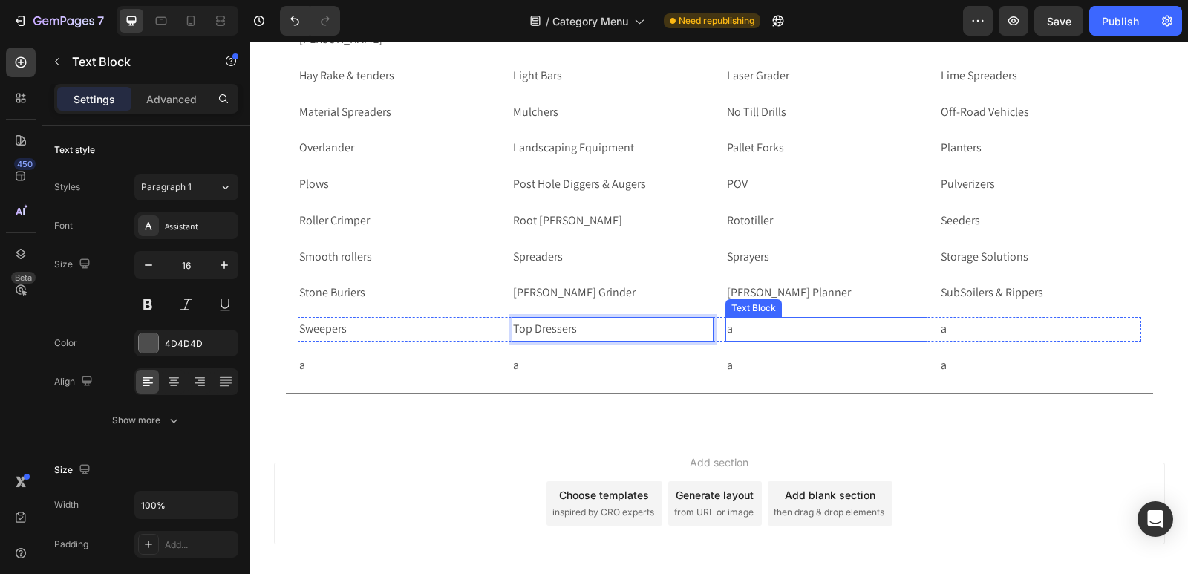
click at [792, 331] on p "a" at bounding box center [826, 330] width 199 height 22
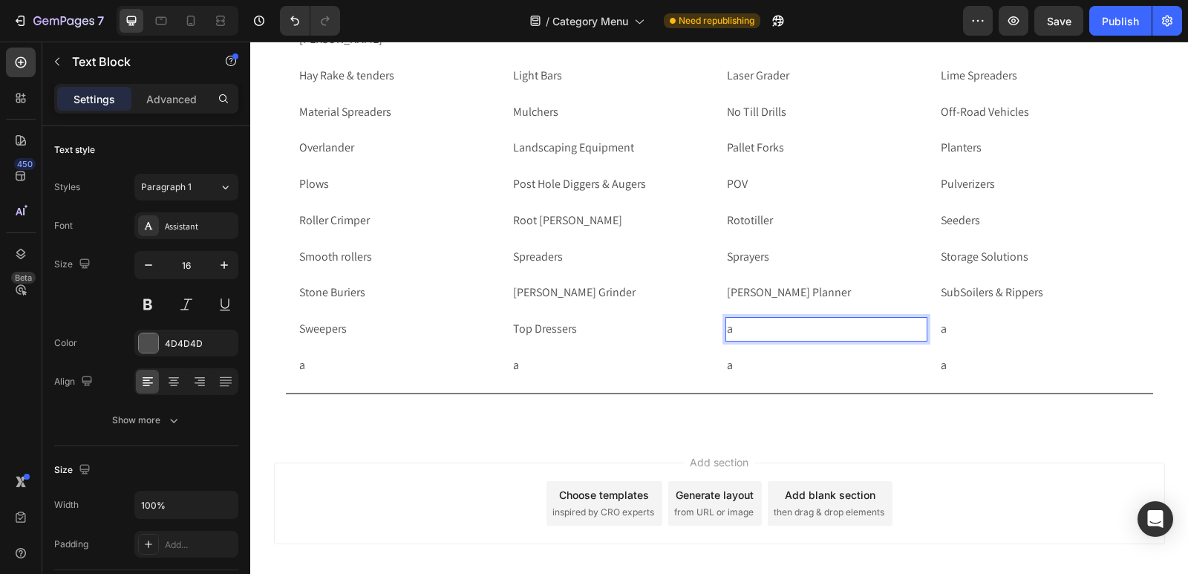
click at [792, 331] on p "a" at bounding box center [826, 330] width 199 height 22
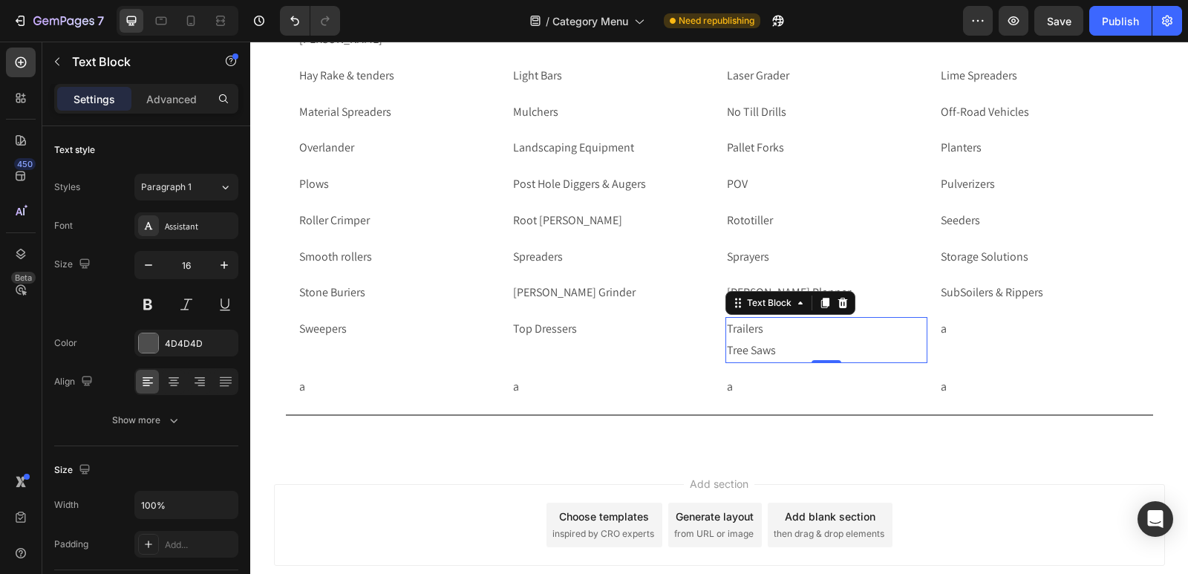
drag, startPoint x: 968, startPoint y: 518, endPoint x: 740, endPoint y: 327, distance: 297.8
click at [968, 518] on div "Add section Choose templates inspired by CRO experts Generate layout from URL o…" at bounding box center [719, 525] width 891 height 82
